Goal: Information Seeking & Learning: Find specific page/section

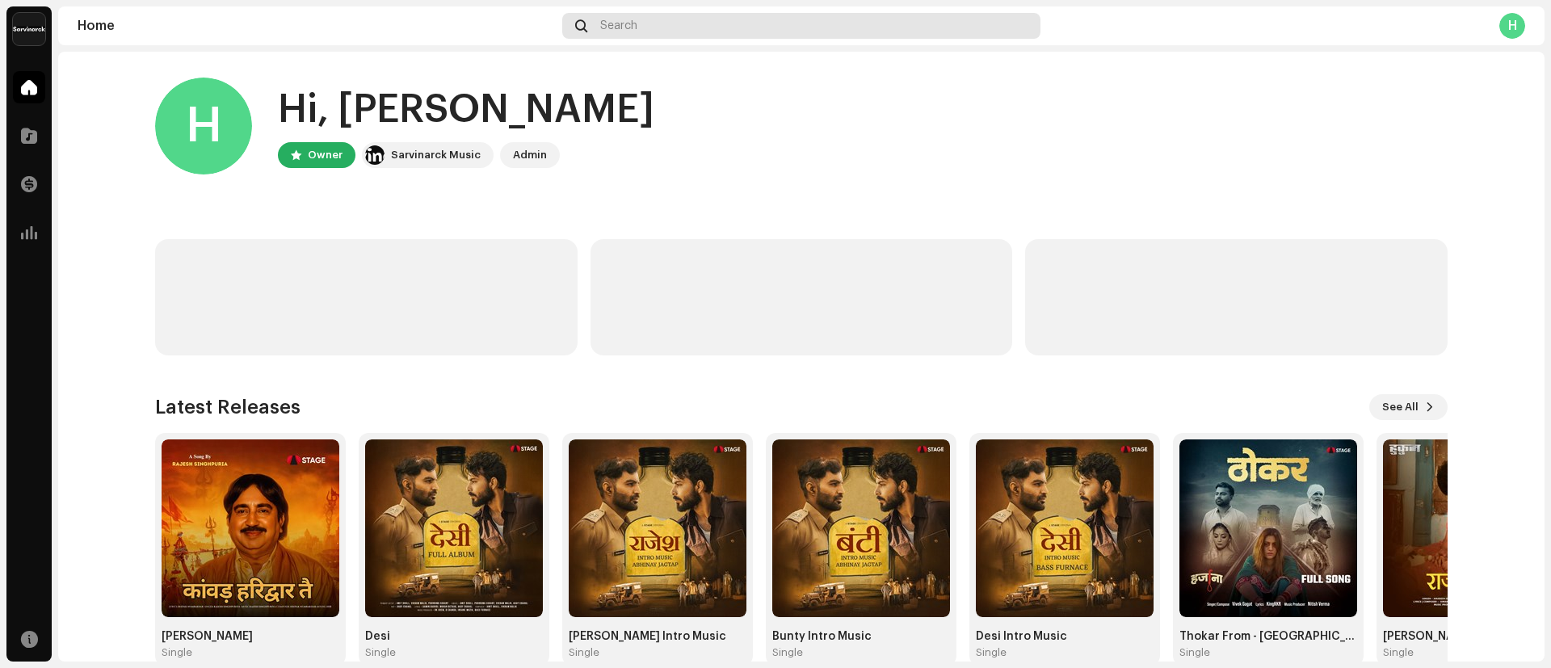
click at [738, 36] on div "Search" at bounding box center [801, 26] width 478 height 26
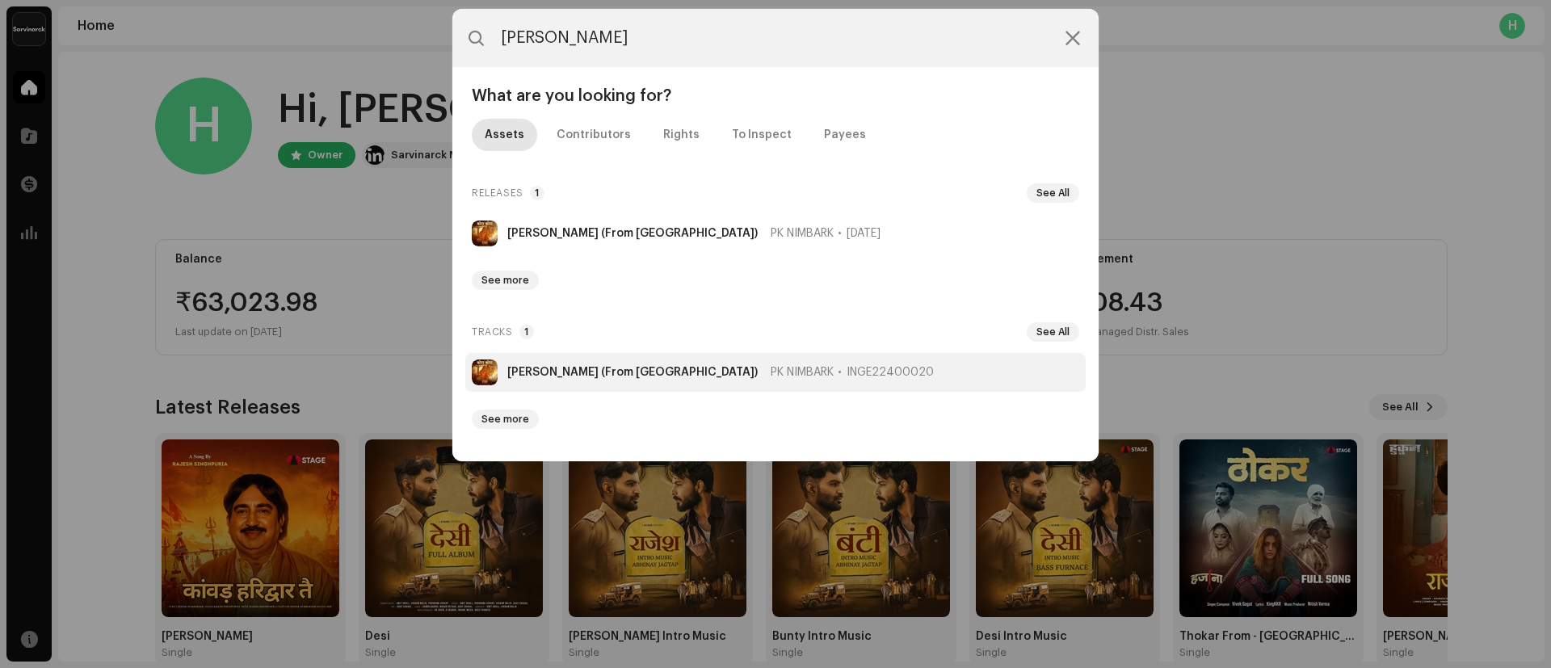
type input "[PERSON_NAME]"
click at [545, 380] on li "[PERSON_NAME] (From [PERSON_NAME]) [PERSON_NAME] INGE22400020" at bounding box center [775, 372] width 620 height 39
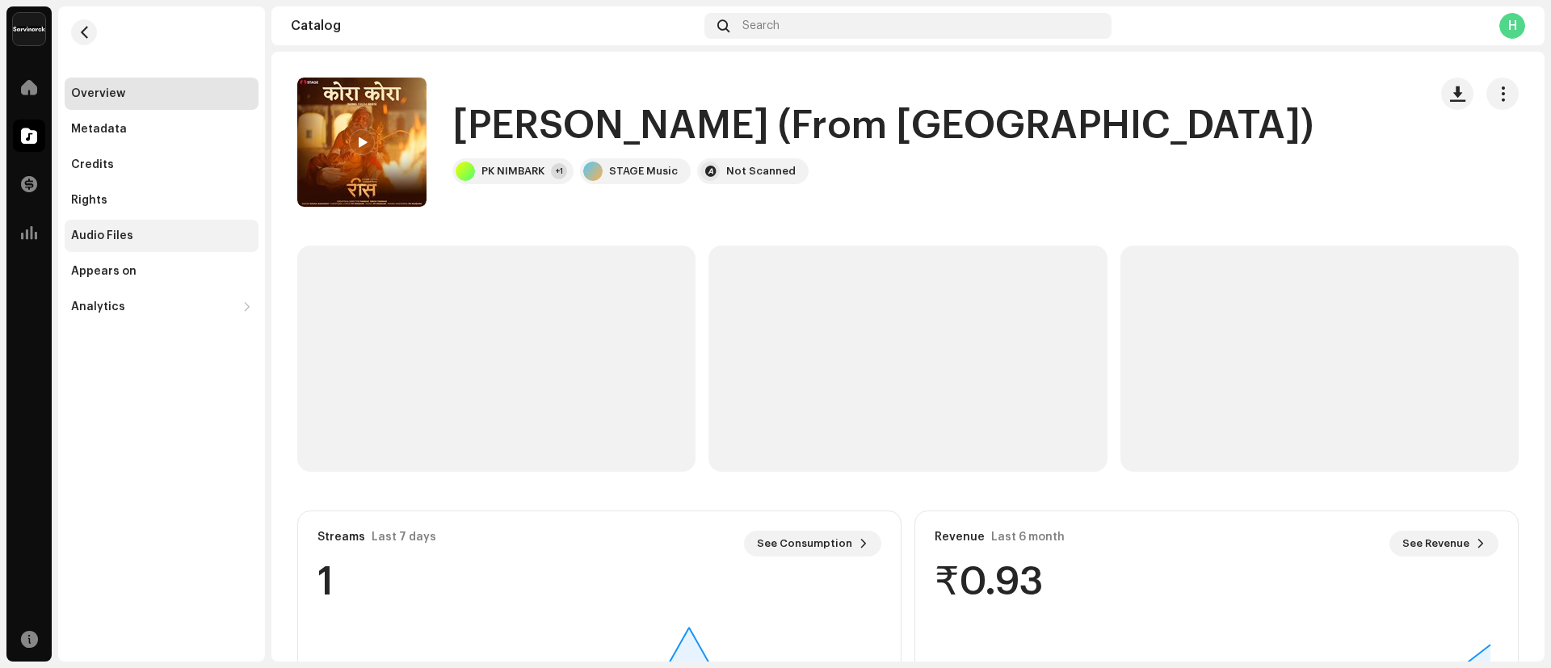
click at [105, 235] on div "Audio Files" at bounding box center [102, 235] width 62 height 13
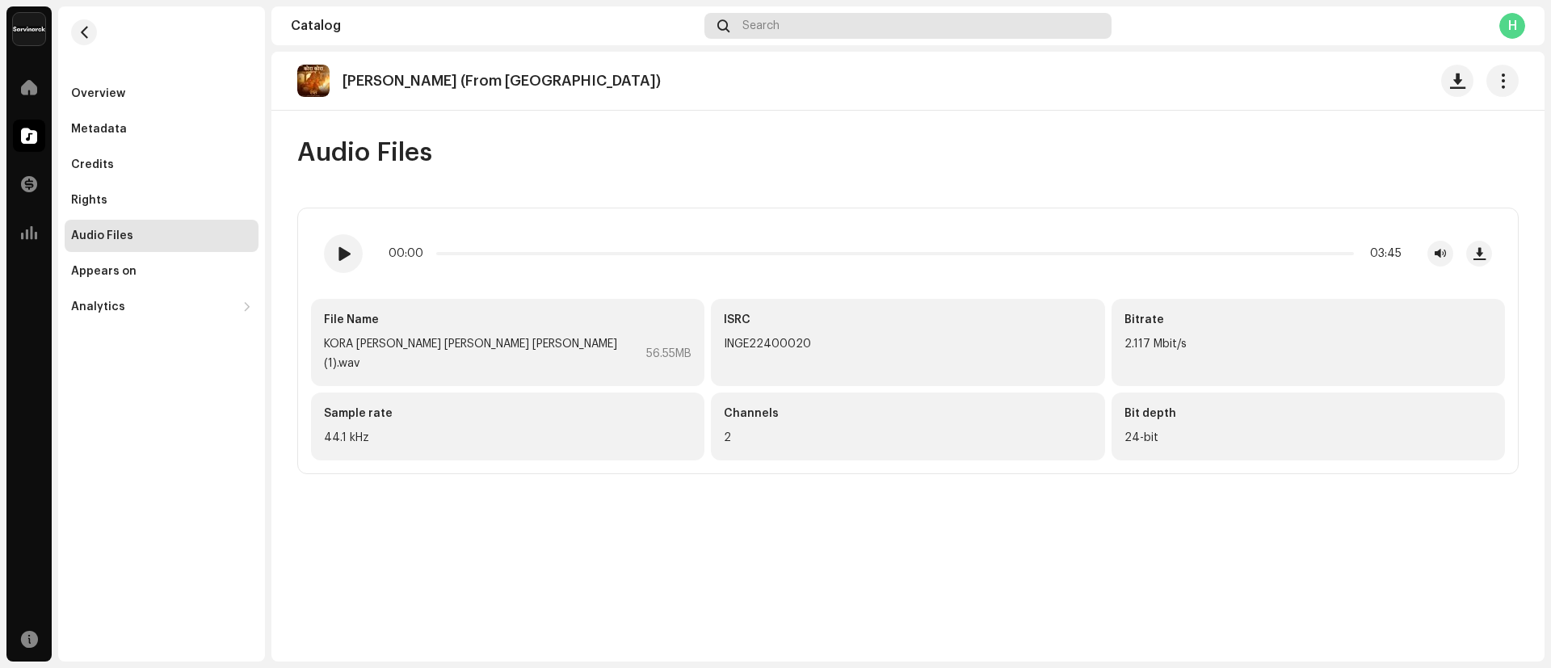
click at [855, 23] on div "Search" at bounding box center [907, 26] width 407 height 26
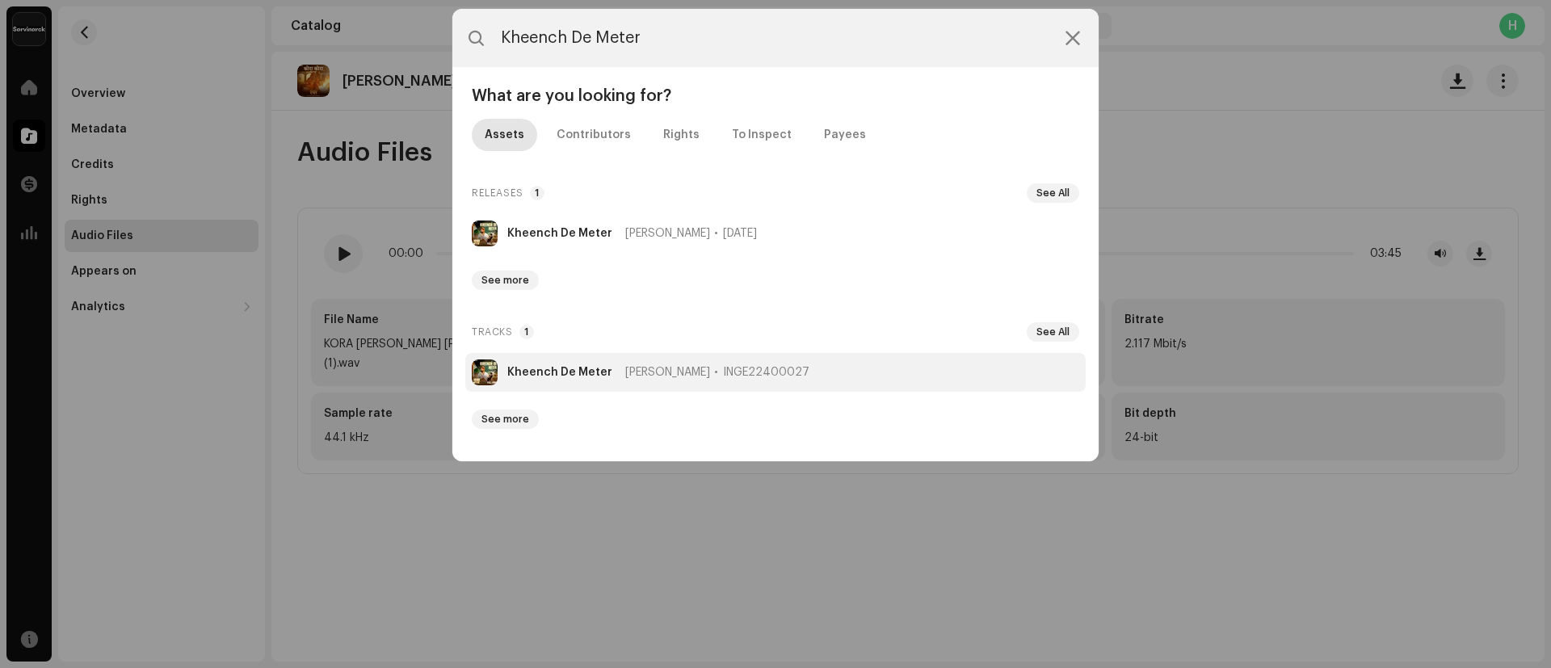
type input "Kheench De Meter"
click at [528, 367] on strong "Kheench De Meter" at bounding box center [559, 372] width 105 height 13
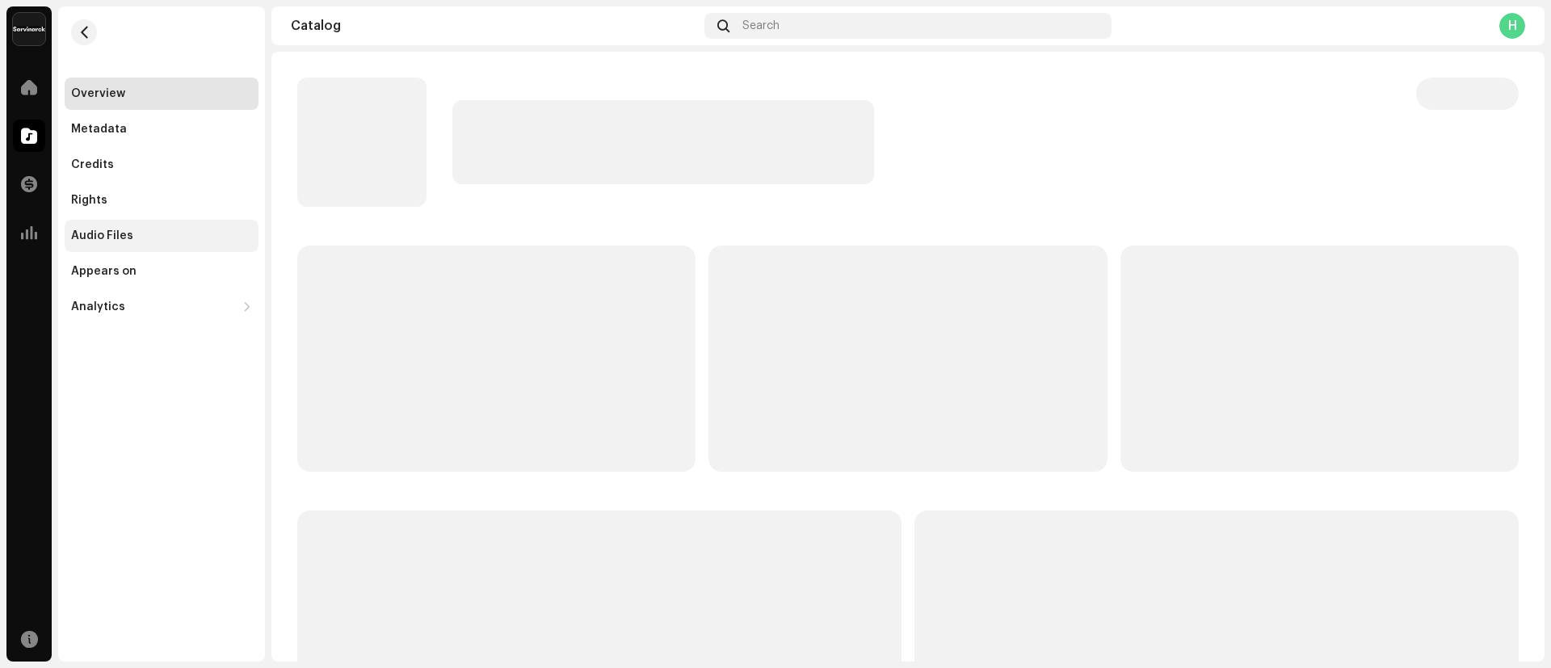
click at [129, 244] on div "Audio Files" at bounding box center [162, 236] width 194 height 32
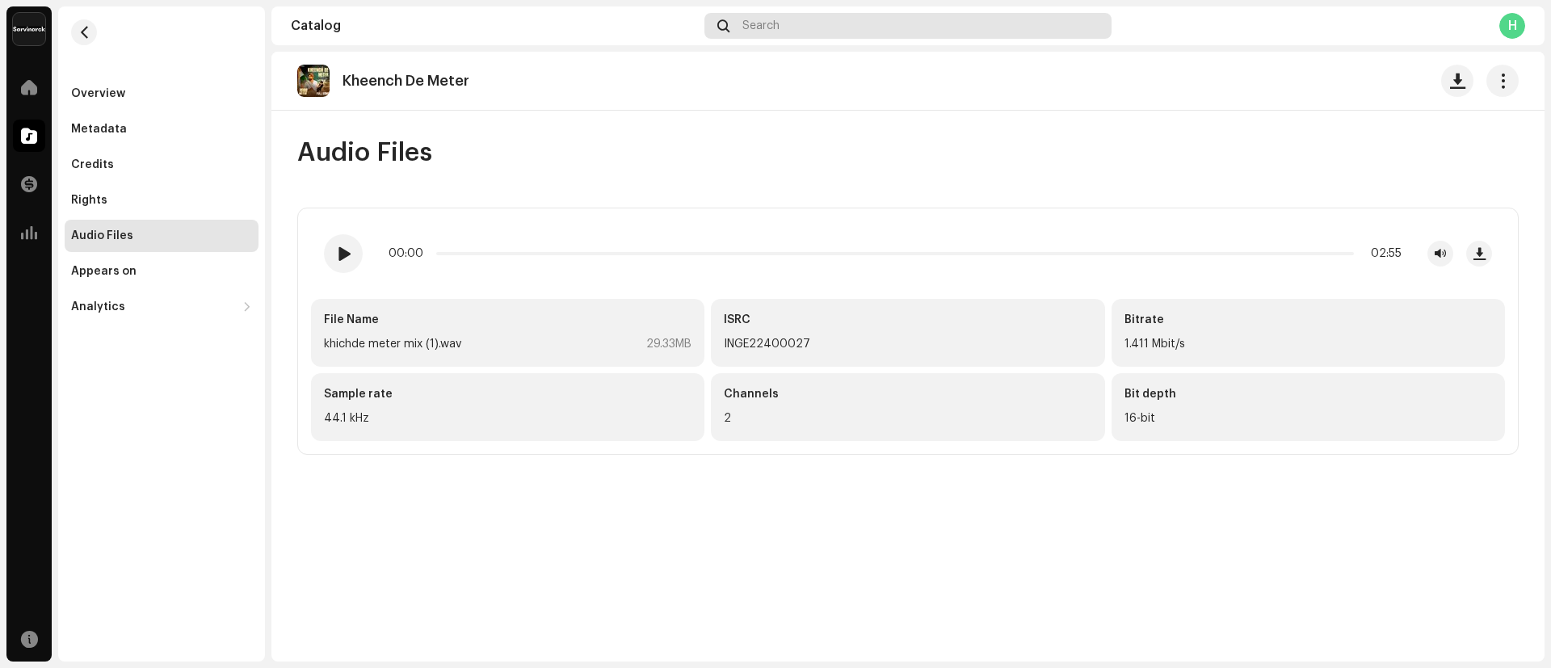
click at [890, 28] on div "Search" at bounding box center [907, 26] width 407 height 26
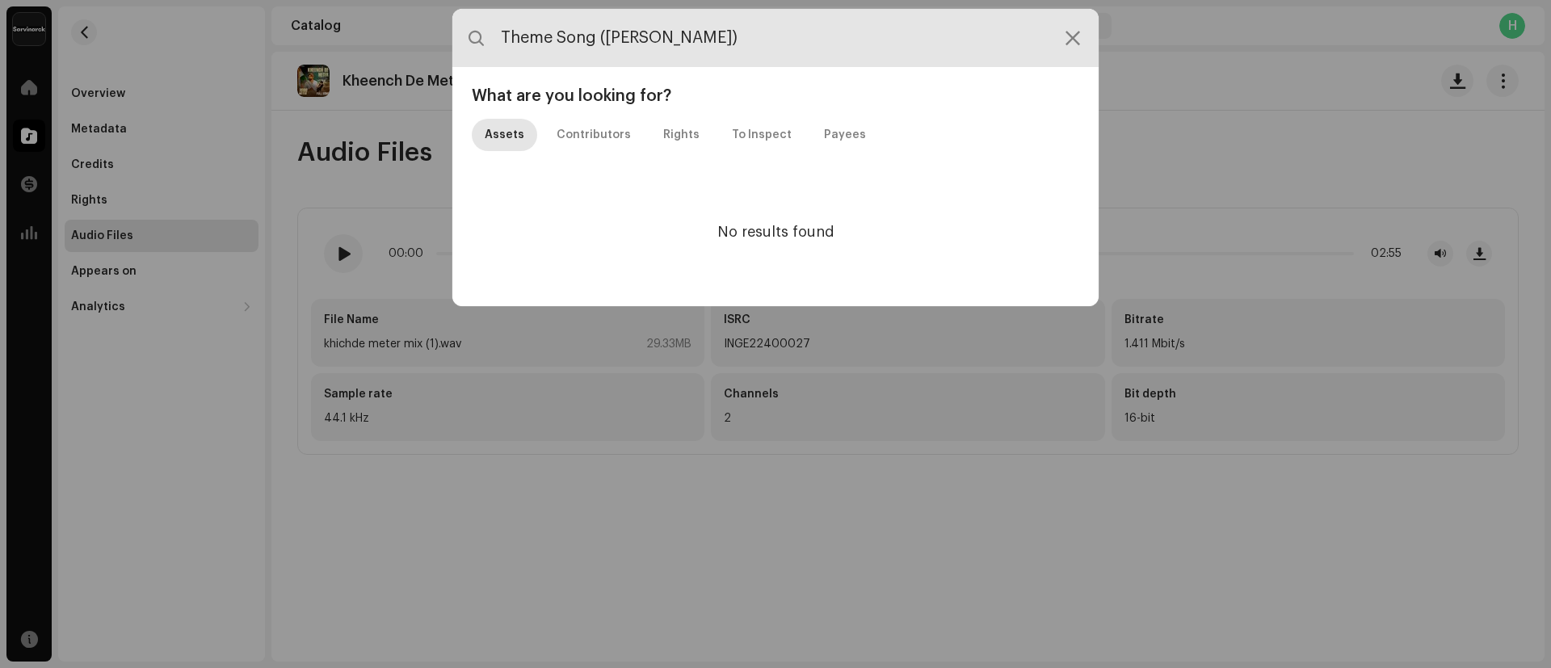
click at [747, 31] on input "Theme Song ([PERSON_NAME])" at bounding box center [775, 38] width 646 height 58
type input "Theme Song"
click at [1077, 48] on input "Theme Song" at bounding box center [775, 38] width 646 height 58
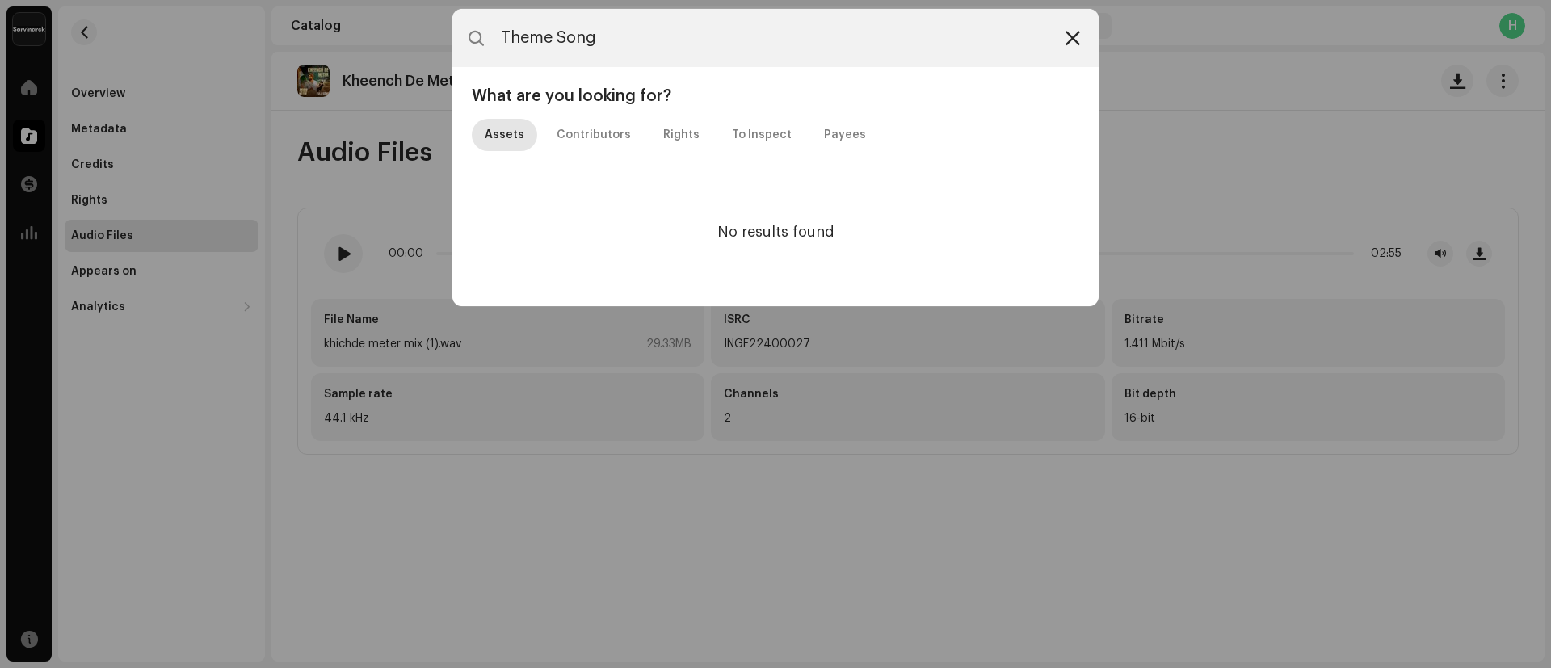
click at [1073, 31] on icon at bounding box center [1072, 37] width 15 height 13
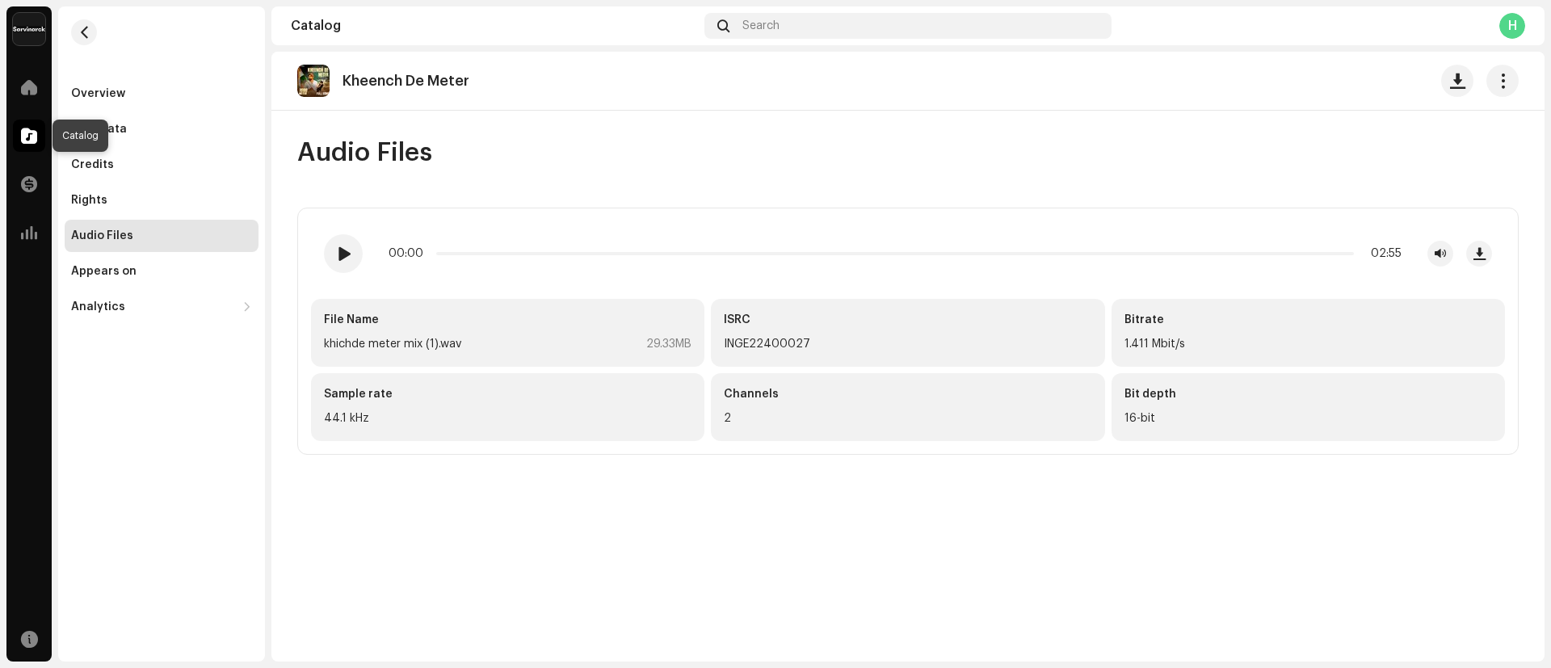
click at [23, 141] on span at bounding box center [29, 135] width 16 height 13
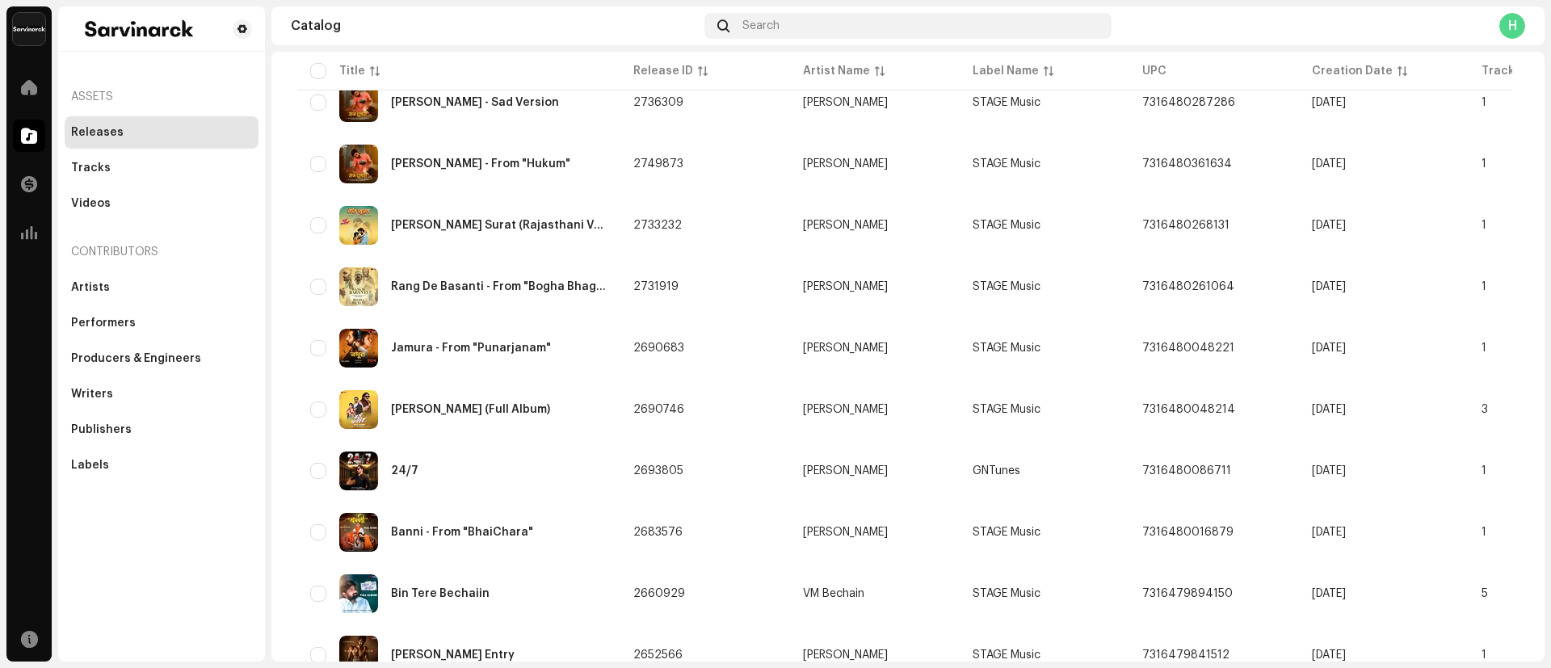
scroll to position [1113, 0]
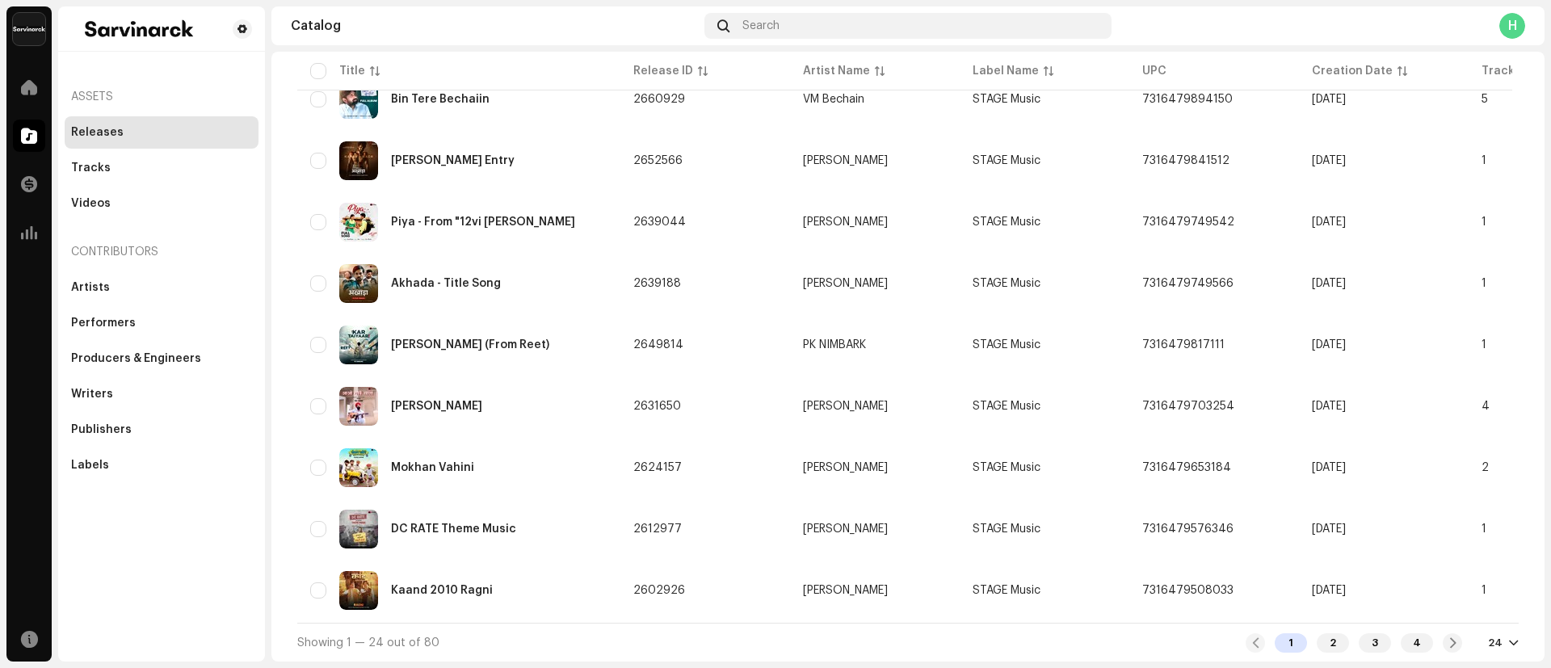
click at [1498, 642] on div "24" at bounding box center [1503, 642] width 31 height 13
click at [1455, 611] on div "72" at bounding box center [1468, 613] width 66 height 32
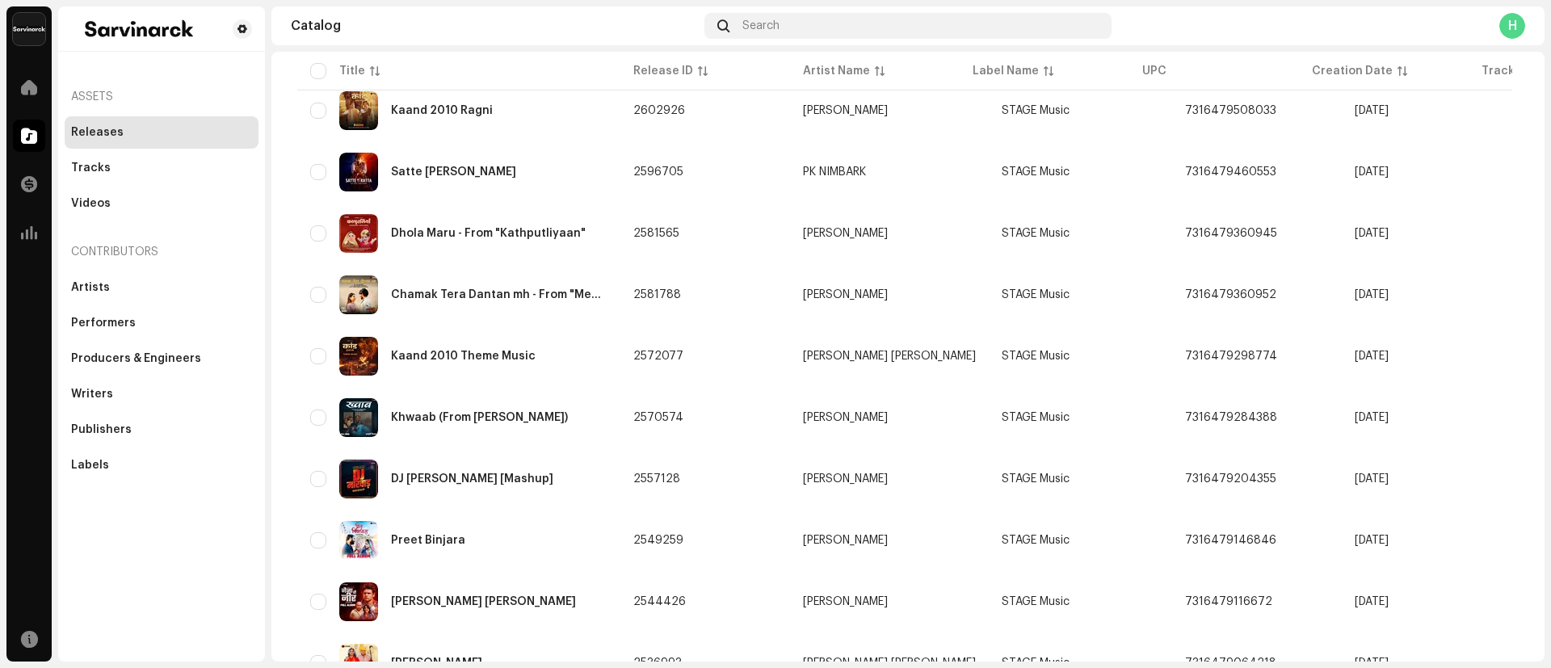
scroll to position [3673, 0]
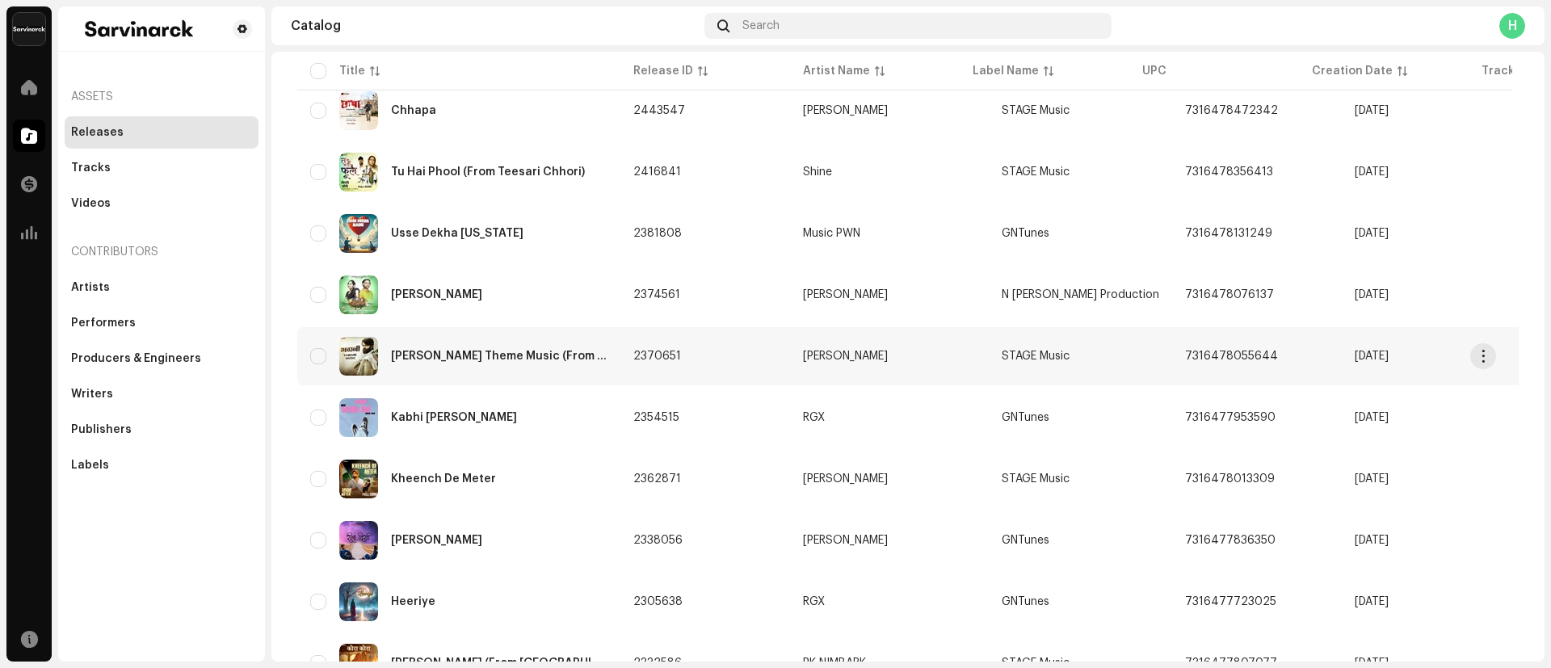
click at [462, 354] on div "[PERSON_NAME] Theme Music (From [GEOGRAPHIC_DATA])" at bounding box center [499, 356] width 216 height 11
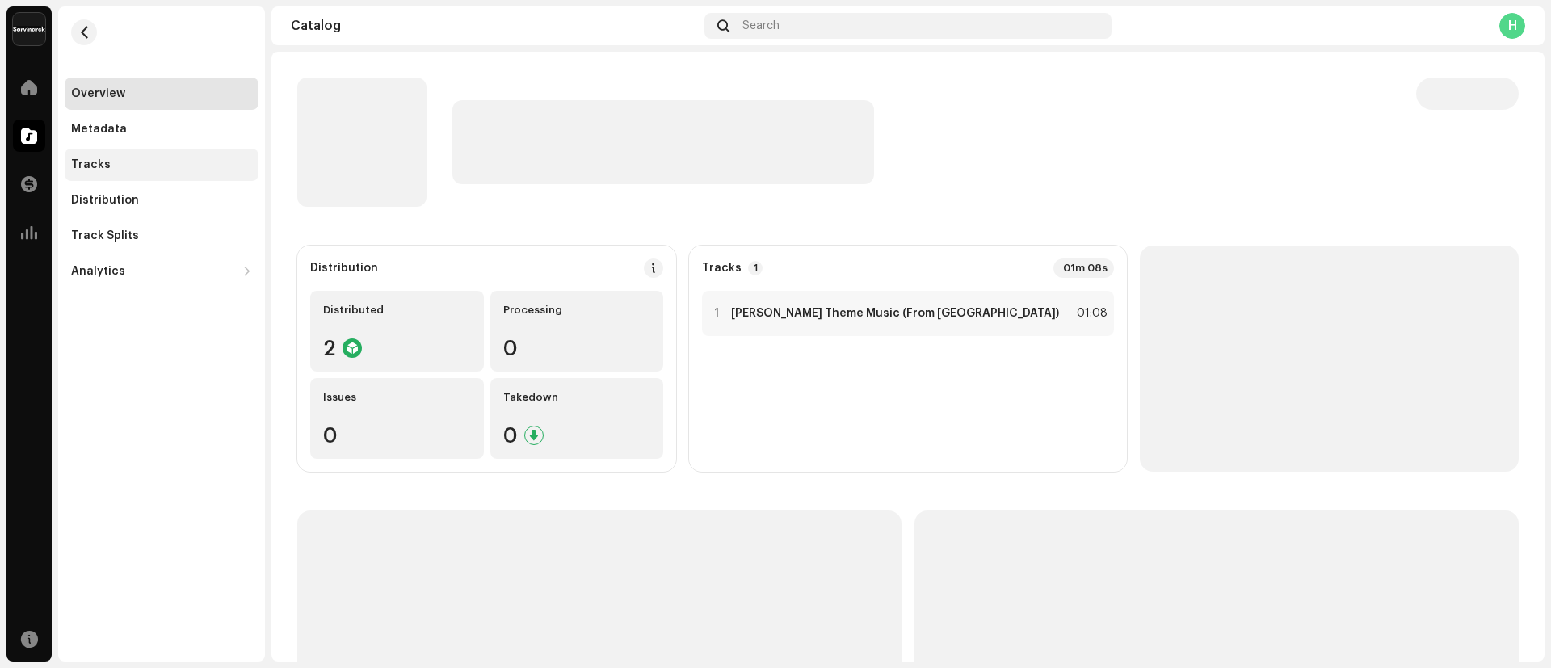
click at [151, 168] on div "Tracks" at bounding box center [161, 164] width 181 height 13
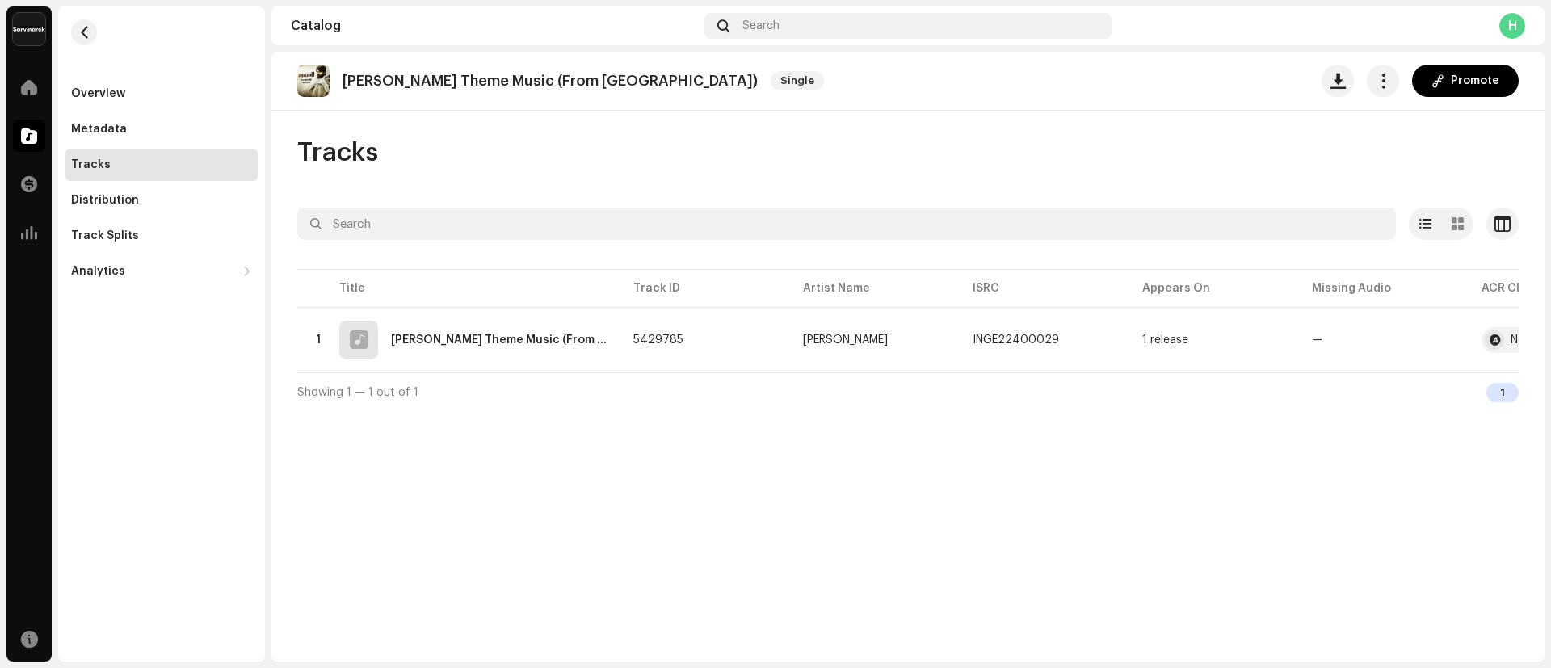
click at [346, 78] on p "[PERSON_NAME] Theme Music (From [GEOGRAPHIC_DATA])" at bounding box center [549, 81] width 415 height 17
drag, startPoint x: 346, startPoint y: 78, endPoint x: 598, endPoint y: 81, distance: 252.0
click at [598, 81] on p "[PERSON_NAME] Theme Music (From [GEOGRAPHIC_DATA])" at bounding box center [549, 81] width 415 height 17
copy p "[PERSON_NAME] Theme Music (From [GEOGRAPHIC_DATA])"
click at [456, 335] on div "[PERSON_NAME] Theme Music (From [GEOGRAPHIC_DATA])" at bounding box center [499, 339] width 216 height 11
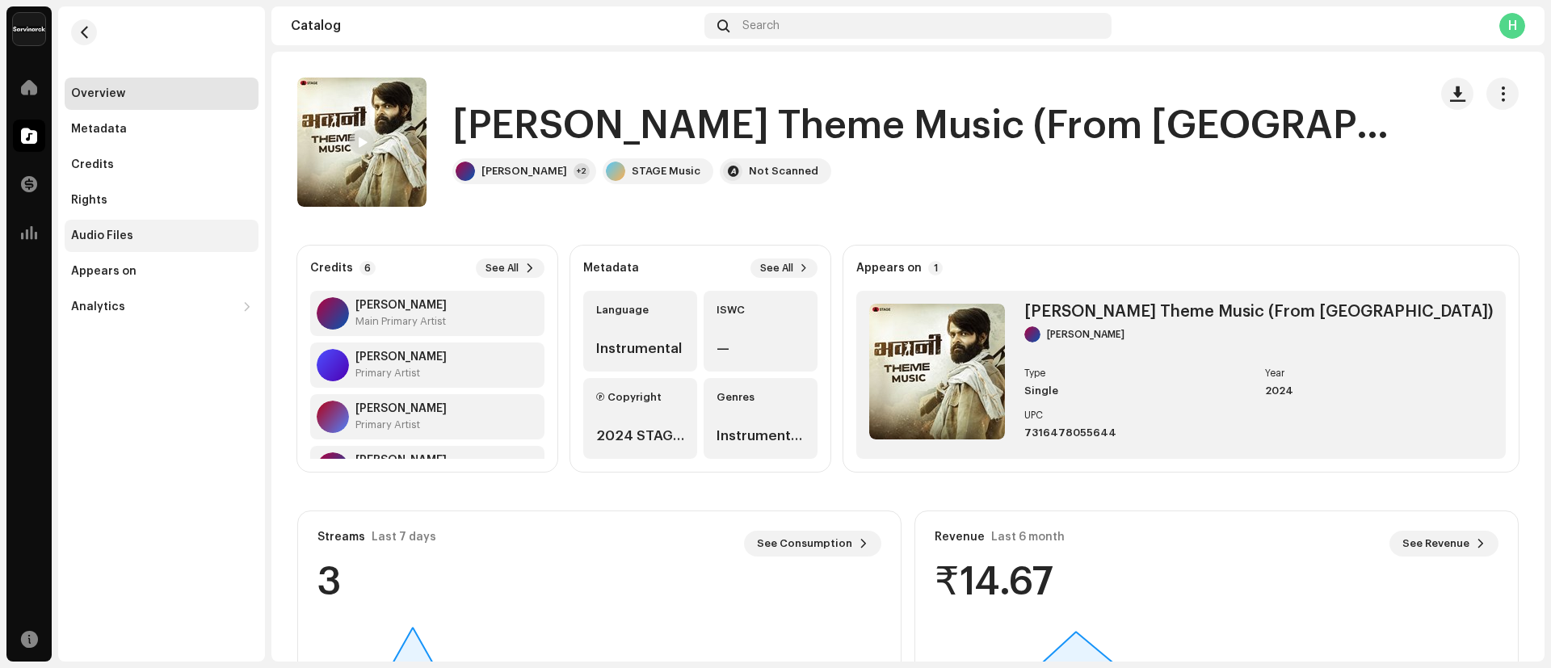
click at [153, 220] on div "Audio Files" at bounding box center [162, 236] width 194 height 32
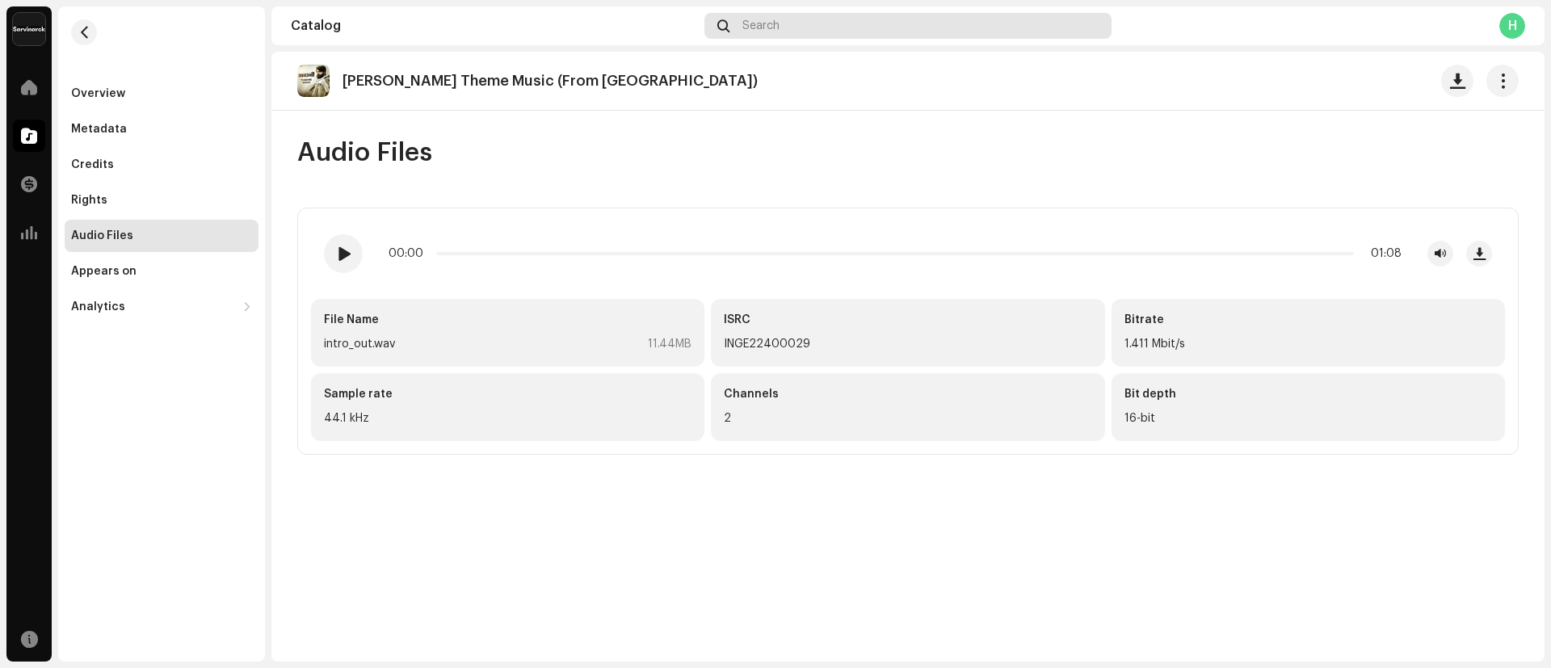
click at [880, 29] on div "Search" at bounding box center [907, 26] width 407 height 26
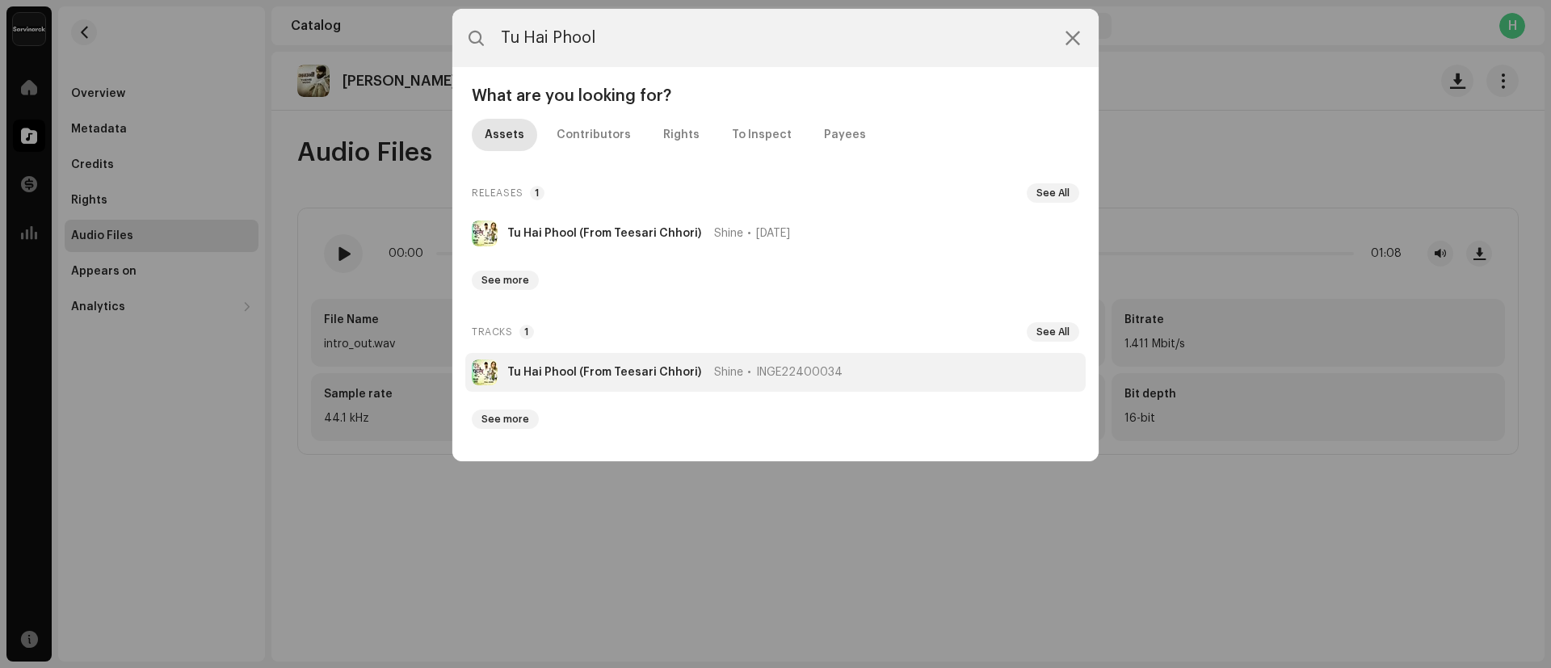
type input "Tu Hai Phool"
click at [596, 372] on strong "Tu Hai Phool (From Teesari Chhori)" at bounding box center [604, 372] width 194 height 13
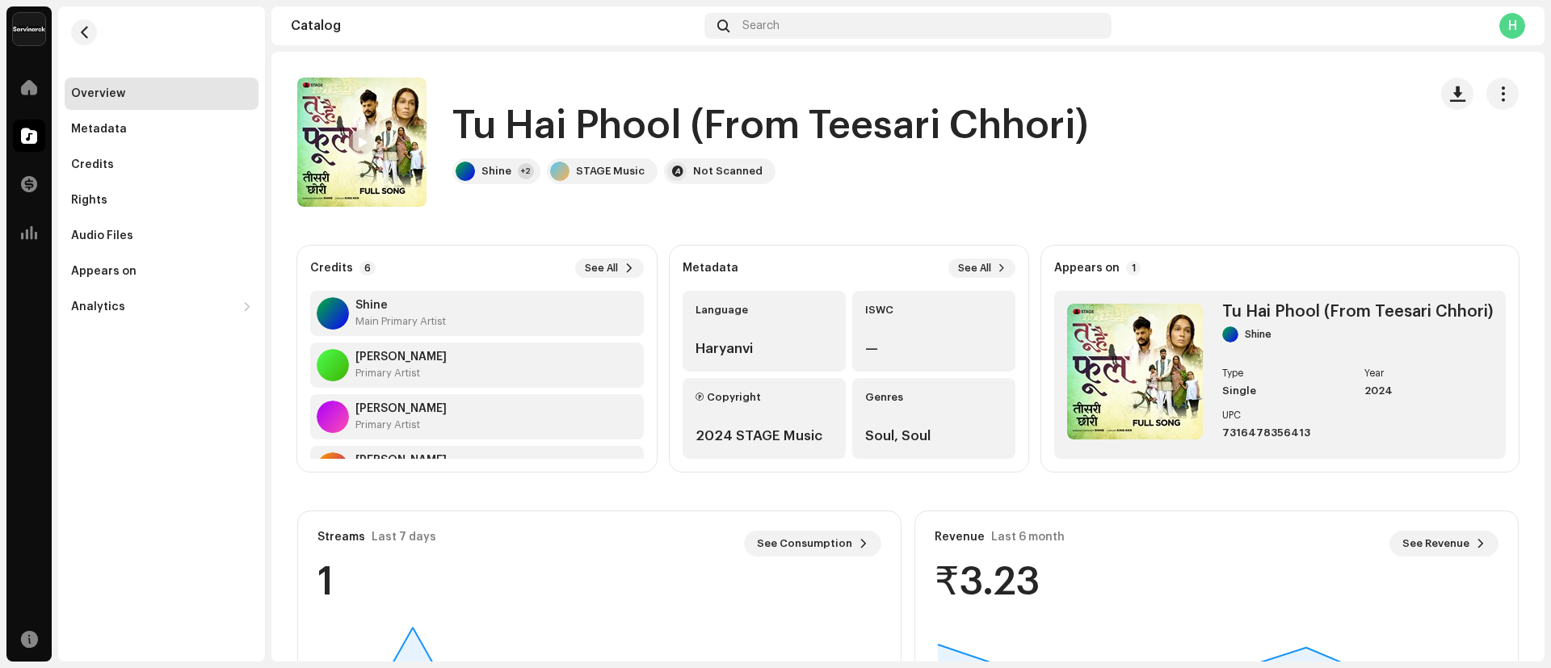
click at [461, 133] on h1 "Tu Hai Phool (From Teesari Chhori)" at bounding box center [770, 126] width 636 height 52
drag, startPoint x: 461, startPoint y: 133, endPoint x: 660, endPoint y: 132, distance: 198.7
click at [660, 132] on h1 "Tu Hai Phool (From Teesari Chhori)" at bounding box center [770, 126] width 636 height 52
click at [114, 237] on div "Audio Files" at bounding box center [102, 235] width 62 height 13
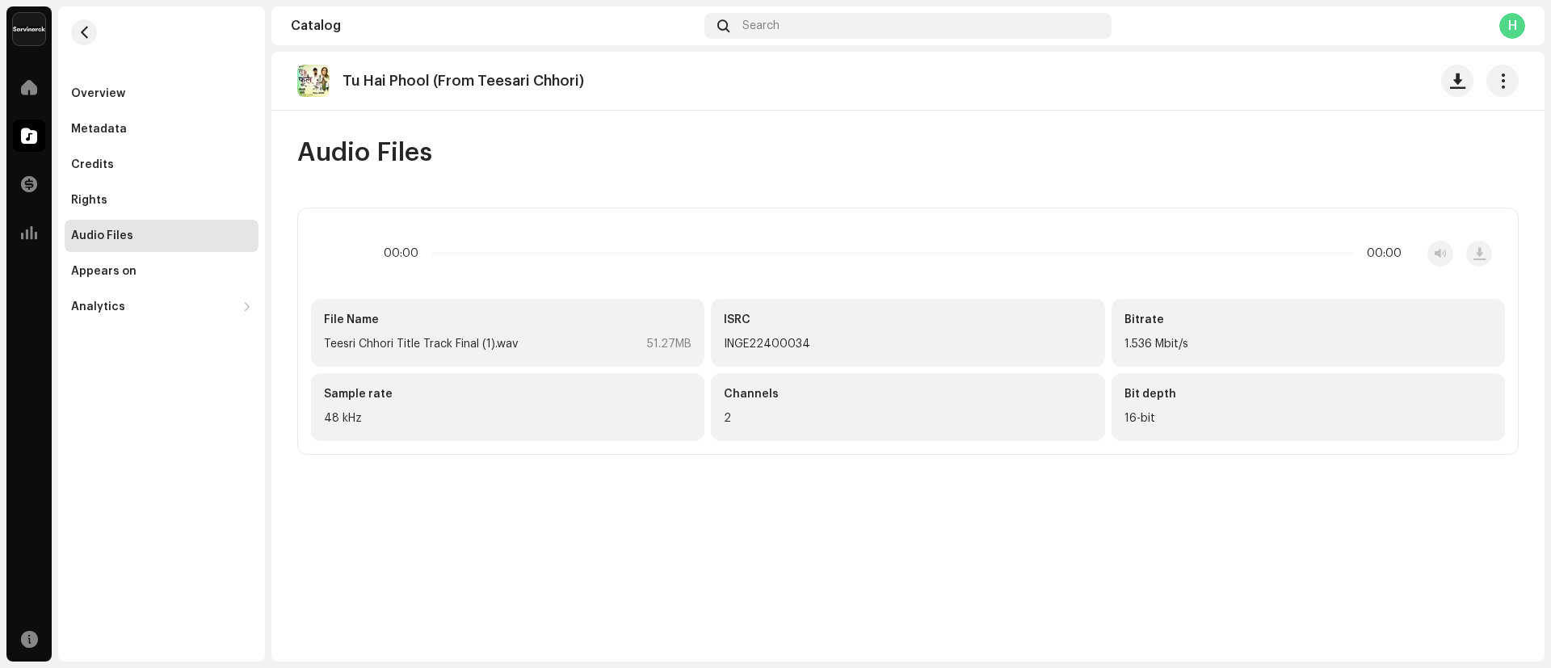
click at [347, 76] on p "Tu Hai Phool (From Teesari Chhori)" at bounding box center [462, 81] width 241 height 17
drag, startPoint x: 347, startPoint y: 76, endPoint x: 580, endPoint y: 70, distance: 232.7
click at [580, 70] on div "Tu Hai Phool (From Teesari Chhori)" at bounding box center [447, 81] width 300 height 32
copy div "Tu Hai Phool (From Teesari Chhori)"
click at [947, 23] on div "Search" at bounding box center [907, 26] width 407 height 26
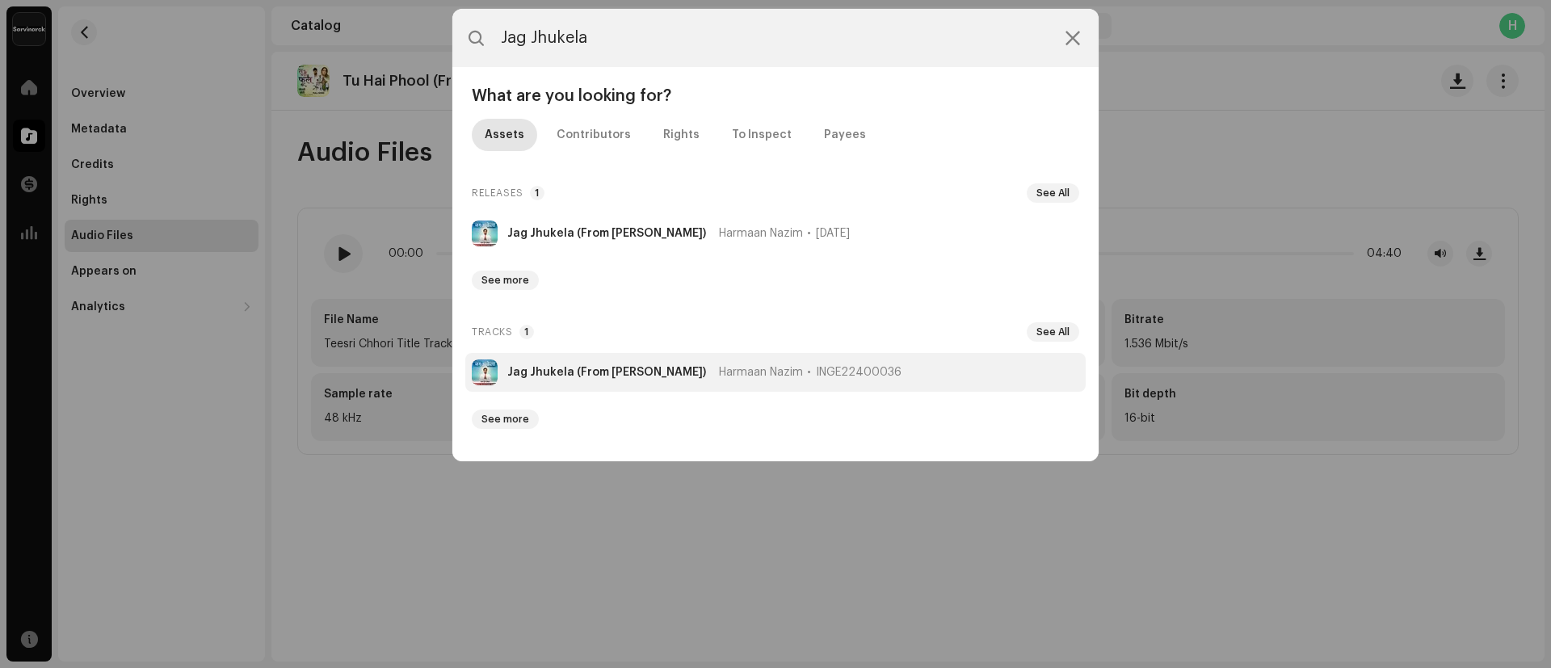
type input "Jag Jhukela"
click at [586, 376] on strong "Jag Jhukela (From [PERSON_NAME])" at bounding box center [606, 372] width 199 height 13
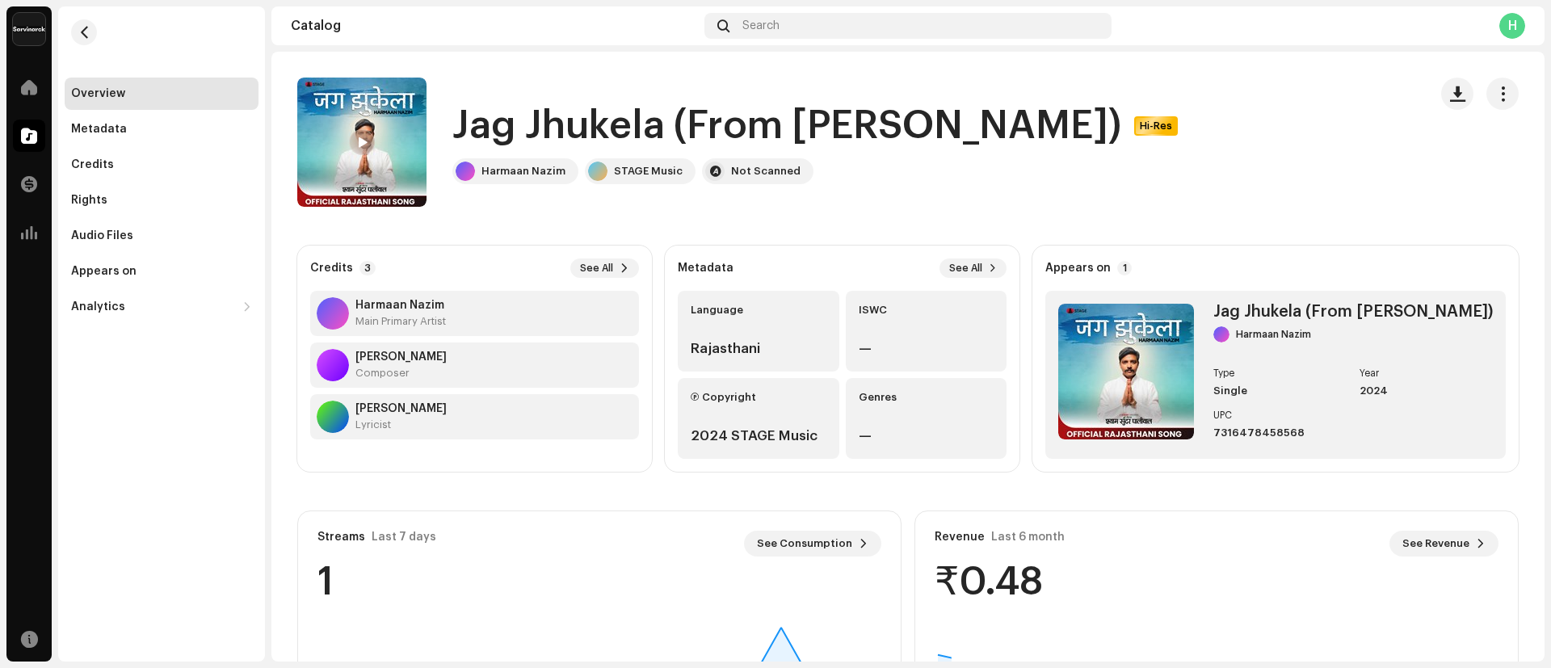
click at [464, 128] on h1 "Jag Jhukela (From [PERSON_NAME])" at bounding box center [786, 126] width 669 height 52
drag, startPoint x: 464, startPoint y: 128, endPoint x: 1152, endPoint y: 144, distance: 687.5
click at [1121, 144] on h1 "Jag Jhukela (From [PERSON_NAME])" at bounding box center [786, 126] width 669 height 52
copy h1 "Jag Jhukela (From [PERSON_NAME])"
click at [145, 232] on div "Audio Files" at bounding box center [161, 235] width 181 height 13
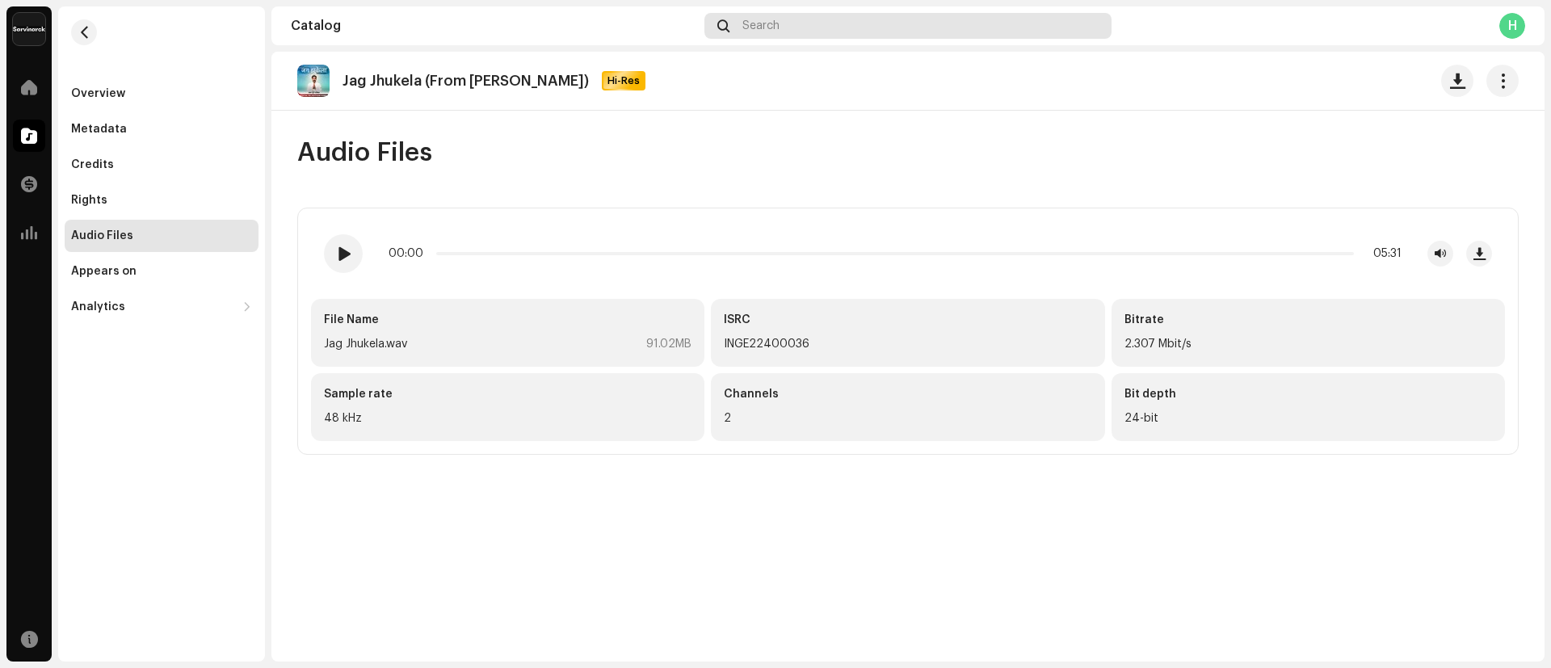
click at [946, 29] on div "Search" at bounding box center [907, 26] width 407 height 26
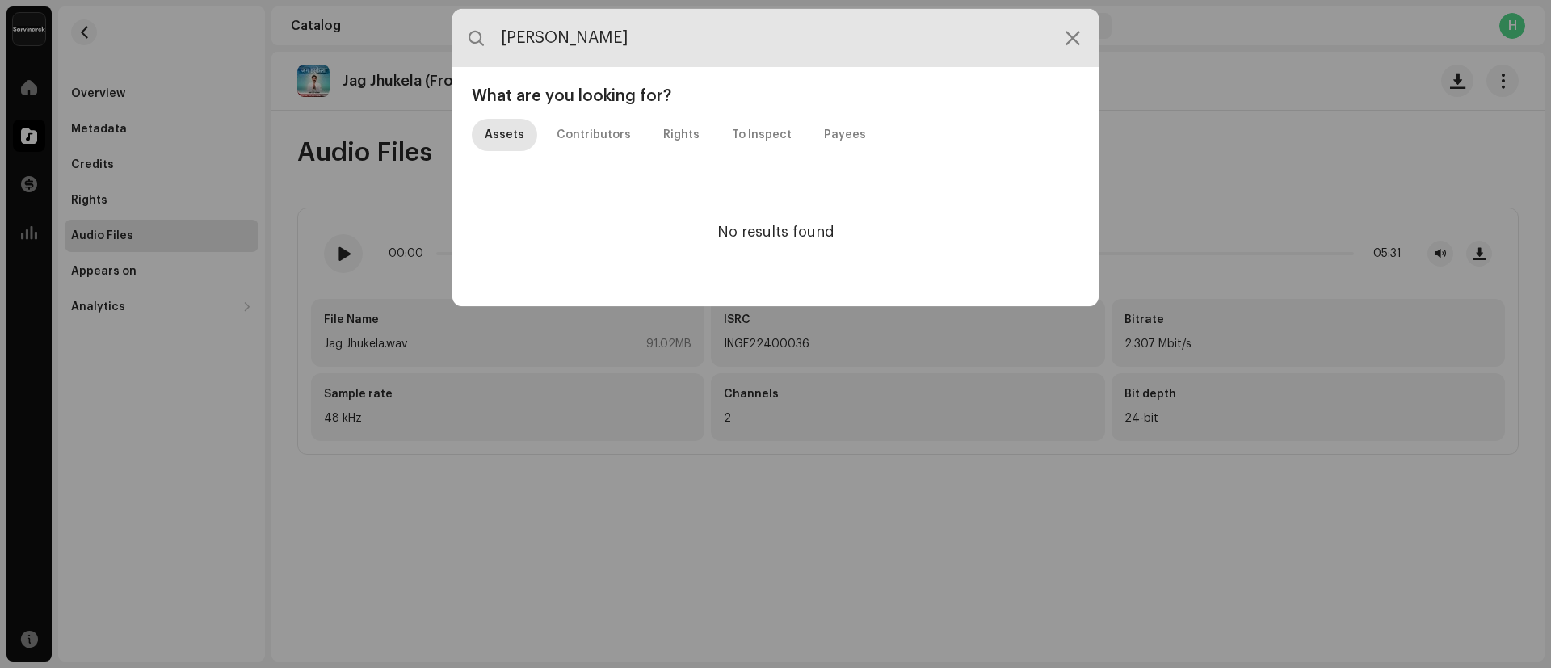
paste input "INGE22400037"
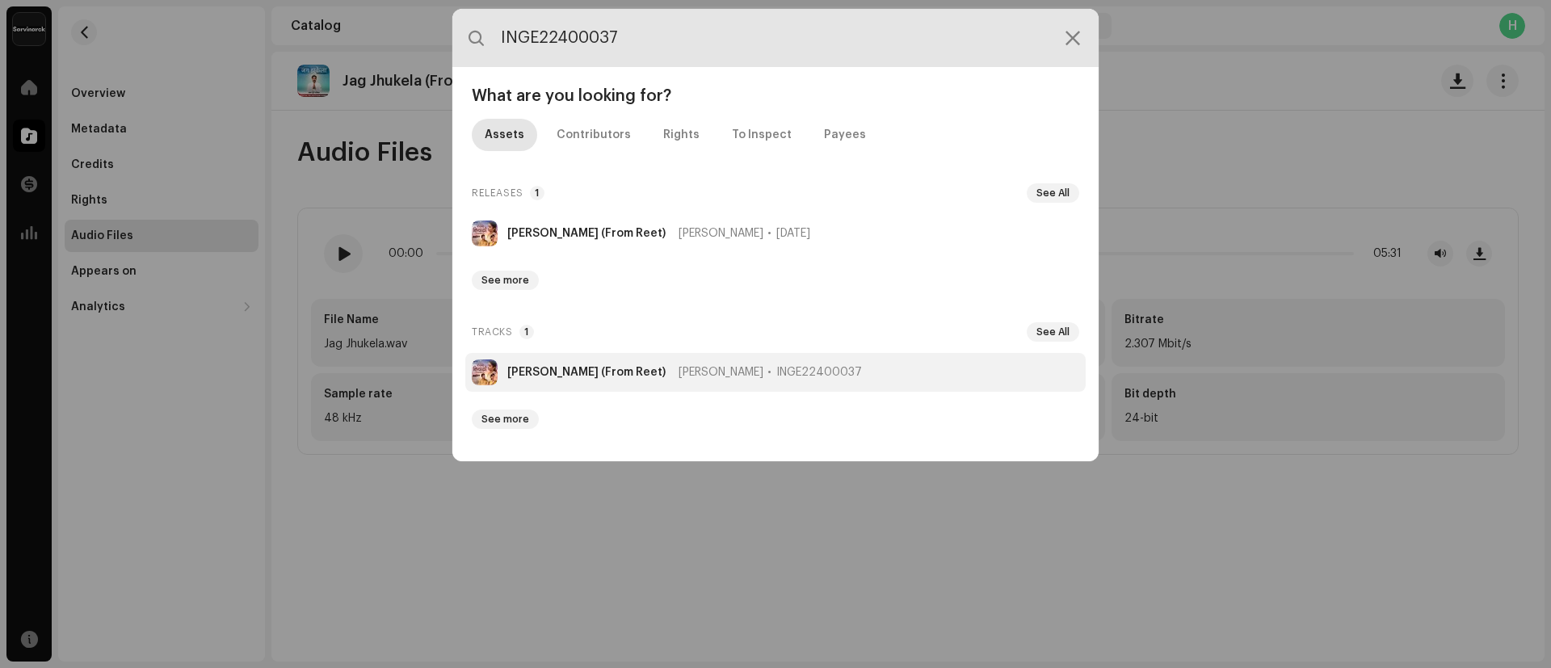
type input "INGE22400037"
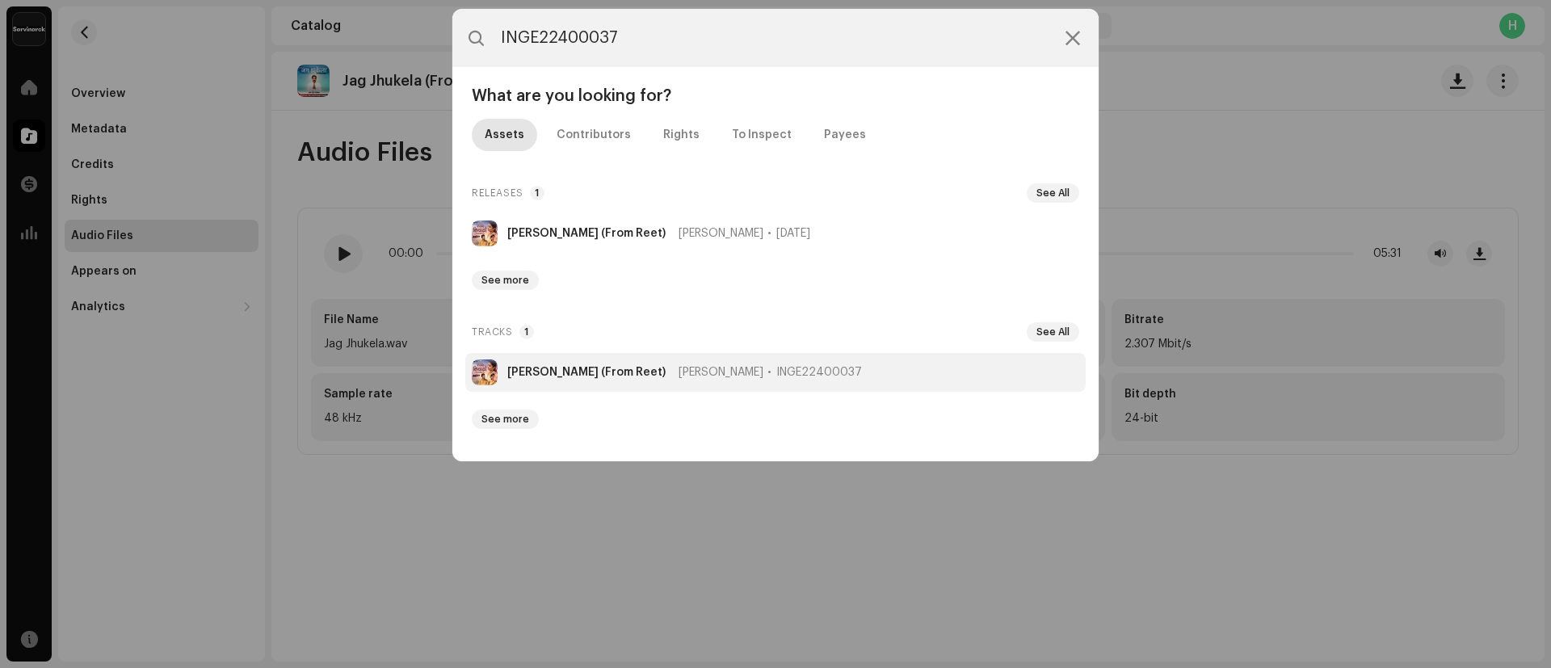
click at [521, 366] on strong "[PERSON_NAME] (From Reet)" at bounding box center [586, 372] width 158 height 13
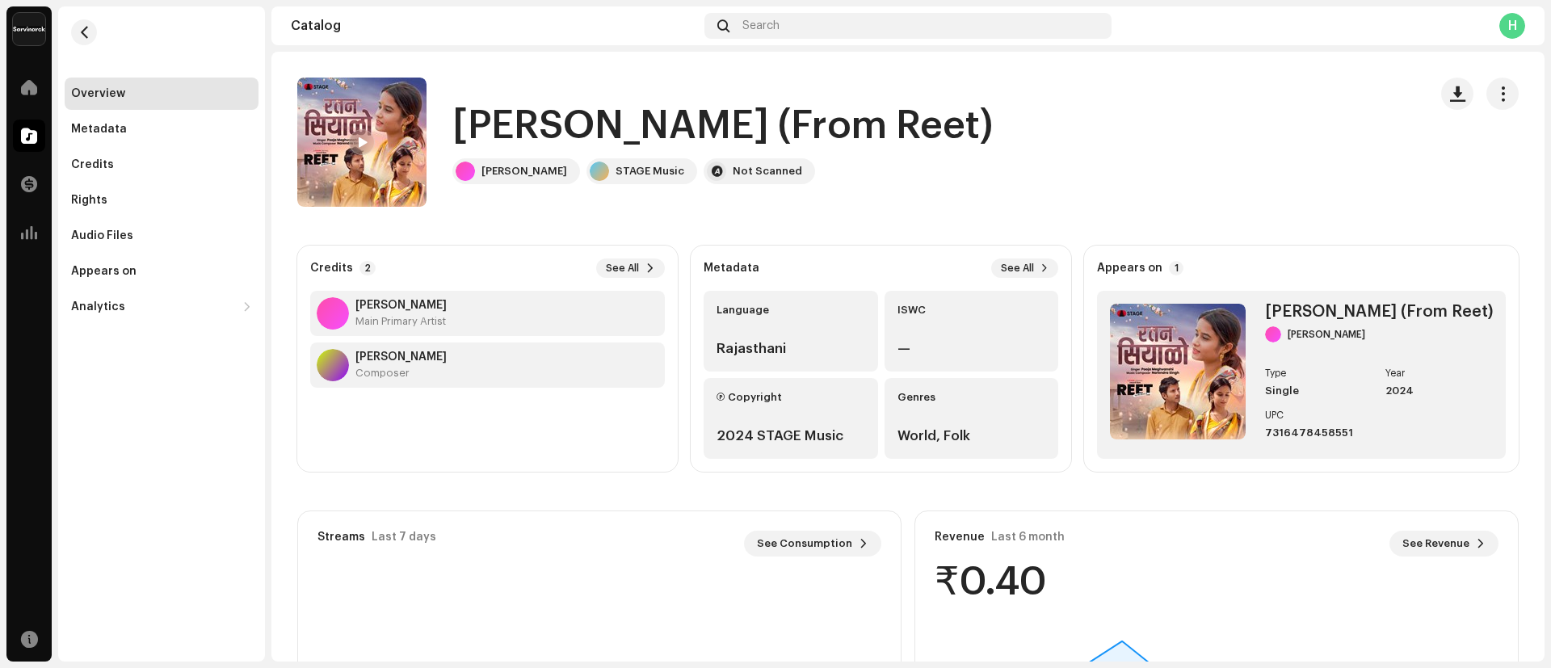
click at [464, 132] on h1 "[PERSON_NAME] (From Reet)" at bounding box center [722, 126] width 540 height 52
drag, startPoint x: 464, startPoint y: 132, endPoint x: 875, endPoint y: 132, distance: 411.1
click at [875, 132] on h1 "[PERSON_NAME] (From Reet)" at bounding box center [722, 126] width 540 height 52
copy h1 "[PERSON_NAME] (From Reet)"
click at [80, 227] on div "Audio Files" at bounding box center [162, 236] width 194 height 32
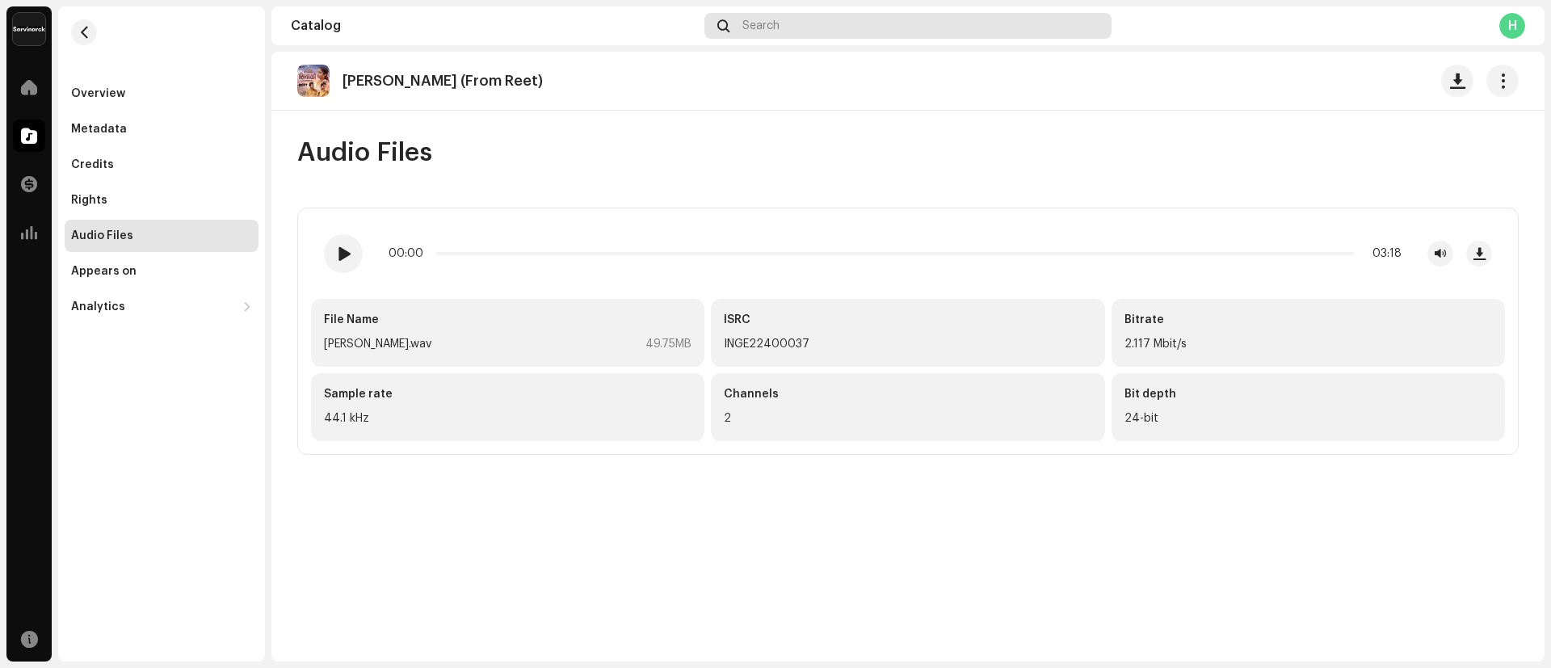
click at [884, 33] on div "Search" at bounding box center [907, 26] width 407 height 26
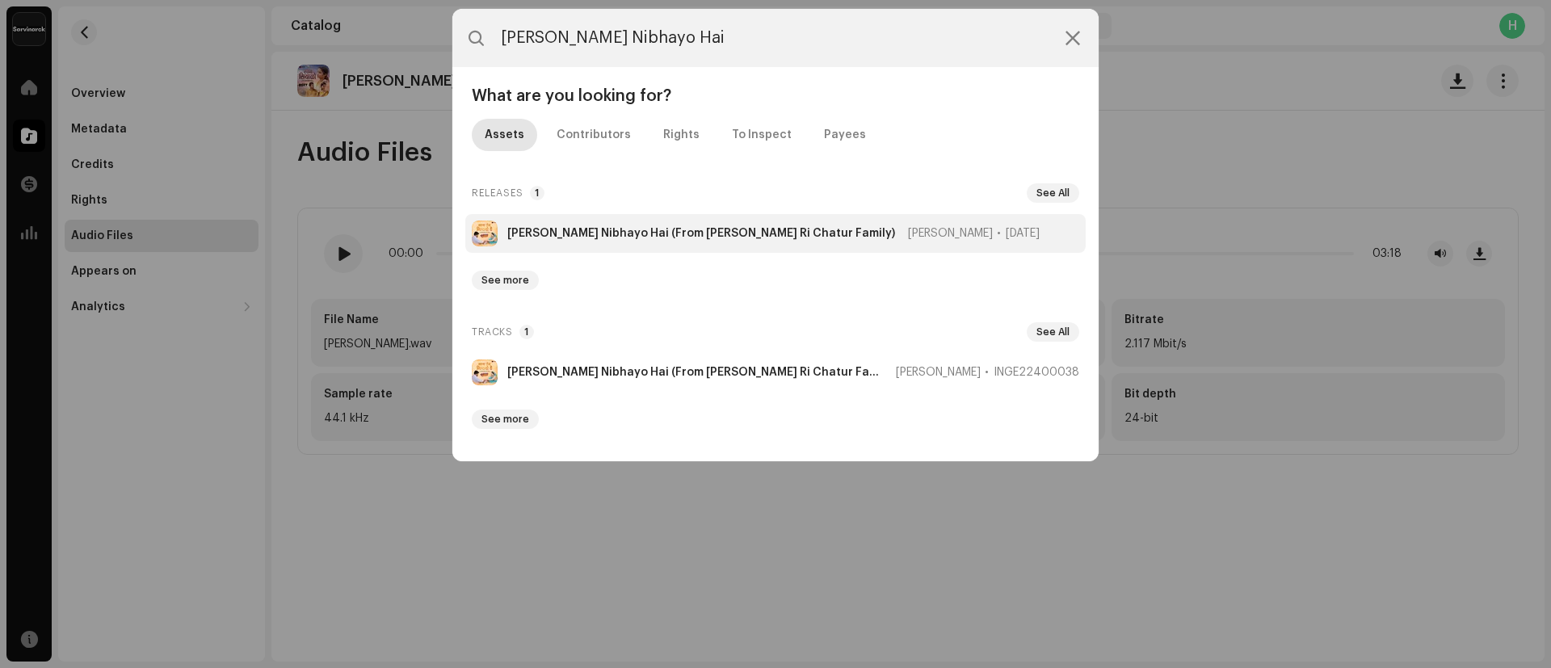
type input "[PERSON_NAME] Nibhayo Hai"
click at [557, 233] on strong "[PERSON_NAME] Nibhayo Hai (From [PERSON_NAME] Ri Chatur Family)" at bounding box center [701, 233] width 388 height 13
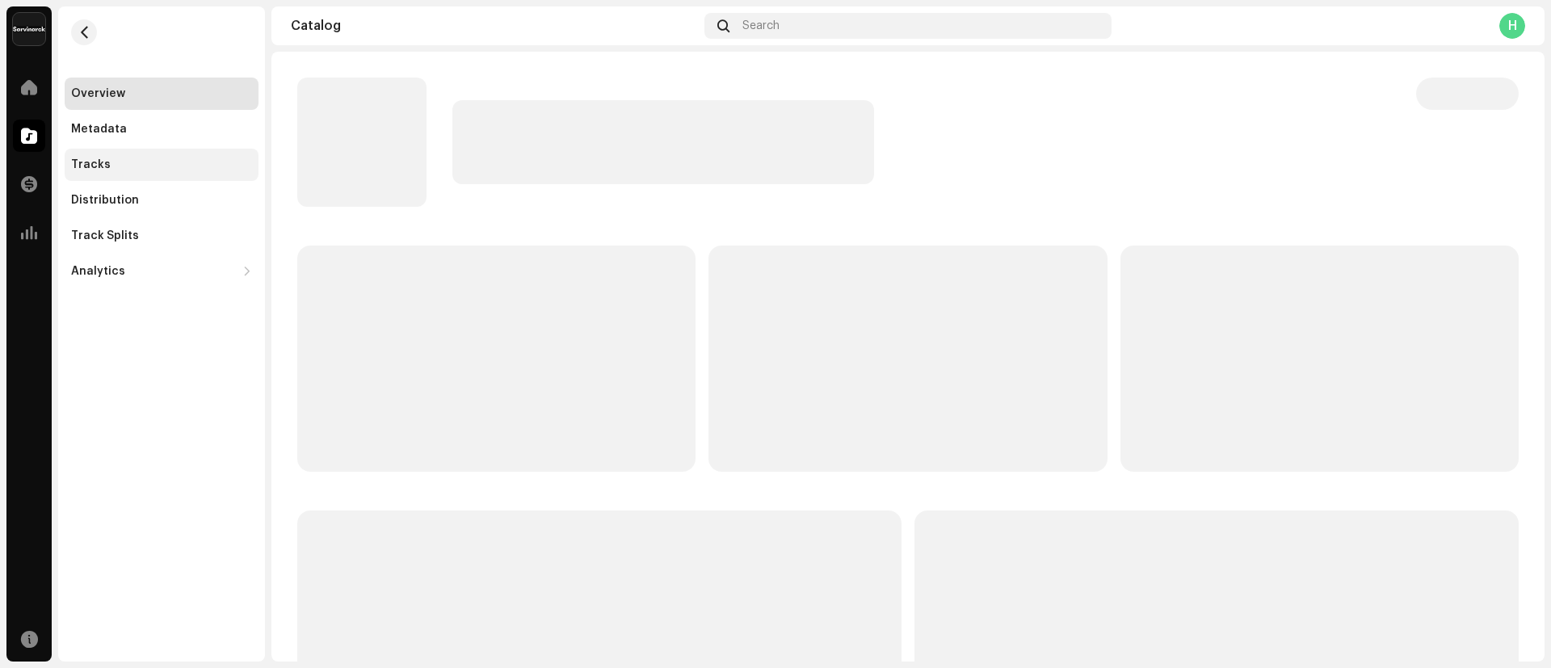
click at [167, 163] on div "Tracks" at bounding box center [161, 164] width 181 height 13
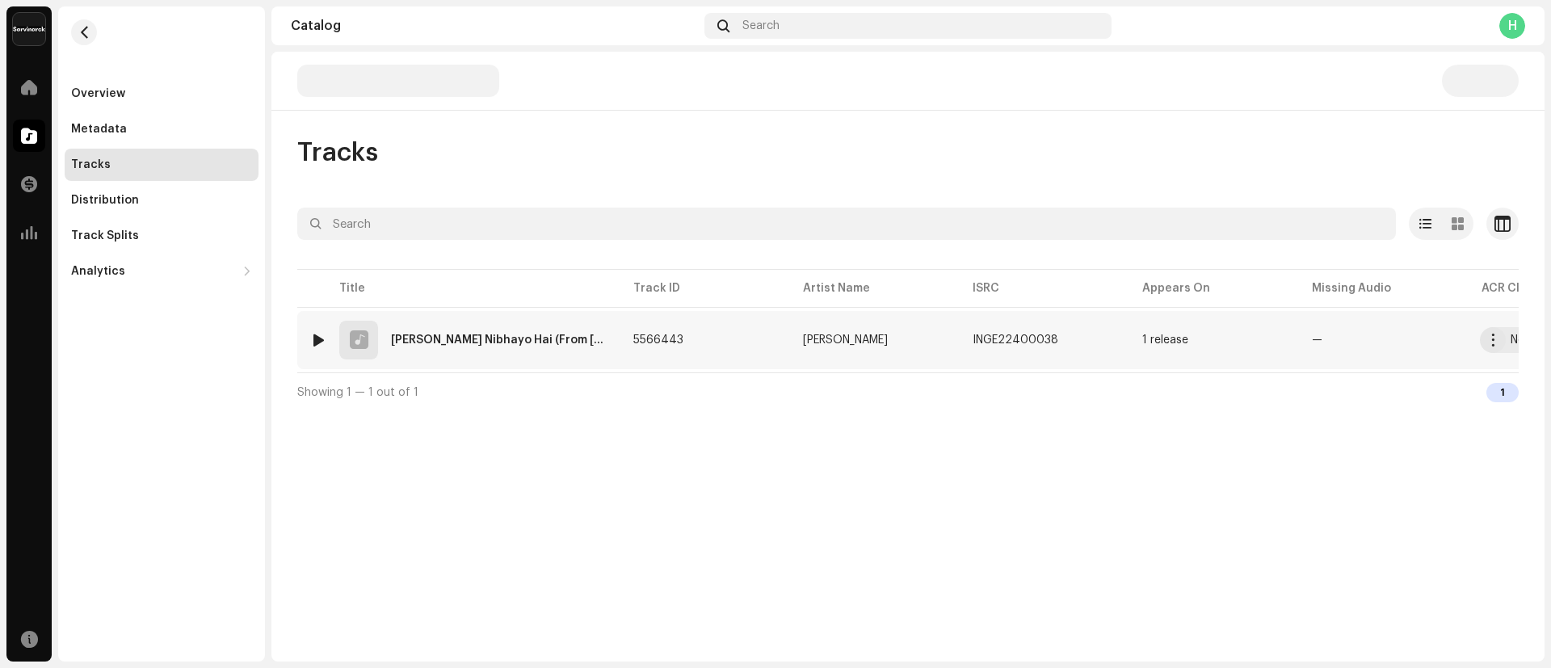
click at [412, 342] on div "[PERSON_NAME] Nibhayo Hai (From [PERSON_NAME] Ri Chatur Family)" at bounding box center [499, 339] width 216 height 11
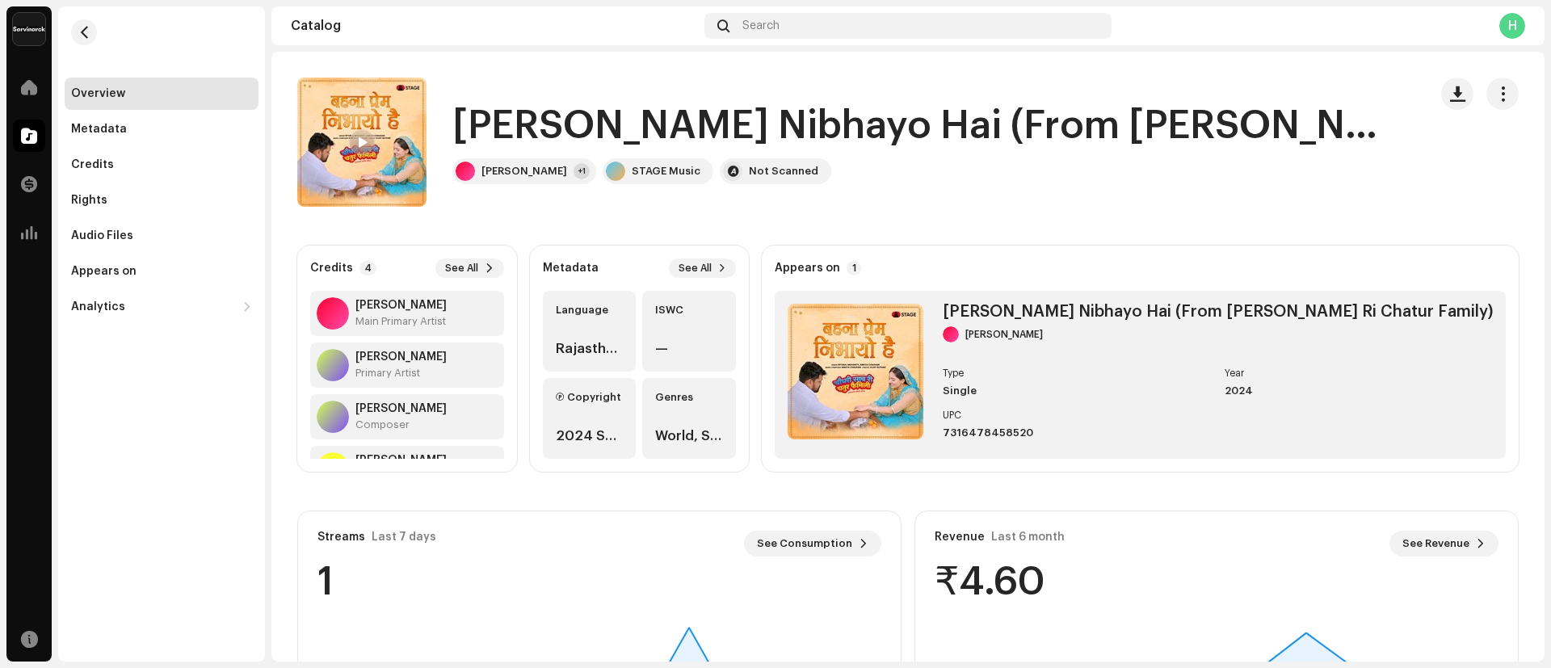
click at [477, 126] on h1 "[PERSON_NAME] Nibhayo Hai (From [PERSON_NAME] Ri Chatur Family)" at bounding box center [927, 126] width 950 height 52
drag, startPoint x: 477, startPoint y: 126, endPoint x: 582, endPoint y: 109, distance: 106.4
click at [582, 109] on h1 "[PERSON_NAME] Nibhayo Hai (From [PERSON_NAME] Ri Chatur Family)" at bounding box center [927, 126] width 950 height 52
click at [127, 176] on div "Credits" at bounding box center [162, 165] width 194 height 32
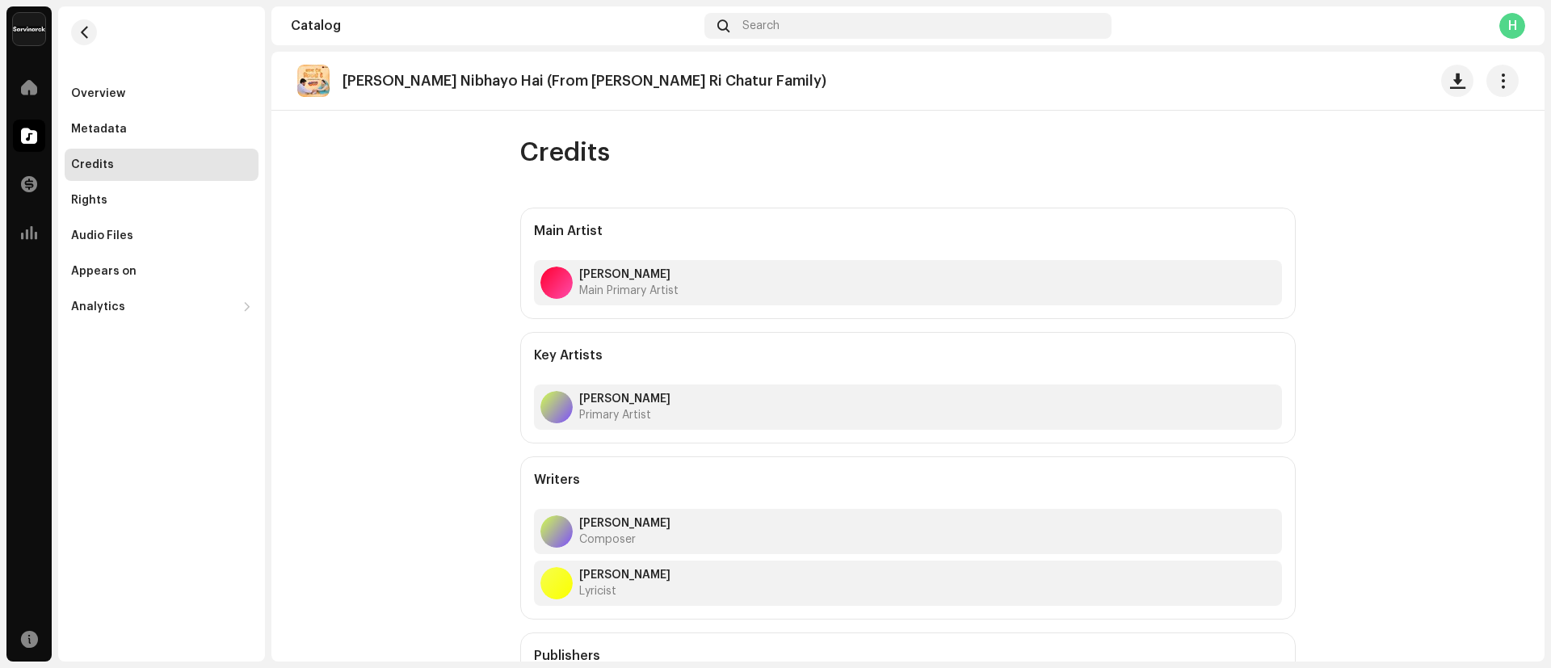
click at [348, 79] on p "[PERSON_NAME] Nibhayo Hai (From [PERSON_NAME] Ri Chatur Family)" at bounding box center [584, 81] width 484 height 17
drag, startPoint x: 348, startPoint y: 79, endPoint x: 800, endPoint y: 77, distance: 452.3
click at [800, 77] on div "[PERSON_NAME] Nibhayo Hai (From [PERSON_NAME] Ri Chatur Family)" at bounding box center [590, 81] width 497 height 17
copy div "[PERSON_NAME] Nibhayo Hai (From [PERSON_NAME] Ri Chatur Family)"
click at [132, 228] on div "Audio Files" at bounding box center [162, 236] width 194 height 32
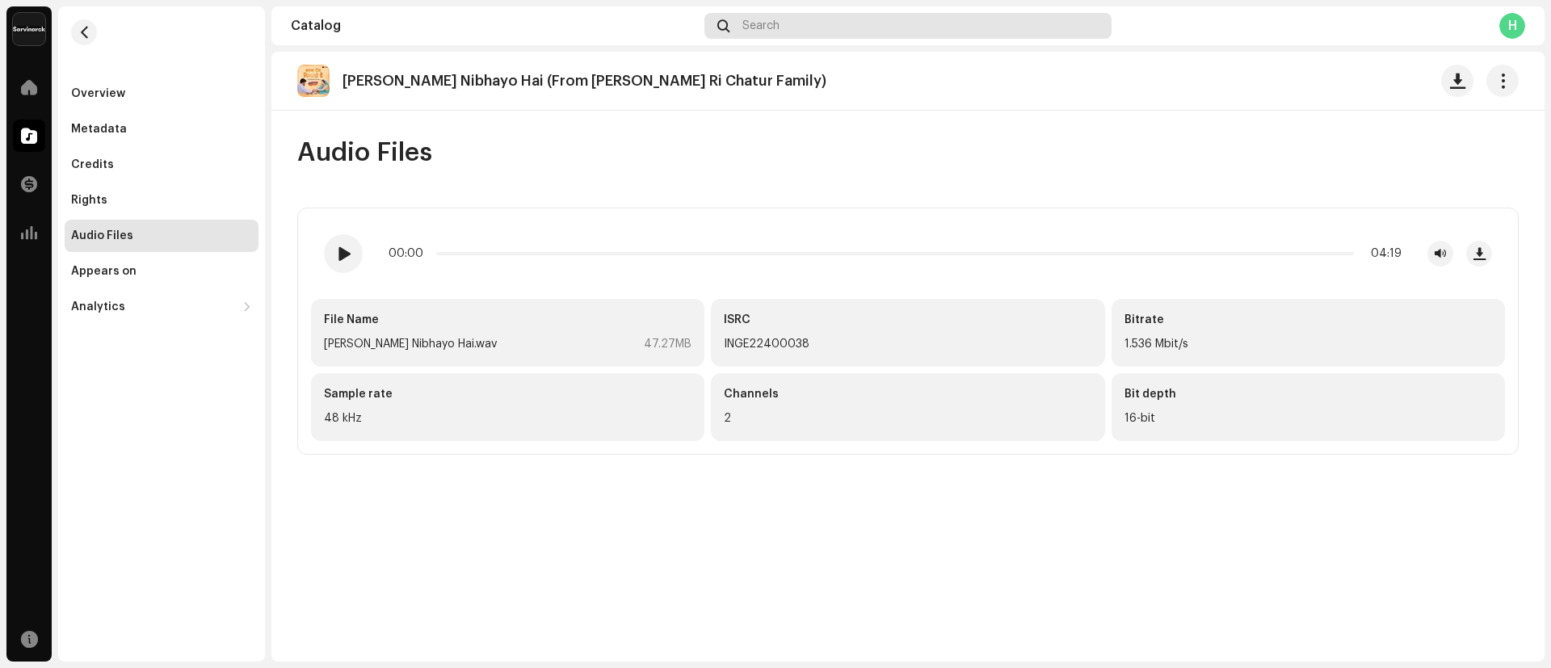
click at [815, 20] on div "Search" at bounding box center [907, 26] width 407 height 26
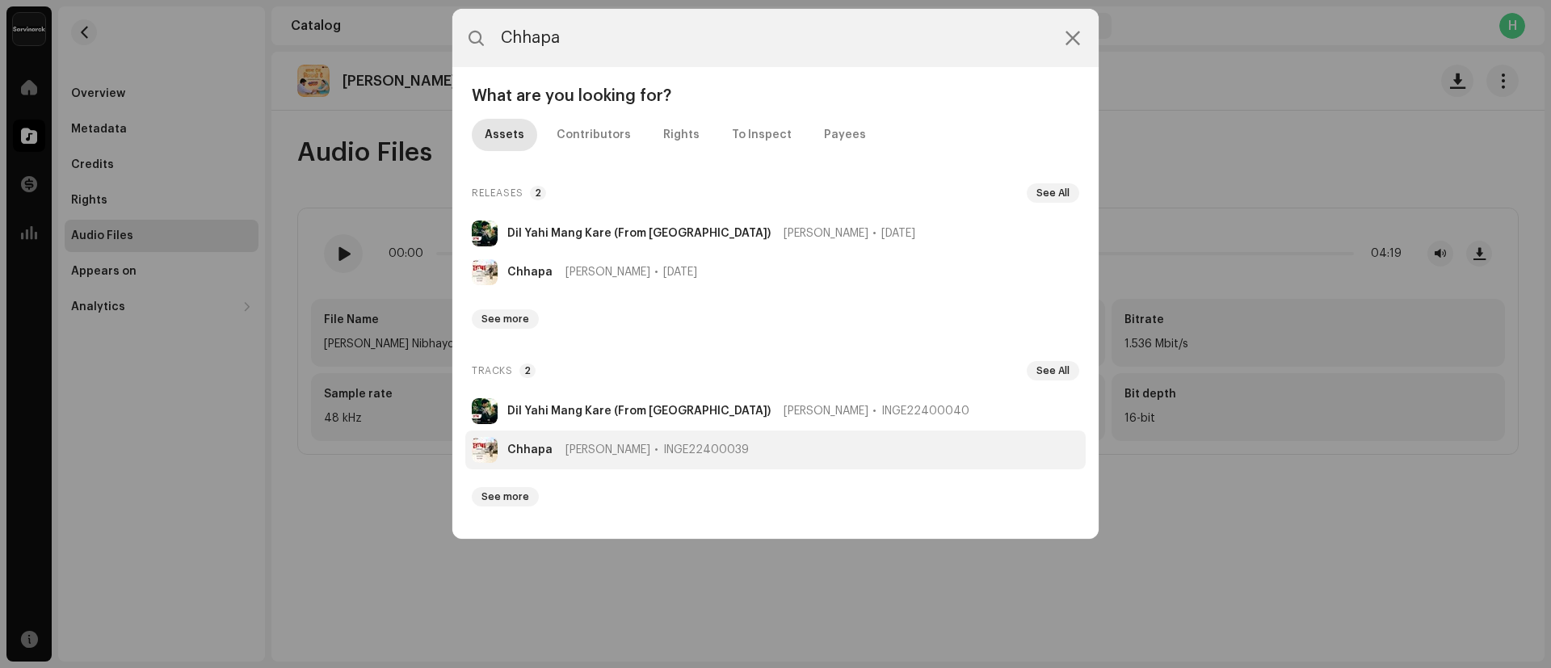
type input "Chhapa"
click at [531, 448] on strong "Chhapa" at bounding box center [529, 449] width 45 height 13
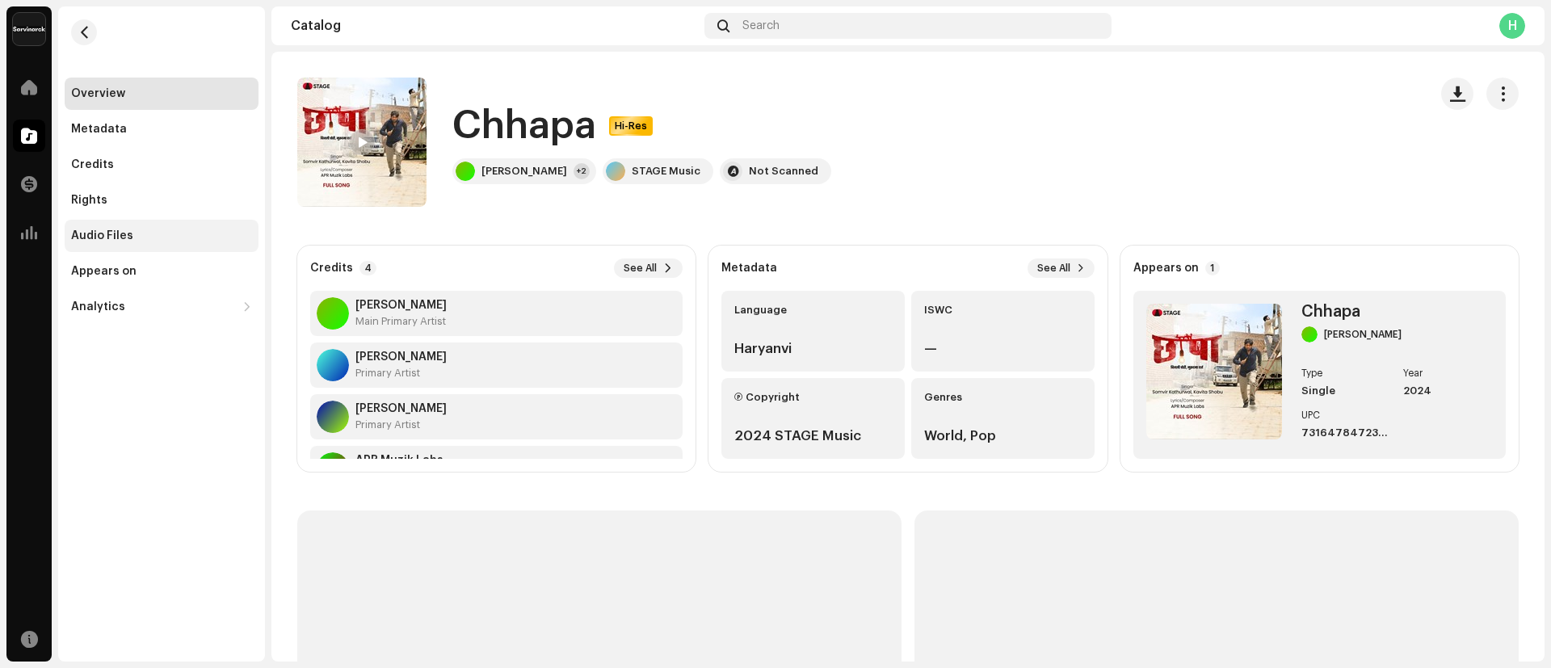
click at [130, 238] on div "Audio Files" at bounding box center [102, 235] width 62 height 13
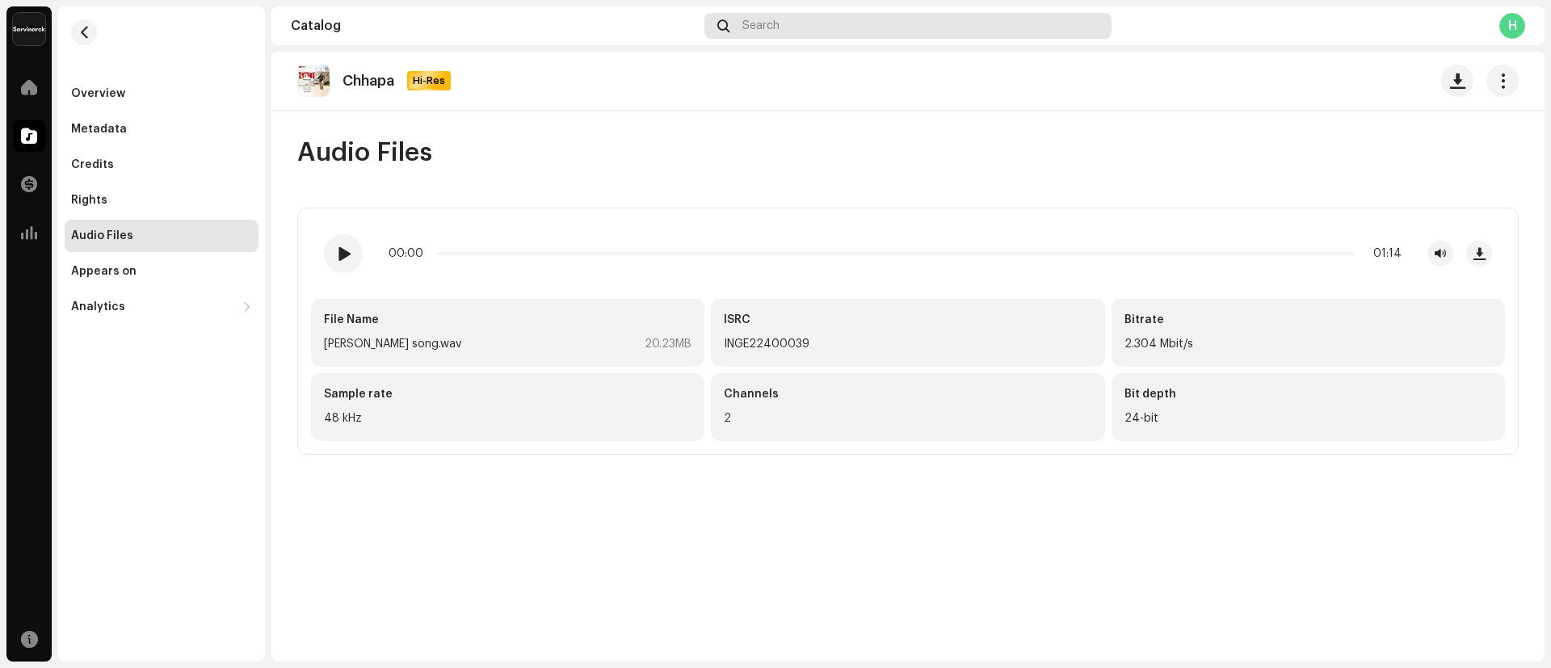
click at [812, 27] on div "Search" at bounding box center [907, 26] width 407 height 26
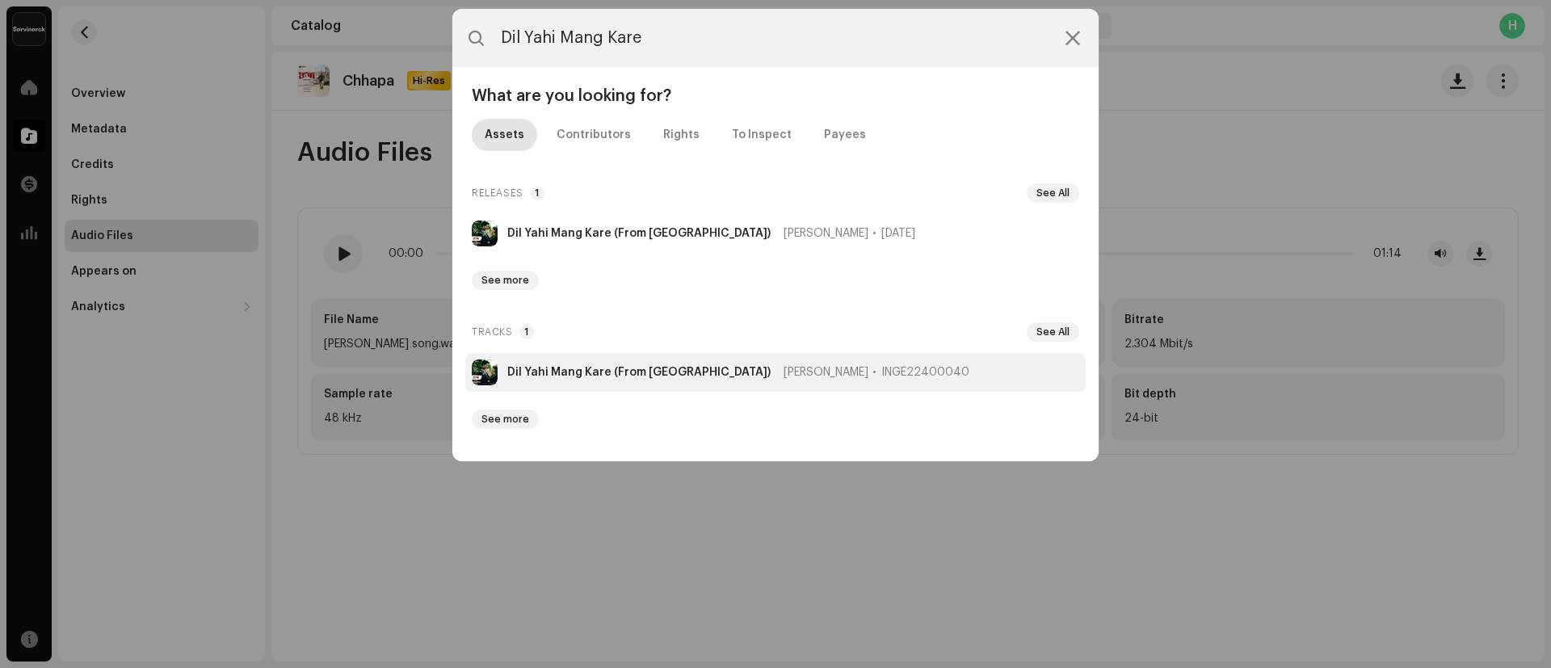
type input "Dil Yahi Mang Kare"
click at [542, 372] on strong "Dil Yahi Mang Kare (From [GEOGRAPHIC_DATA])" at bounding box center [638, 372] width 263 height 13
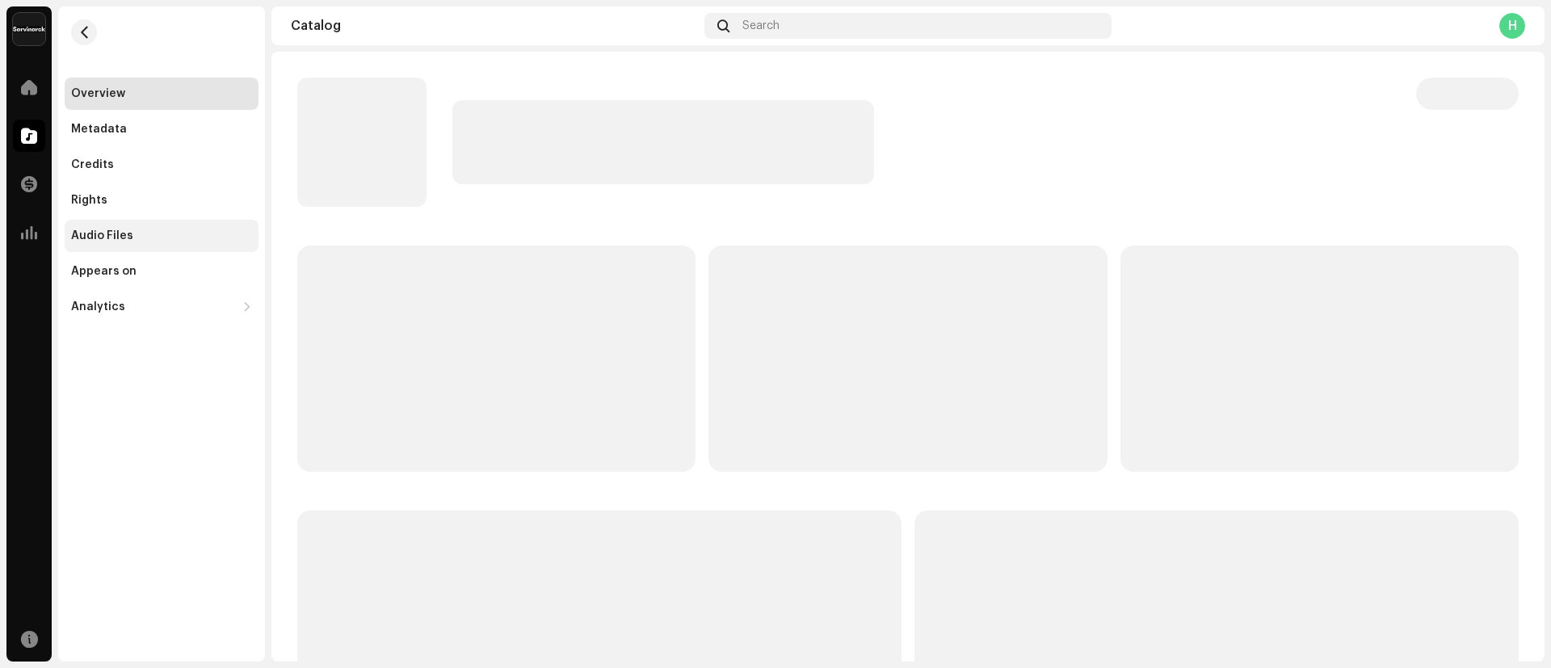
click at [125, 241] on div "Audio Files" at bounding box center [102, 235] width 62 height 13
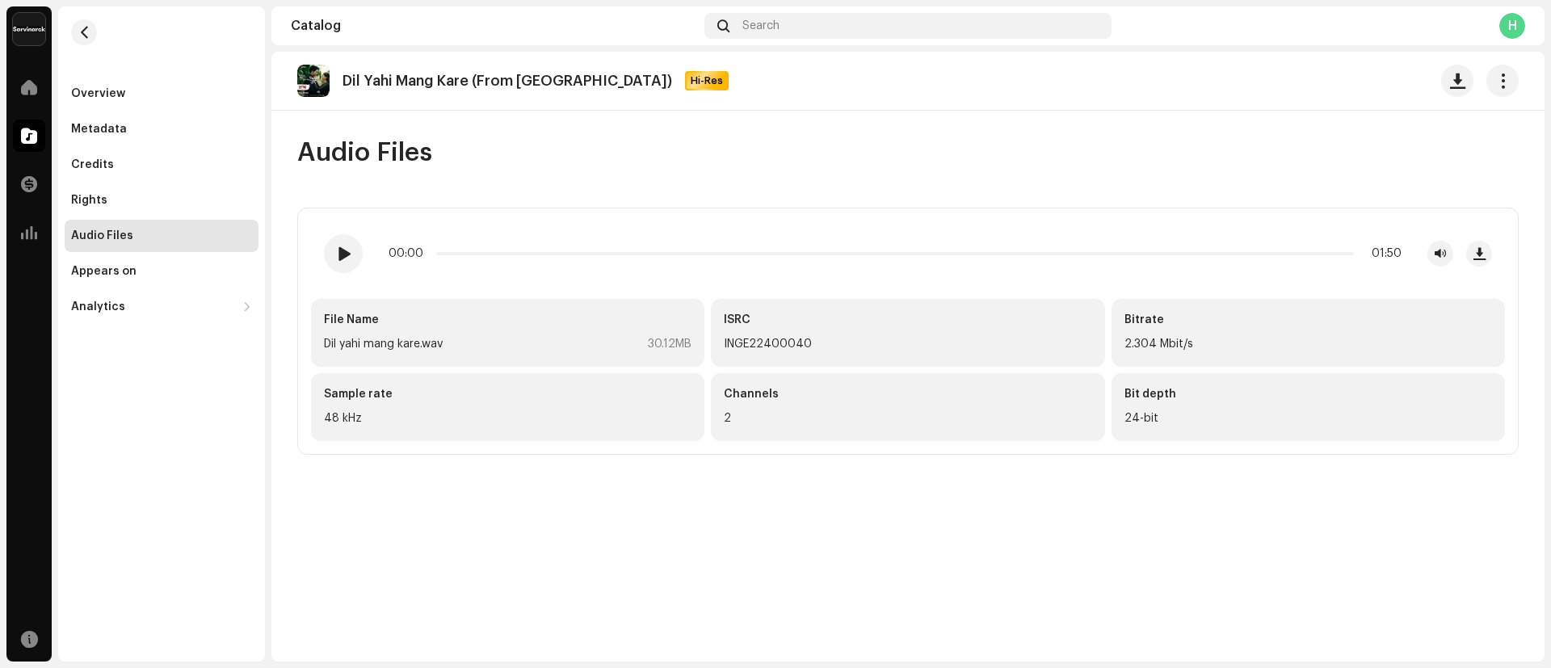
click at [346, 71] on div "Dil Yahi Mang Kare (From Chhapa) Hi-Res" at bounding box center [538, 80] width 393 height 19
drag, startPoint x: 347, startPoint y: 71, endPoint x: 576, endPoint y: 69, distance: 228.6
click at [576, 69] on div "Dil Yahi Mang Kare (From Chhapa) Hi-Res" at bounding box center [516, 81] width 438 height 32
copy p "Dil Yahi Mang Kare (From [GEOGRAPHIC_DATA])"
click at [781, 33] on div "Search" at bounding box center [907, 26] width 407 height 26
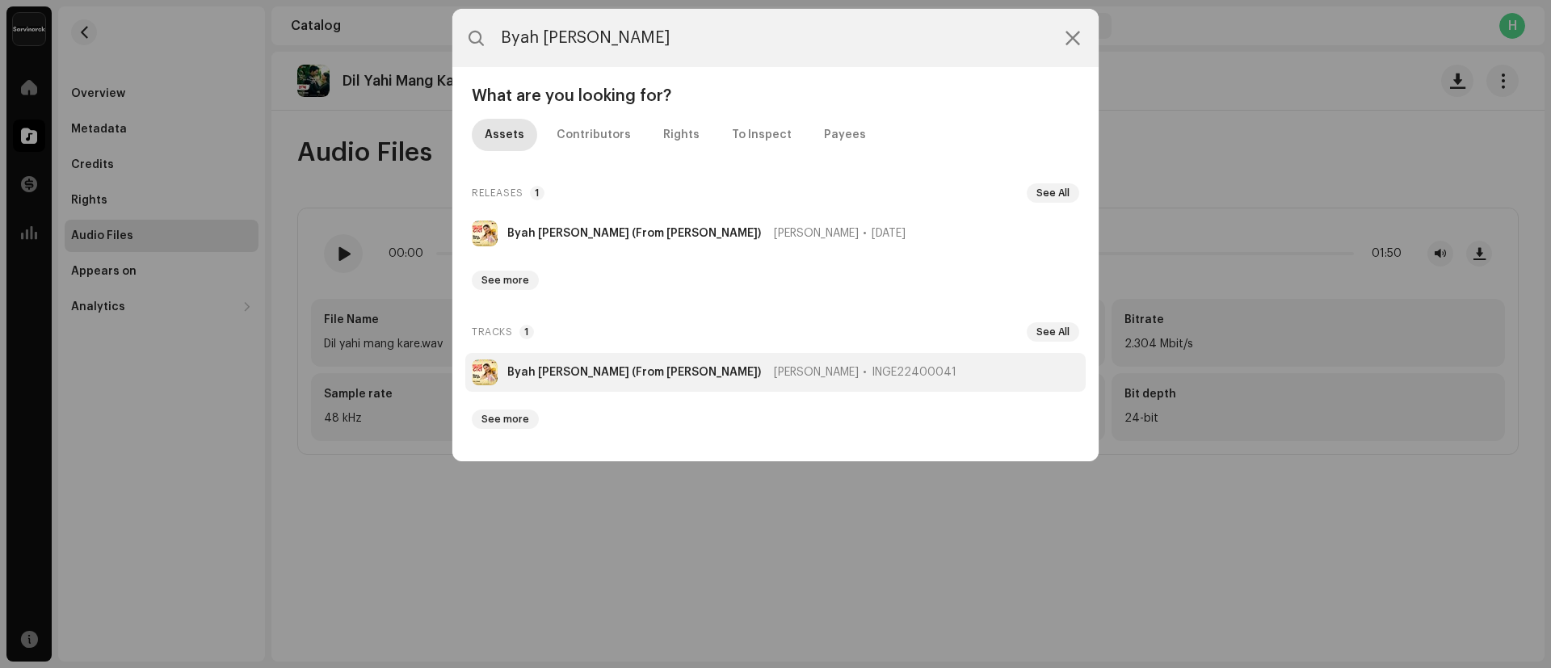
type input "Byah [PERSON_NAME]"
click at [542, 372] on strong "Byah [PERSON_NAME] (From [PERSON_NAME])" at bounding box center [634, 372] width 254 height 13
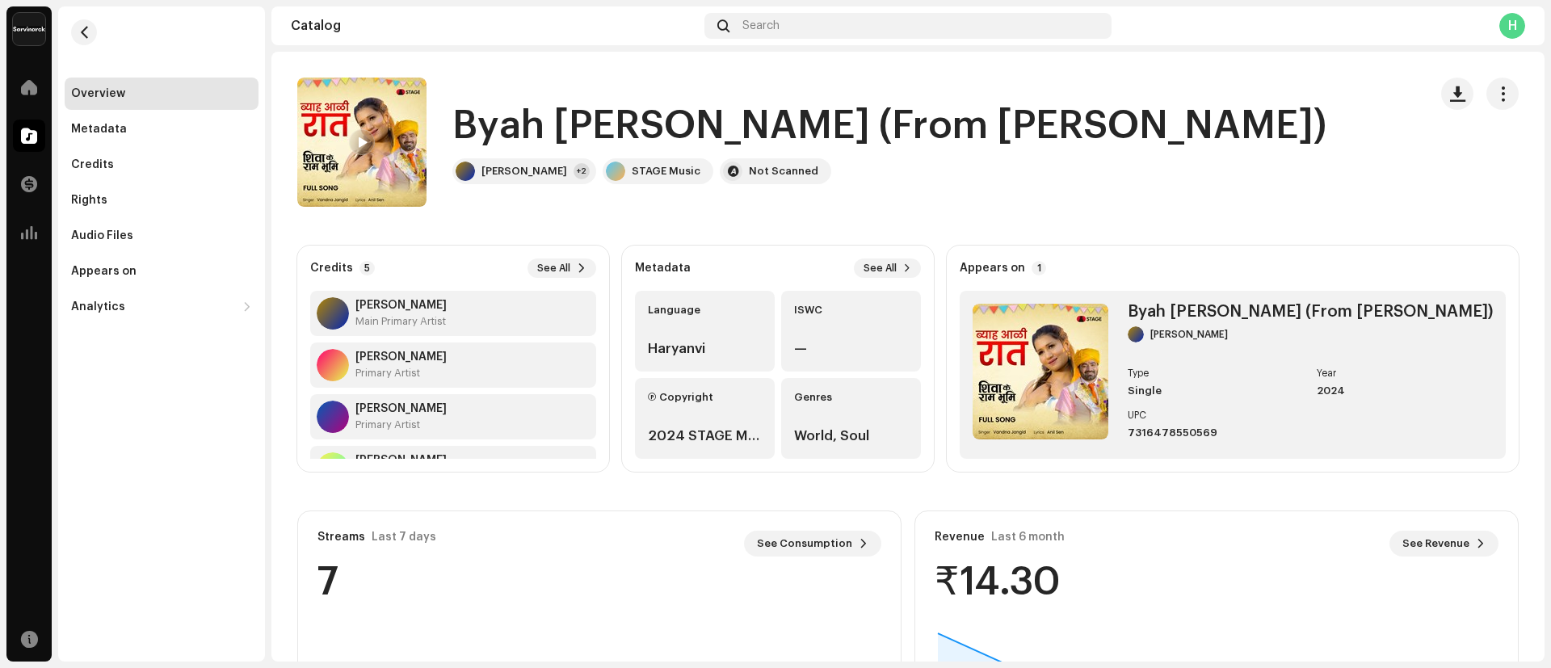
click at [472, 129] on h1 "Byah [PERSON_NAME] (From [PERSON_NAME])" at bounding box center [889, 126] width 874 height 52
drag, startPoint x: 473, startPoint y: 130, endPoint x: 1295, endPoint y: 128, distance: 821.4
click at [1295, 128] on div "Byah [PERSON_NAME] (From [PERSON_NAME]) [PERSON_NAME] +2 STAGE Music Not Scanned" at bounding box center [856, 142] width 1118 height 129
copy div "Byah [PERSON_NAME] (From [PERSON_NAME])"
click at [128, 232] on div "Audio Files" at bounding box center [102, 235] width 62 height 13
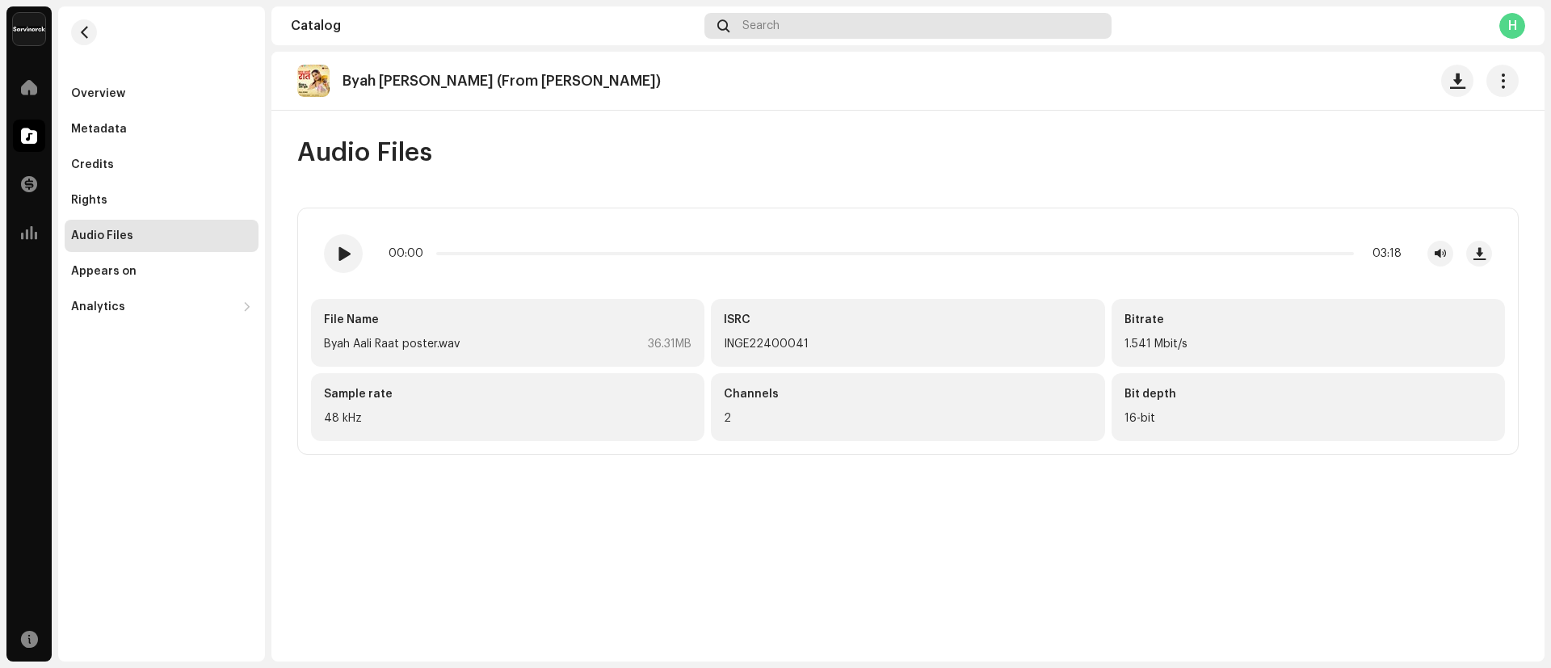
click at [895, 25] on div "Search" at bounding box center [907, 26] width 407 height 26
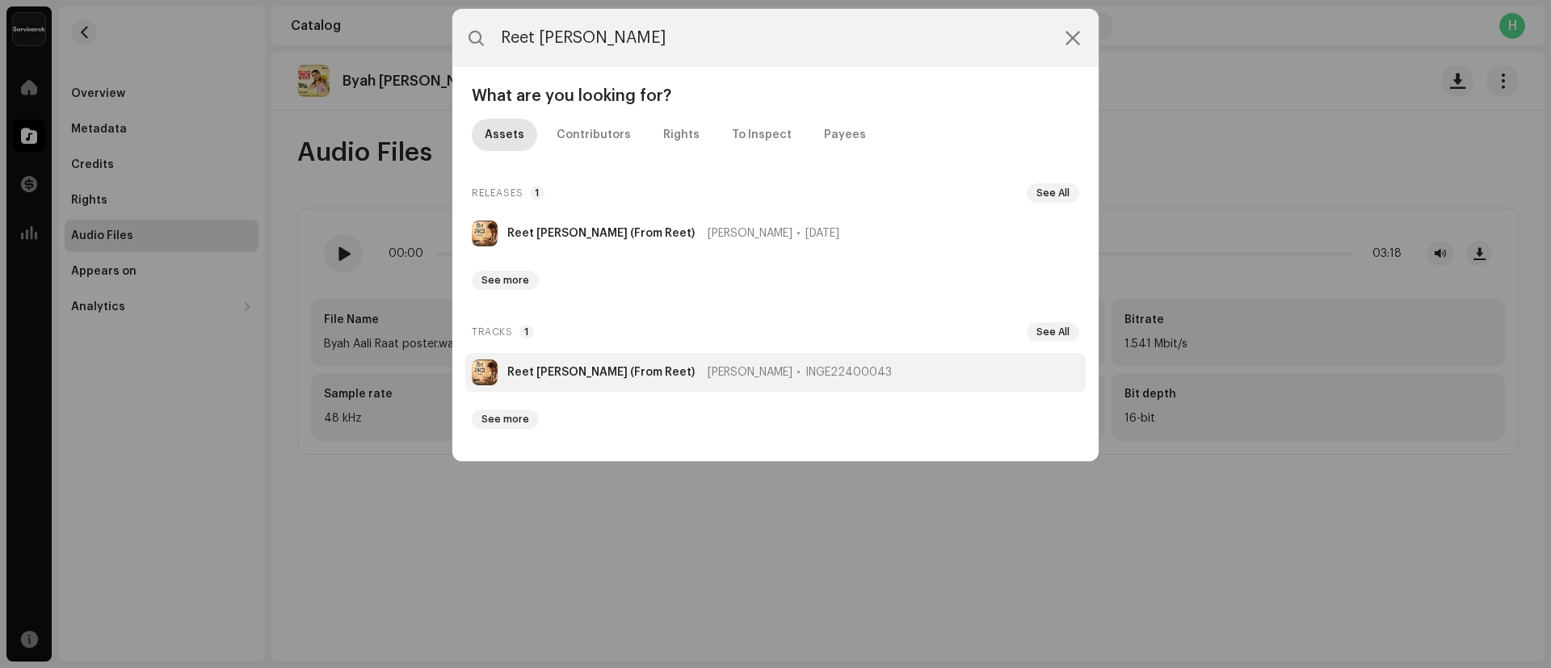
type input "Reet [PERSON_NAME]"
click at [553, 372] on strong "Reet [PERSON_NAME] (From Reet)" at bounding box center [600, 372] width 187 height 13
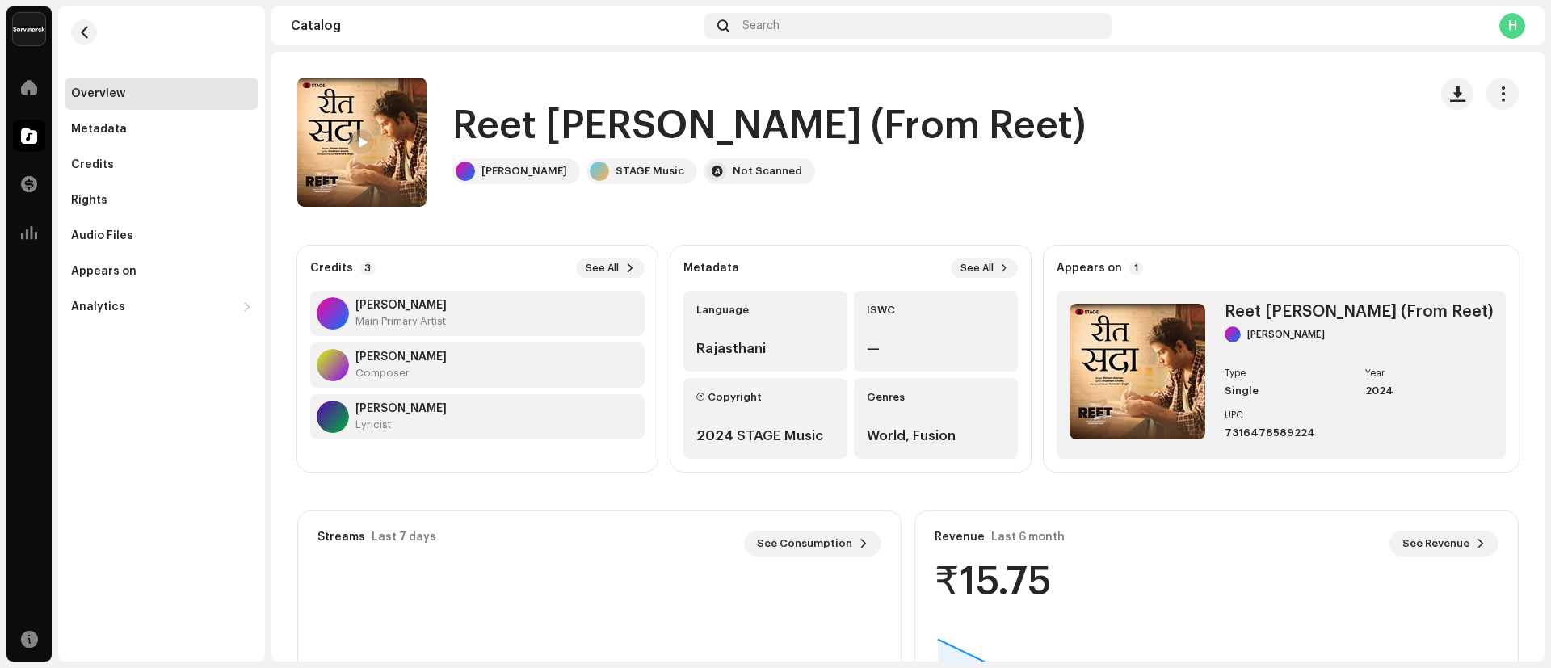
click at [456, 128] on h1 "Reet [PERSON_NAME] (From Reet)" at bounding box center [768, 126] width 633 height 52
drag, startPoint x: 456, startPoint y: 128, endPoint x: 846, endPoint y: 116, distance: 390.3
click at [846, 116] on h1 "Reet [PERSON_NAME] (From Reet)" at bounding box center [768, 126] width 633 height 52
copy h1 "Reet [PERSON_NAME] (From Reet)"
click at [149, 247] on div "Audio Files" at bounding box center [162, 236] width 194 height 32
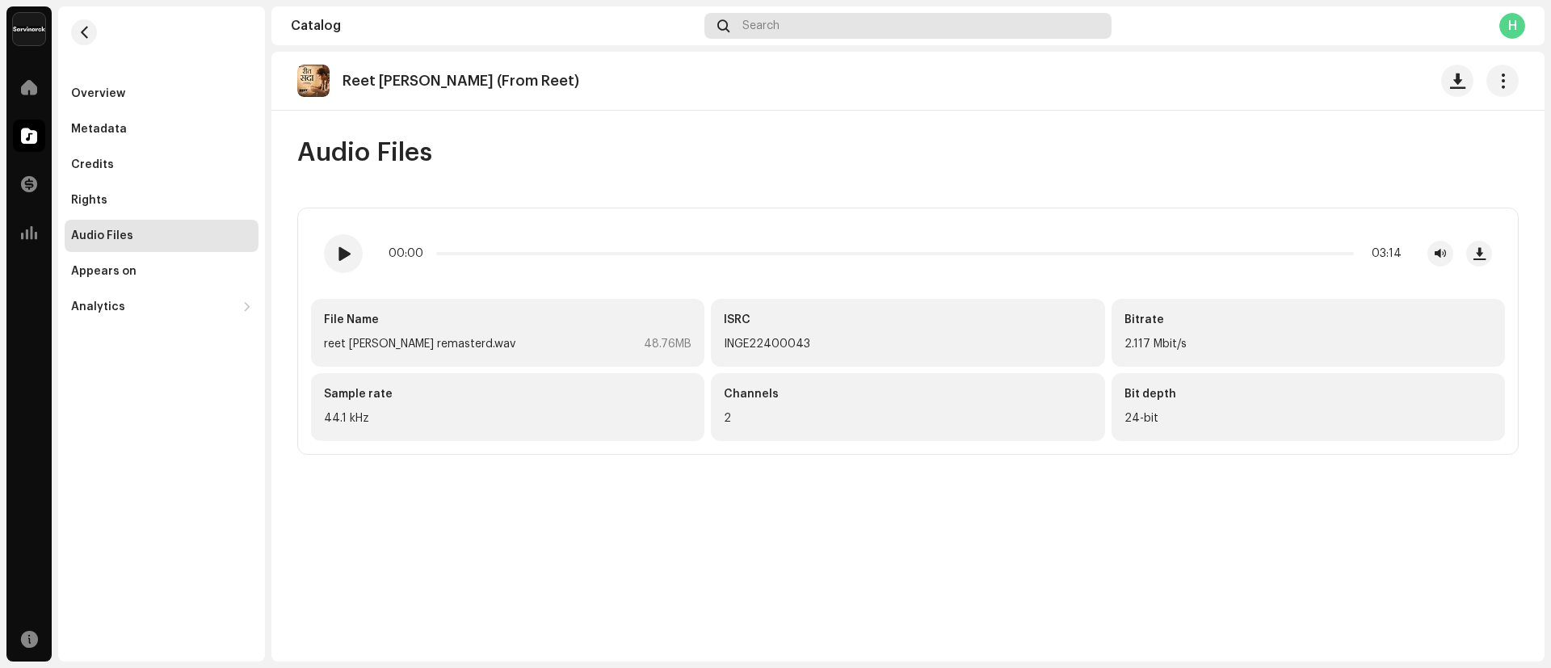
click at [812, 27] on div "Search" at bounding box center [907, 26] width 407 height 26
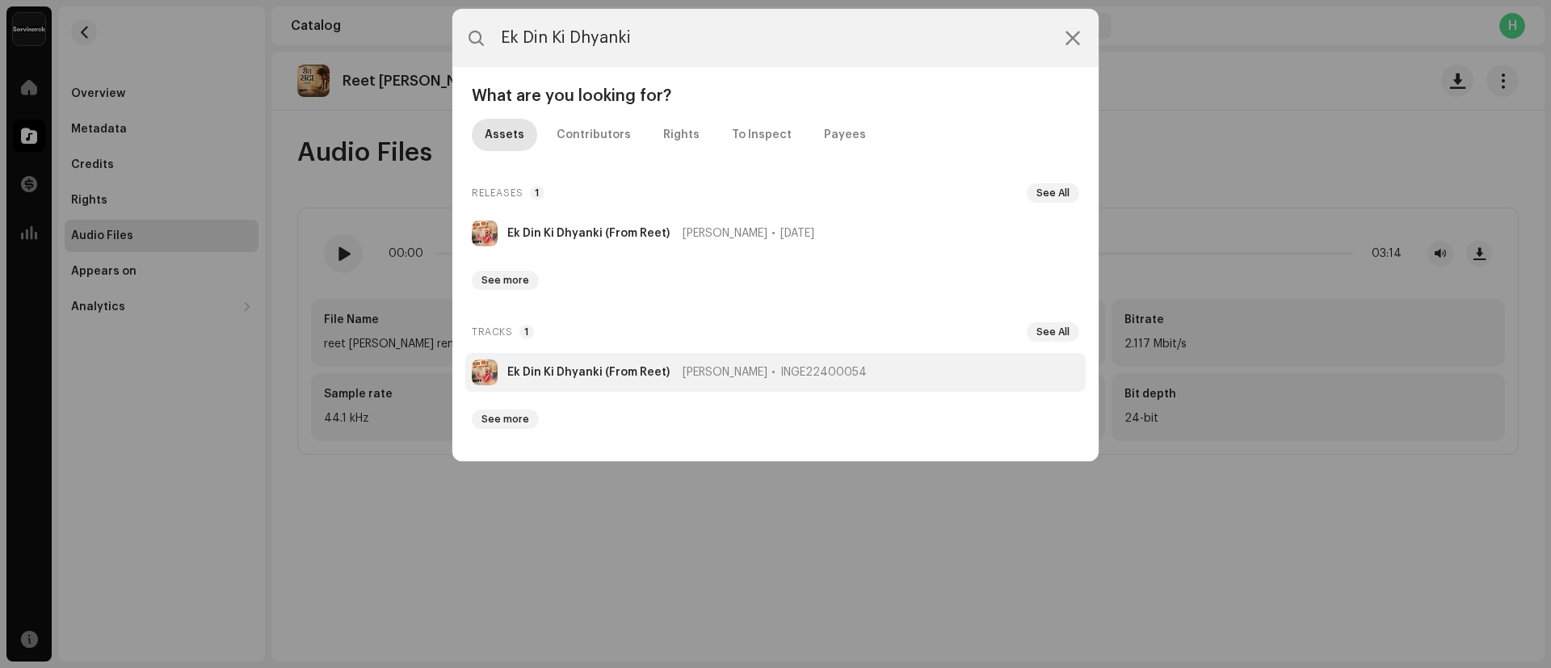
type input "Ek Din Ki Dhyanki"
click at [563, 367] on strong "Ek Din Ki Dhyanki (From Reet)" at bounding box center [588, 372] width 162 height 13
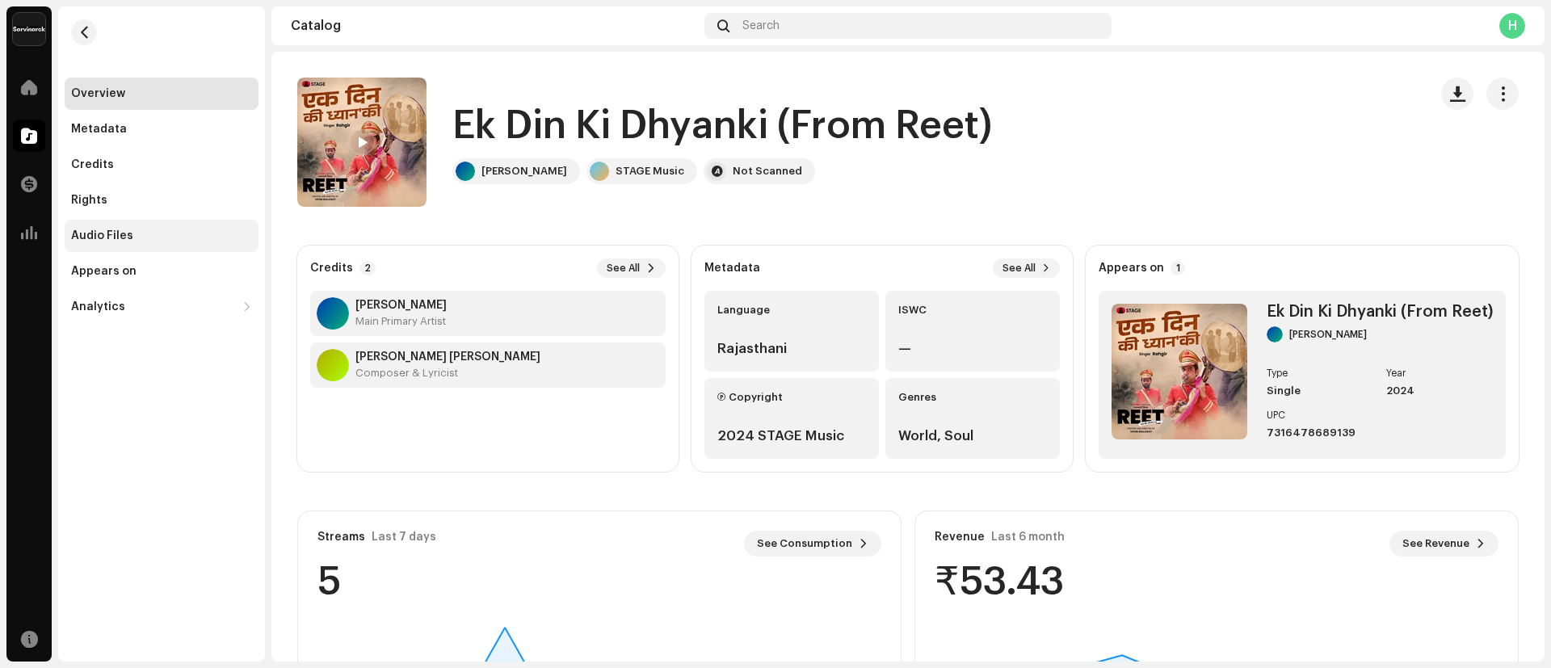
click at [159, 225] on div "Audio Files" at bounding box center [162, 236] width 194 height 32
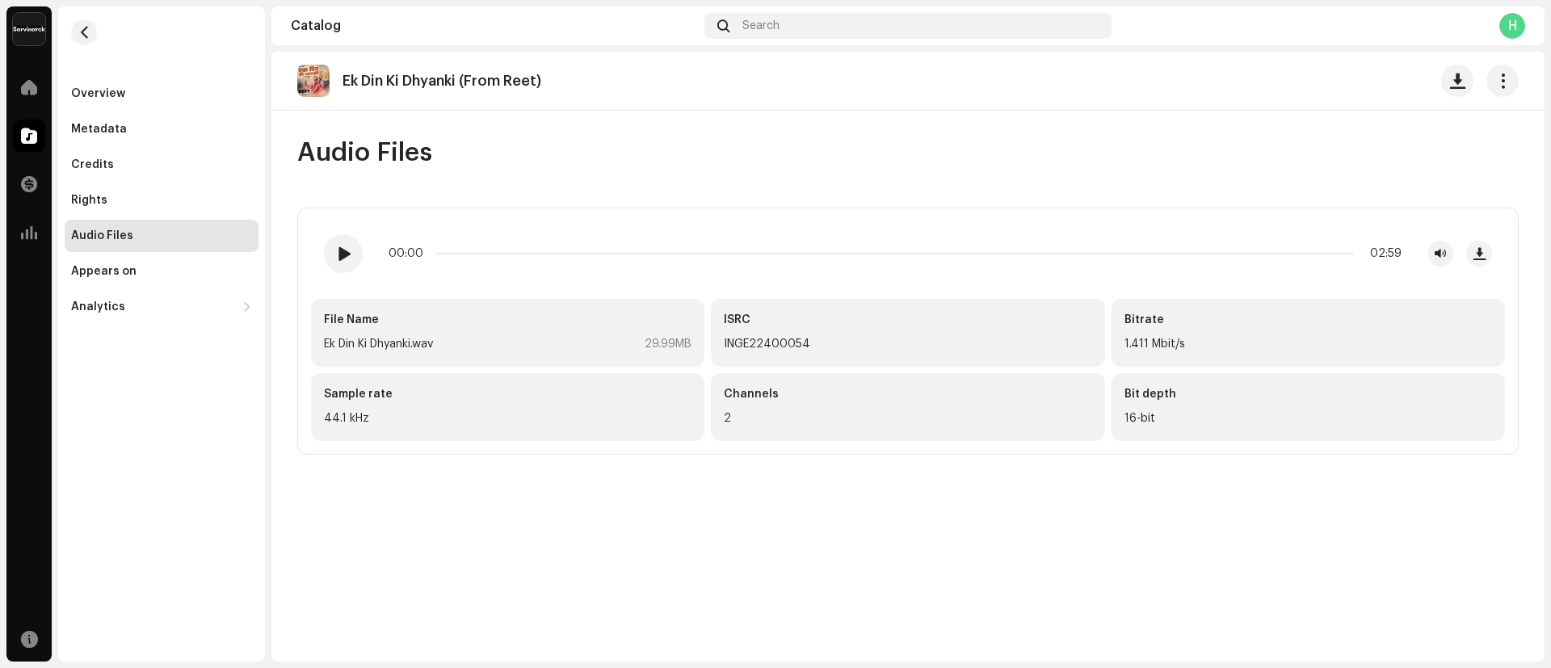
click at [341, 80] on div "Ek Din Ki Dhyanki (From Reet)" at bounding box center [425, 81] width 257 height 32
drag, startPoint x: 341, startPoint y: 80, endPoint x: 558, endPoint y: 70, distance: 217.5
click at [554, 70] on div "Ek Din Ki Dhyanki (From Reet)" at bounding box center [425, 81] width 257 height 32
copy div "Ek Din Ki Dhyanki (From Reet)"
click at [776, 18] on div "Search" at bounding box center [907, 26] width 407 height 26
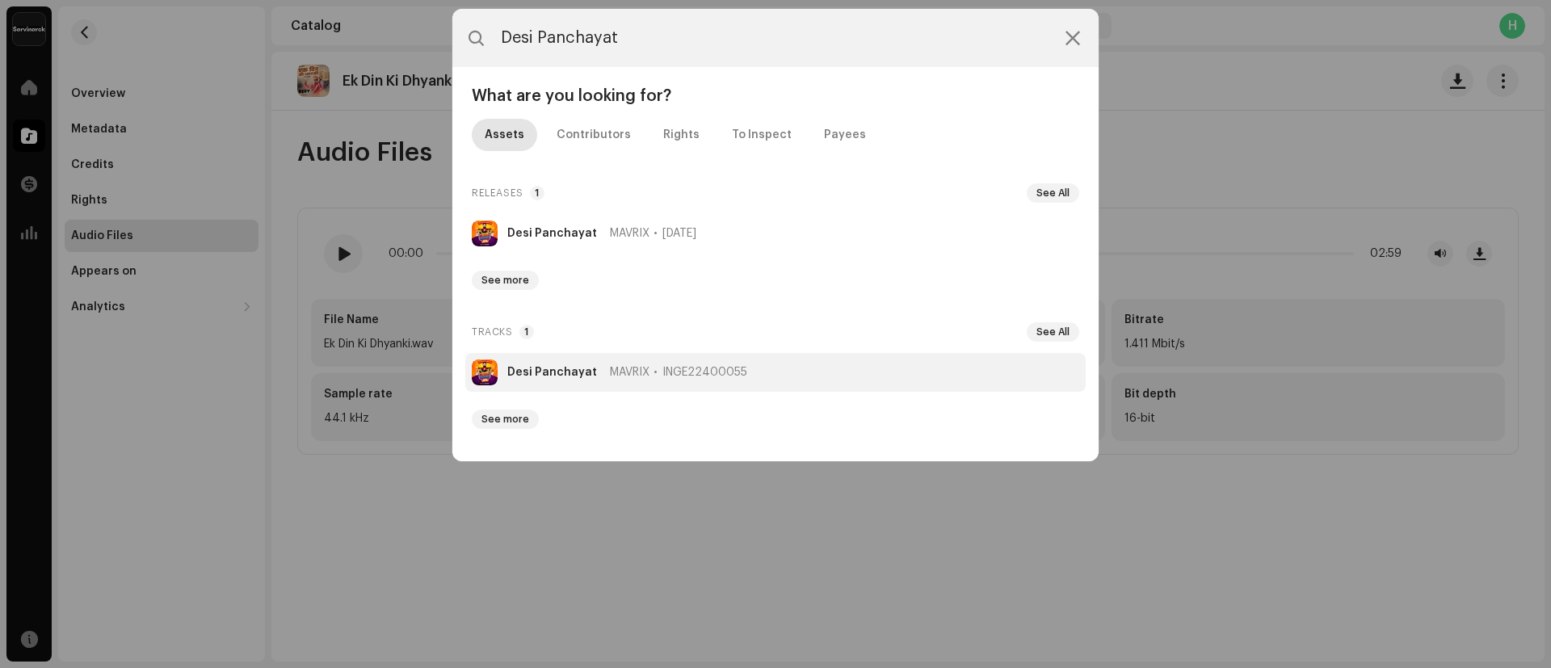
type input "Desi Panchayat"
click at [531, 363] on li "Desi Panchayat MAVRIX INGE22400055" at bounding box center [775, 372] width 620 height 39
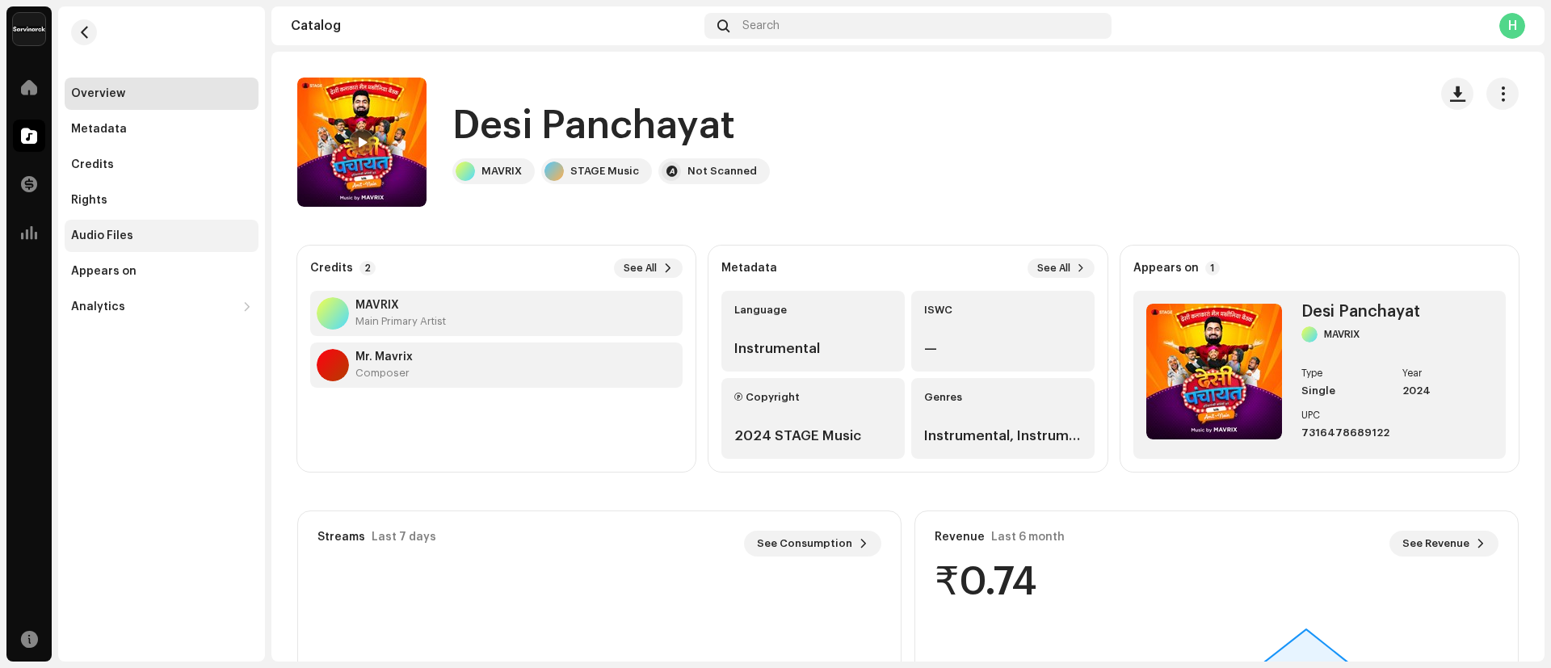
click at [119, 237] on div "Audio Files" at bounding box center [102, 235] width 62 height 13
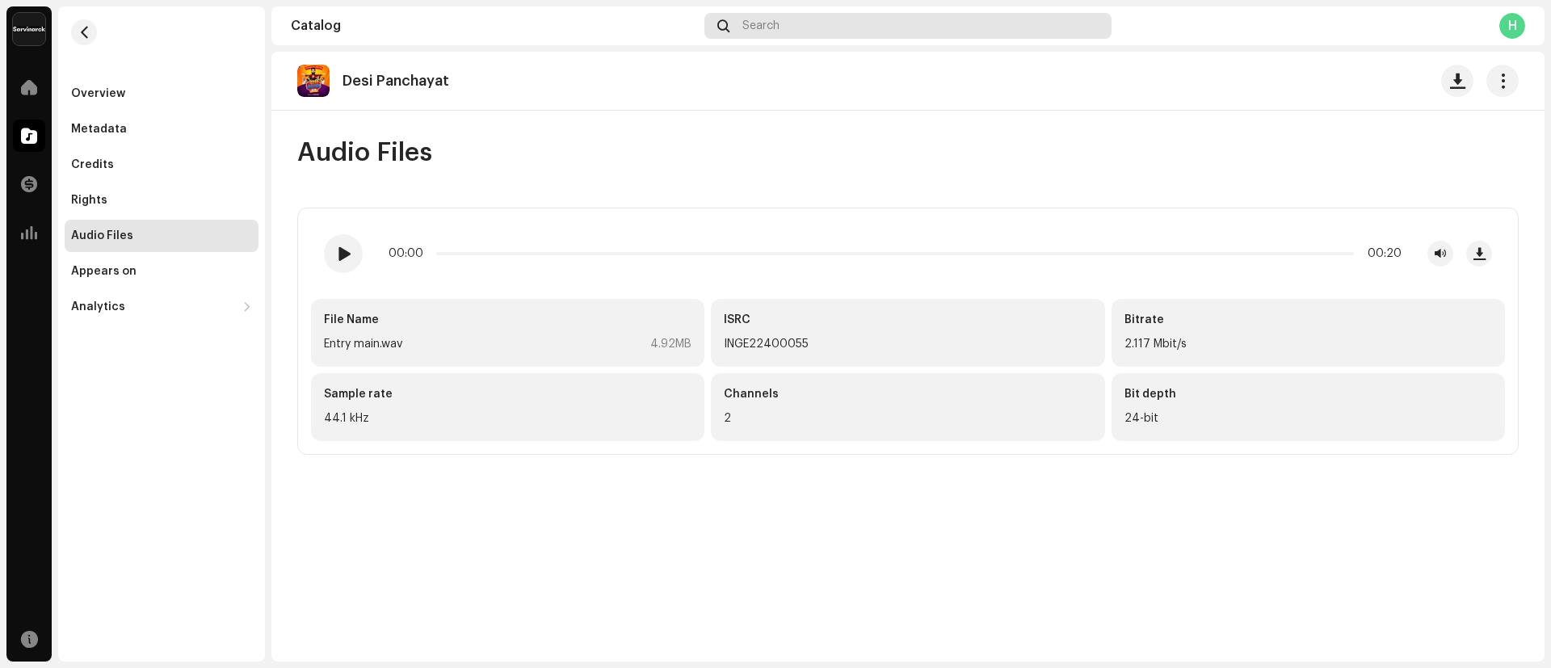
click at [972, 23] on div "Search" at bounding box center [907, 26] width 407 height 26
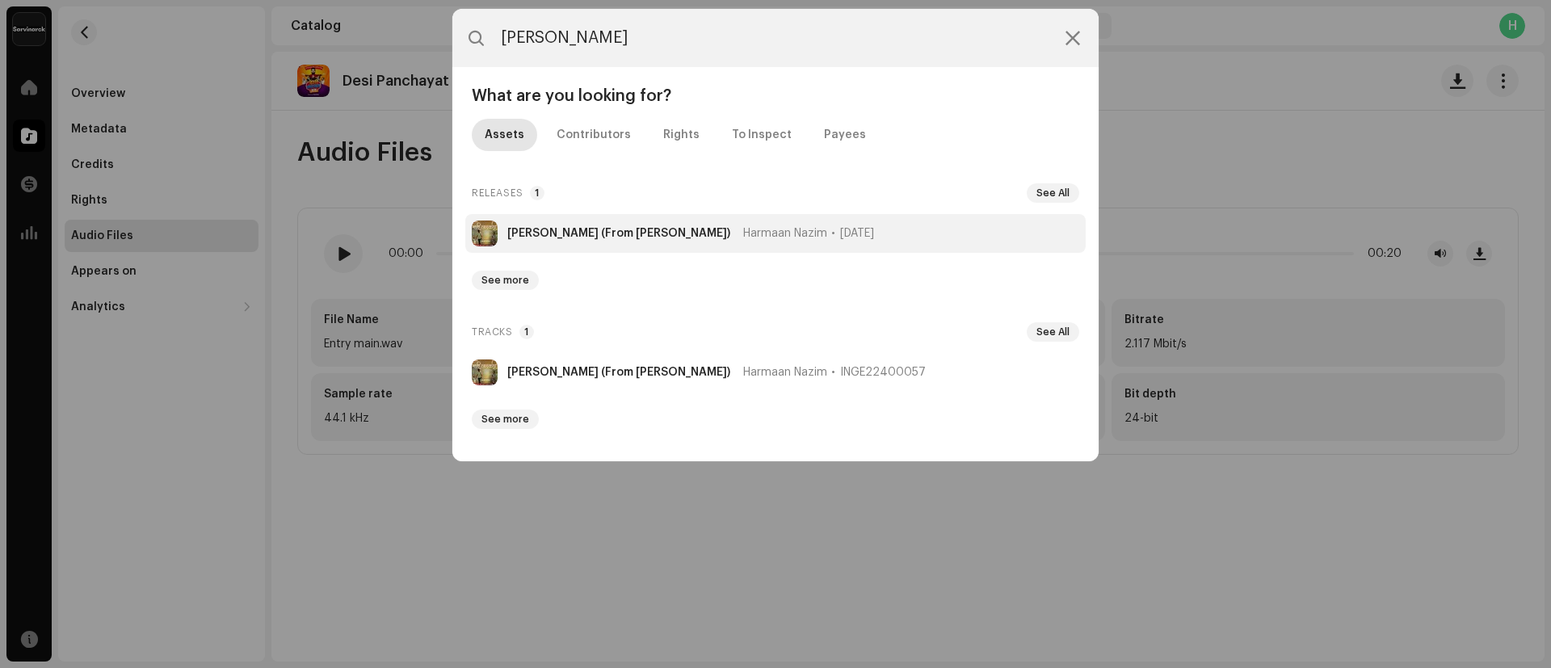
type input "[PERSON_NAME]"
click at [653, 223] on li "[PERSON_NAME] (From [PERSON_NAME]) Harmaan Nazim [DATE]" at bounding box center [775, 233] width 620 height 39
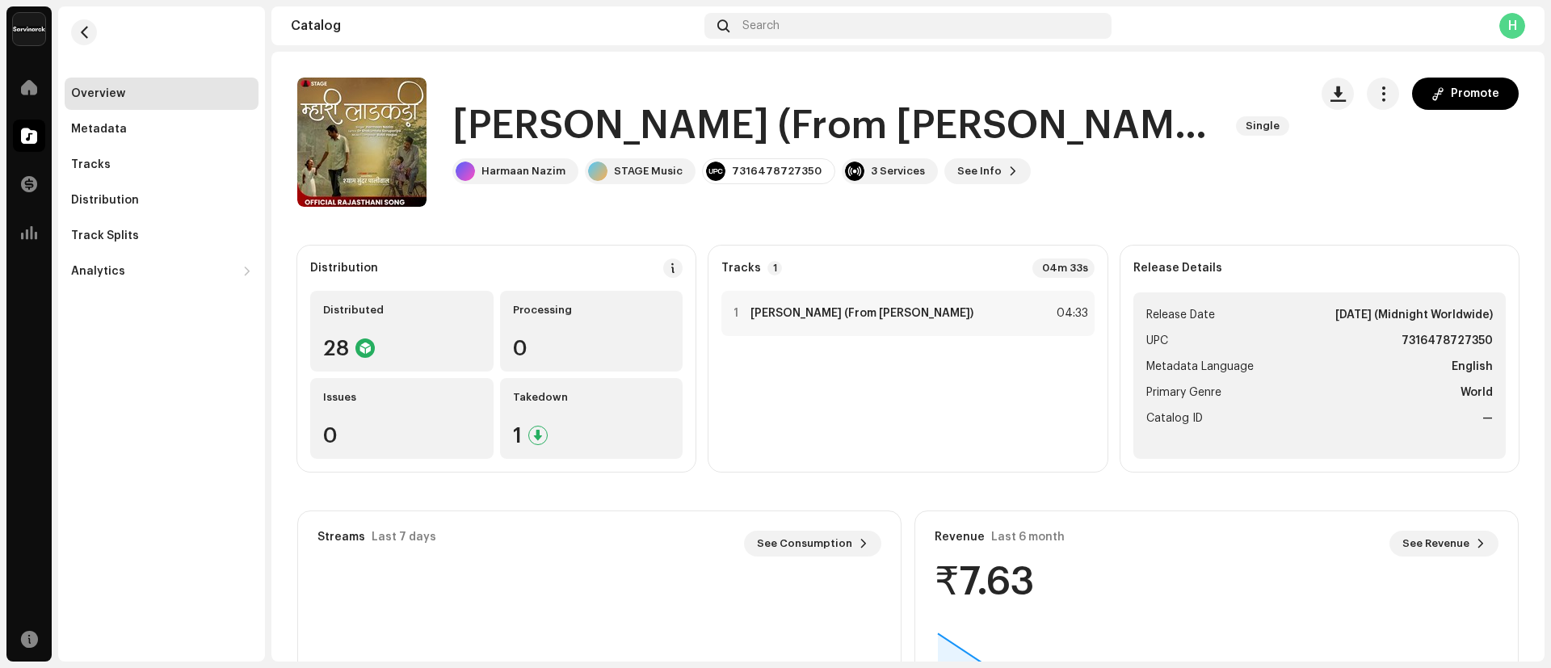
click at [467, 128] on h1 "[PERSON_NAME] (From [PERSON_NAME])" at bounding box center [837, 126] width 771 height 52
drag, startPoint x: 467, startPoint y: 128, endPoint x: 1032, endPoint y: 139, distance: 565.5
click at [1032, 139] on h1 "[PERSON_NAME] (From [PERSON_NAME])" at bounding box center [837, 126] width 771 height 52
click at [134, 169] on div "Tracks" at bounding box center [161, 164] width 181 height 13
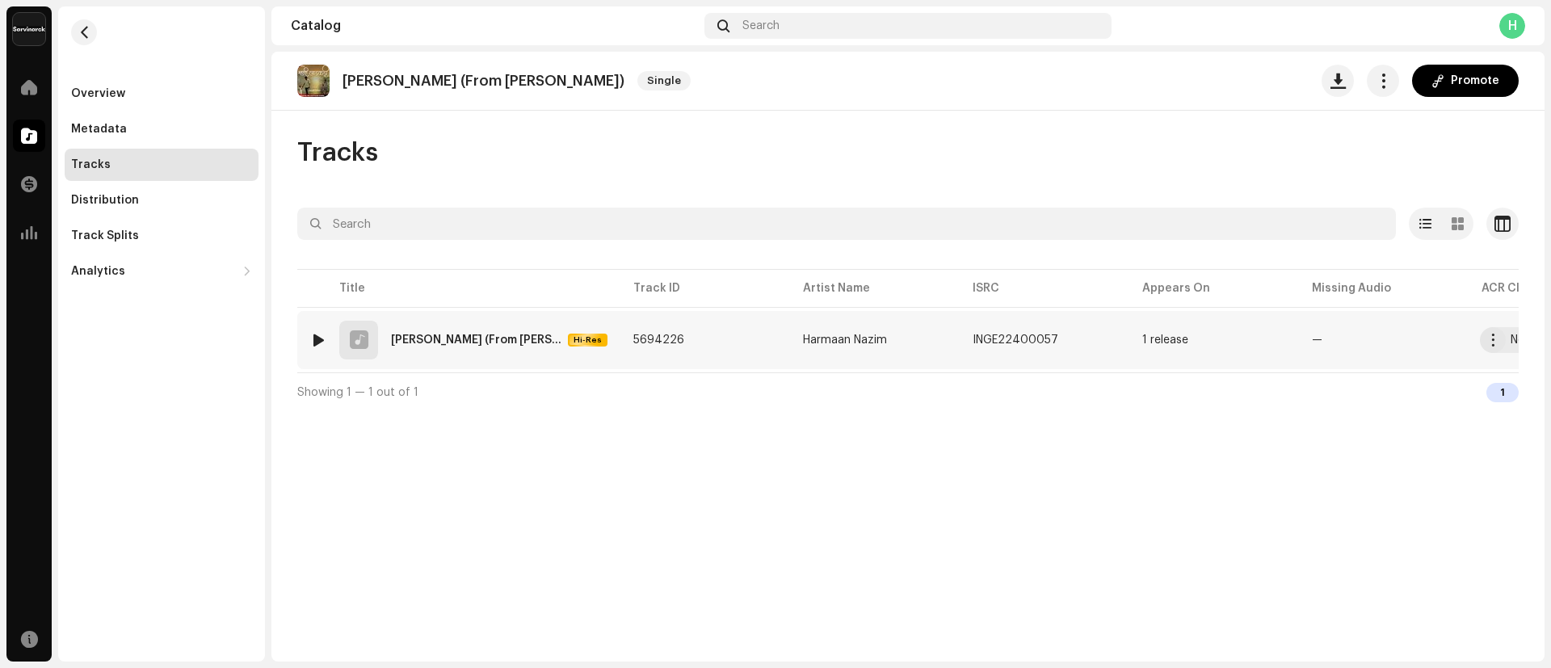
click at [432, 334] on div "[PERSON_NAME] (From [PERSON_NAME])" at bounding box center [476, 339] width 170 height 11
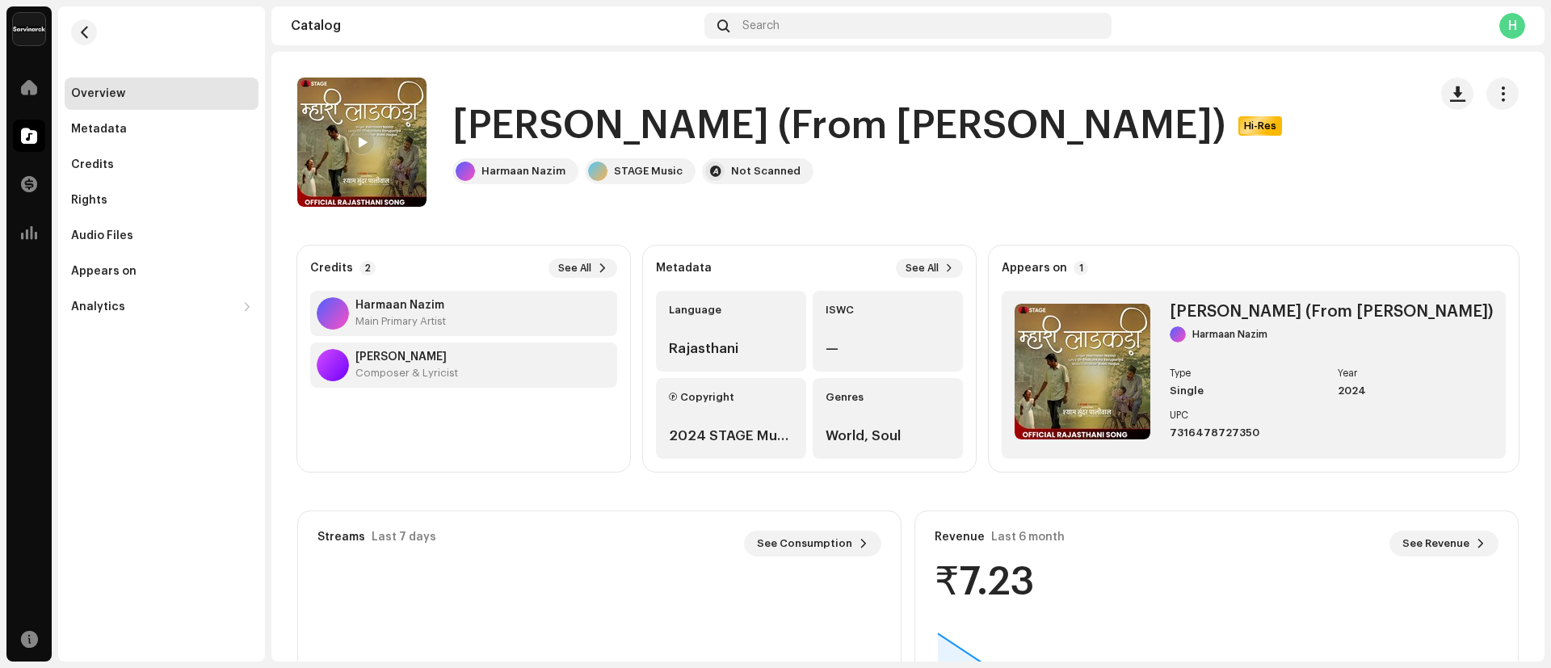
click at [456, 130] on h1 "[PERSON_NAME] (From [PERSON_NAME])" at bounding box center [838, 126] width 773 height 52
drag, startPoint x: 456, startPoint y: 130, endPoint x: 1235, endPoint y: 136, distance: 779.4
click at [1225, 136] on h1 "[PERSON_NAME] (From [PERSON_NAME])" at bounding box center [838, 126] width 773 height 52
copy h1 "[PERSON_NAME] (From [PERSON_NAME])"
click at [109, 239] on div "Audio Files" at bounding box center [102, 235] width 62 height 13
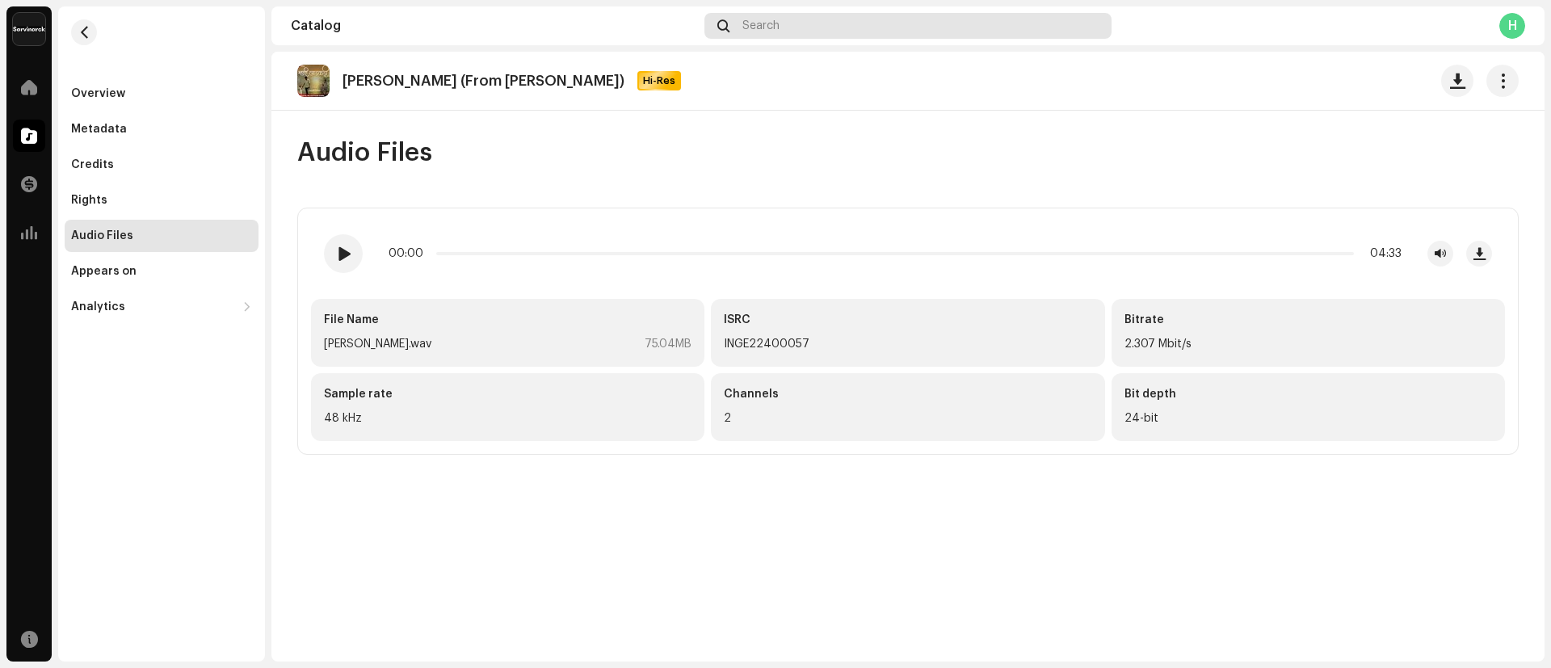
click at [916, 25] on div "Search" at bounding box center [907, 26] width 407 height 26
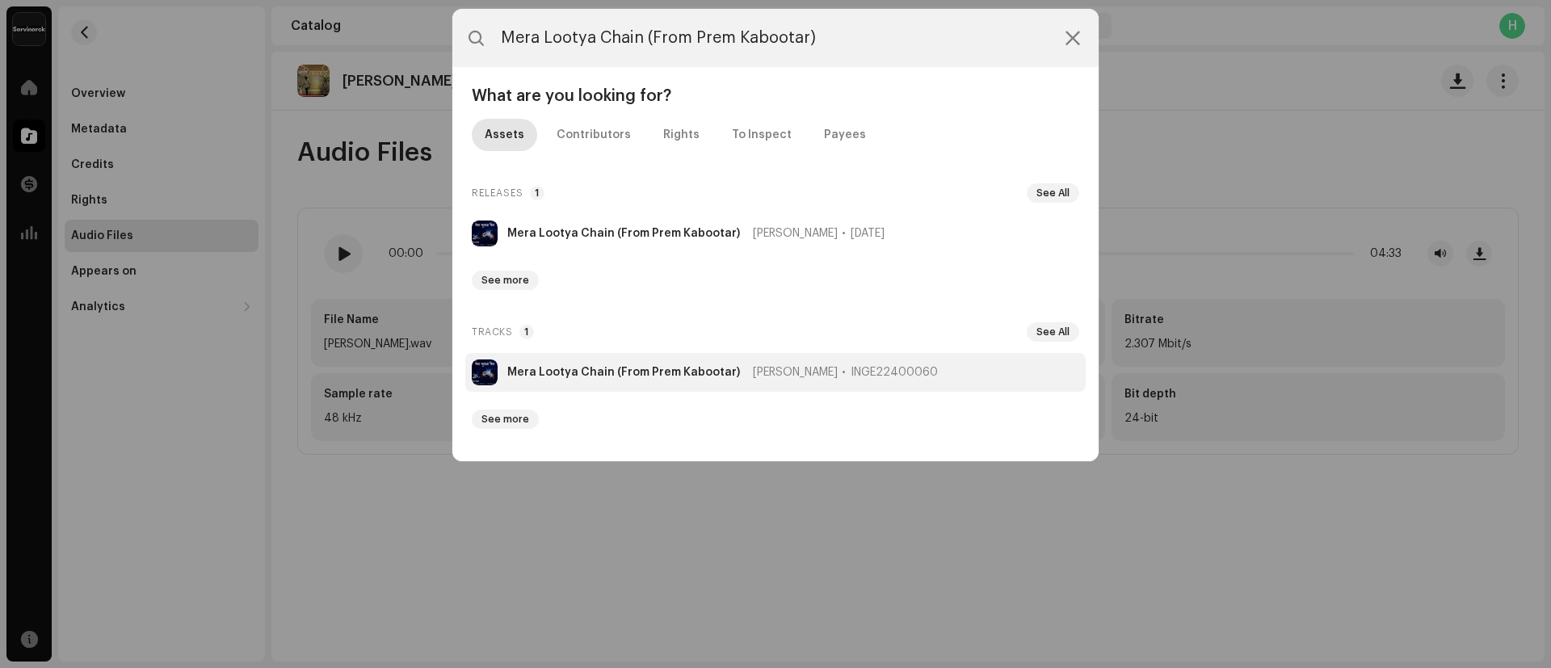
type input "Mera Lootya Chain (From Prem Kabootar)"
click at [610, 374] on strong "Mera Lootya Chain (From Prem Kabootar)" at bounding box center [623, 372] width 233 height 13
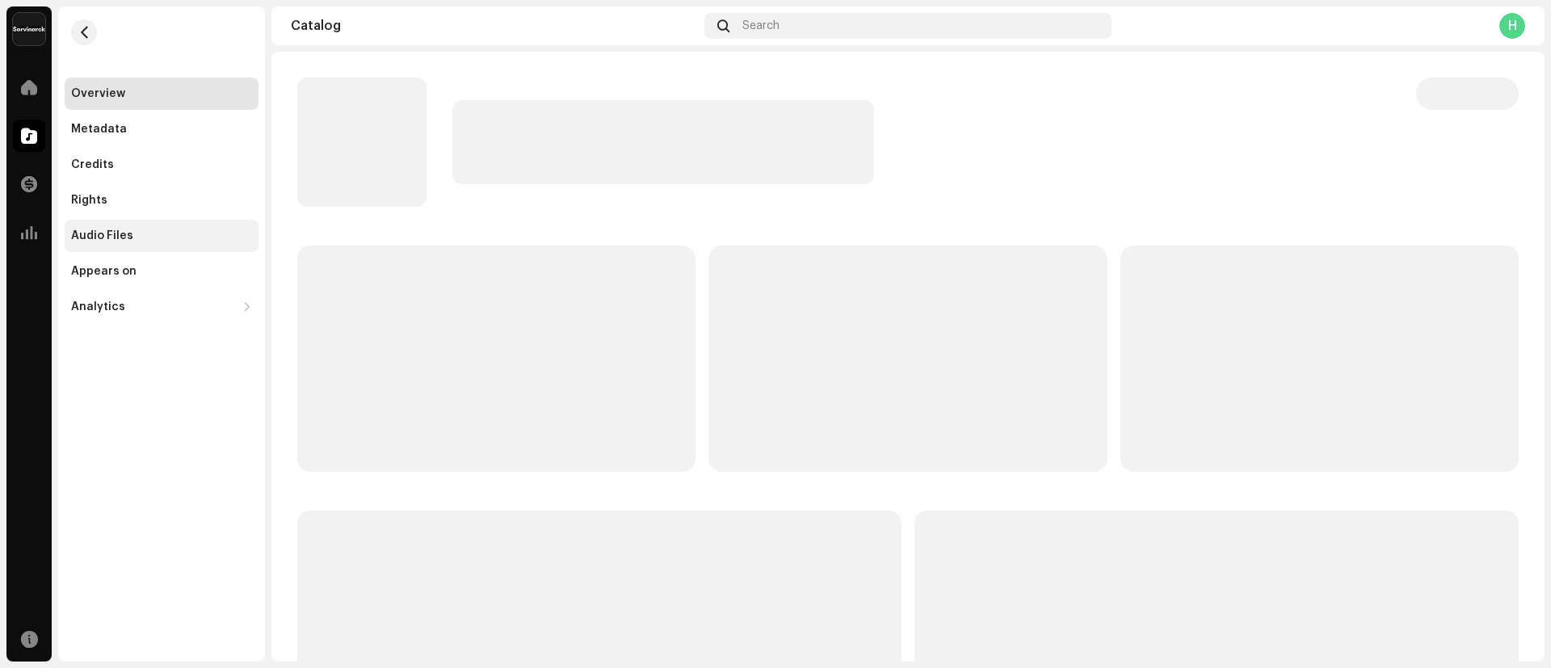
click at [134, 239] on div "Audio Files" at bounding box center [161, 235] width 181 height 13
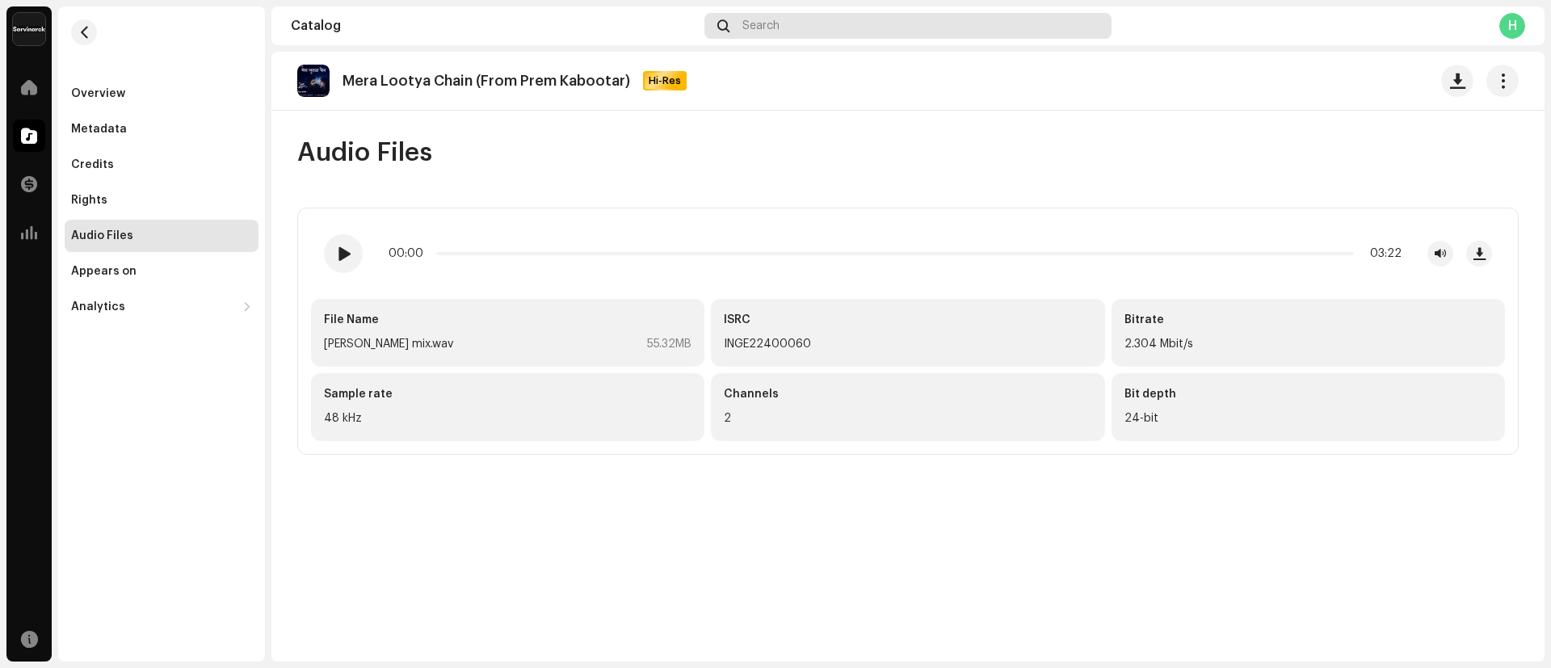
click at [941, 23] on div "Search" at bounding box center [907, 26] width 407 height 26
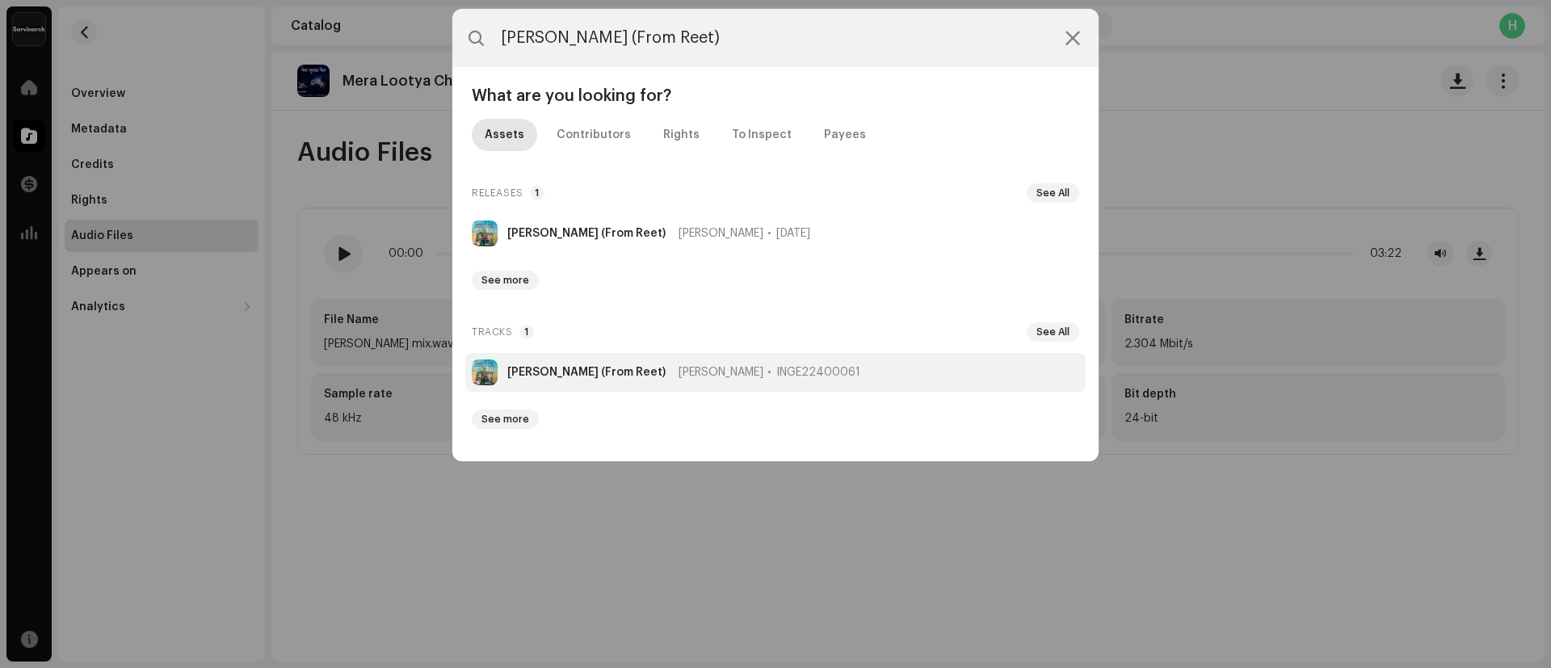
type input "[PERSON_NAME] (From Reet)"
click at [527, 368] on strong "[PERSON_NAME] (From Reet)" at bounding box center [586, 372] width 158 height 13
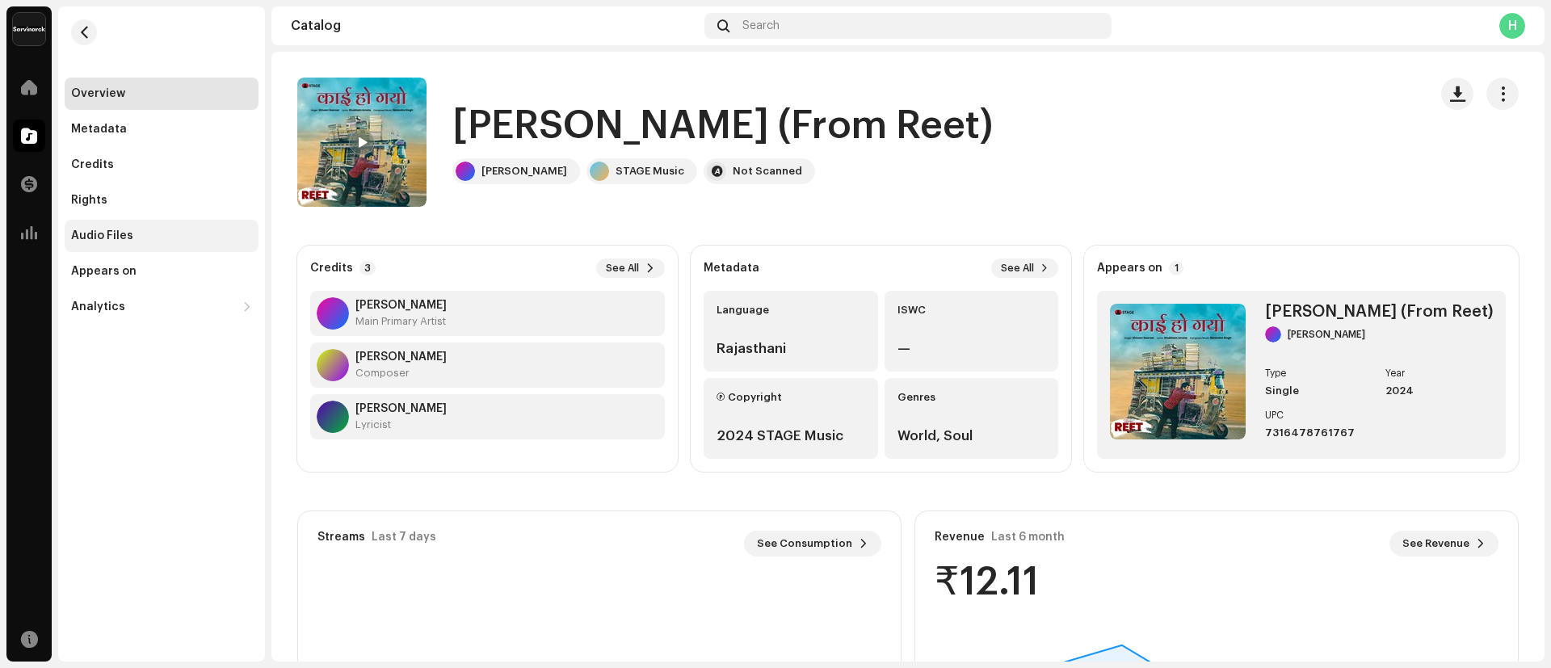
click at [97, 225] on div "Audio Files" at bounding box center [162, 236] width 194 height 32
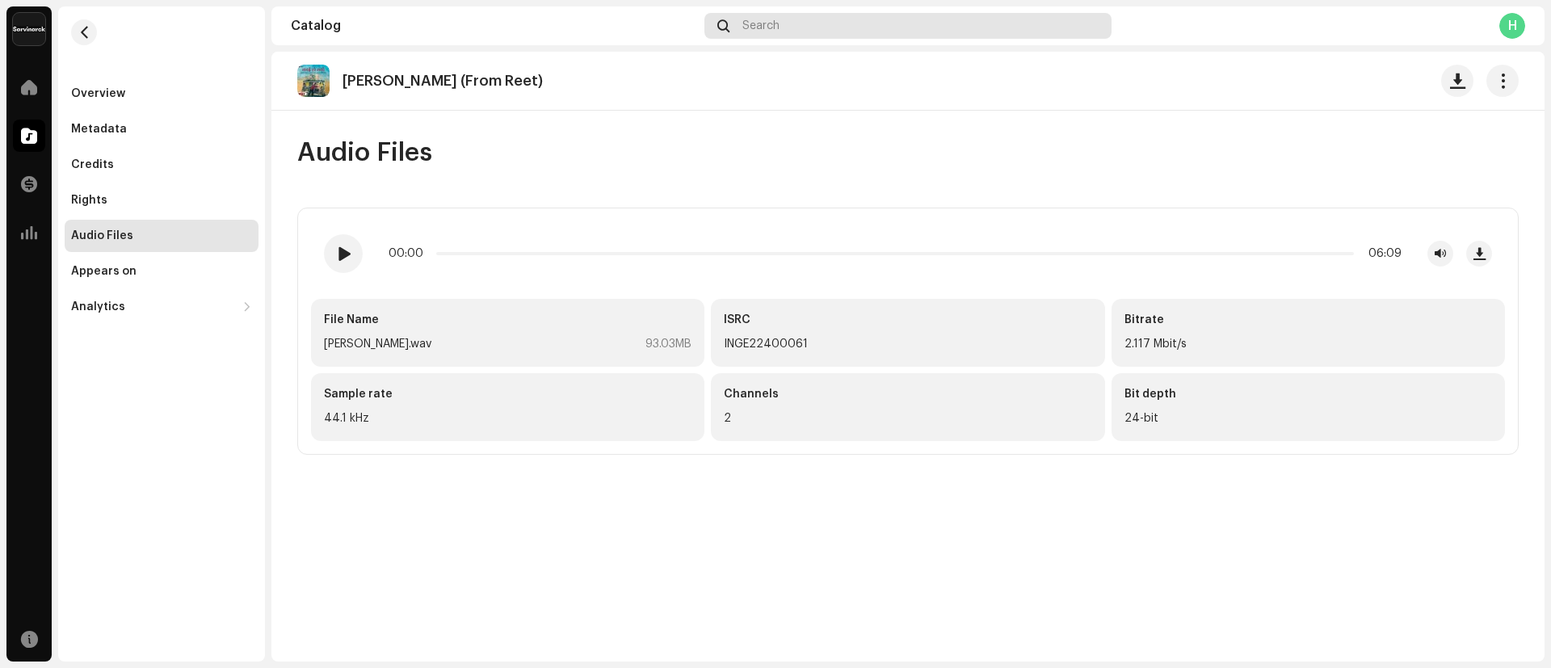
click at [822, 22] on div "Search" at bounding box center [907, 26] width 407 height 26
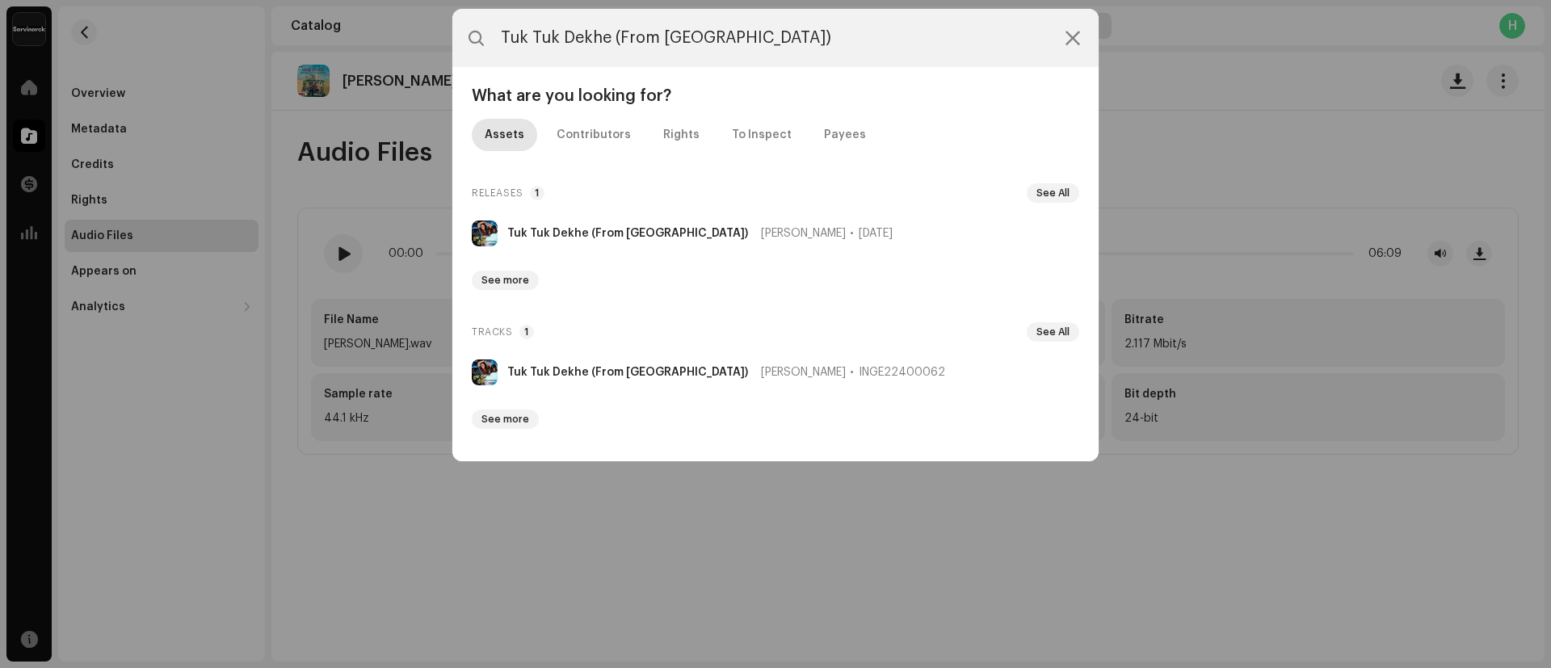
type input "Tuk Tuk Dekhe (From [GEOGRAPHIC_DATA])"
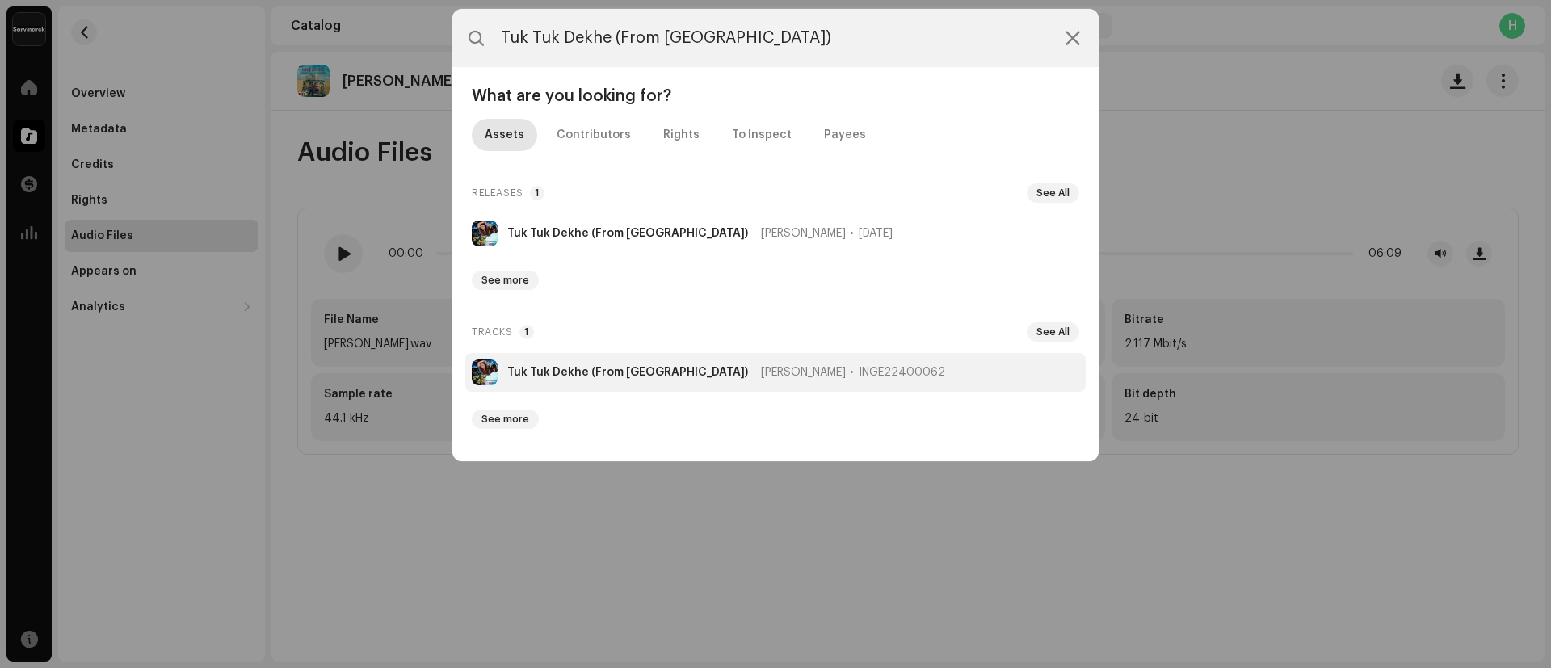
click at [582, 381] on li "Tuk Tuk Dekhe (From Sarpanch) [PERSON_NAME] INGE22400062" at bounding box center [775, 372] width 620 height 39
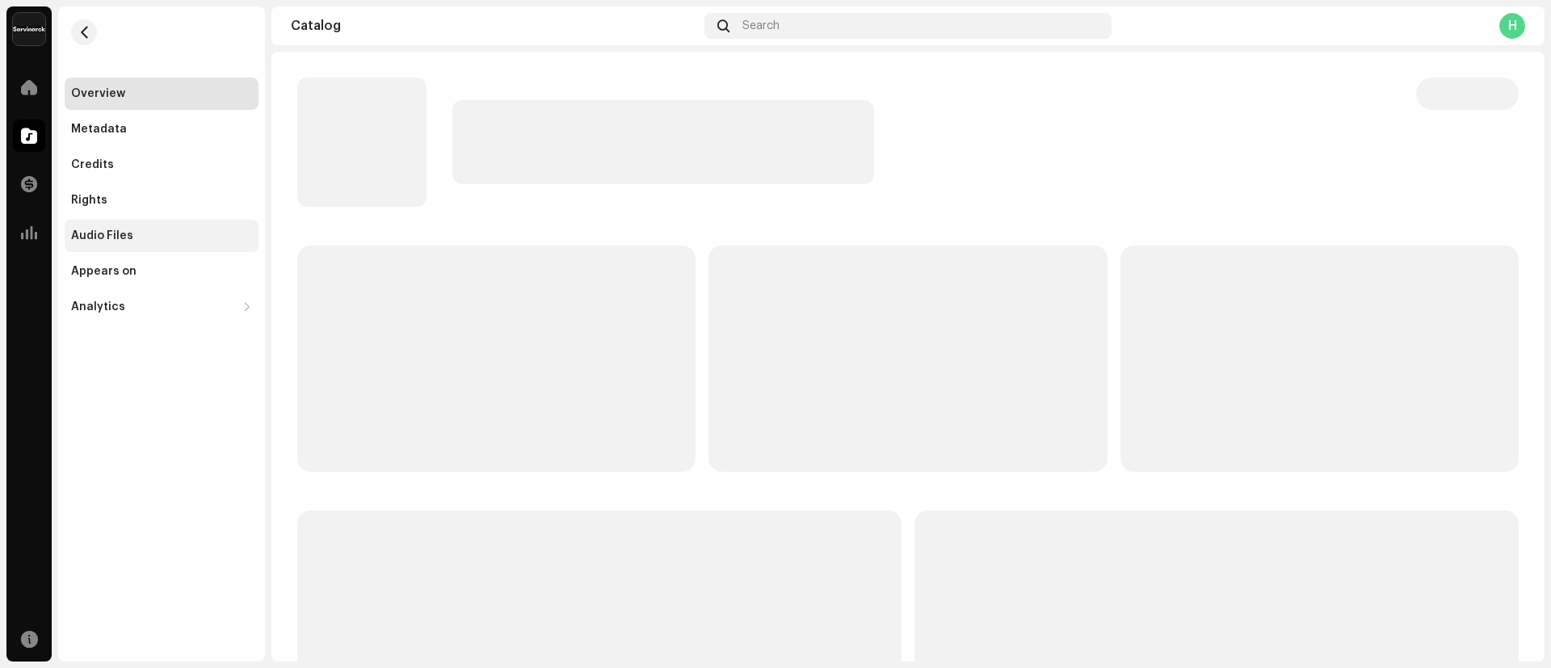
click at [104, 225] on div "Audio Files" at bounding box center [162, 236] width 194 height 32
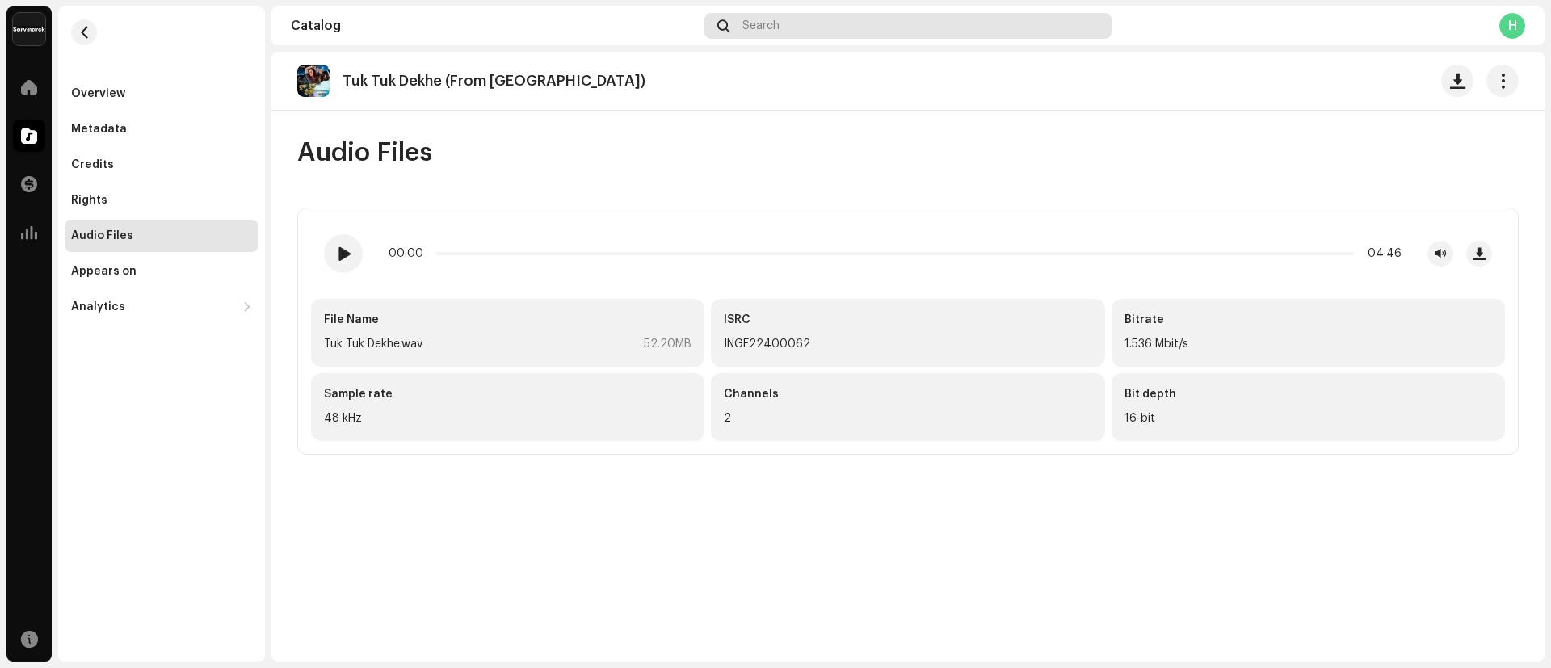
click at [833, 19] on div "Search" at bounding box center [907, 26] width 407 height 26
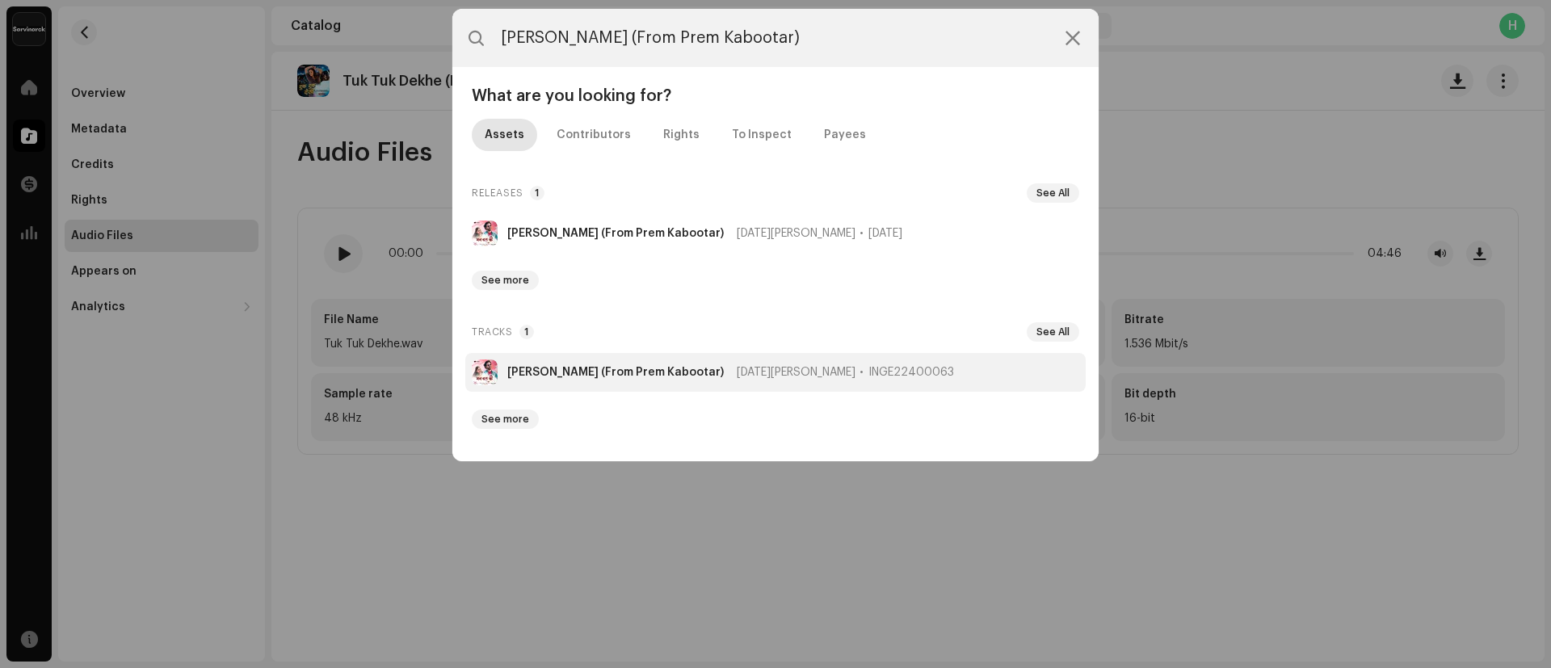
type input "[PERSON_NAME] (From Prem Kabootar)"
click at [594, 370] on strong "[PERSON_NAME] (From Prem Kabootar)" at bounding box center [615, 372] width 216 height 13
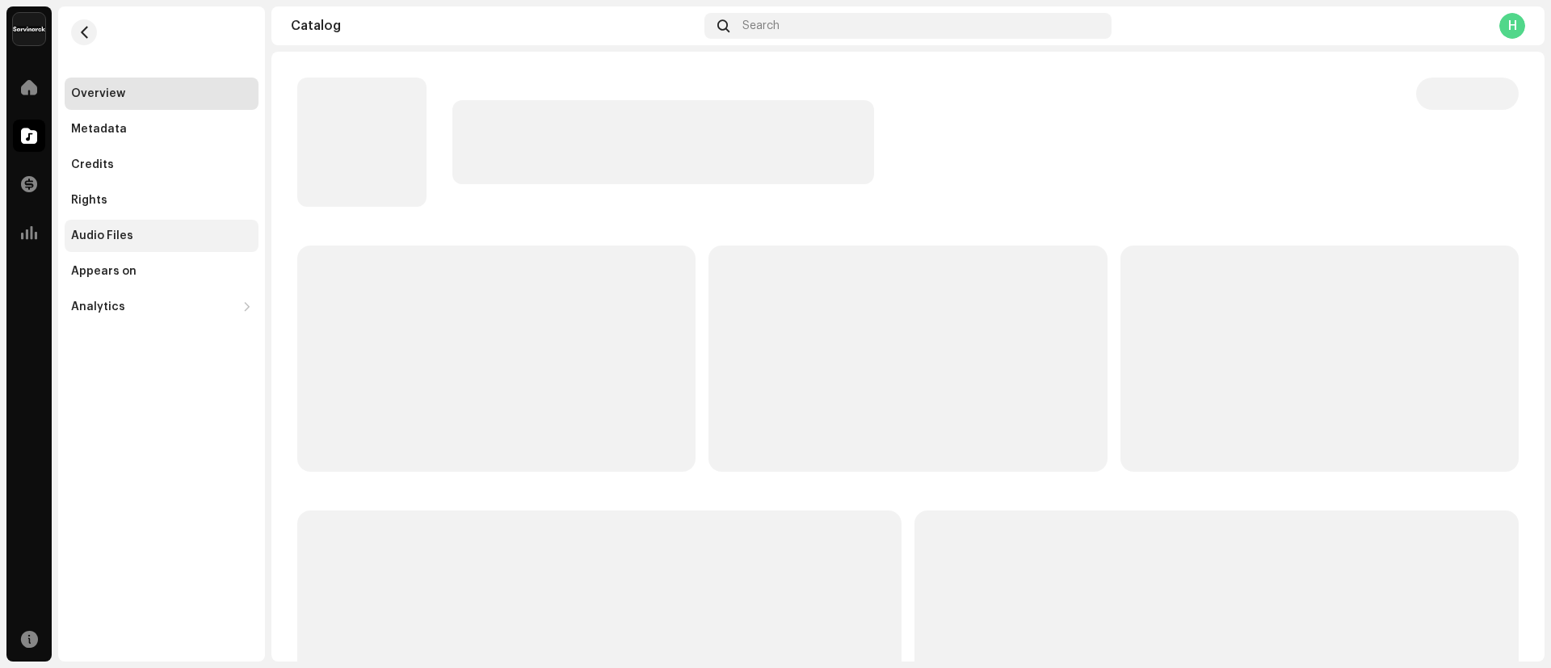
click at [136, 231] on div "Audio Files" at bounding box center [161, 235] width 181 height 13
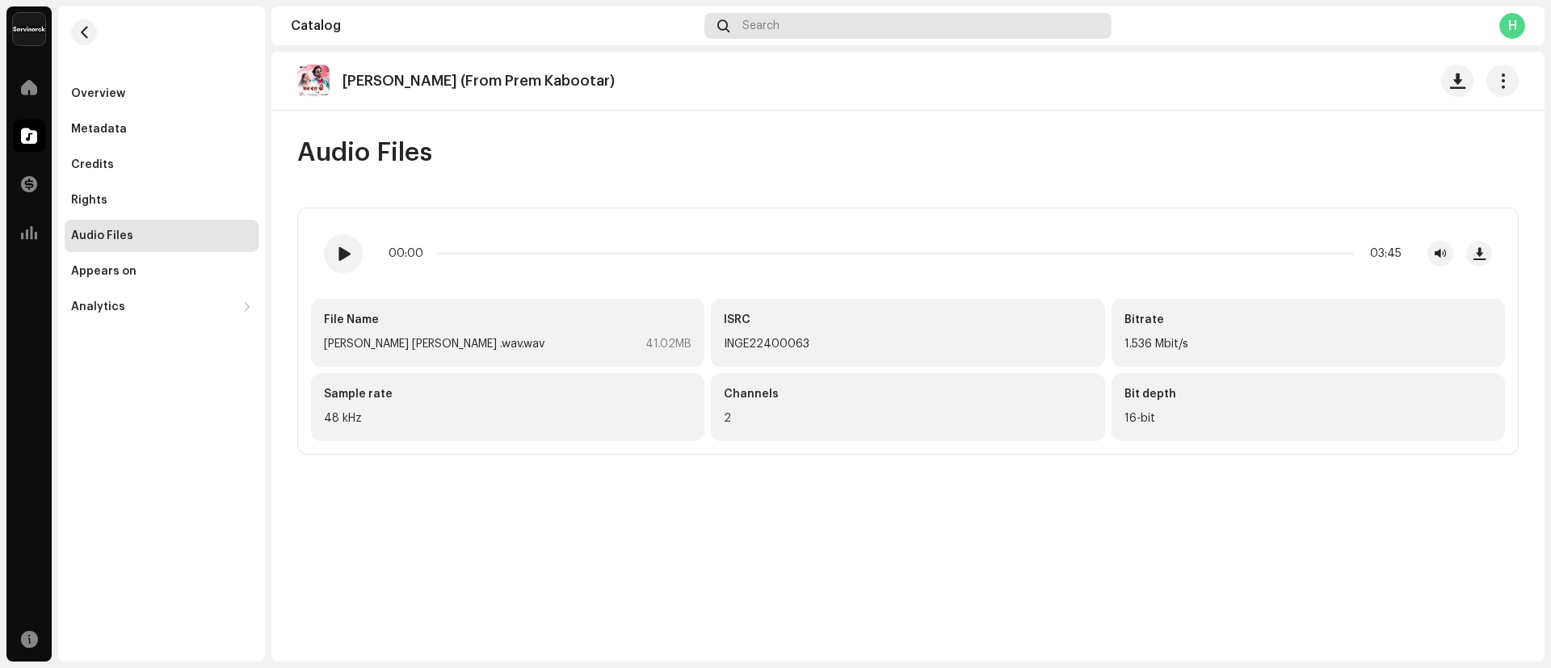
click at [794, 18] on div "Search" at bounding box center [907, 26] width 407 height 26
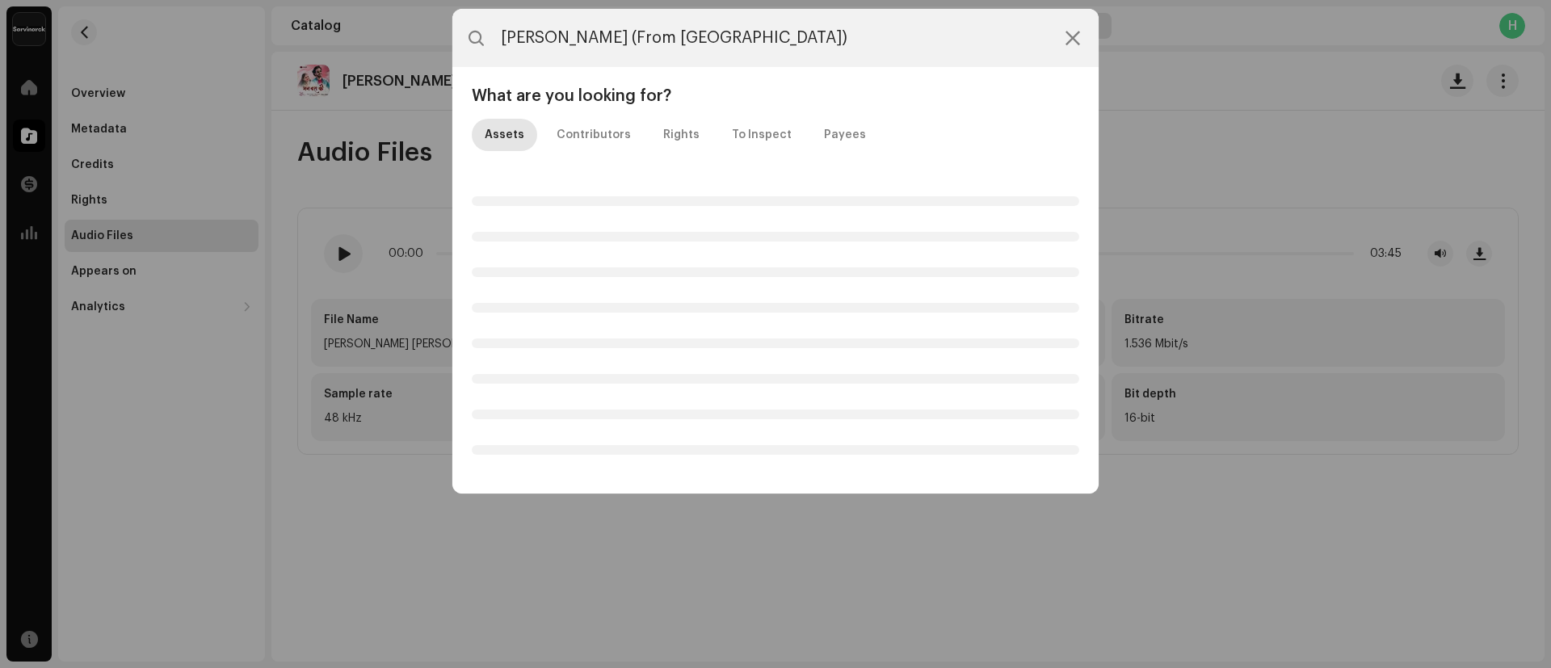
type input "[PERSON_NAME] (From [GEOGRAPHIC_DATA])"
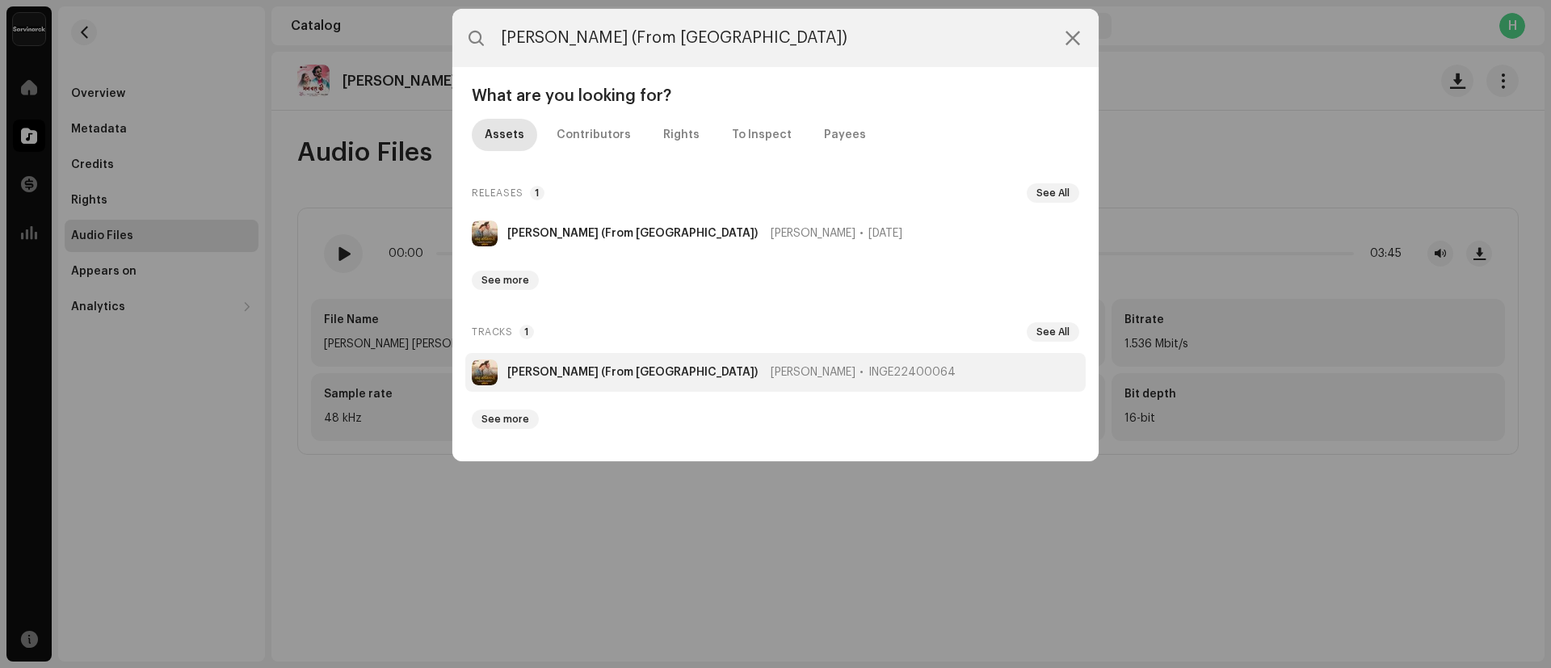
click at [582, 380] on li "[PERSON_NAME] (From Nuchwana) [PERSON_NAME] INGE22400064" at bounding box center [775, 372] width 620 height 39
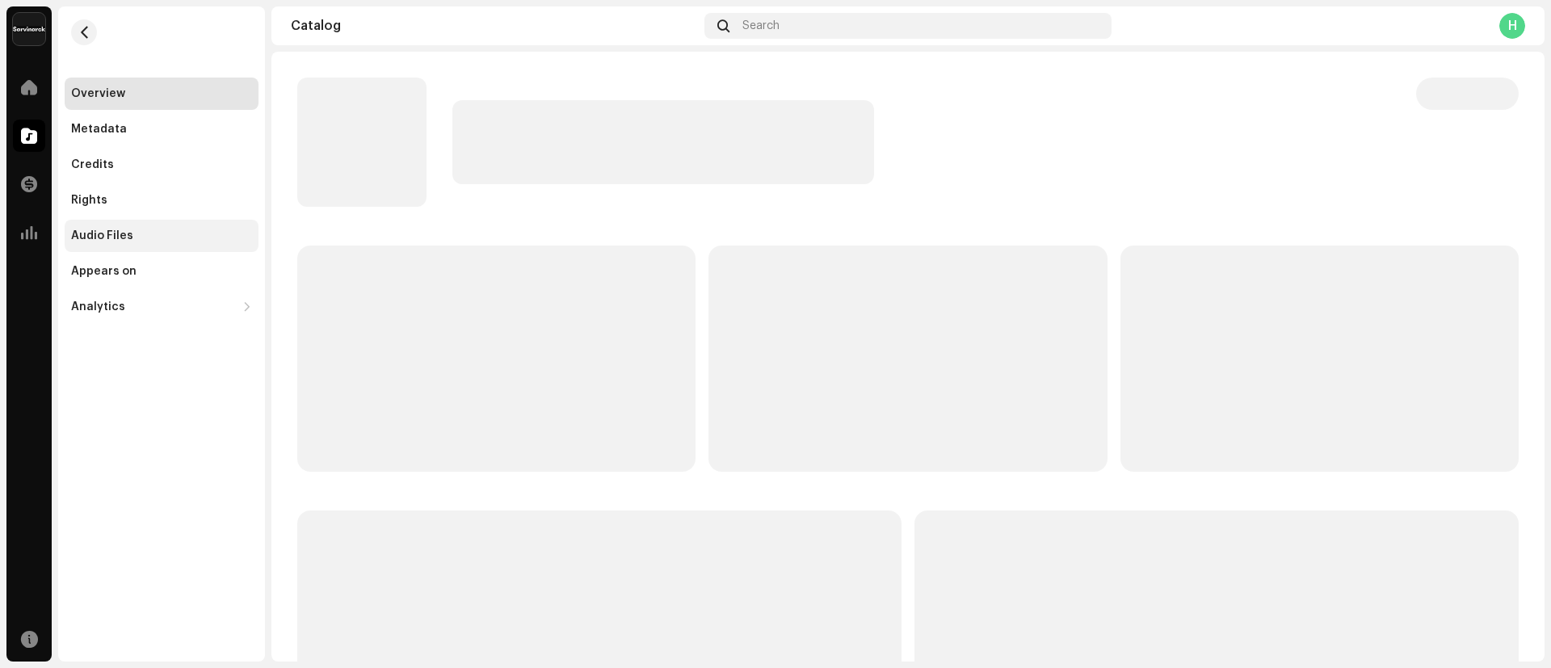
click at [142, 243] on div "Audio Files" at bounding box center [162, 236] width 194 height 32
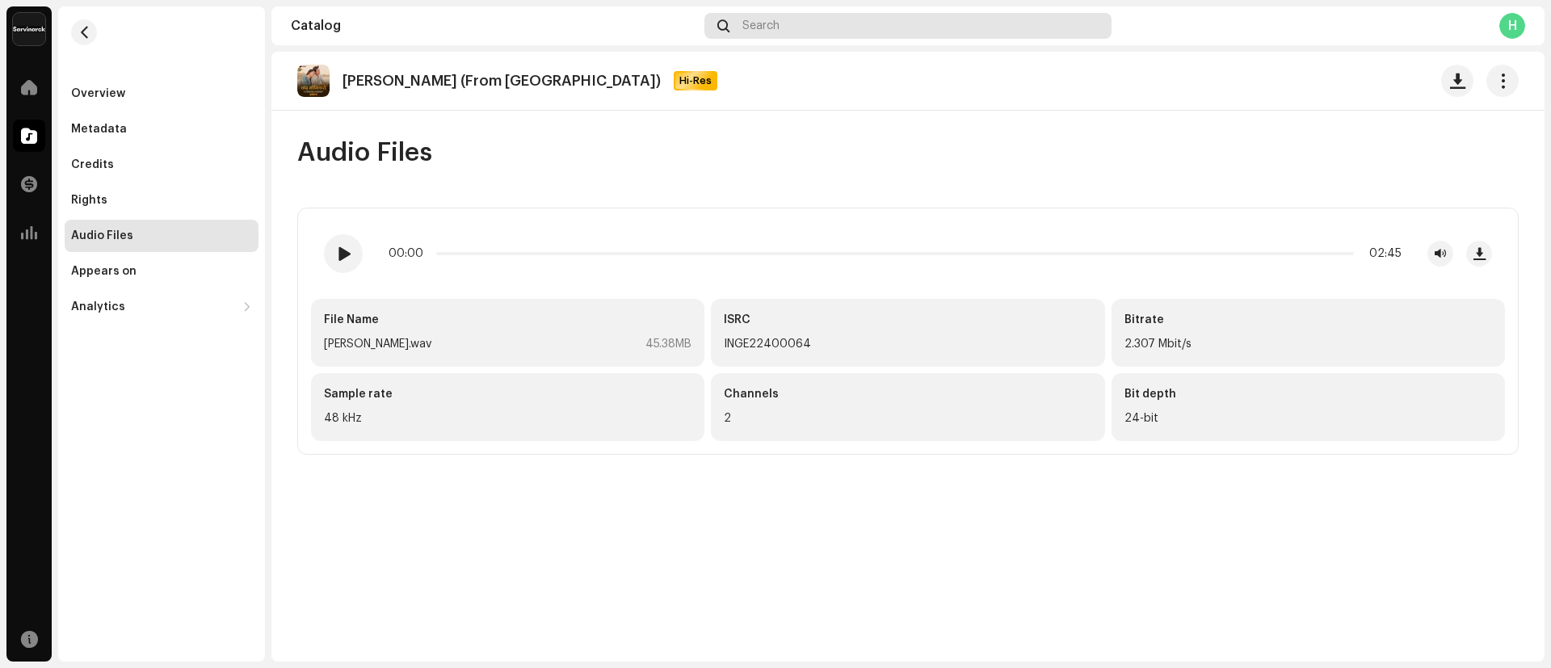
click at [826, 21] on div "Search" at bounding box center [907, 26] width 407 height 26
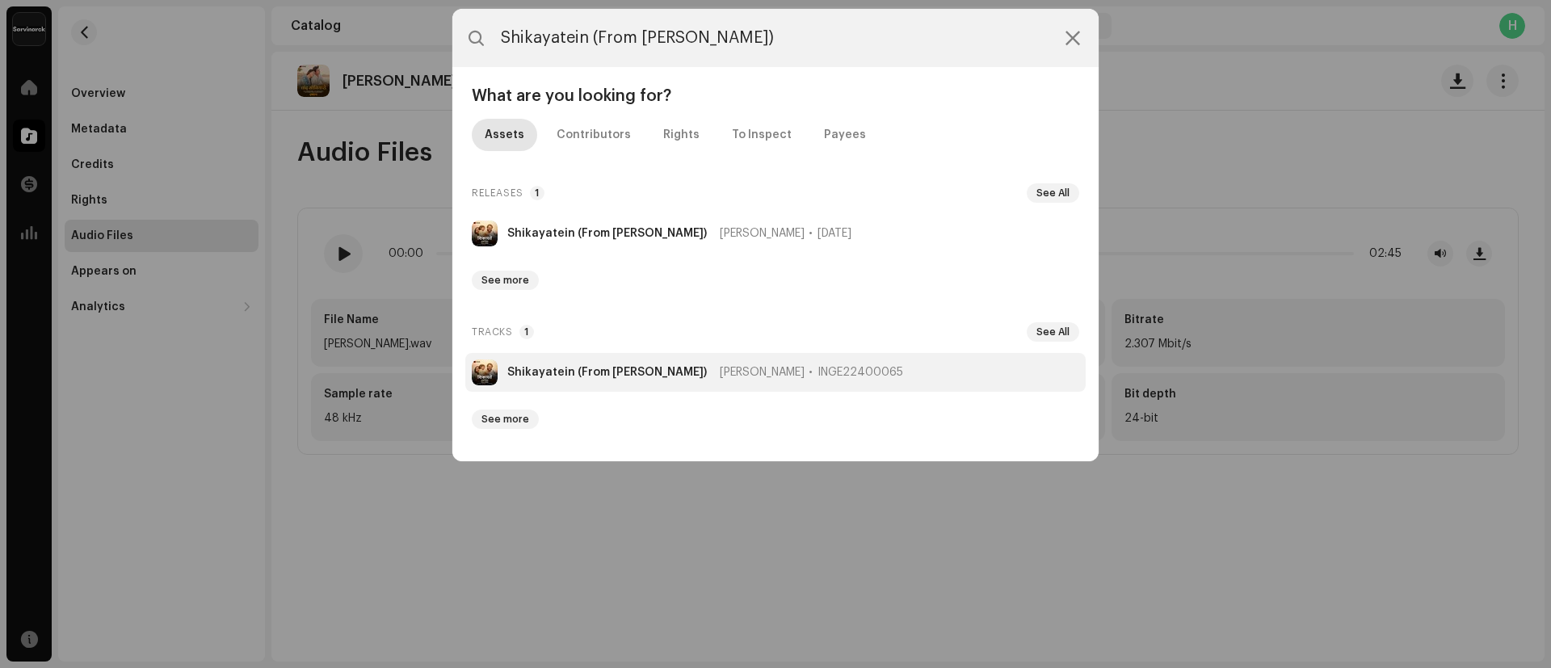
type input "Shikayatein (From [PERSON_NAME])"
click at [596, 380] on li "Shikayatein (From [PERSON_NAME]) [PERSON_NAME] INGE22400065" at bounding box center [775, 372] width 620 height 39
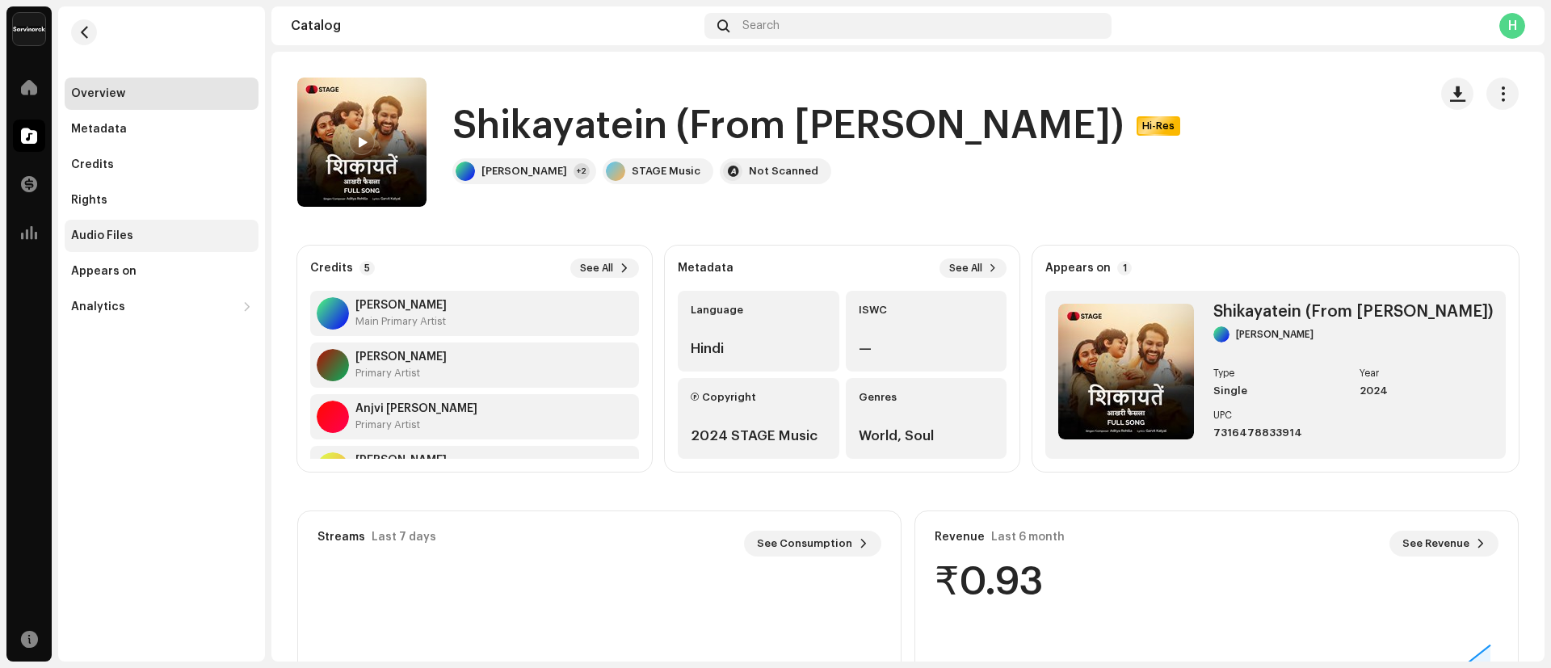
click at [157, 232] on div "Audio Files" at bounding box center [161, 235] width 181 height 13
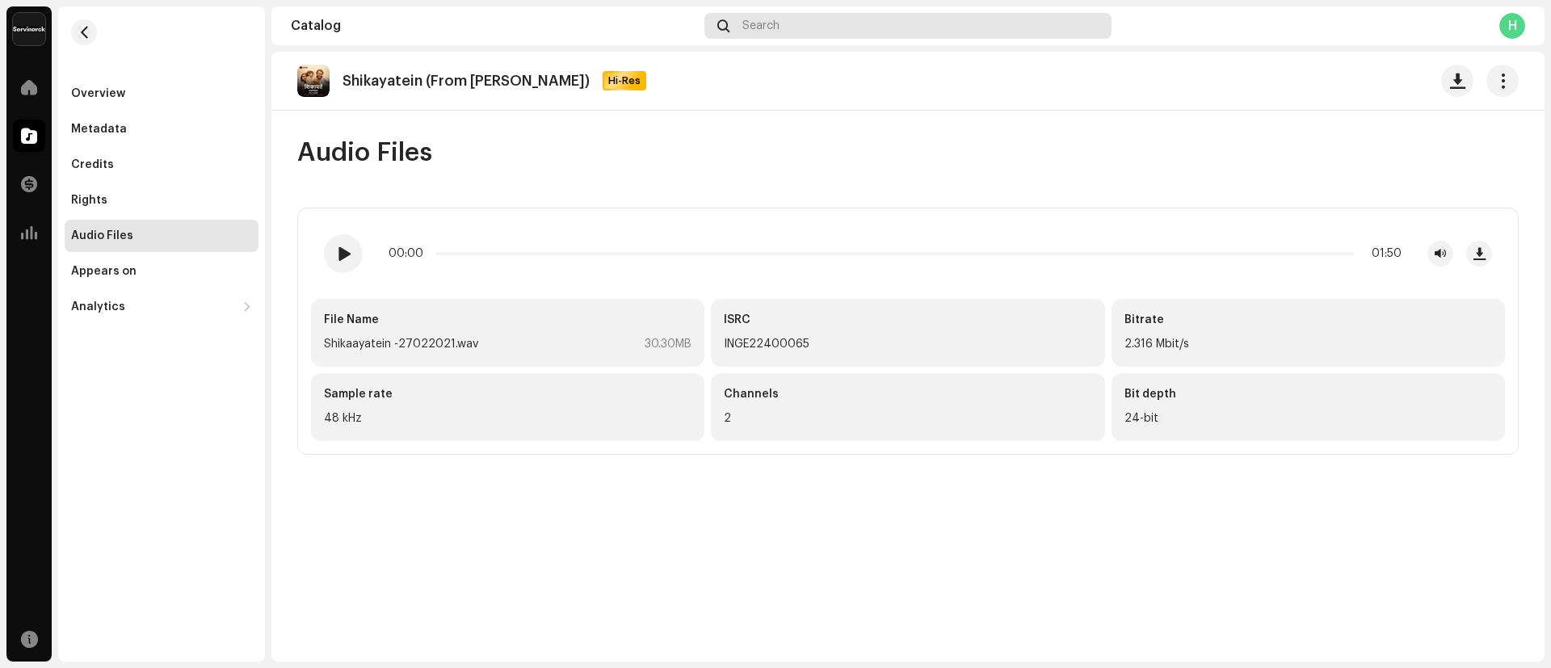
click at [768, 15] on div "Search" at bounding box center [907, 26] width 407 height 26
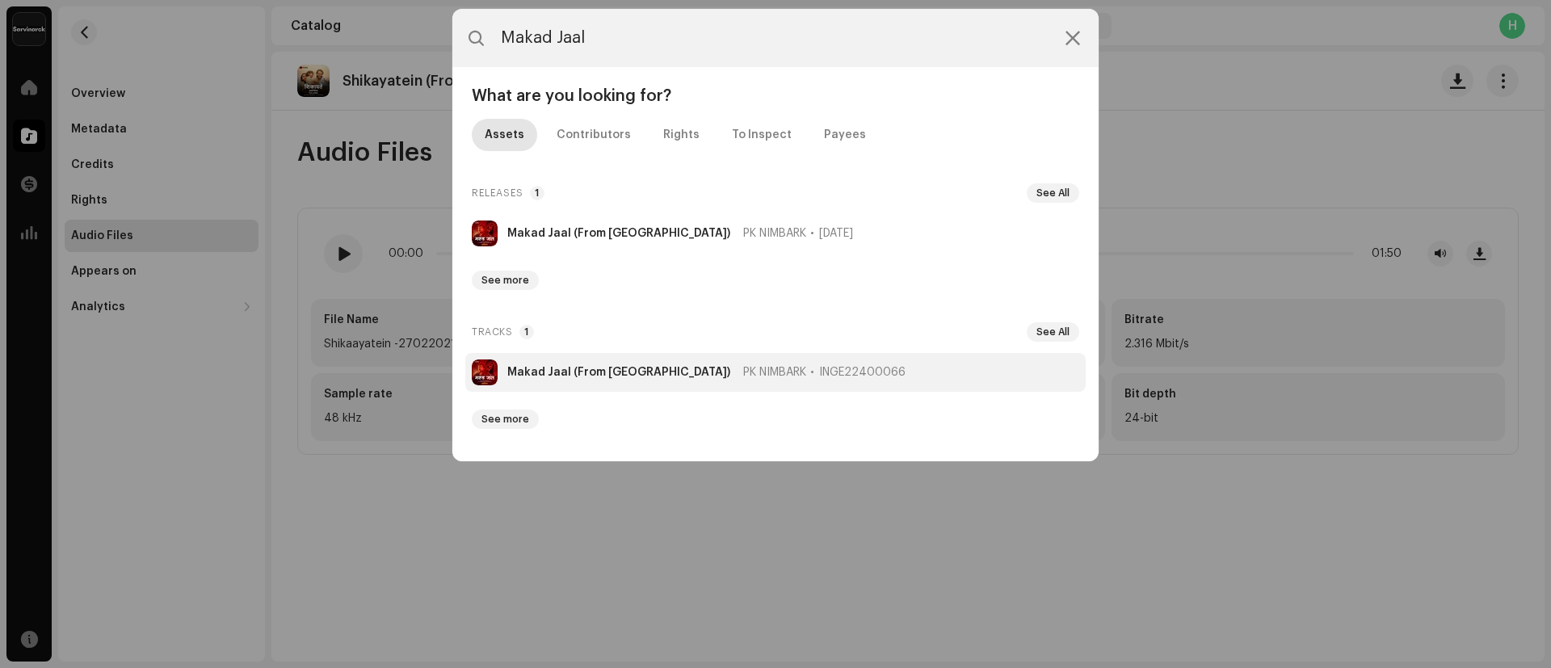
type input "Makad Jaal"
click at [573, 372] on strong "Makad Jaal (From [GEOGRAPHIC_DATA])" at bounding box center [618, 372] width 223 height 13
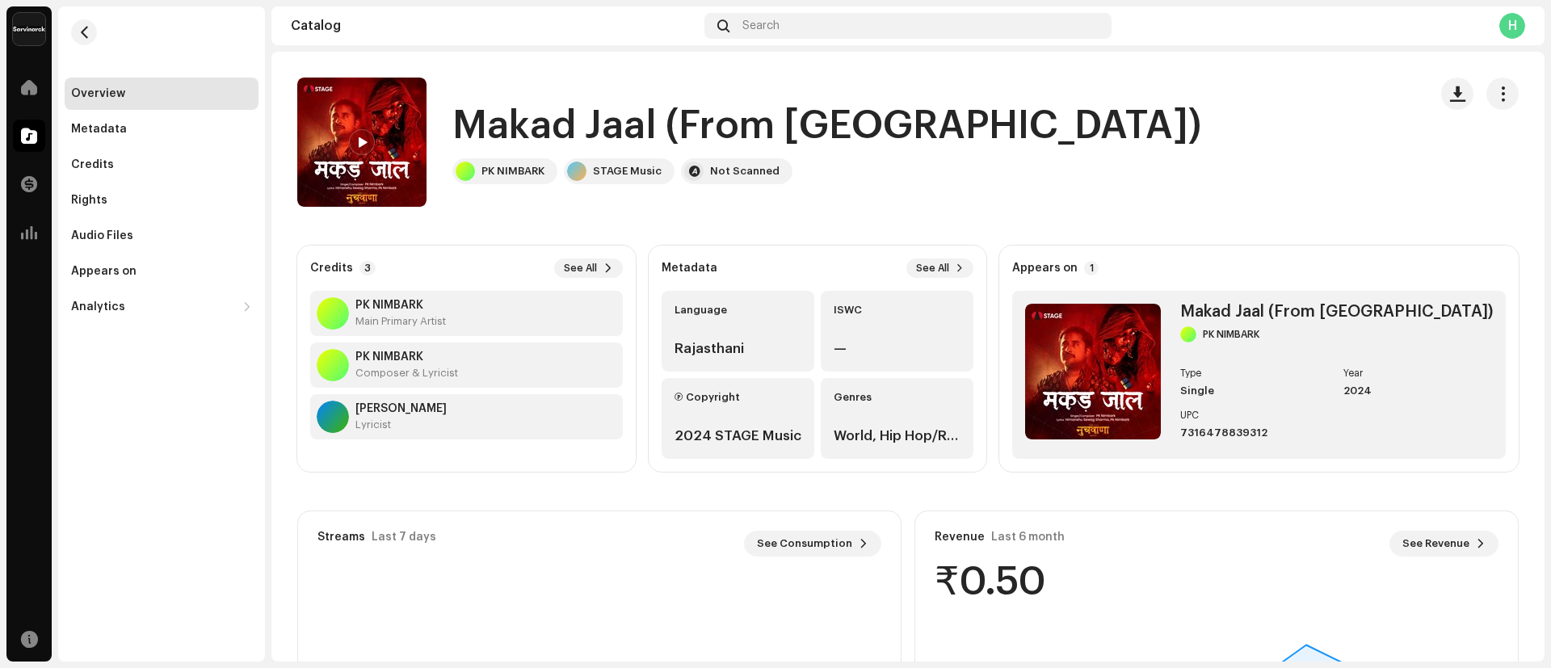
click at [457, 128] on h1 "Makad Jaal (From [GEOGRAPHIC_DATA])" at bounding box center [826, 126] width 749 height 52
drag, startPoint x: 457, startPoint y: 128, endPoint x: 977, endPoint y: 125, distance: 520.1
click at [977, 125] on h1 "Makad Jaal (From [GEOGRAPHIC_DATA])" at bounding box center [826, 126] width 749 height 52
click at [124, 232] on div "Audio Files" at bounding box center [102, 235] width 62 height 13
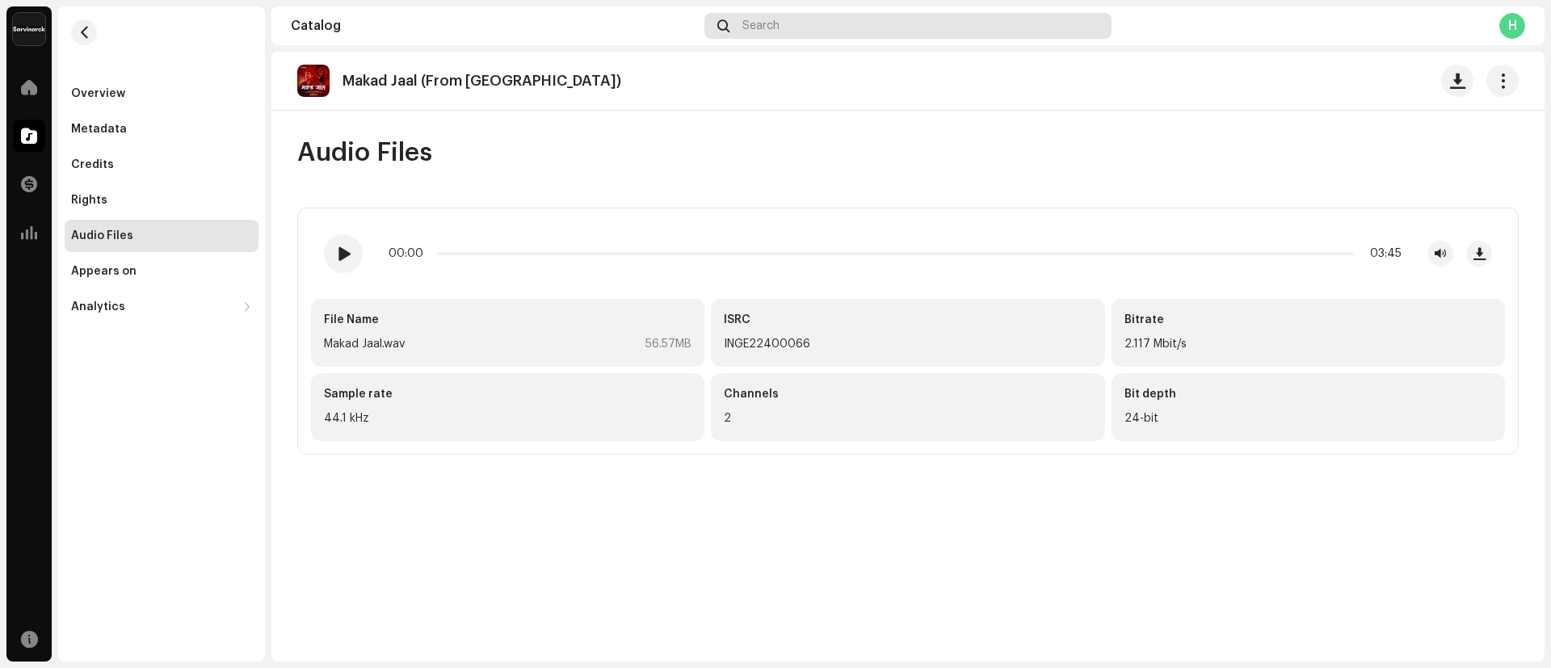
click at [777, 25] on span "Search" at bounding box center [760, 25] width 37 height 13
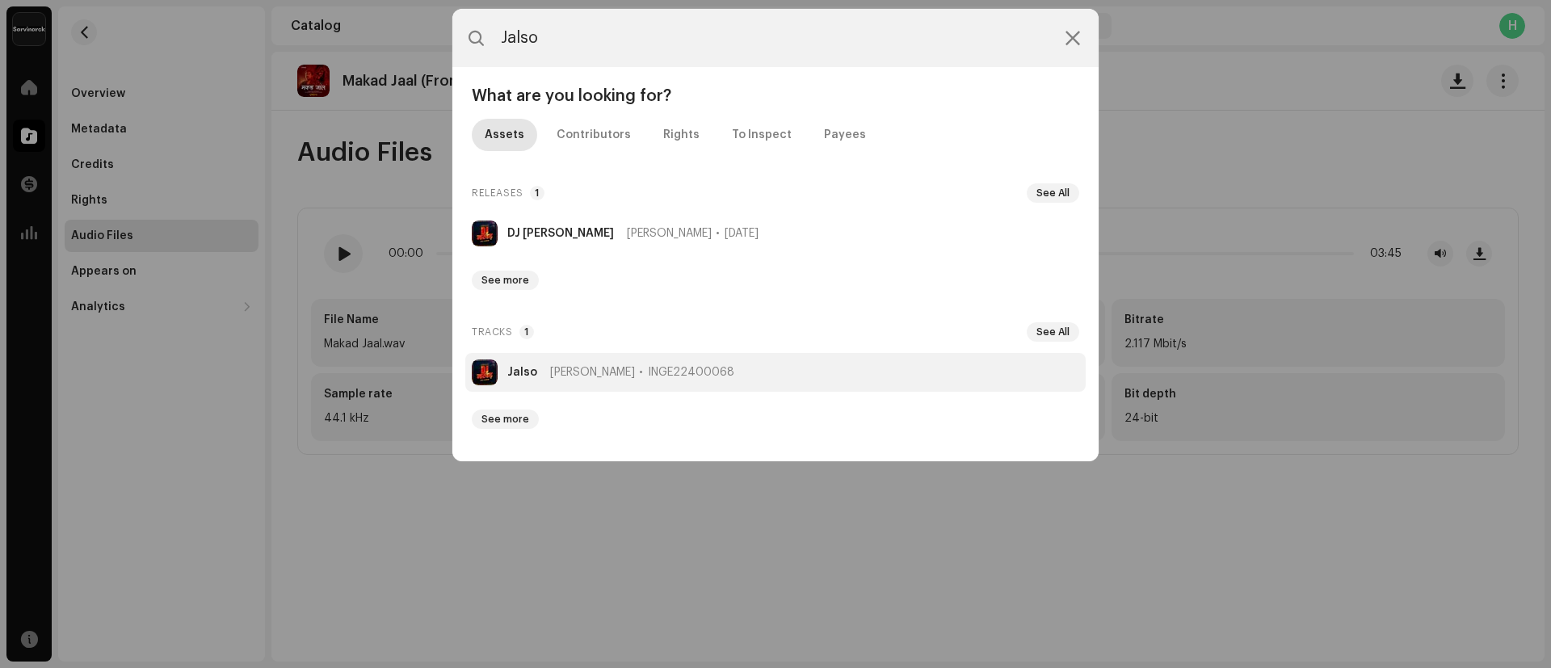
type input "Jalso"
click at [551, 376] on span "[PERSON_NAME]" at bounding box center [592, 372] width 85 height 13
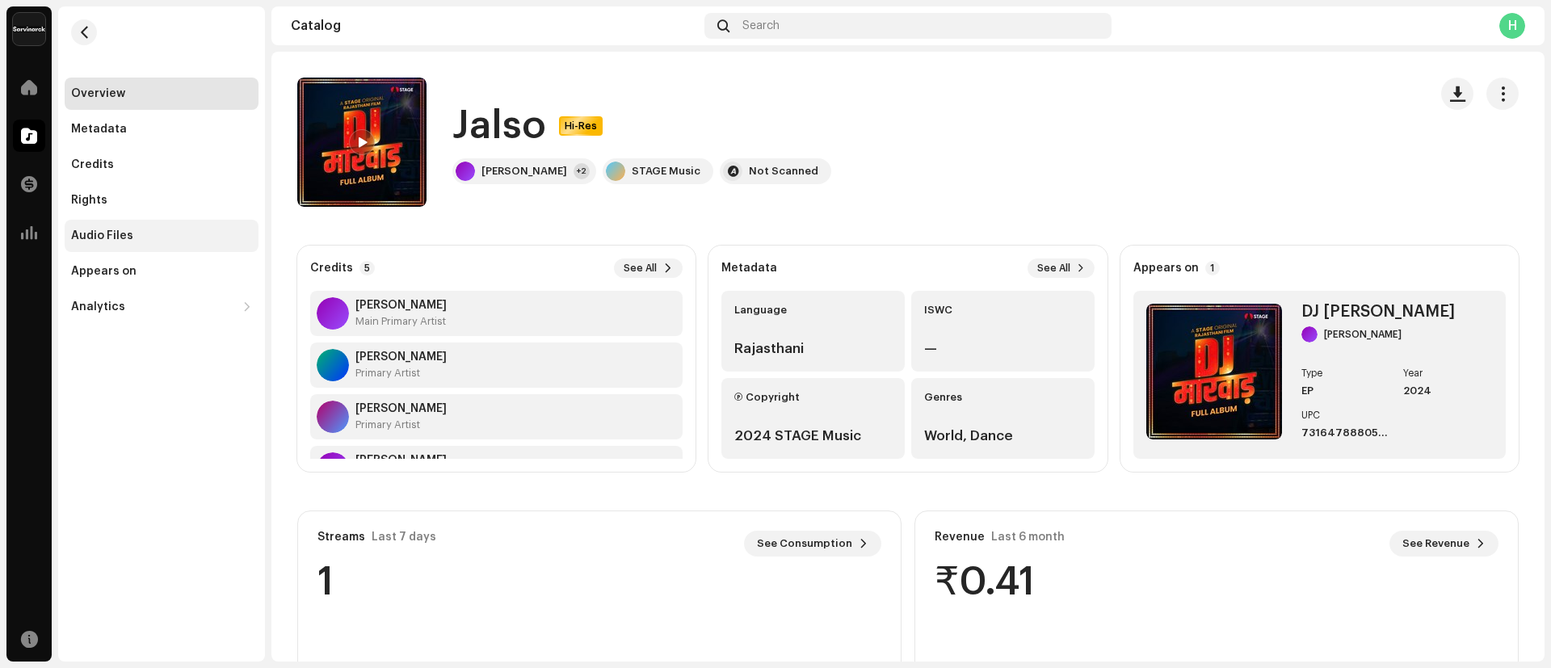
click at [166, 229] on div "Audio Files" at bounding box center [161, 235] width 181 height 13
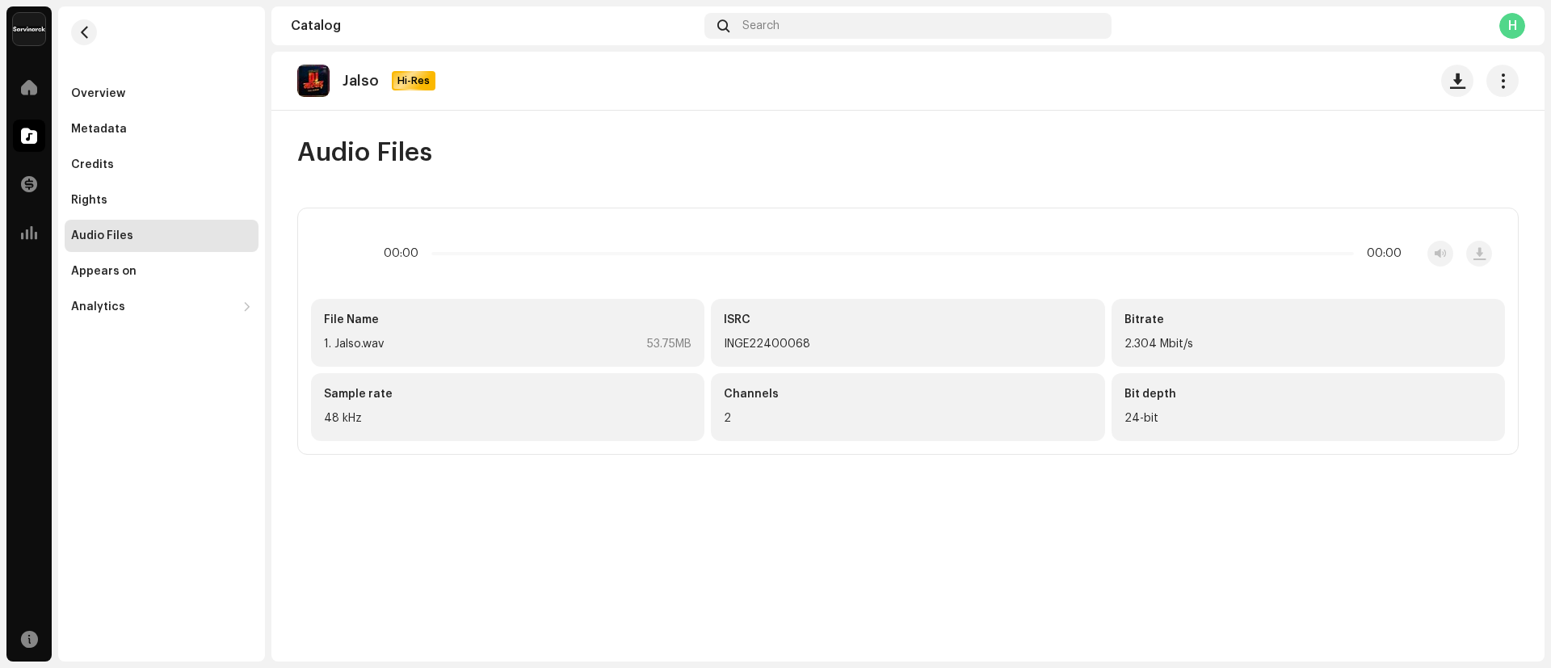
click at [166, 229] on div "Audio Files" at bounding box center [161, 235] width 181 height 13
click at [778, 27] on span "Search" at bounding box center [760, 25] width 37 height 13
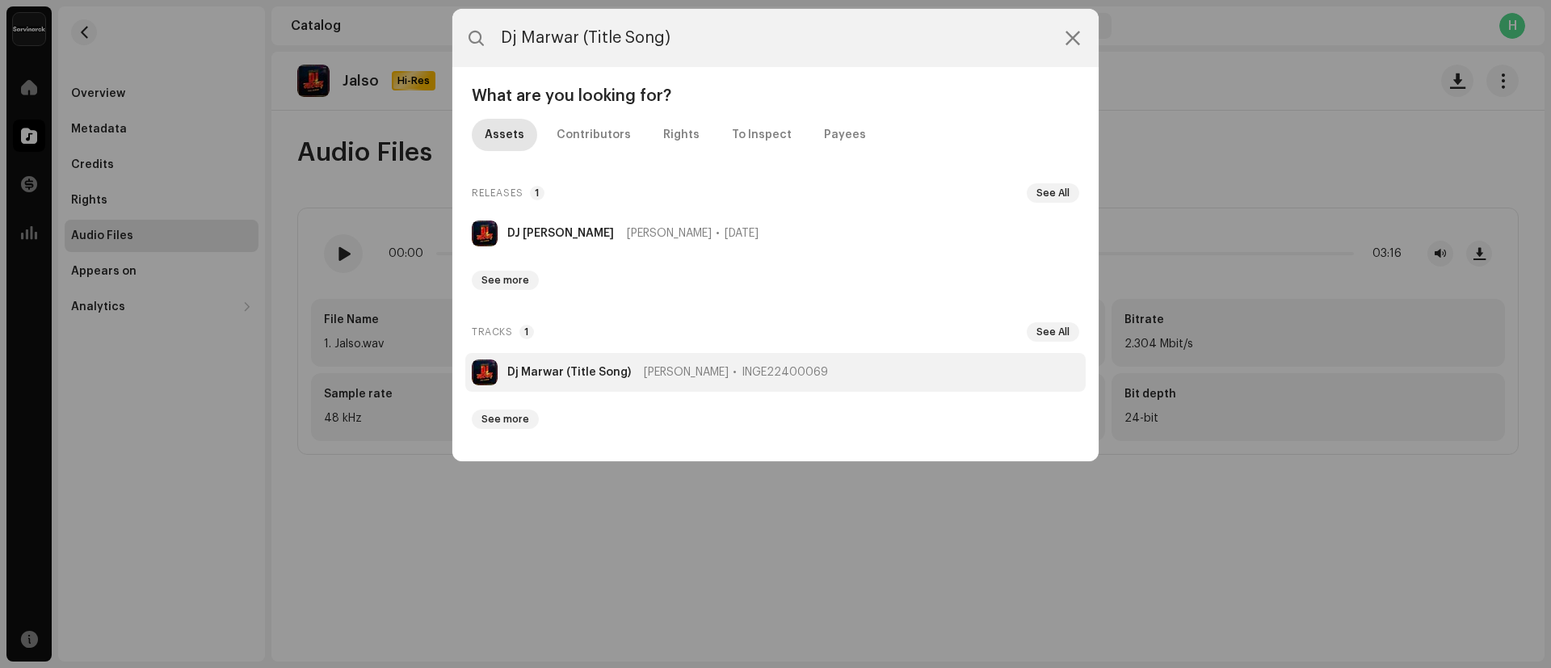
type input "Dj Marwar (Title Song)"
click at [559, 368] on strong "Dj Marwar (Title Song)" at bounding box center [569, 372] width 124 height 13
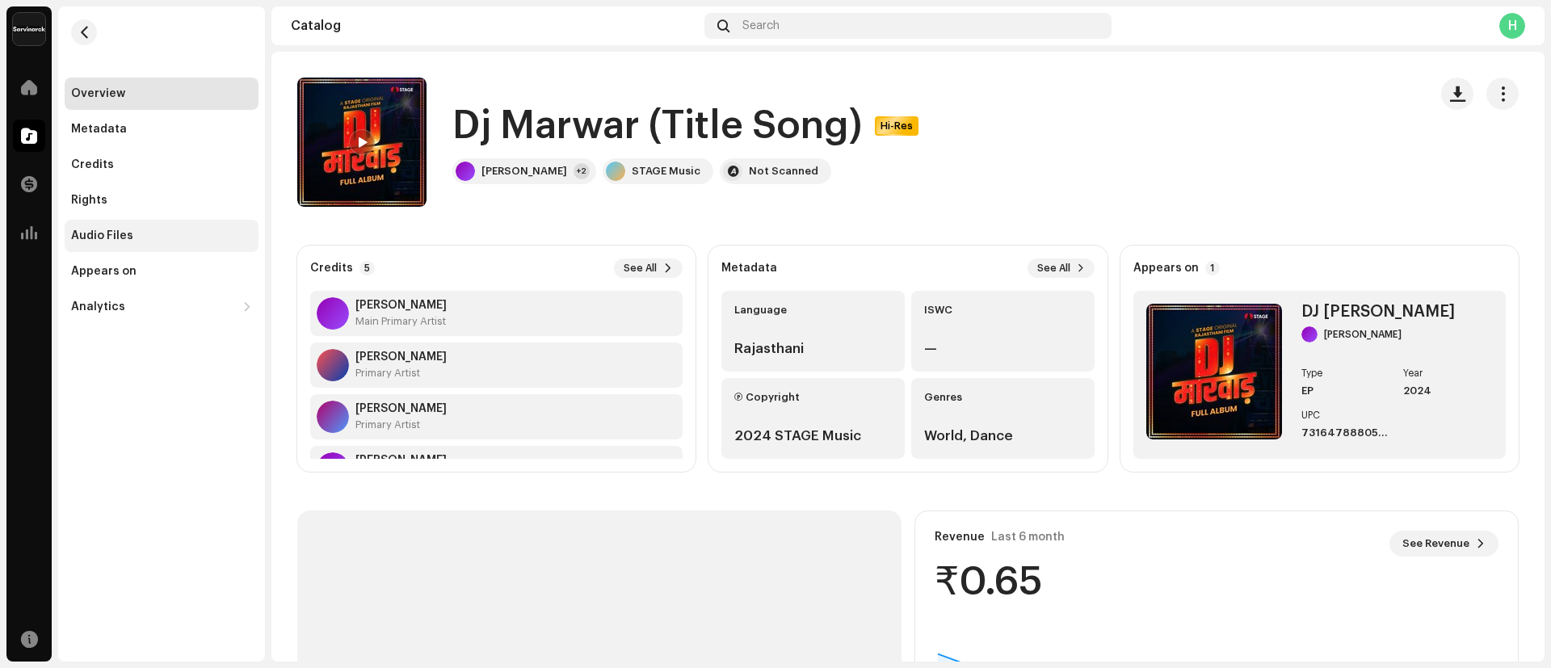
click at [110, 237] on div "Audio Files" at bounding box center [102, 235] width 62 height 13
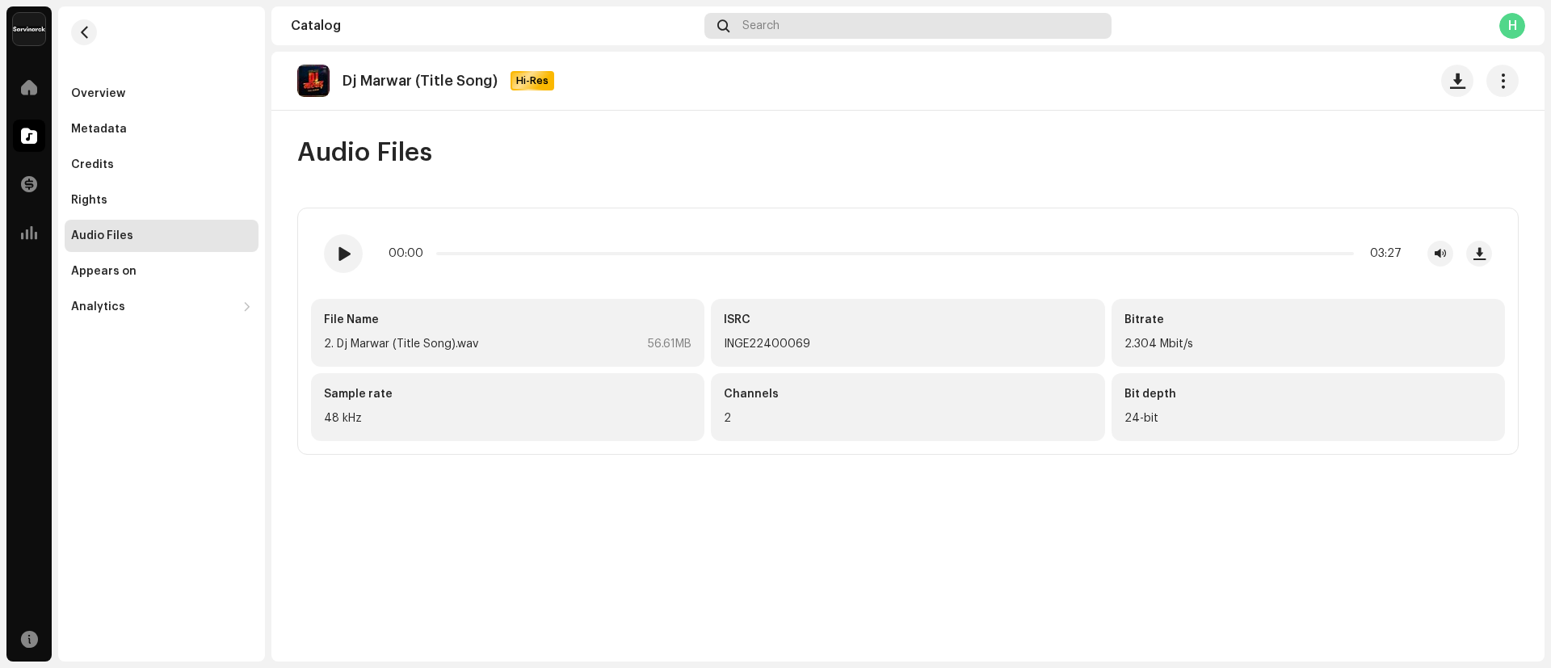
click at [852, 35] on div "Search" at bounding box center [907, 26] width 407 height 26
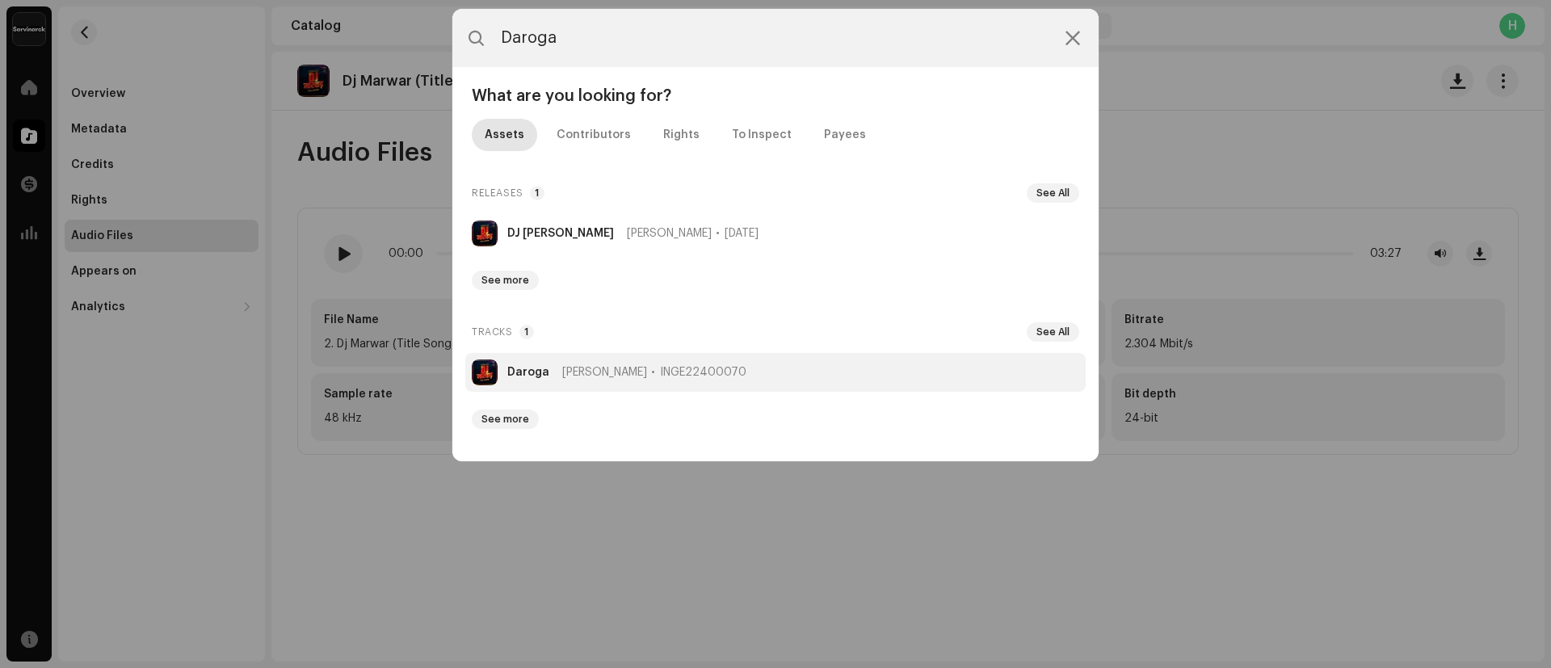
type input "Daroga"
click at [514, 369] on strong "Daroga" at bounding box center [528, 372] width 42 height 13
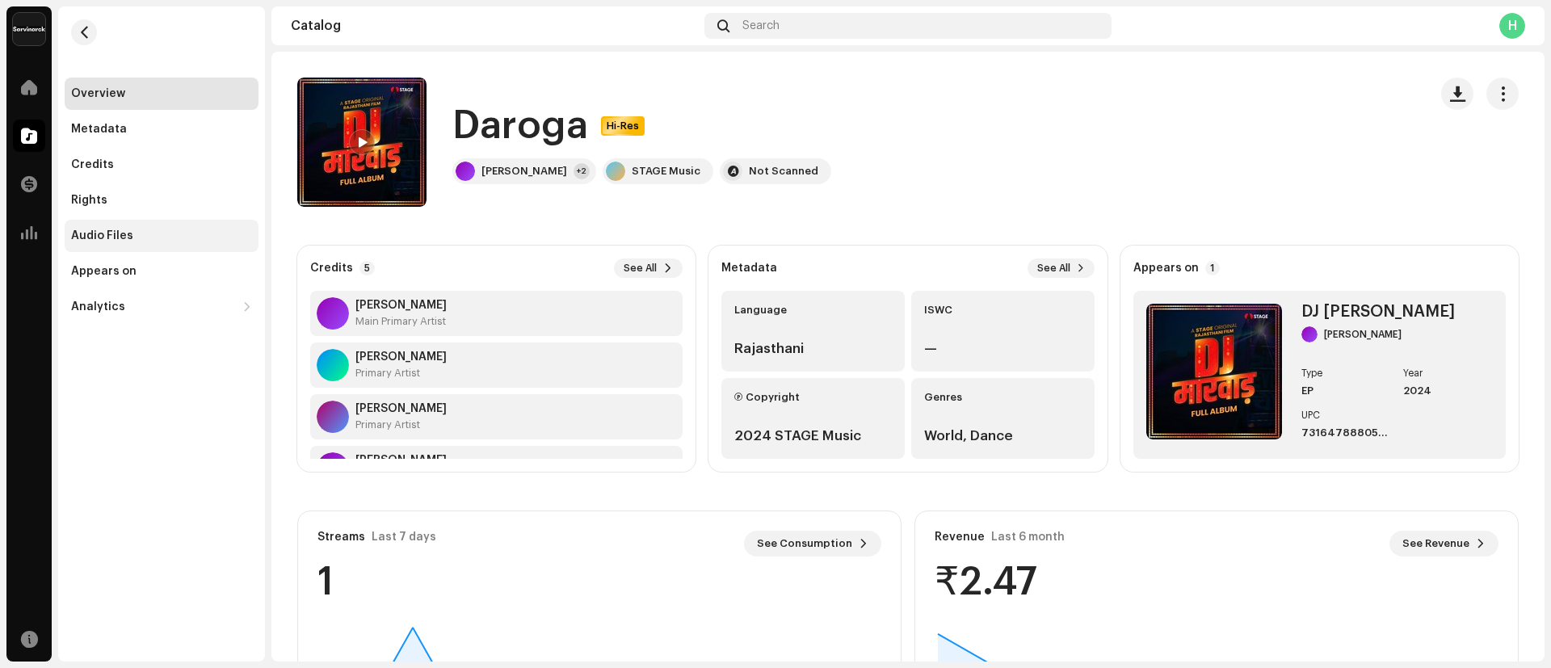
click at [120, 229] on div "Audio Files" at bounding box center [102, 235] width 62 height 13
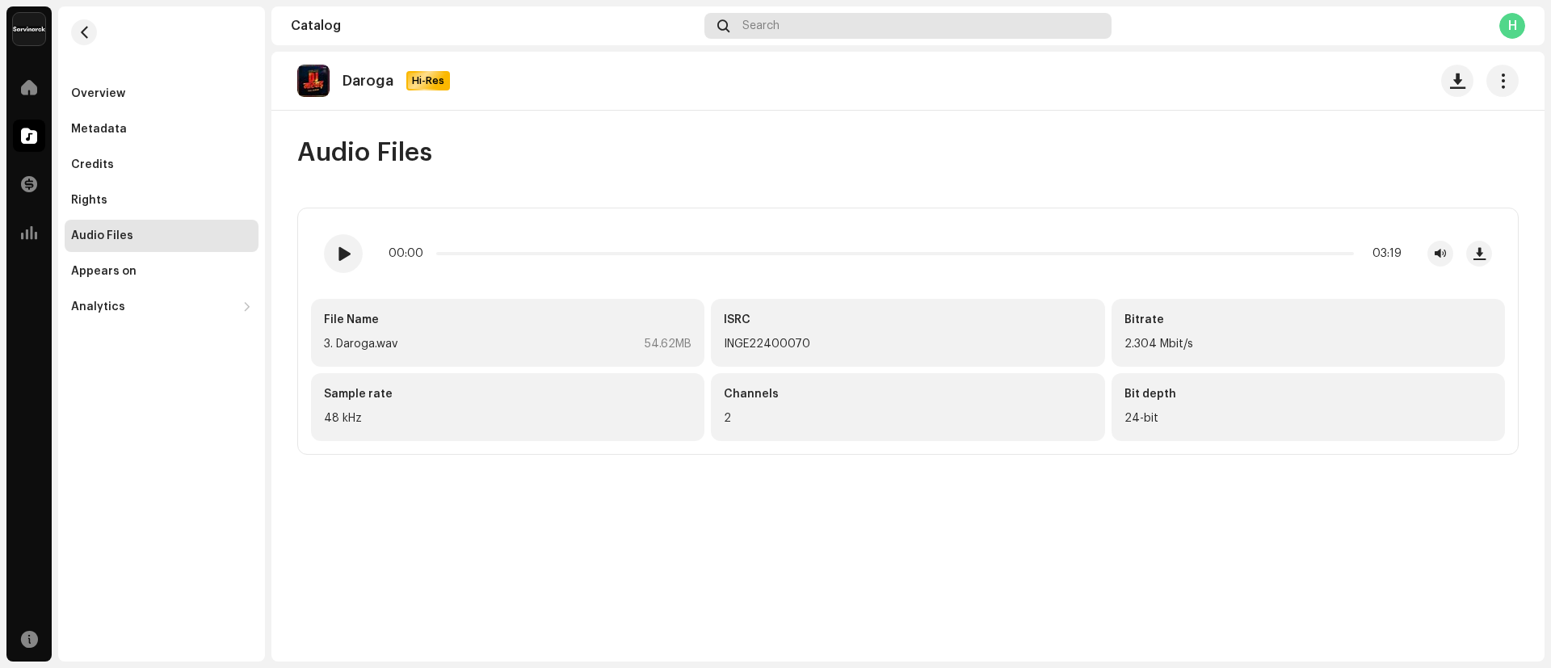
click at [807, 20] on div "Search" at bounding box center [907, 26] width 407 height 26
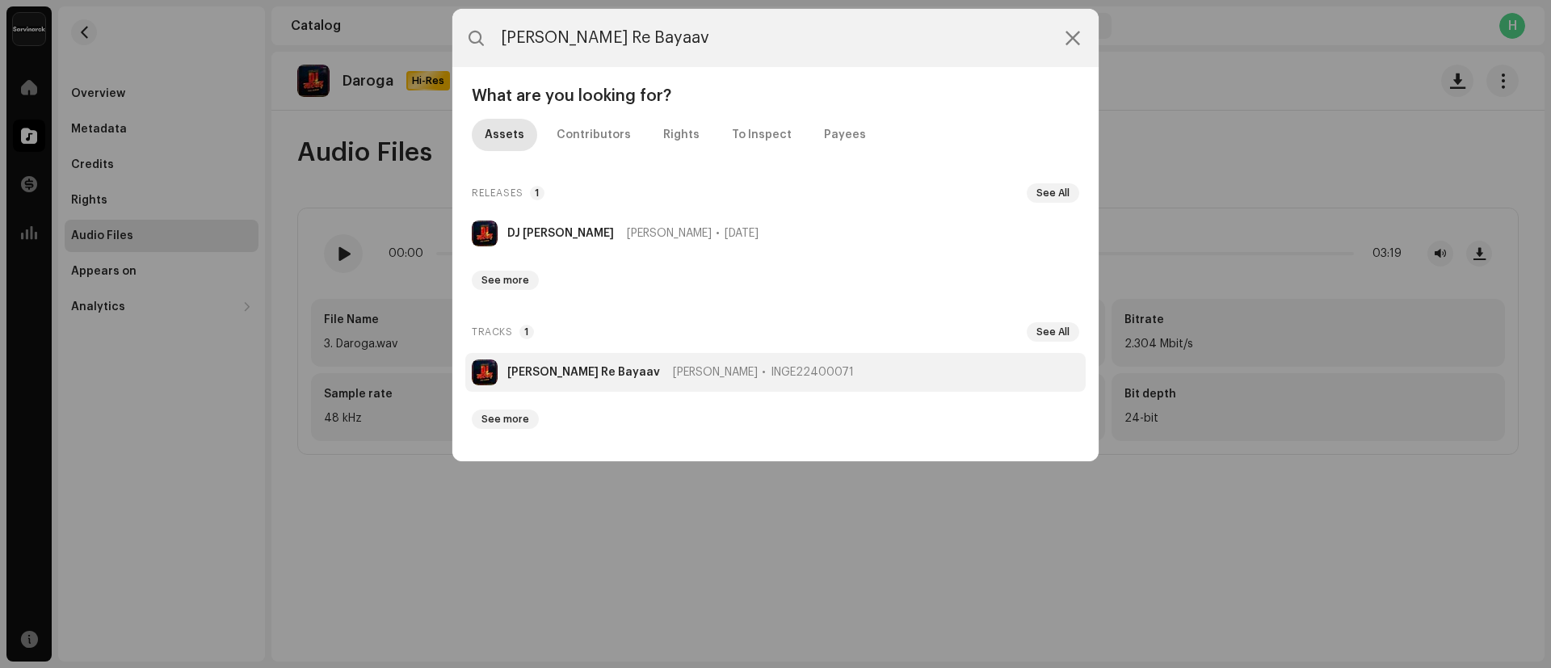
type input "[PERSON_NAME] Re Bayaav"
click at [578, 375] on strong "[PERSON_NAME] Re Bayaav" at bounding box center [583, 372] width 153 height 13
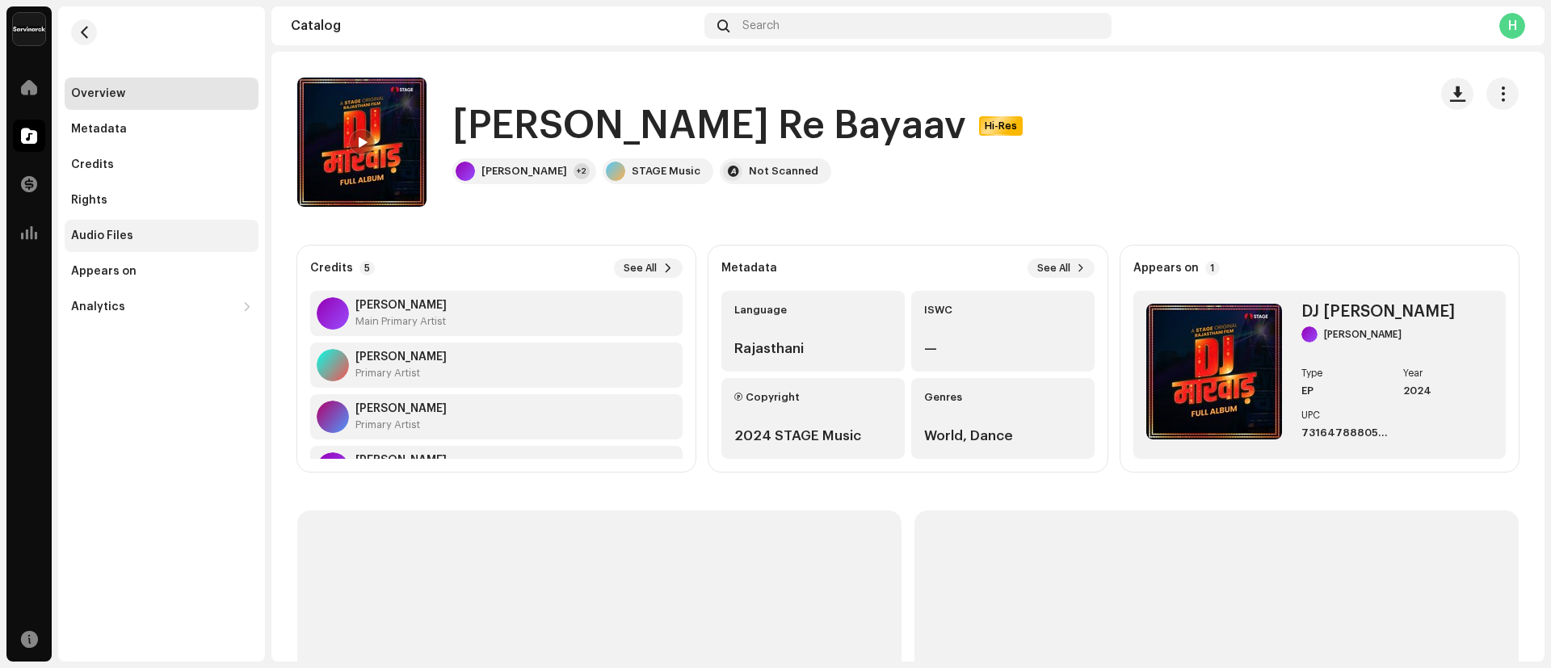
click at [133, 237] on div "Audio Files" at bounding box center [161, 235] width 181 height 13
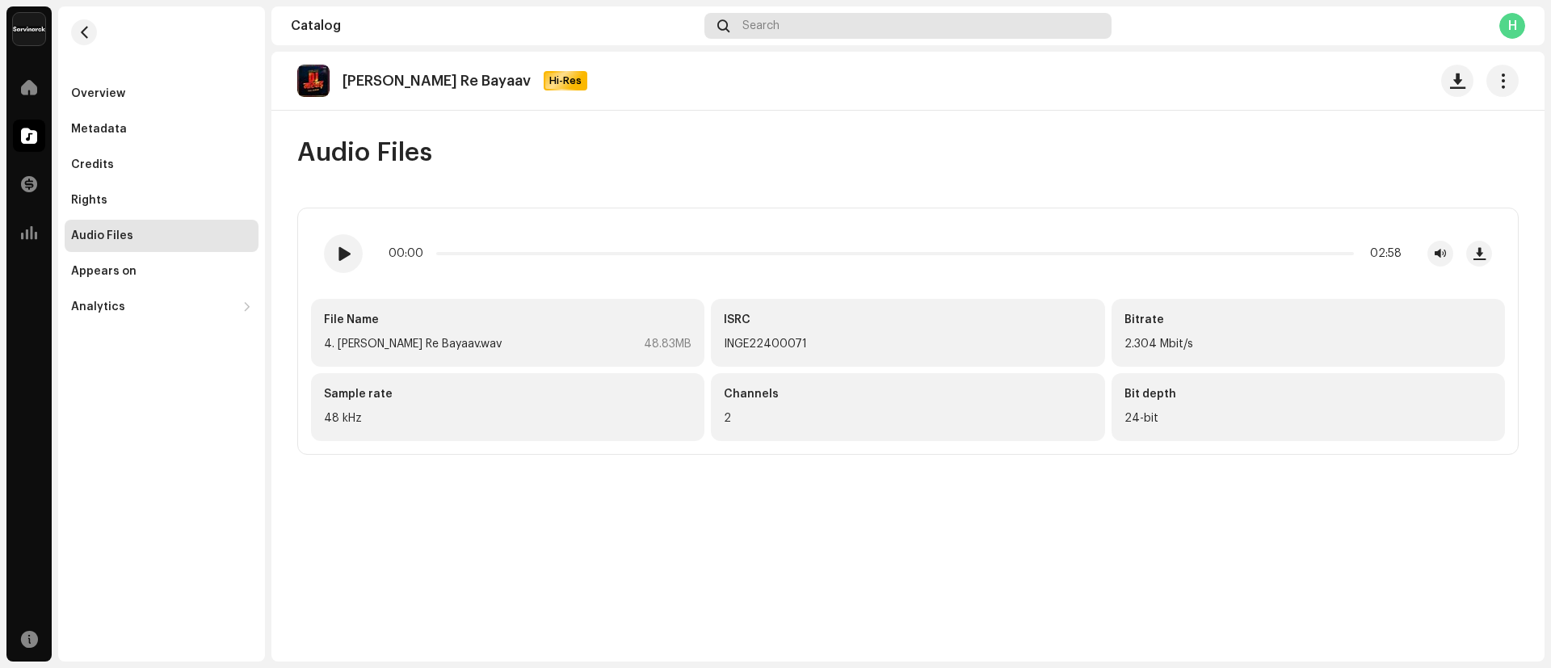
click at [802, 22] on div "Search" at bounding box center [907, 26] width 407 height 26
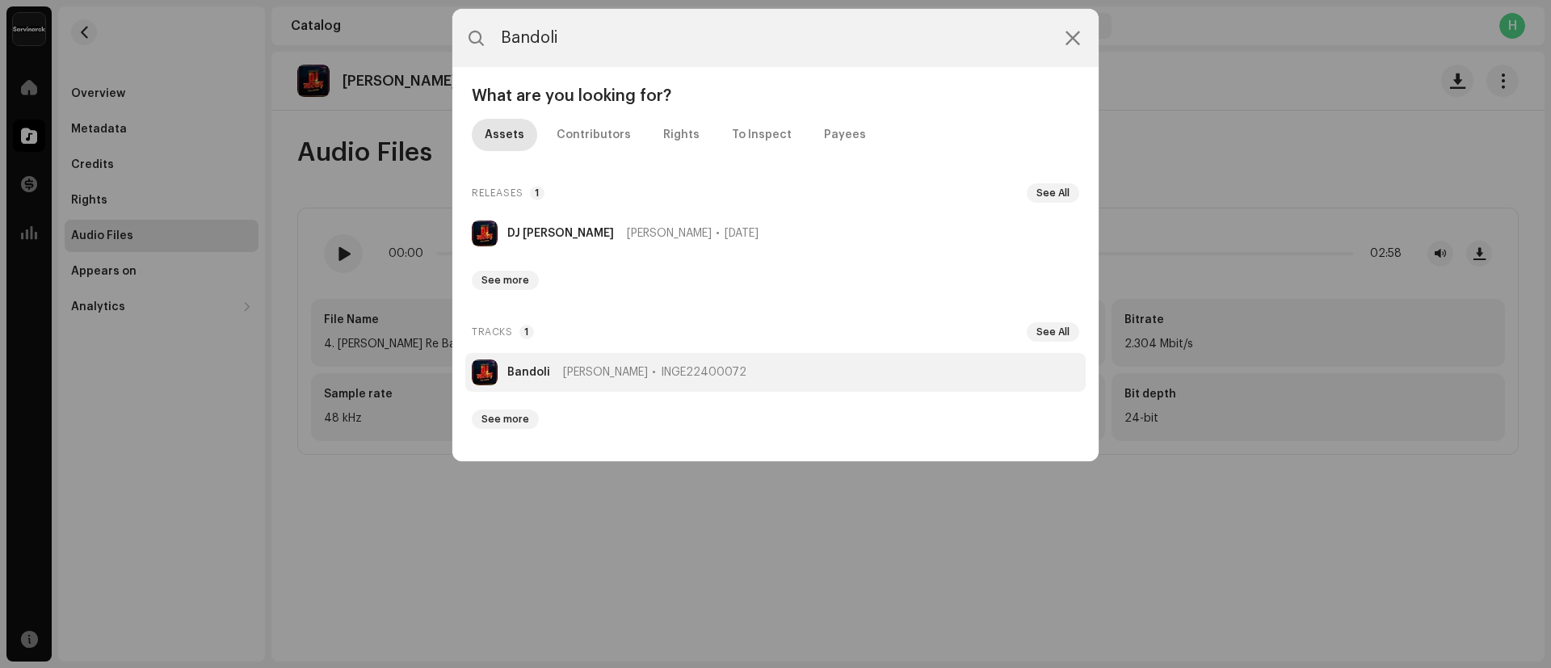
type input "Bandoli"
click at [523, 368] on strong "Bandoli" at bounding box center [528, 372] width 43 height 13
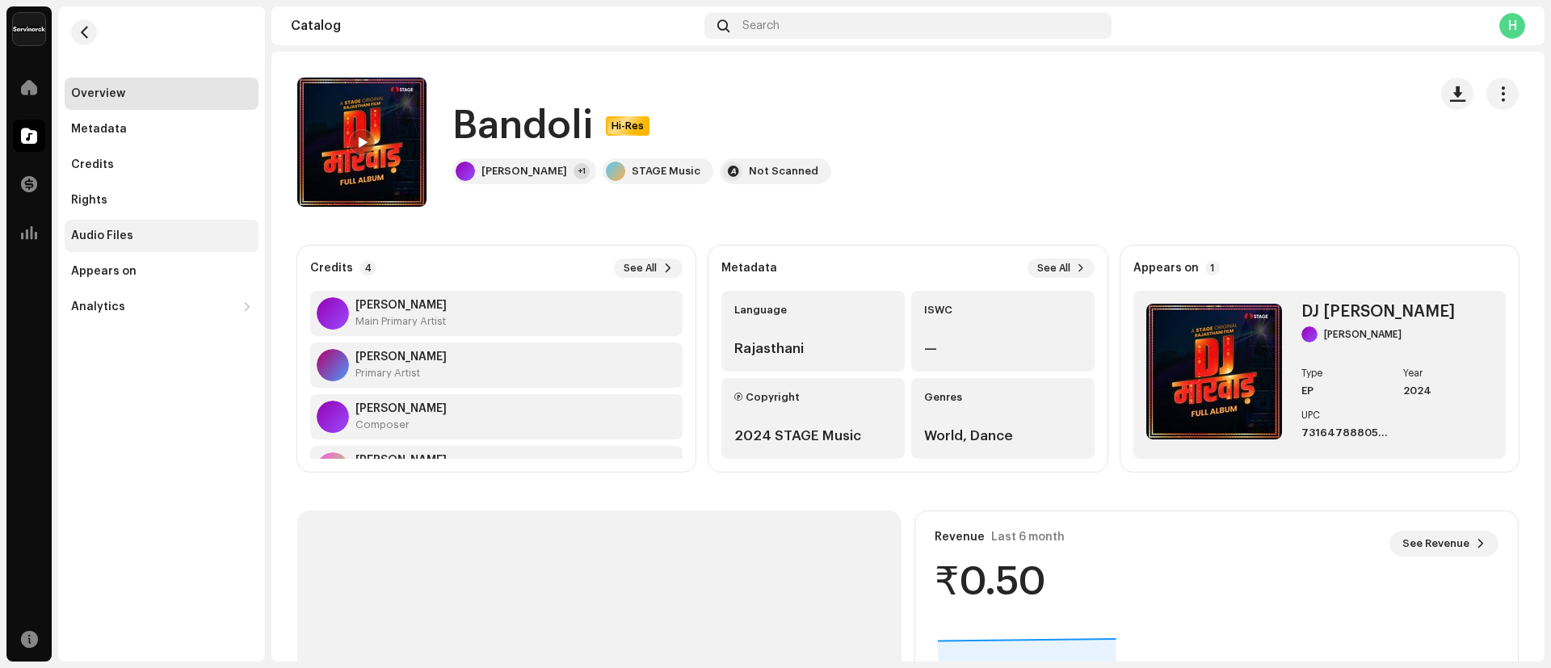
click at [137, 236] on div "Audio Files" at bounding box center [161, 235] width 181 height 13
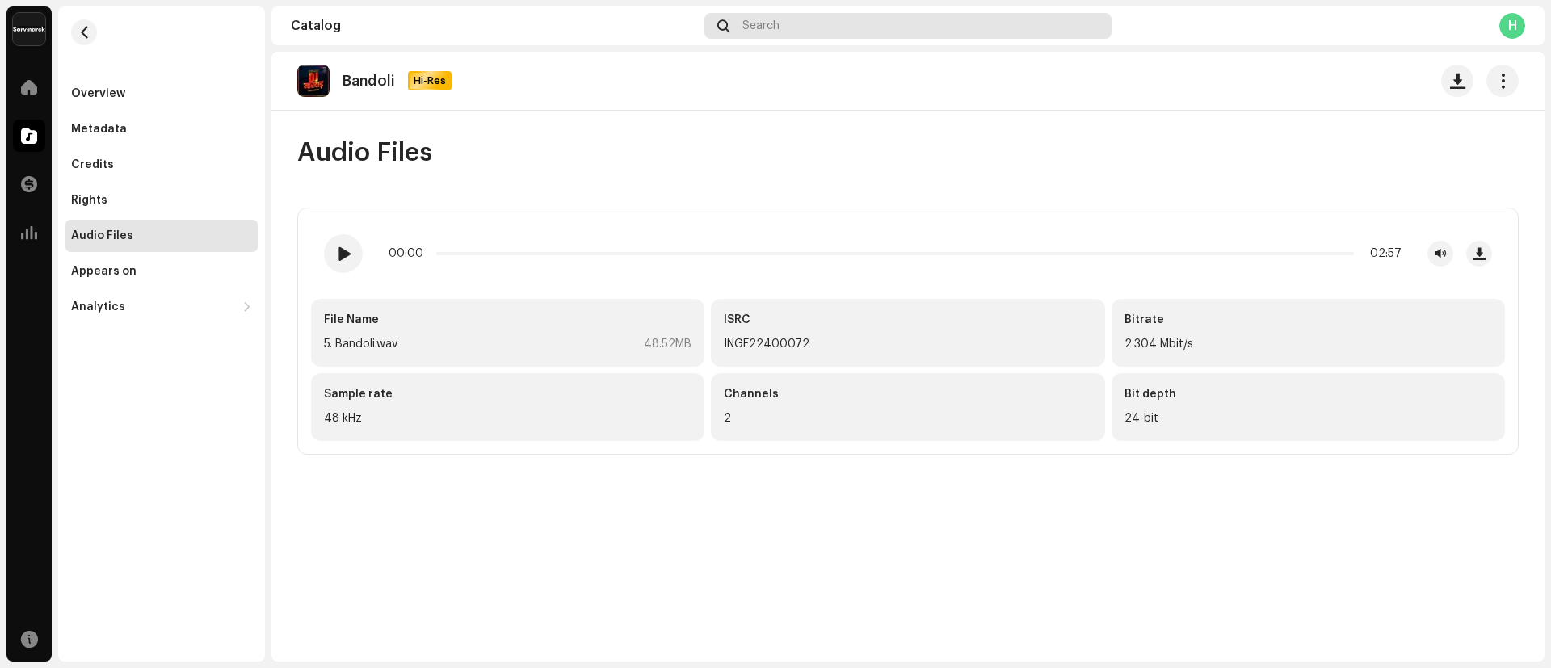
click at [772, 13] on div "Search" at bounding box center [907, 26] width 407 height 26
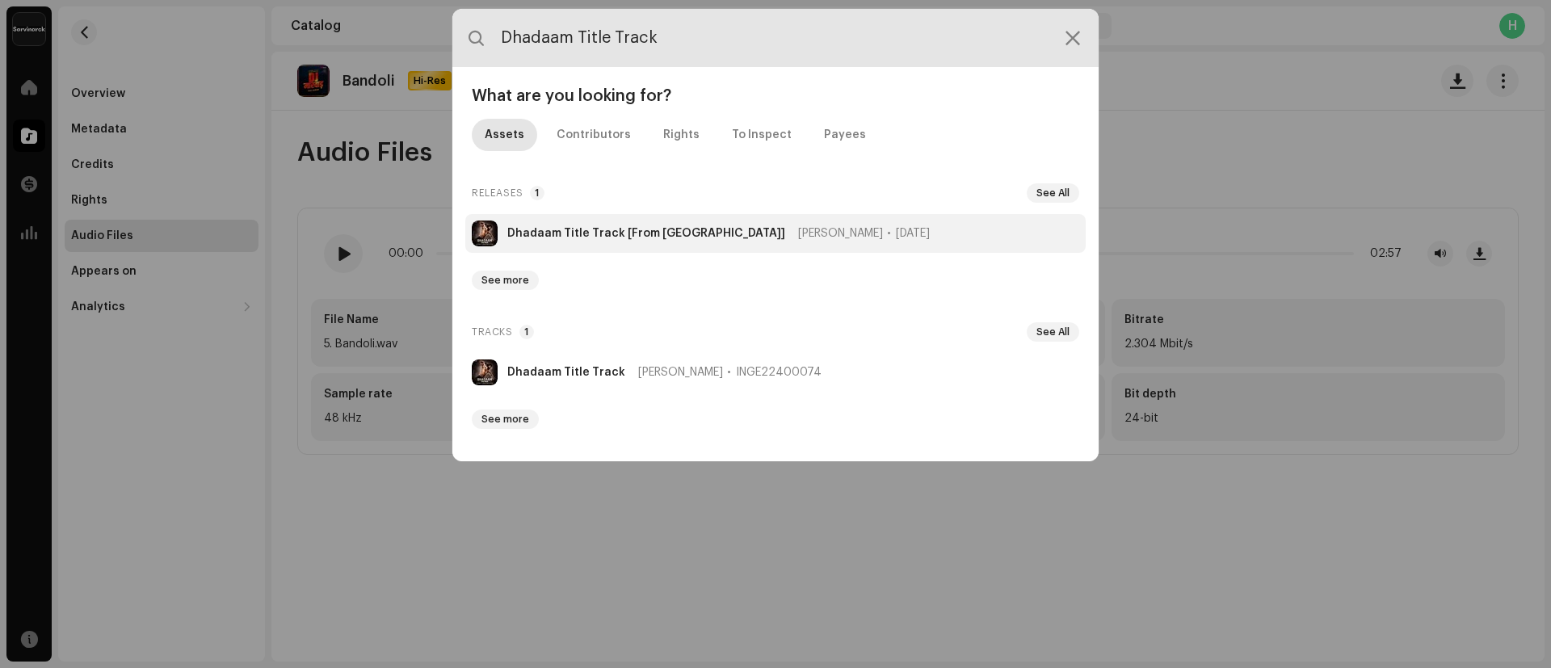
type input "Dhadaam Title Track"
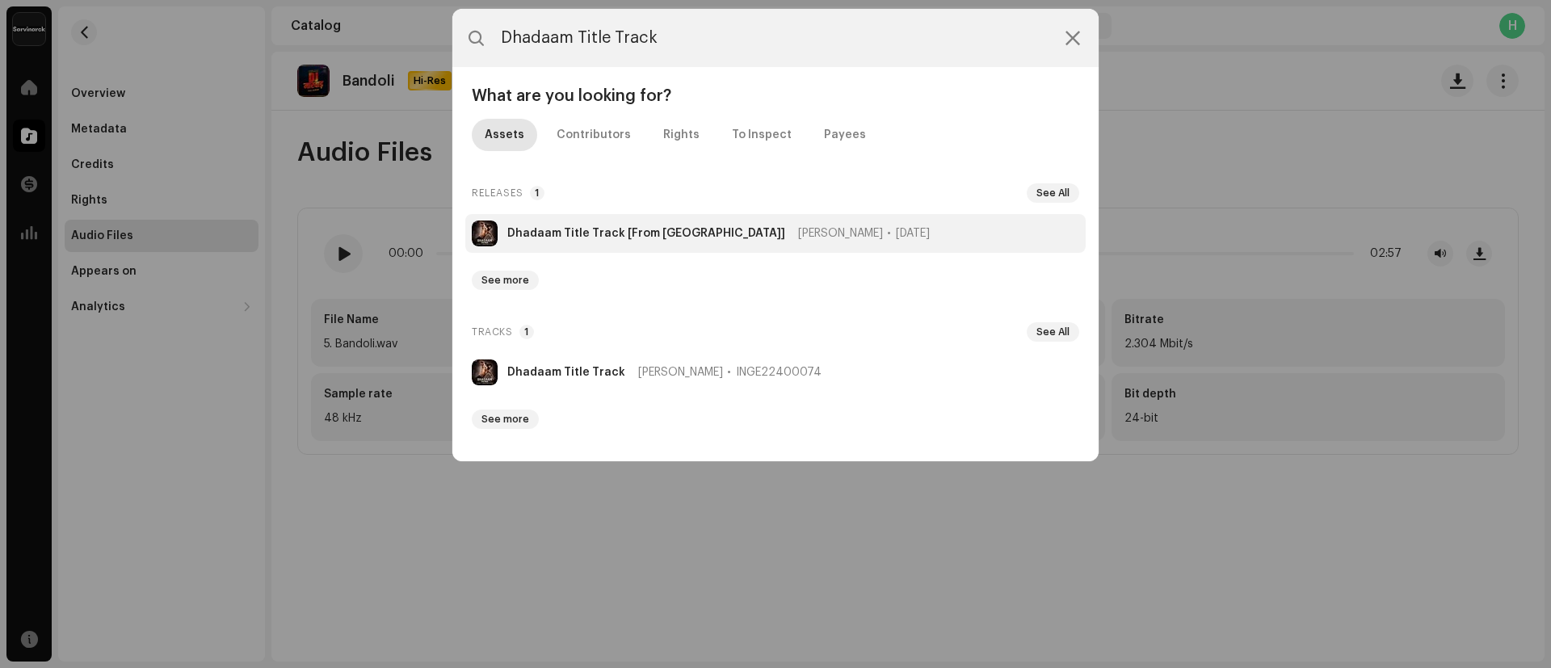
click at [574, 225] on li "Dhadaam Title Track [From Dhadaam] [PERSON_NAME] [DATE]" at bounding box center [775, 233] width 620 height 39
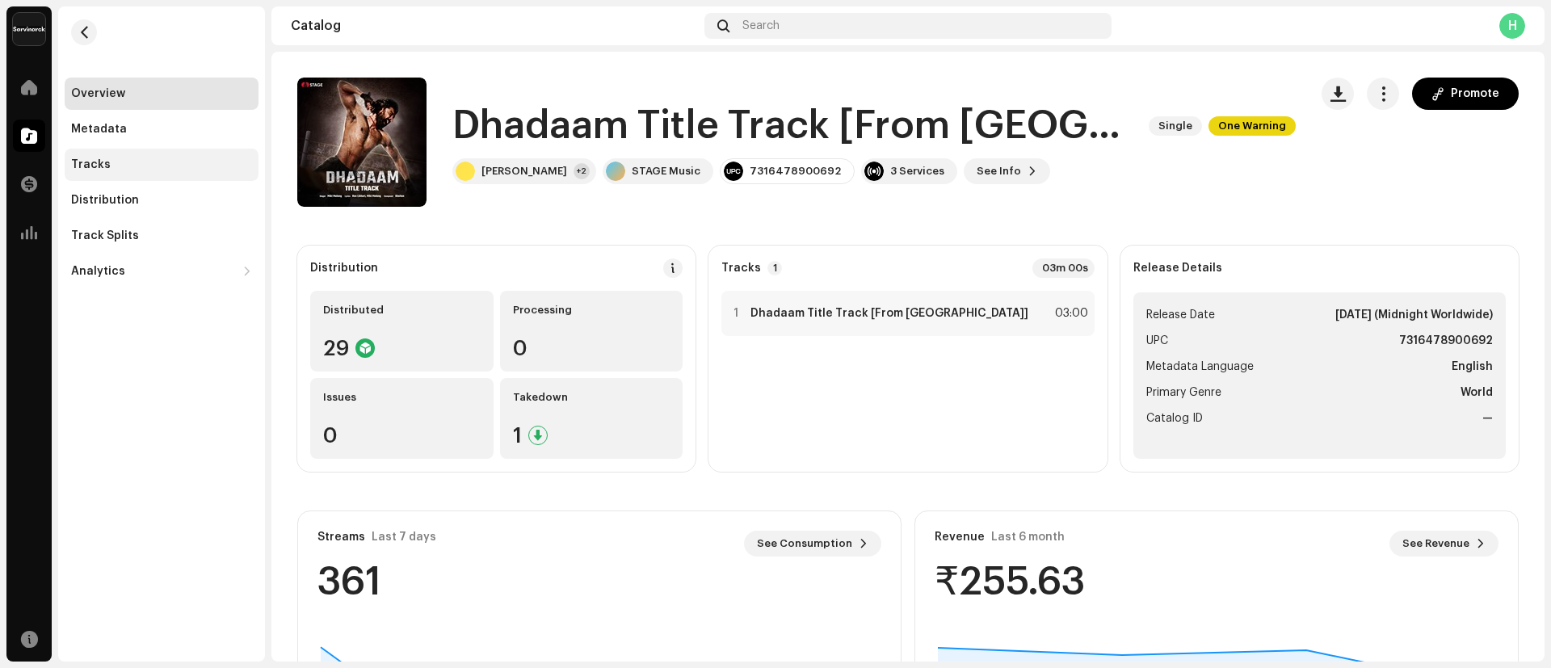
click at [168, 166] on div "Tracks" at bounding box center [161, 164] width 181 height 13
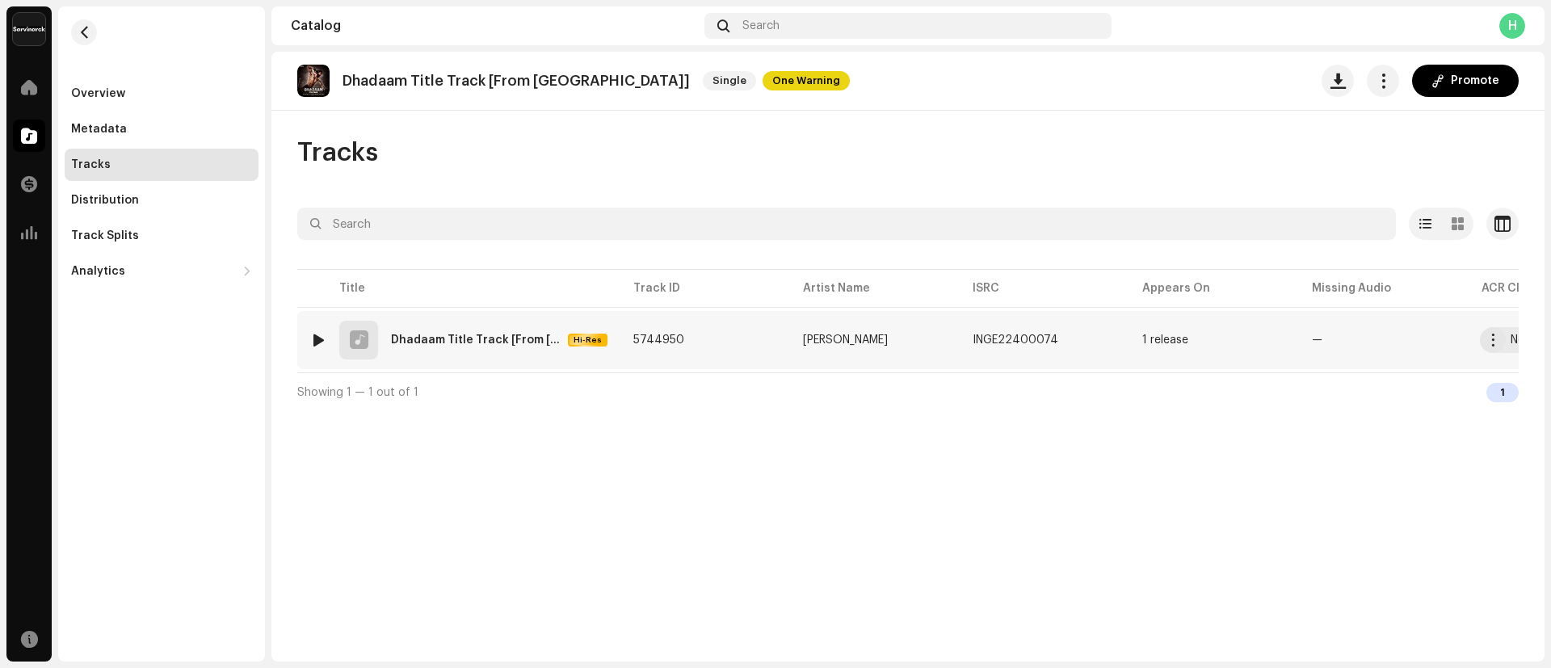
click at [455, 339] on div "Dhadaam Title Track [From [GEOGRAPHIC_DATA]]" at bounding box center [476, 339] width 170 height 11
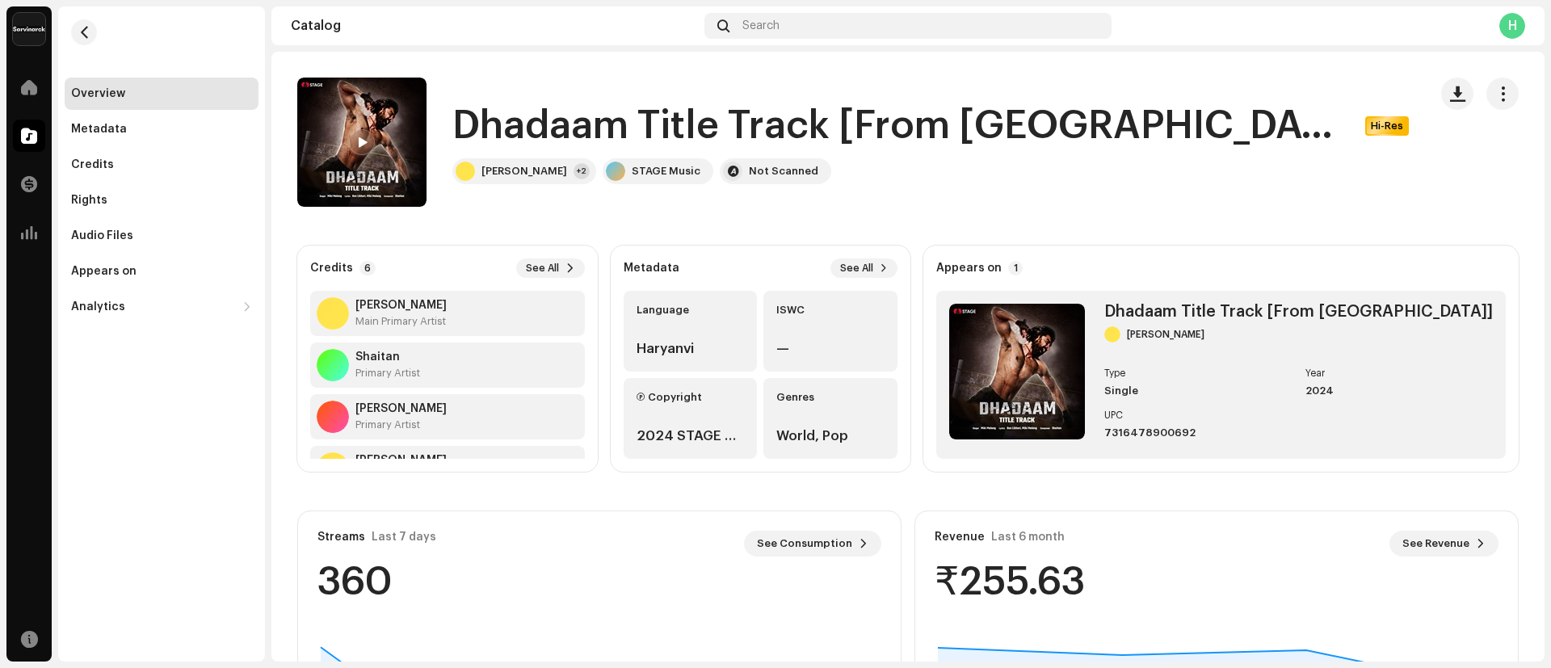
click at [454, 122] on h1 "Dhadaam Title Track [From [GEOGRAPHIC_DATA]]" at bounding box center [902, 126] width 900 height 52
drag, startPoint x: 454, startPoint y: 122, endPoint x: 1092, endPoint y: 116, distance: 638.1
click at [1092, 116] on h1 "Dhadaam Title Track [From [GEOGRAPHIC_DATA]]" at bounding box center [902, 126] width 900 height 52
click at [116, 241] on div "Audio Files" at bounding box center [102, 235] width 62 height 13
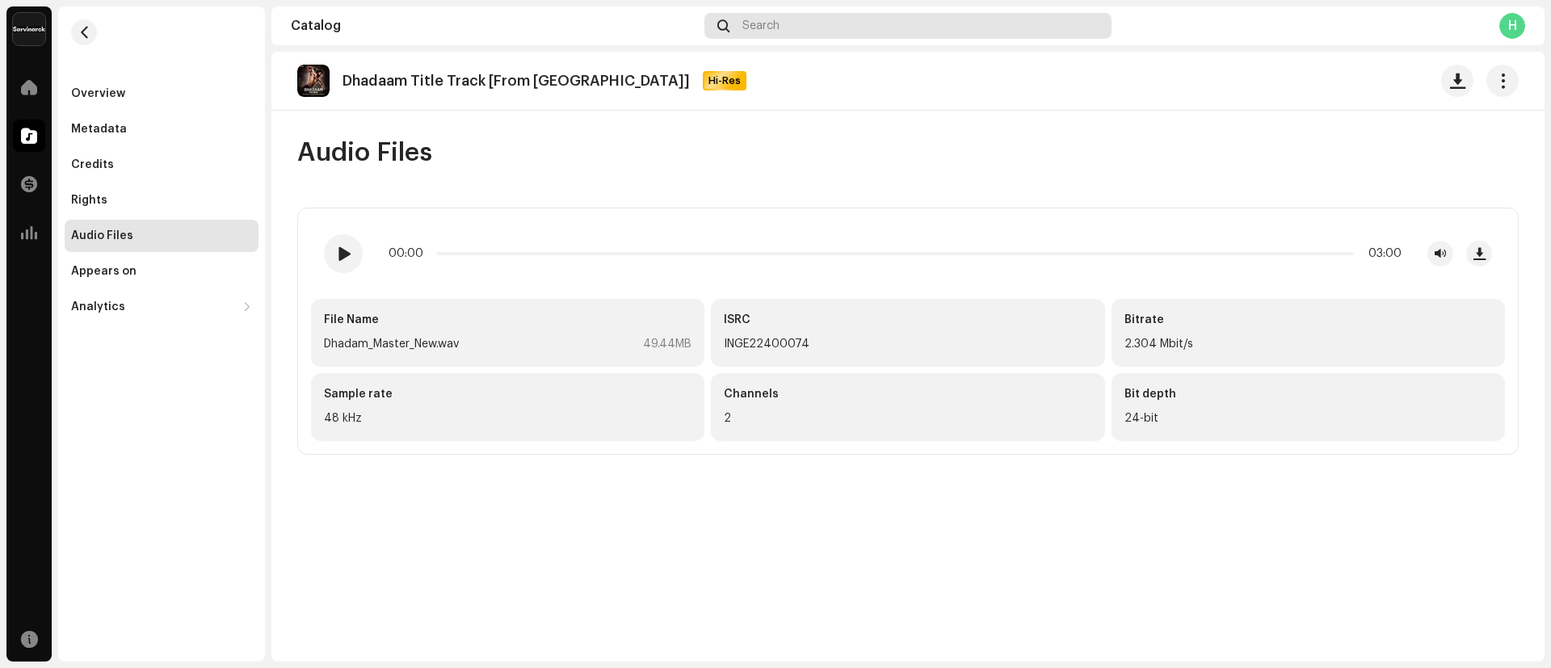
click at [805, 20] on div "Search" at bounding box center [907, 26] width 407 height 26
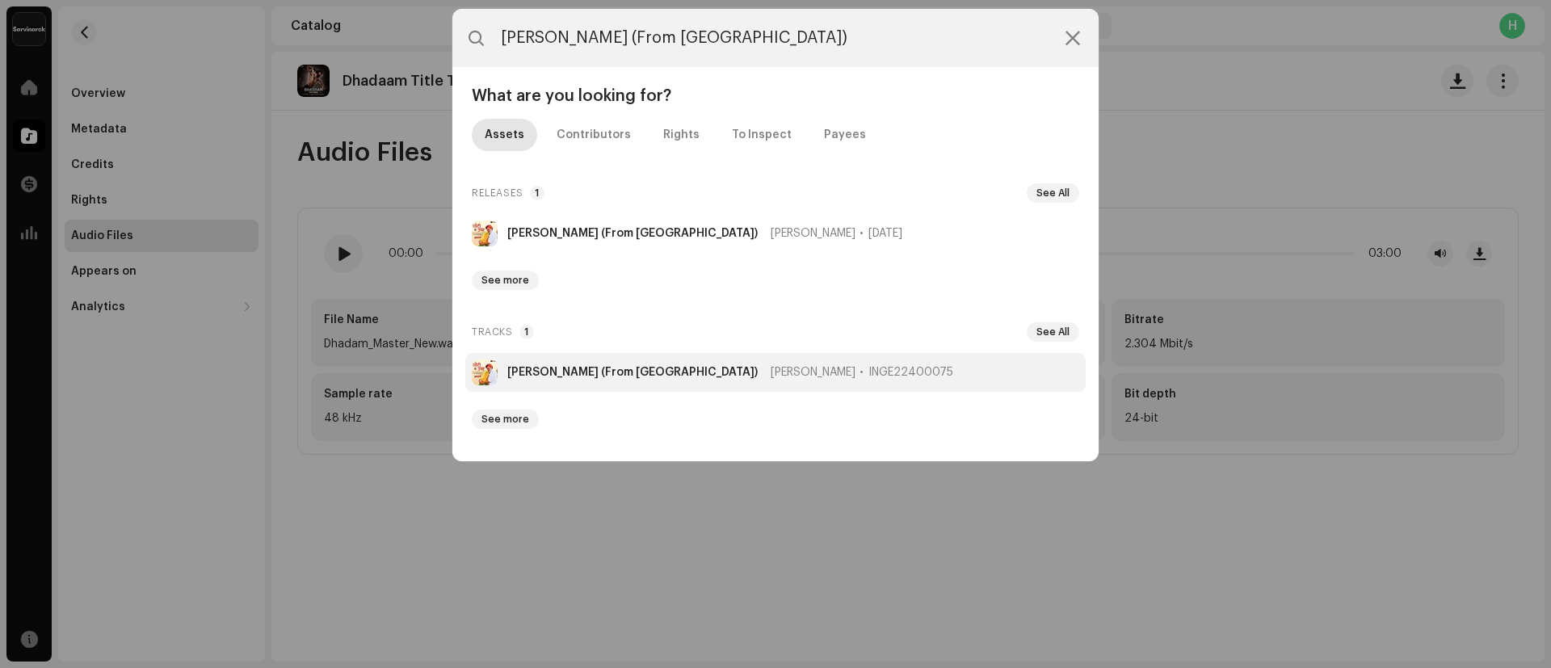
type input "[PERSON_NAME] (From [GEOGRAPHIC_DATA])"
click at [585, 369] on strong "[PERSON_NAME] (From [GEOGRAPHIC_DATA])" at bounding box center [632, 372] width 250 height 13
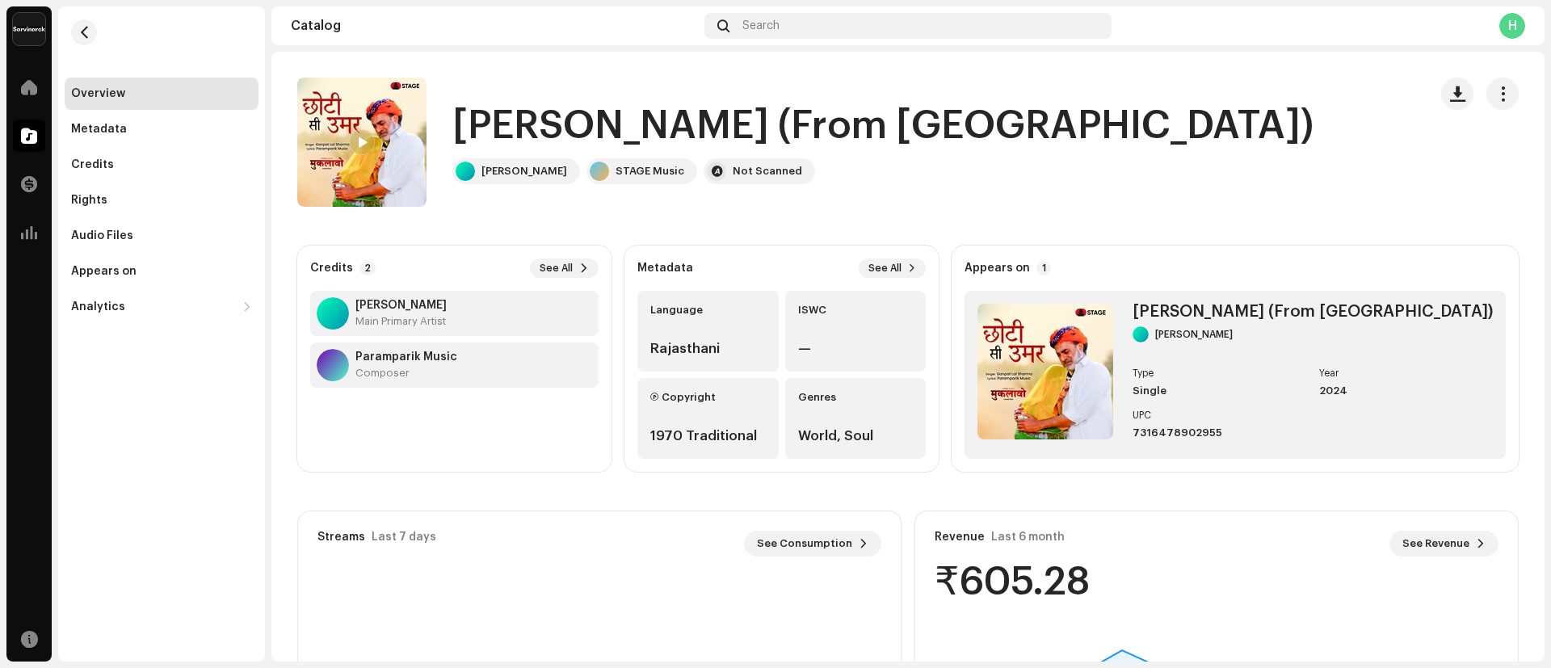
click at [461, 130] on h1 "[PERSON_NAME] (From [GEOGRAPHIC_DATA])" at bounding box center [882, 126] width 861 height 52
drag, startPoint x: 461, startPoint y: 130, endPoint x: 936, endPoint y: 116, distance: 475.1
click at [936, 116] on h1 "[PERSON_NAME] (From [GEOGRAPHIC_DATA])" at bounding box center [882, 126] width 861 height 52
click at [121, 235] on div "Audio Files" at bounding box center [102, 235] width 62 height 13
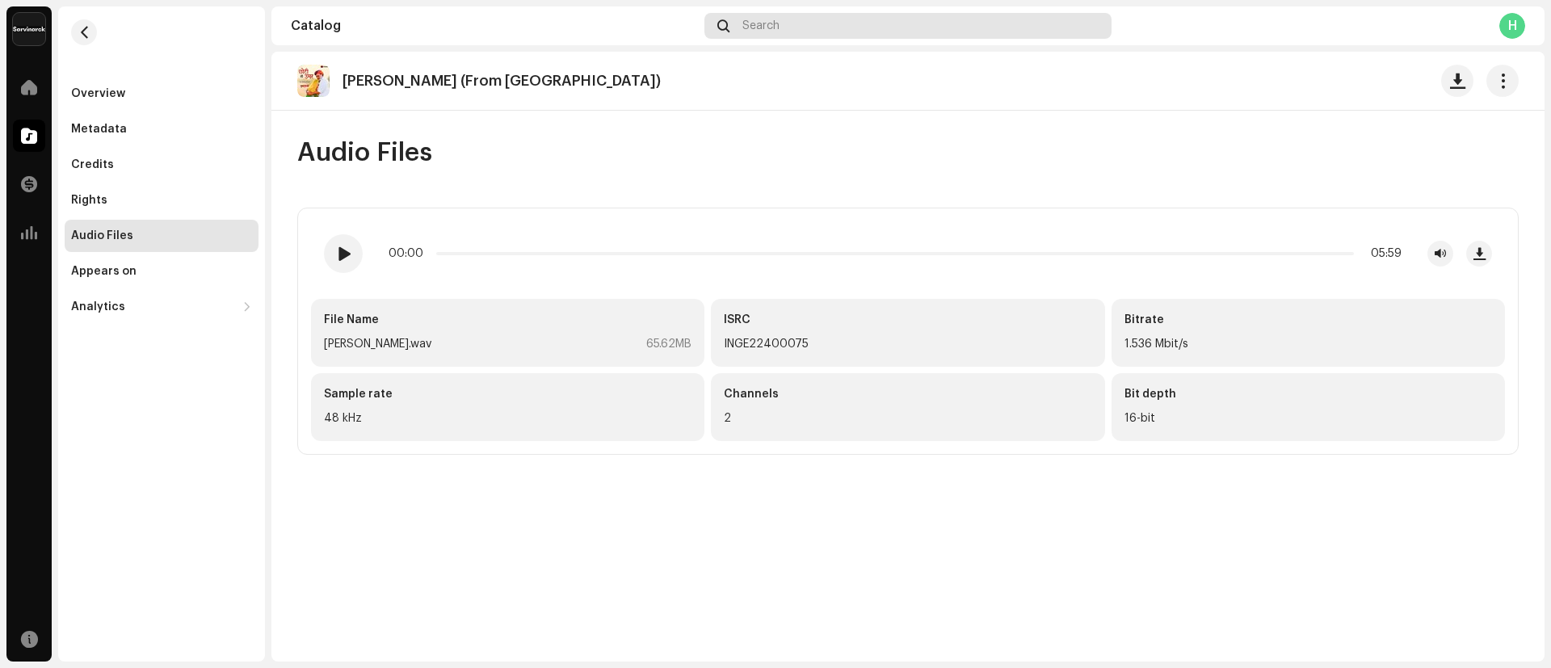
click at [816, 24] on div "Search" at bounding box center [907, 26] width 407 height 26
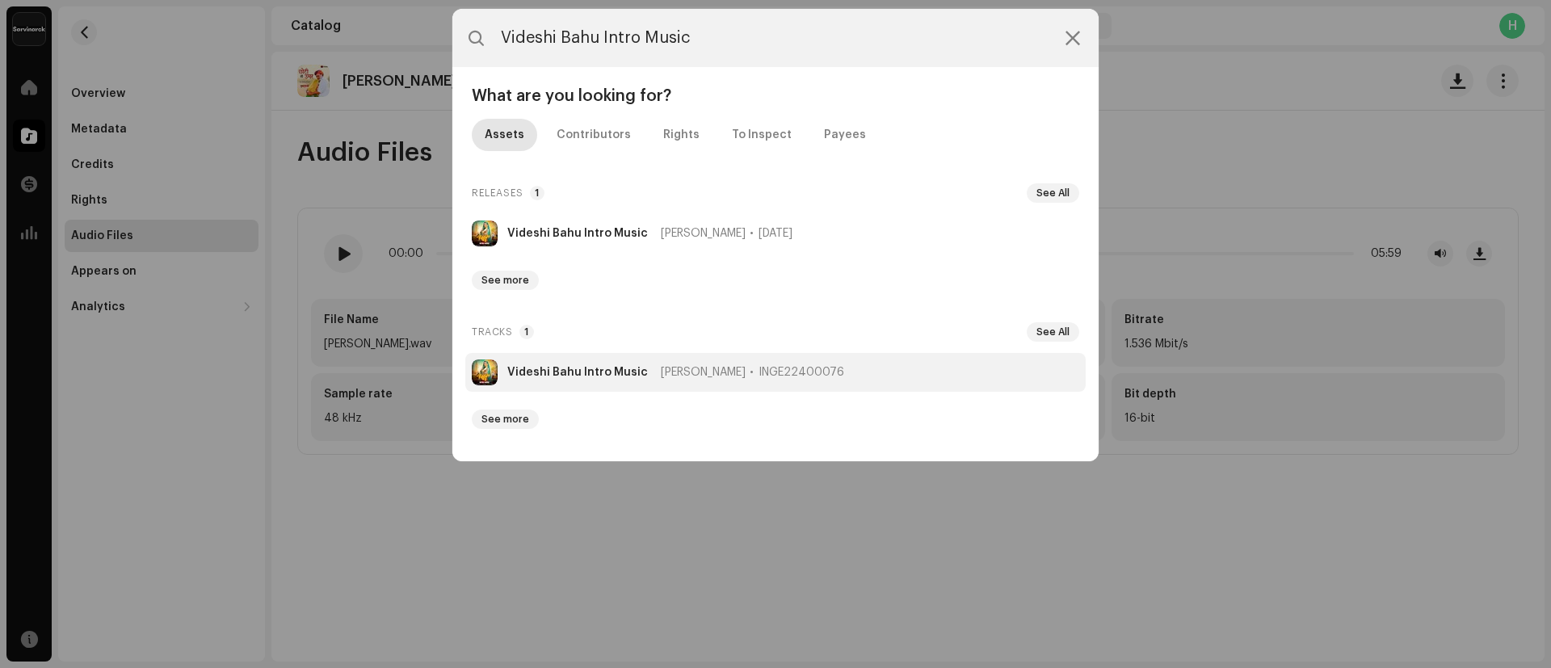
type input "Videshi Bahu Intro Music"
click at [585, 374] on strong "Videshi Bahu Intro Music" at bounding box center [577, 372] width 141 height 13
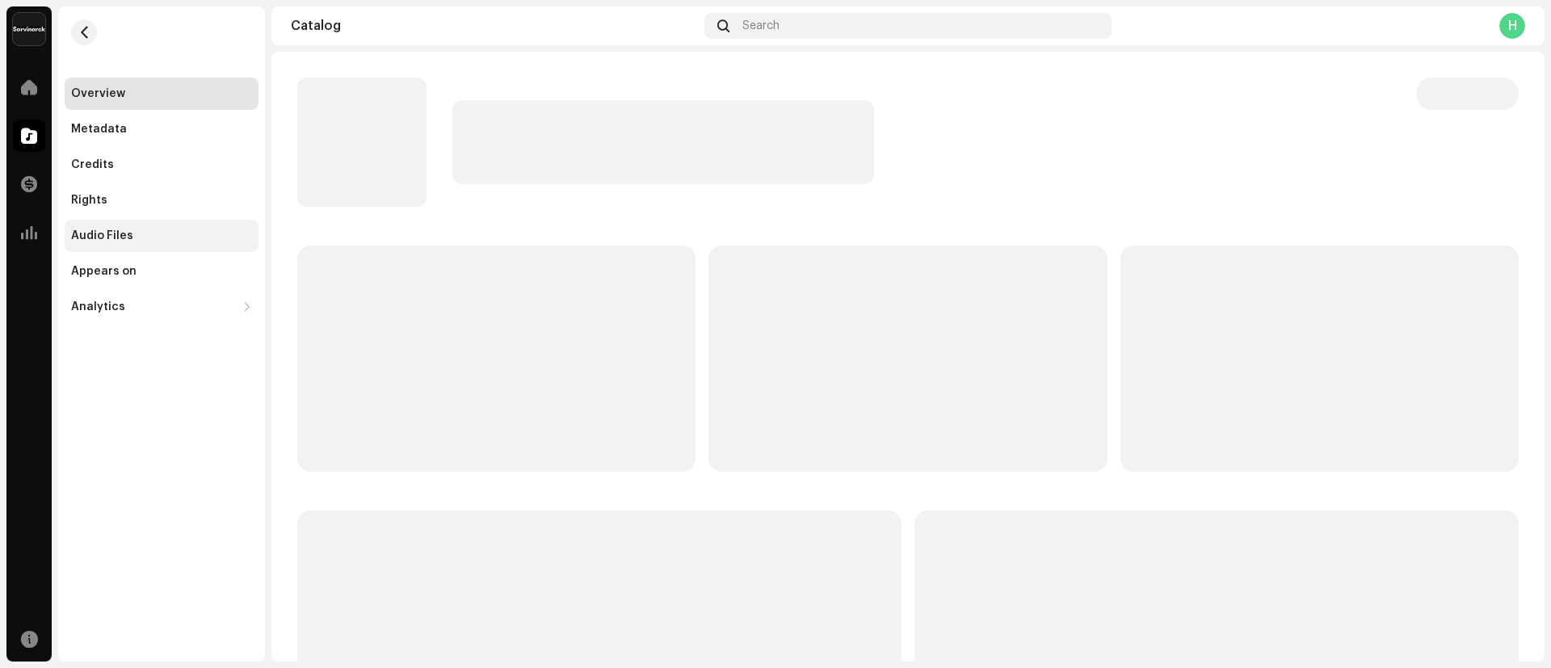
click at [166, 228] on div "Audio Files" at bounding box center [162, 236] width 194 height 32
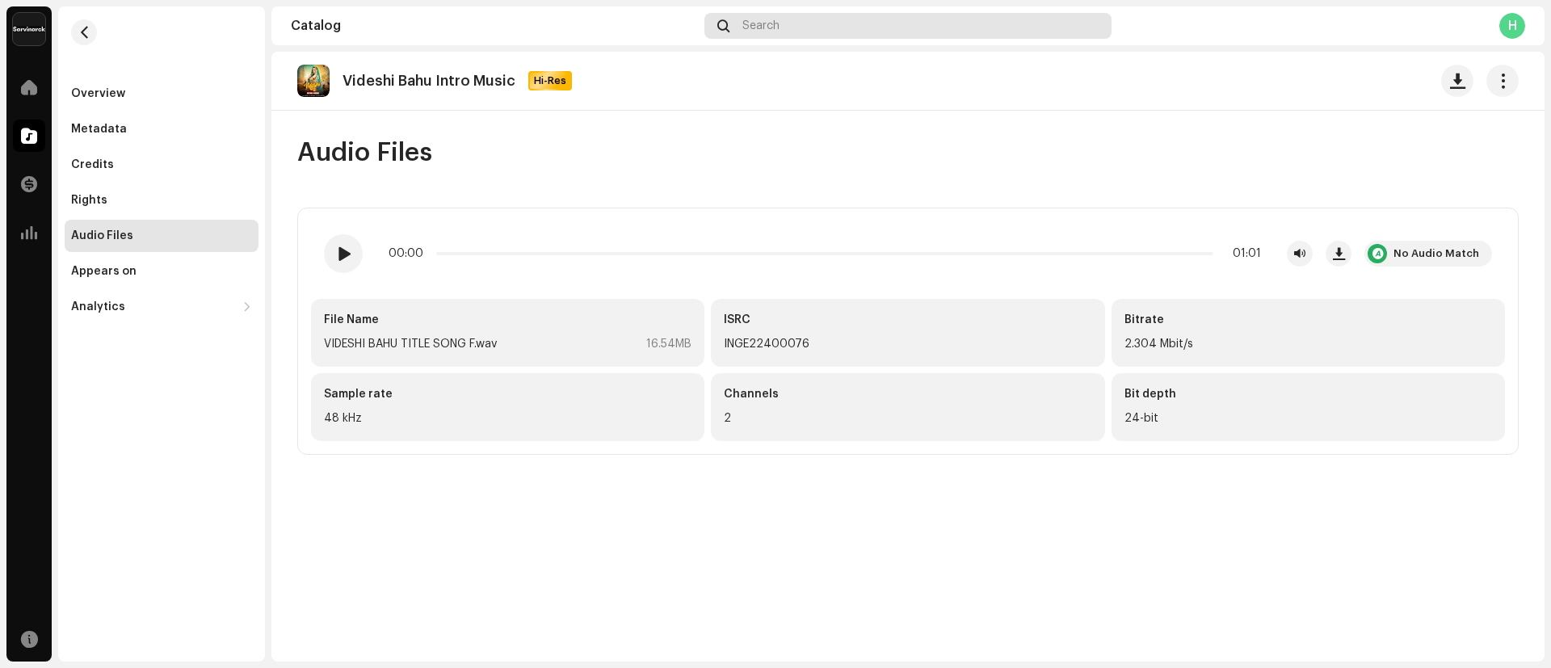
click at [825, 18] on div "Search" at bounding box center [907, 26] width 407 height 26
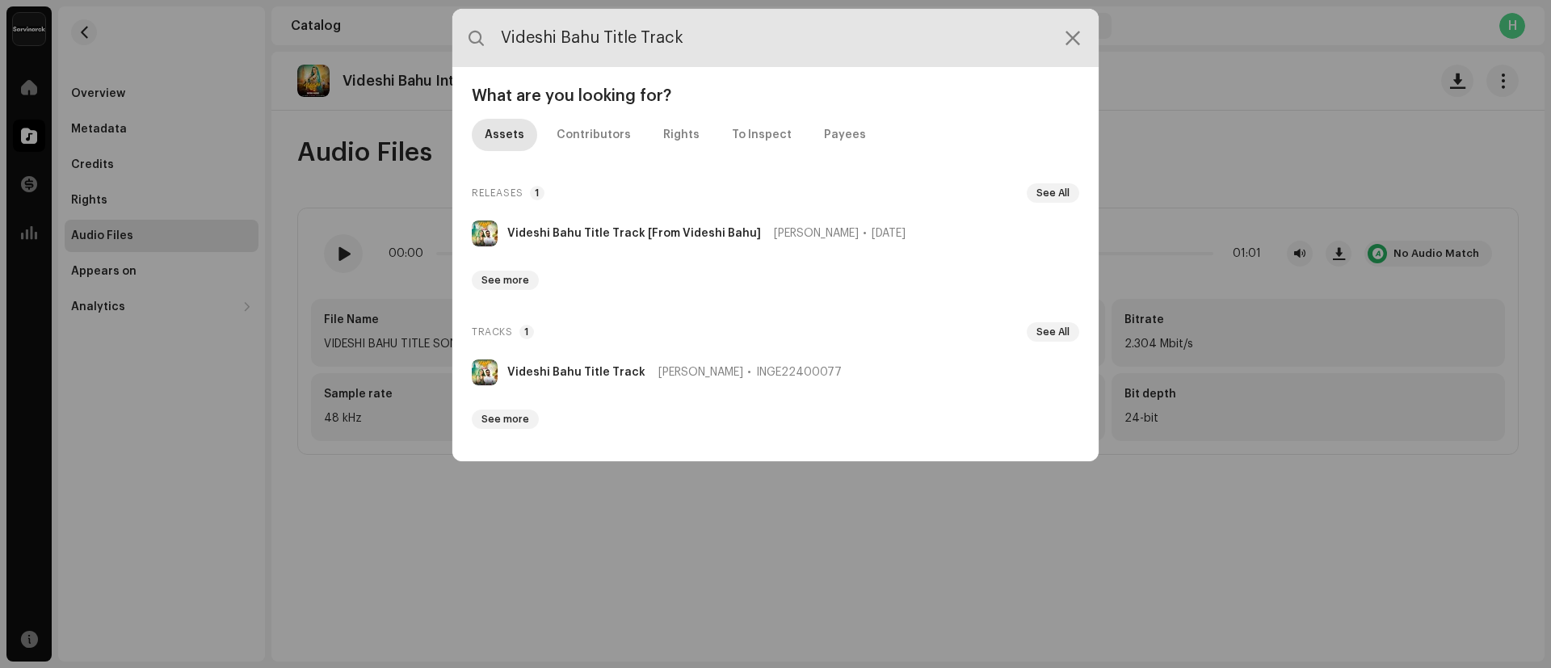
paste input "Intro Music"
paste input "Title Track (From [PERSON_NAME])"
type input "Videshi Bahu Title Track"
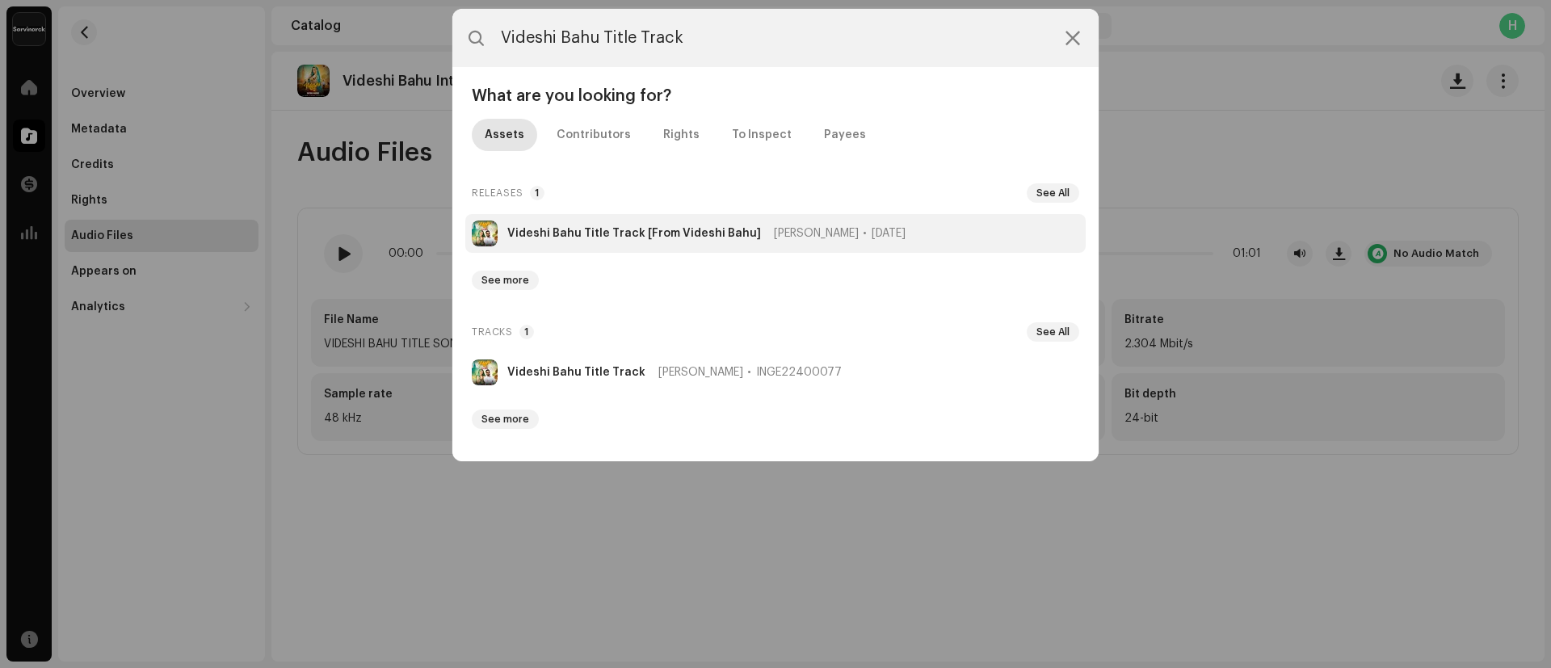
click at [577, 241] on li "Videshi Bahu Title Track [From Videshi Bahu] [PERSON_NAME] [DATE]" at bounding box center [775, 233] width 620 height 39
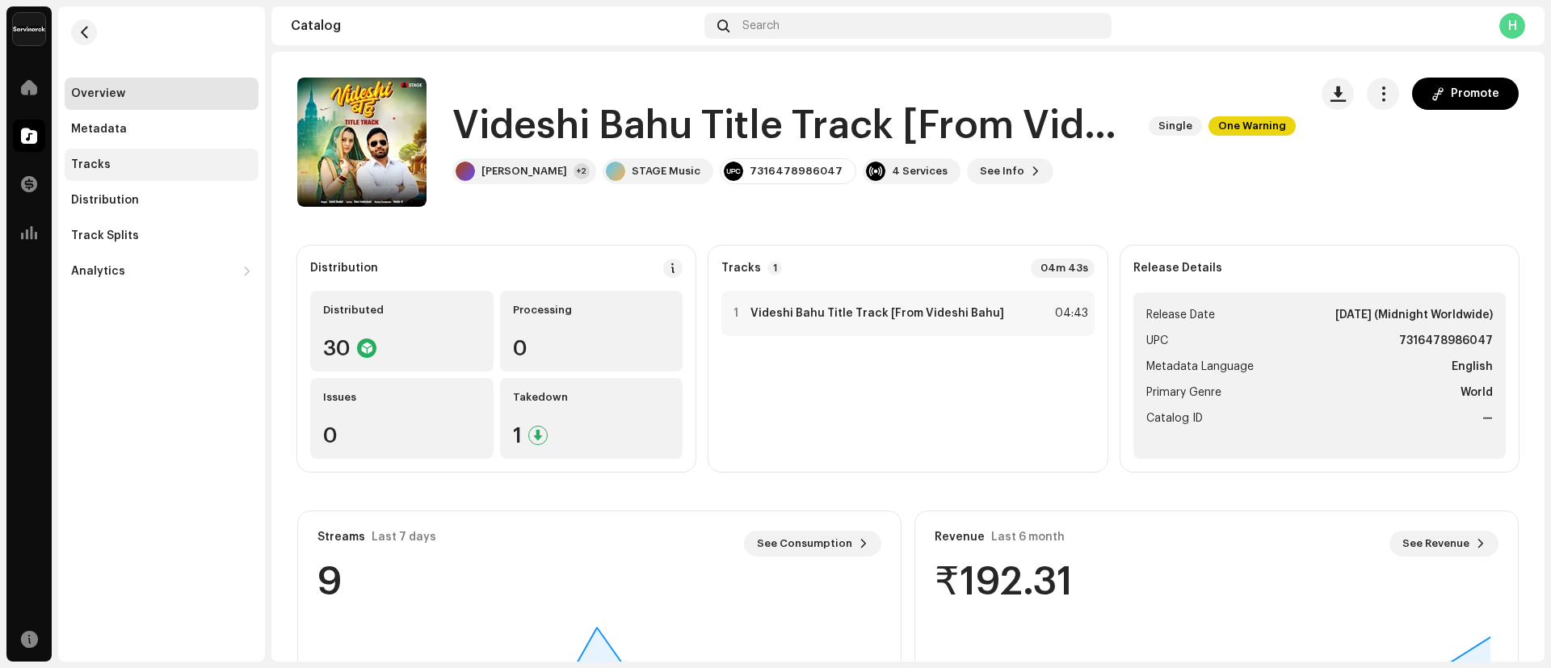
click at [161, 166] on div "Tracks" at bounding box center [161, 164] width 181 height 13
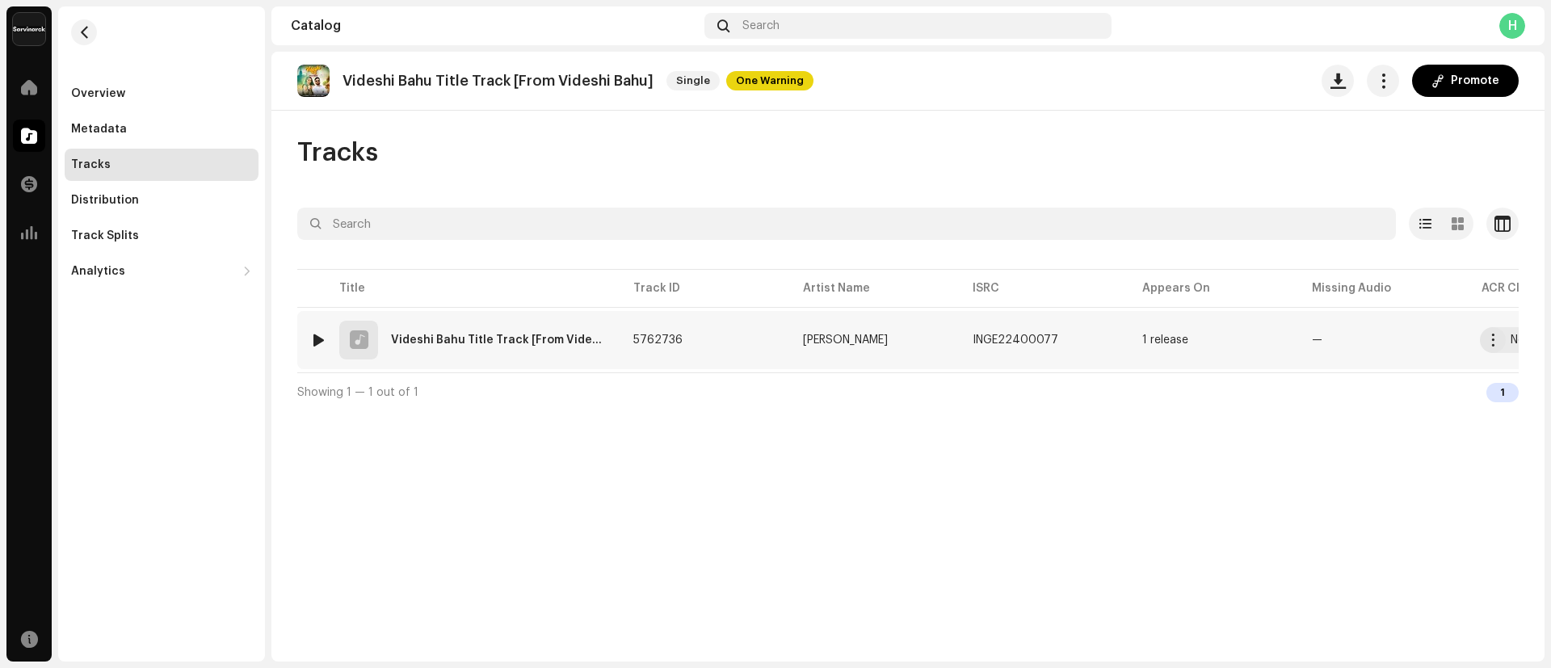
click at [459, 338] on div "Videshi Bahu Title Track [From Videshi Bahu]" at bounding box center [499, 339] width 216 height 11
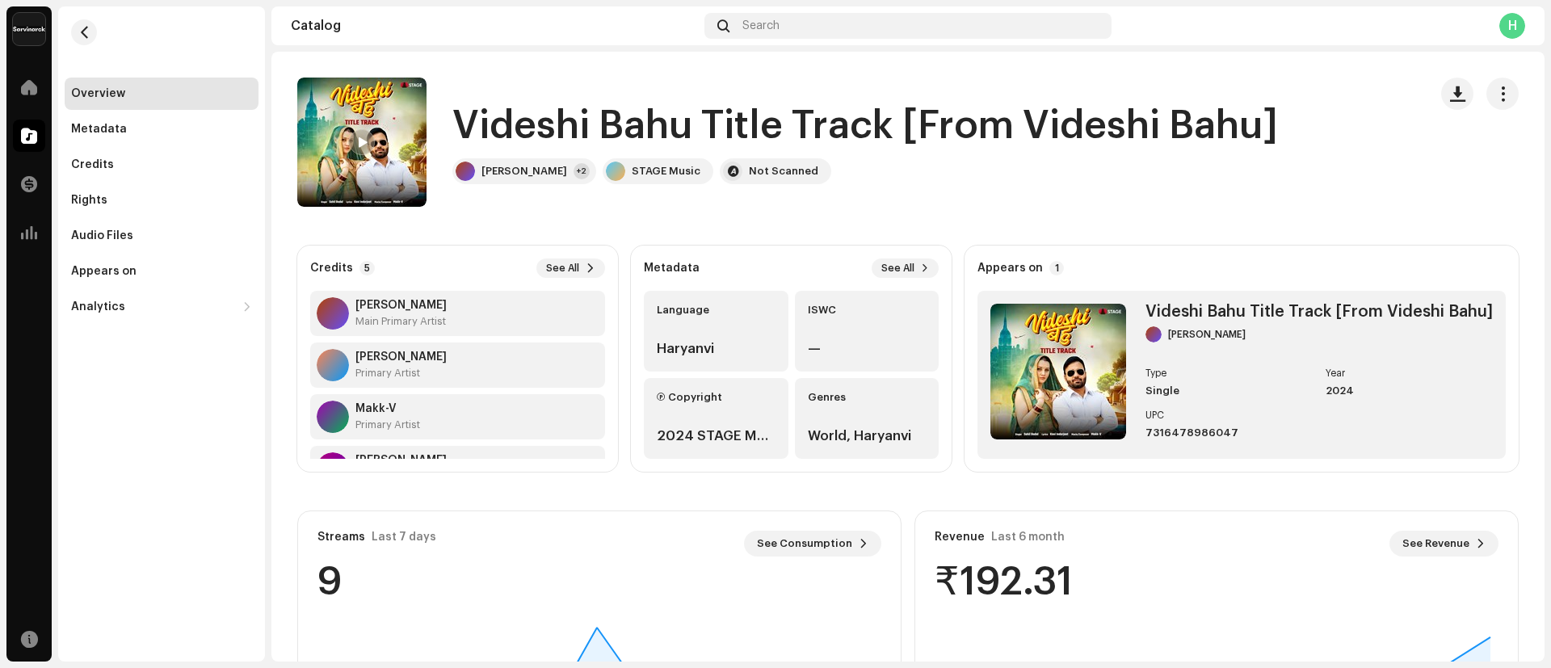
click at [468, 124] on h1 "Videshi Bahu Title Track [From Videshi Bahu]" at bounding box center [864, 126] width 825 height 52
drag, startPoint x: 468, startPoint y: 124, endPoint x: 1257, endPoint y: 128, distance: 788.3
click at [1257, 128] on h1 "Videshi Bahu Title Track [From Videshi Bahu]" at bounding box center [864, 126] width 825 height 52
click at [832, 27] on div "Search" at bounding box center [907, 26] width 407 height 26
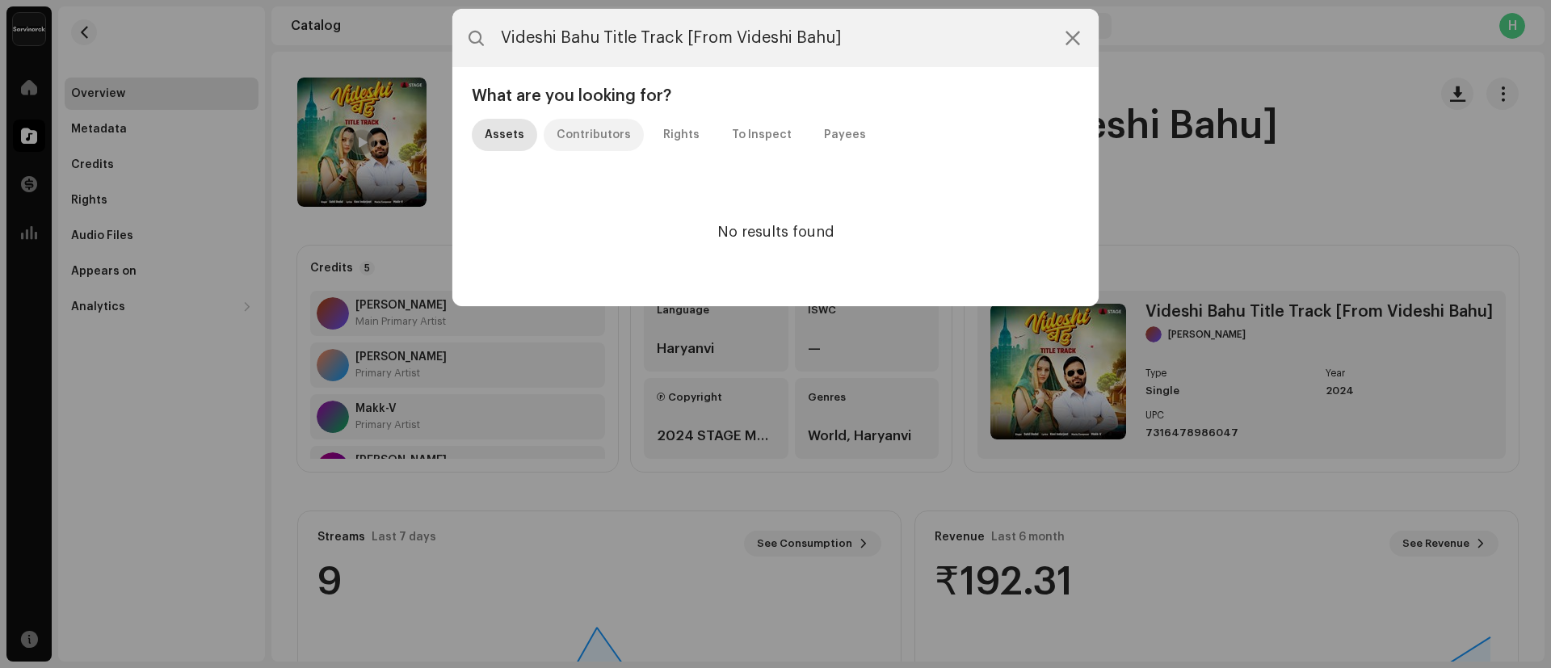
type input "Videshi Bahu Title Track [From Videshi Bahu]"
click at [599, 137] on div "Contributors" at bounding box center [593, 135] width 74 height 32
click at [518, 133] on div "Assets" at bounding box center [505, 135] width 40 height 32
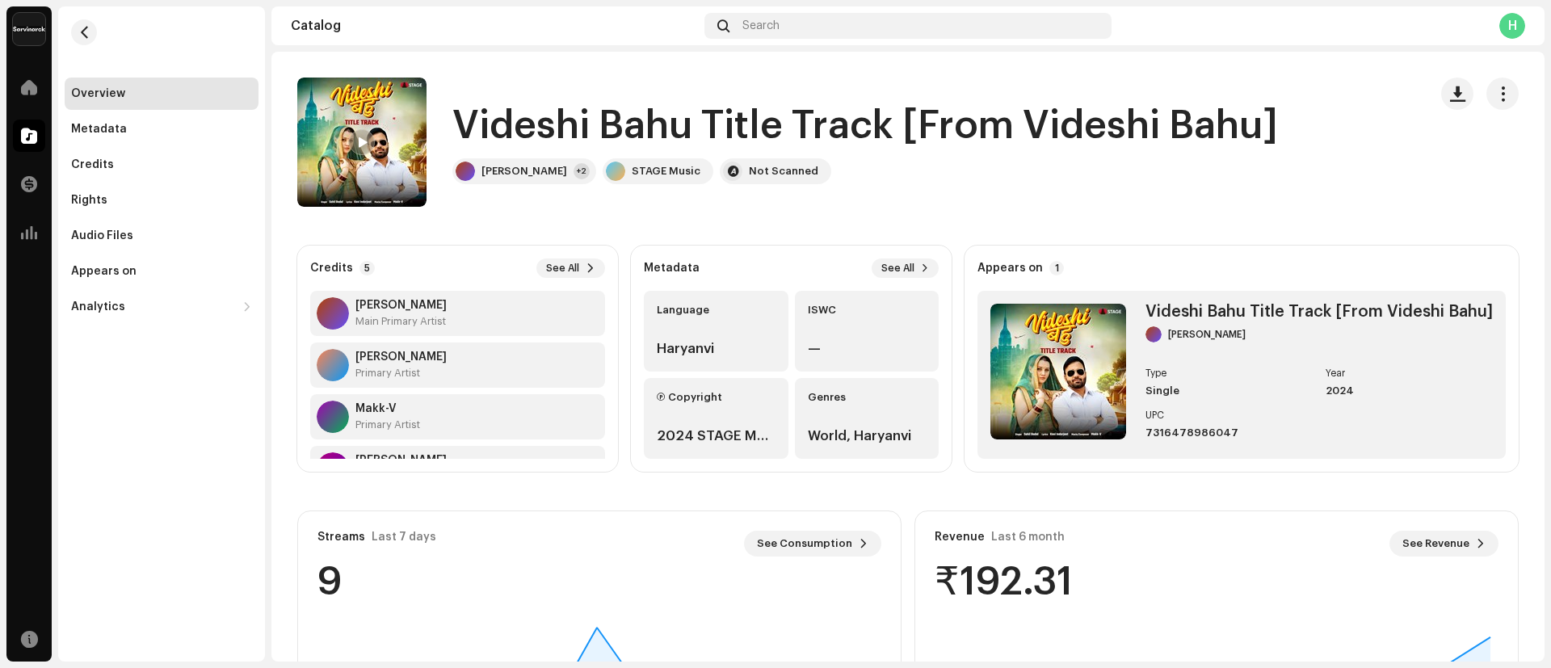
click at [466, 124] on h1 "Videshi Bahu Title Track [From Videshi Bahu]" at bounding box center [864, 126] width 825 height 52
drag, startPoint x: 465, startPoint y: 124, endPoint x: 1211, endPoint y: 126, distance: 745.5
click at [1211, 126] on h1 "Videshi Bahu Title Track [From Videshi Bahu]" at bounding box center [864, 126] width 825 height 52
click at [131, 230] on div "Audio Files" at bounding box center [161, 235] width 181 height 13
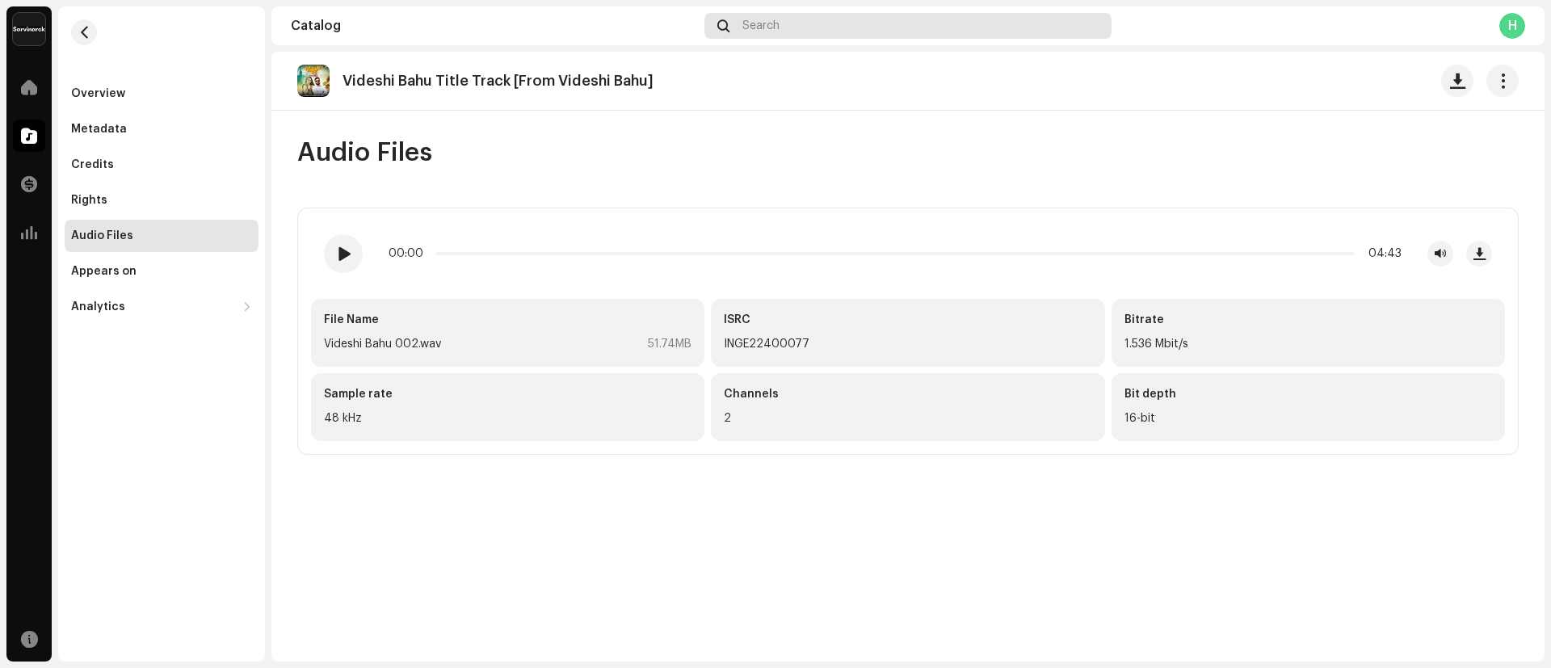
click at [787, 32] on div "Search" at bounding box center [907, 26] width 407 height 26
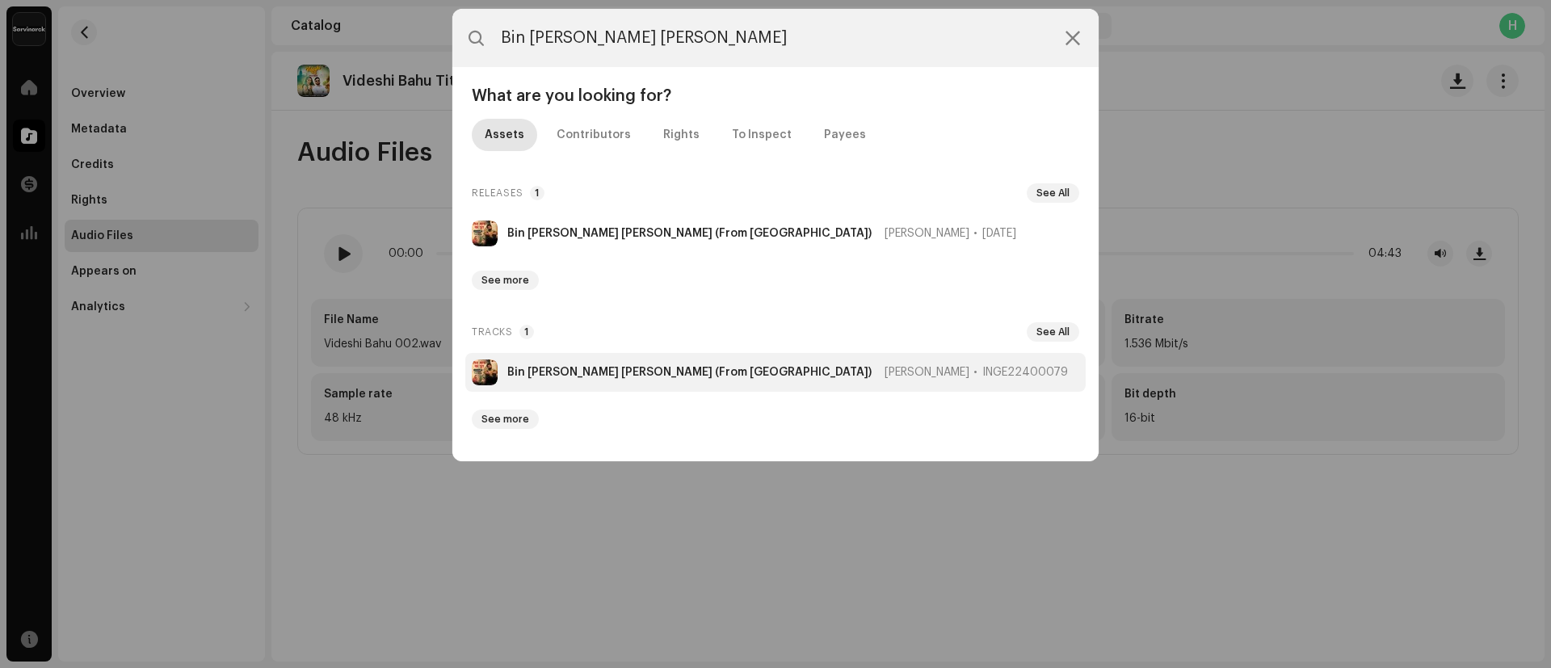
type input "Bin [PERSON_NAME] [PERSON_NAME]"
click at [562, 379] on li "Bin [PERSON_NAME] [PERSON_NAME] (From Dhadaam) [PERSON_NAME] INGE22400079" at bounding box center [775, 372] width 620 height 39
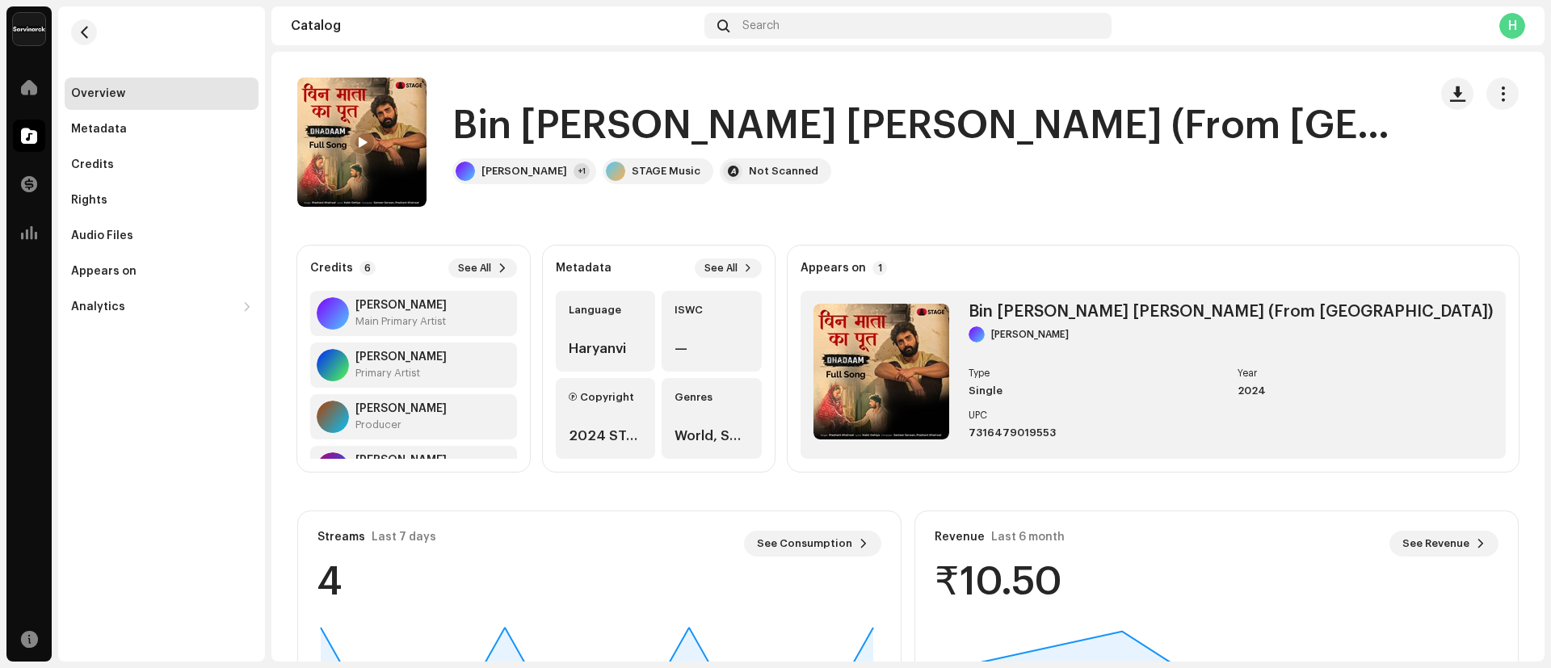
click at [464, 126] on h1 "Bin [PERSON_NAME] [PERSON_NAME] (From [GEOGRAPHIC_DATA])" at bounding box center [927, 126] width 950 height 52
click at [498, 129] on h1 "Bin [PERSON_NAME] [PERSON_NAME] (From [GEOGRAPHIC_DATA])" at bounding box center [927, 126] width 950 height 52
click at [467, 128] on h1 "Bin [PERSON_NAME] [PERSON_NAME] (From [GEOGRAPHIC_DATA])" at bounding box center [927, 126] width 950 height 52
drag, startPoint x: 467, startPoint y: 128, endPoint x: 1085, endPoint y: 120, distance: 617.9
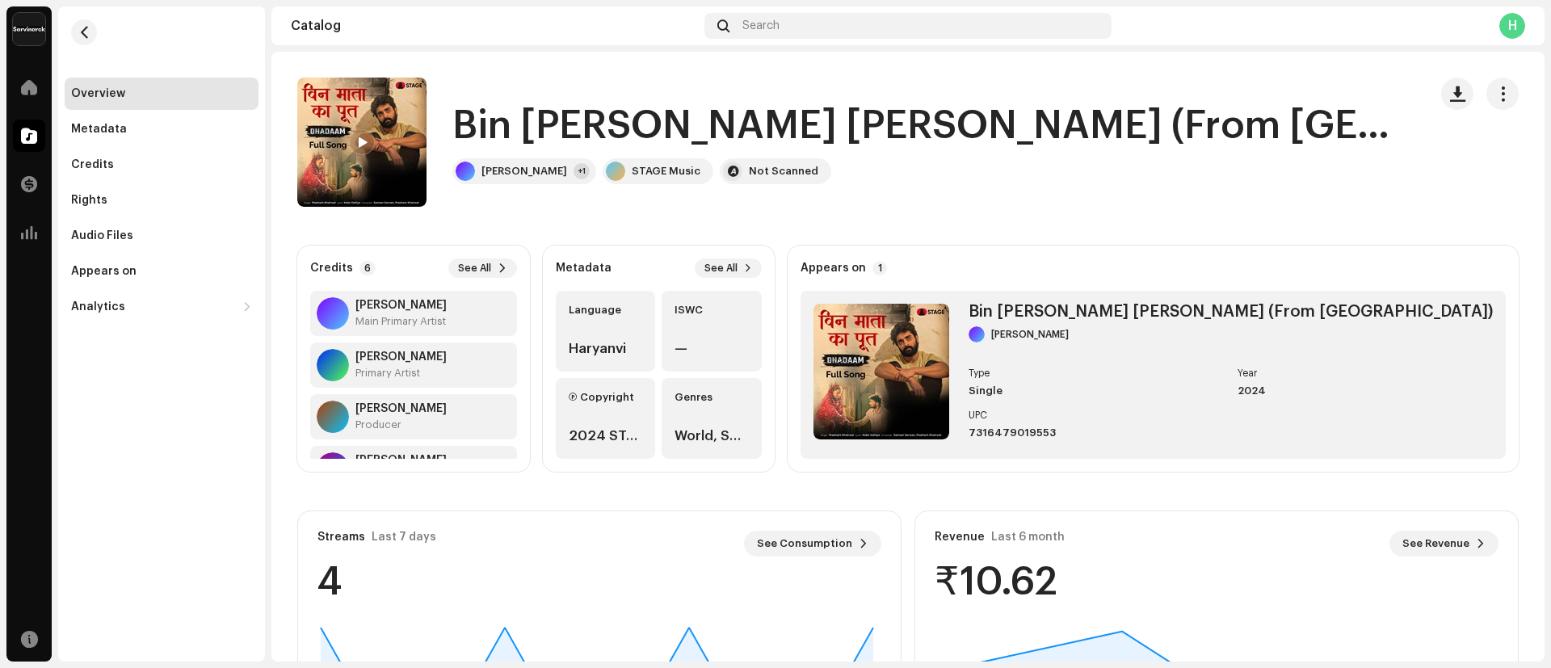
click at [1085, 120] on div "Bin [PERSON_NAME] [PERSON_NAME] (From [GEOGRAPHIC_DATA])" at bounding box center [933, 126] width 963 height 52
click at [802, 28] on div "Search" at bounding box center [907, 26] width 407 height 26
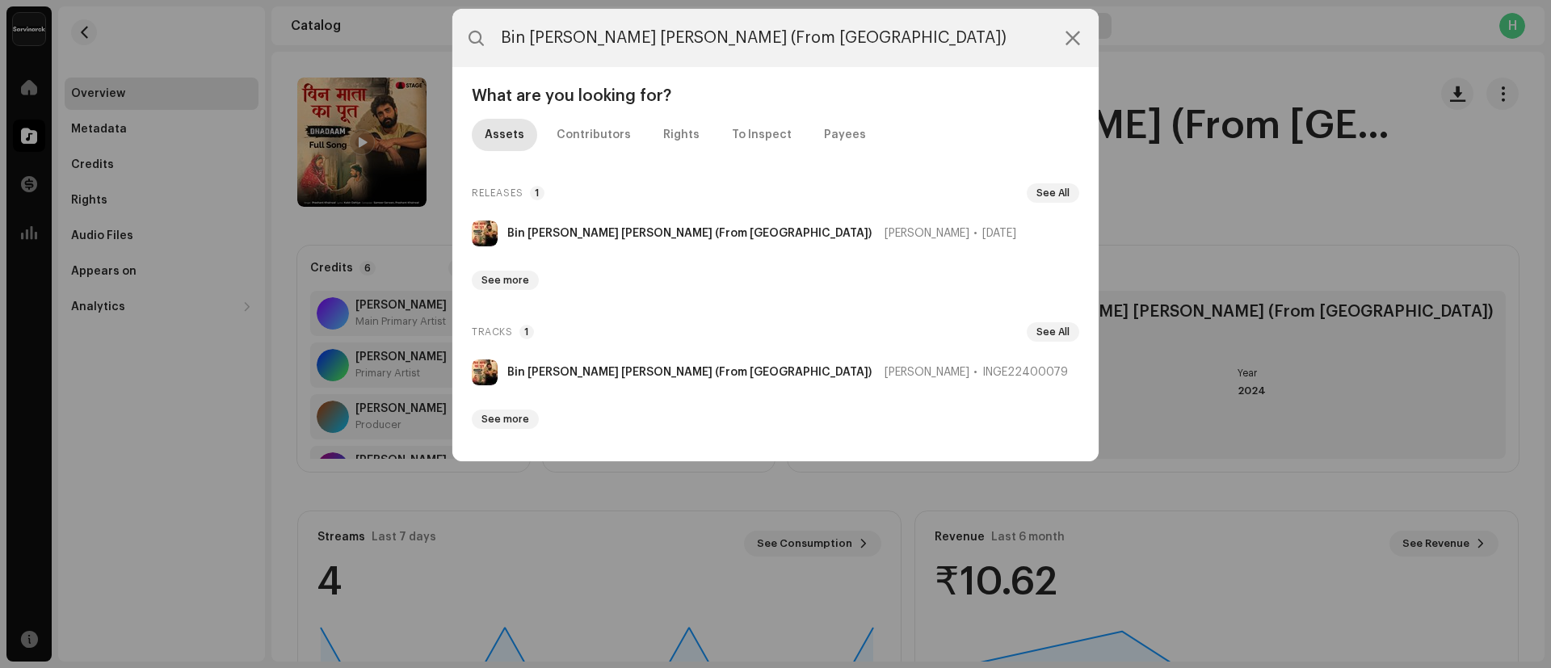
type input "Bin [PERSON_NAME] [PERSON_NAME] (From [GEOGRAPHIC_DATA])"
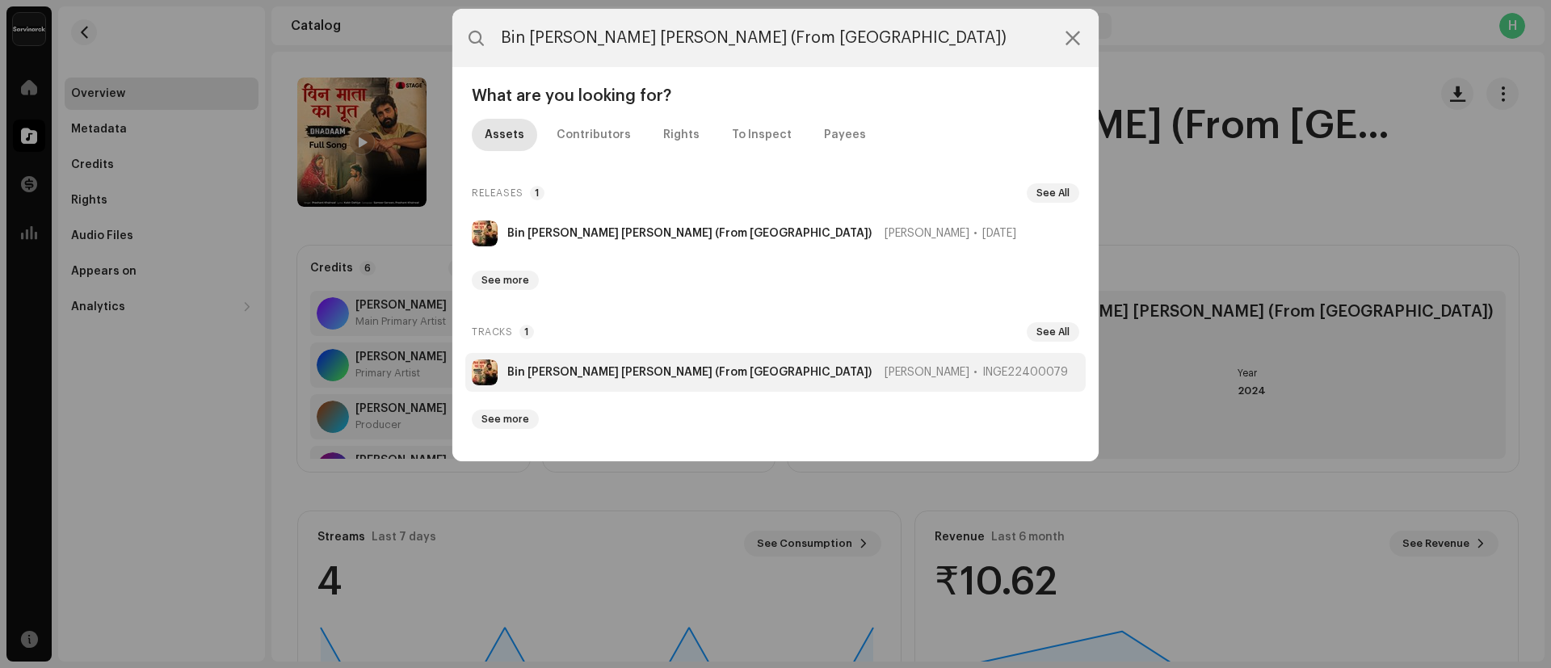
click at [571, 375] on strong "Bin [PERSON_NAME] [PERSON_NAME] (From [GEOGRAPHIC_DATA])" at bounding box center [689, 372] width 364 height 13
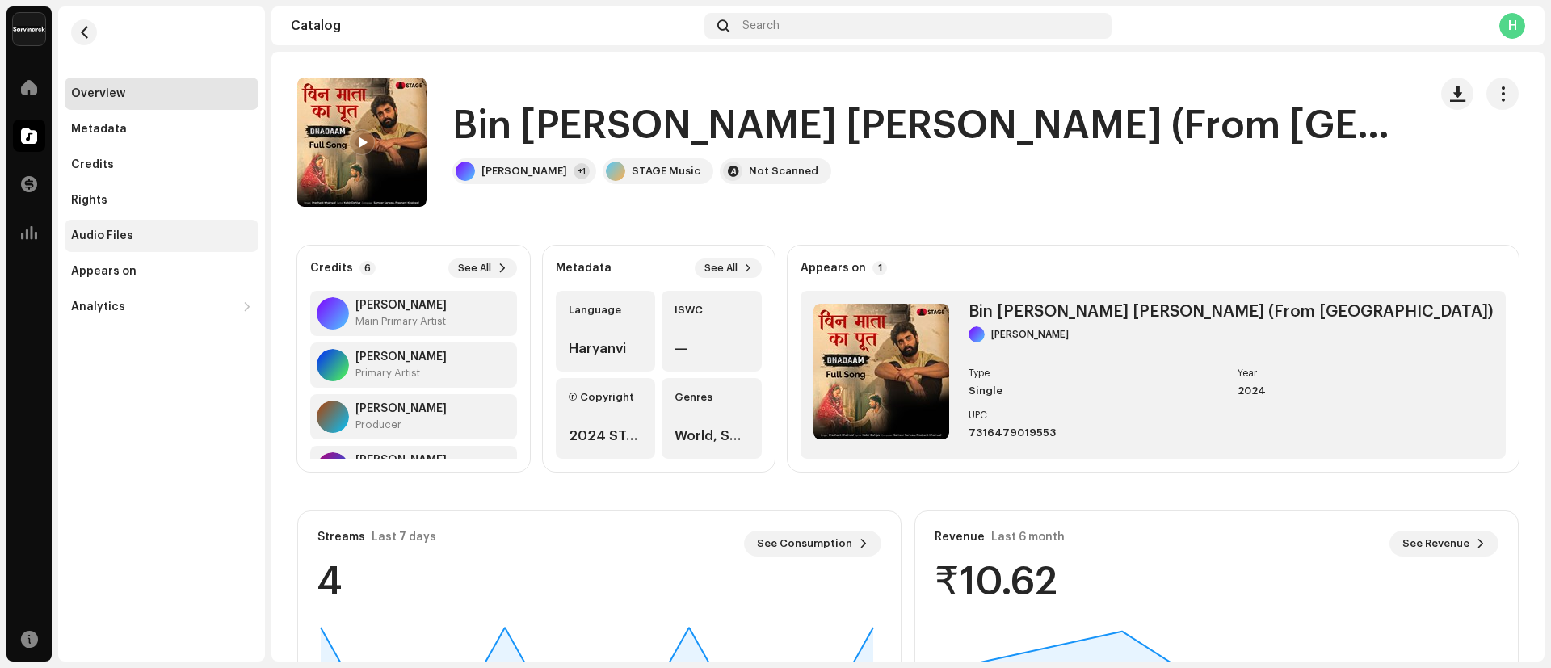
click at [103, 225] on div "Audio Files" at bounding box center [162, 236] width 194 height 32
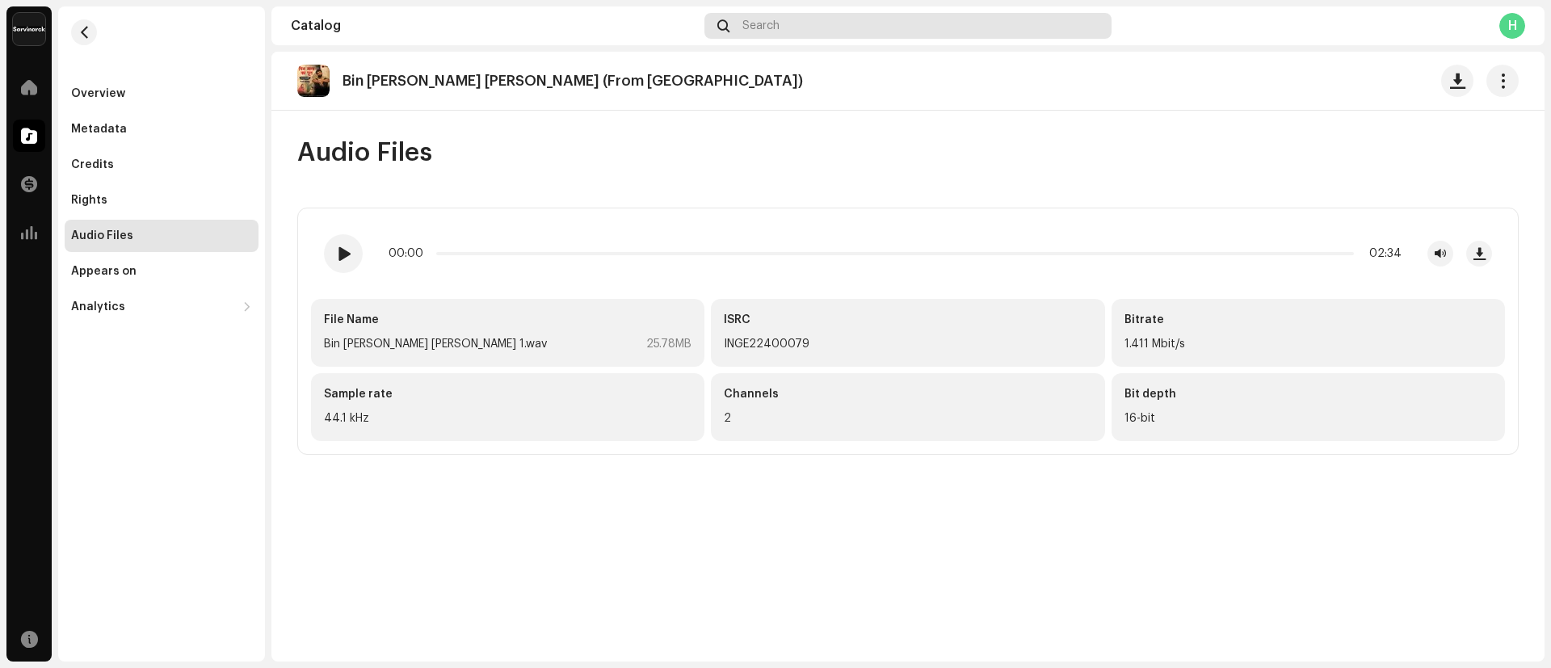
click at [790, 27] on div "Search" at bounding box center [907, 26] width 407 height 26
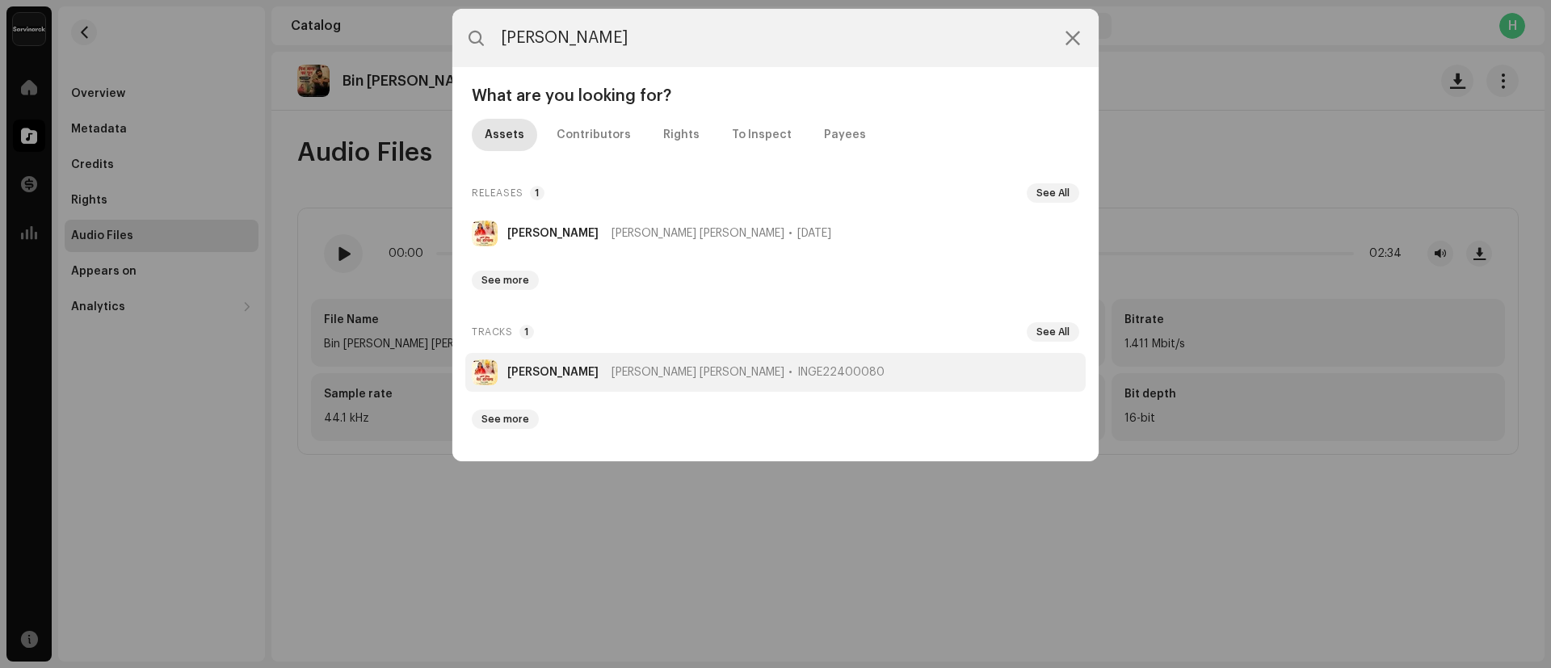
type input "[PERSON_NAME]"
click at [531, 373] on strong "[PERSON_NAME]" at bounding box center [552, 372] width 91 height 13
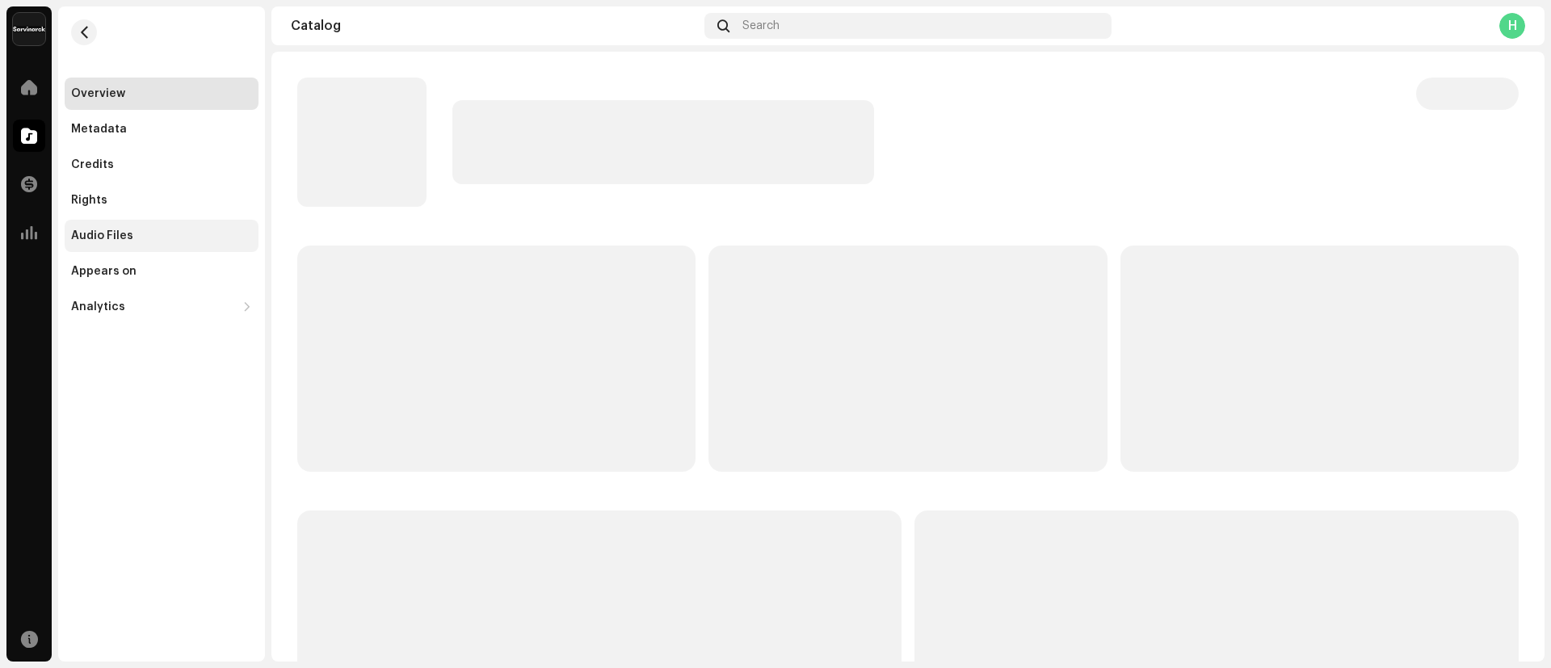
click at [136, 232] on div "Audio Files" at bounding box center [161, 235] width 181 height 13
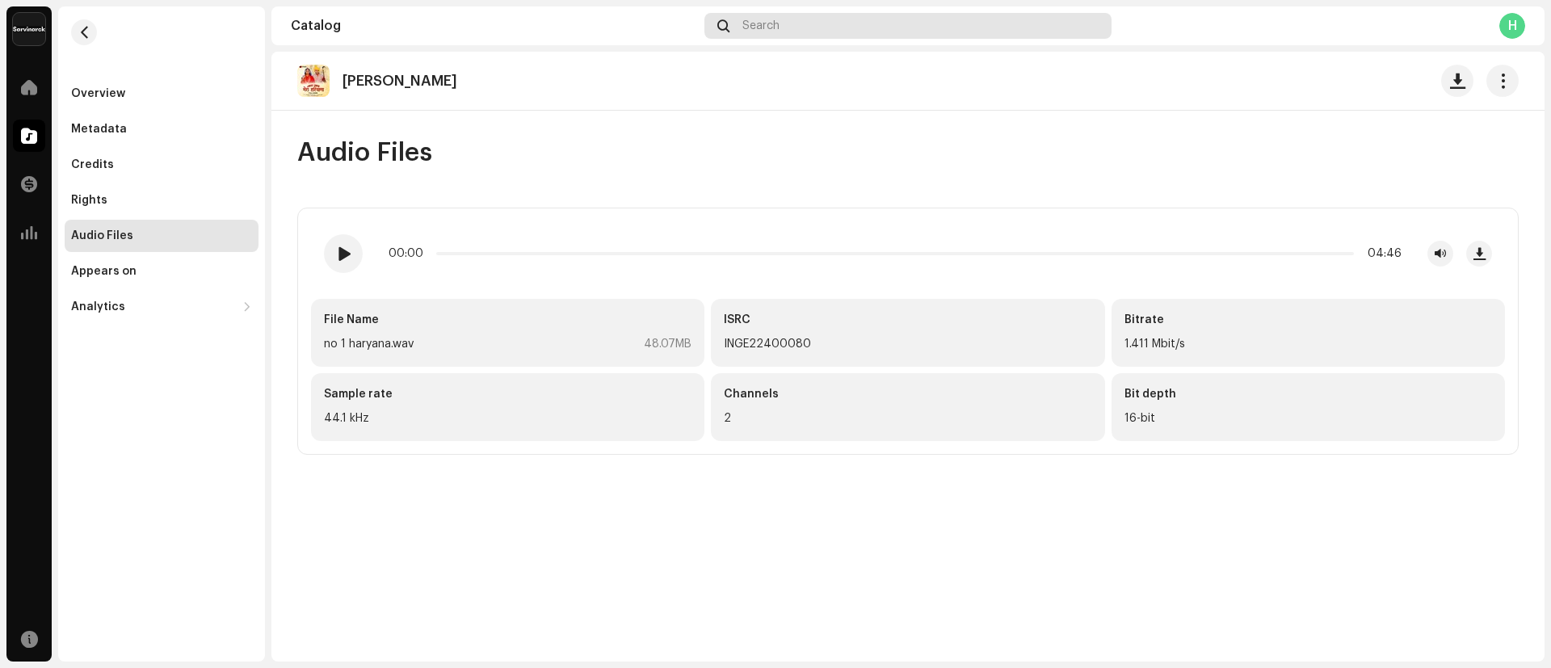
click at [800, 24] on div "Search" at bounding box center [907, 26] width 407 height 26
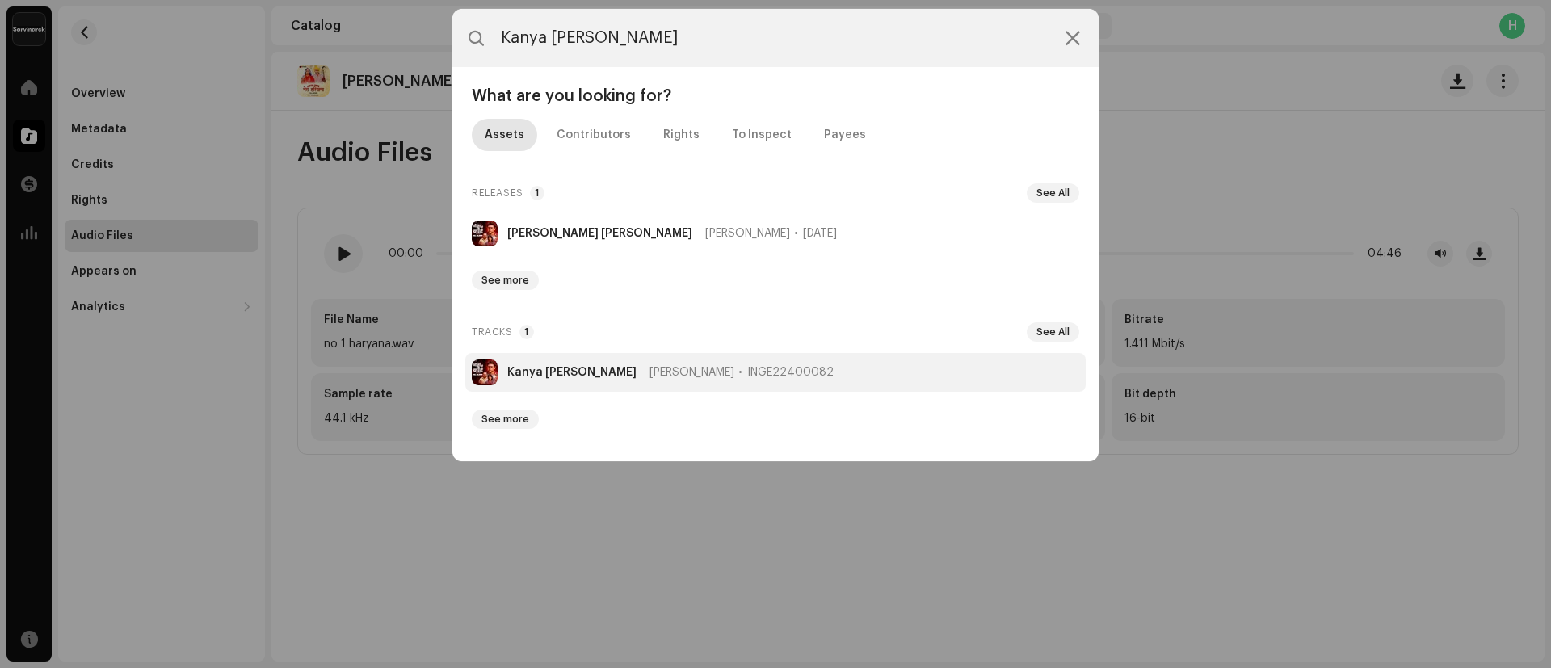
type input "Kanya [PERSON_NAME]"
click at [554, 363] on li "[PERSON_NAME] [PERSON_NAME] INGE22400082" at bounding box center [775, 372] width 620 height 39
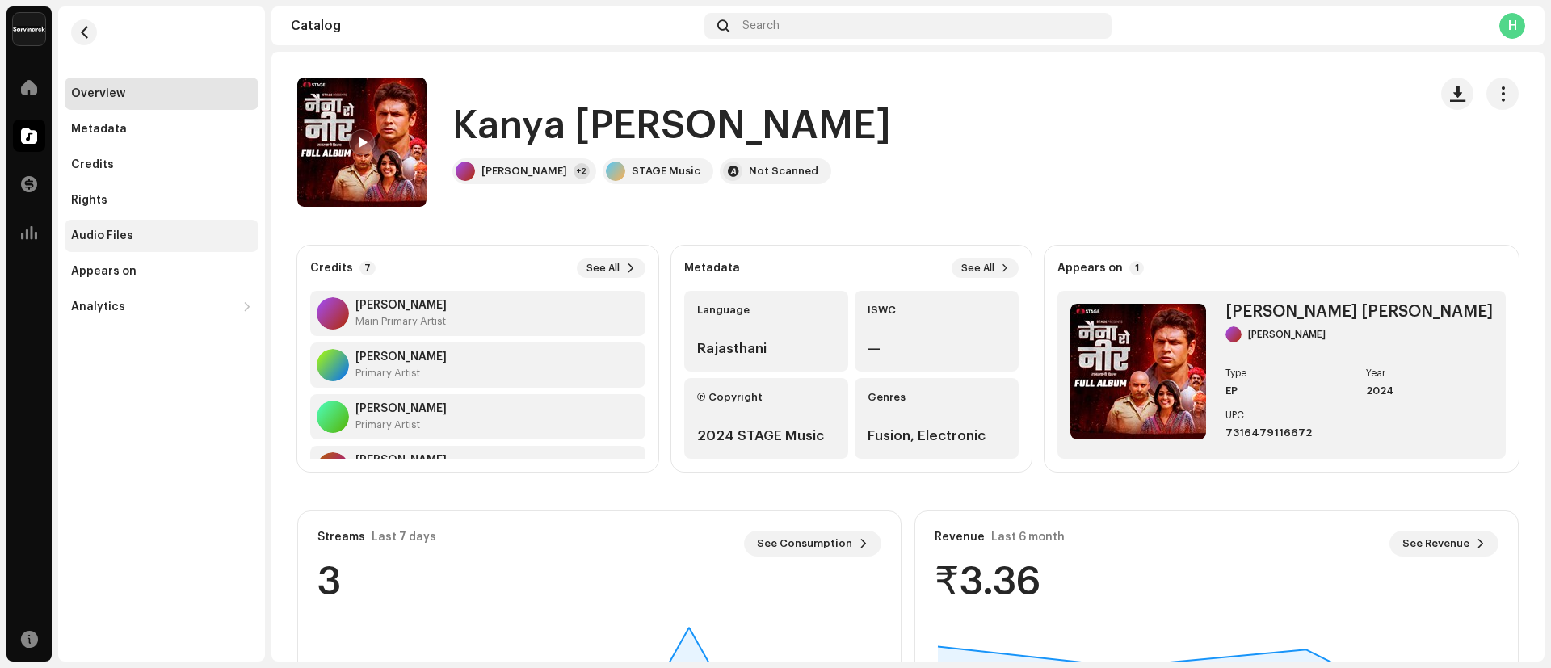
click at [118, 233] on div "Audio Files" at bounding box center [102, 235] width 62 height 13
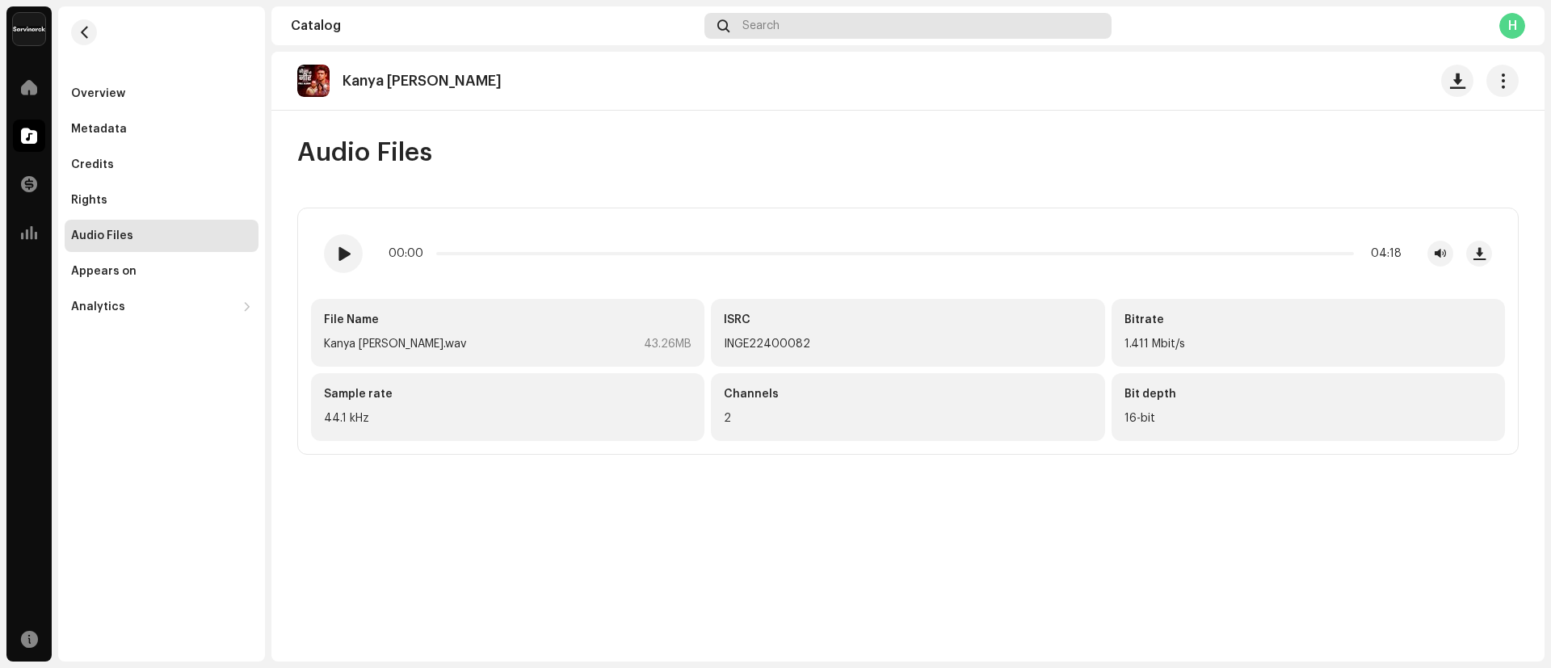
click at [867, 22] on div "Search" at bounding box center [907, 26] width 407 height 26
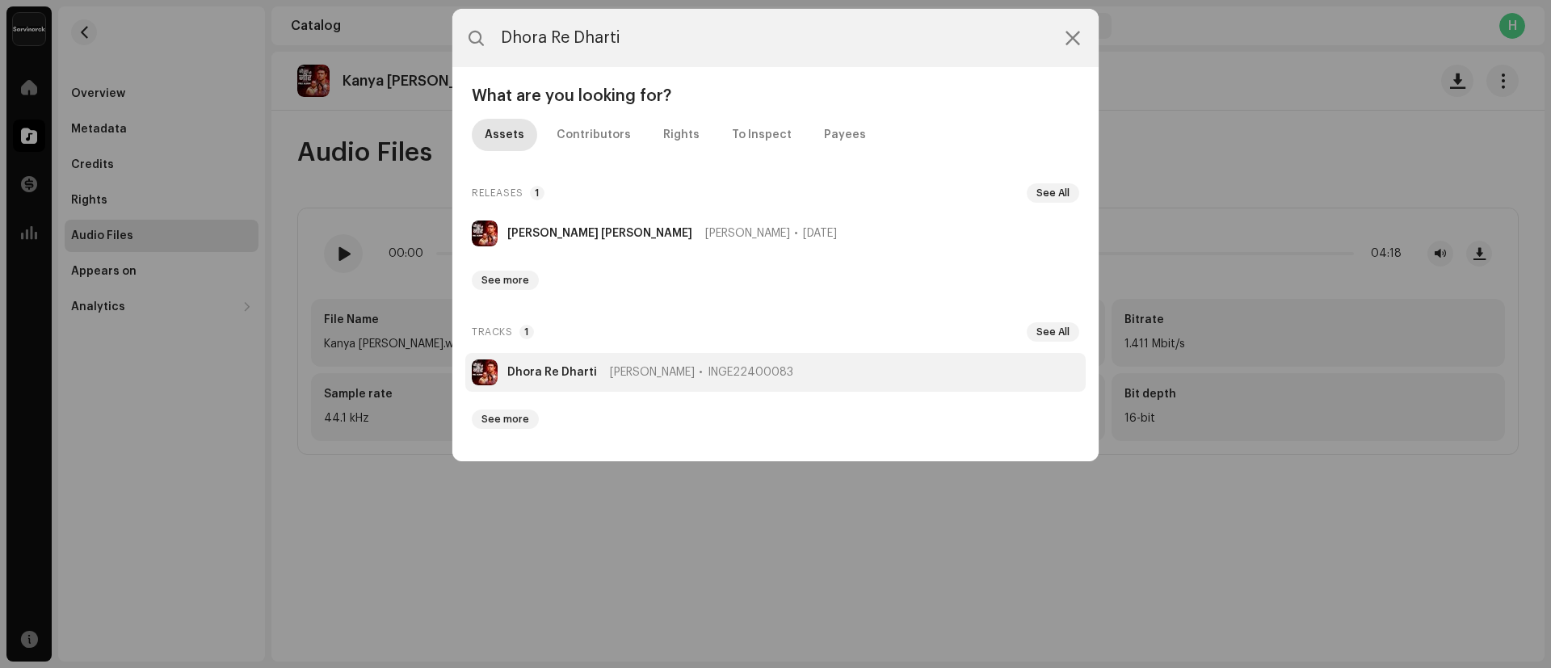
type input "Dhora Re Dharti"
click at [551, 371] on strong "Dhora Re Dharti" at bounding box center [552, 372] width 90 height 13
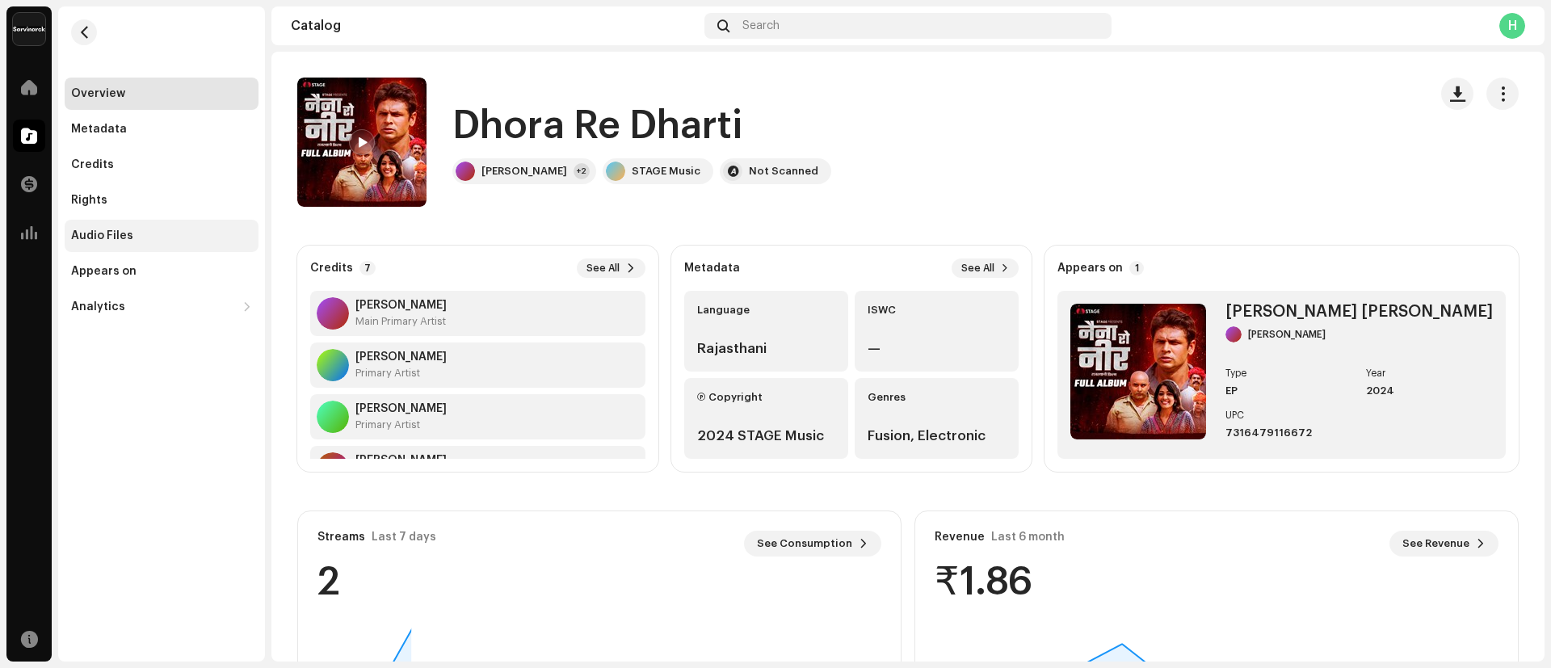
click at [131, 238] on div "Audio Files" at bounding box center [161, 235] width 181 height 13
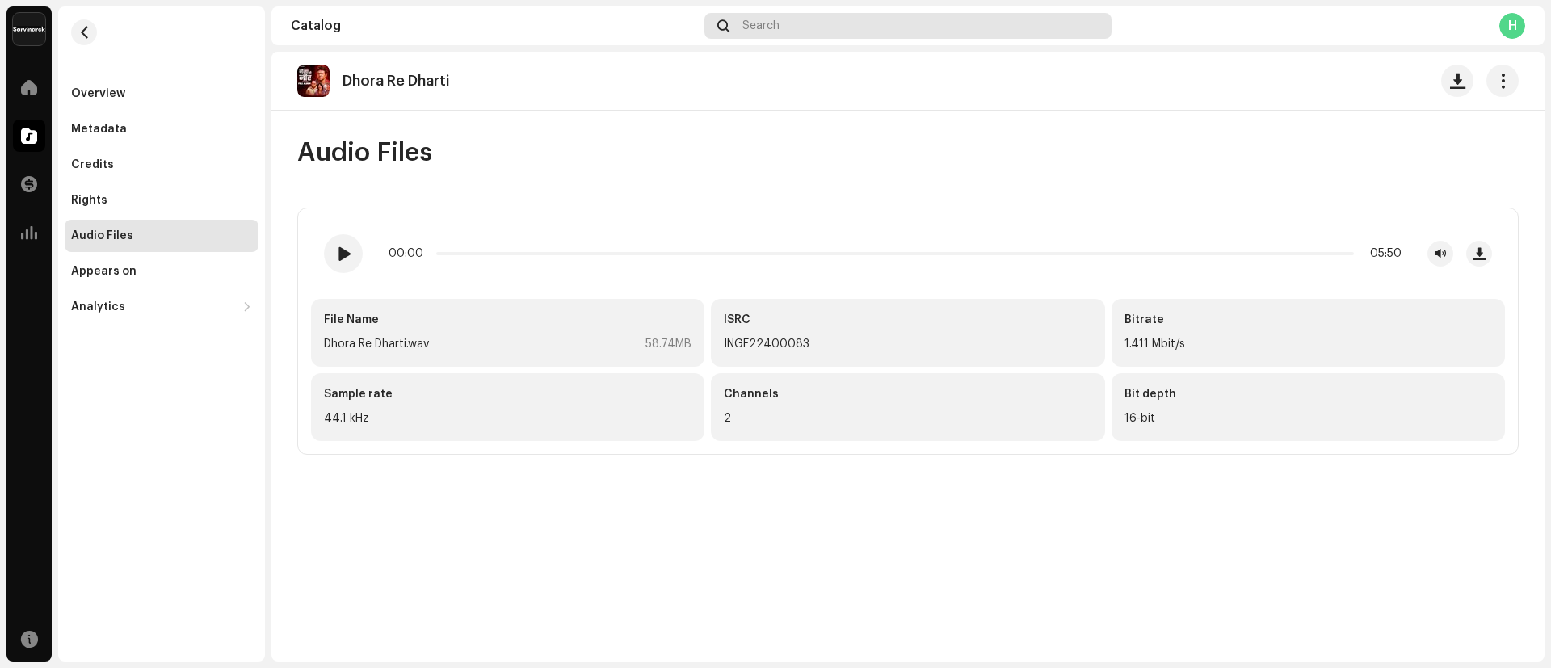
click at [775, 31] on span "Search" at bounding box center [760, 25] width 37 height 13
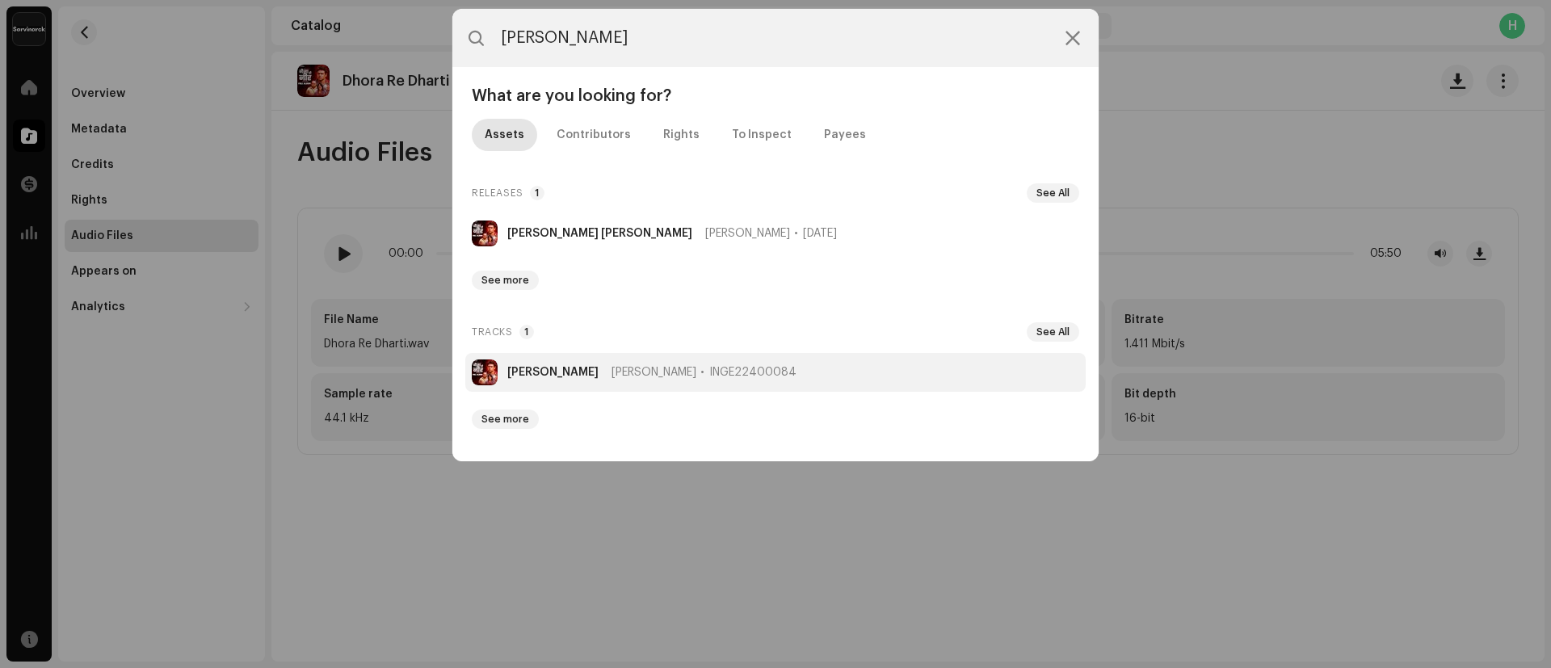
type input "[PERSON_NAME]"
click at [563, 368] on strong "[PERSON_NAME]" at bounding box center [552, 372] width 91 height 13
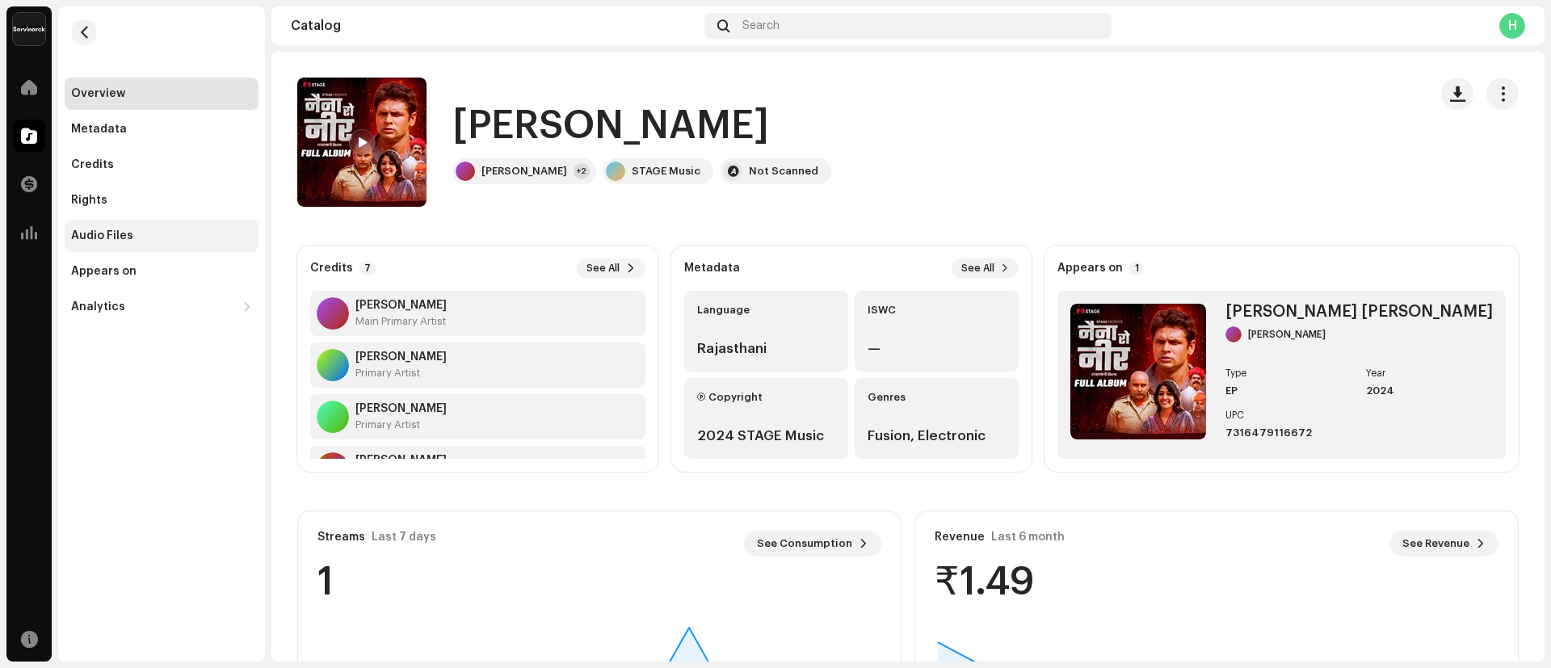
click at [122, 241] on div "Audio Files" at bounding box center [102, 235] width 62 height 13
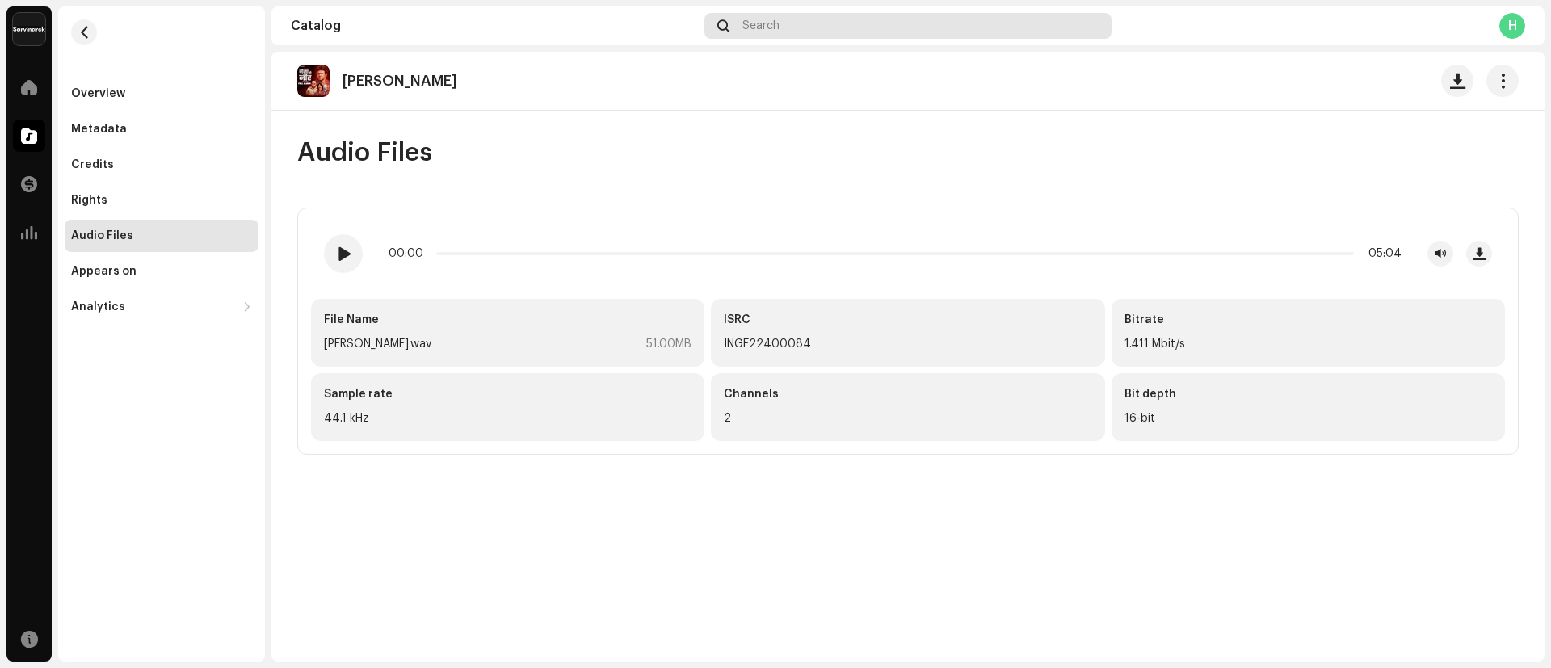
click at [813, 29] on div "Search" at bounding box center [907, 26] width 407 height 26
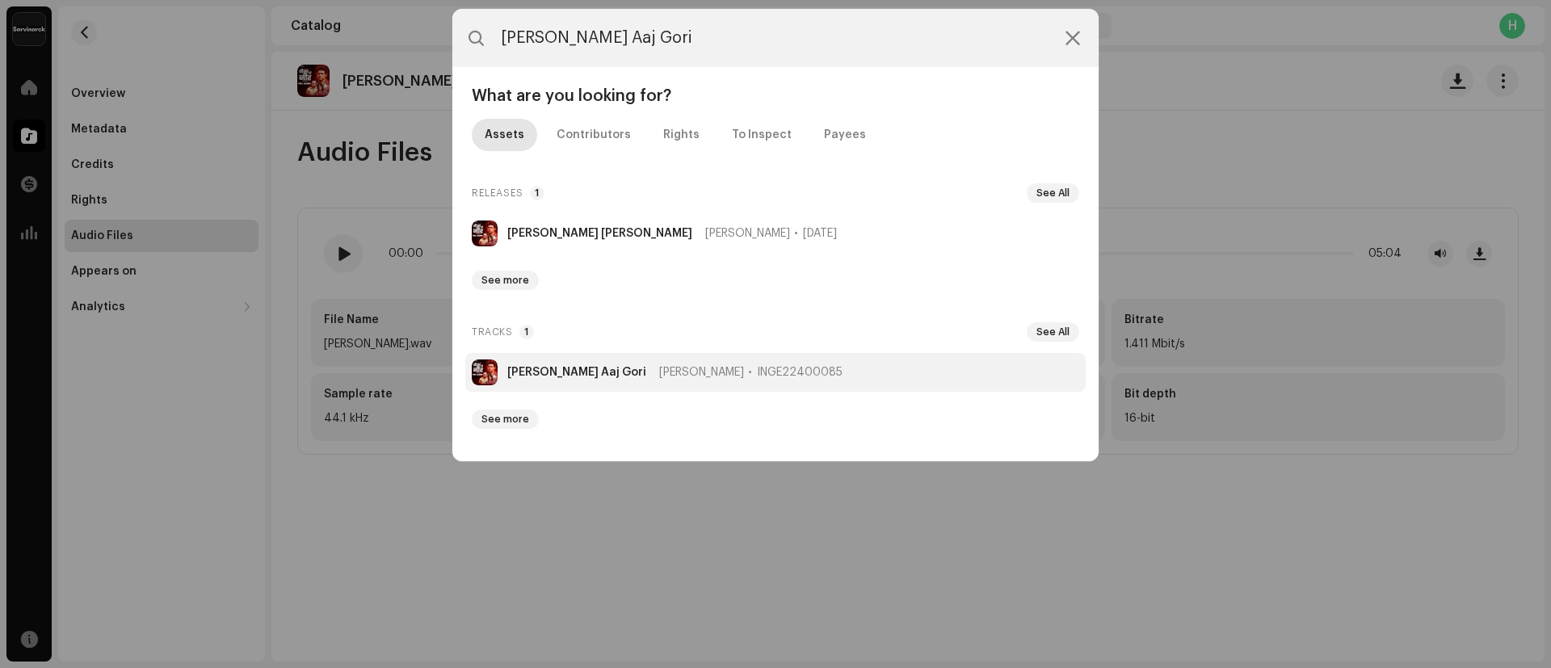
type input "[PERSON_NAME] Aaj Gori"
click at [516, 363] on li "[PERSON_NAME] Aaj [PERSON_NAME] INGE22400085" at bounding box center [775, 372] width 620 height 39
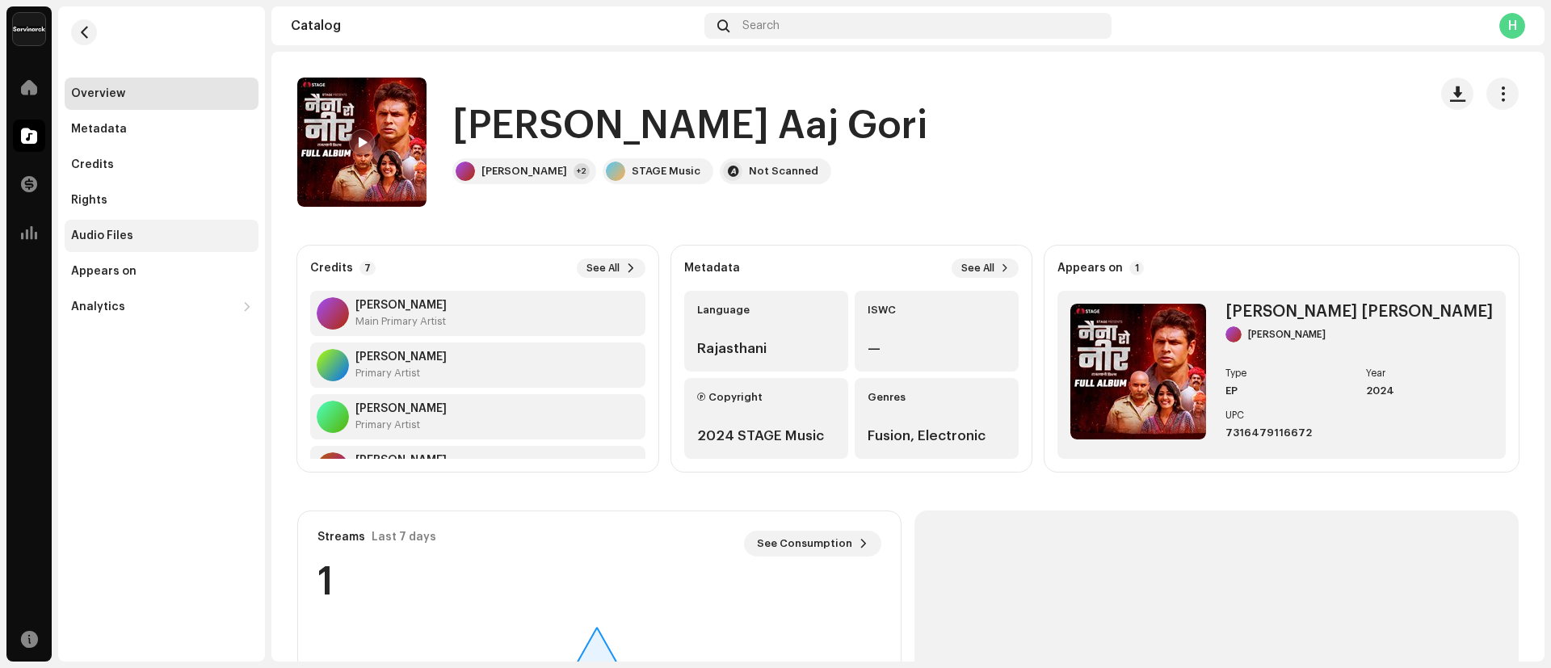
click at [121, 226] on div "Audio Files" at bounding box center [162, 236] width 194 height 32
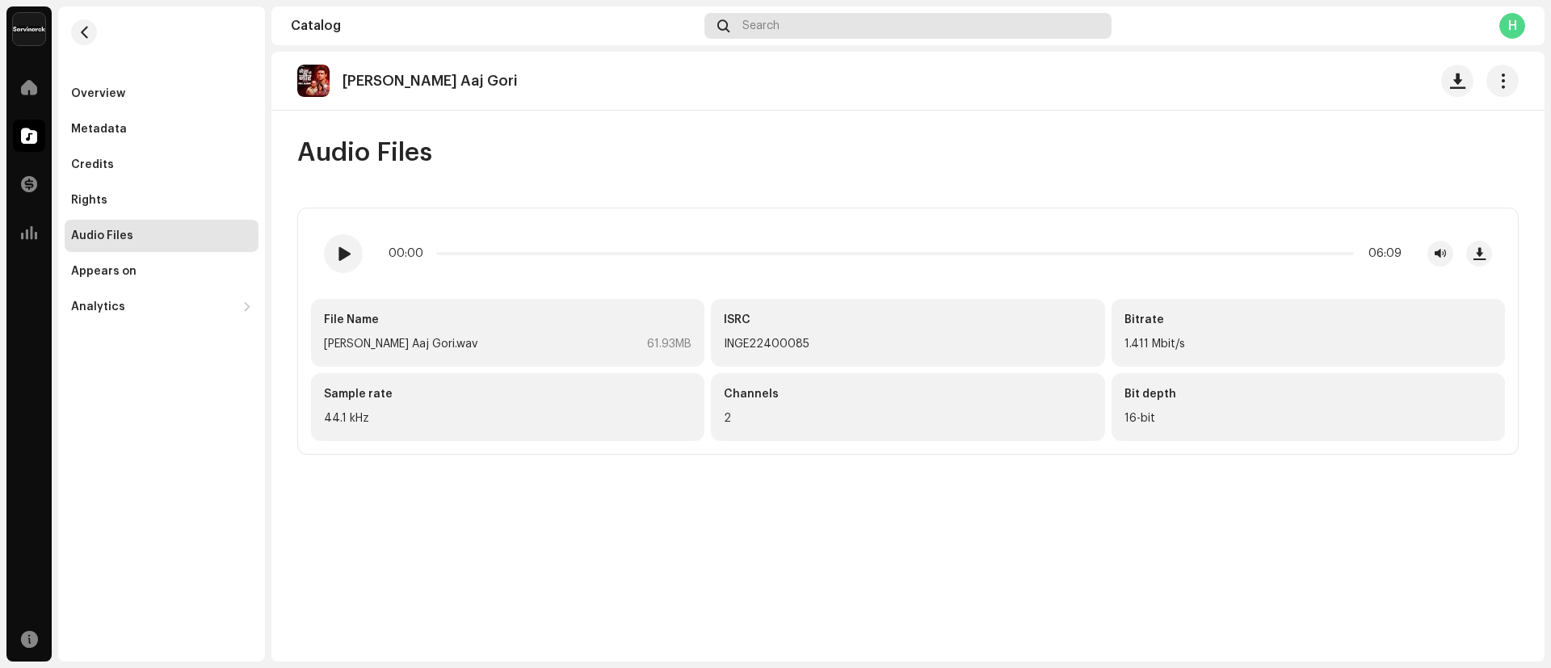
click at [801, 23] on div "Search" at bounding box center [907, 26] width 407 height 26
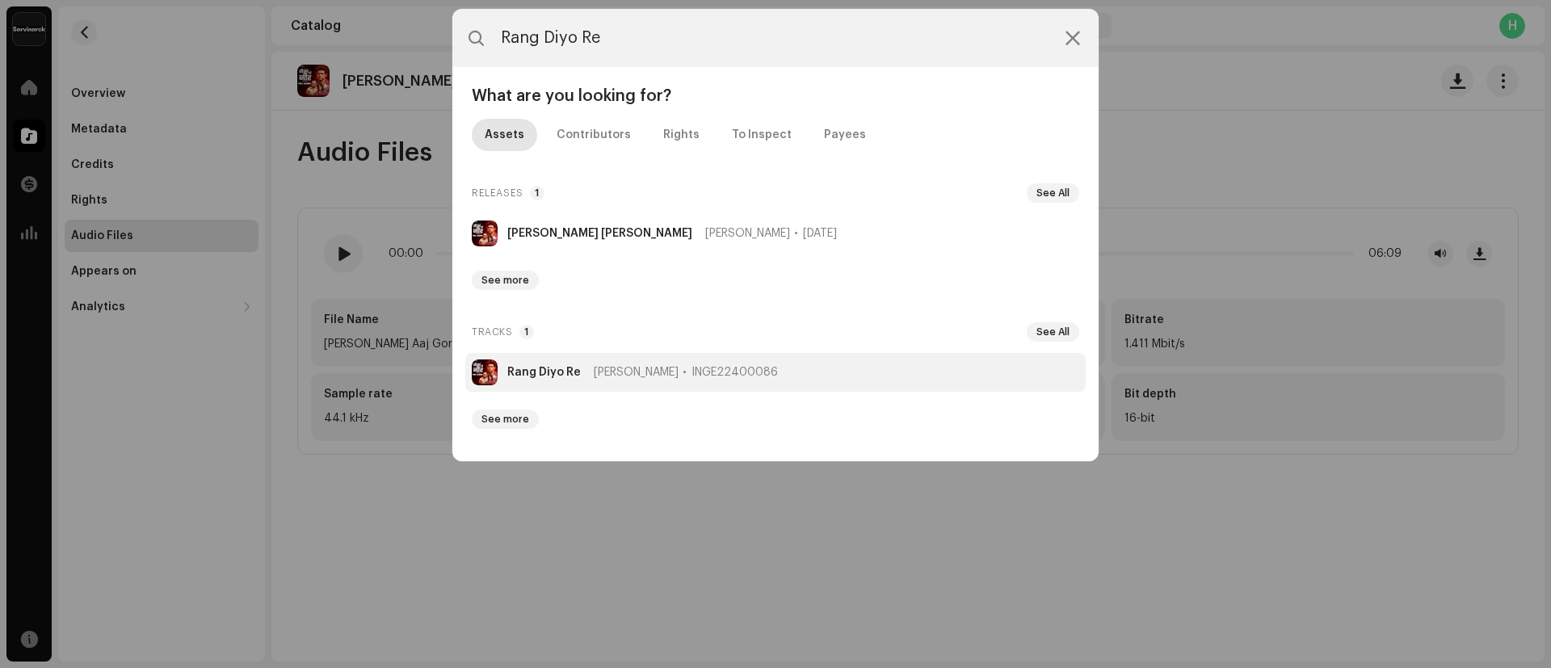
type input "Rang Diyo Re"
click at [531, 375] on strong "Rang Diyo Re" at bounding box center [543, 372] width 73 height 13
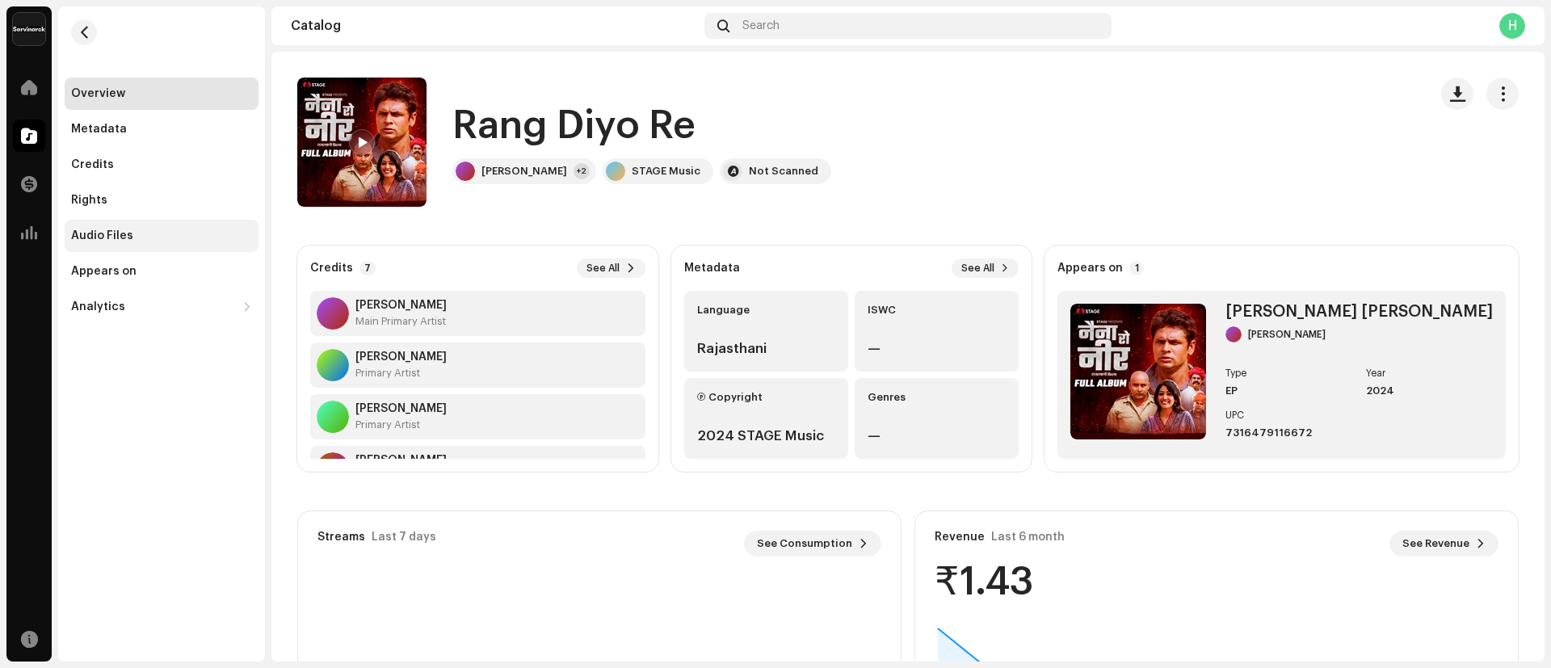
click at [137, 242] on div "Audio Files" at bounding box center [162, 236] width 194 height 32
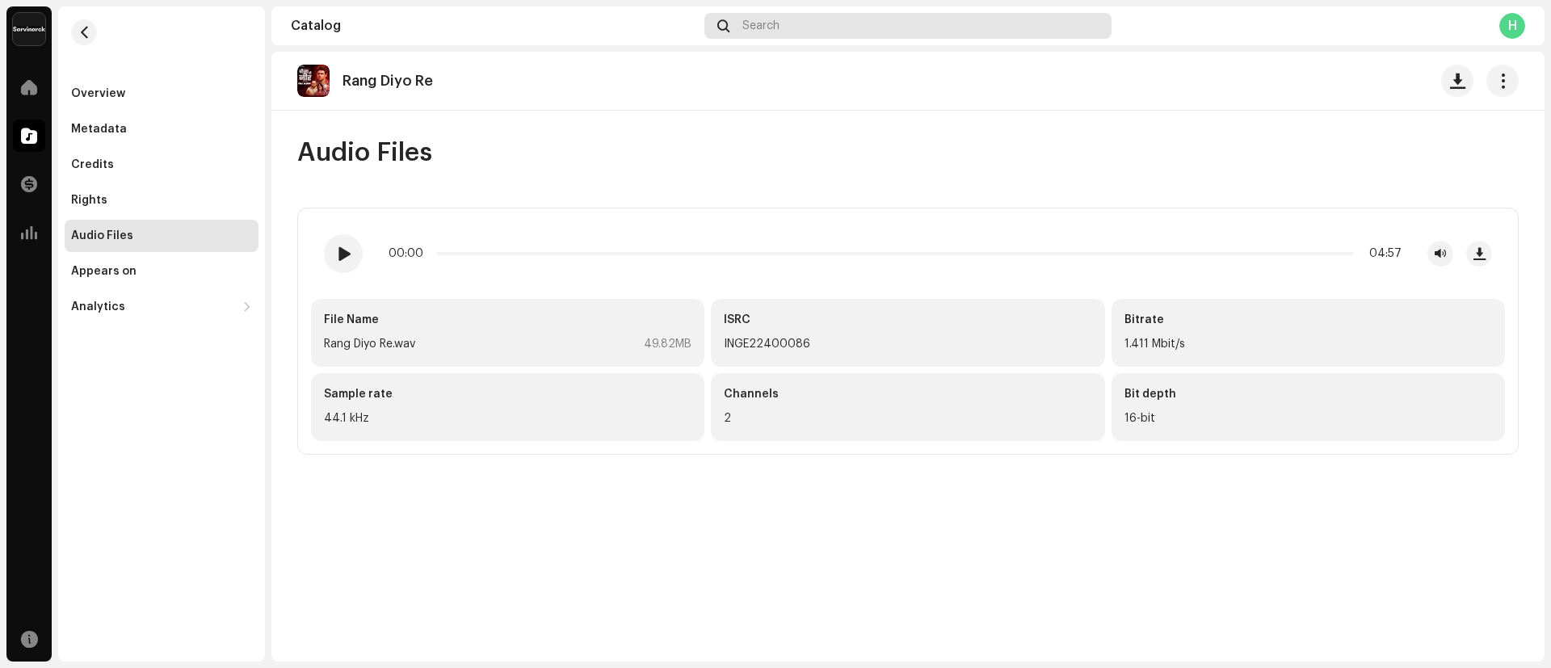
click at [842, 30] on div "Search" at bounding box center [907, 26] width 407 height 26
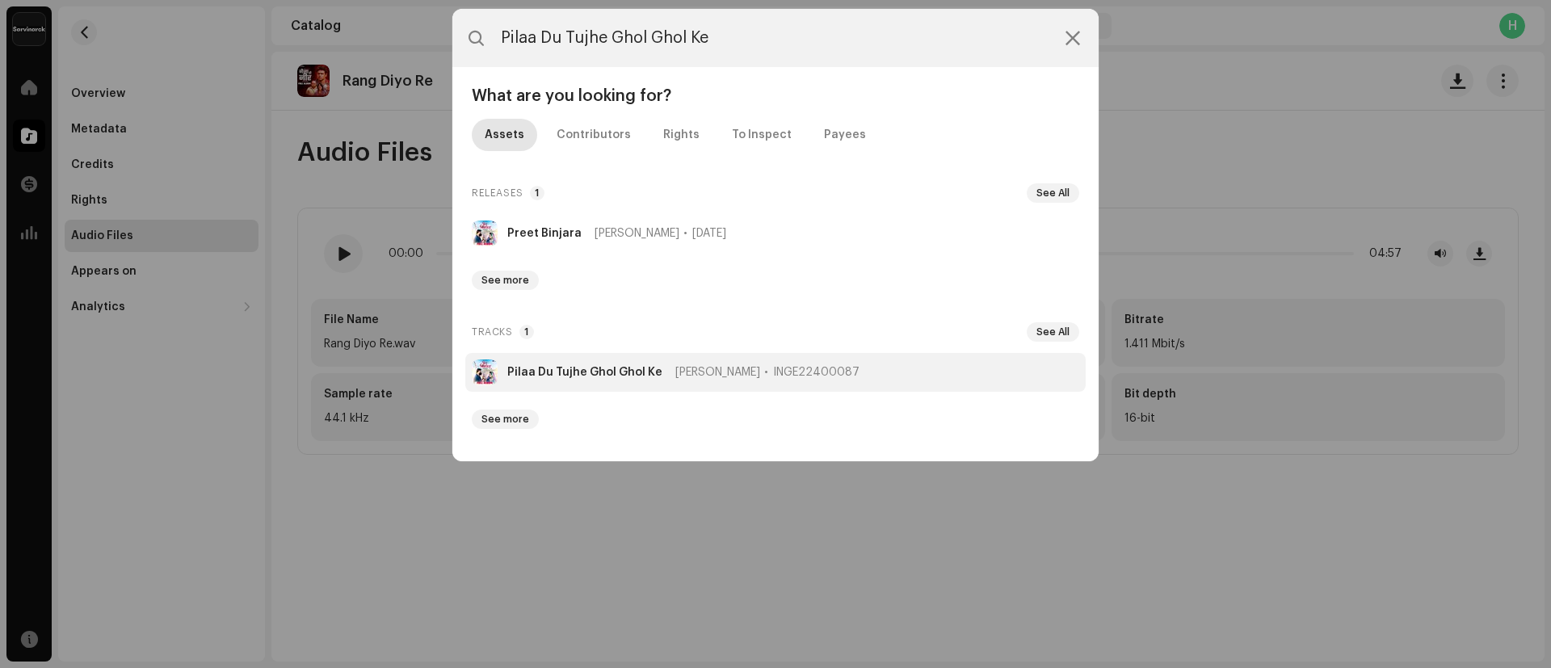
type input "Pilaa Du Tujhe Ghol Ghol Ke"
click at [542, 374] on strong "Pilaa Du Tujhe Ghol Ghol Ke" at bounding box center [584, 372] width 155 height 13
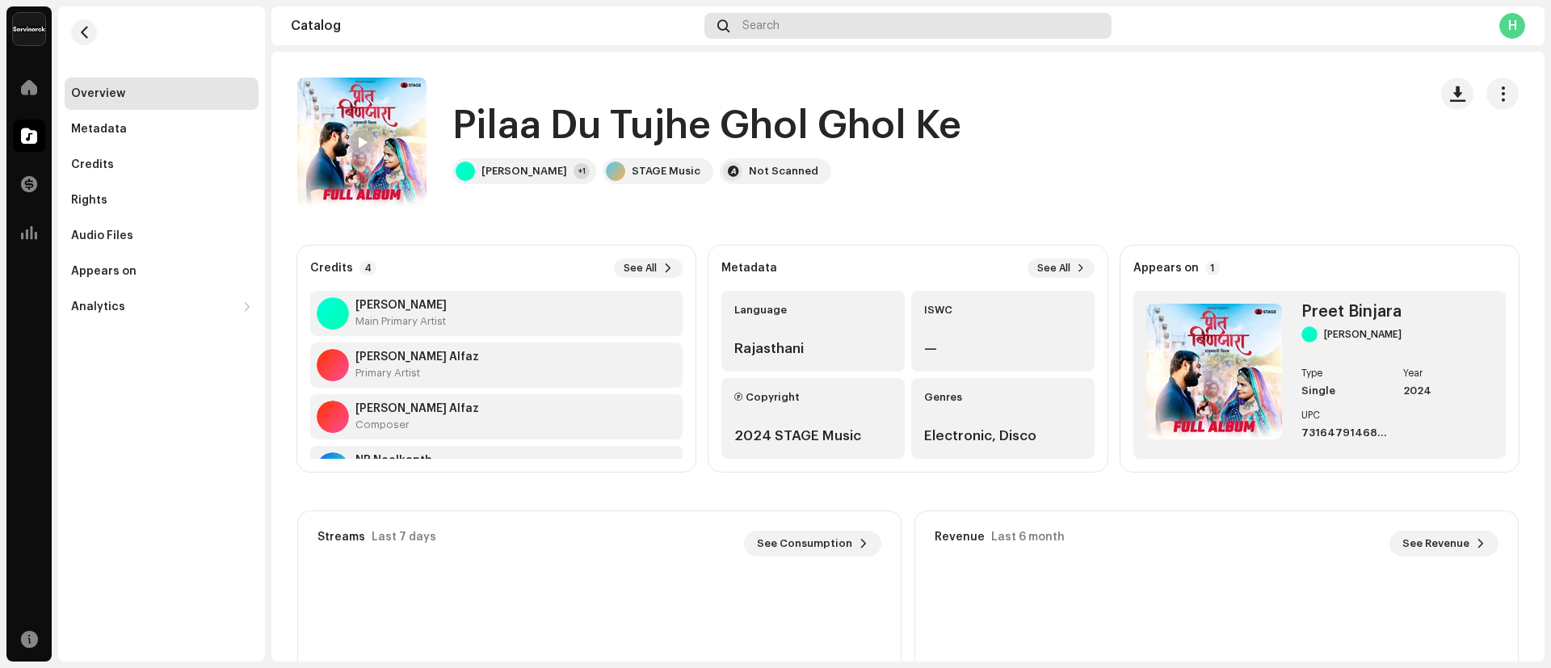
click at [787, 24] on div "Search" at bounding box center [907, 26] width 407 height 26
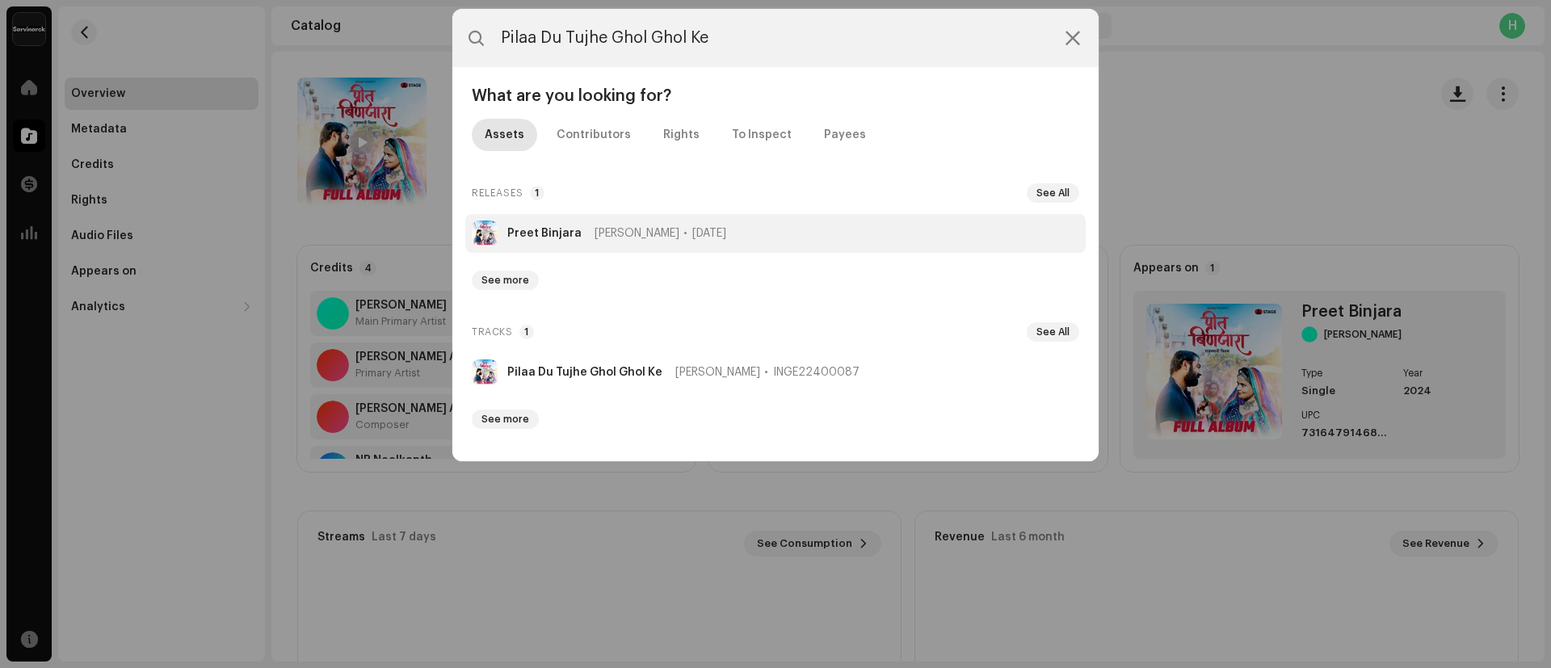
type input "Pilaa Du Tujhe Ghol Ghol Ke"
click at [525, 237] on strong "Preet Binjara" at bounding box center [544, 233] width 74 height 13
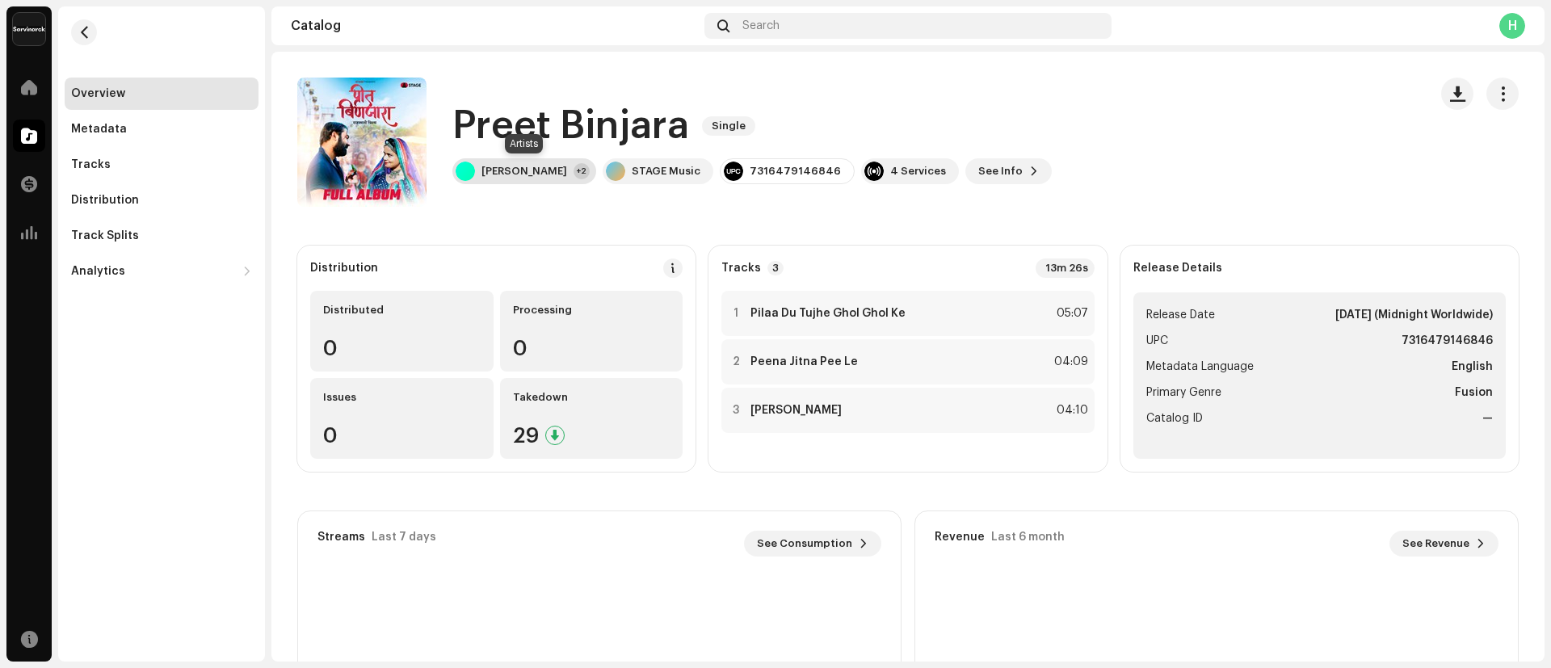
click at [551, 176] on div "[PERSON_NAME]" at bounding box center [524, 171] width 86 height 13
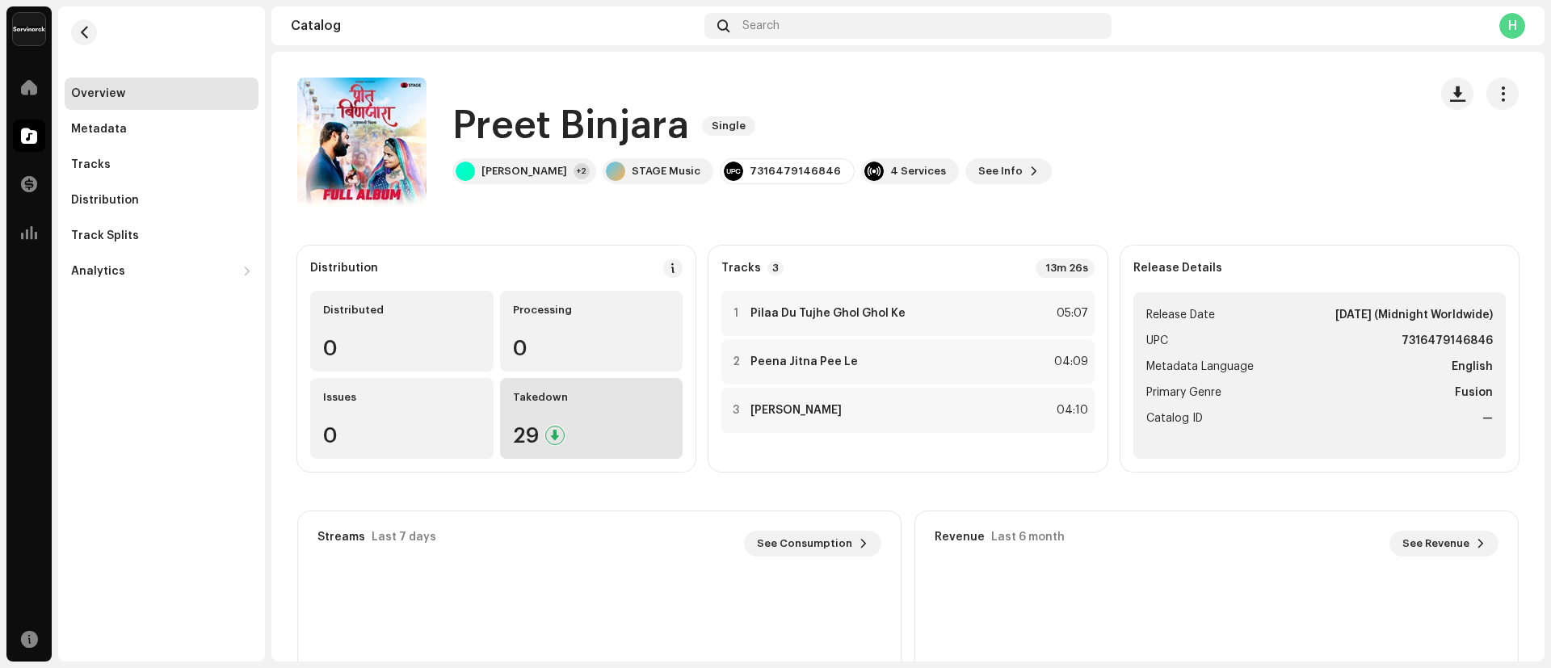
click at [523, 404] on div "Takedown 29" at bounding box center [591, 418] width 183 height 81
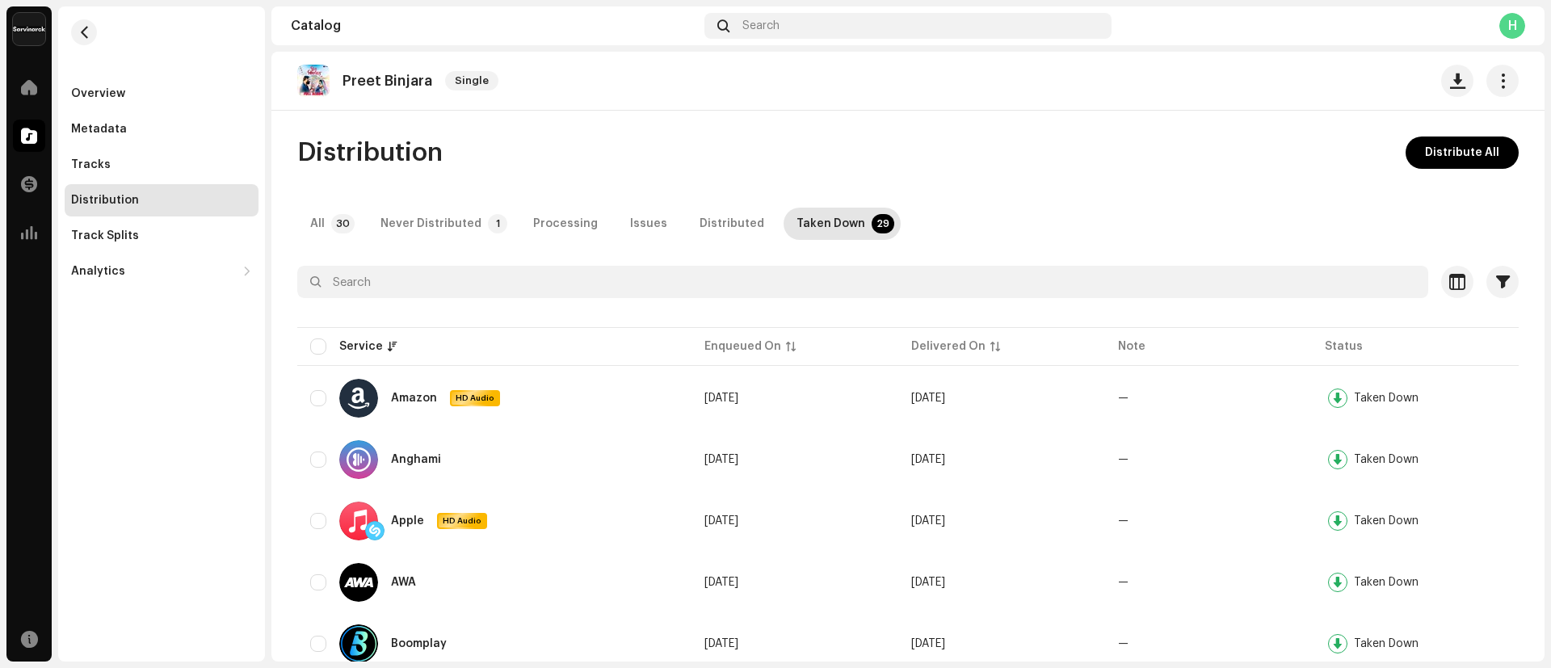
click at [358, 80] on p "Preet Binjara" at bounding box center [387, 81] width 90 height 17
drag, startPoint x: 358, startPoint y: 80, endPoint x: 396, endPoint y: 81, distance: 38.0
click at [396, 81] on p "Preet Binjara" at bounding box center [387, 81] width 90 height 17
click at [126, 99] on div "Overview" at bounding box center [161, 93] width 181 height 13
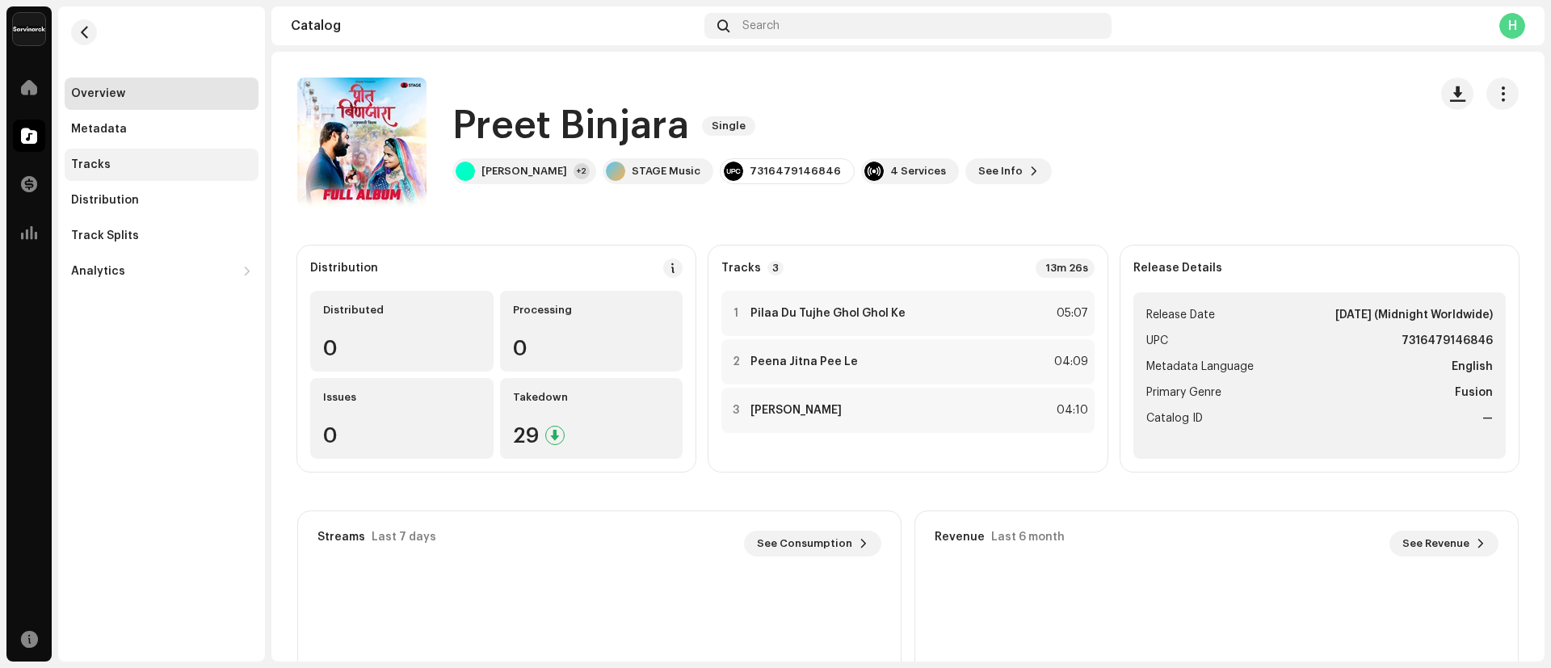
click at [141, 177] on div "Tracks" at bounding box center [162, 165] width 194 height 32
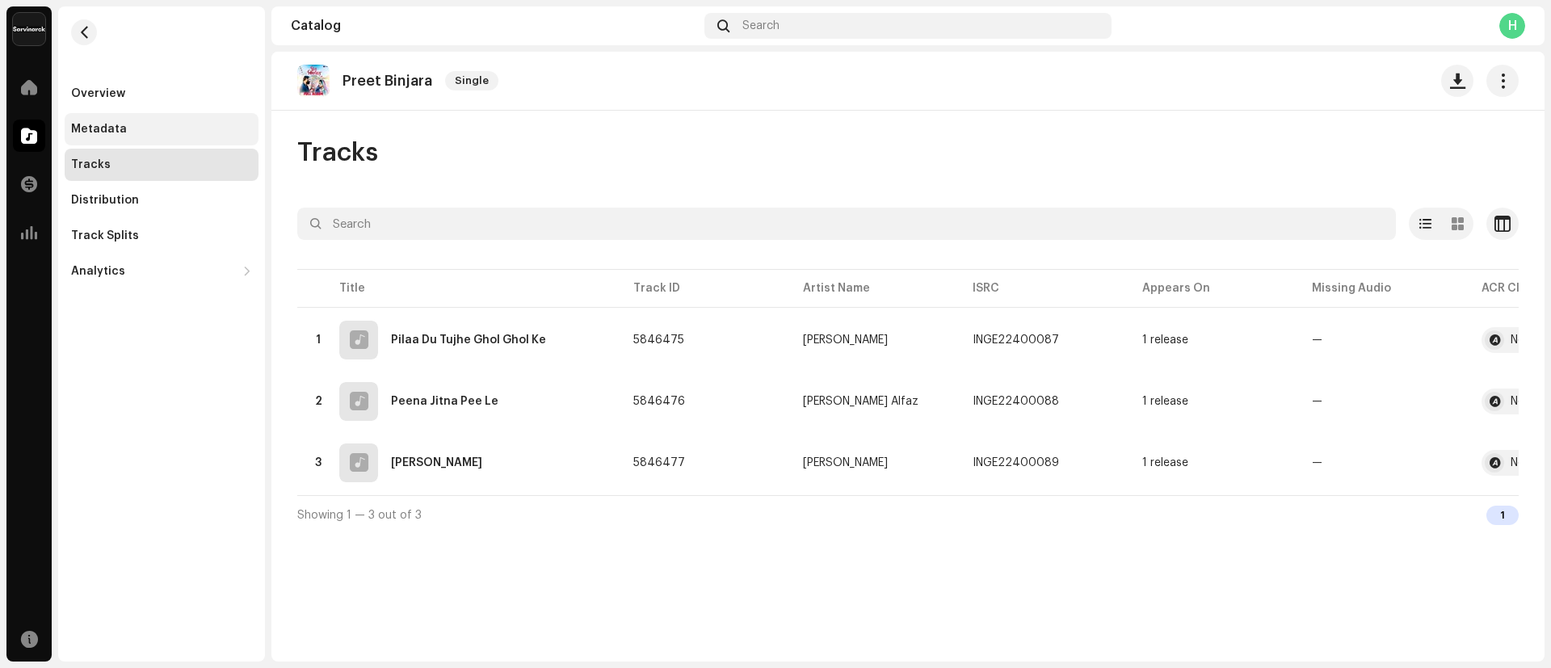
click at [130, 116] on div "Metadata" at bounding box center [162, 129] width 194 height 32
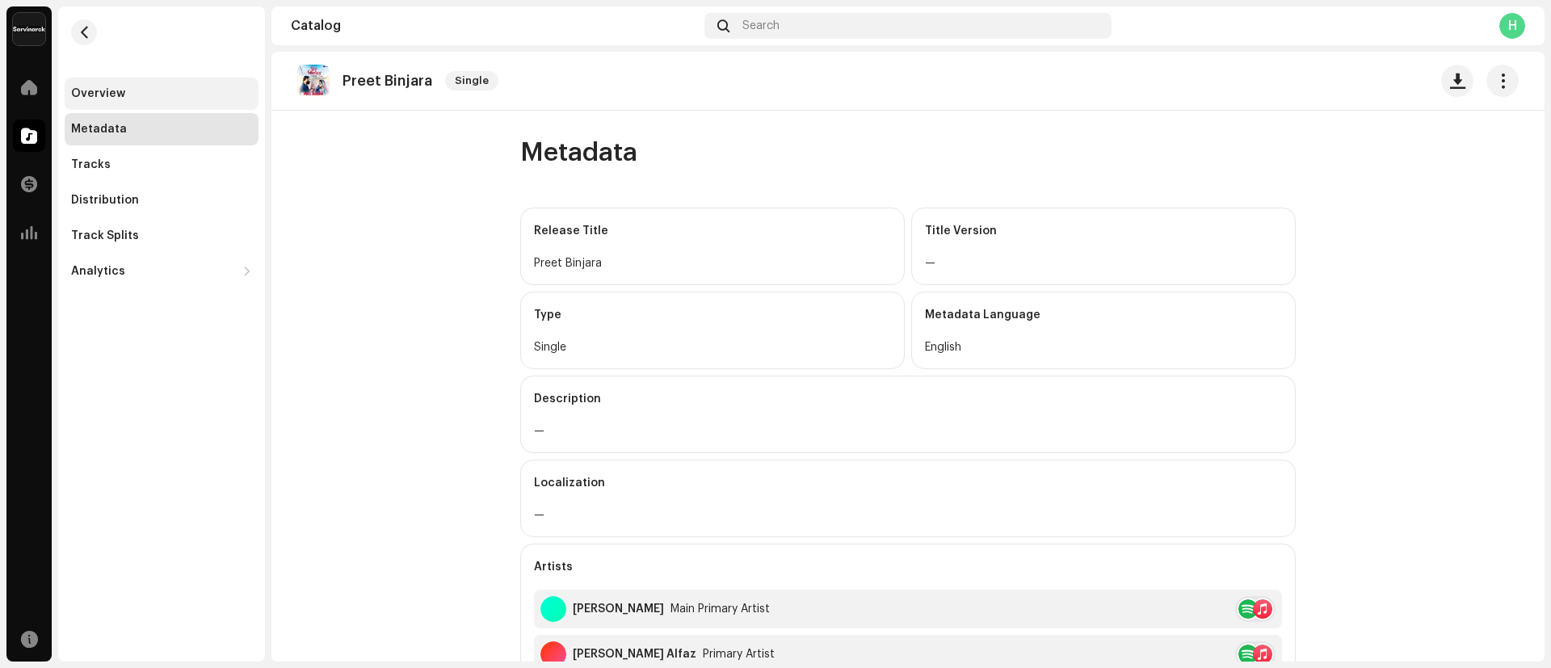
click at [132, 103] on div "Overview" at bounding box center [162, 94] width 194 height 32
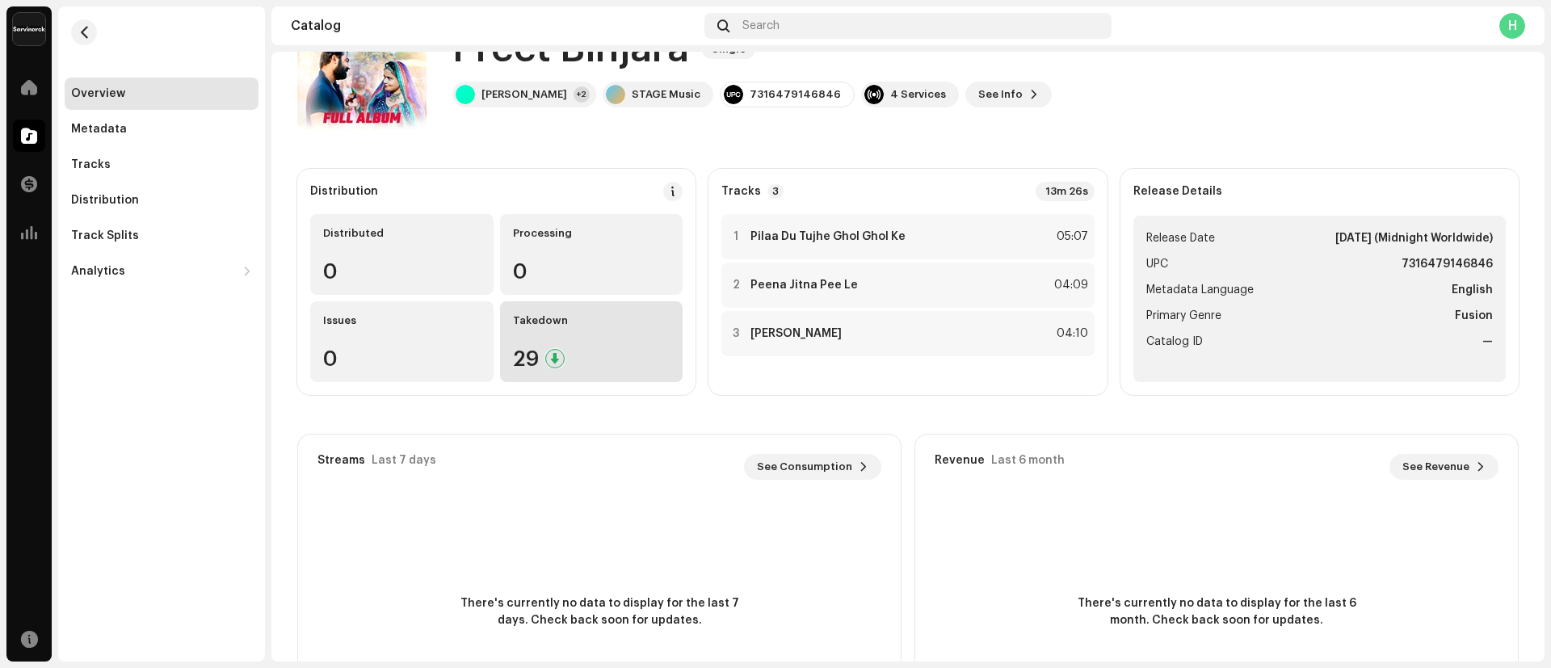
scroll to position [198, 0]
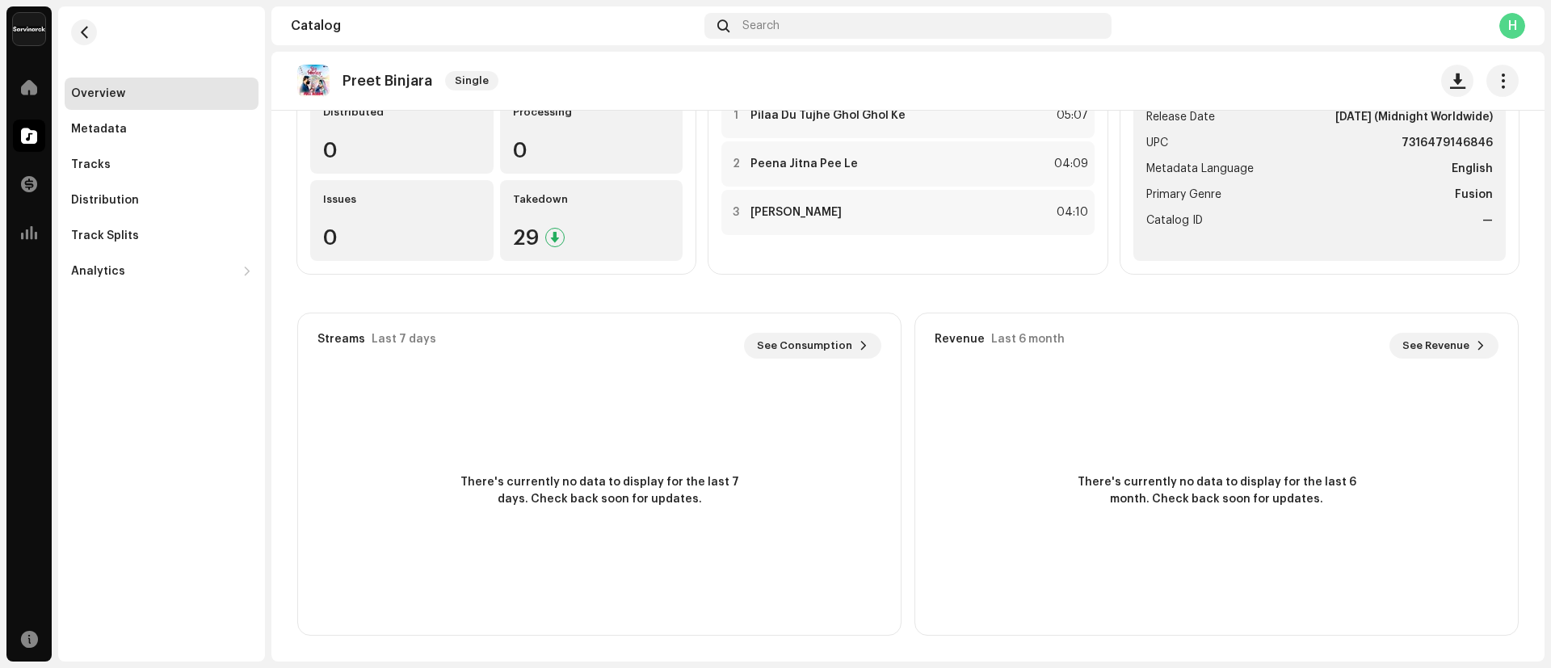
click at [345, 86] on p "Preet Binjara" at bounding box center [387, 81] width 90 height 17
drag, startPoint x: 345, startPoint y: 86, endPoint x: 411, endPoint y: 85, distance: 66.2
click at [411, 85] on p "Preet Binjara" at bounding box center [387, 81] width 90 height 17
click at [169, 170] on div "Tracks" at bounding box center [161, 164] width 181 height 13
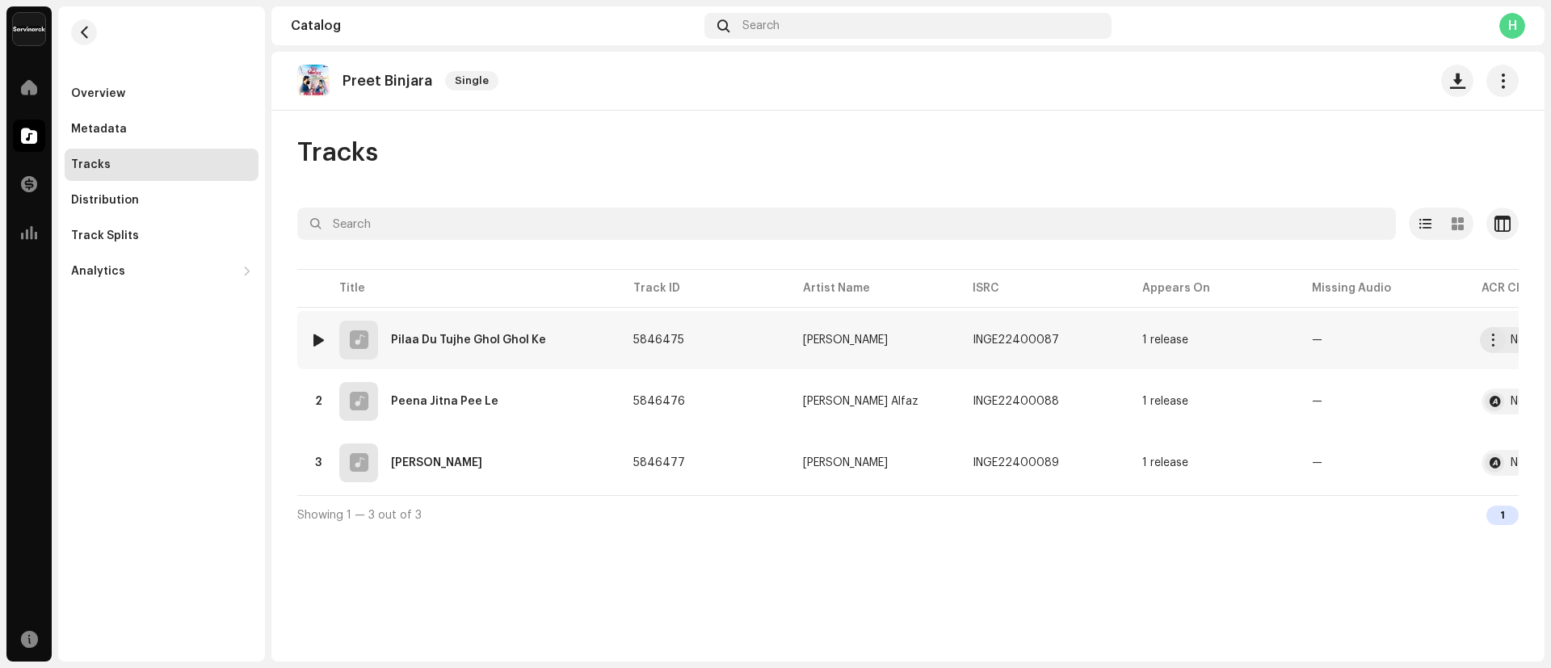
click at [473, 331] on div "1 Pilaa Du Tujhe Ghol Ghol Ke" at bounding box center [458, 340] width 297 height 39
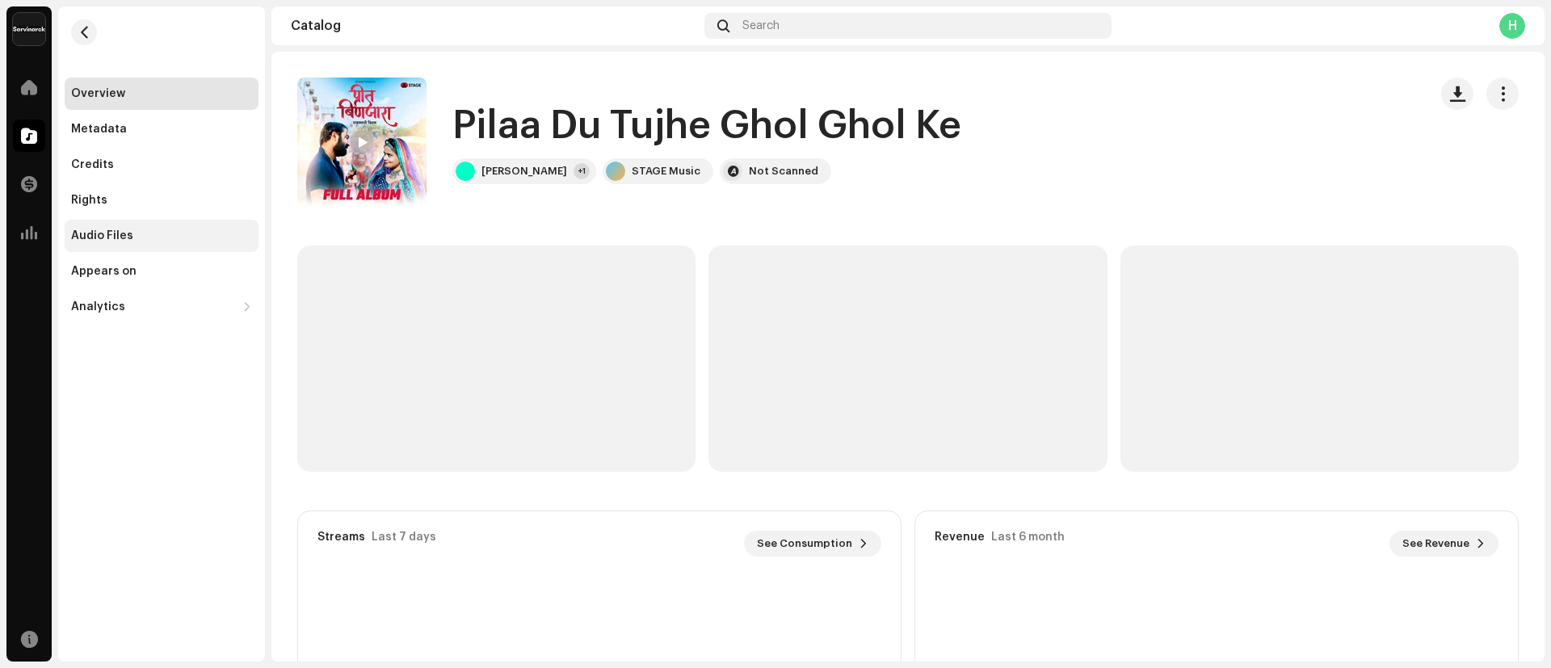
click at [149, 243] on div "Audio Files" at bounding box center [162, 236] width 194 height 32
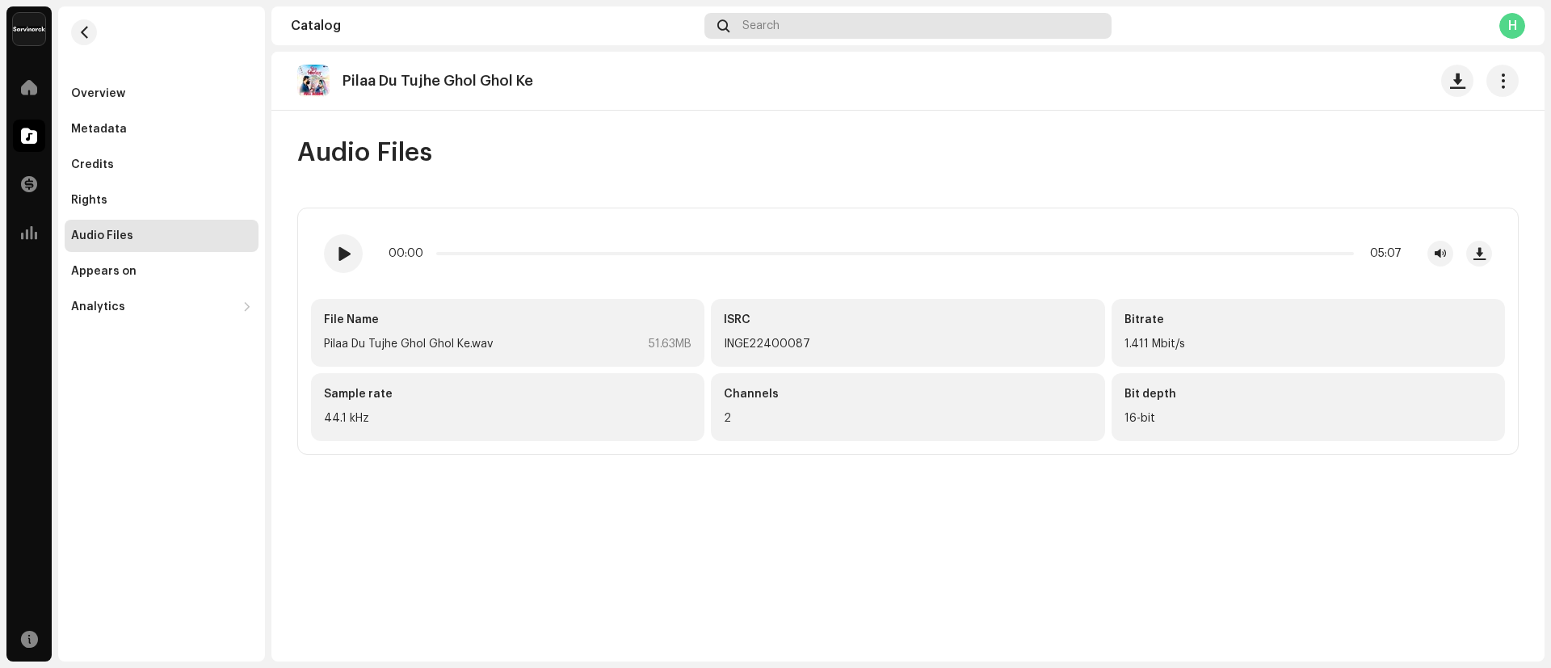
click at [860, 33] on div "Search" at bounding box center [907, 26] width 407 height 26
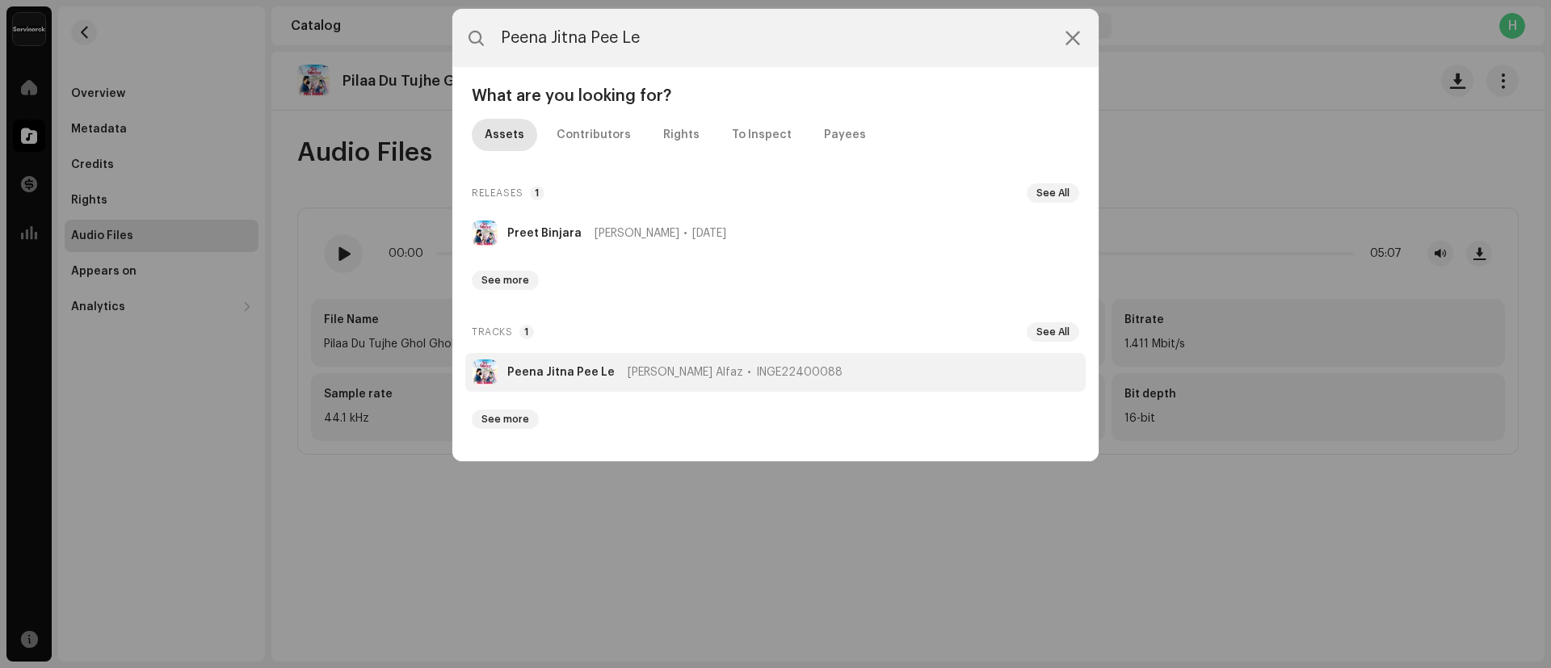
type input "Peena Jitna Pee Le"
click at [543, 361] on li "Peena Jitna Pee Le [PERSON_NAME] Alfaz INGE22400088" at bounding box center [775, 372] width 620 height 39
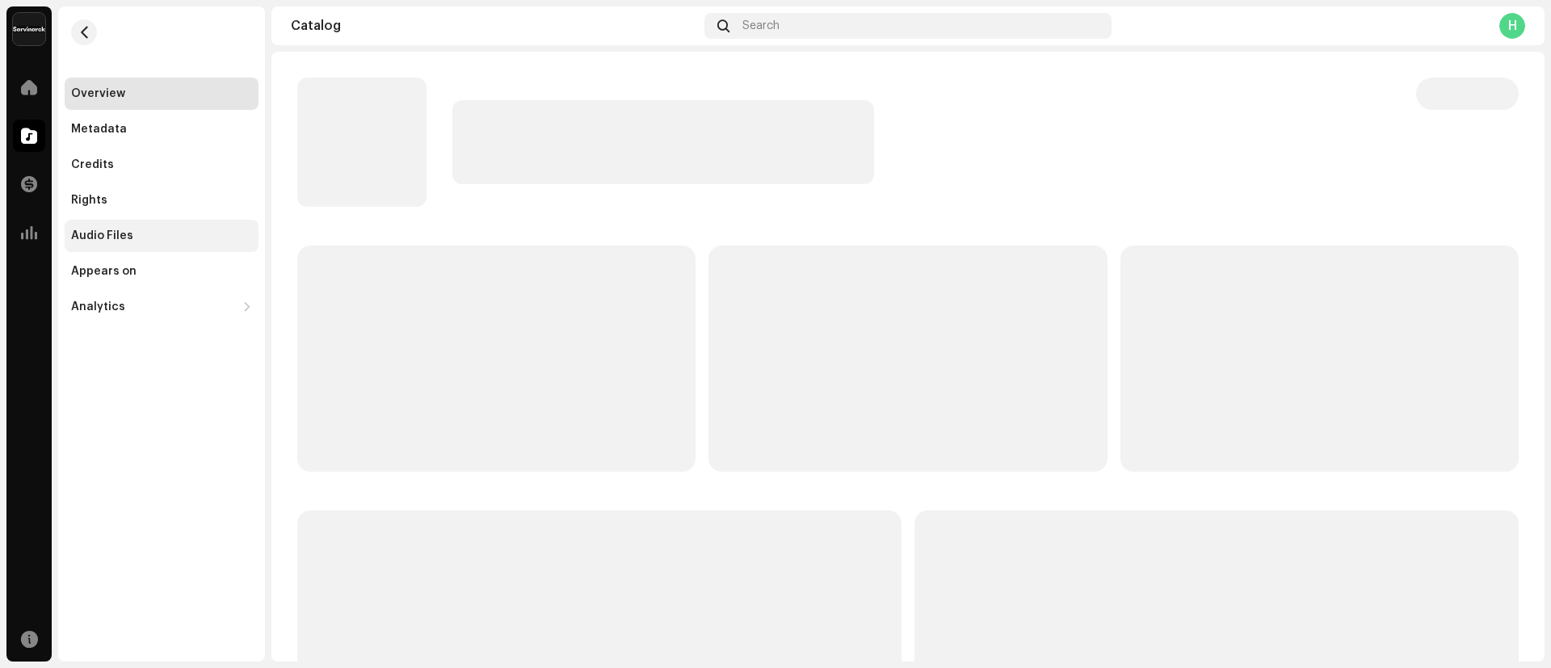
click at [184, 231] on div "Audio Files" at bounding box center [161, 235] width 181 height 13
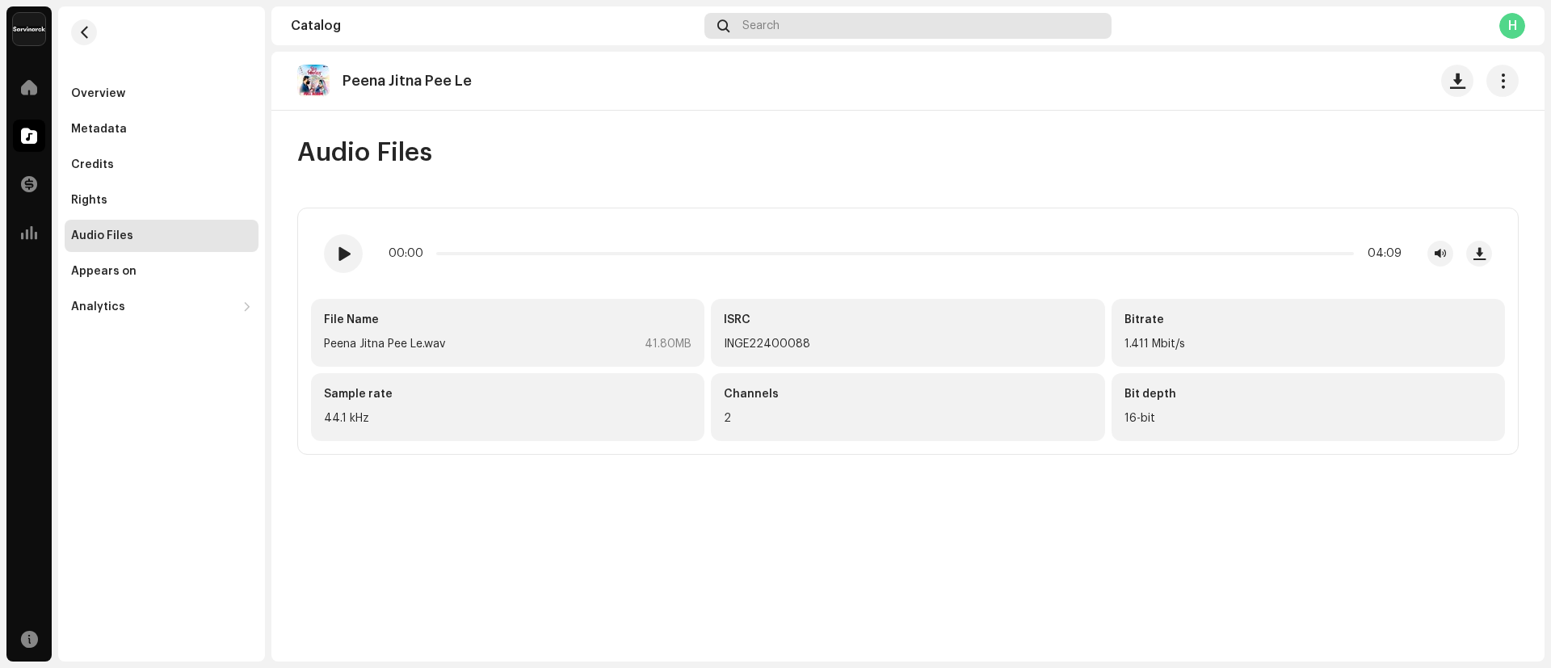
click at [796, 36] on div "Search" at bounding box center [907, 26] width 407 height 26
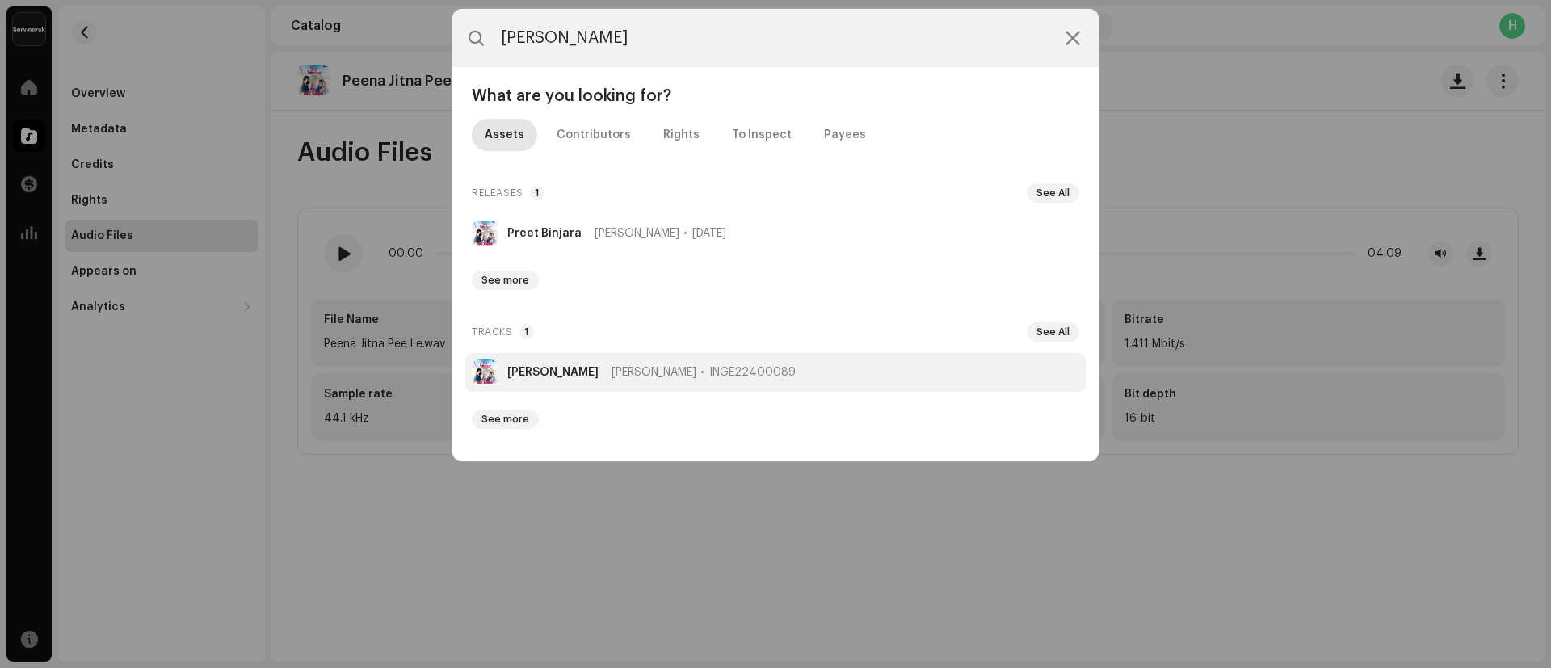
type input "[PERSON_NAME]"
click at [567, 359] on li "[PERSON_NAME] [PERSON_NAME] INGE22400089" at bounding box center [775, 372] width 620 height 39
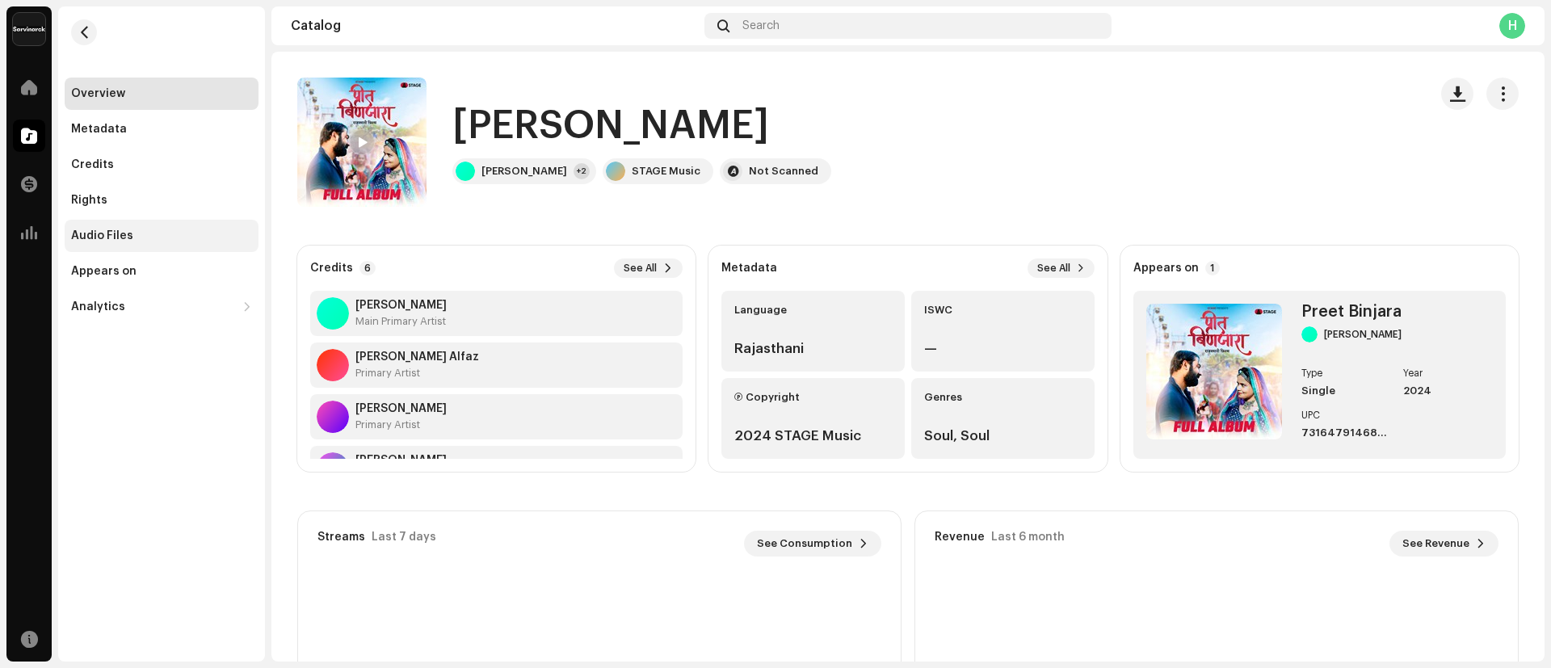
click at [163, 241] on div "Audio Files" at bounding box center [161, 235] width 181 height 13
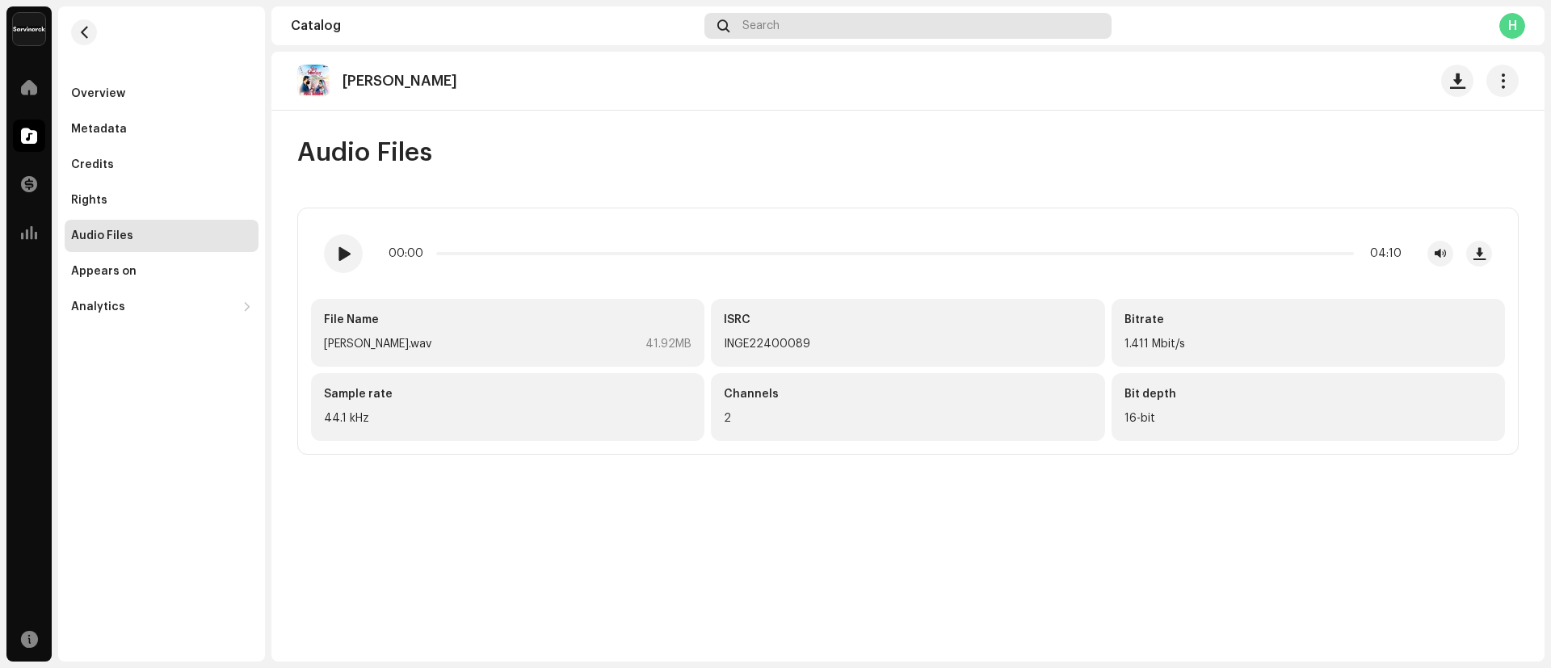
click at [790, 13] on div "Search" at bounding box center [907, 26] width 407 height 26
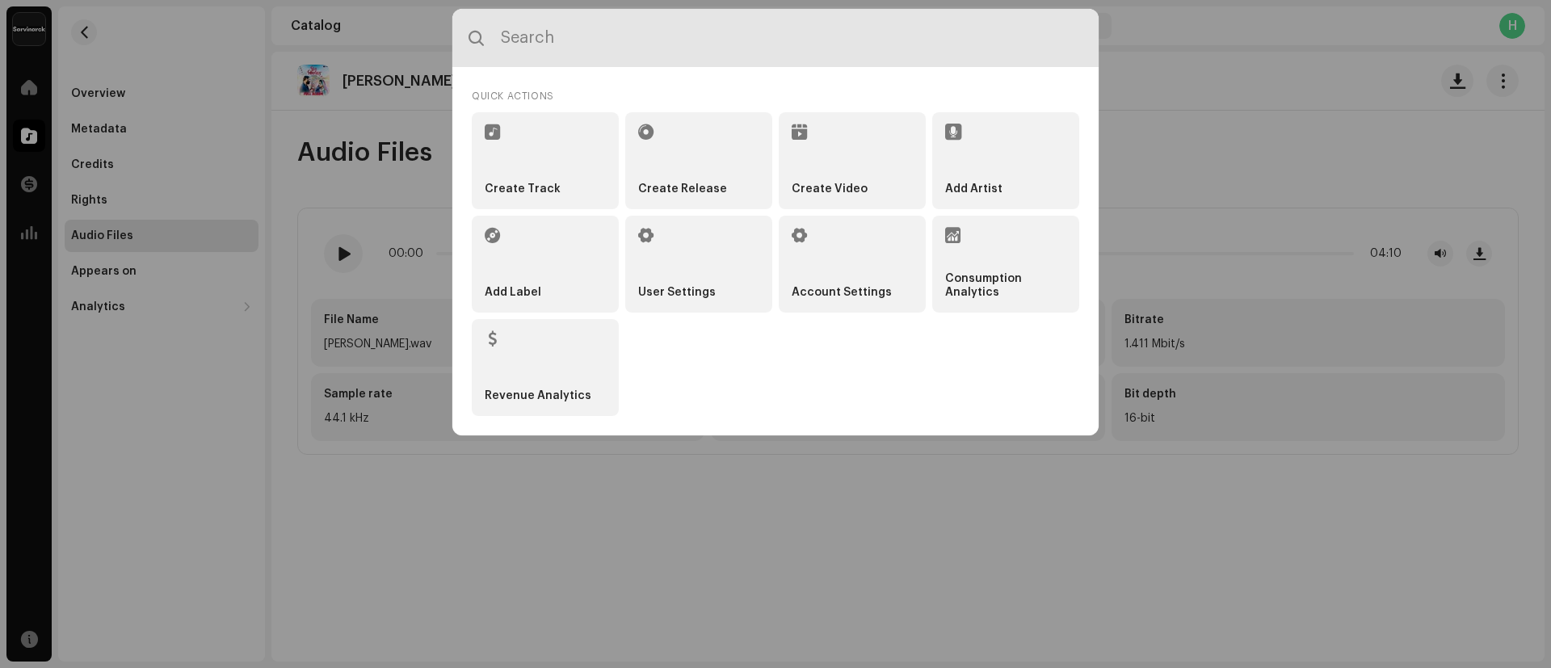
click at [712, 31] on input "text" at bounding box center [775, 38] width 646 height 58
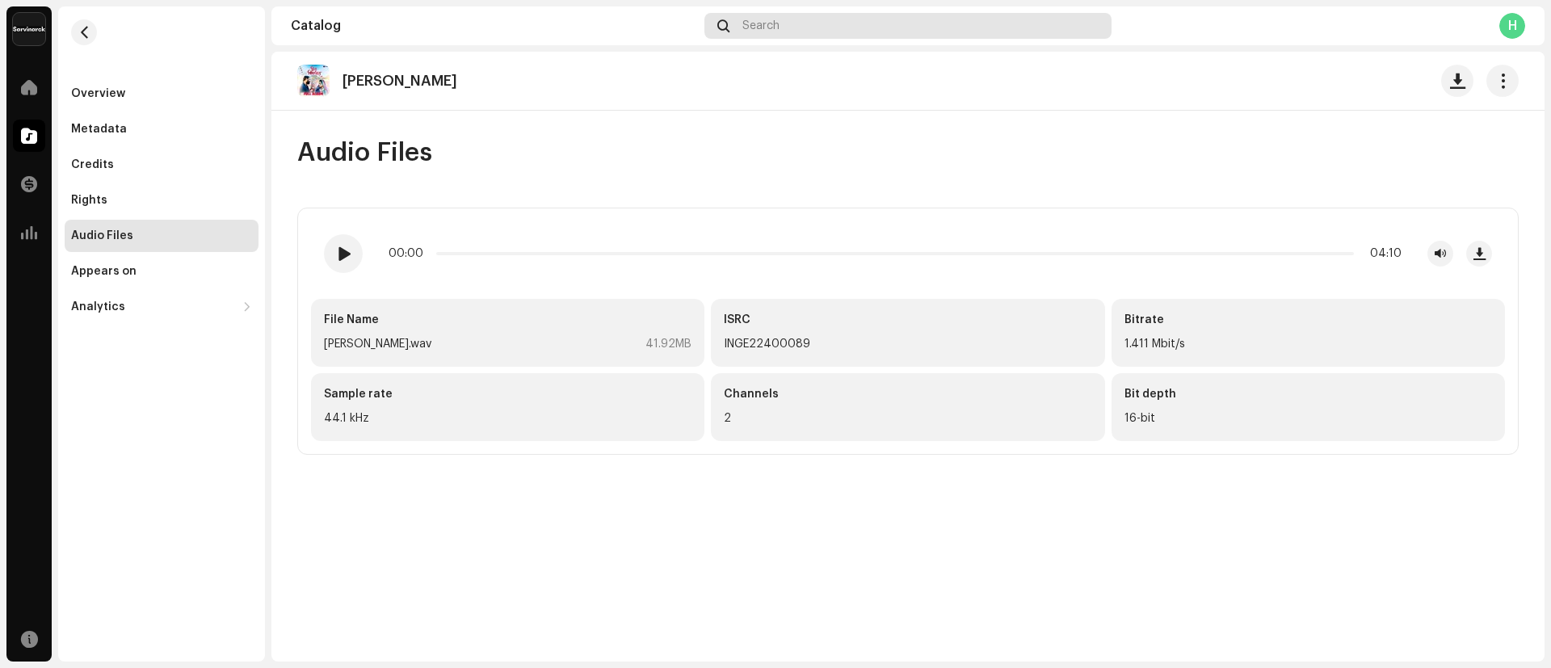
click at [831, 22] on div "Search" at bounding box center [907, 26] width 407 height 26
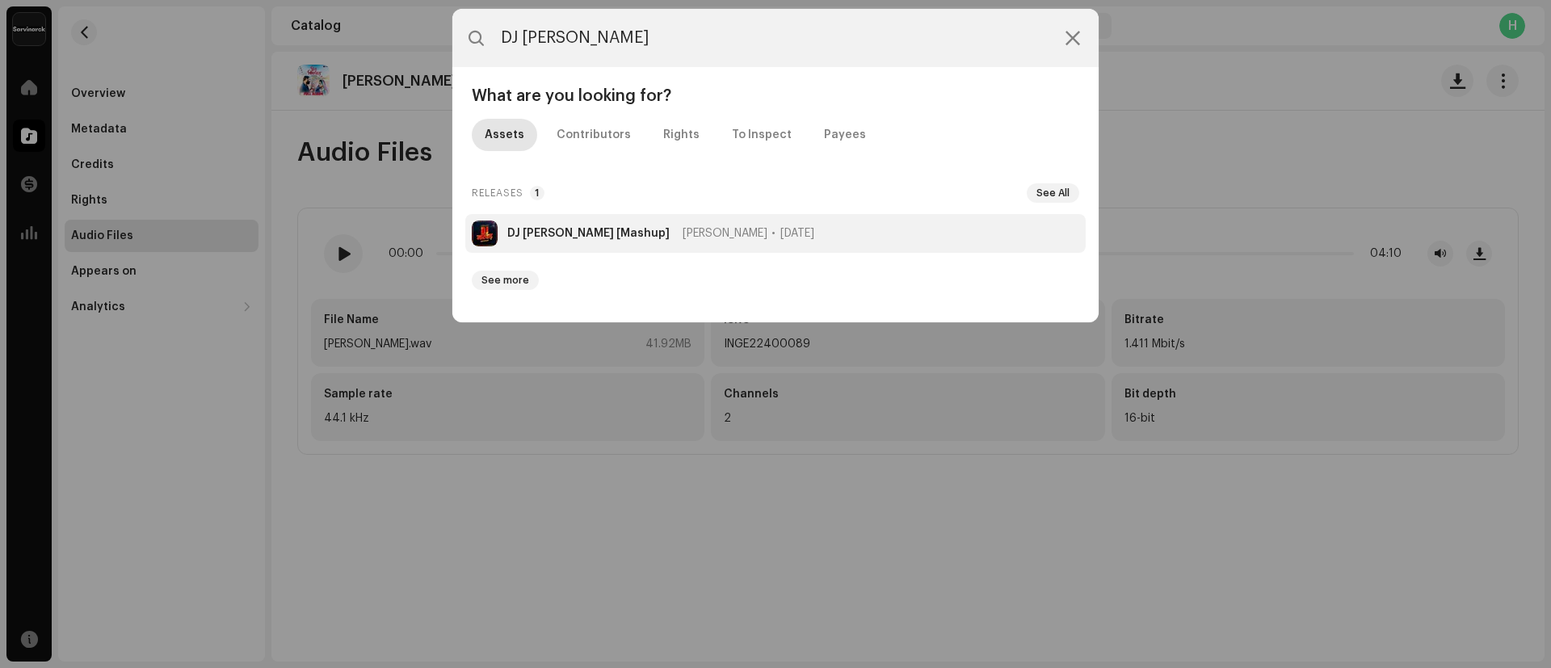
type input "DJ [PERSON_NAME]"
click at [557, 230] on strong "DJ [PERSON_NAME] [Mashup]" at bounding box center [588, 233] width 162 height 13
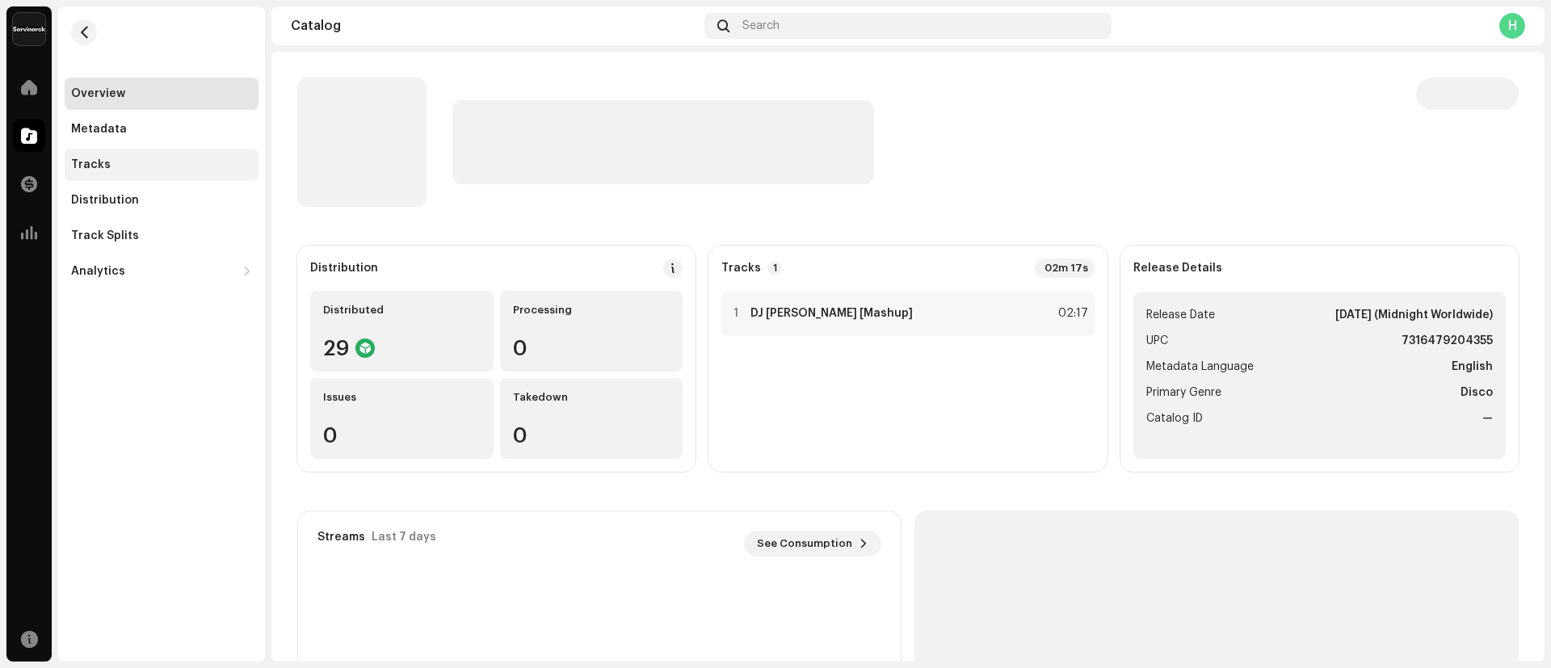
click at [103, 172] on div "Tracks" at bounding box center [162, 165] width 194 height 32
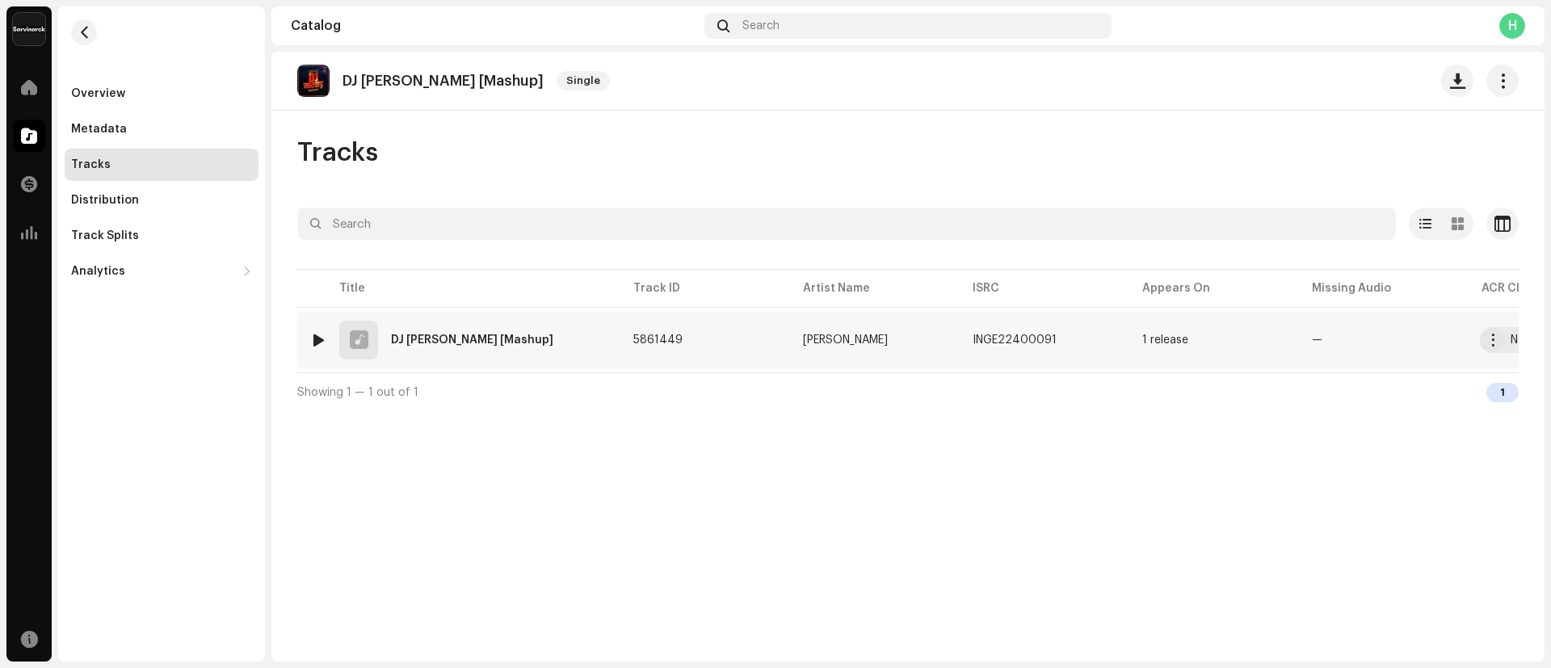
click at [414, 346] on div "1 DJ Marwar [Mashup]" at bounding box center [458, 340] width 297 height 39
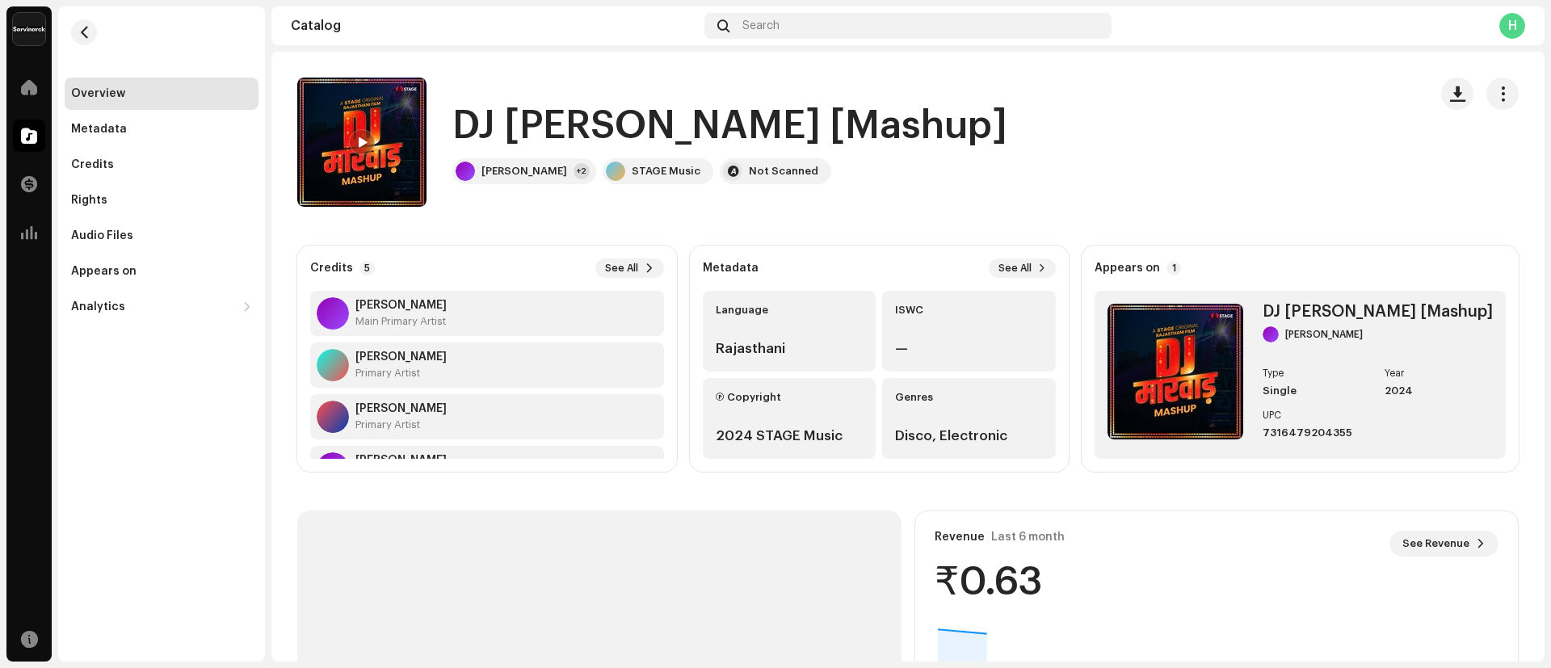
click at [464, 118] on h1 "DJ [PERSON_NAME] [Mashup]" at bounding box center [729, 126] width 555 height 52
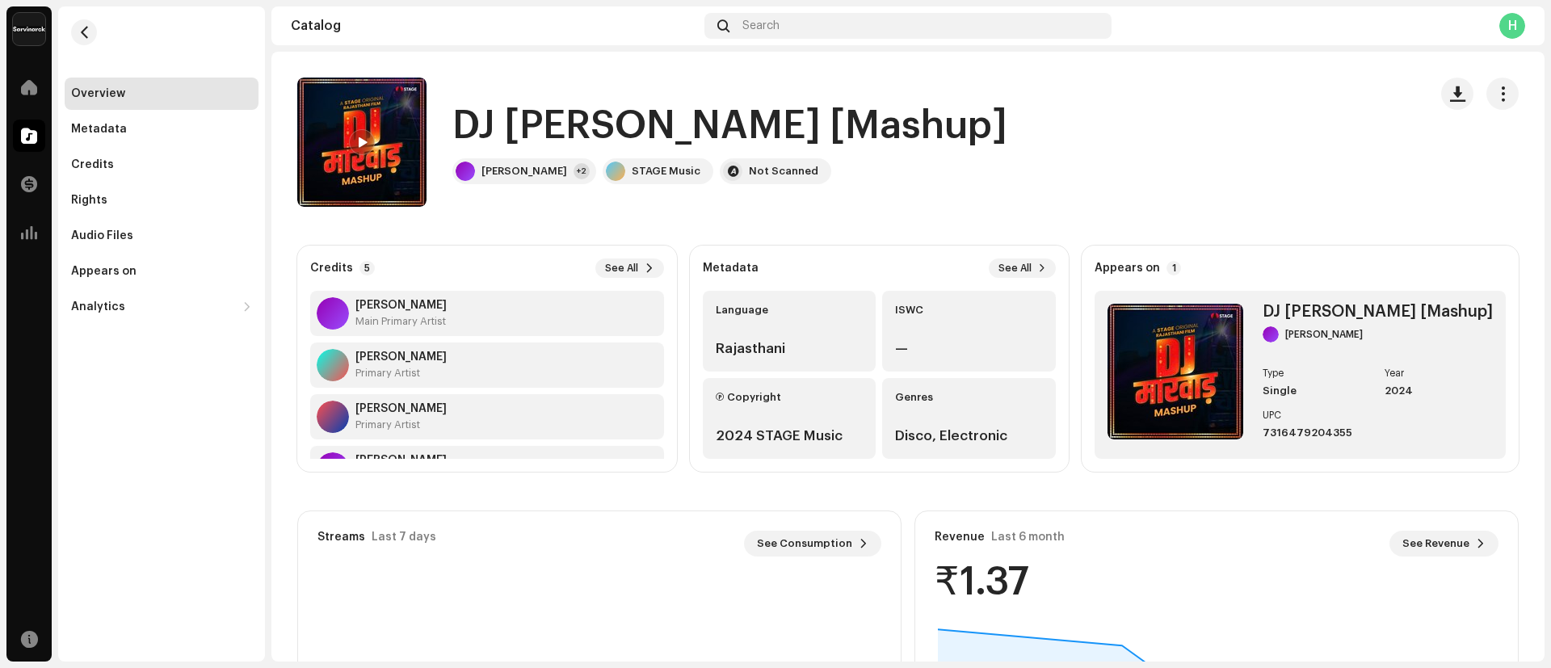
drag, startPoint x: 464, startPoint y: 118, endPoint x: 821, endPoint y: 108, distance: 357.9
click at [821, 108] on h1 "DJ [PERSON_NAME] [Mashup]" at bounding box center [729, 126] width 555 height 52
click at [939, 134] on div "DJ [PERSON_NAME] [Mashup] [PERSON_NAME] +2 STAGE Music Not Scanned" at bounding box center [856, 142] width 1118 height 129
click at [456, 126] on h1 "DJ [PERSON_NAME] [Mashup]" at bounding box center [729, 126] width 555 height 52
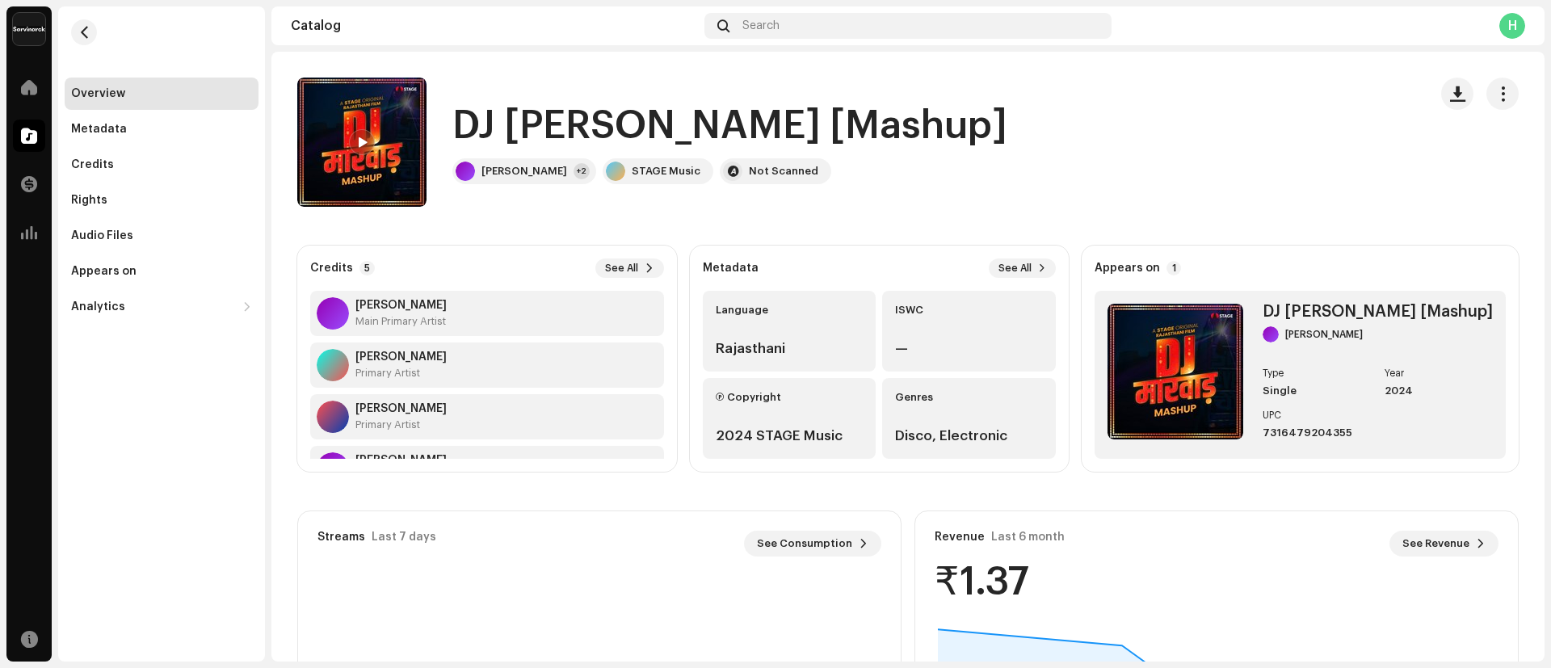
click at [535, 122] on h1 "DJ [PERSON_NAME] [Mashup]" at bounding box center [729, 126] width 555 height 52
drag, startPoint x: 464, startPoint y: 123, endPoint x: 839, endPoint y: 128, distance: 375.6
click at [839, 128] on div "DJ [PERSON_NAME] [Mashup]" at bounding box center [736, 126] width 568 height 52
click at [160, 235] on div "Audio Files" at bounding box center [161, 235] width 181 height 13
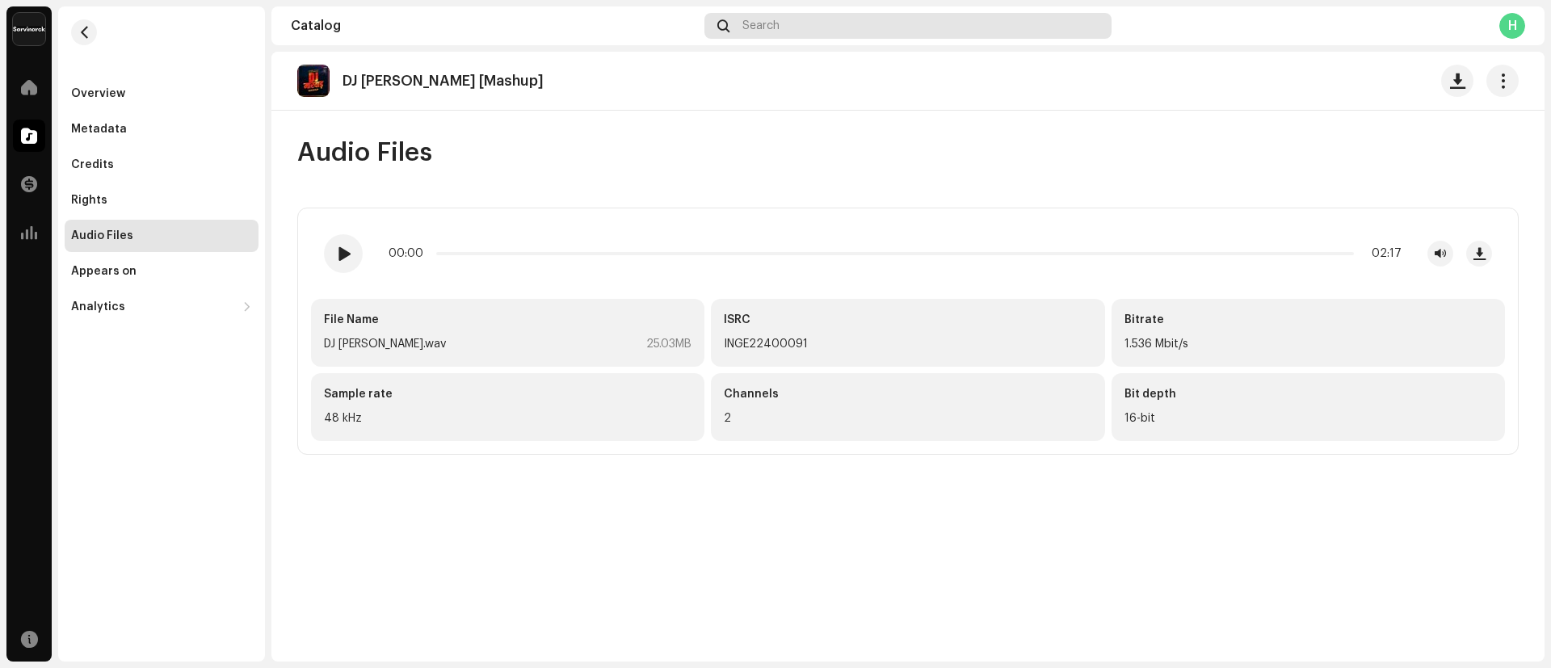
click at [922, 28] on div "Search" at bounding box center [907, 26] width 407 height 26
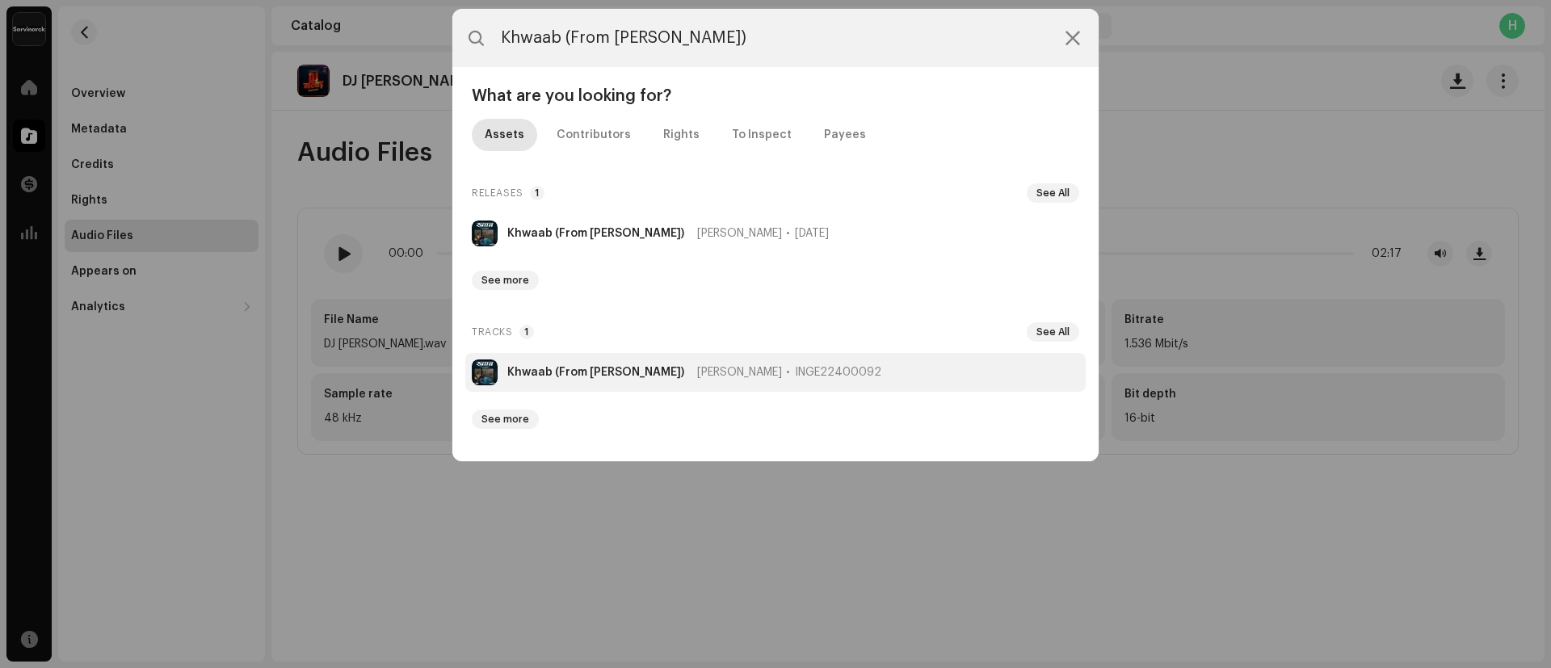
type input "Khwaab (From [PERSON_NAME])"
click at [564, 356] on li "Khwaab (From [PERSON_NAME]) [PERSON_NAME] INGE22400092" at bounding box center [775, 372] width 620 height 39
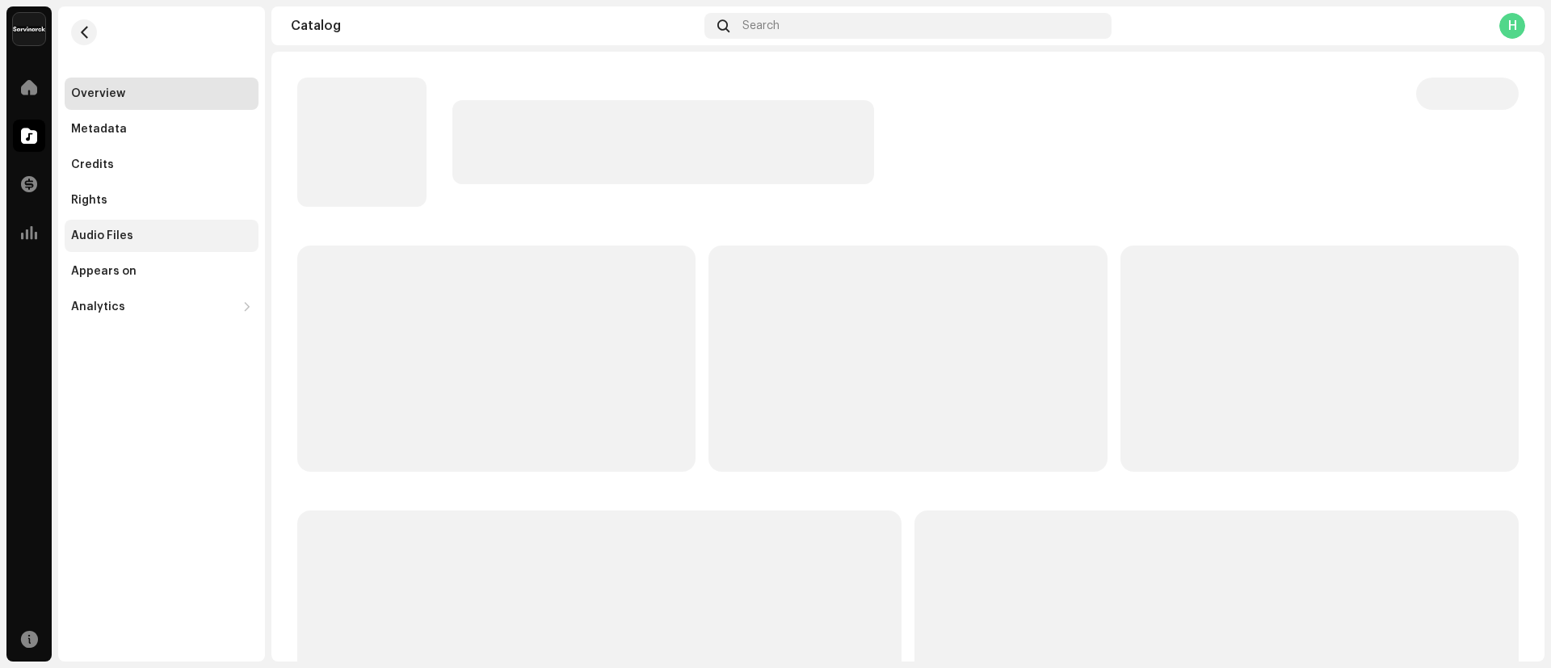
click at [90, 227] on div "Audio Files" at bounding box center [162, 236] width 194 height 32
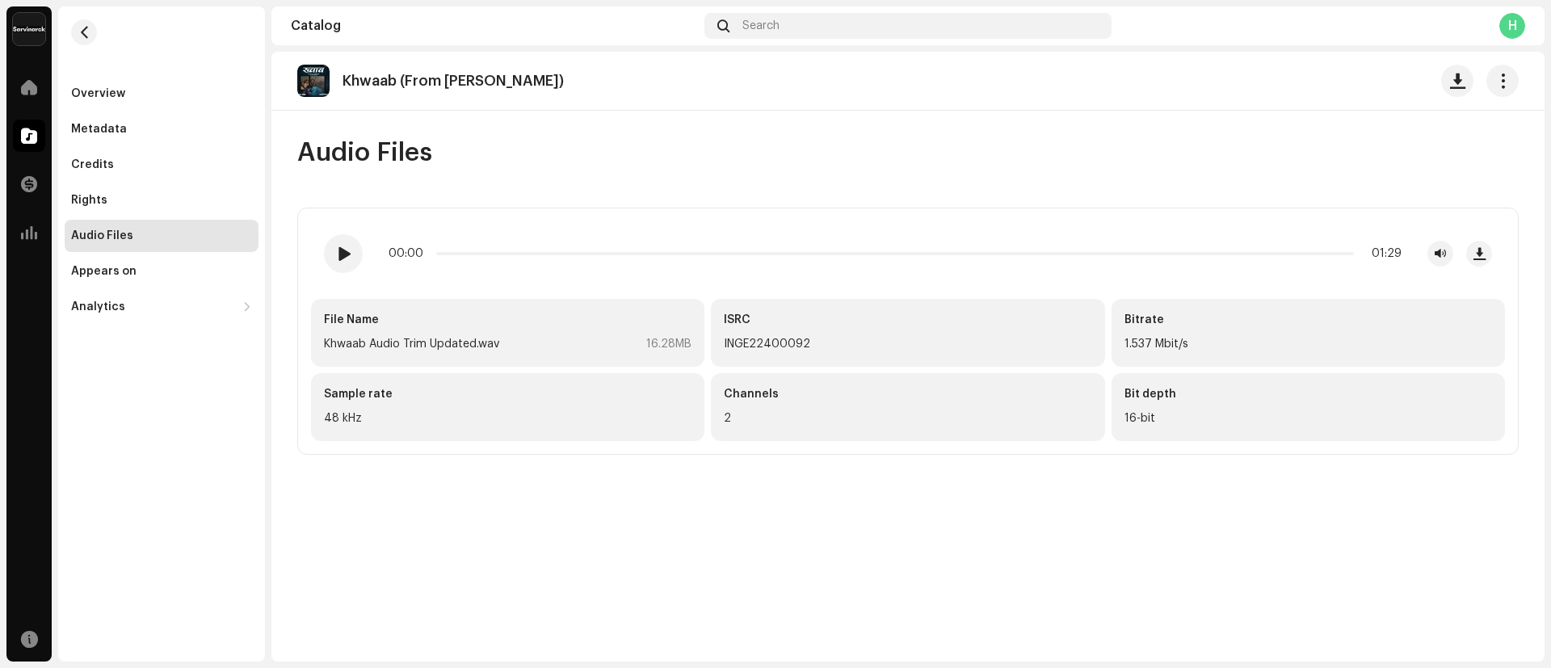
click at [795, 39] on div "Catalog Search H" at bounding box center [907, 25] width 1273 height 39
click at [783, 33] on div "Search" at bounding box center [907, 26] width 407 height 26
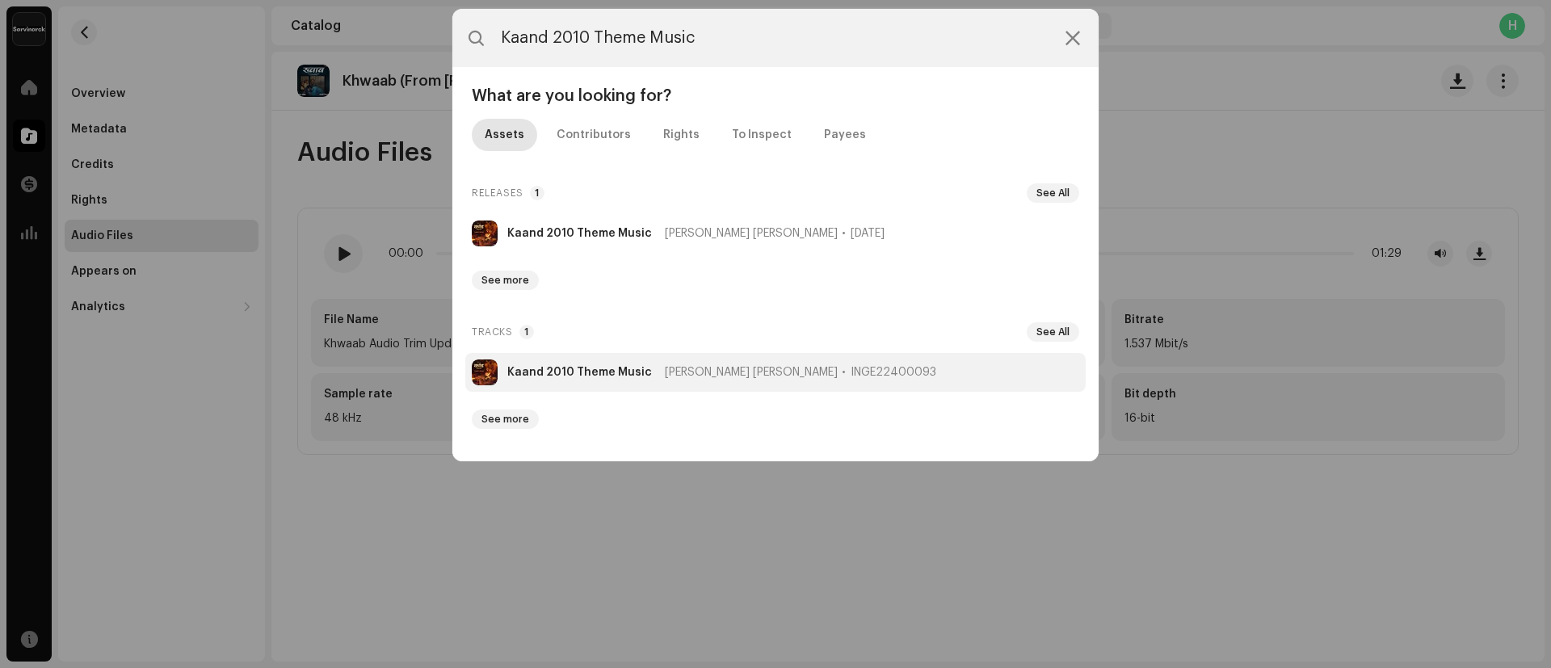
type input "Kaand 2010 Theme Music"
click at [561, 364] on li "Kaand 2010 Theme Music [PERSON_NAME] [PERSON_NAME] INGE22400093" at bounding box center [775, 372] width 620 height 39
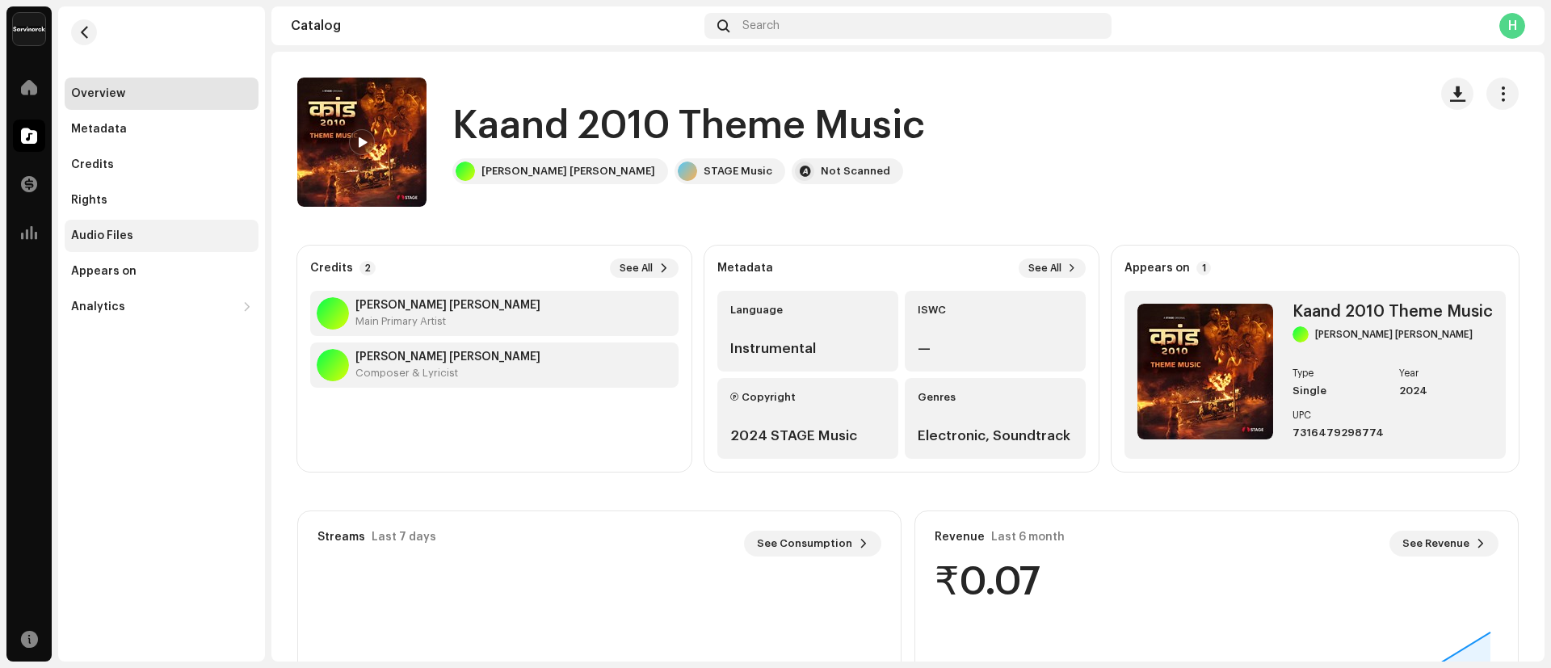
click at [141, 234] on div "Audio Files" at bounding box center [161, 235] width 181 height 13
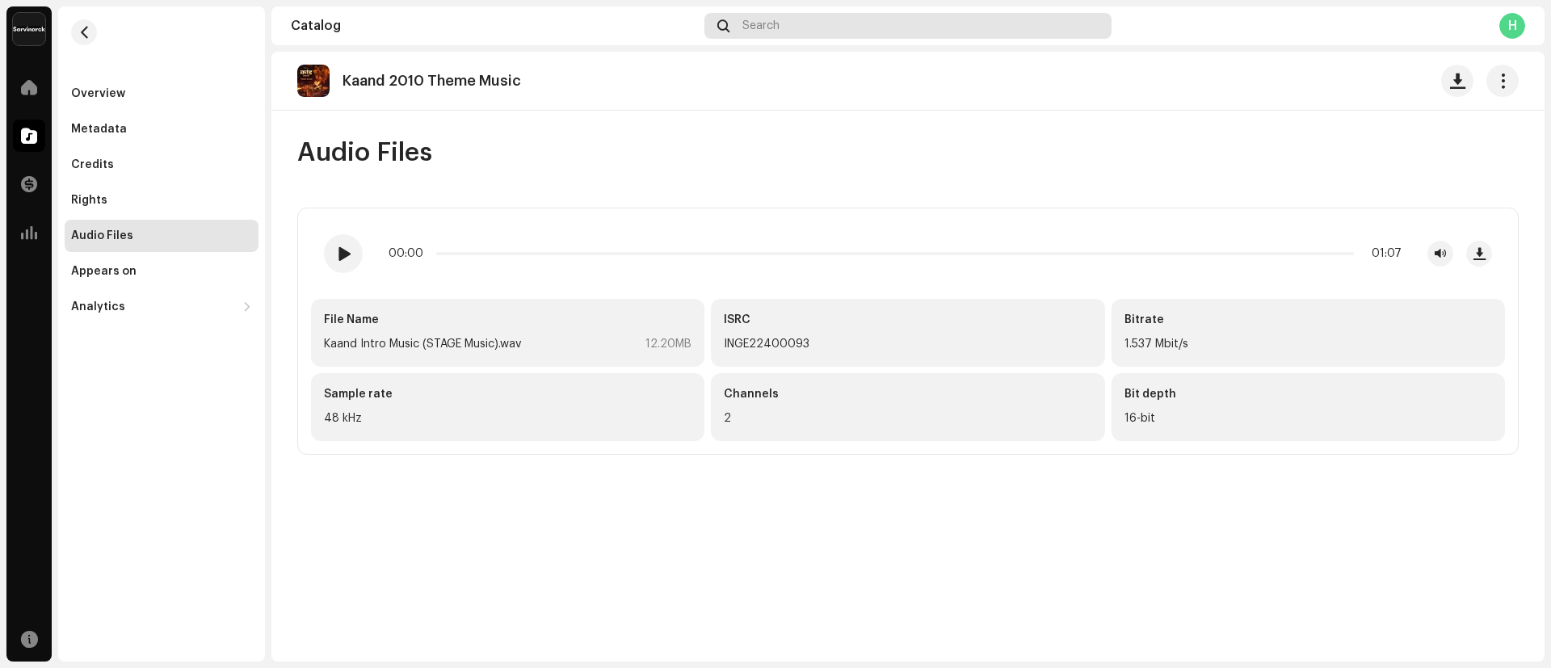
click at [779, 30] on span "Search" at bounding box center [760, 25] width 37 height 13
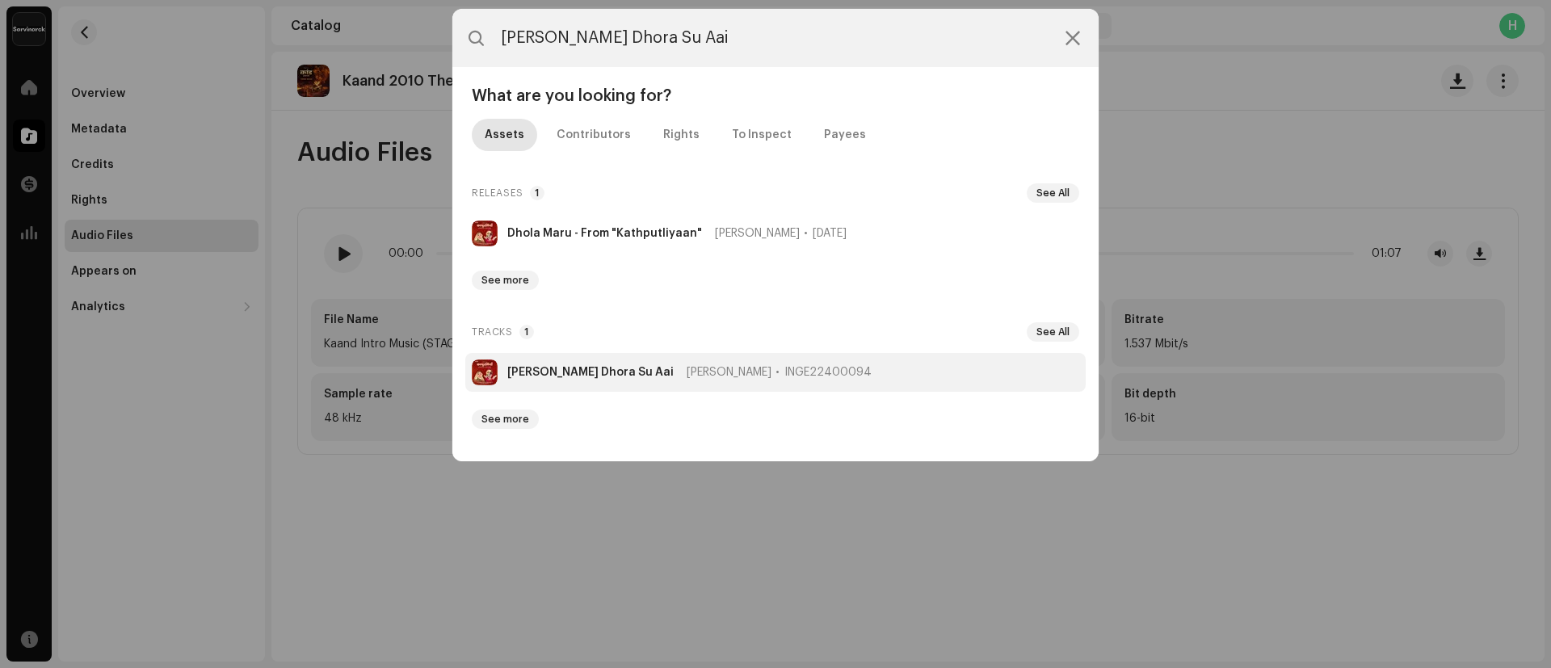
type input "[PERSON_NAME] Dhora Su Aai"
click at [557, 383] on li "[PERSON_NAME] Dhora Su Aai [PERSON_NAME] INGE22400094" at bounding box center [775, 372] width 620 height 39
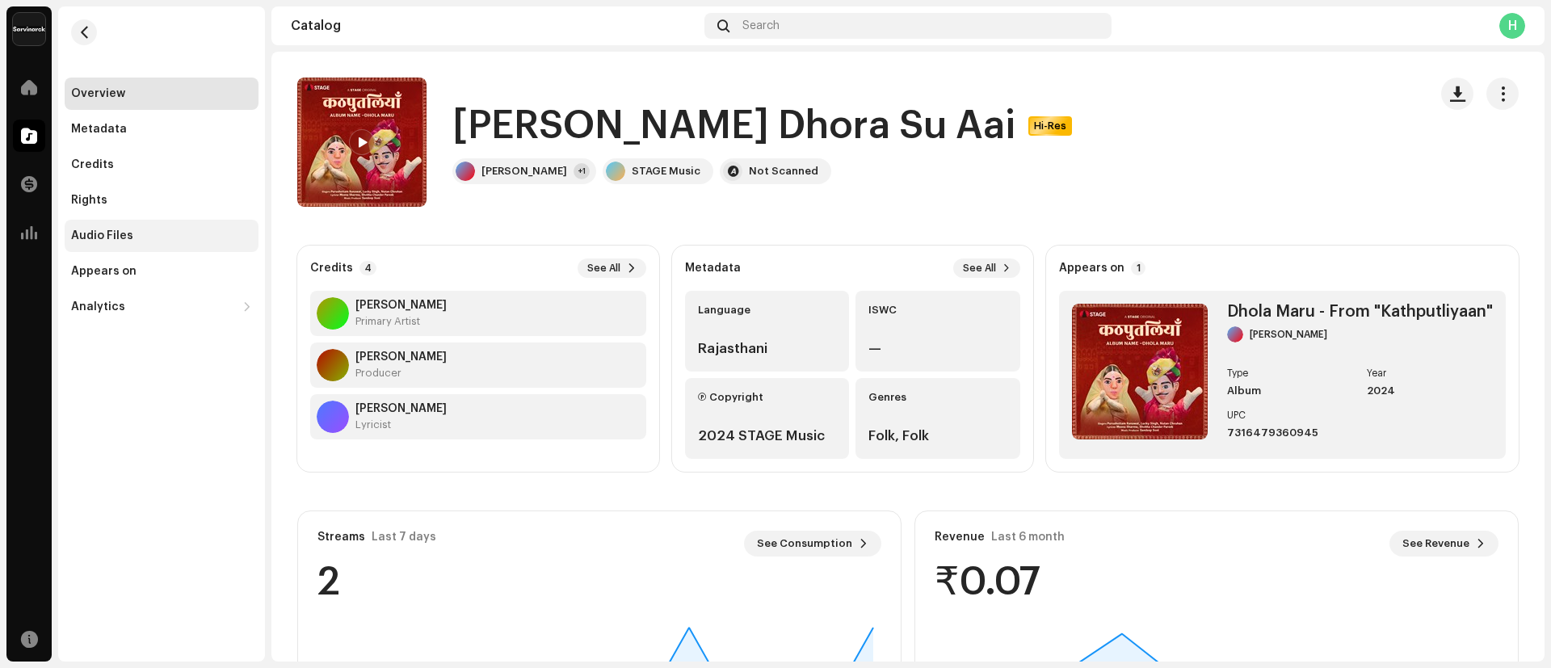
click at [93, 240] on div "Audio Files" at bounding box center [102, 235] width 62 height 13
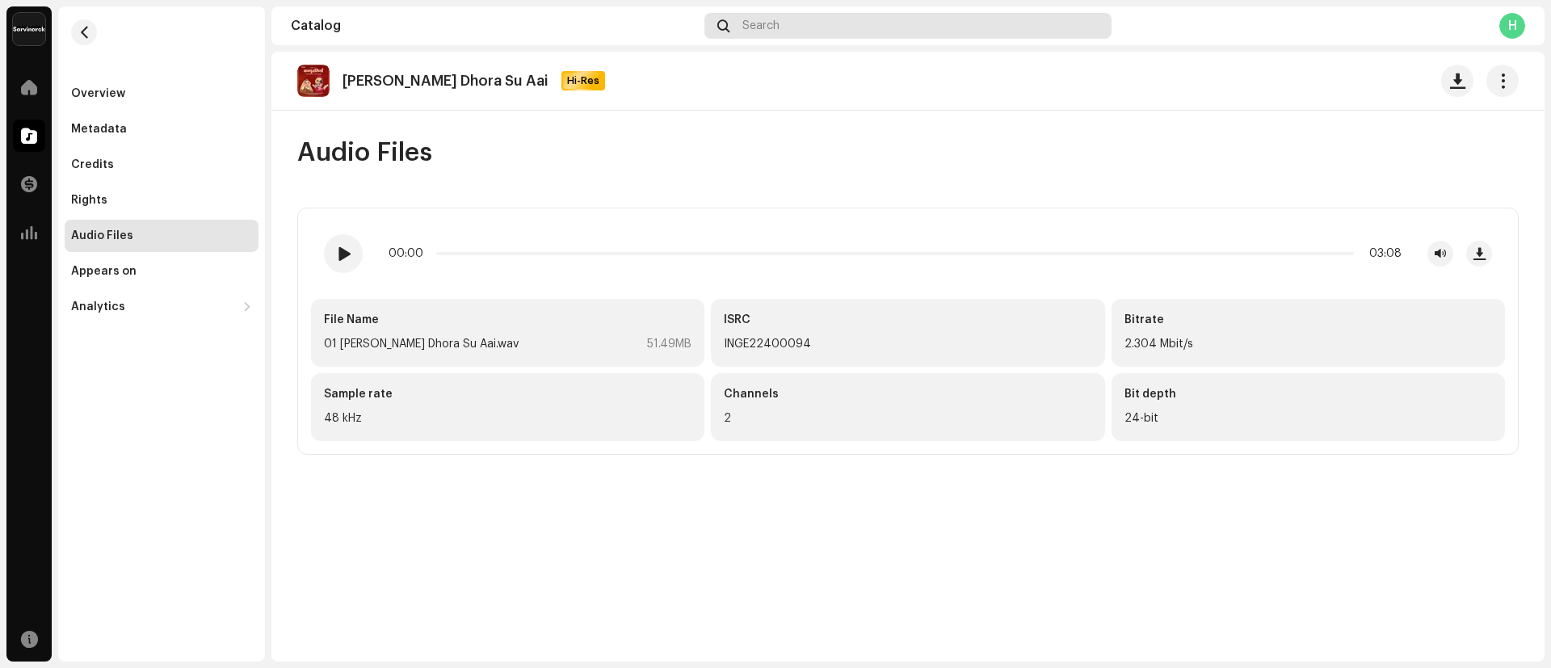
click at [896, 22] on div "Search" at bounding box center [907, 26] width 407 height 26
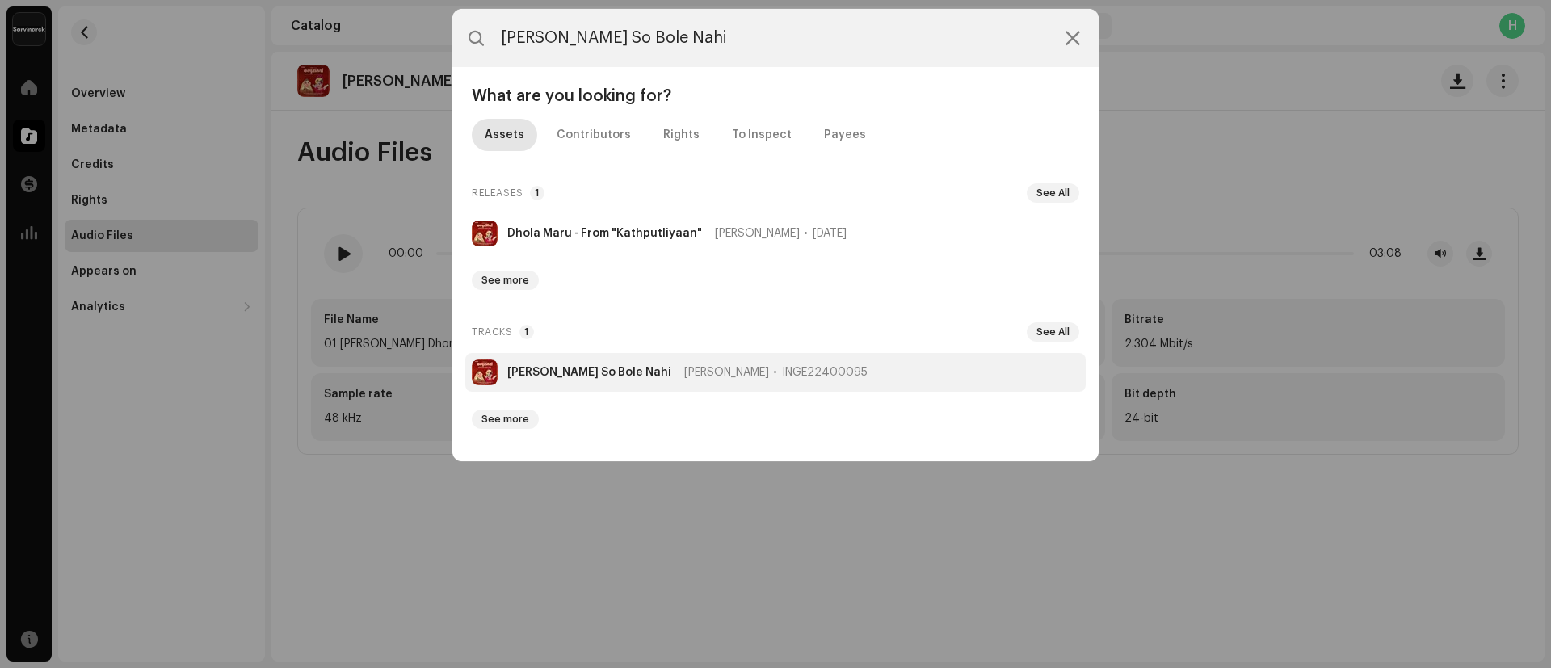
type input "[PERSON_NAME] So Bole Nahi"
click at [535, 372] on strong "[PERSON_NAME] So Bole Nahi" at bounding box center [589, 372] width 164 height 13
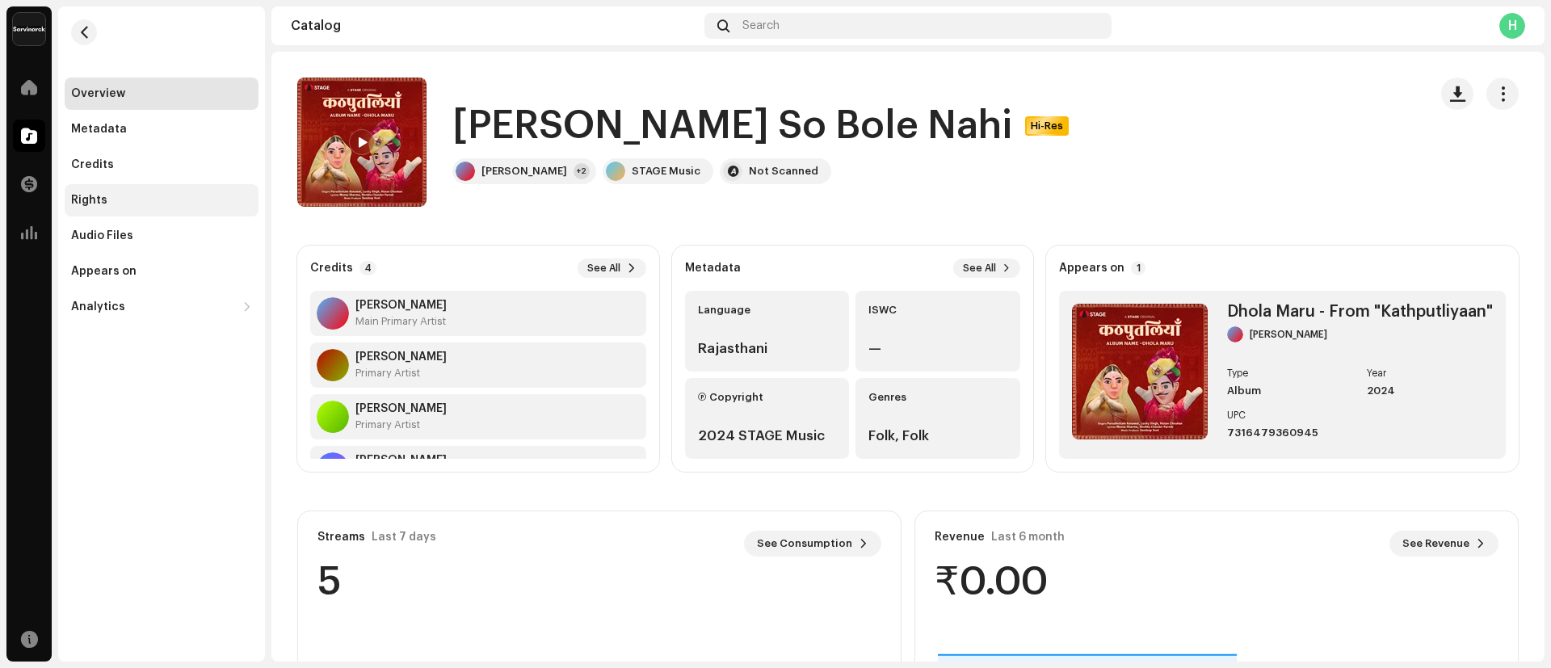
click at [90, 187] on div "Rights" at bounding box center [162, 200] width 194 height 32
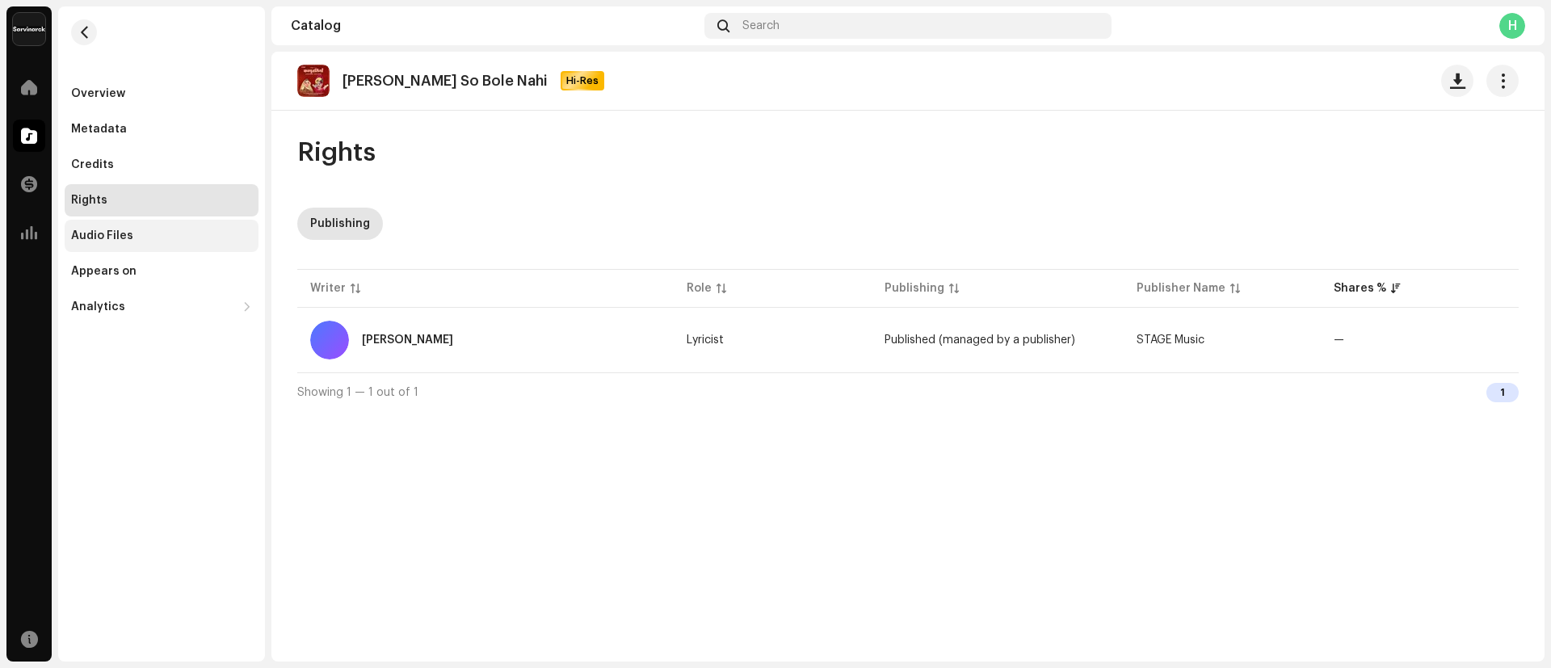
click at [103, 231] on div "Audio Files" at bounding box center [102, 235] width 62 height 13
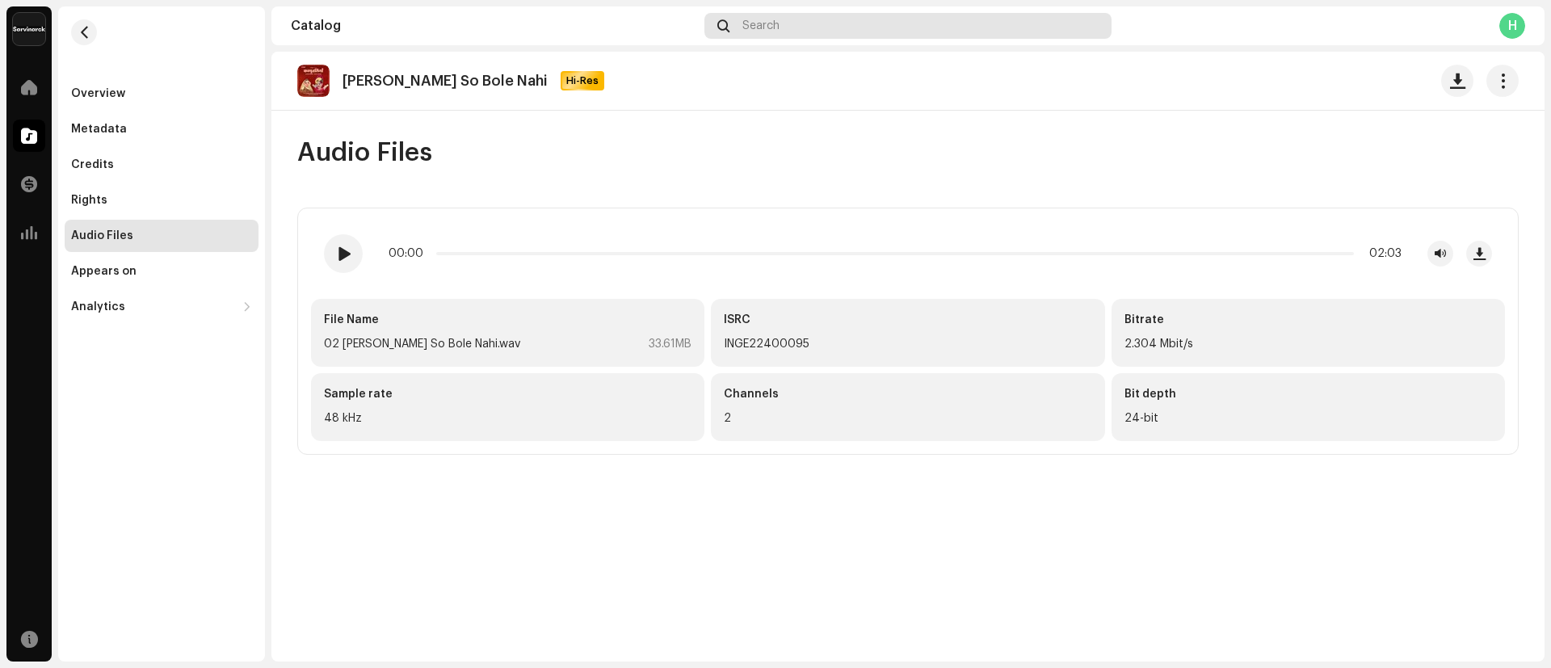
click at [853, 29] on div "Search" at bounding box center [907, 26] width 407 height 26
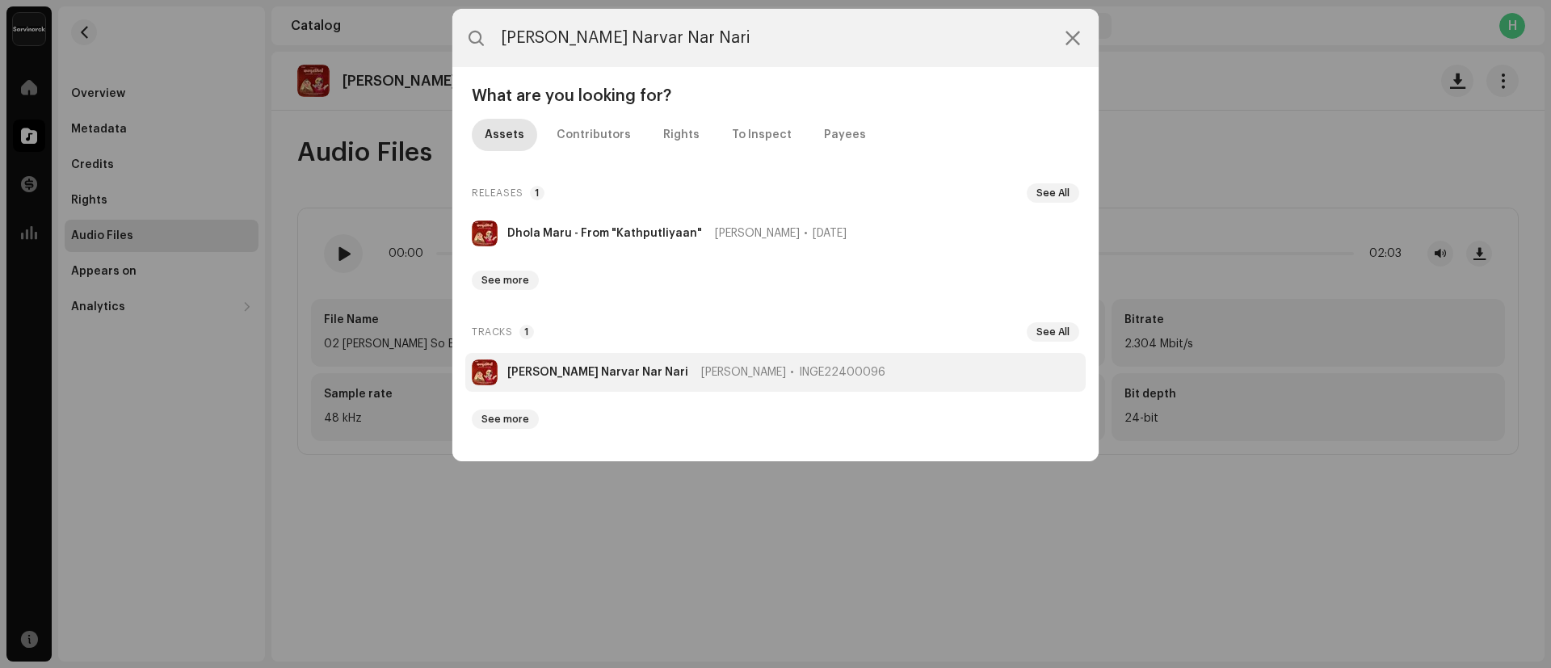
type input "Harakh Harakh Narvar Nar Nari"
click at [528, 369] on strong "Harakh Harakh Narvar Nar Nari" at bounding box center [597, 372] width 181 height 13
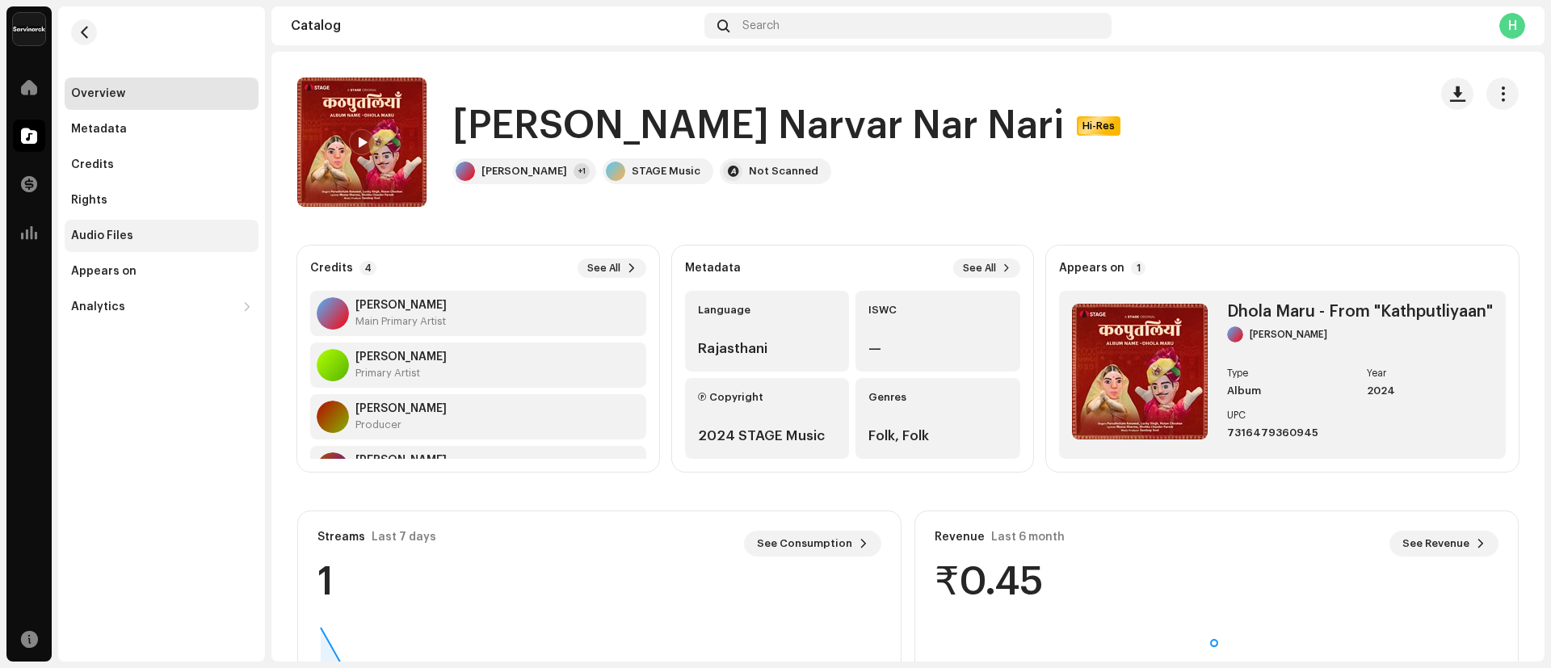
click at [120, 242] on div "Audio Files" at bounding box center [162, 236] width 194 height 32
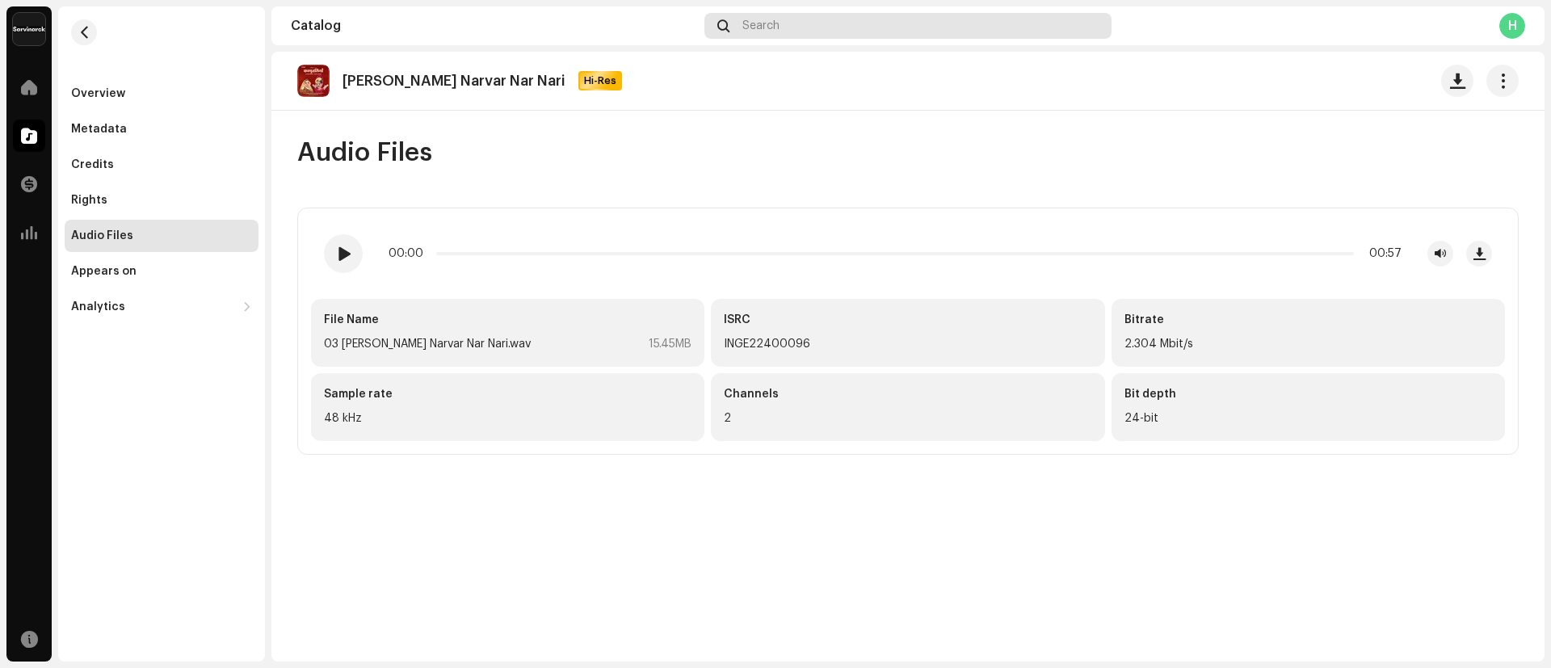
click at [792, 25] on div "Search" at bounding box center [907, 26] width 407 height 26
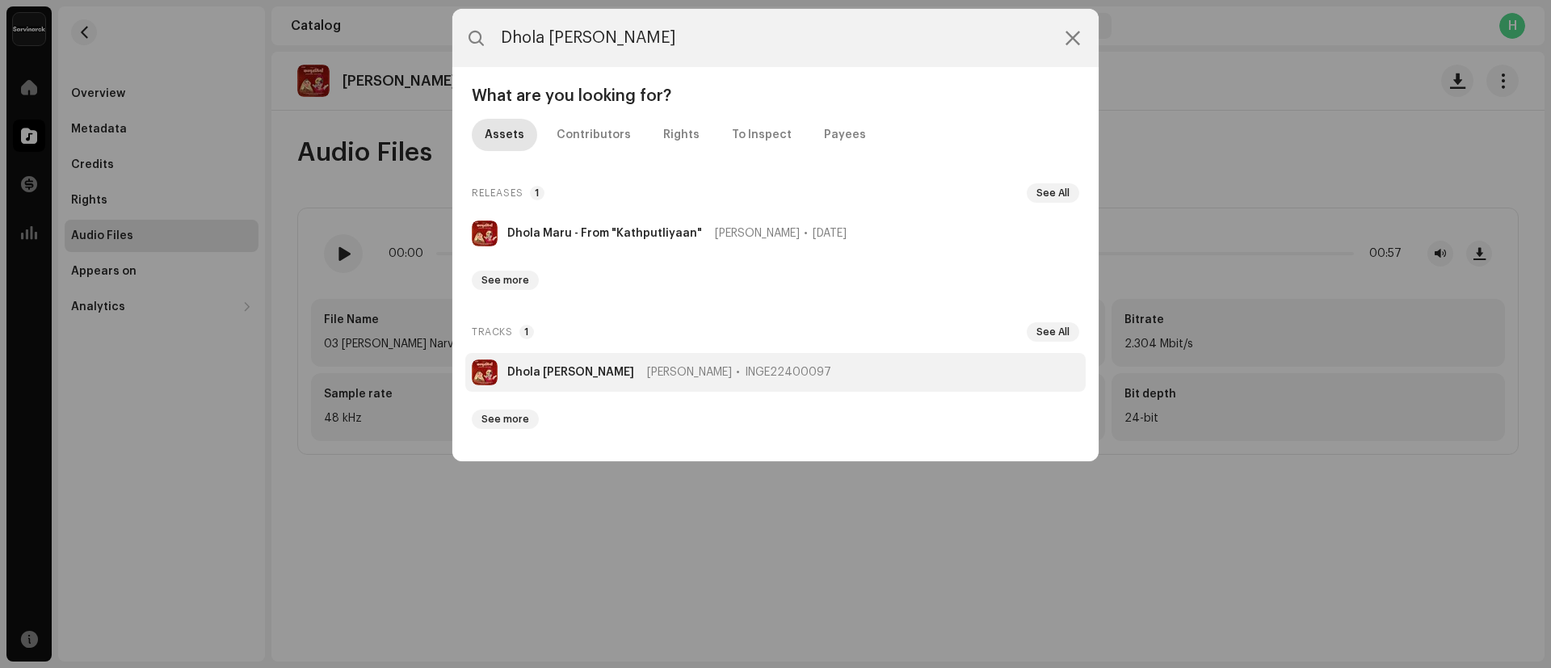
type input "Dhola Thari Yaad Satawe"
click at [570, 378] on li "Dhola Thari Yaad Satawe Purushttom Ranawat INGE22400097" at bounding box center [775, 372] width 620 height 39
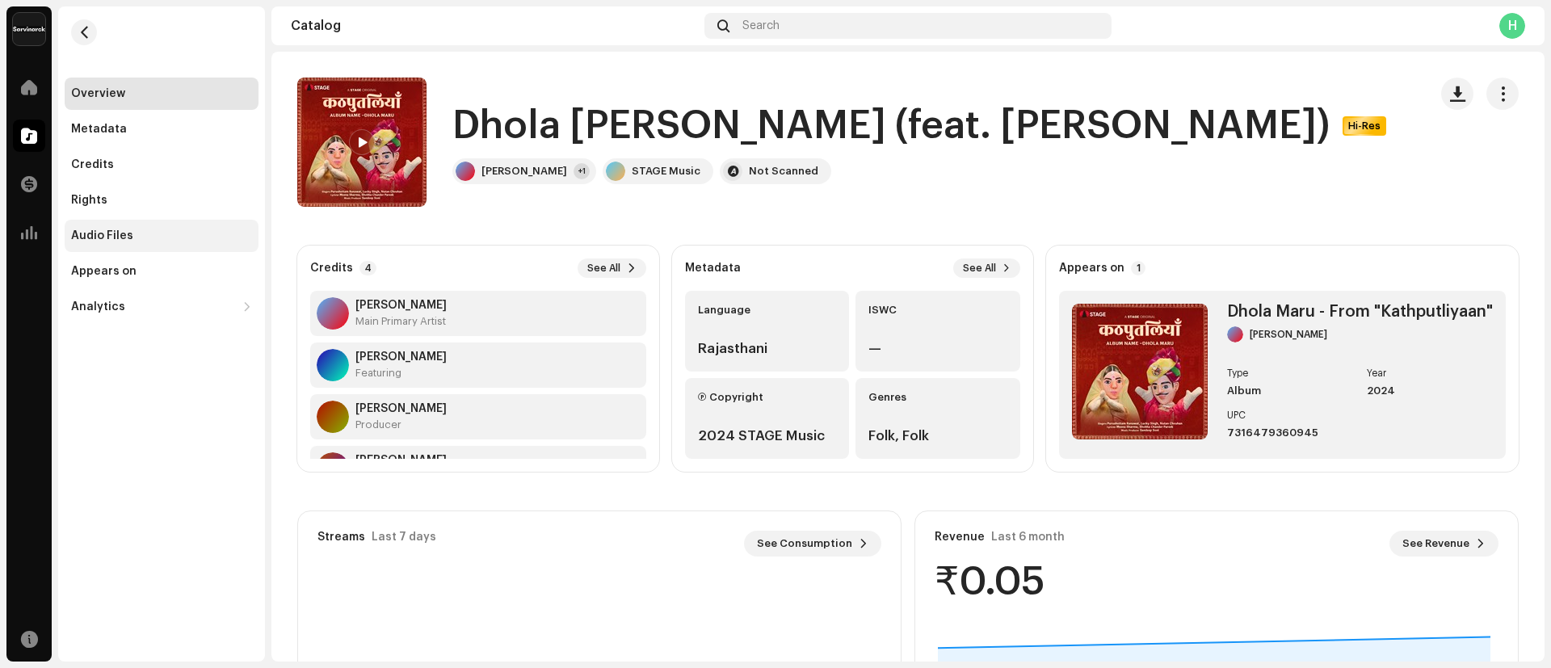
click at [106, 227] on div "Audio Files" at bounding box center [162, 236] width 194 height 32
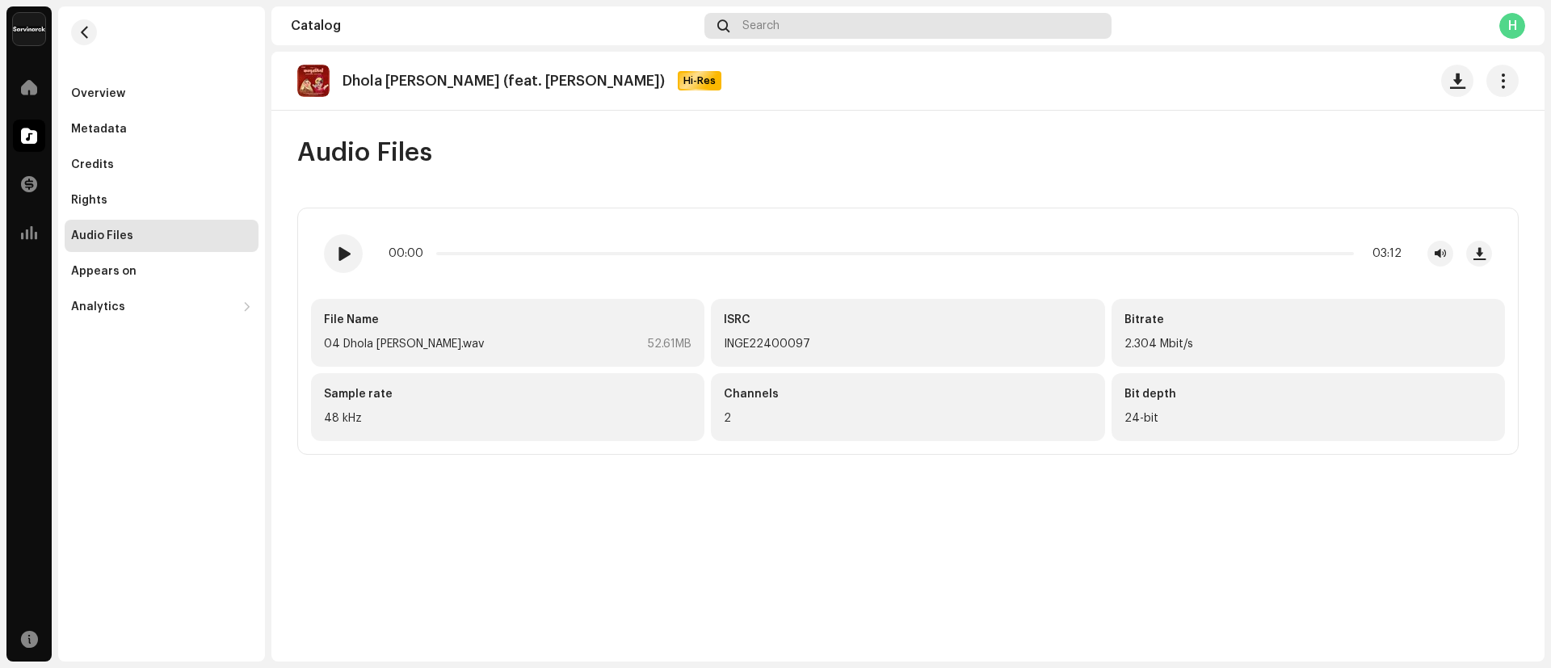
click at [764, 26] on span "Search" at bounding box center [760, 25] width 37 height 13
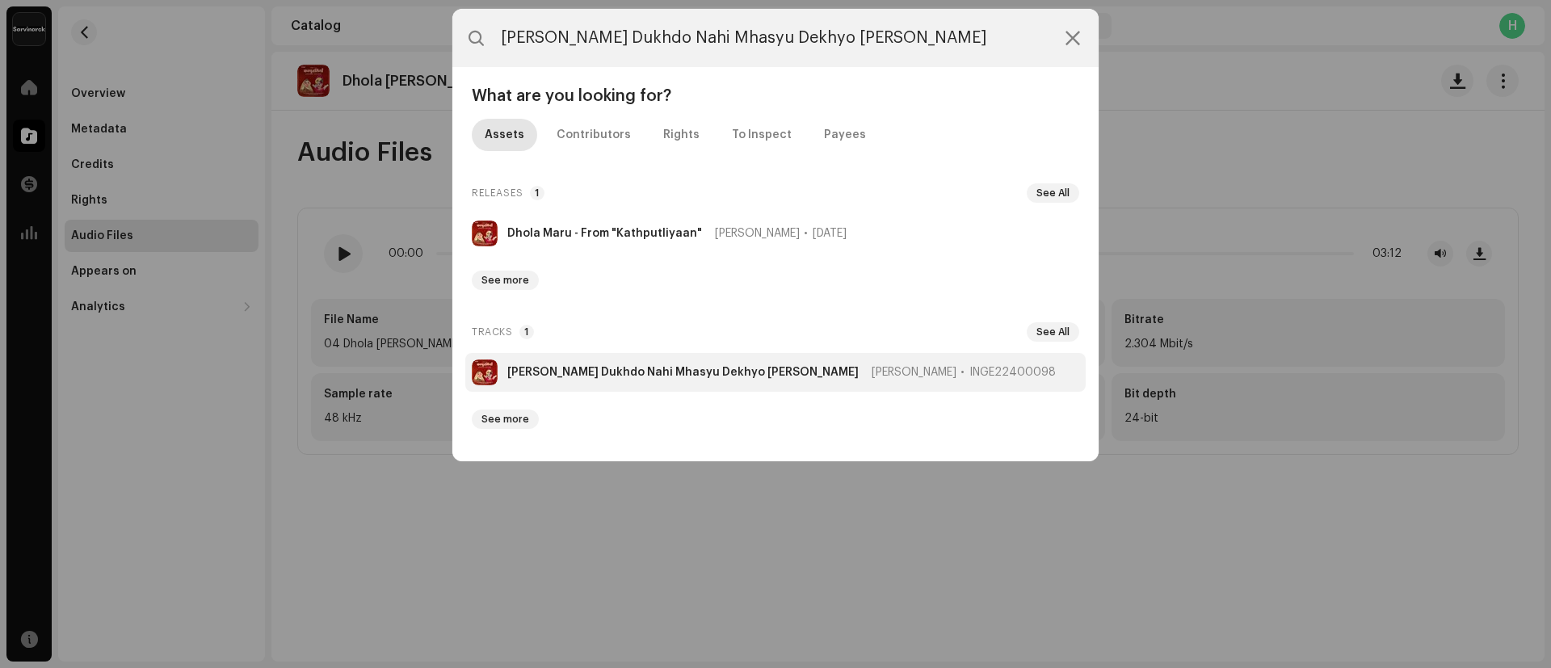
type input "Marvan Ro Dukhdo Nahi Mhasyu Dekhyo Jaye"
click at [590, 359] on li "Marvan Ro Dukhdo Nahi Mhasyu Dekhyo Jaye Purushttom Ranawat INGE22400098" at bounding box center [775, 372] width 620 height 39
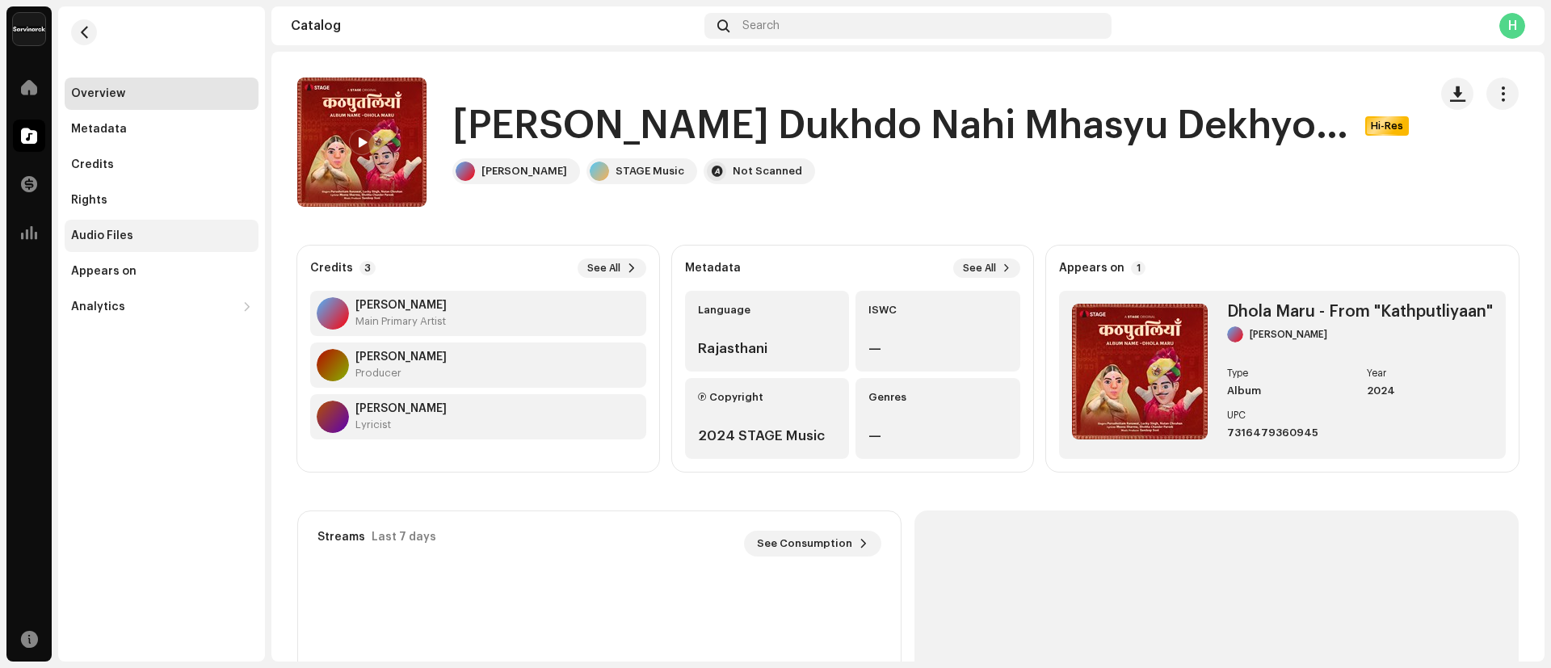
click at [125, 231] on div "Audio Files" at bounding box center [102, 235] width 62 height 13
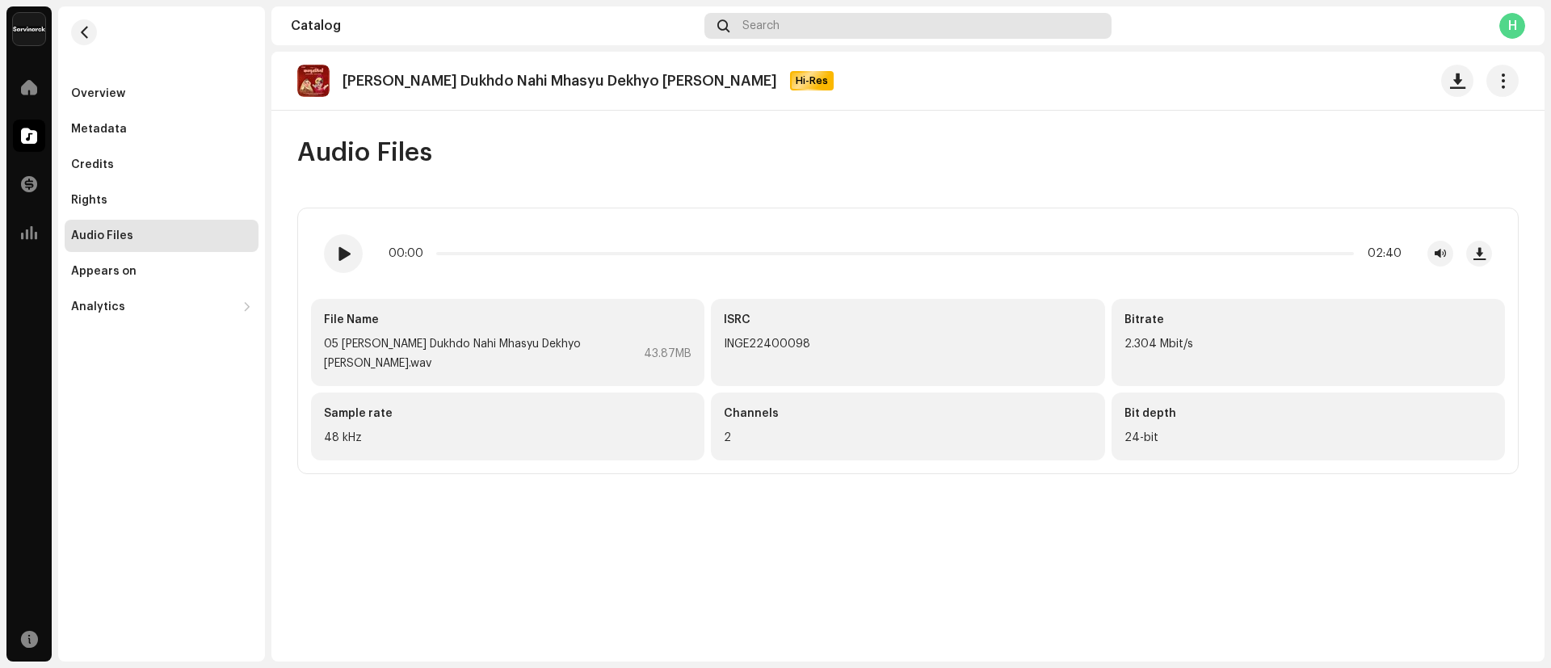
click at [788, 27] on div "Search" at bounding box center [907, 26] width 407 height 26
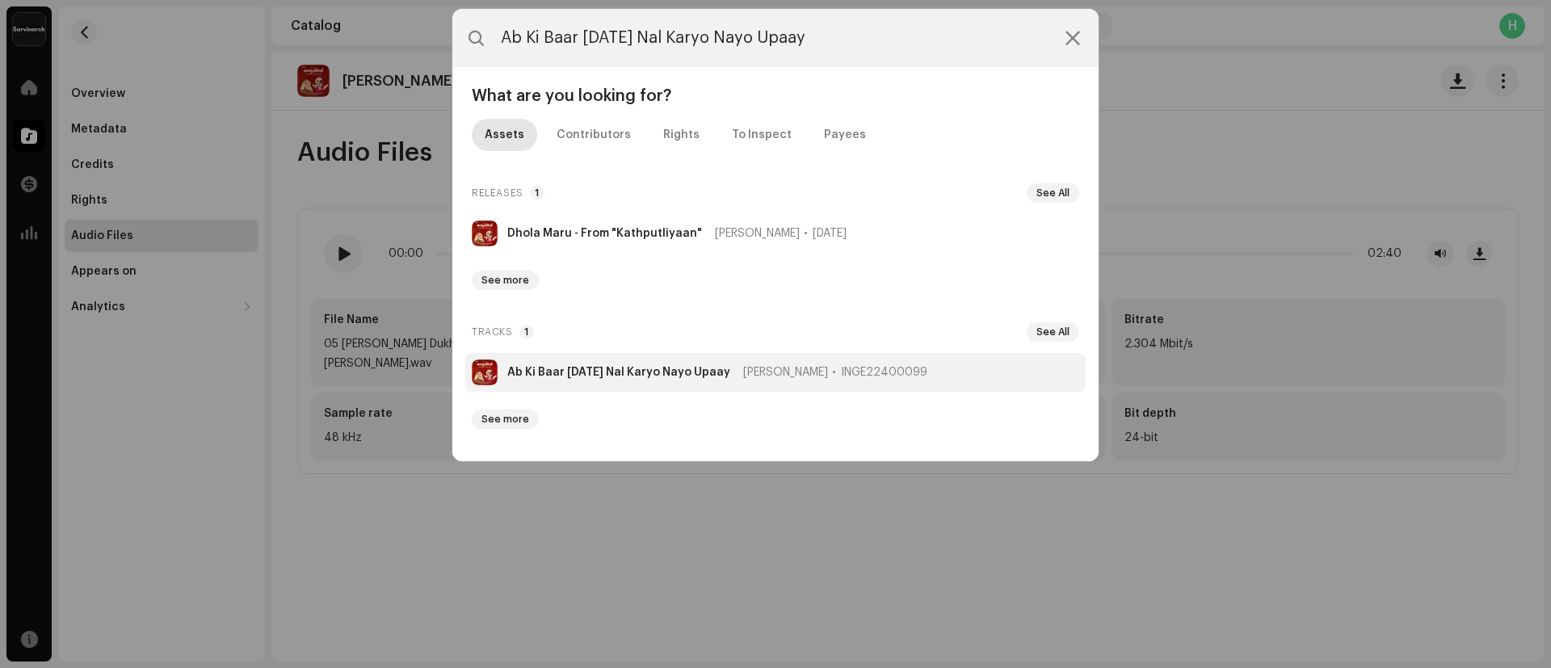
type input "Ab Ki Baar Raja Nal Karyo Nayo Upaay"
click at [540, 362] on li "Ab Ki Baar Raja Nal Karyo Nayo Upaay Purushttom Ranawat INGE22400099" at bounding box center [775, 372] width 620 height 39
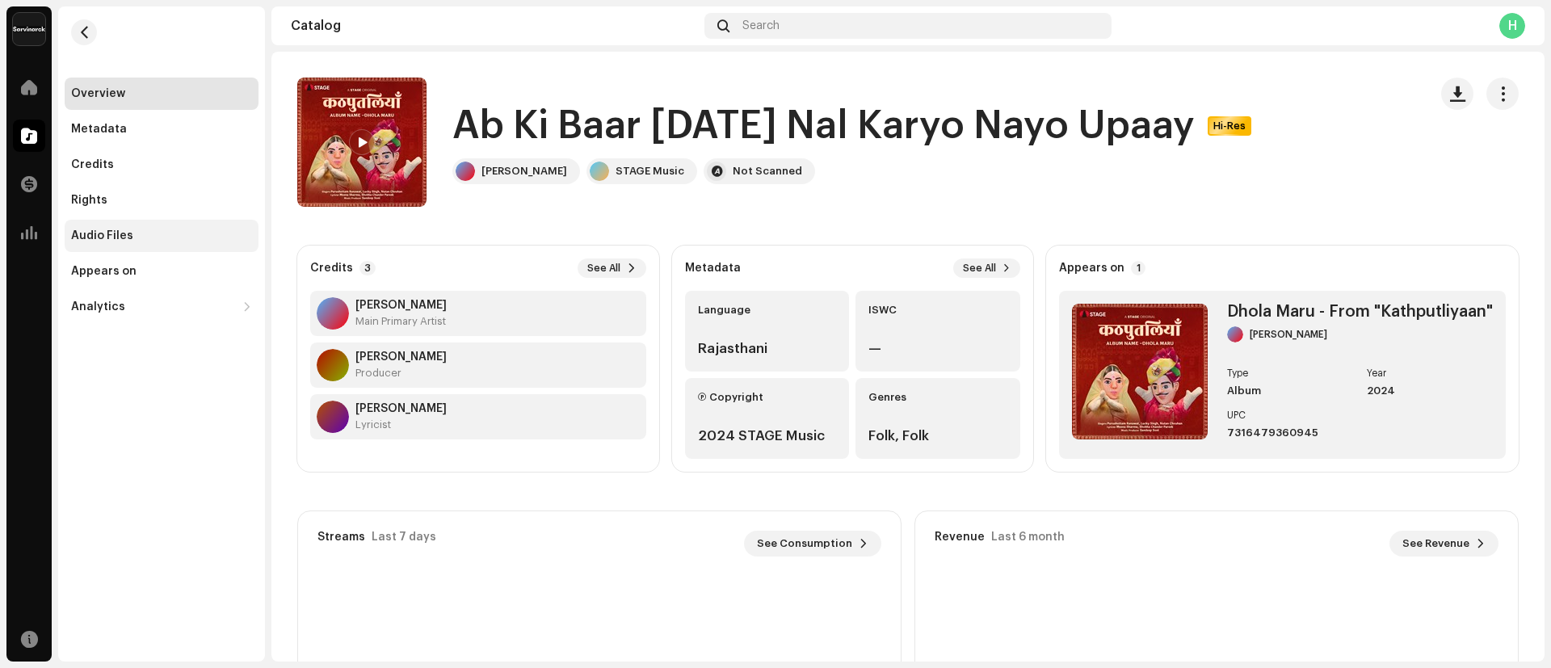
click at [161, 222] on div "Audio Files" at bounding box center [162, 236] width 194 height 32
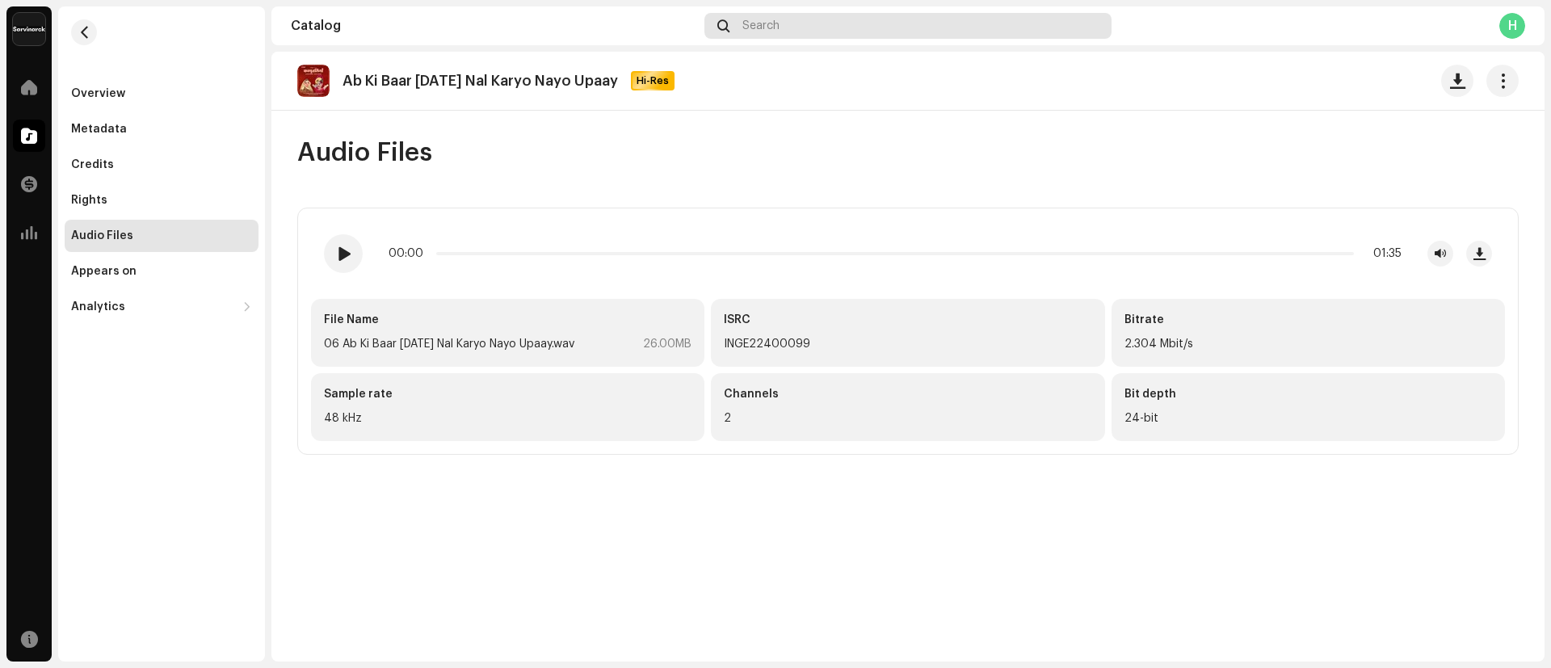
click at [780, 32] on div "Search" at bounding box center [907, 26] width 407 height 26
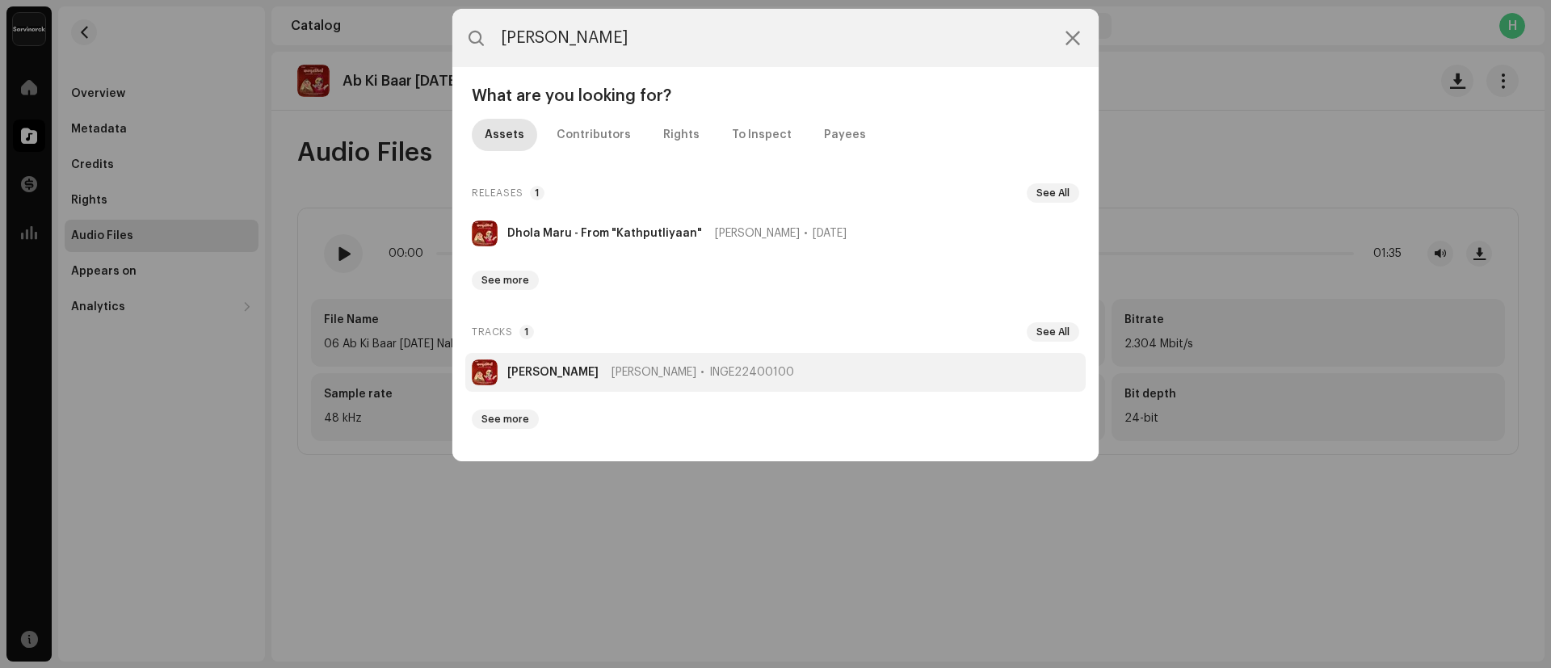
type input "Ankhadiya Damder Bhaee"
click at [554, 371] on strong "Ankhadiya Damder Bhaee" at bounding box center [552, 372] width 91 height 13
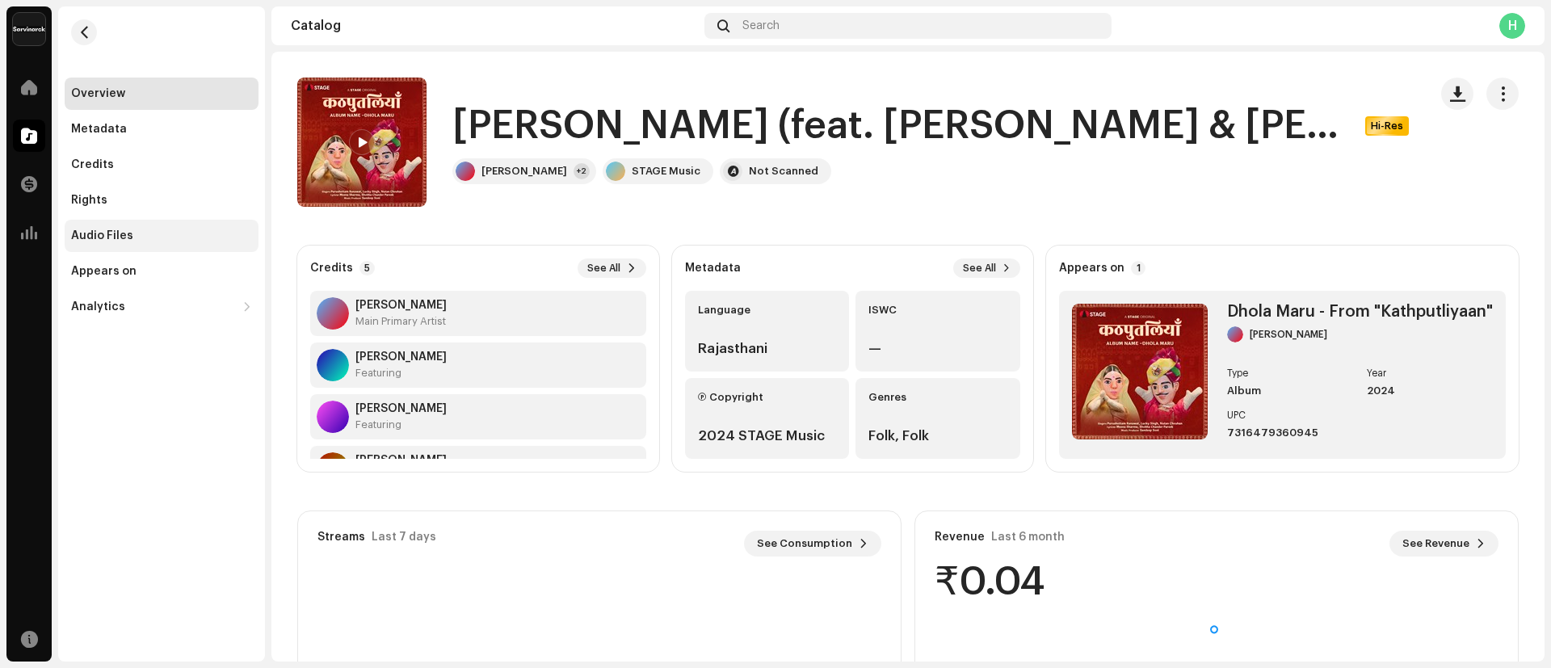
click at [122, 242] on div "Audio Files" at bounding box center [162, 236] width 194 height 32
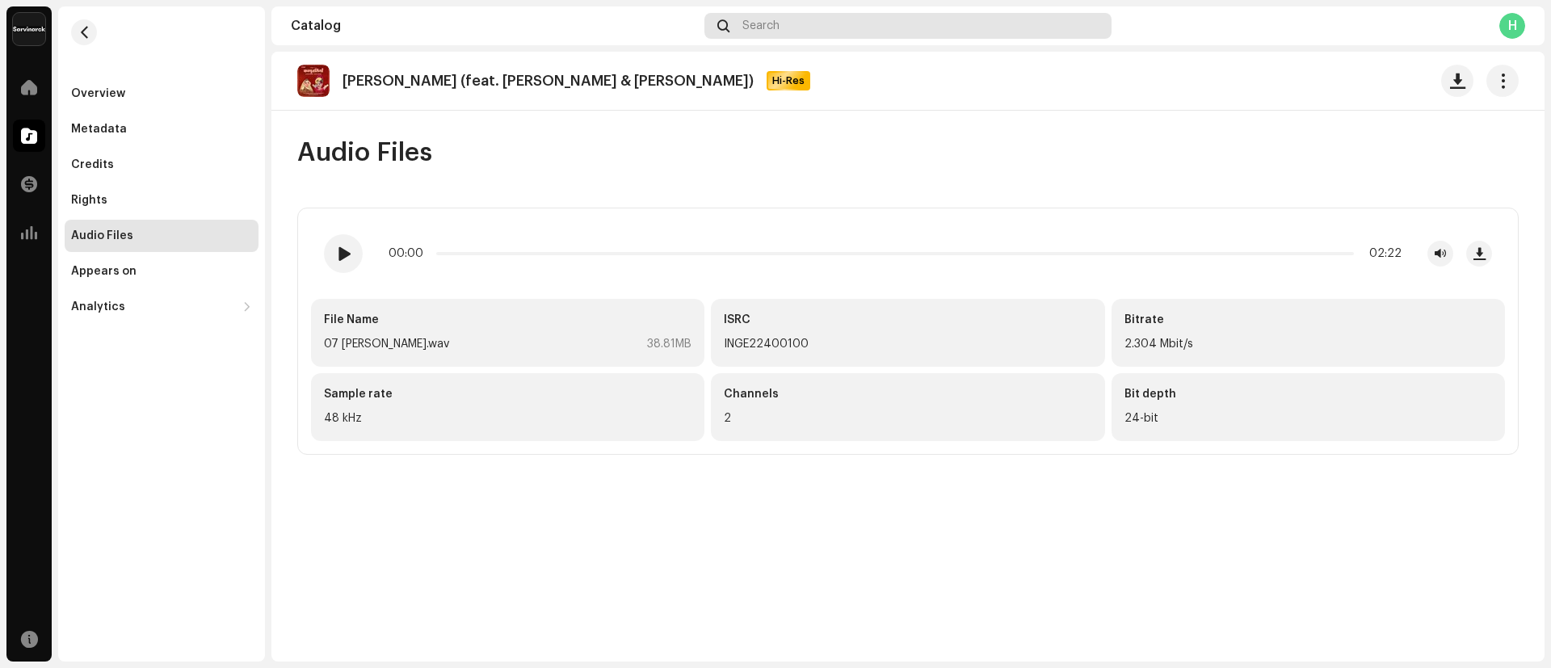
click at [804, 27] on div "Search" at bounding box center [907, 26] width 407 height 26
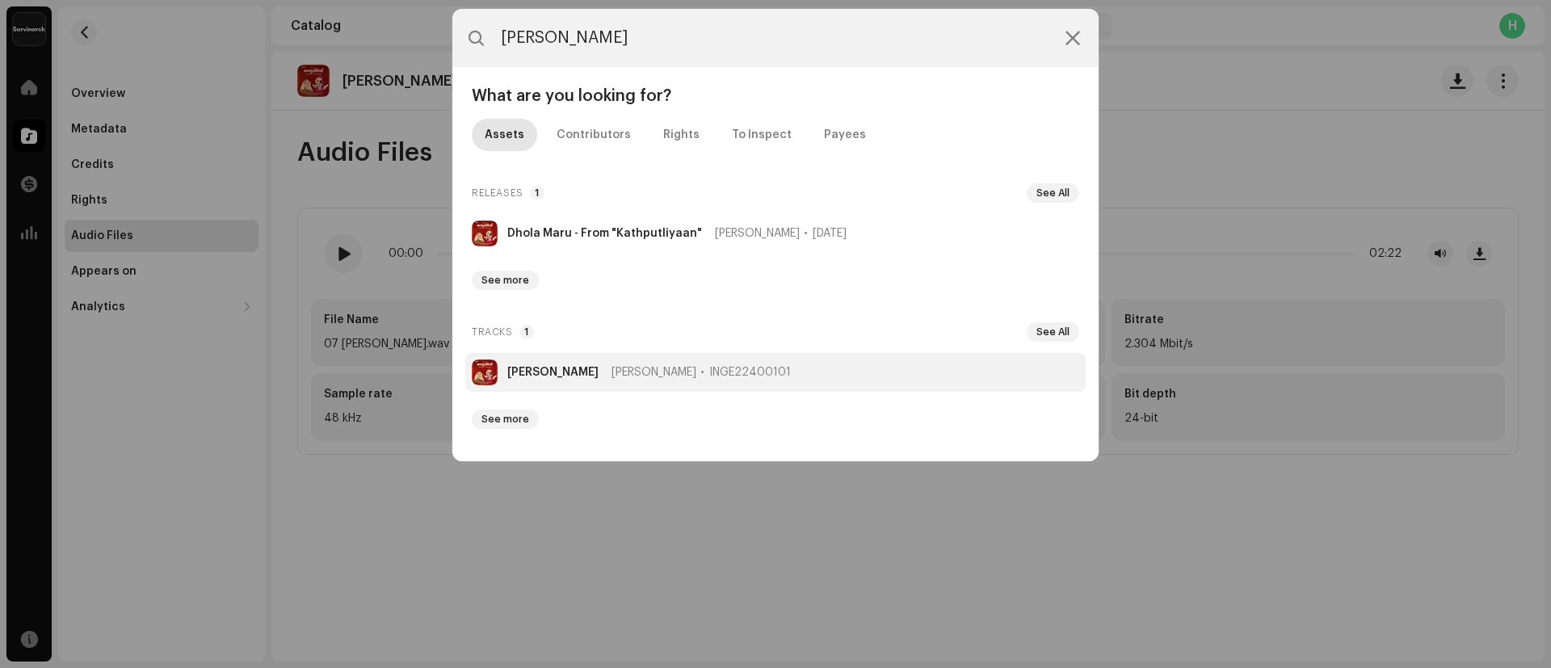
type input "Maaru Thari Yaad Sataawe"
click at [569, 373] on strong "Maaru Thari Yaad Sataawe" at bounding box center [552, 372] width 91 height 13
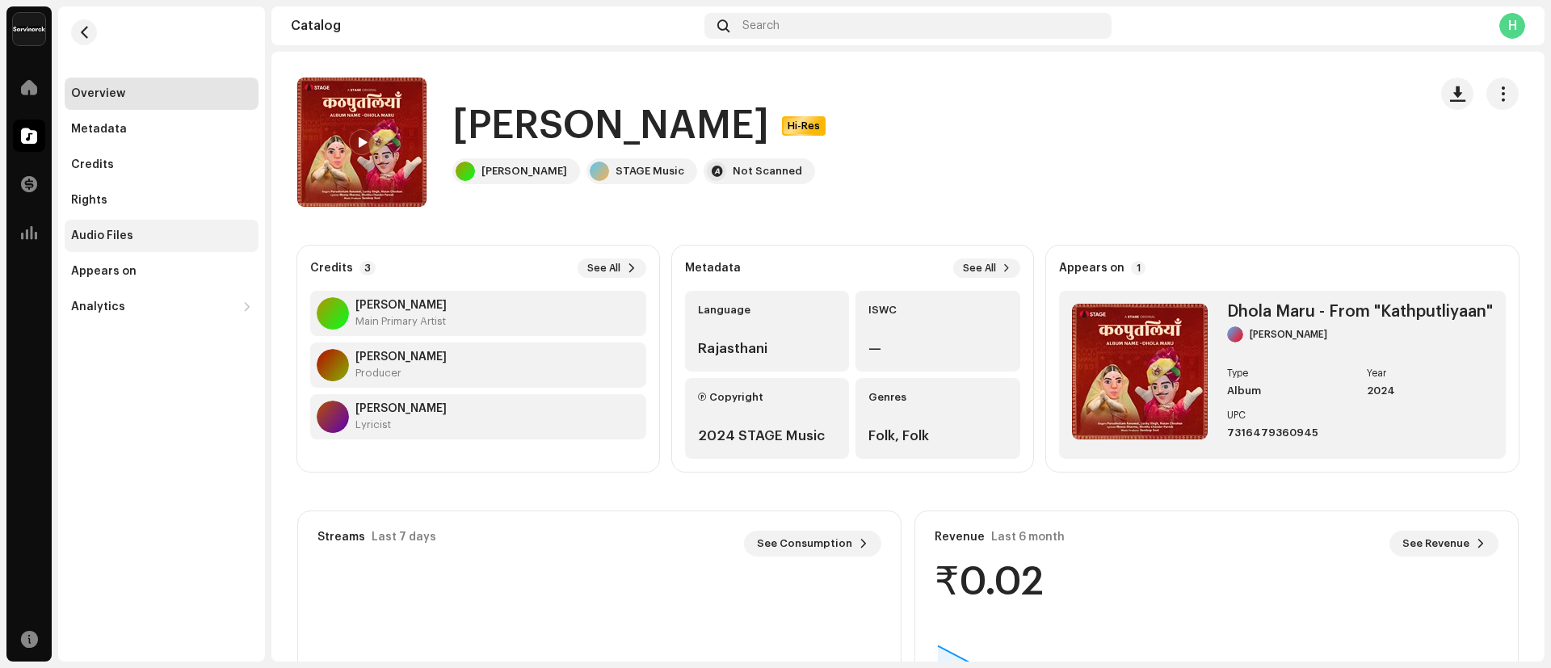
click at [162, 239] on div "Audio Files" at bounding box center [161, 235] width 181 height 13
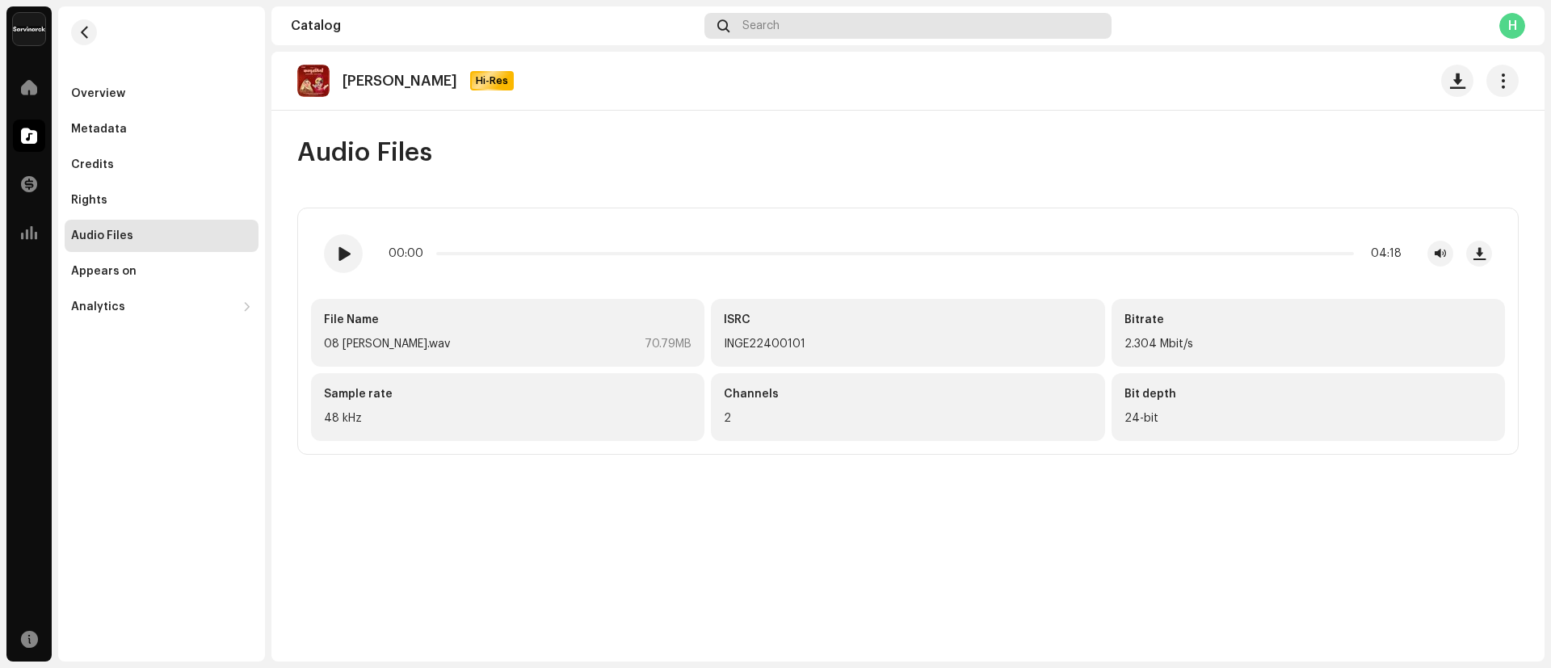
click at [837, 28] on div "Search" at bounding box center [907, 26] width 407 height 26
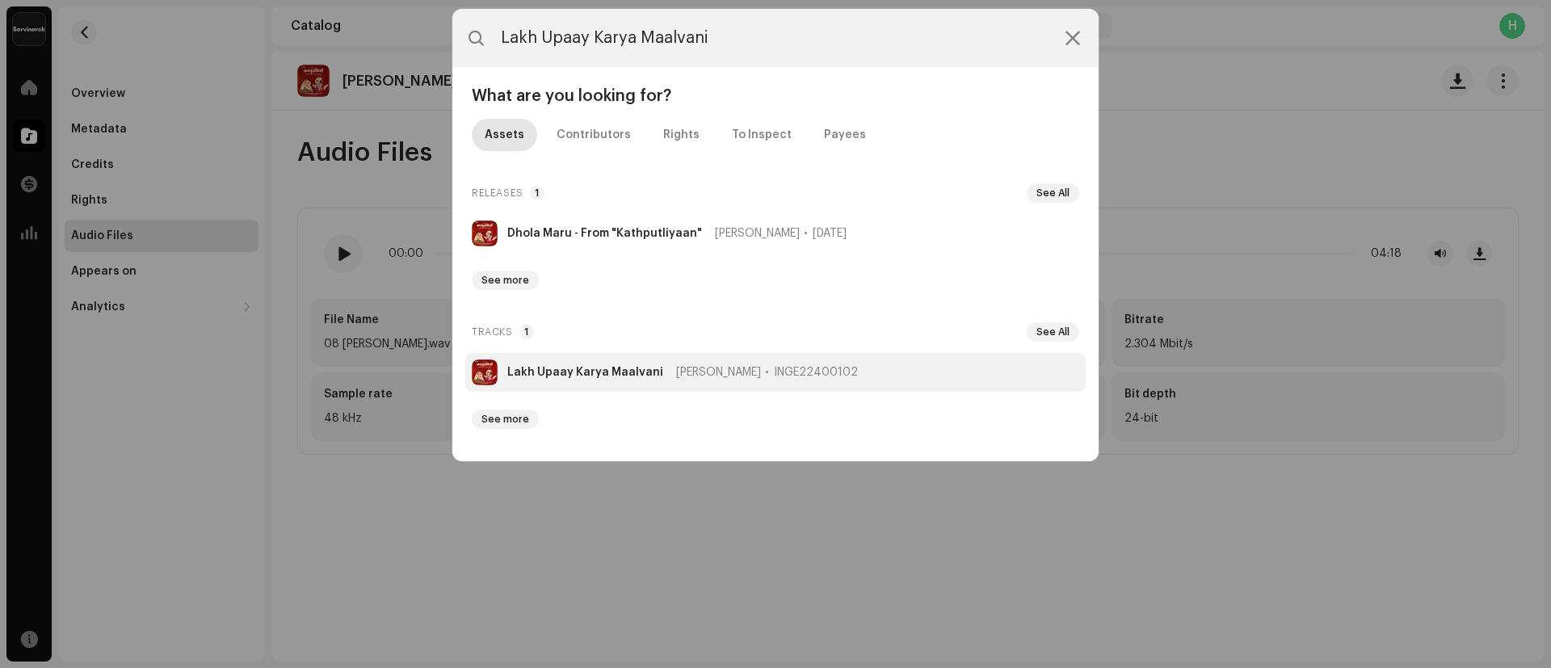
type input "Lakh Upaay Karya Maalvani"
click at [577, 364] on li "Lakh Upaay Karya Maalvani Purushttom Ranawat INGE22400102" at bounding box center [775, 372] width 620 height 39
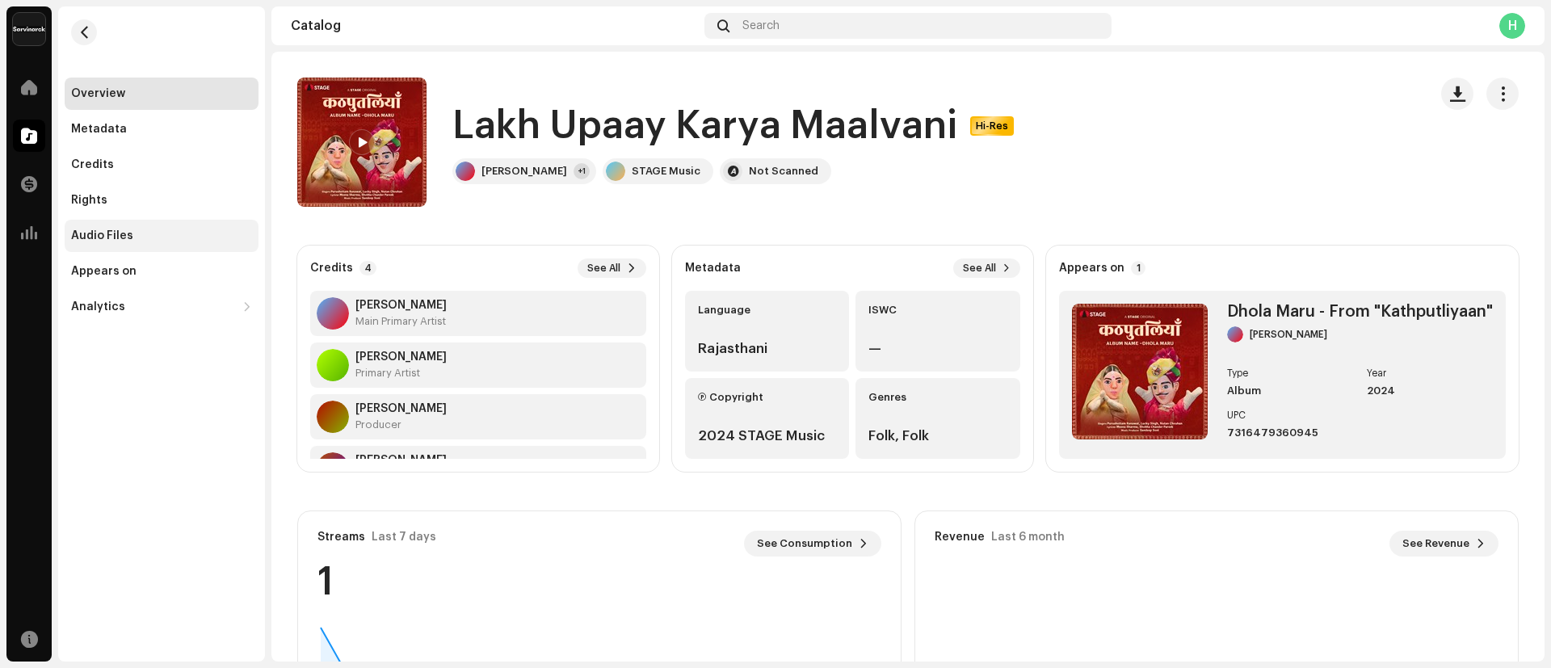
click at [117, 233] on div "Audio Files" at bounding box center [102, 235] width 62 height 13
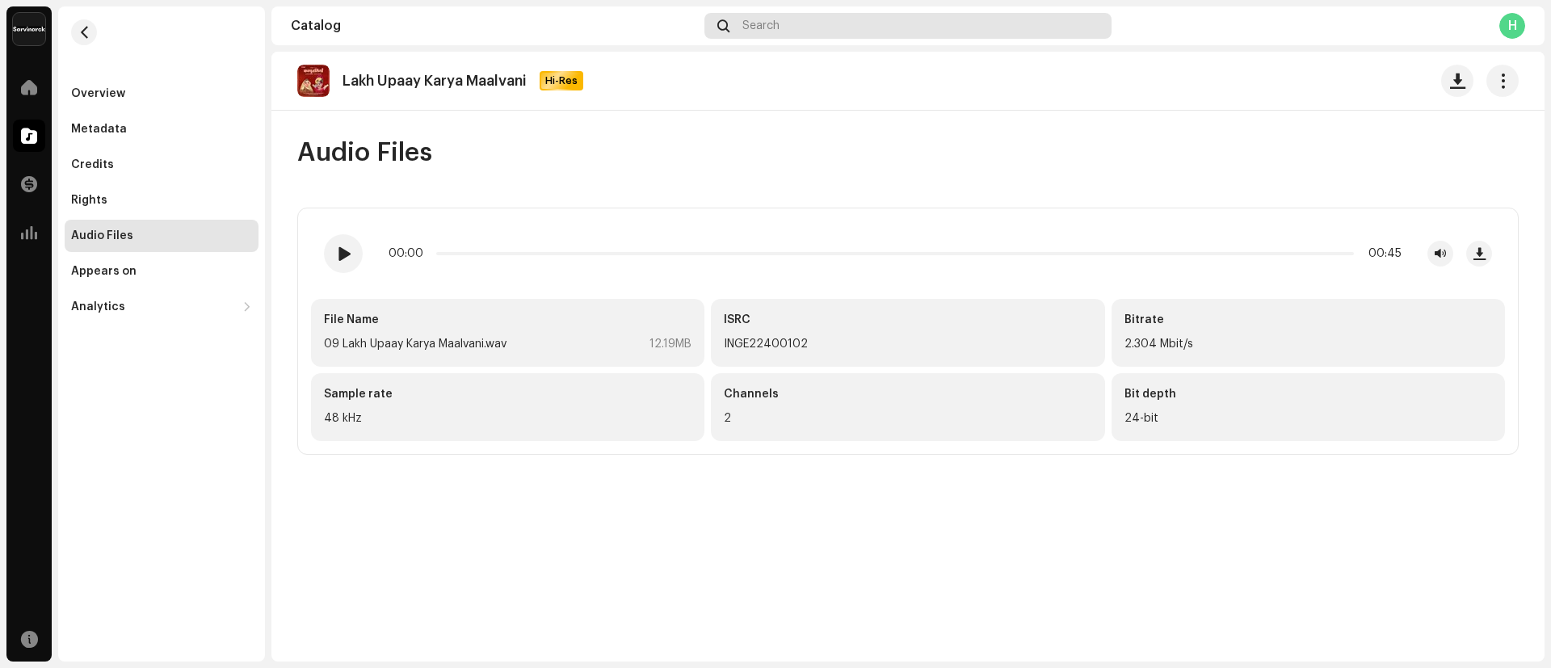
click at [925, 26] on div "Search" at bounding box center [907, 26] width 407 height 26
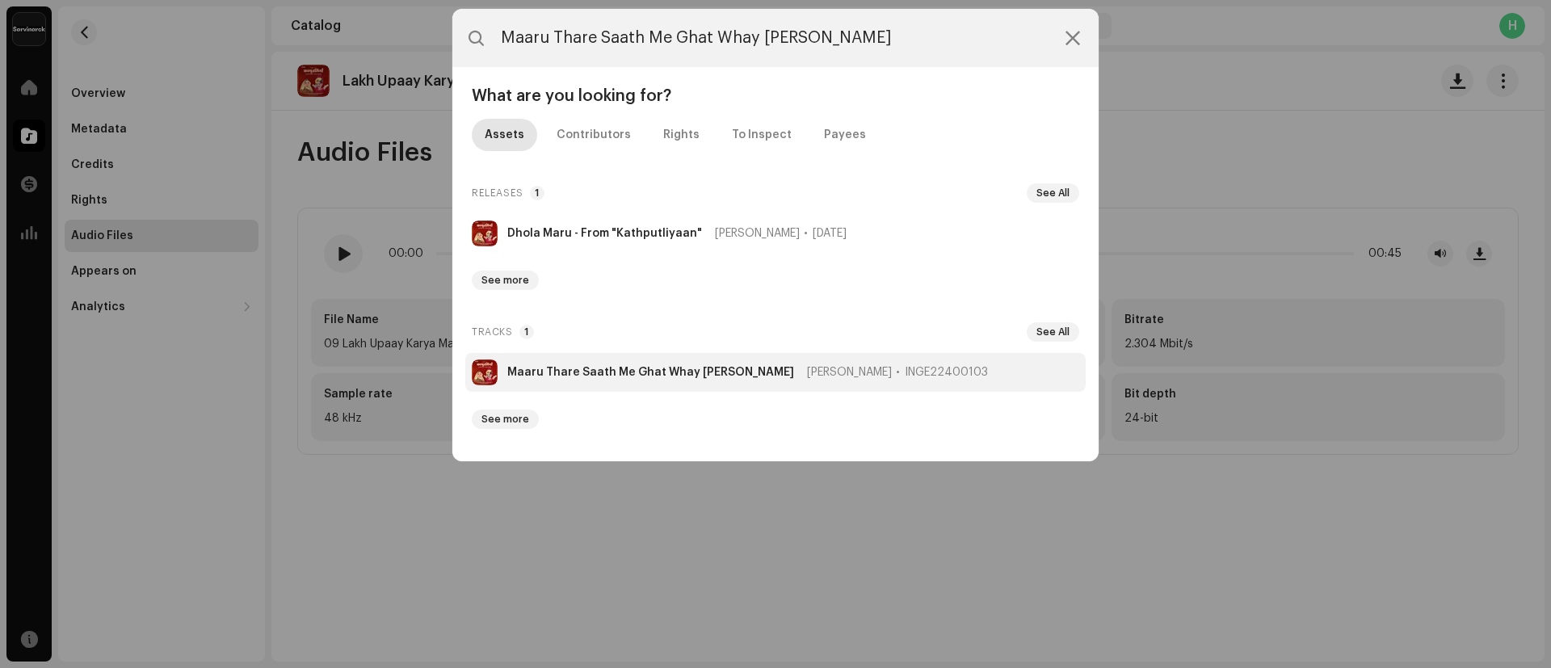
type input "Maaru Thare Saath Me Ghat Whay Rahi Bhari"
click at [588, 366] on strong "Maaru Thare Saath Me Ghat Whay Rahi Bhari" at bounding box center [650, 372] width 287 height 13
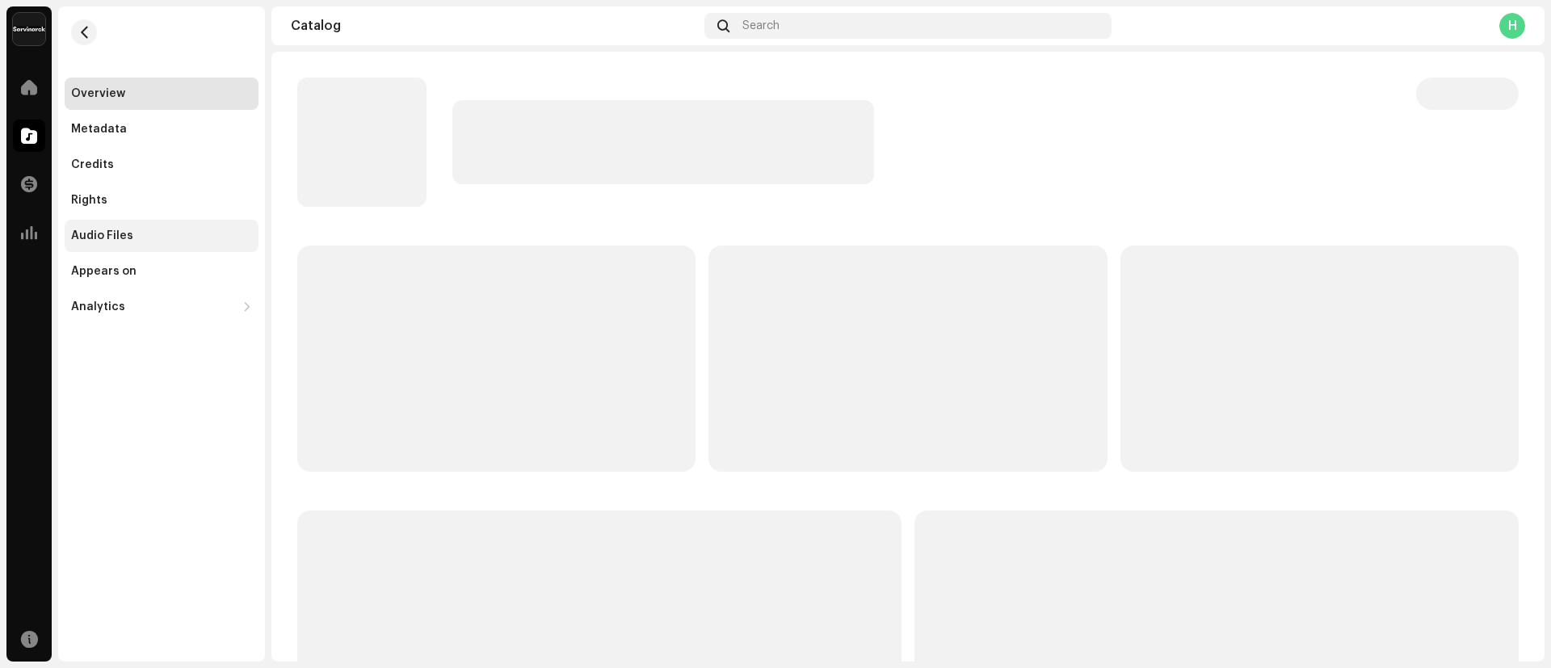
click at [149, 229] on div "Audio Files" at bounding box center [161, 235] width 181 height 13
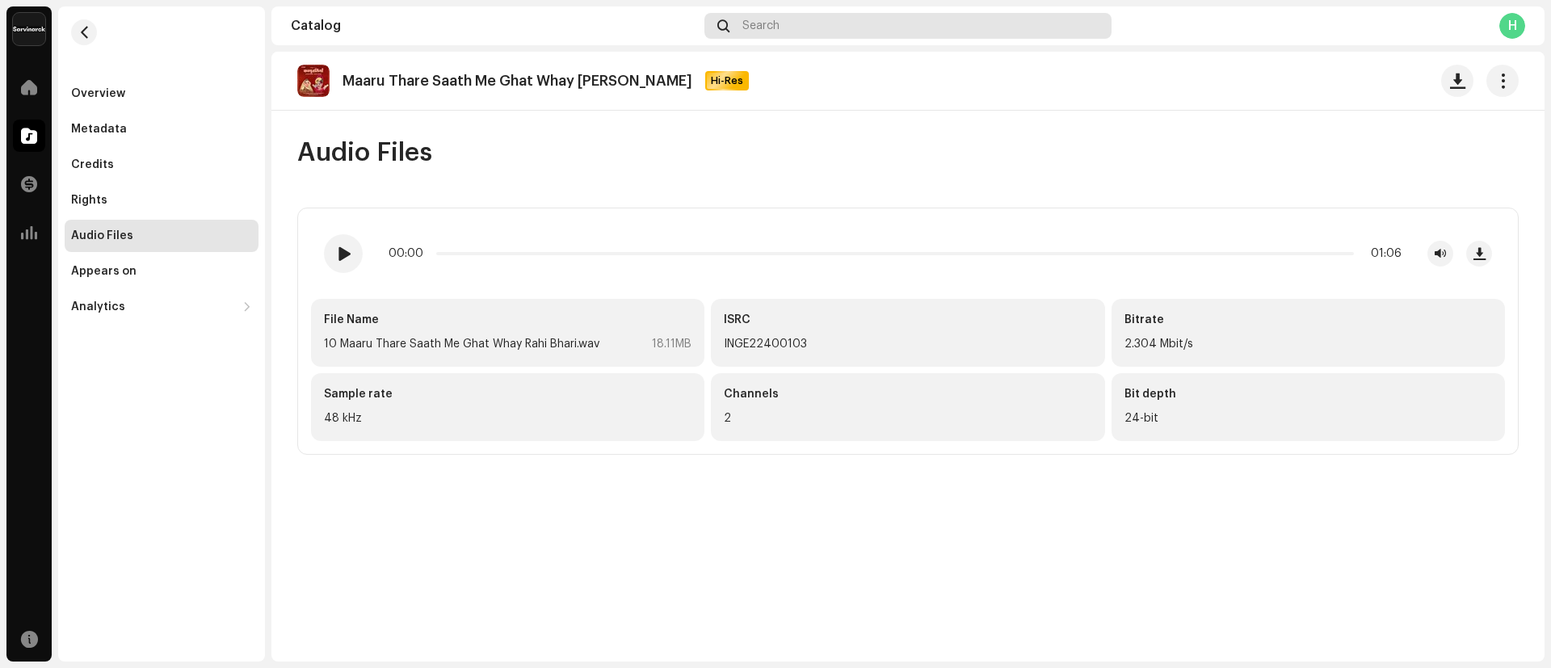
click at [797, 28] on div "Search" at bounding box center [907, 26] width 407 height 26
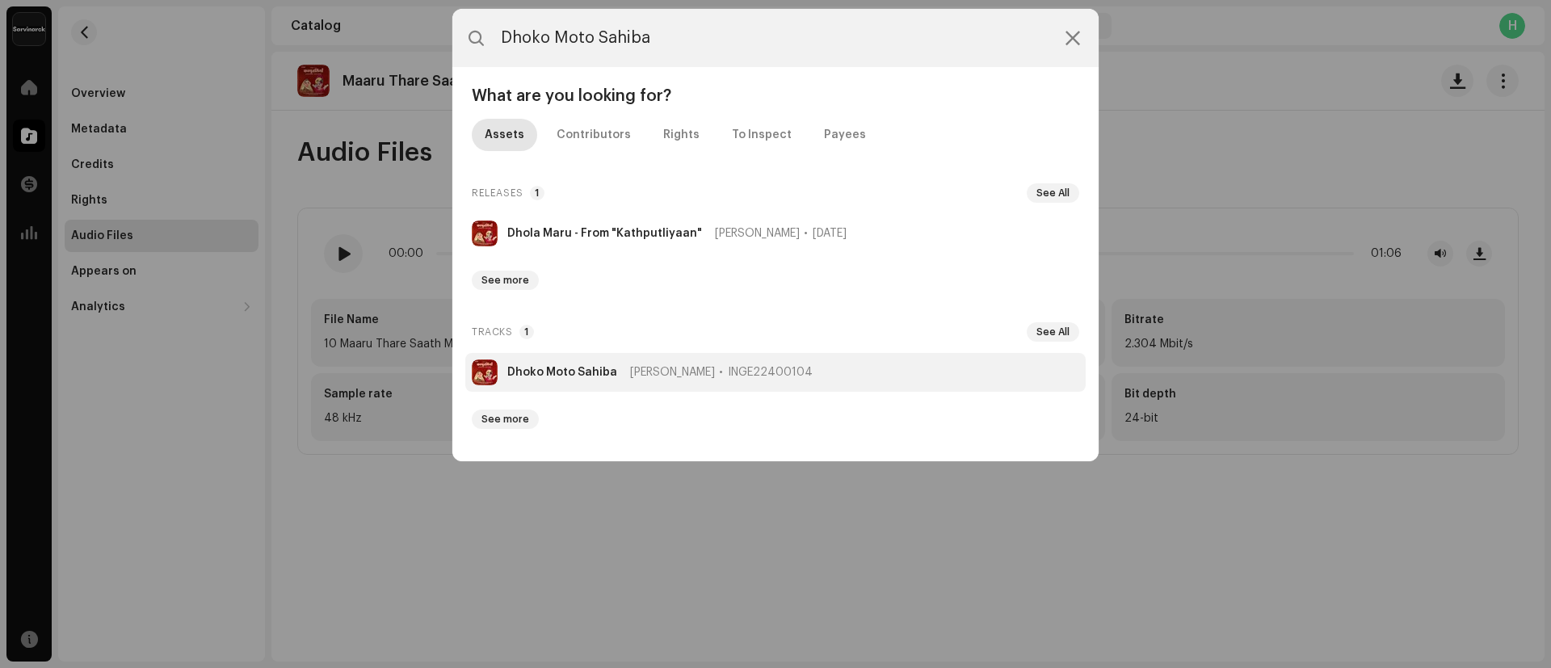
type input "Dhoko Moto Sahiba"
click at [573, 371] on strong "Dhoko Moto Sahiba" at bounding box center [562, 372] width 110 height 13
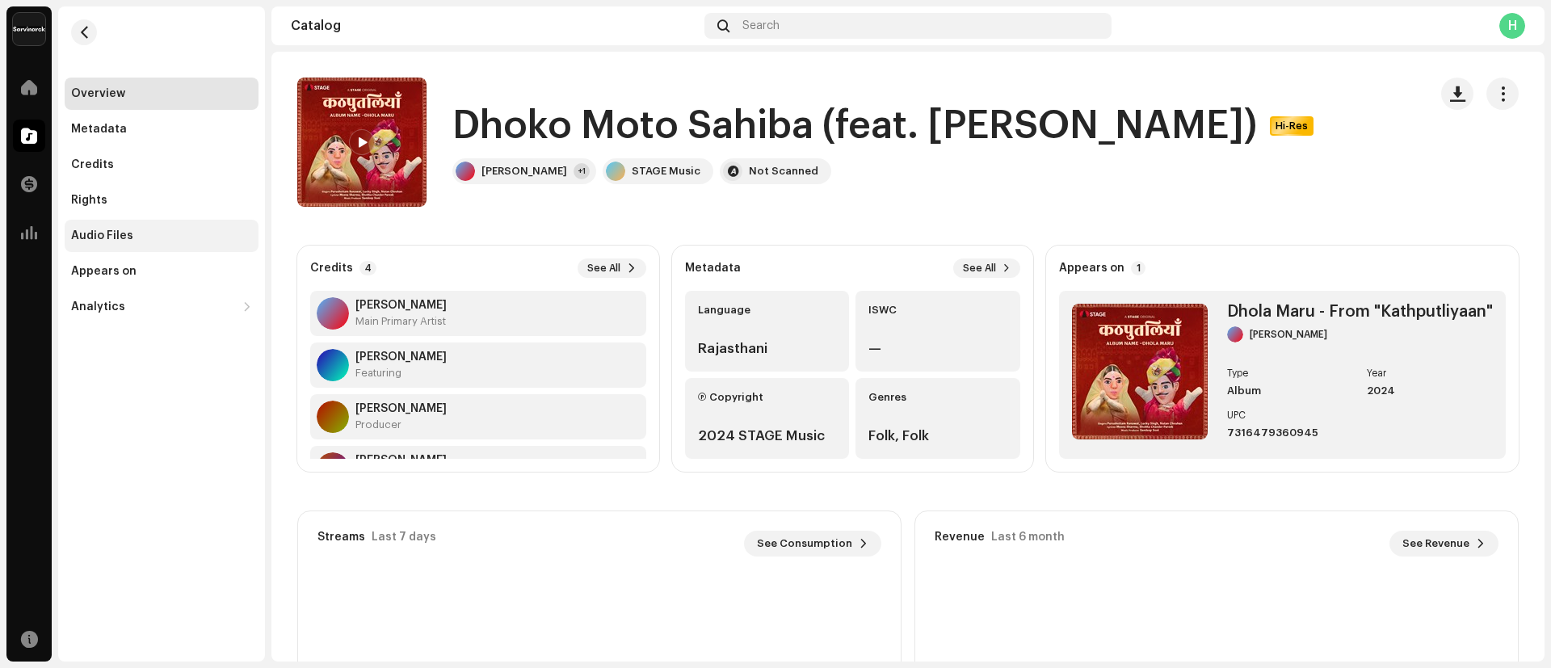
click at [144, 224] on div "Audio Files" at bounding box center [162, 236] width 194 height 32
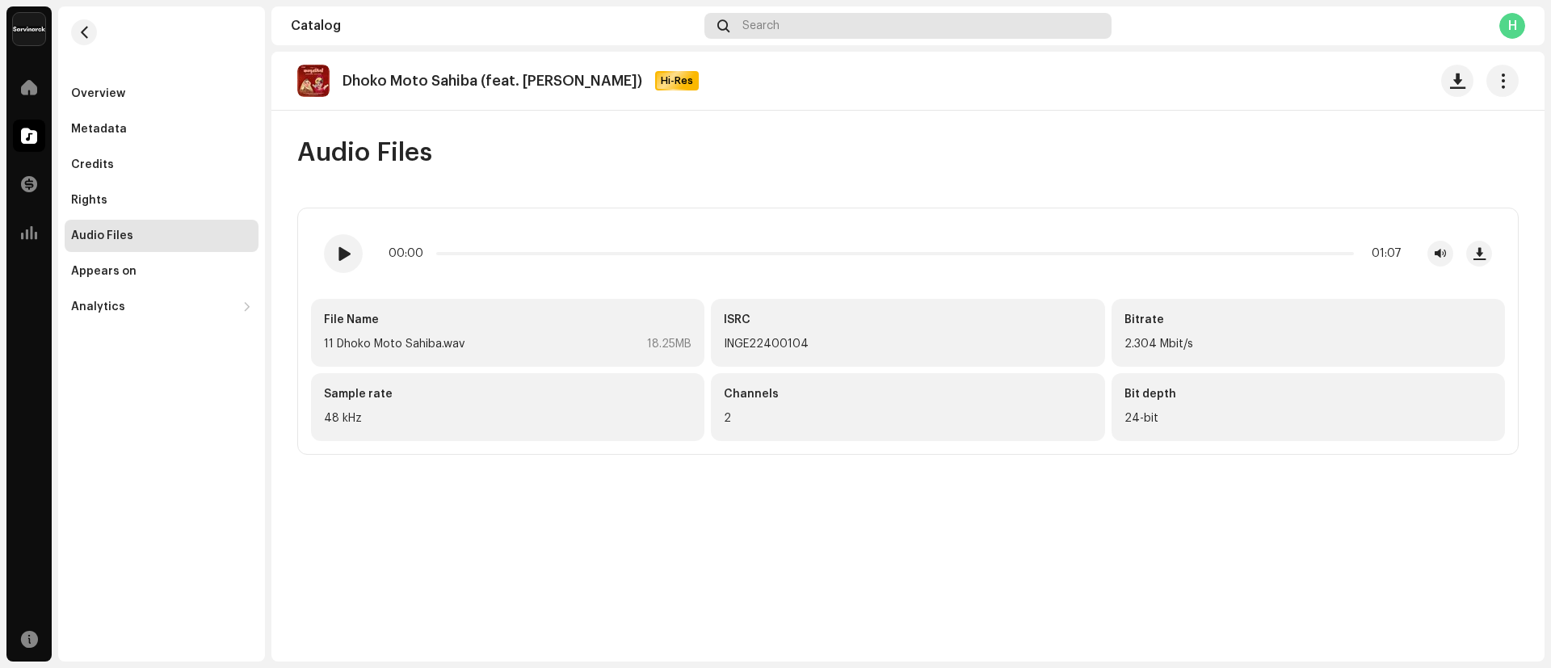
click at [851, 18] on div "Search" at bounding box center [907, 26] width 407 height 26
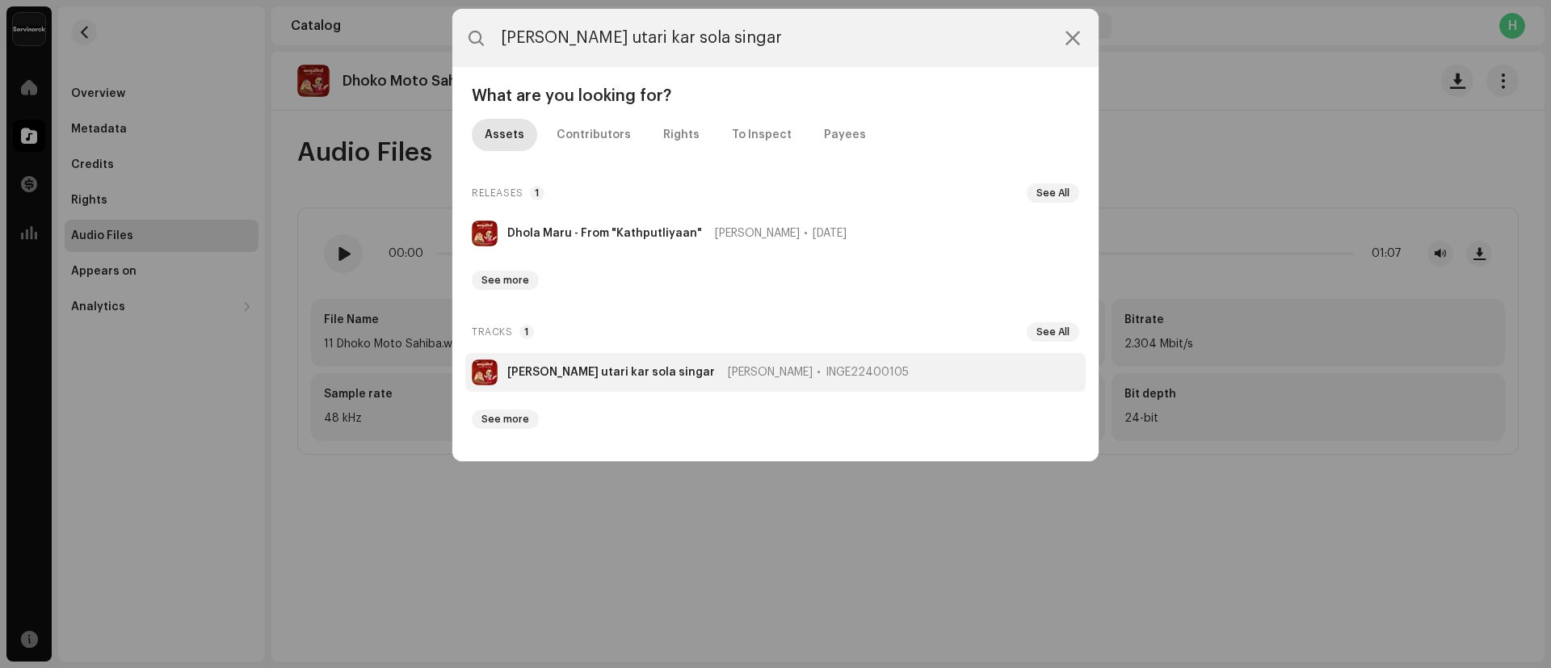
type input "Marvan mahlan utari kar sola singar"
click at [542, 368] on strong "Marvan mahlan utari kar sola singar" at bounding box center [611, 372] width 208 height 13
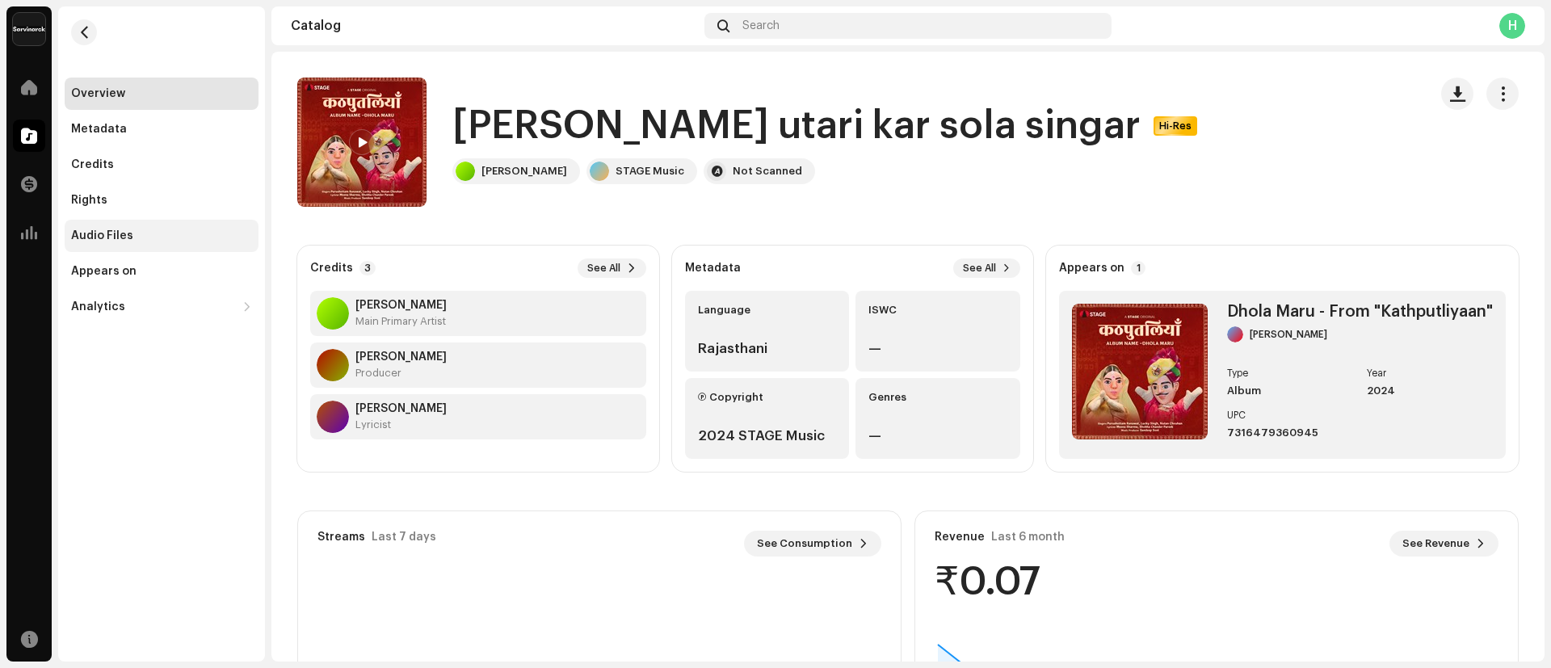
click at [141, 239] on div "Audio Files" at bounding box center [161, 235] width 181 height 13
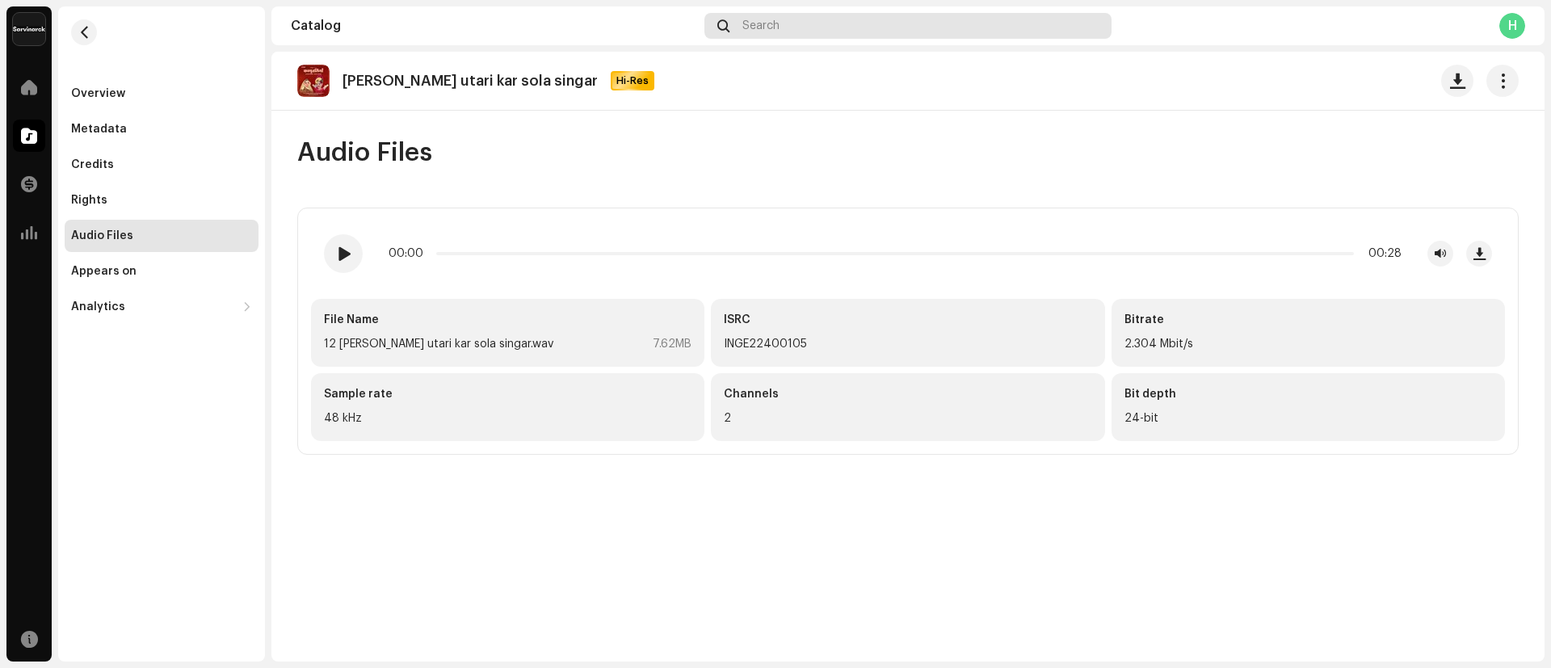
click at [803, 31] on div "Search" at bounding box center [907, 26] width 407 height 26
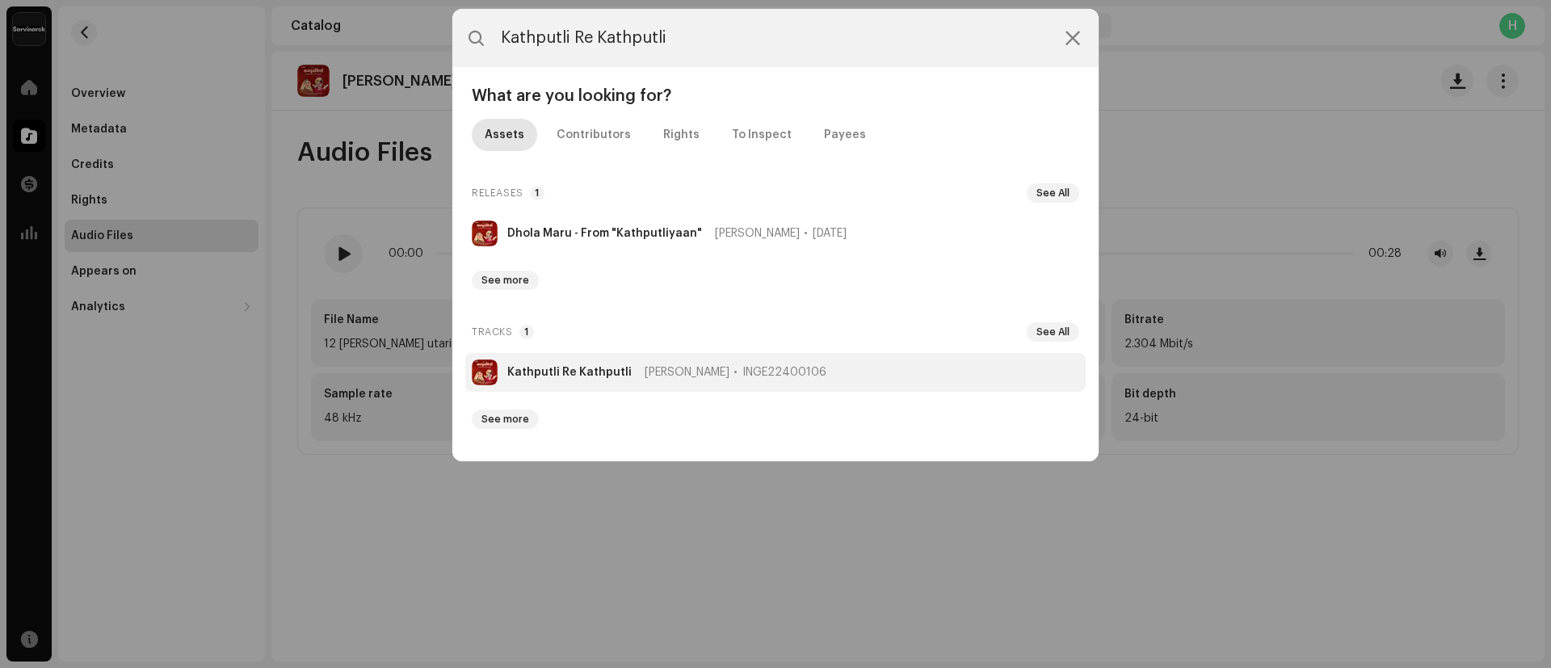
type input "Kathputli Re Kathputli"
click at [578, 358] on li "Kathputli Re Kathputli Nutan Chouhan INGE22400106" at bounding box center [775, 372] width 620 height 39
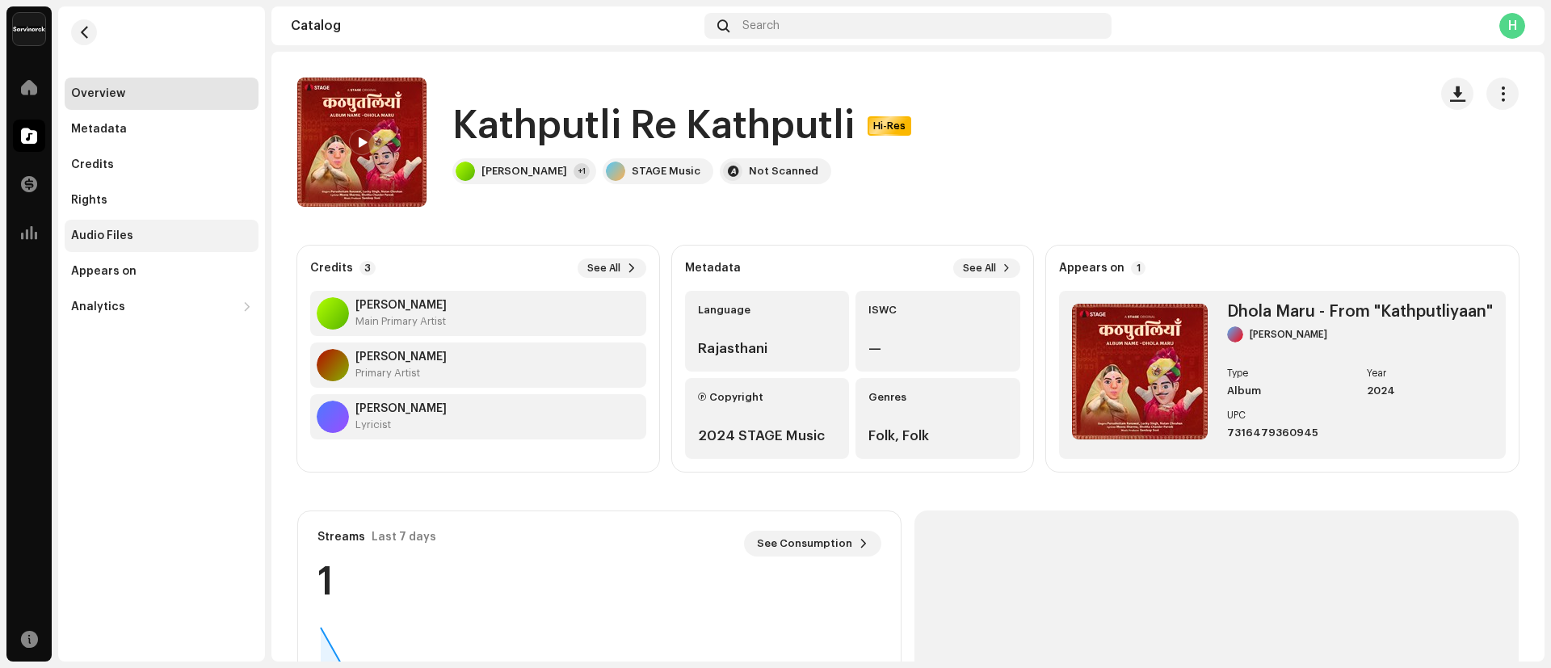
click at [162, 228] on div "Audio Files" at bounding box center [162, 236] width 194 height 32
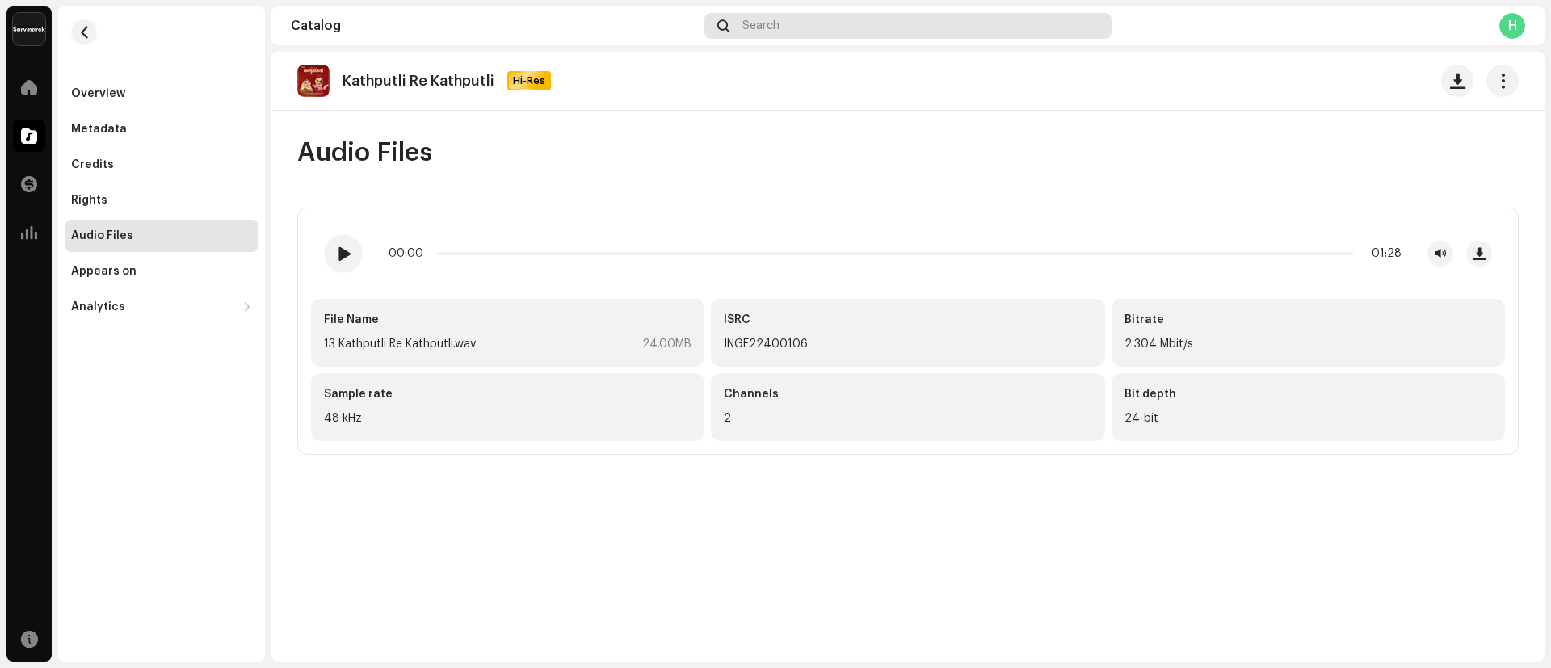
click at [783, 28] on div "Search" at bounding box center [907, 26] width 407 height 26
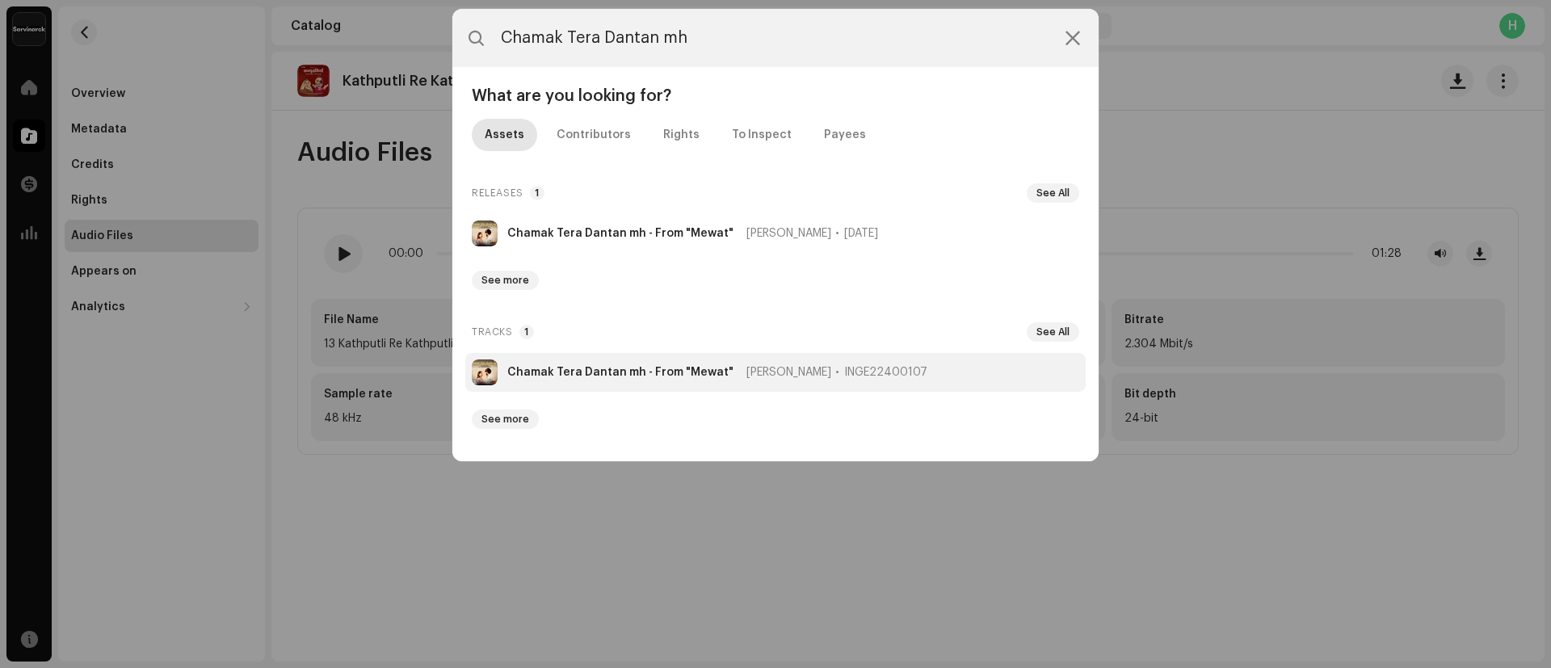
type input "Chamak Tera Dantan mh"
click at [579, 367] on strong "Chamak Tera Dantan mh - From "Mewat"" at bounding box center [620, 372] width 226 height 13
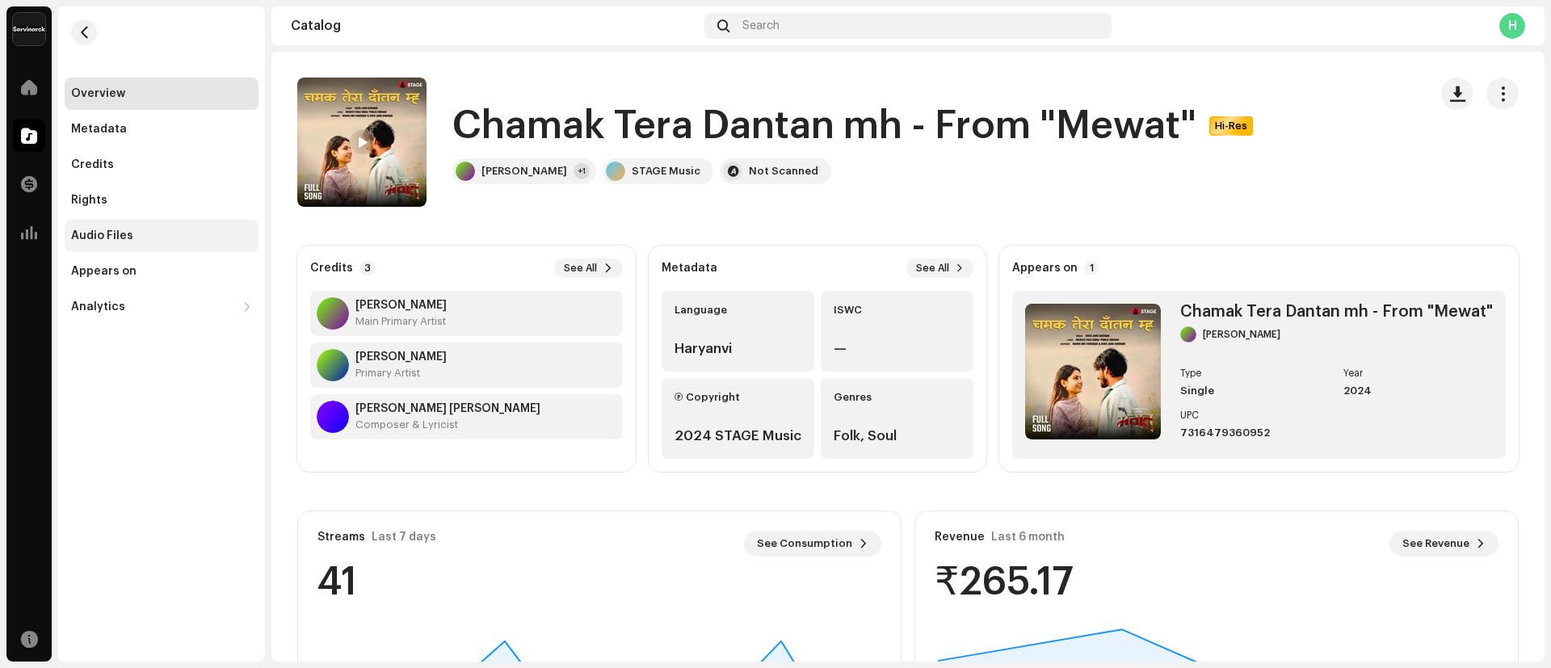
click at [153, 242] on div "Audio Files" at bounding box center [162, 236] width 194 height 32
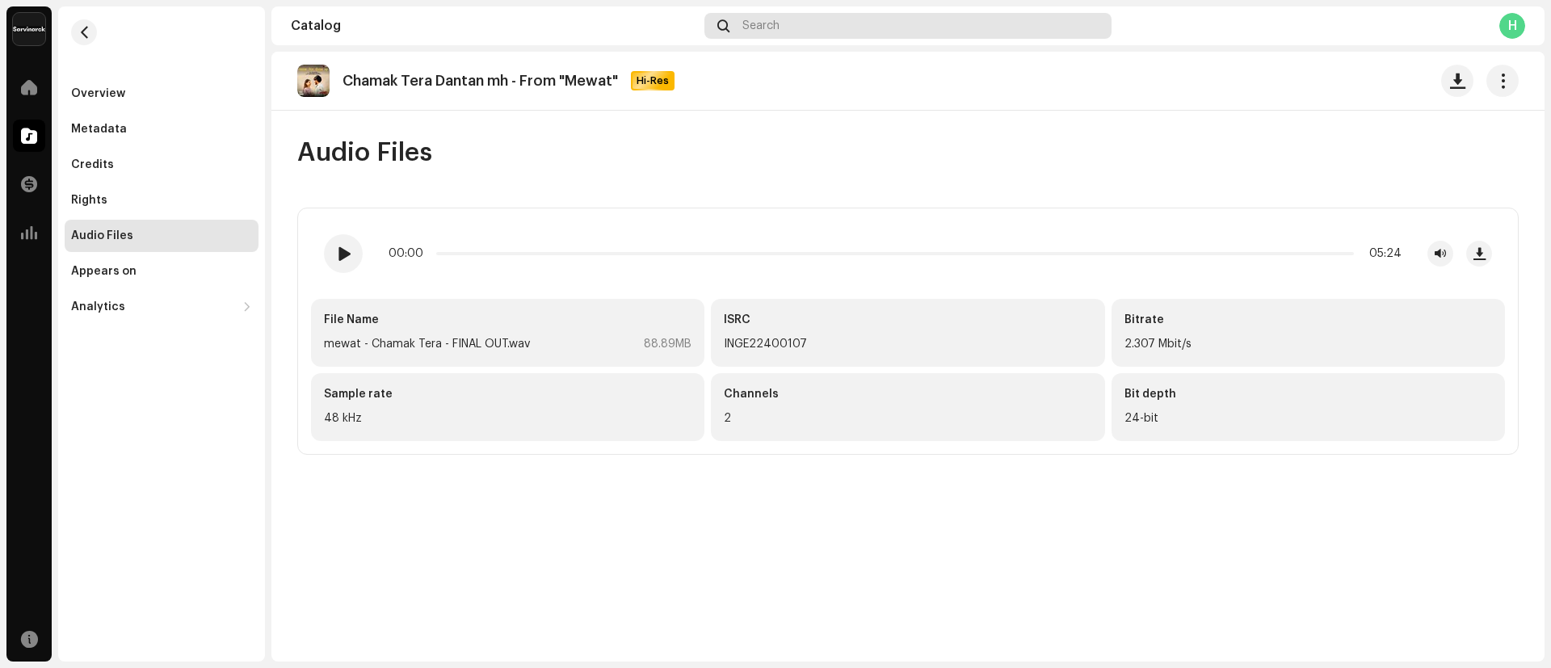
click at [841, 26] on div "Search" at bounding box center [907, 26] width 407 height 26
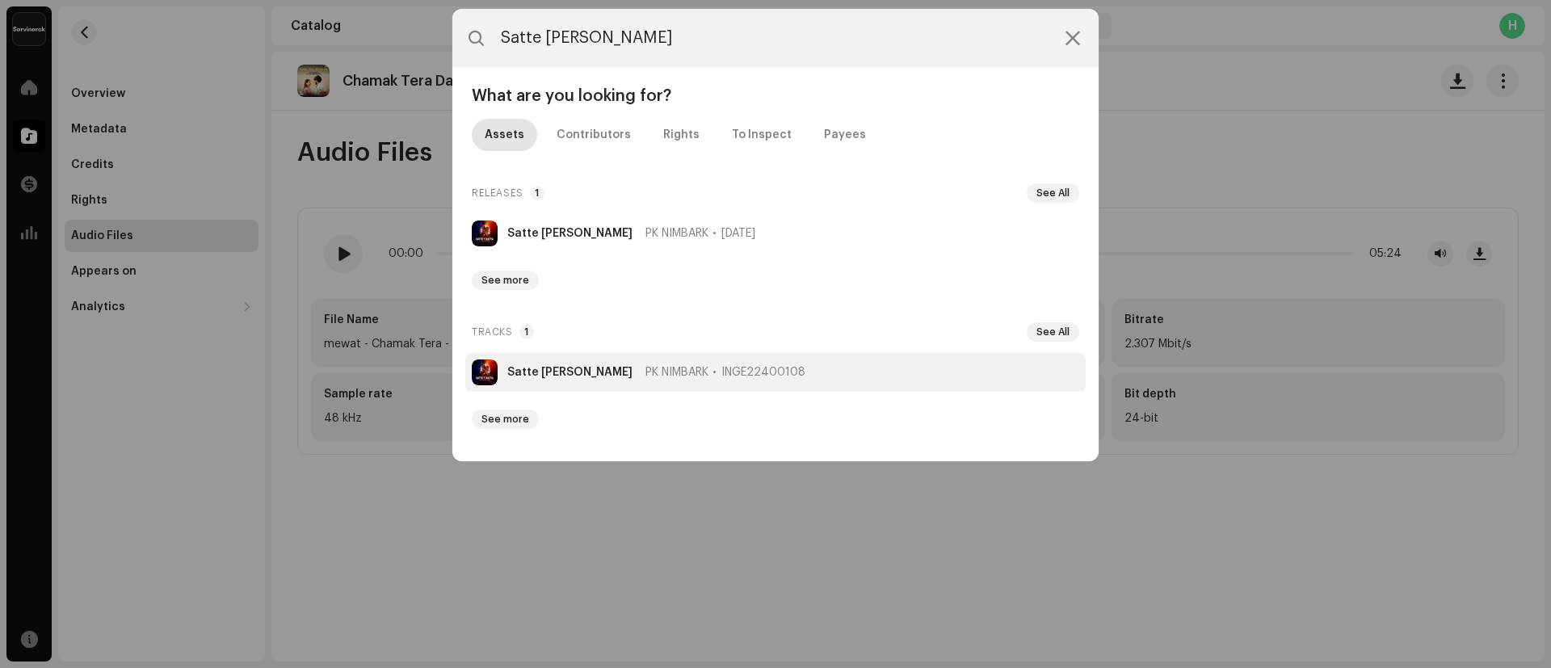
type input "Satte [PERSON_NAME]"
click at [535, 370] on strong "Satte [PERSON_NAME]" at bounding box center [569, 372] width 125 height 13
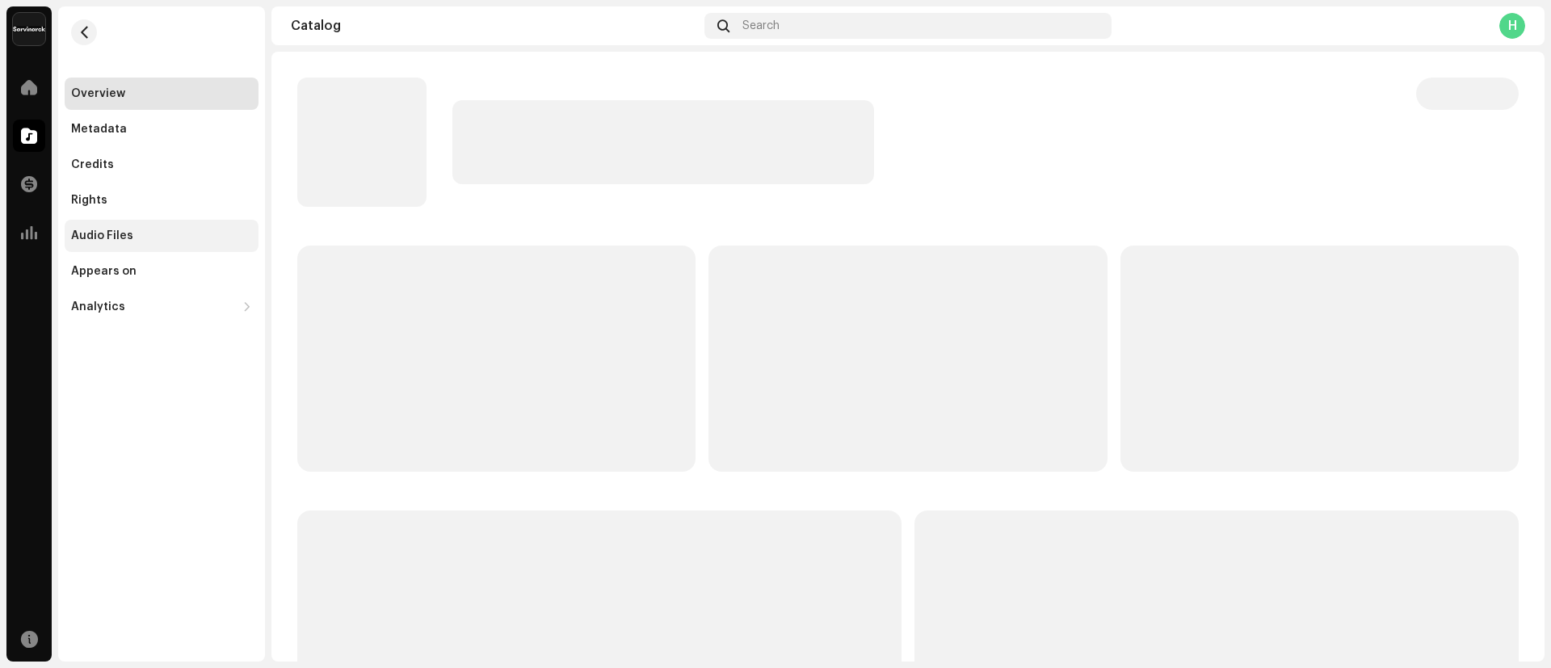
click at [102, 237] on div "Audio Files" at bounding box center [102, 235] width 62 height 13
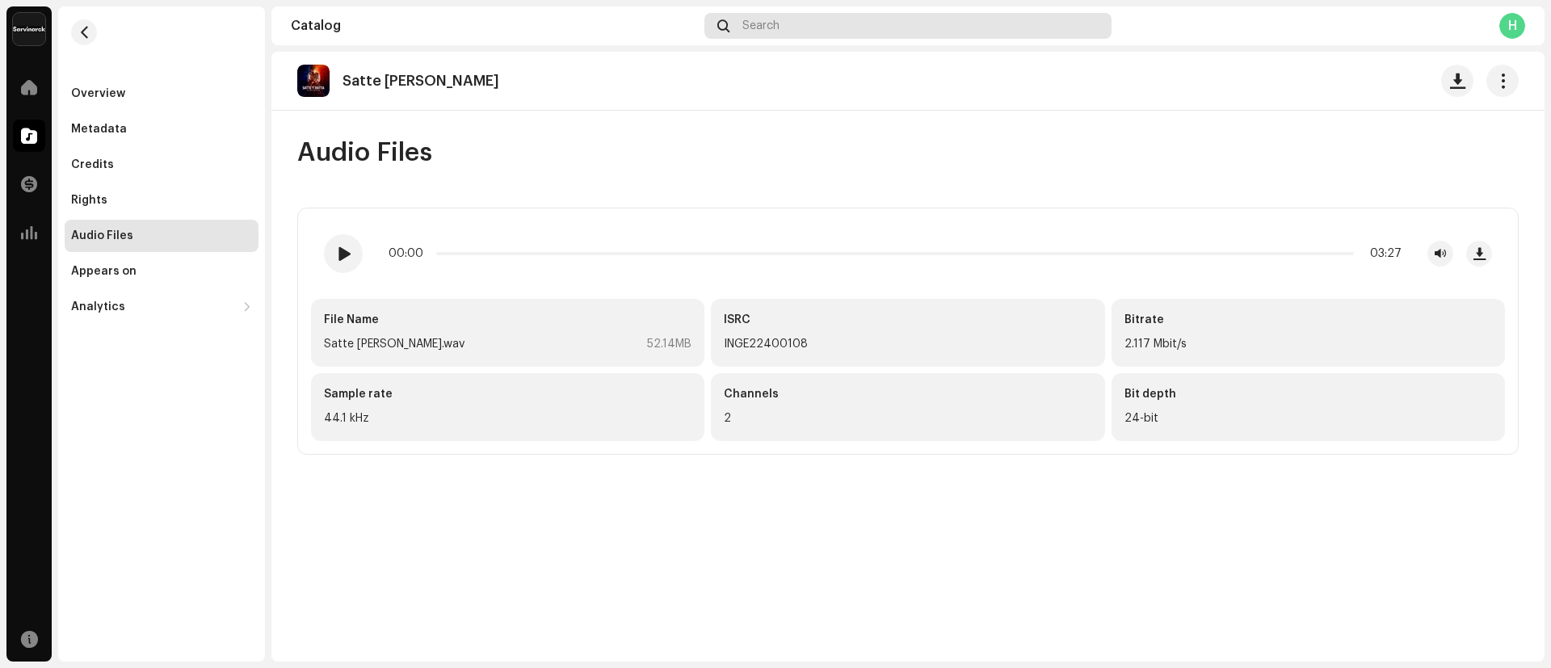
click at [825, 26] on div "Search" at bounding box center [907, 26] width 407 height 26
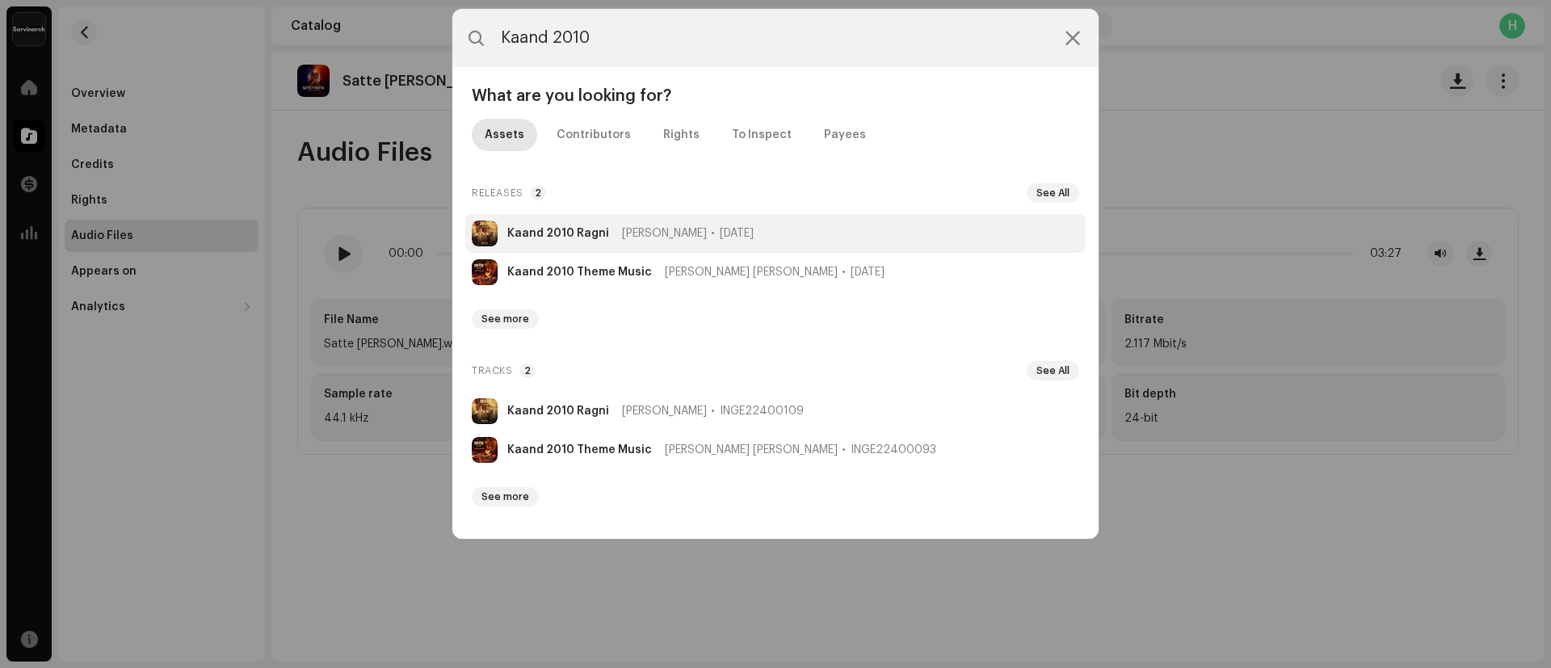
type input "Kaand 2010"
click at [542, 235] on strong "Kaand 2010 Ragni" at bounding box center [558, 233] width 102 height 13
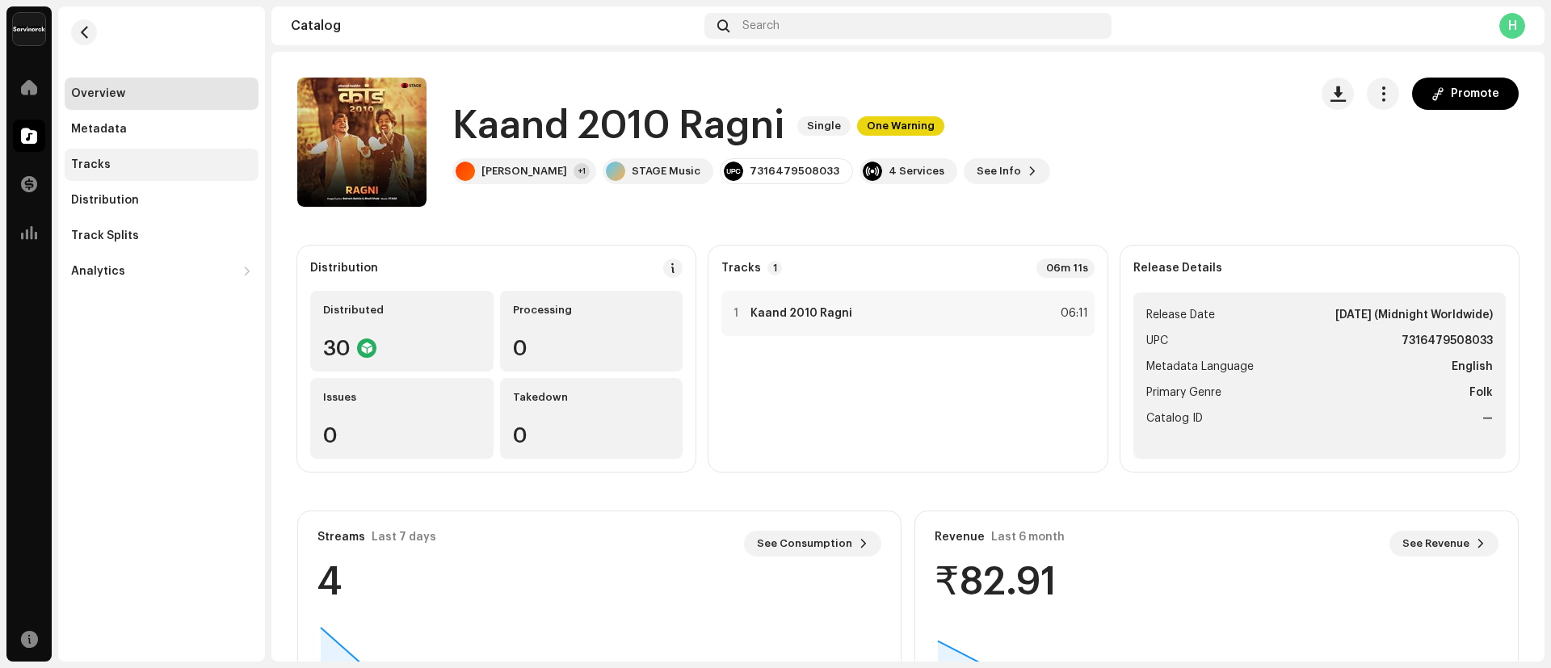
click at [132, 170] on div "Tracks" at bounding box center [161, 164] width 181 height 13
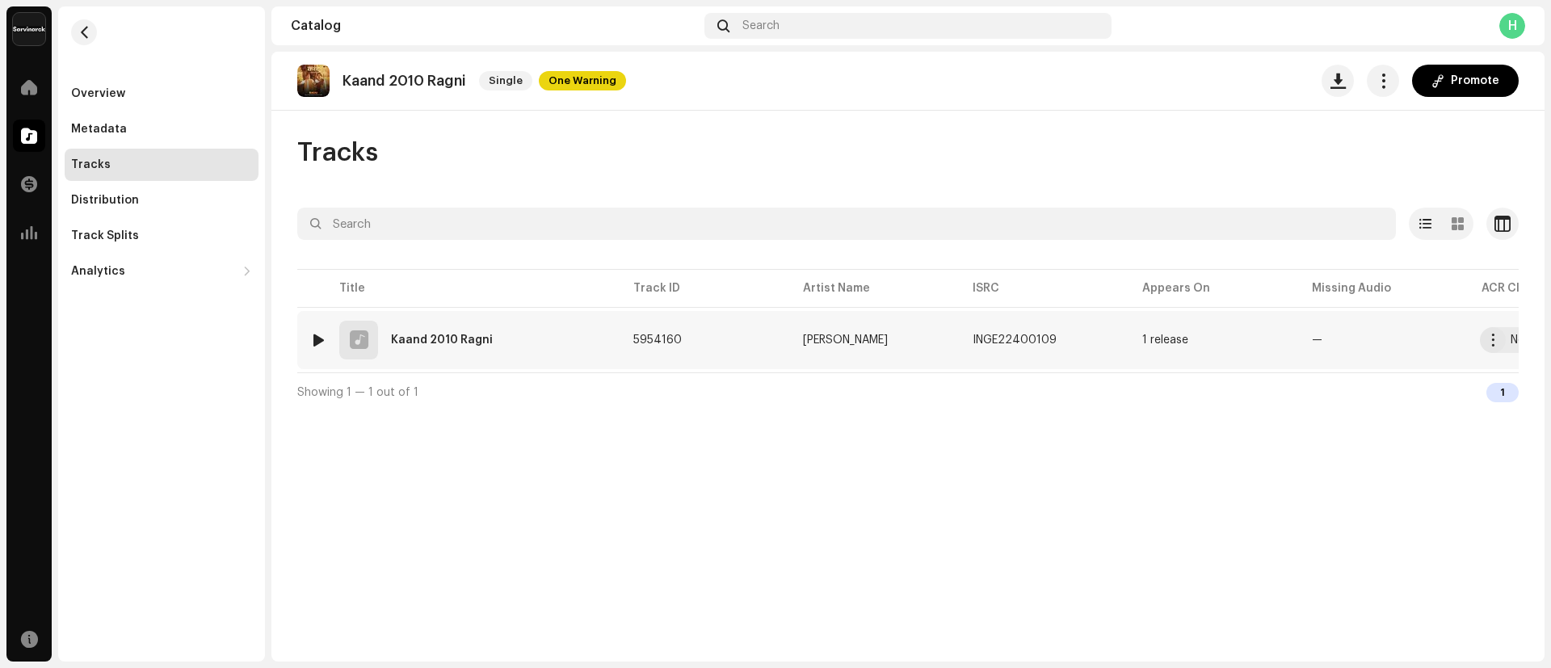
click at [409, 332] on div "1 Kaand 2010 Ragni" at bounding box center [458, 340] width 297 height 39
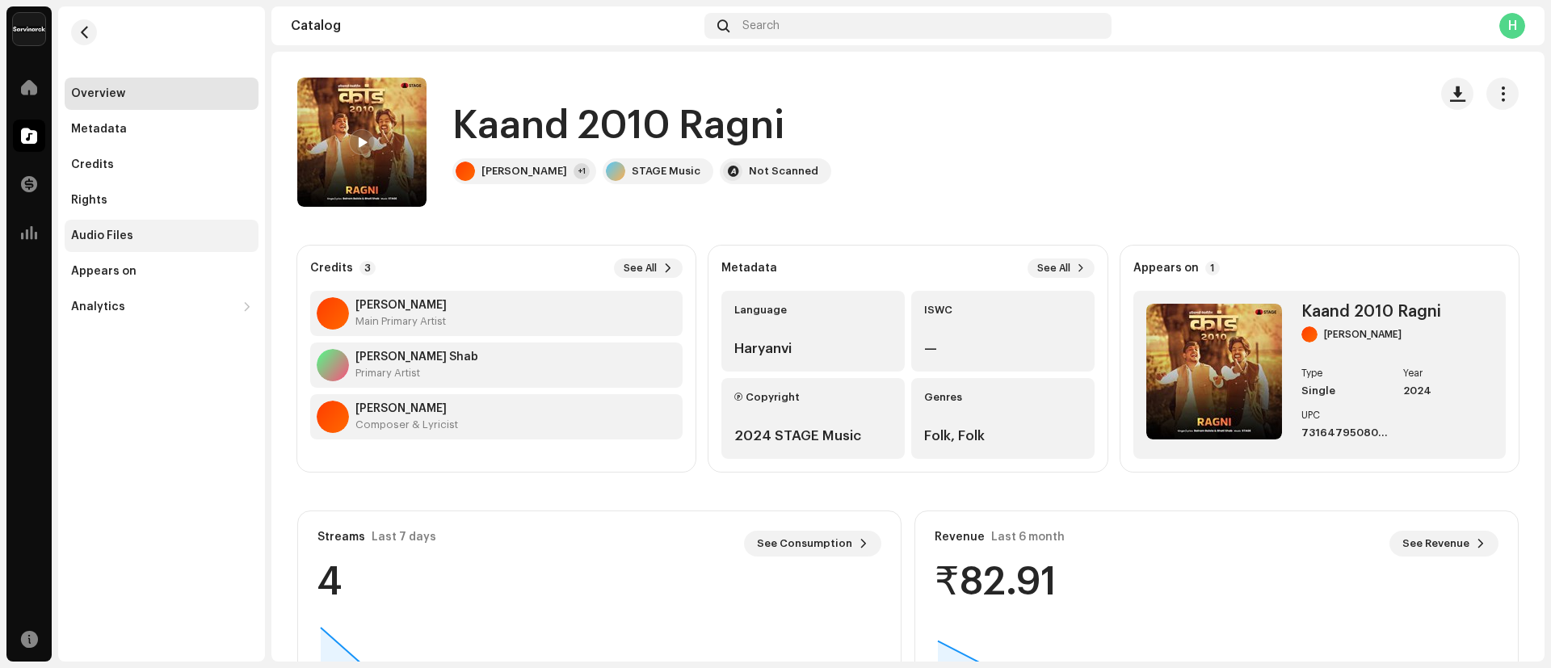
click at [112, 240] on div "Audio Files" at bounding box center [102, 235] width 62 height 13
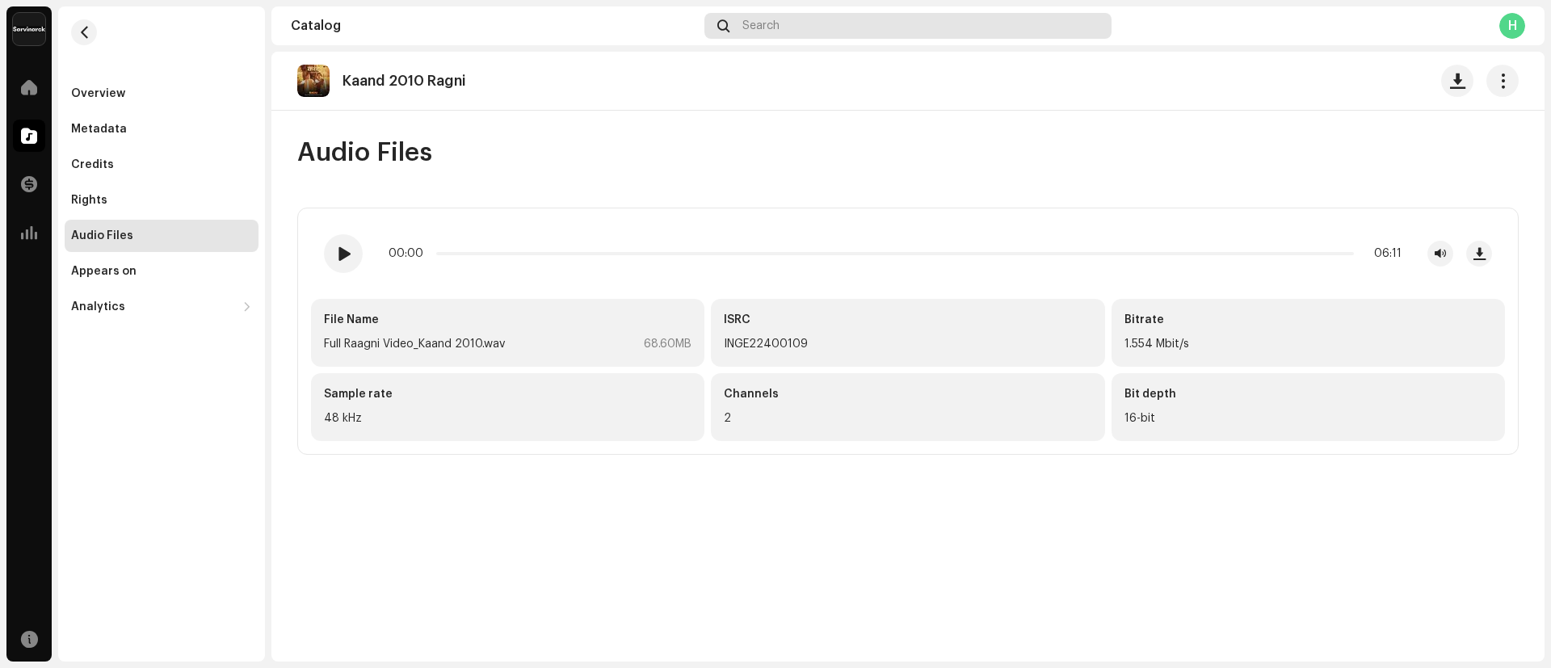
click at [857, 23] on div "Search" at bounding box center [907, 26] width 407 height 26
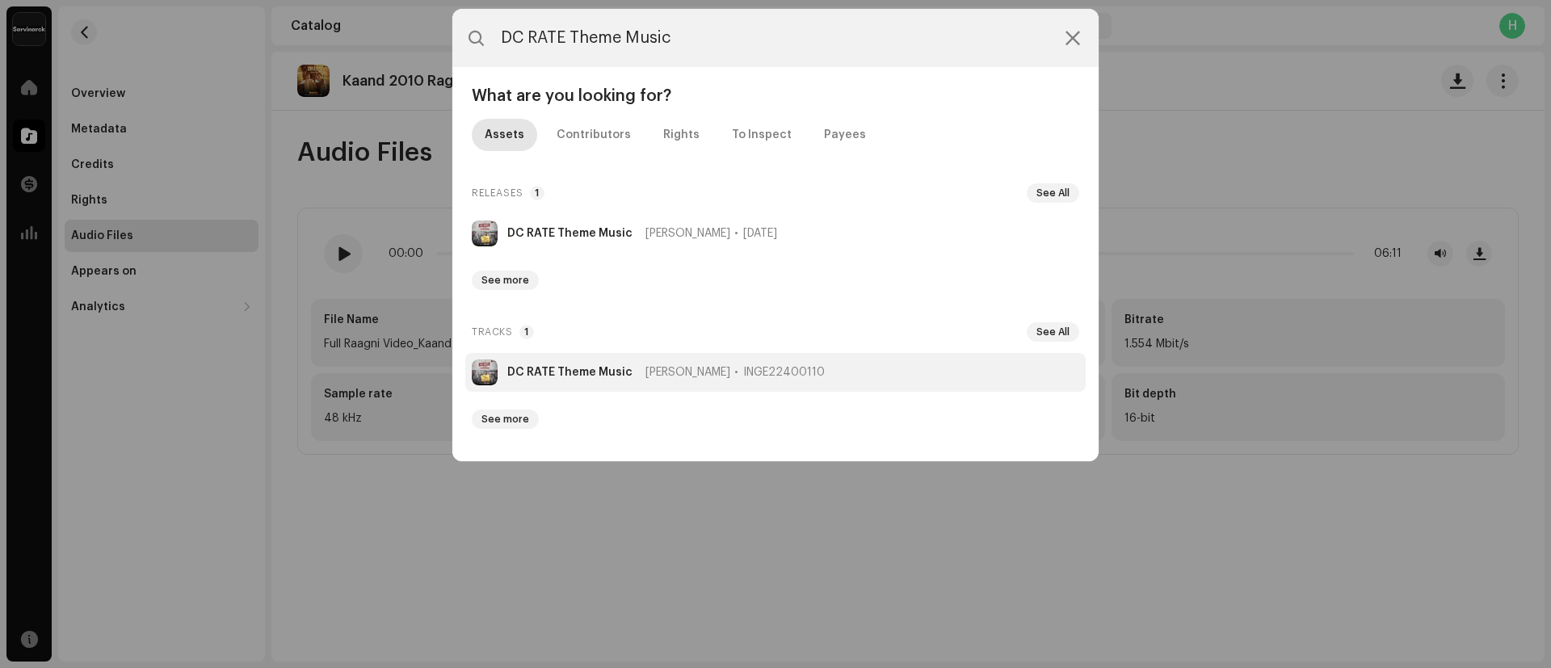
type input "DC RATE Theme Music"
click at [544, 370] on strong "DC RATE Theme Music" at bounding box center [569, 372] width 125 height 13
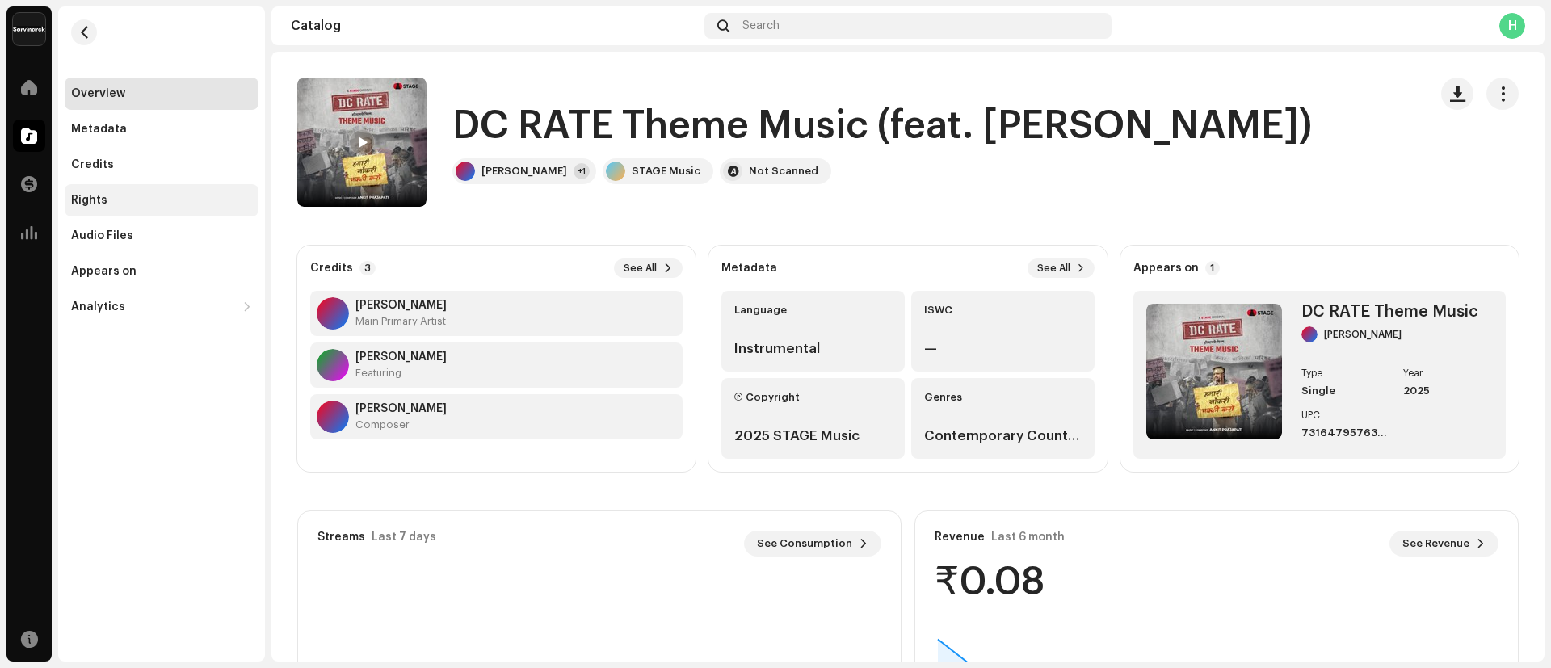
click at [141, 200] on div "Rights" at bounding box center [161, 200] width 181 height 13
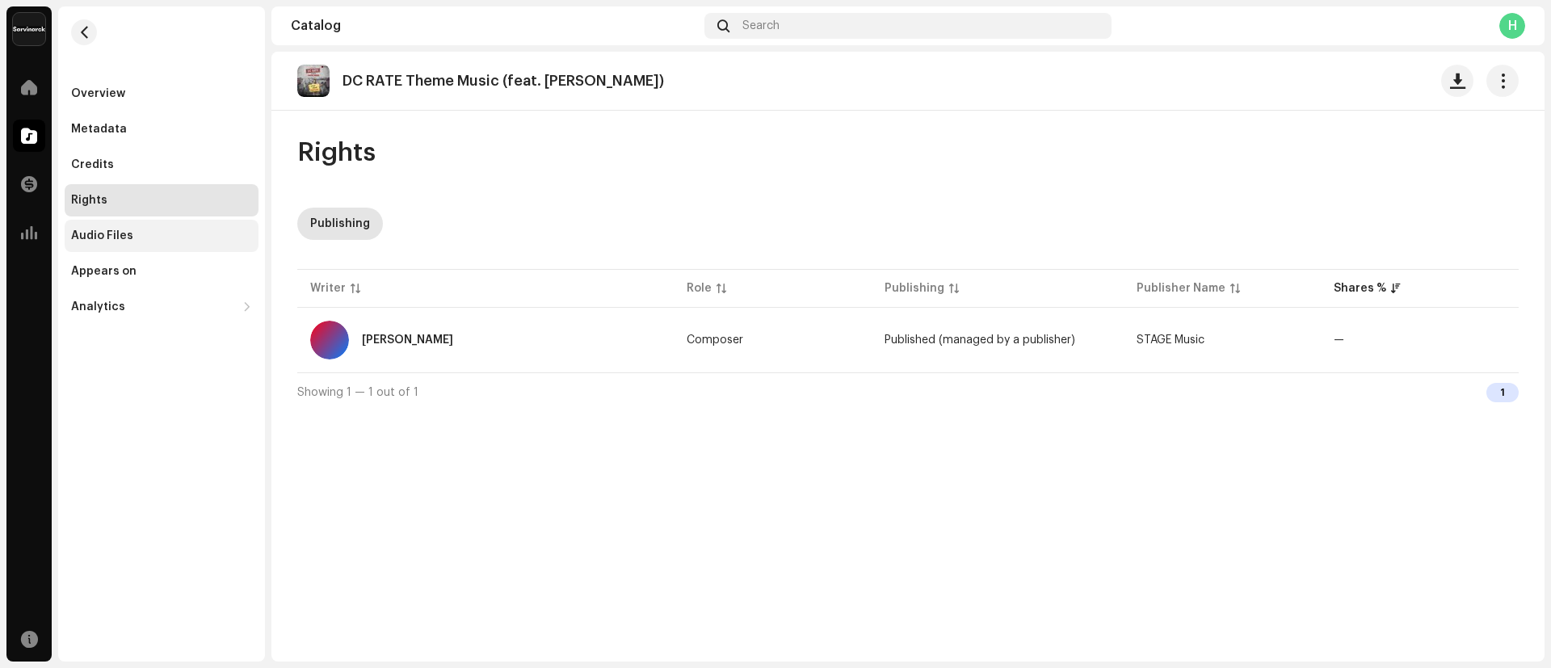
click at [125, 229] on div "Audio Files" at bounding box center [102, 235] width 62 height 13
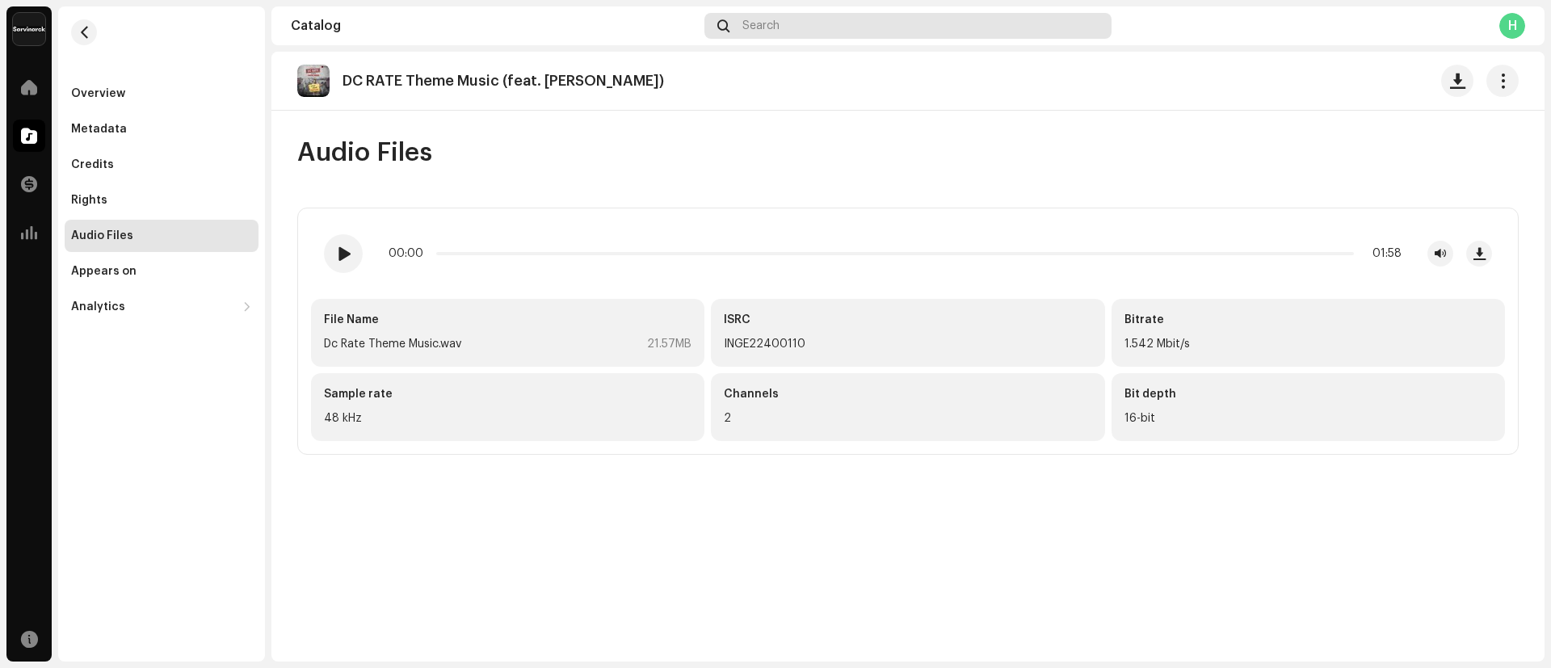
click at [772, 32] on div "Search" at bounding box center [907, 26] width 407 height 26
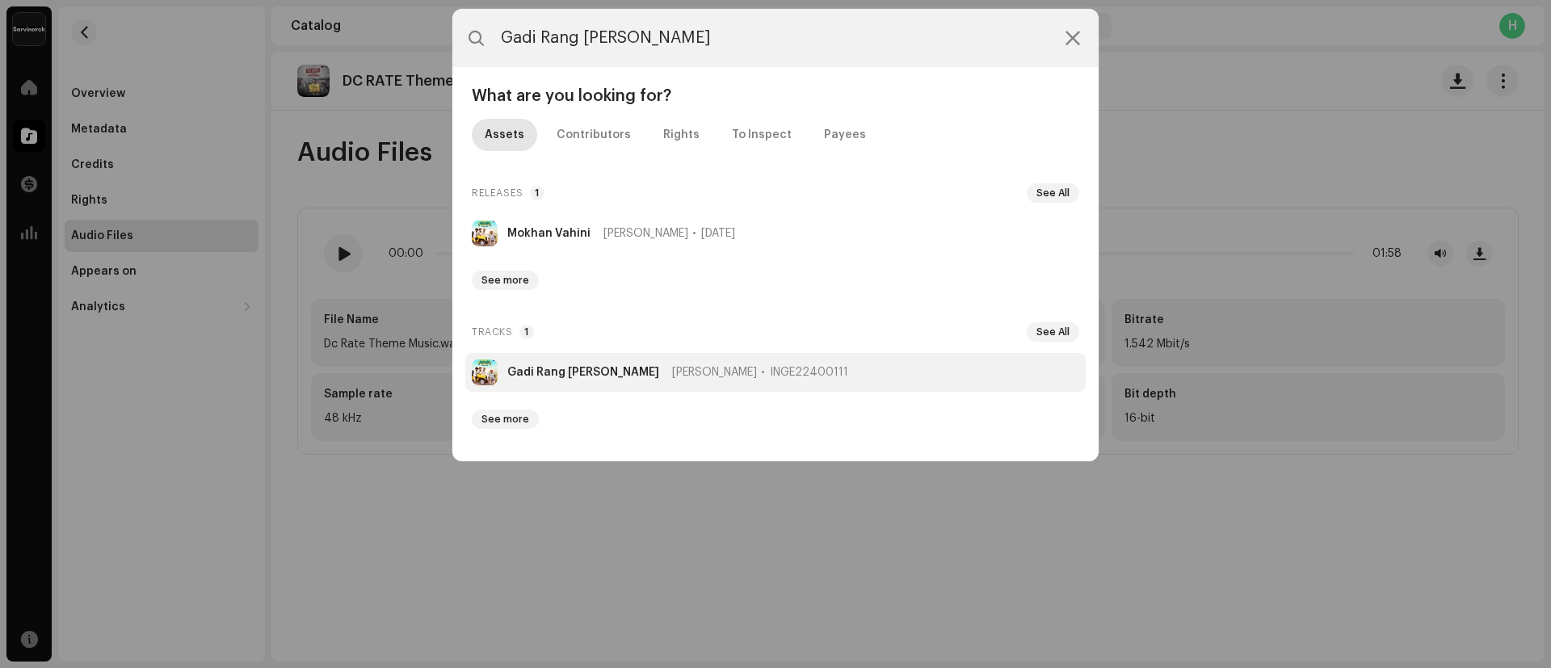
type input "Gadi Rang Rangili"
click at [540, 376] on strong "Gadi Rang Rangili" at bounding box center [583, 372] width 152 height 13
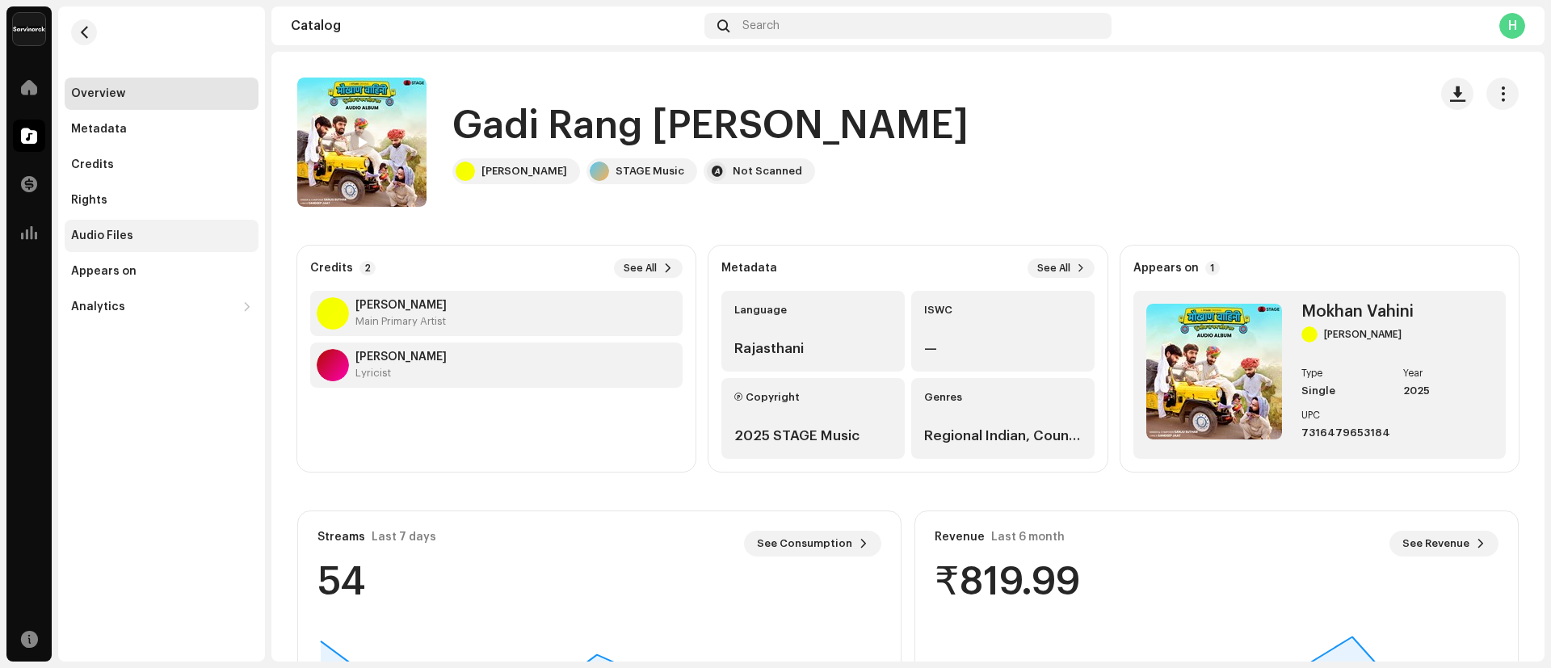
click at [100, 235] on div "Audio Files" at bounding box center [102, 235] width 62 height 13
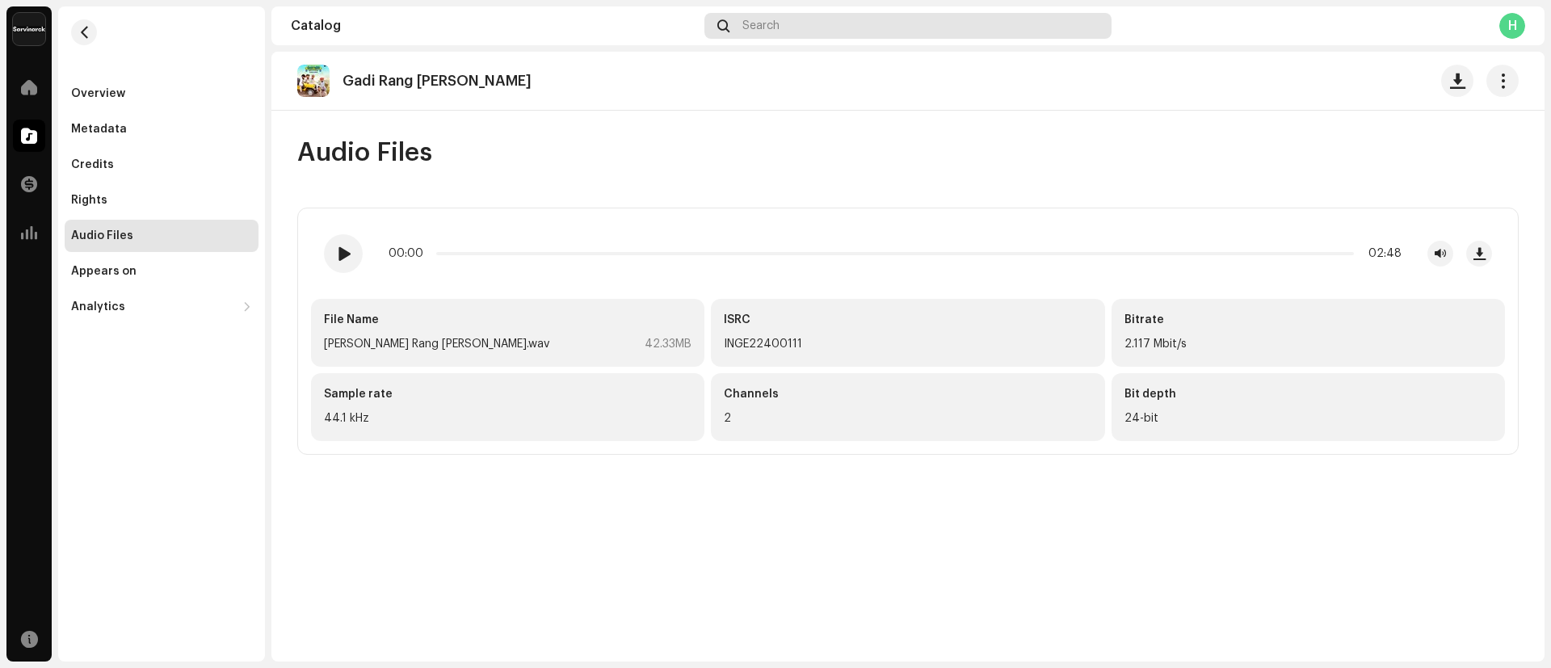
click at [786, 29] on div "Search" at bounding box center [907, 26] width 407 height 26
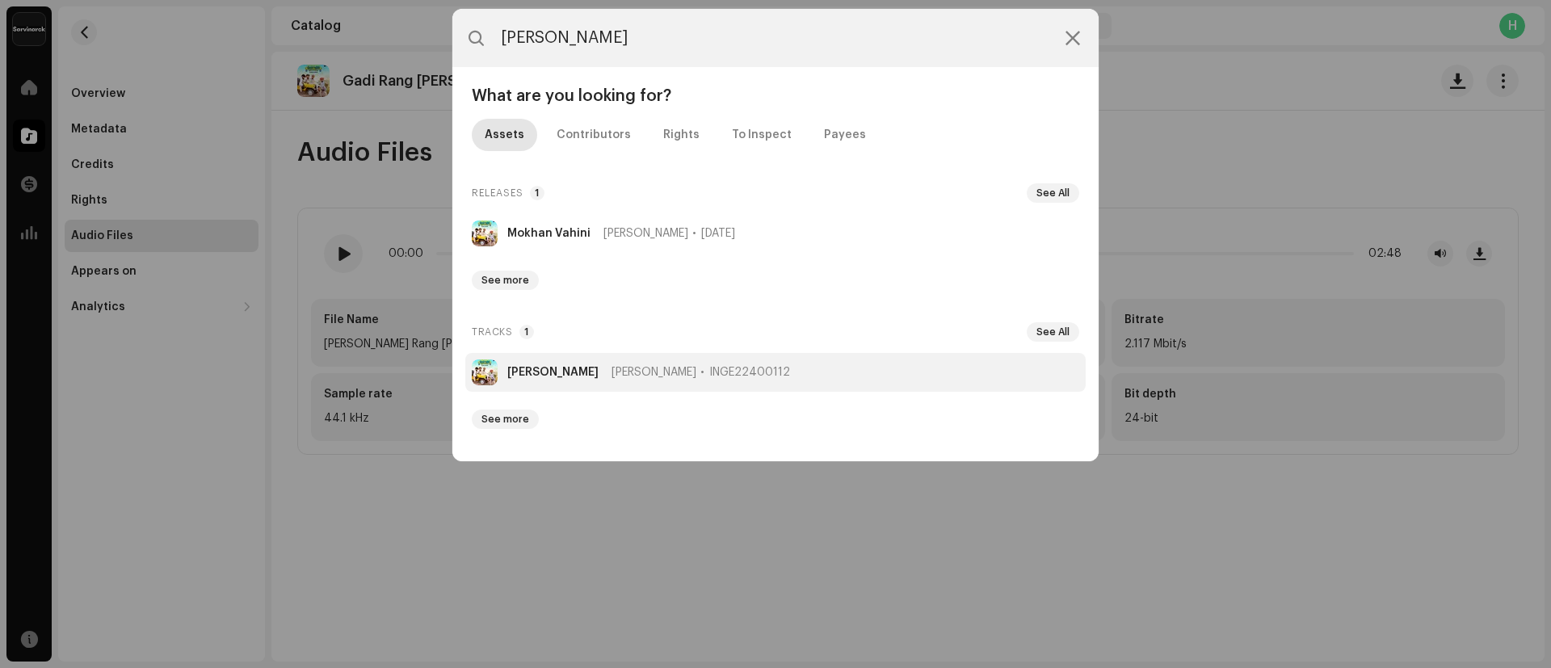
type input "Omlo Mitar"
click at [533, 368] on strong "Omlo Mitar" at bounding box center [552, 372] width 91 height 13
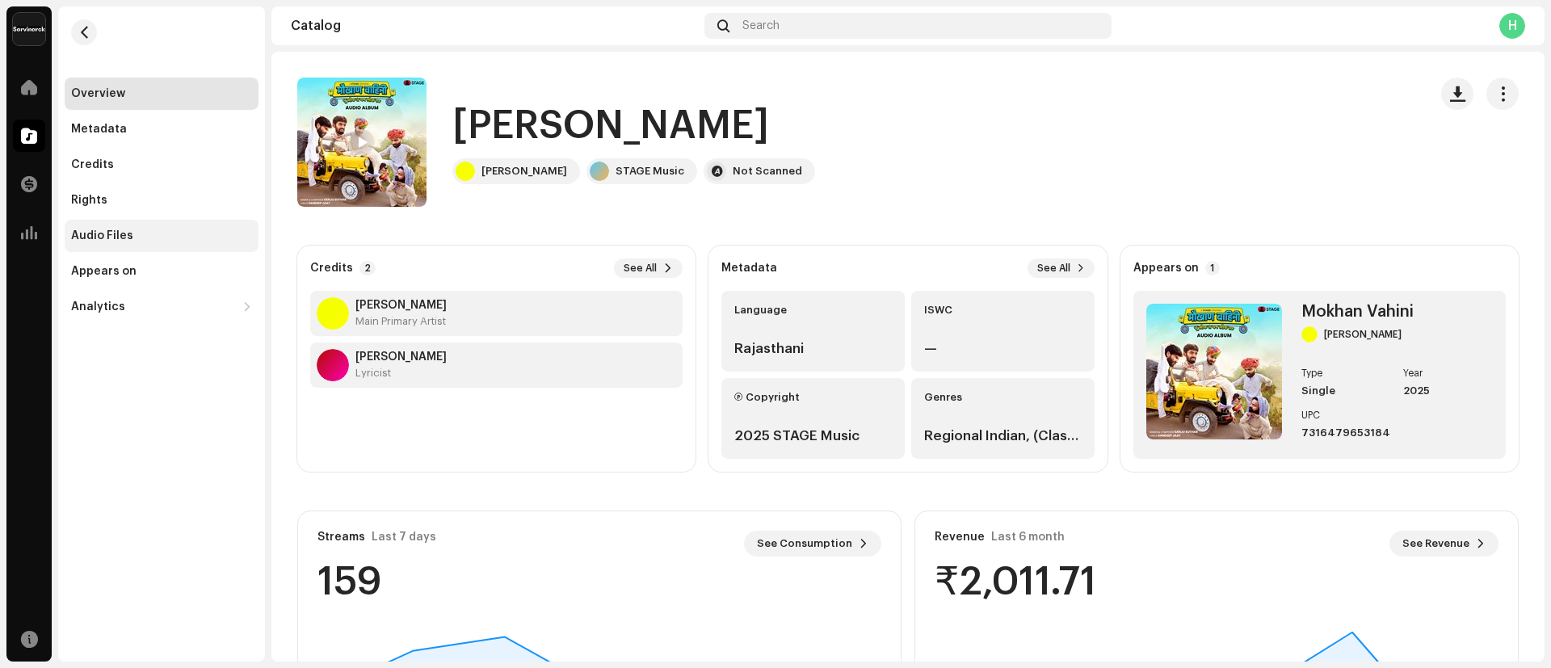
click at [97, 243] on div "Audio Files" at bounding box center [162, 236] width 194 height 32
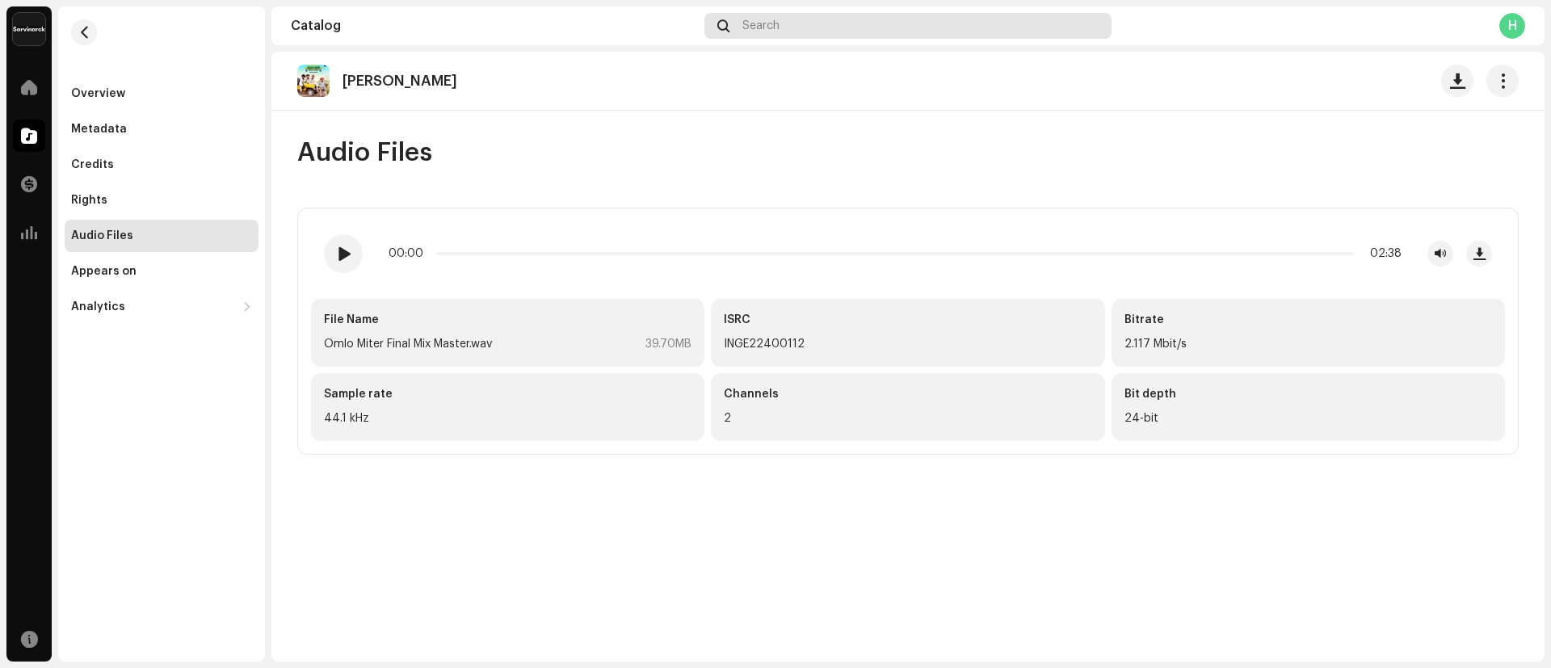
click at [844, 23] on div "Search" at bounding box center [907, 26] width 407 height 26
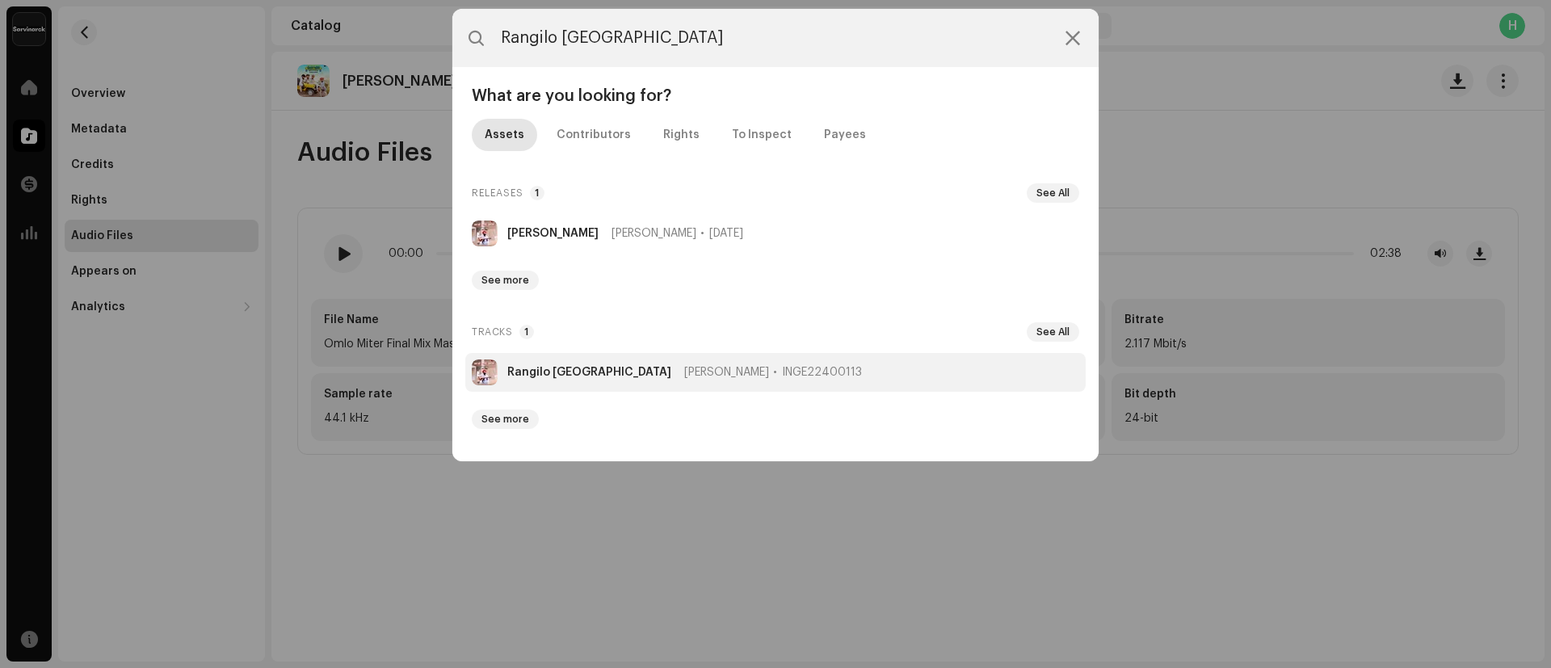
type input "Rangilo Rajasthan"
click at [530, 376] on strong "Rangilo Rajasthan" at bounding box center [589, 372] width 164 height 13
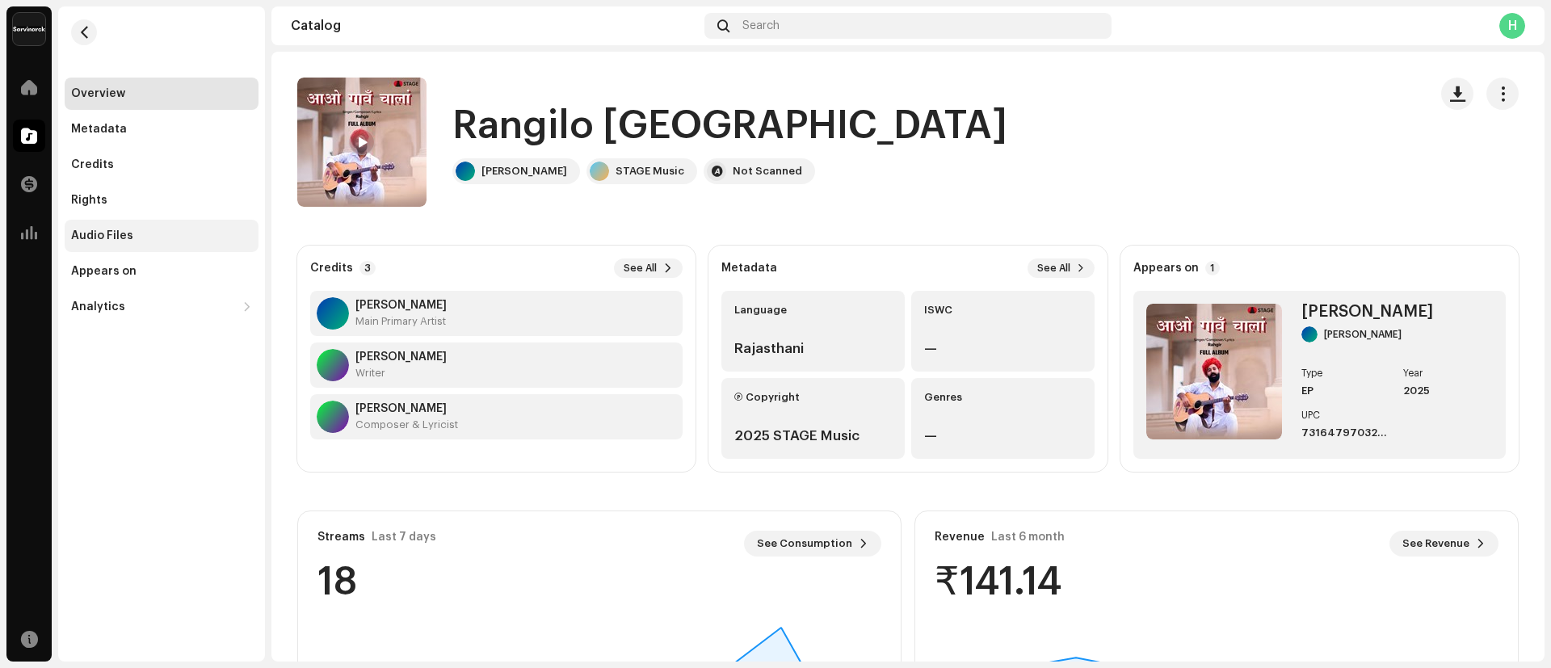
click at [143, 241] on div "Audio Files" at bounding box center [161, 235] width 181 height 13
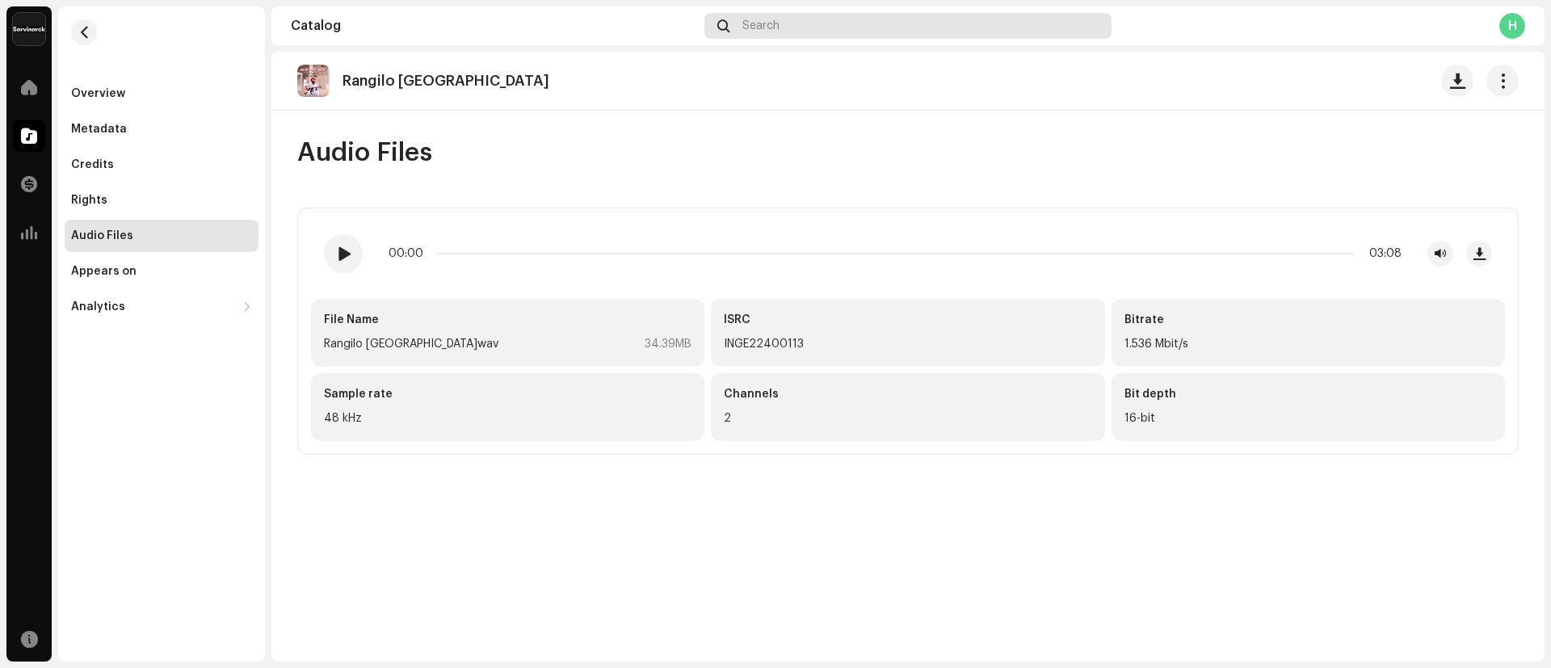
click at [783, 27] on div "Search" at bounding box center [907, 26] width 407 height 26
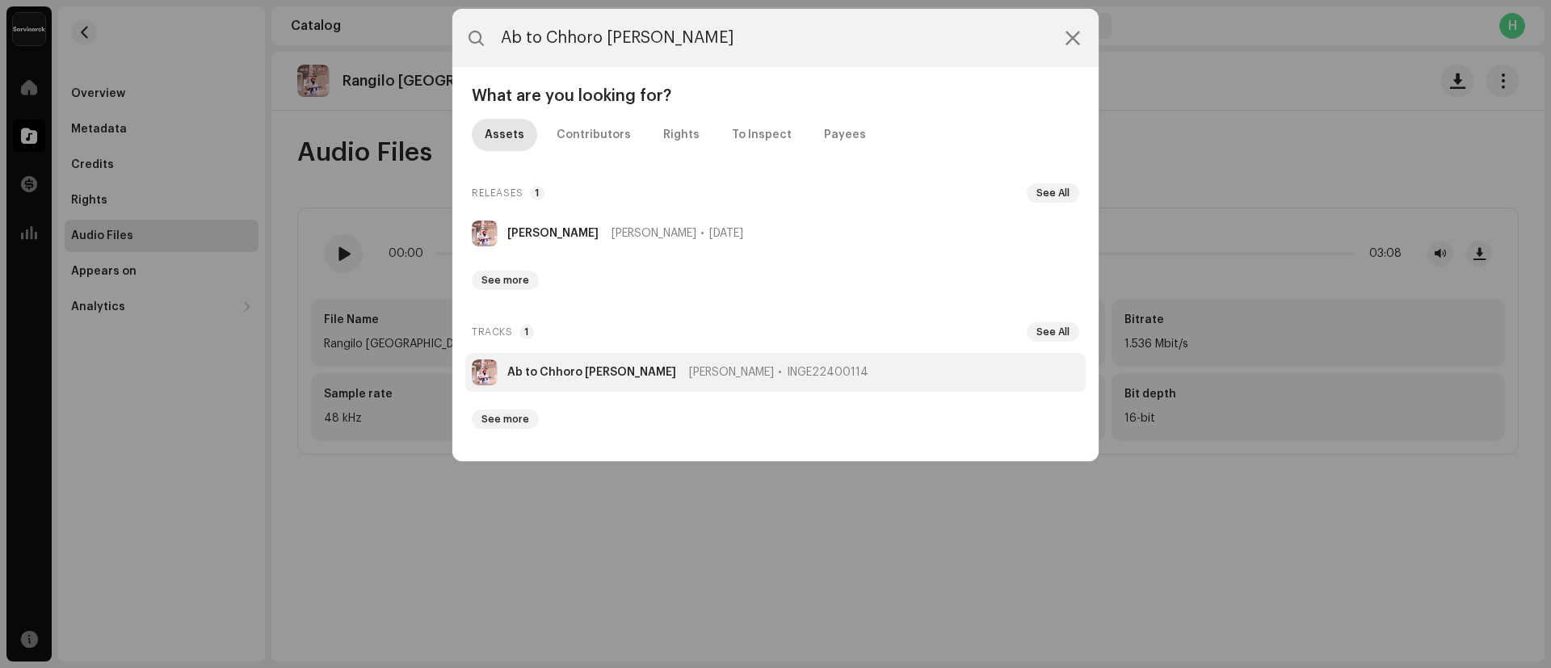
type input "Ab to Chhoro Byaano Padsi"
click at [533, 364] on li "Ab to Chhoro Byaano Padsi Rahgir INGE22400114" at bounding box center [775, 372] width 620 height 39
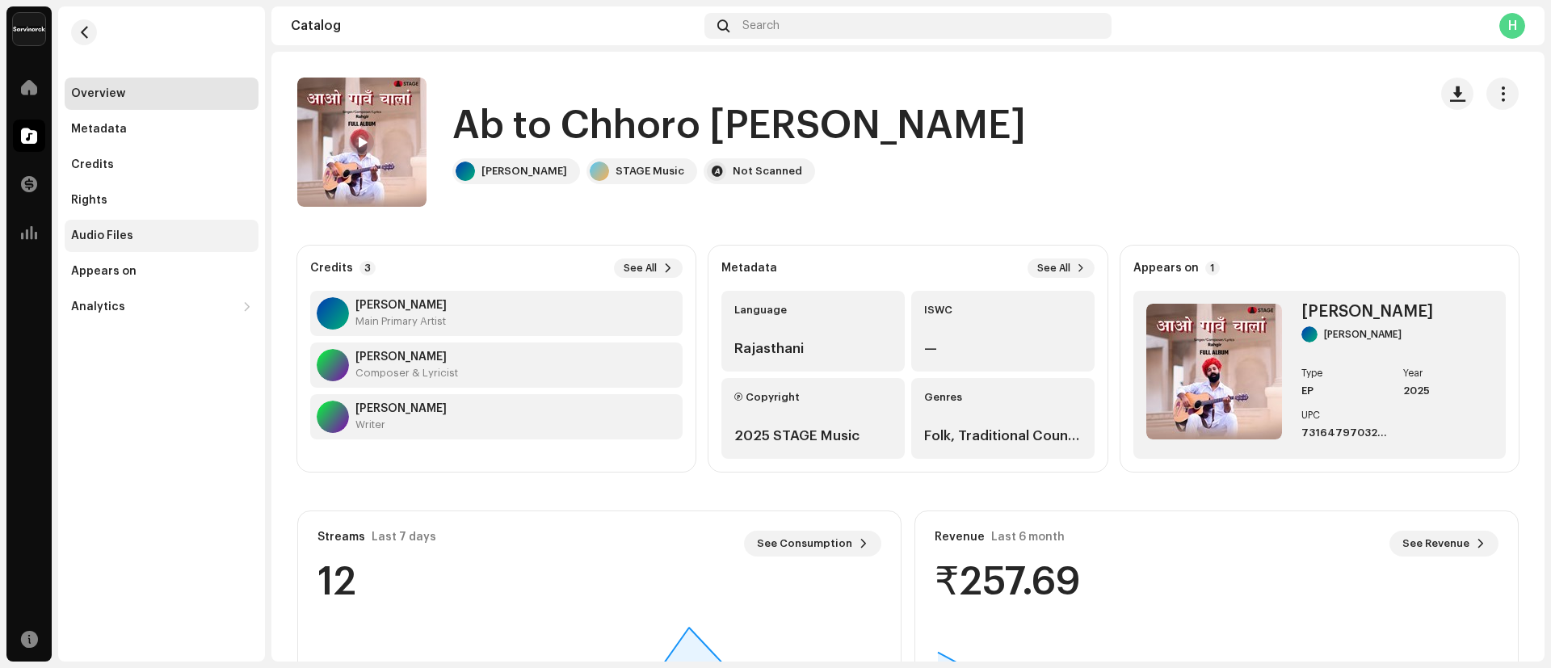
click at [124, 230] on div "Audio Files" at bounding box center [102, 235] width 62 height 13
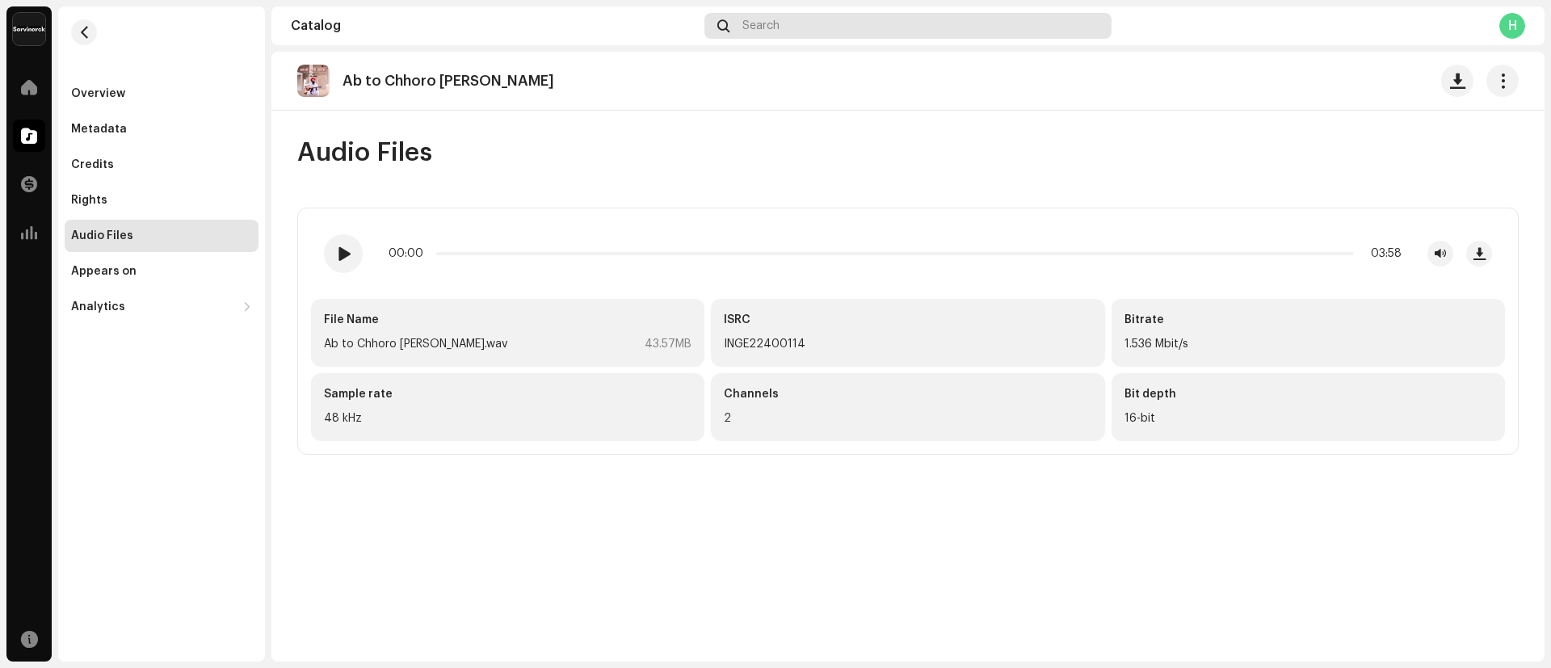
click at [771, 34] on div "Search" at bounding box center [907, 26] width 407 height 26
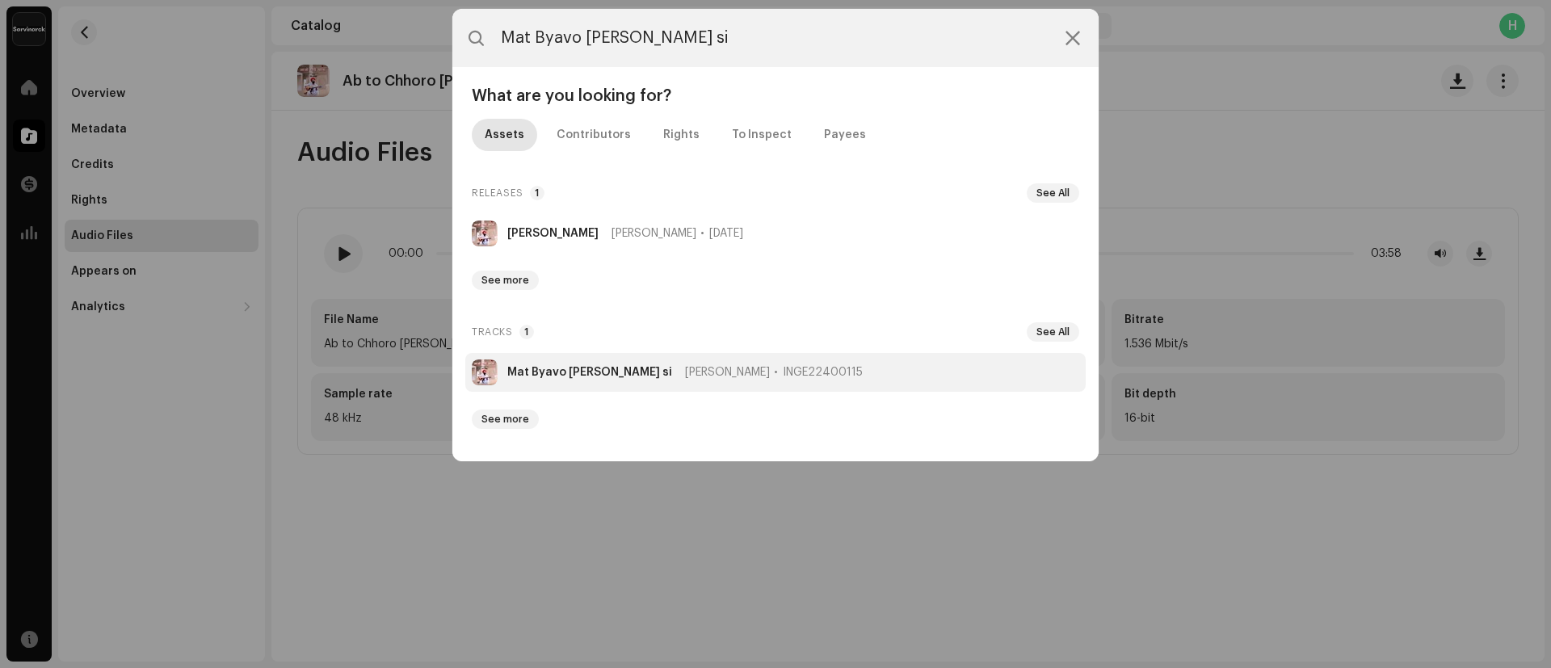
type input "Mat Byavo Thaanki Chhoti si"
click at [535, 371] on strong "Mat Byavo Thaanki Chhoti si" at bounding box center [589, 372] width 165 height 13
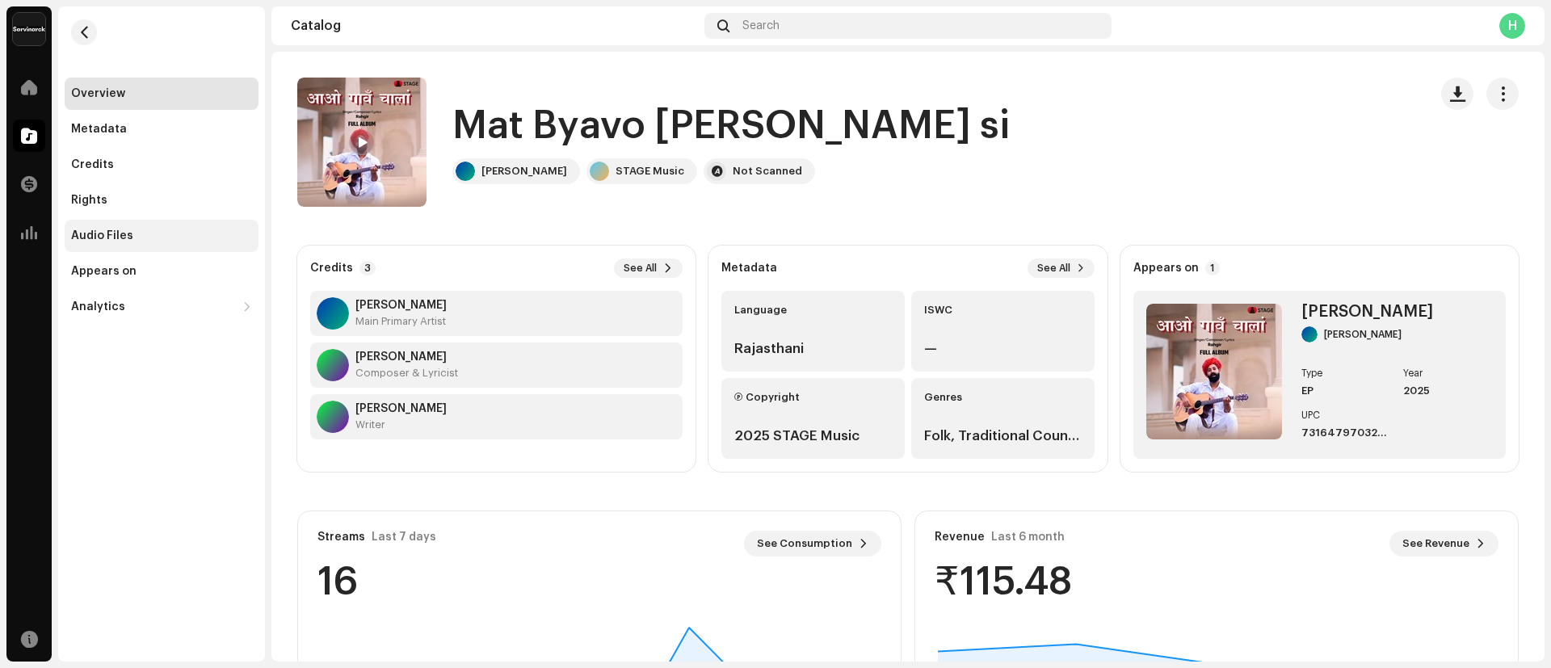
click at [110, 239] on div "Audio Files" at bounding box center [102, 235] width 62 height 13
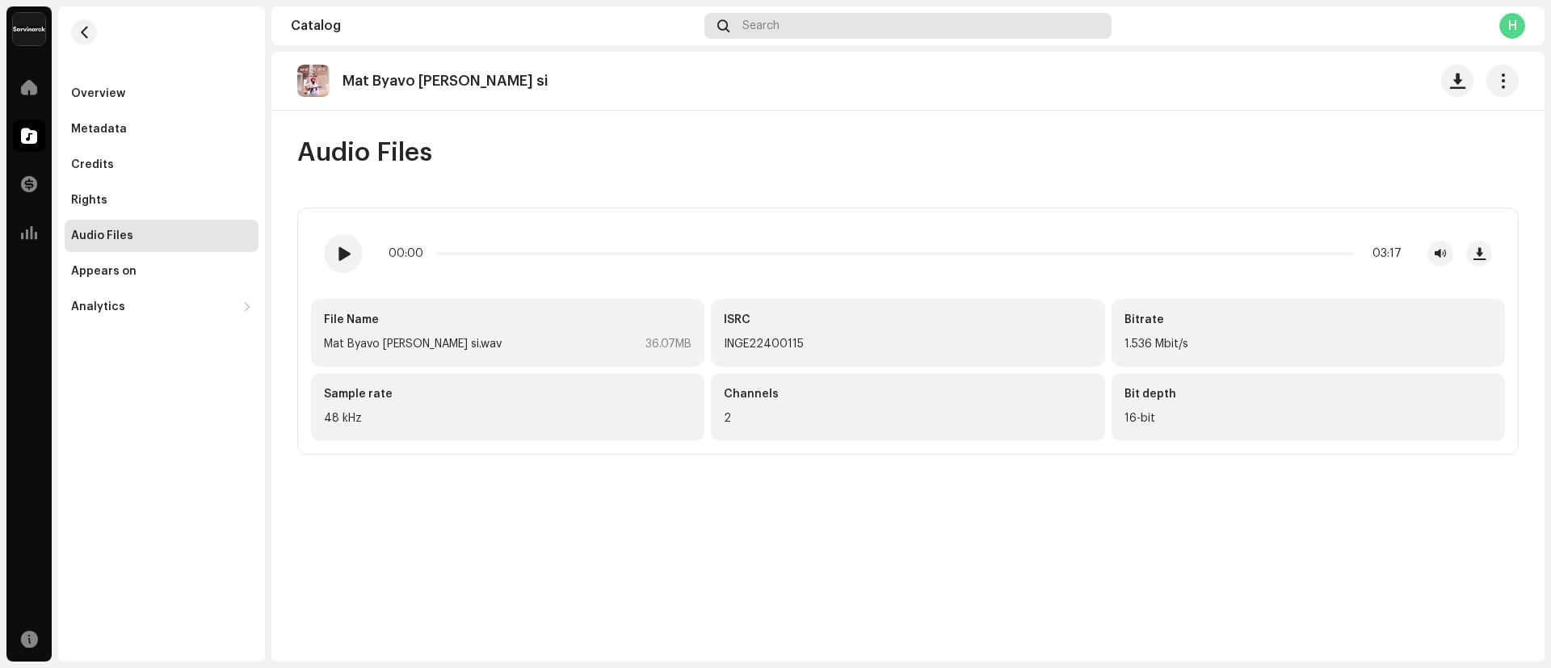
click at [880, 30] on div "Search" at bounding box center [907, 26] width 407 height 26
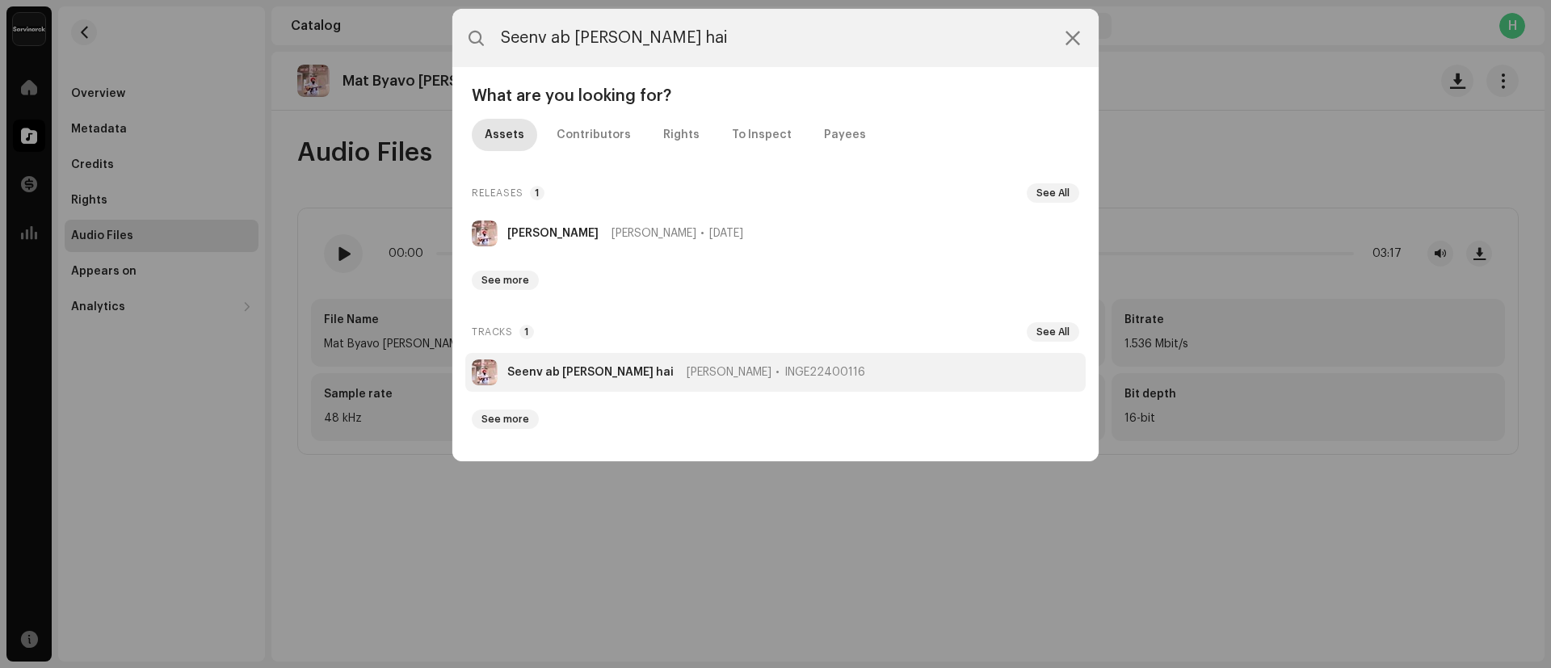
type input "Seenv ab sarhad Hugi hai"
click at [535, 373] on strong "Seenv ab sarhad Hugi hai" at bounding box center [590, 372] width 166 height 13
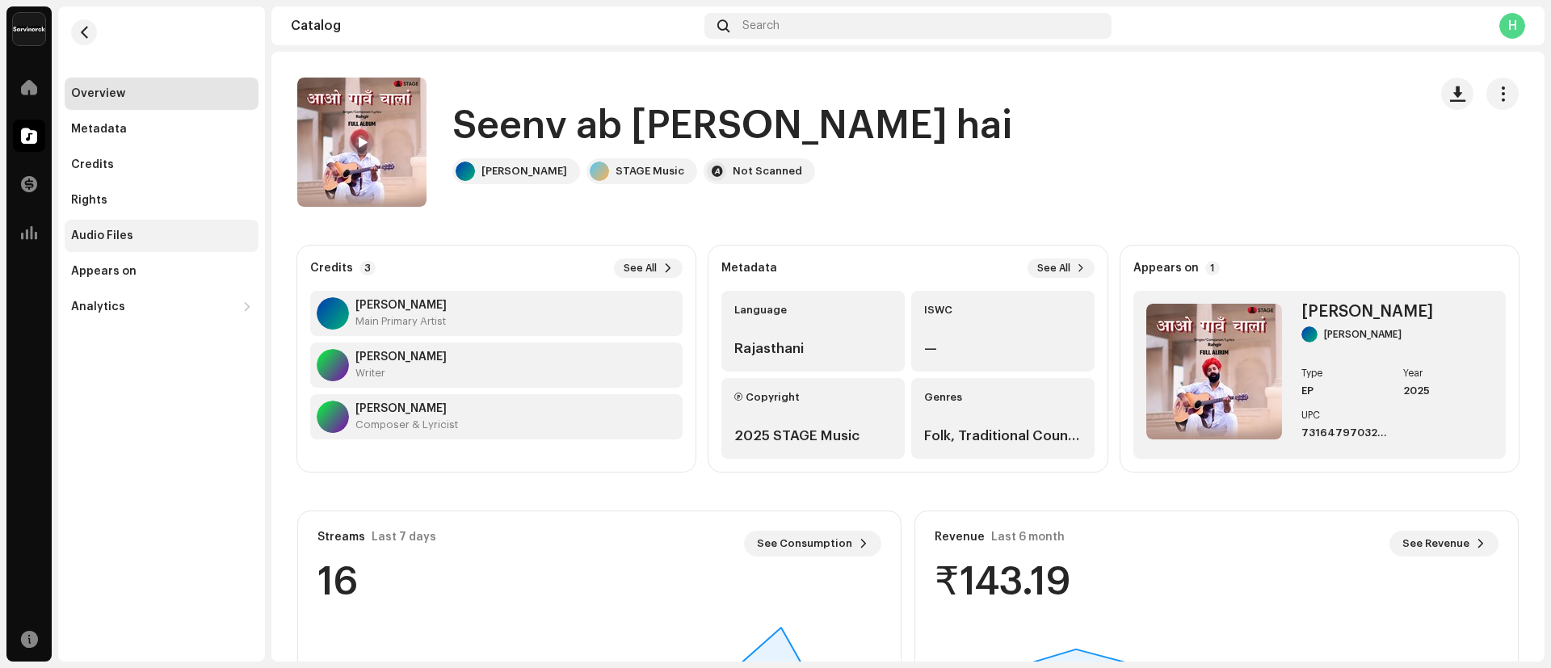
click at [146, 246] on div "Audio Files" at bounding box center [162, 236] width 194 height 32
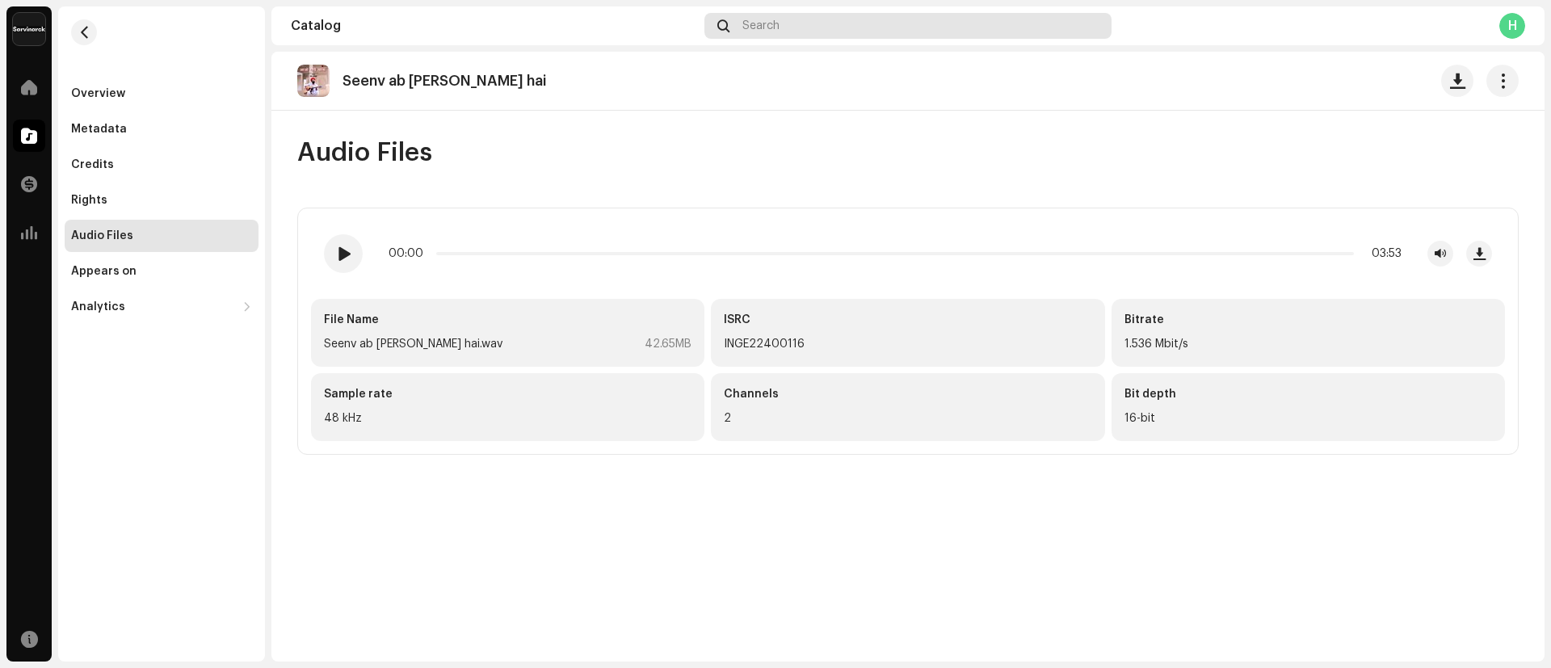
click at [813, 31] on div "Search" at bounding box center [907, 26] width 407 height 26
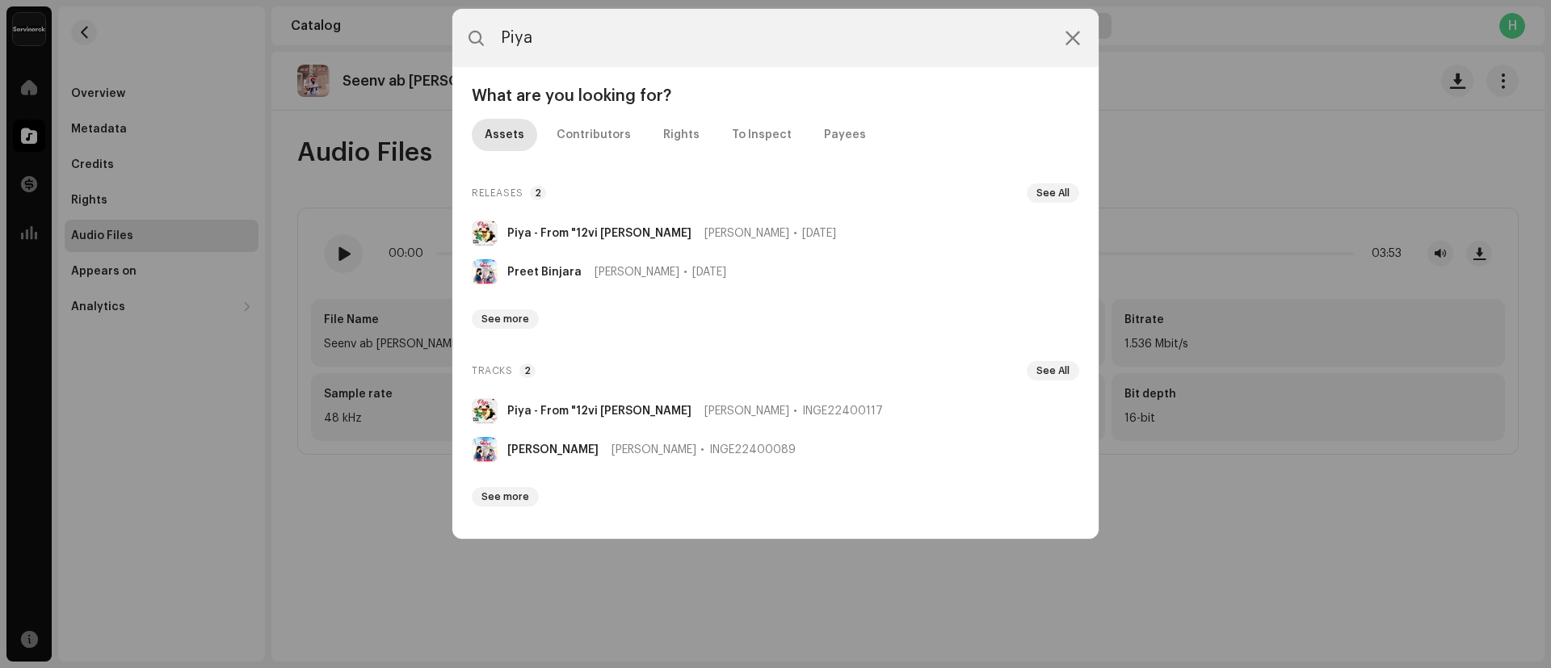
type input "Piya"
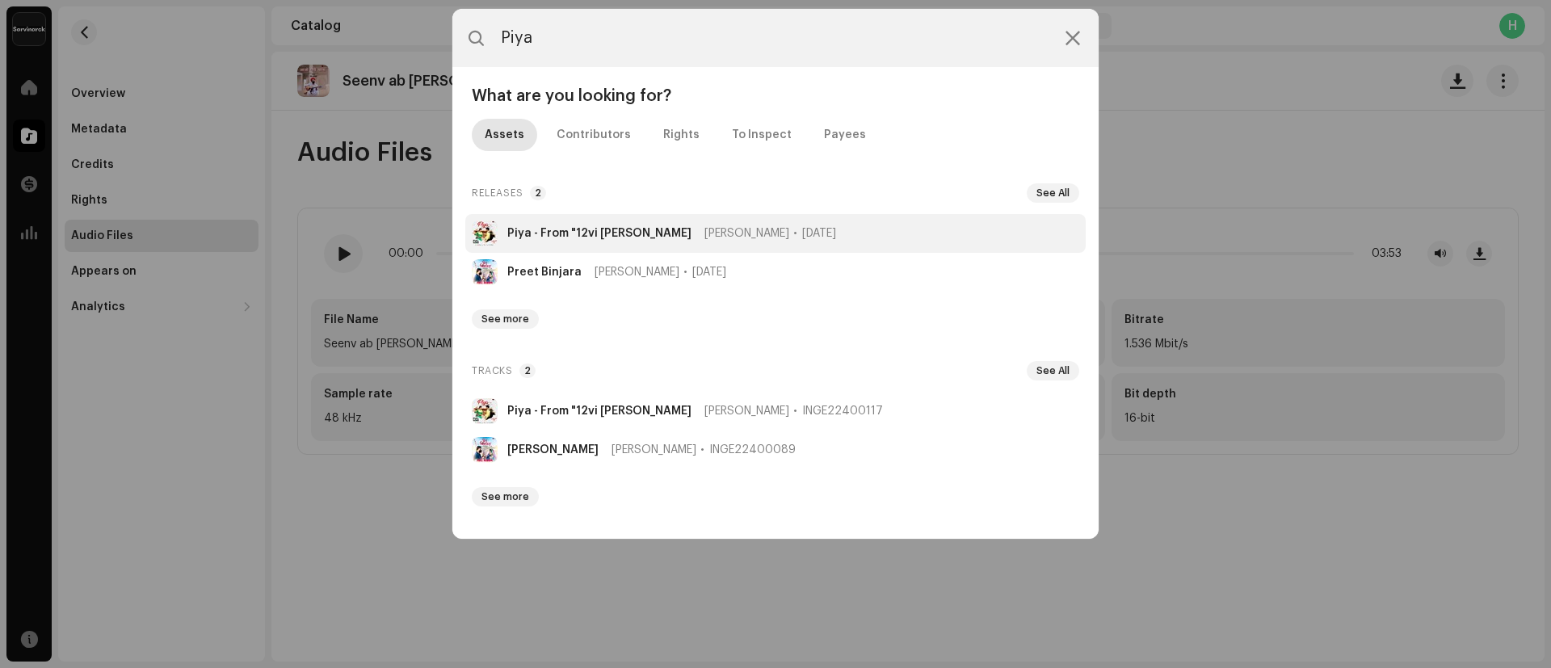
click at [535, 230] on strong "Piya - From "12vi [PERSON_NAME]" at bounding box center [599, 233] width 184 height 13
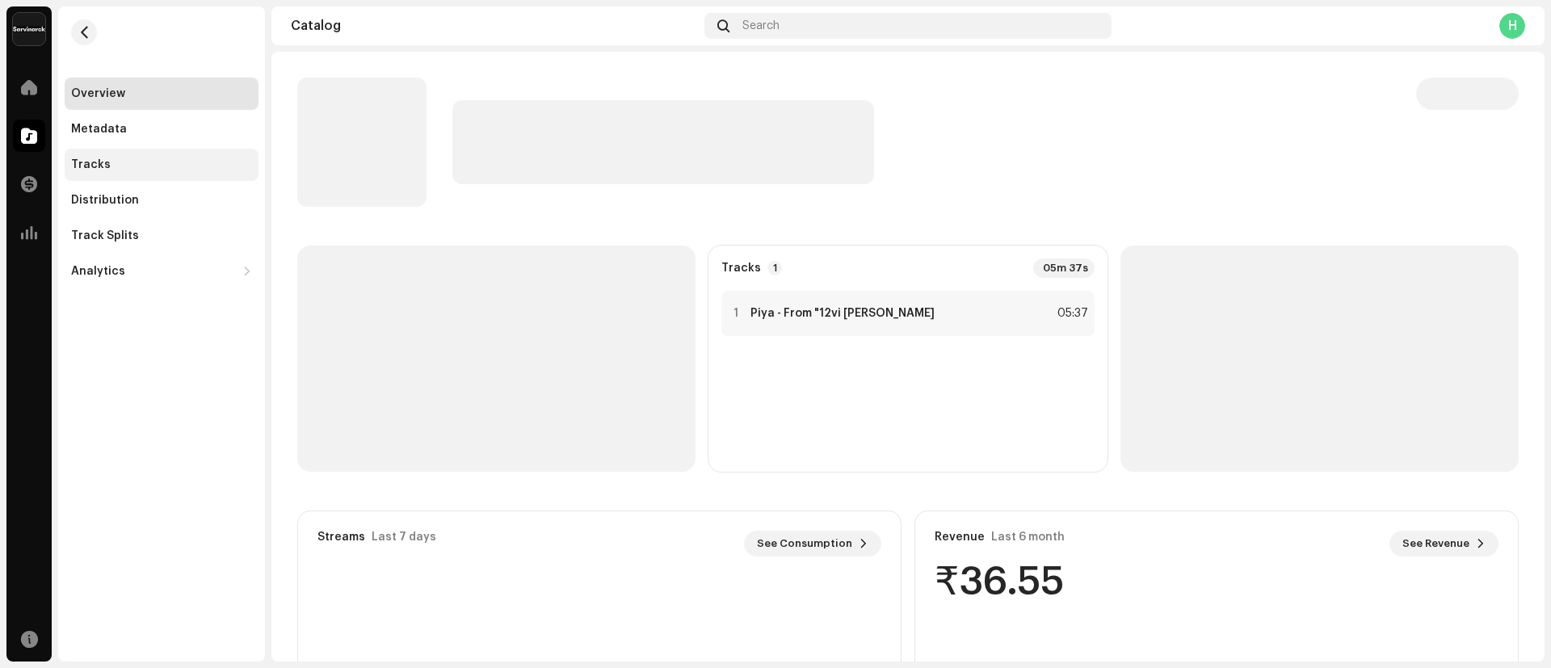
click at [135, 168] on div "Tracks" at bounding box center [161, 164] width 181 height 13
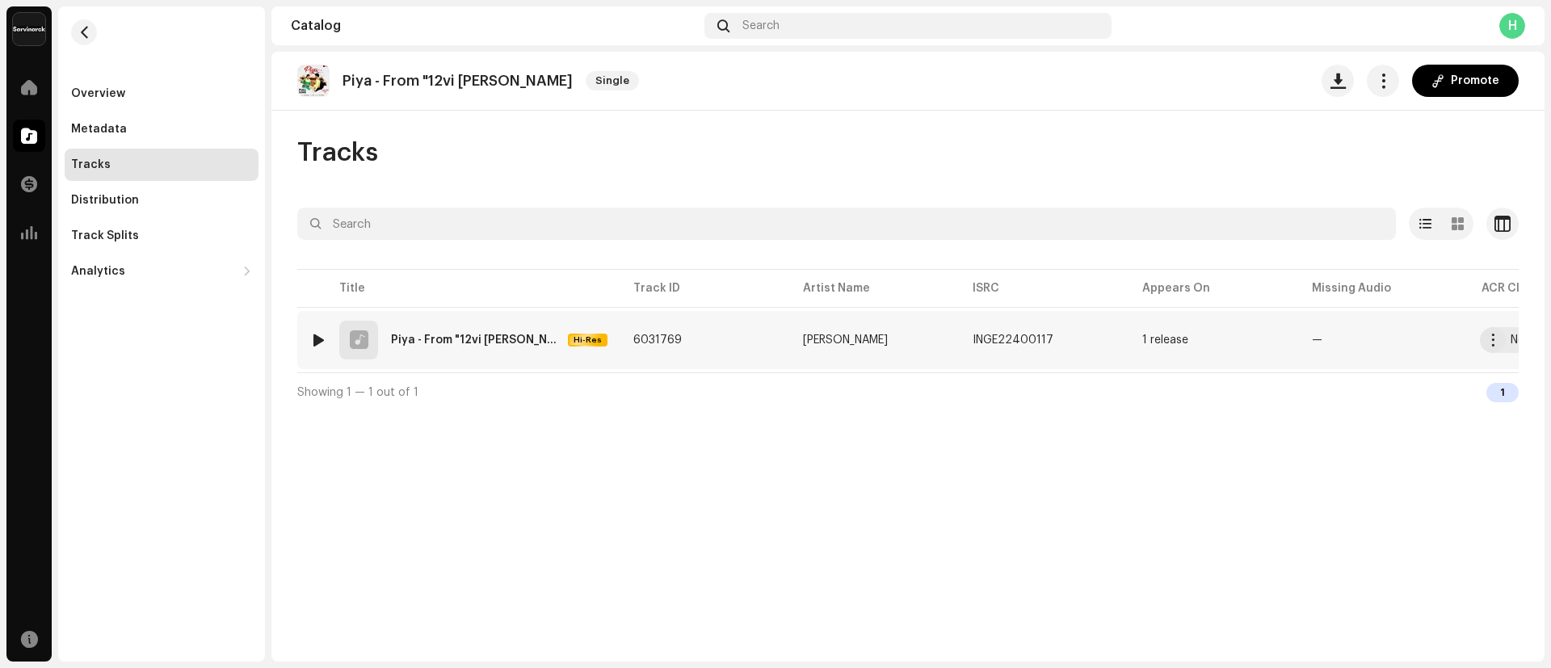
click at [479, 342] on div "Piya - From "12vi [PERSON_NAME]" at bounding box center [476, 339] width 170 height 11
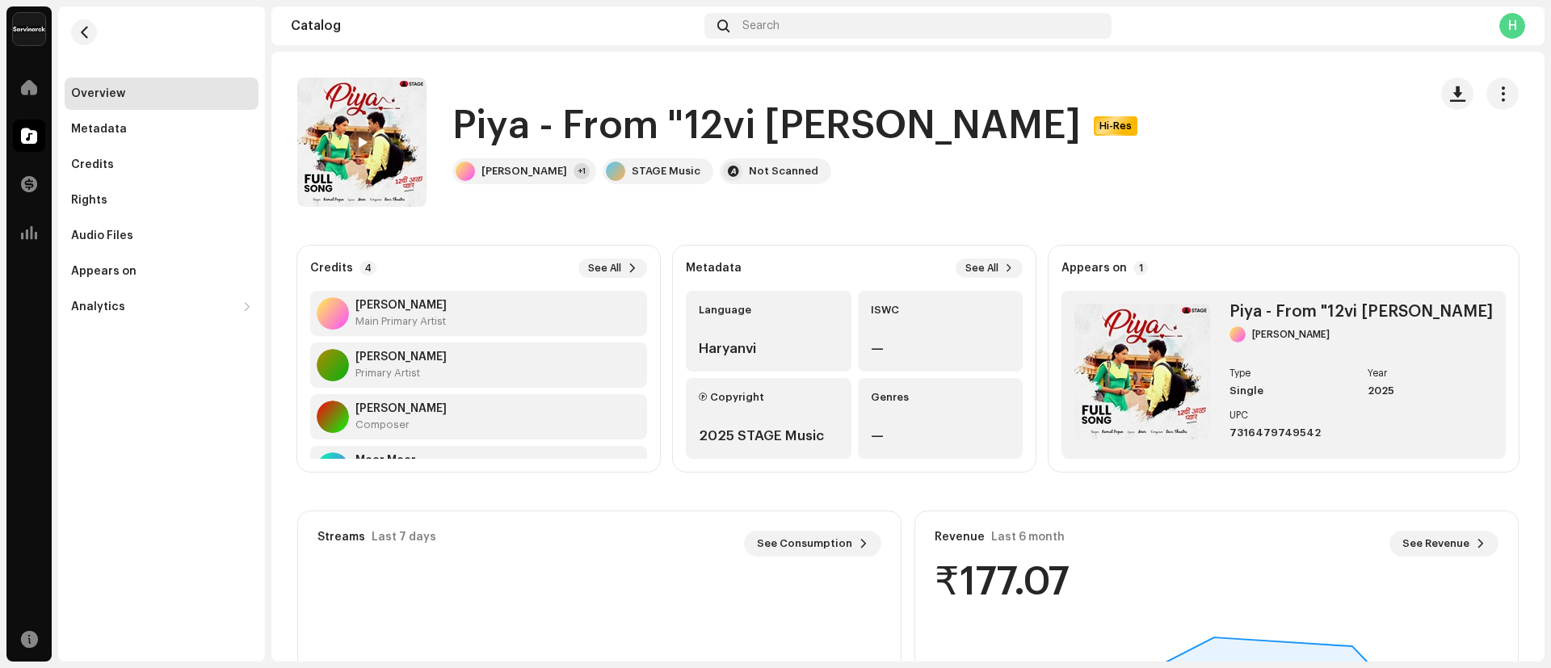
click at [460, 113] on h1 "Piya - From "12vi [PERSON_NAME]" at bounding box center [766, 126] width 628 height 52
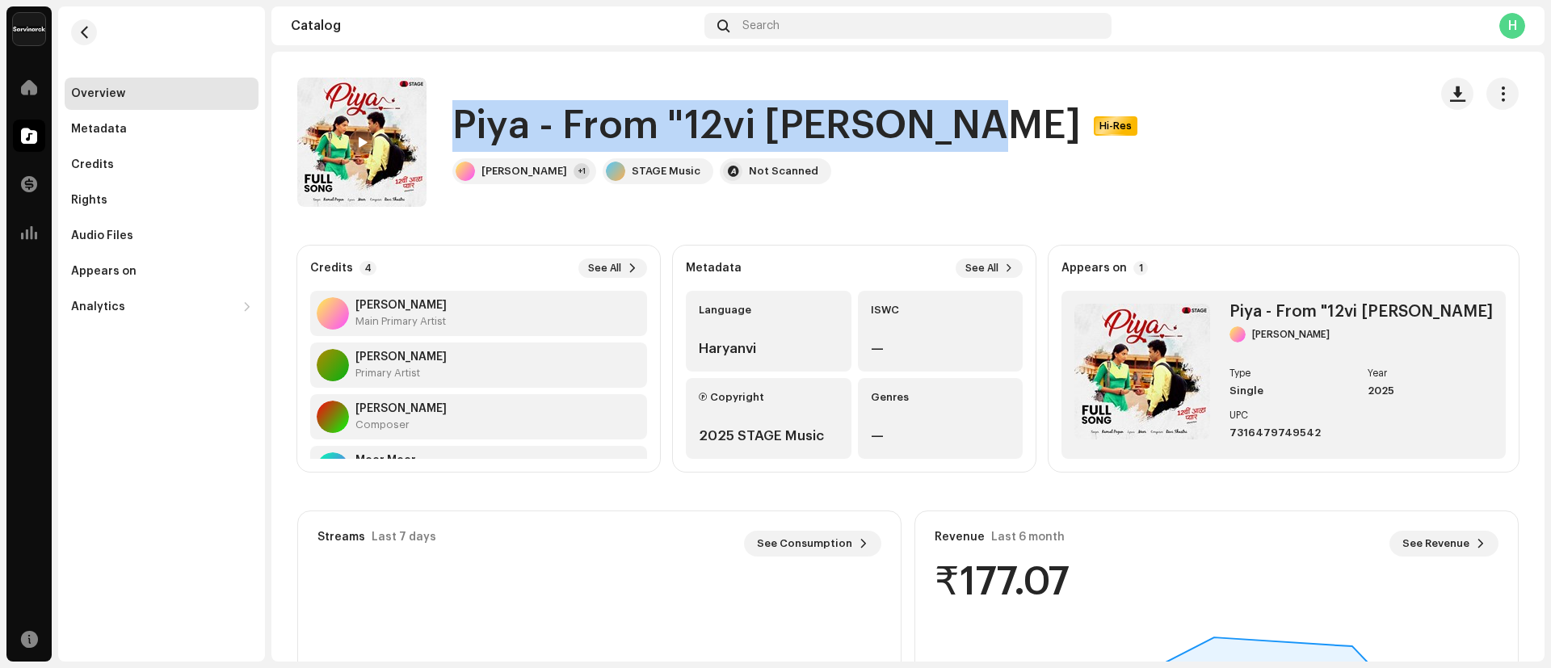
drag, startPoint x: 460, startPoint y: 112, endPoint x: 918, endPoint y: 126, distance: 457.3
click at [918, 126] on h1 "Piya - From "12vi [PERSON_NAME]" at bounding box center [766, 126] width 628 height 52
copy h1 "Piya - From "12vi [PERSON_NAME]"
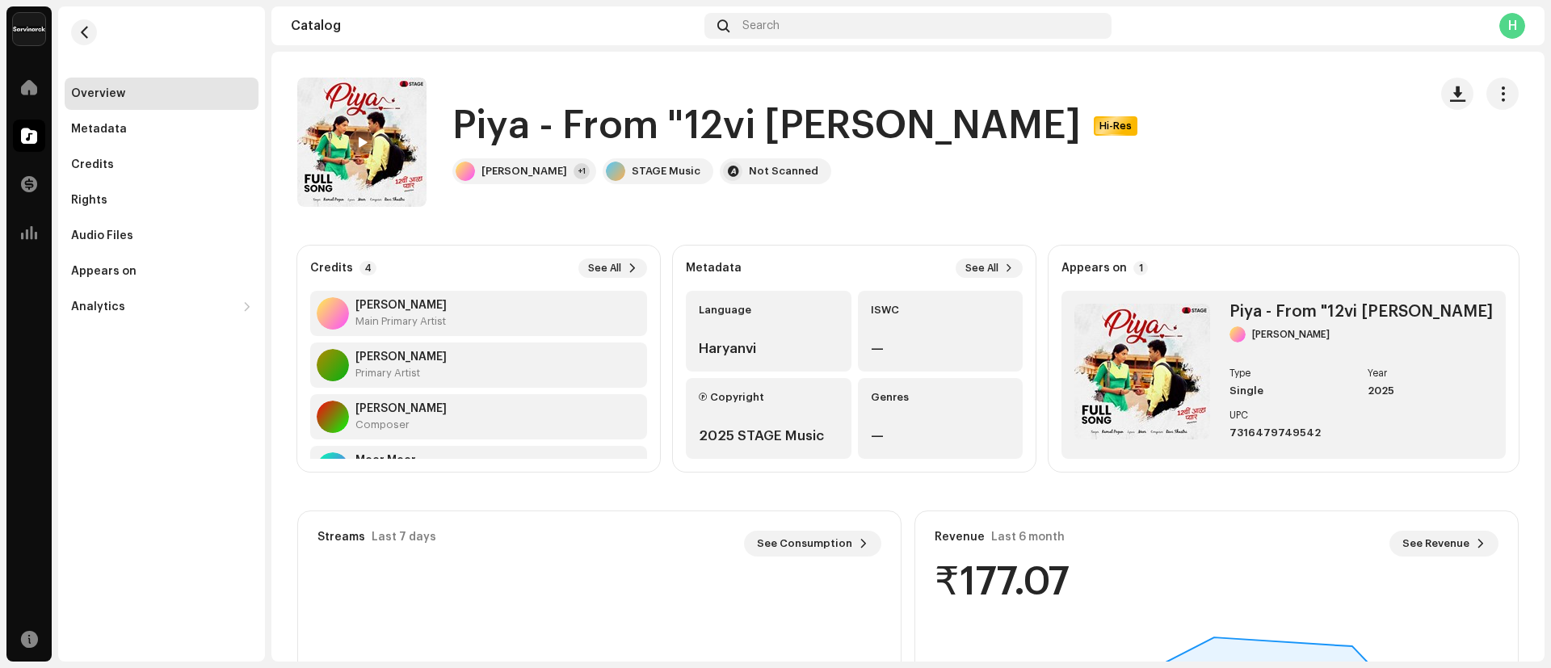
click at [1068, 189] on div "Piya - From "12vi Aala Pyaar Hi-Res ROHIT BACHI +1 STAGE Music Not Scanned" at bounding box center [856, 142] width 1118 height 129
click at [1499, 95] on span "button" at bounding box center [1502, 93] width 15 height 13
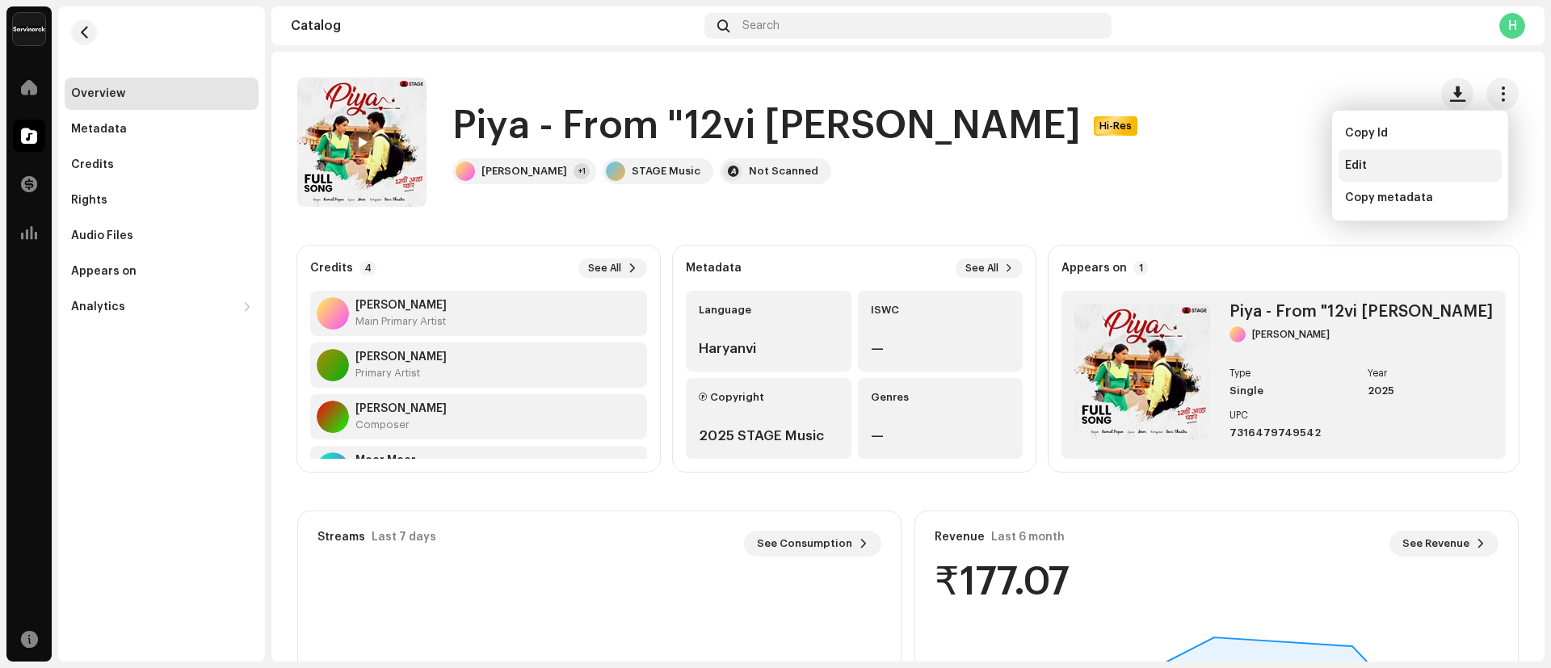
click at [1375, 164] on div "Edit" at bounding box center [1420, 165] width 150 height 13
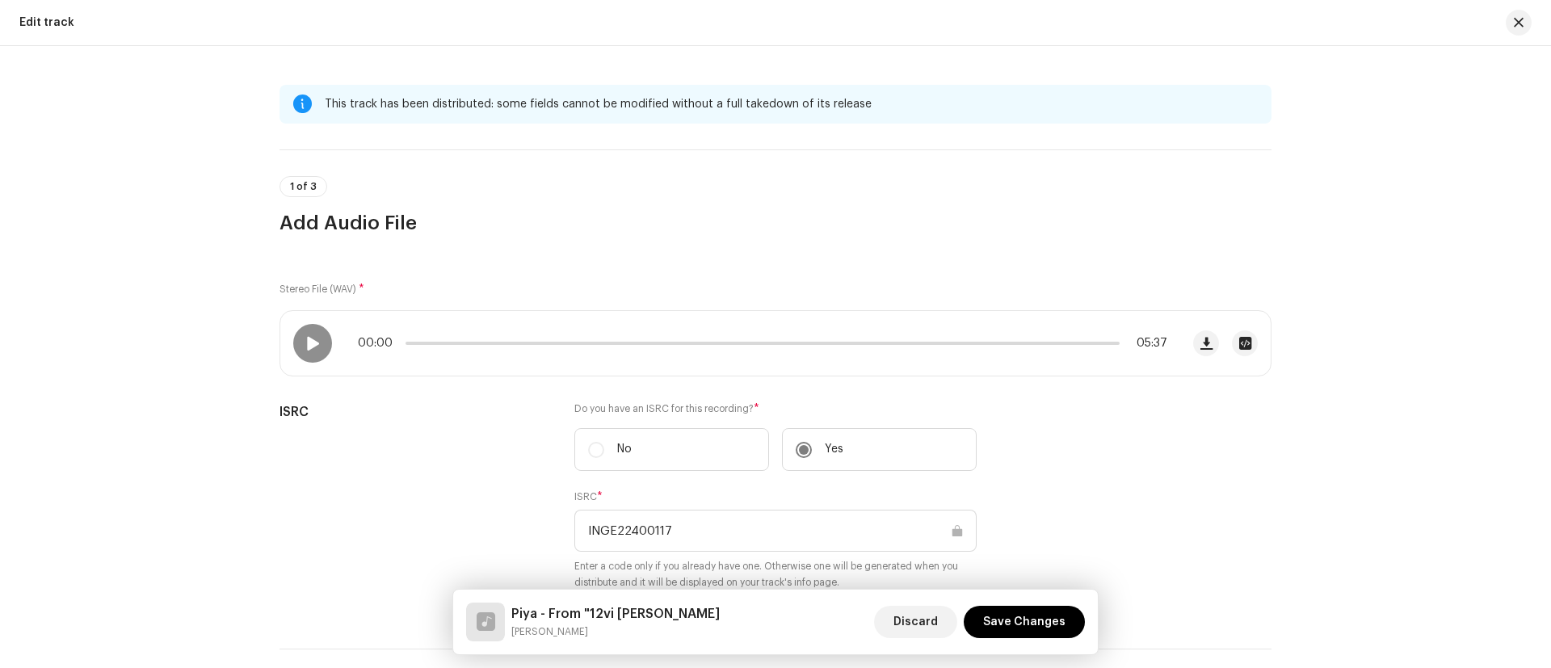
scroll to position [422, 0]
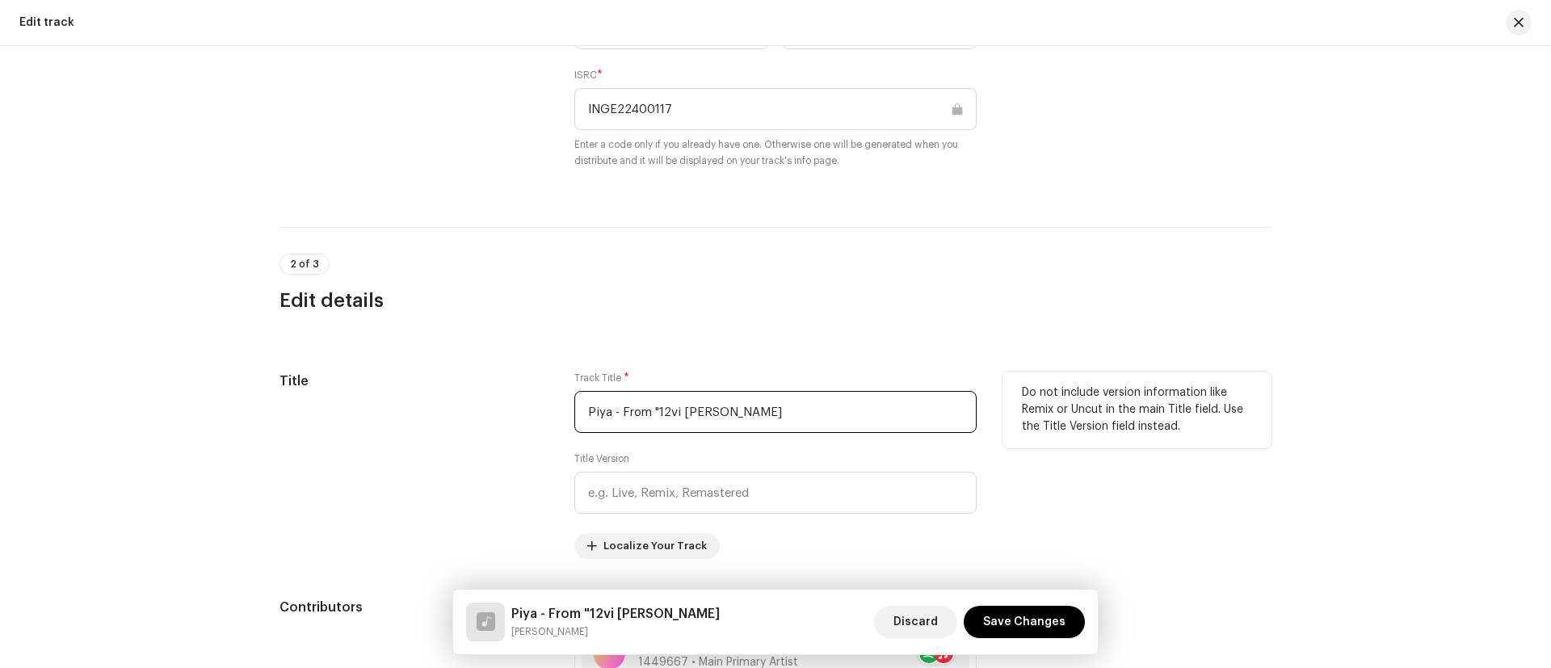
click at [810, 413] on input "Piya - From "12vi [PERSON_NAME]" at bounding box center [775, 412] width 402 height 42
paste input "12"
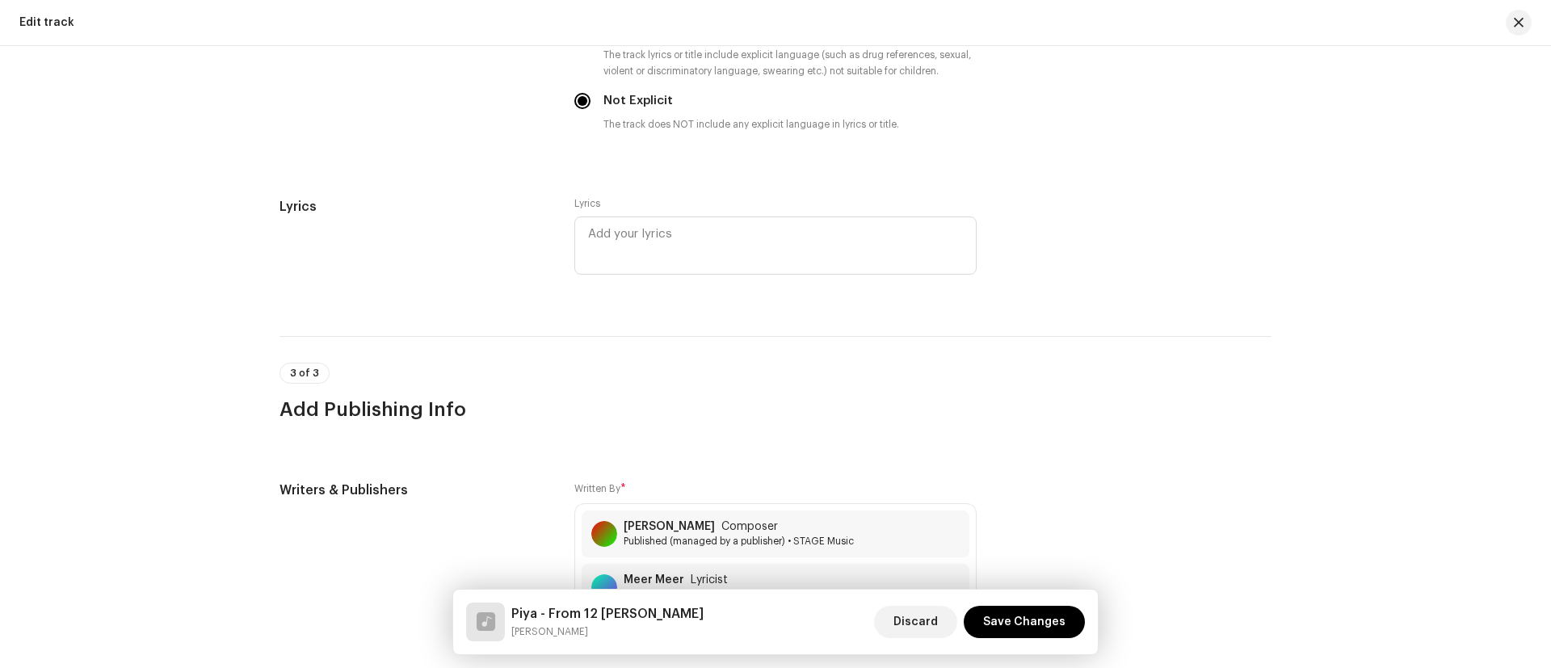
scroll to position [3131, 0]
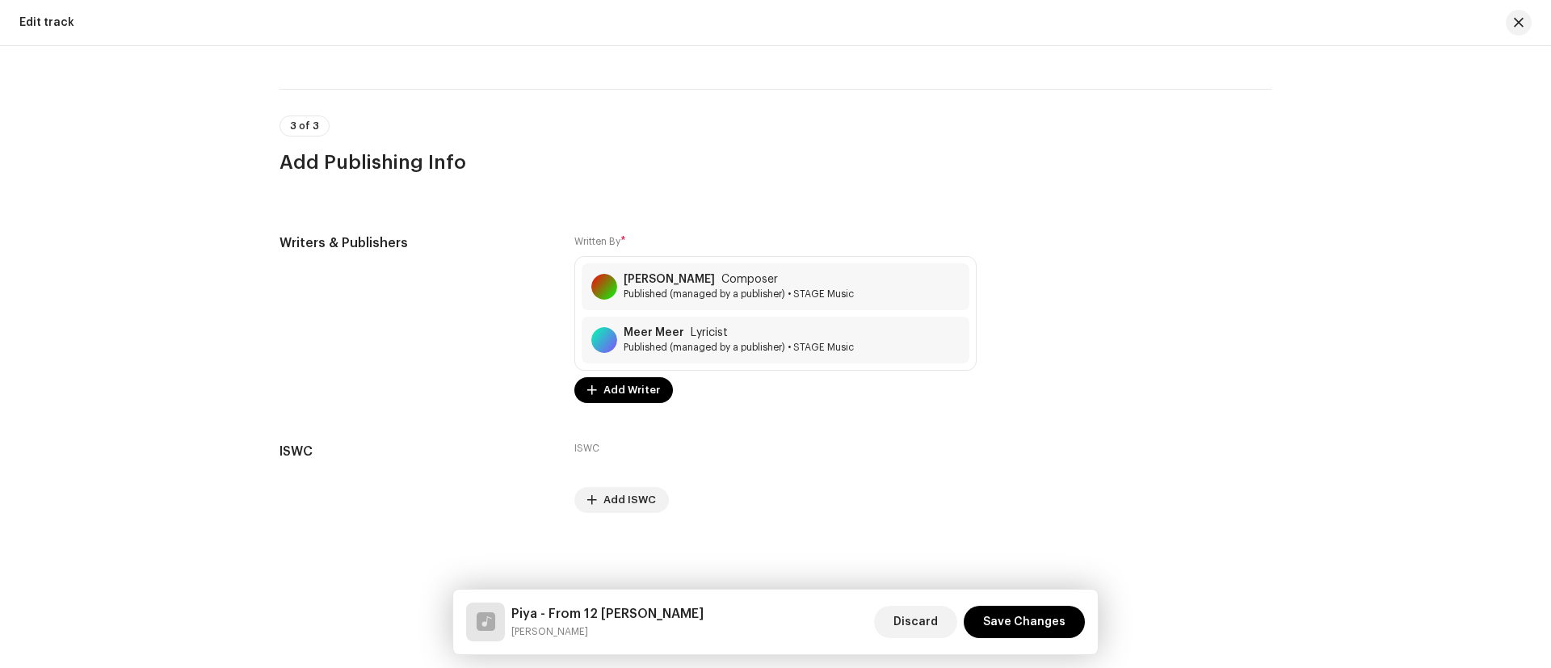
type input "Piya - From 12 Aala Pyaar"
click at [914, 607] on span "Discard" at bounding box center [915, 622] width 44 height 32
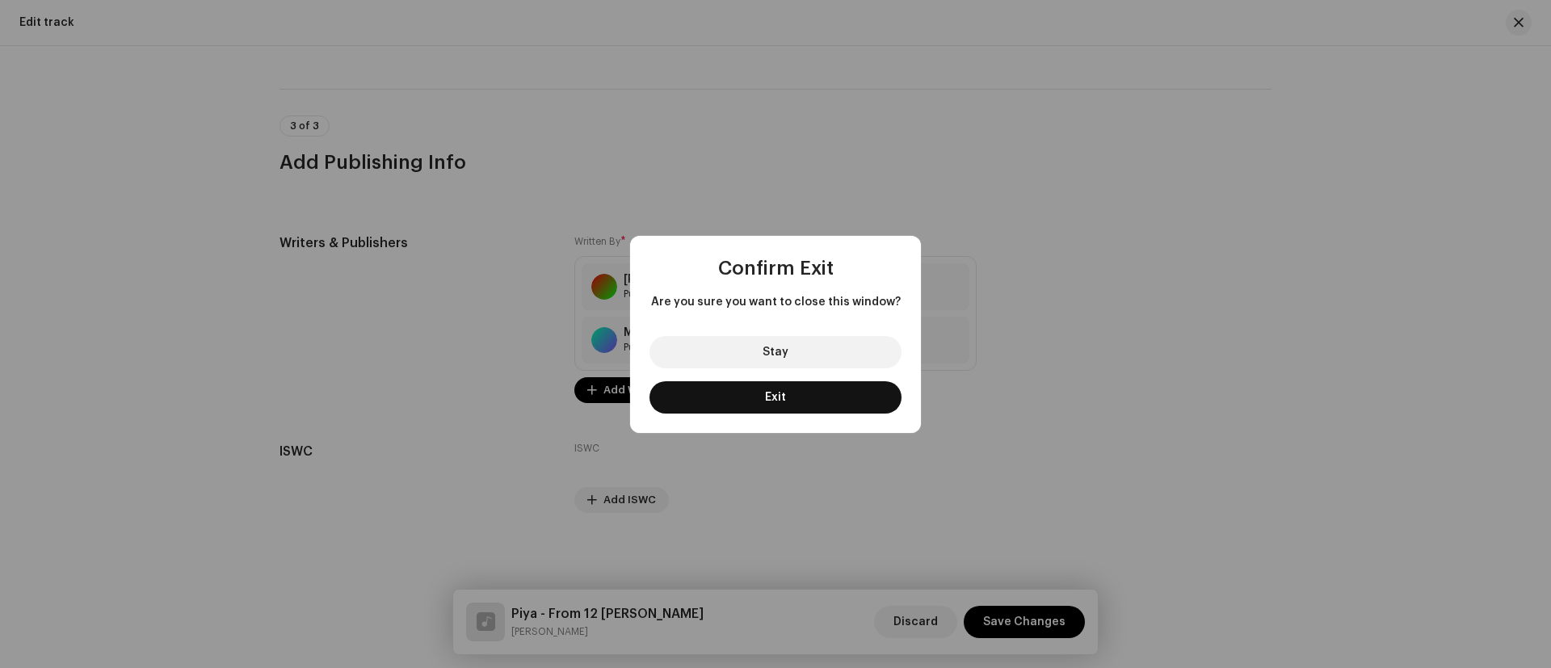
click at [766, 397] on span "Exit" at bounding box center [775, 397] width 21 height 11
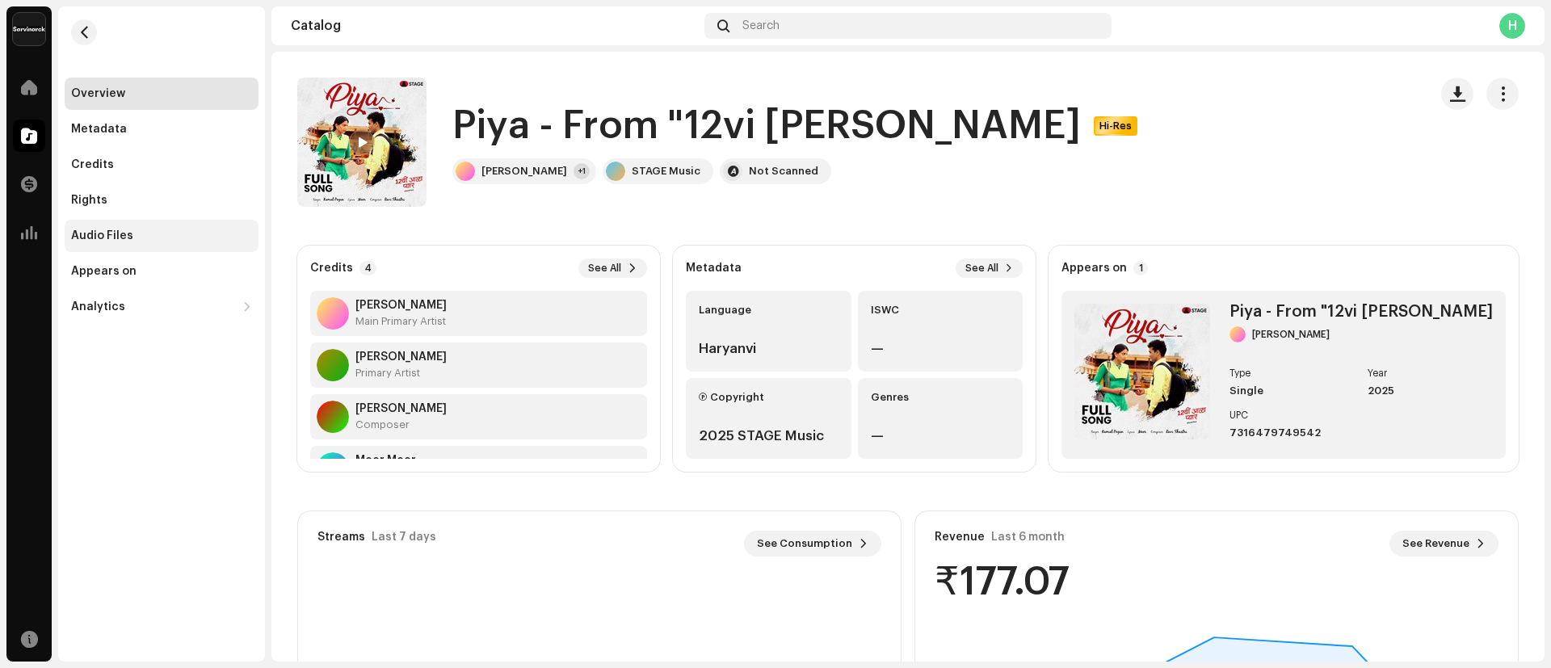
click at [135, 237] on div "Audio Files" at bounding box center [161, 235] width 181 height 13
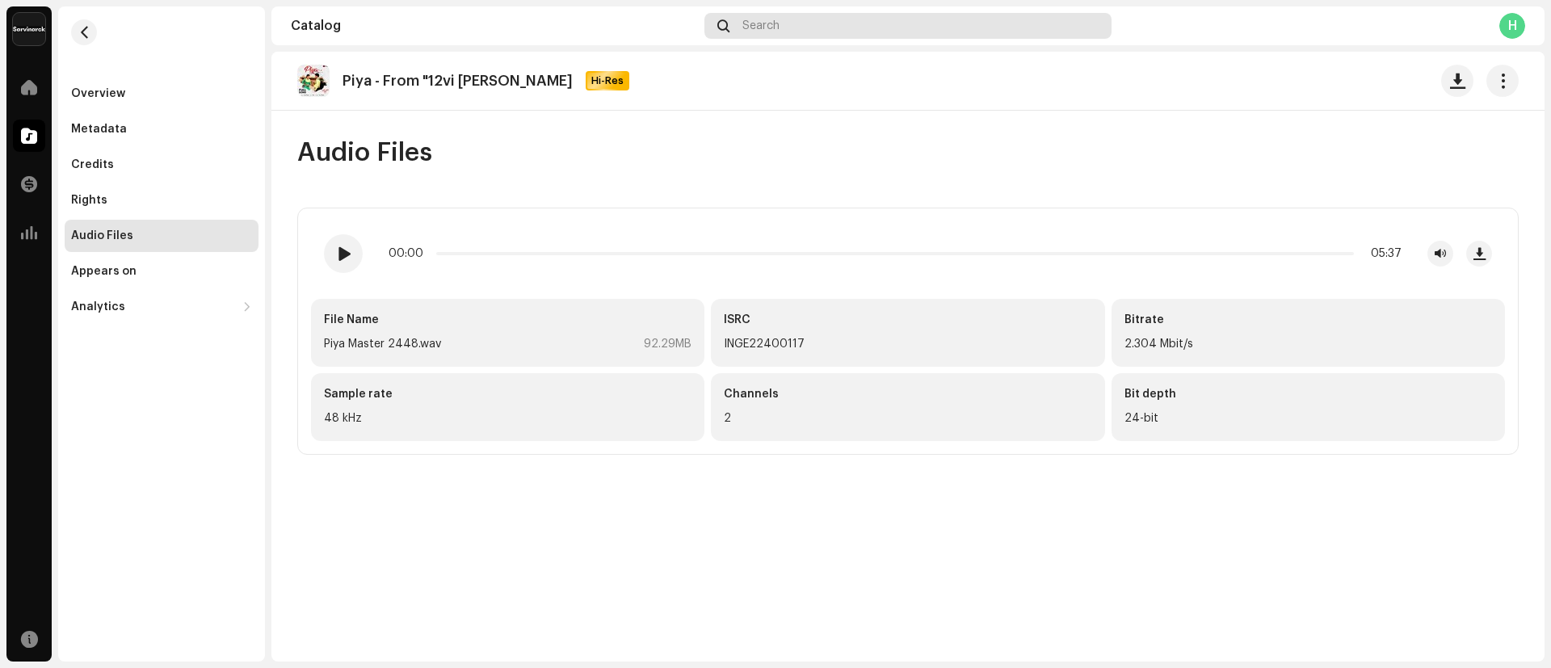
click at [815, 26] on div "Search" at bounding box center [907, 26] width 407 height 26
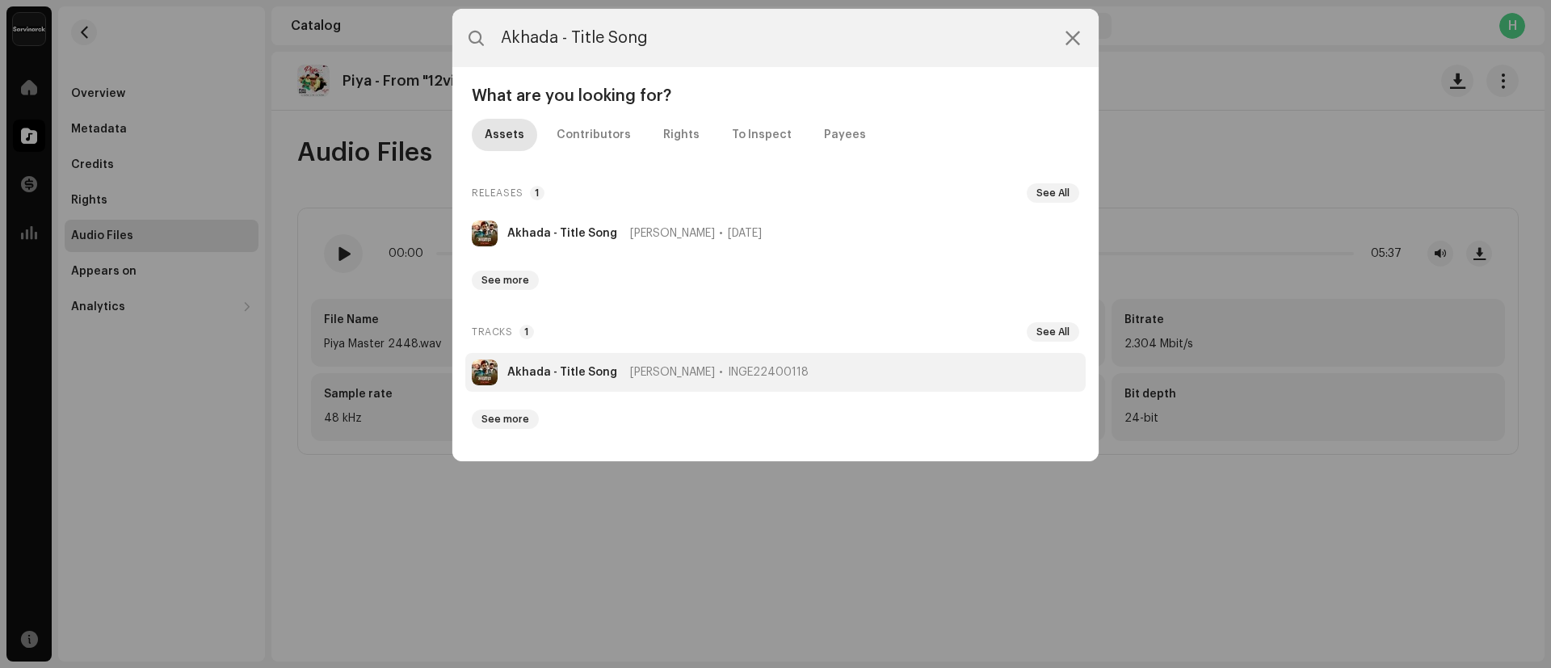
type input "Akhada - Title Song"
click at [557, 375] on strong "Akhada - Title Song" at bounding box center [562, 372] width 110 height 13
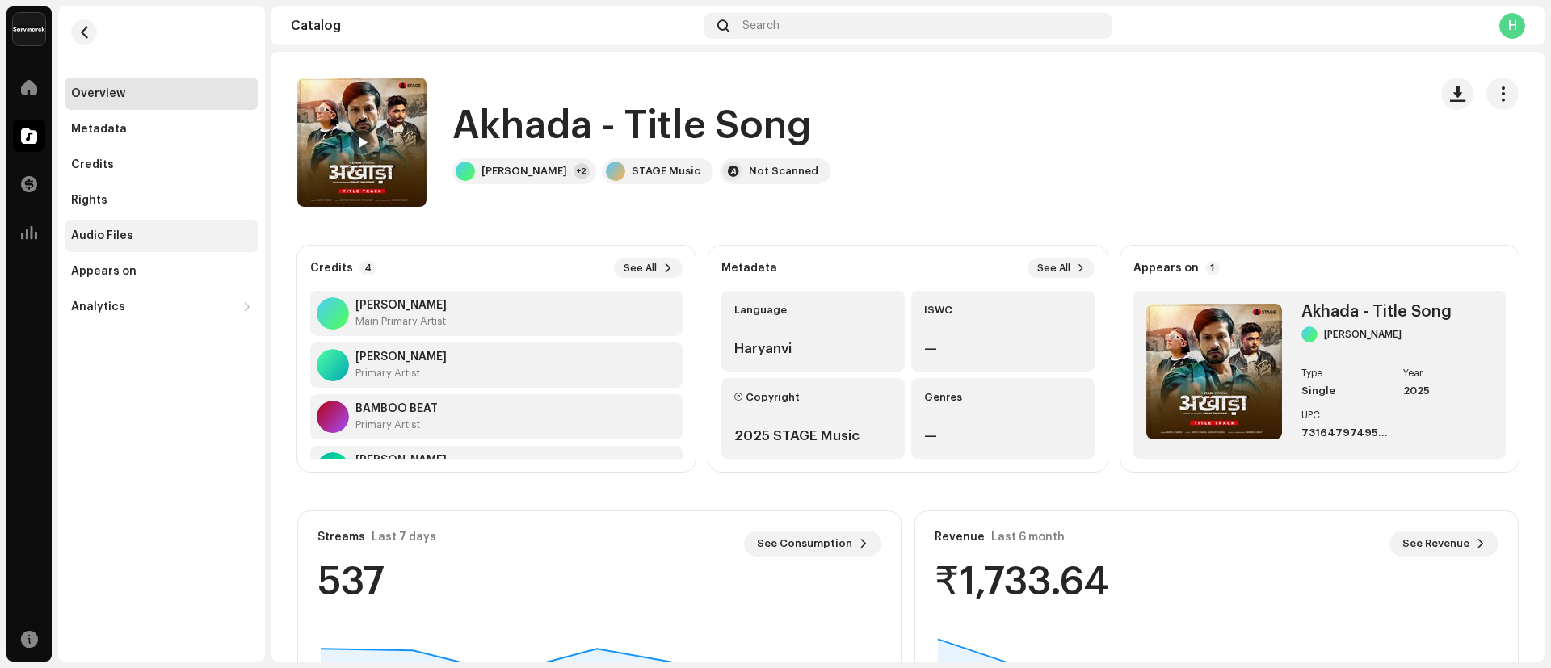
click at [135, 231] on div "Audio Files" at bounding box center [161, 235] width 181 height 13
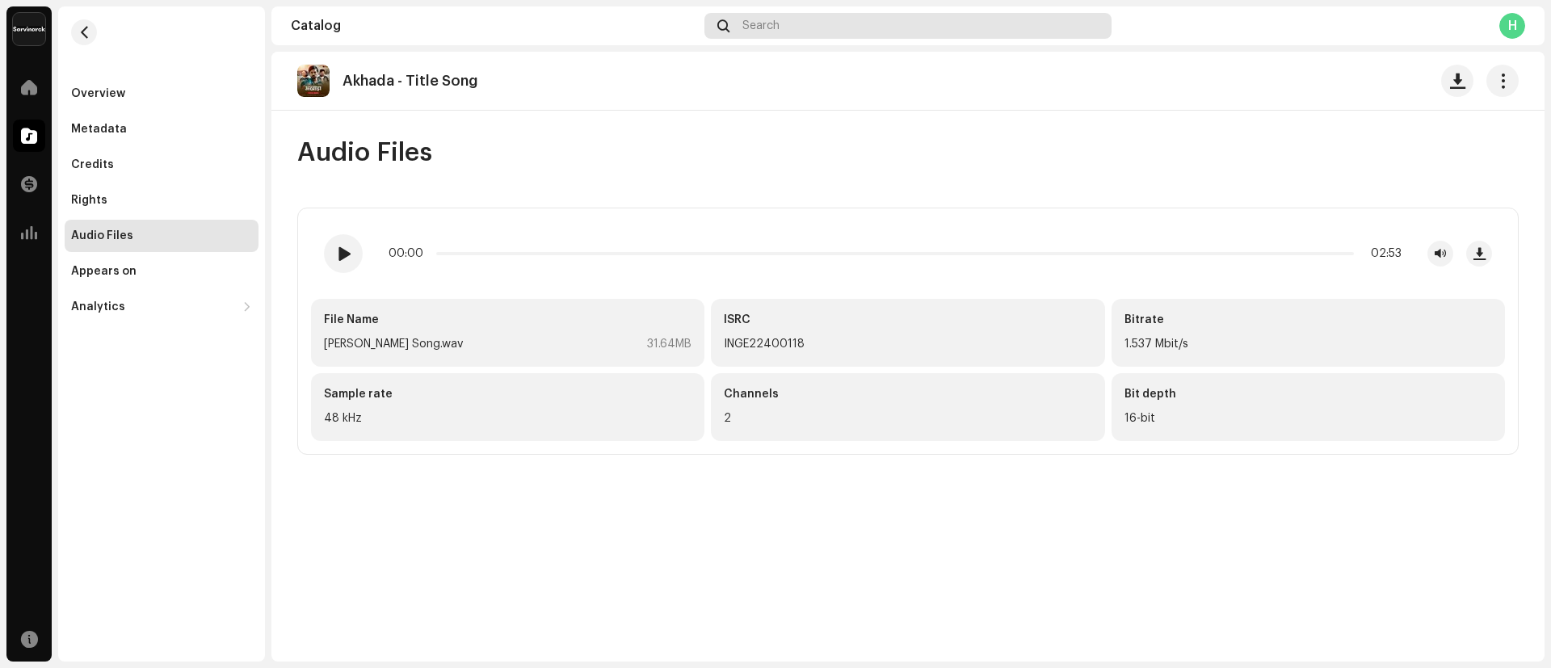
click at [765, 28] on span "Search" at bounding box center [760, 25] width 37 height 13
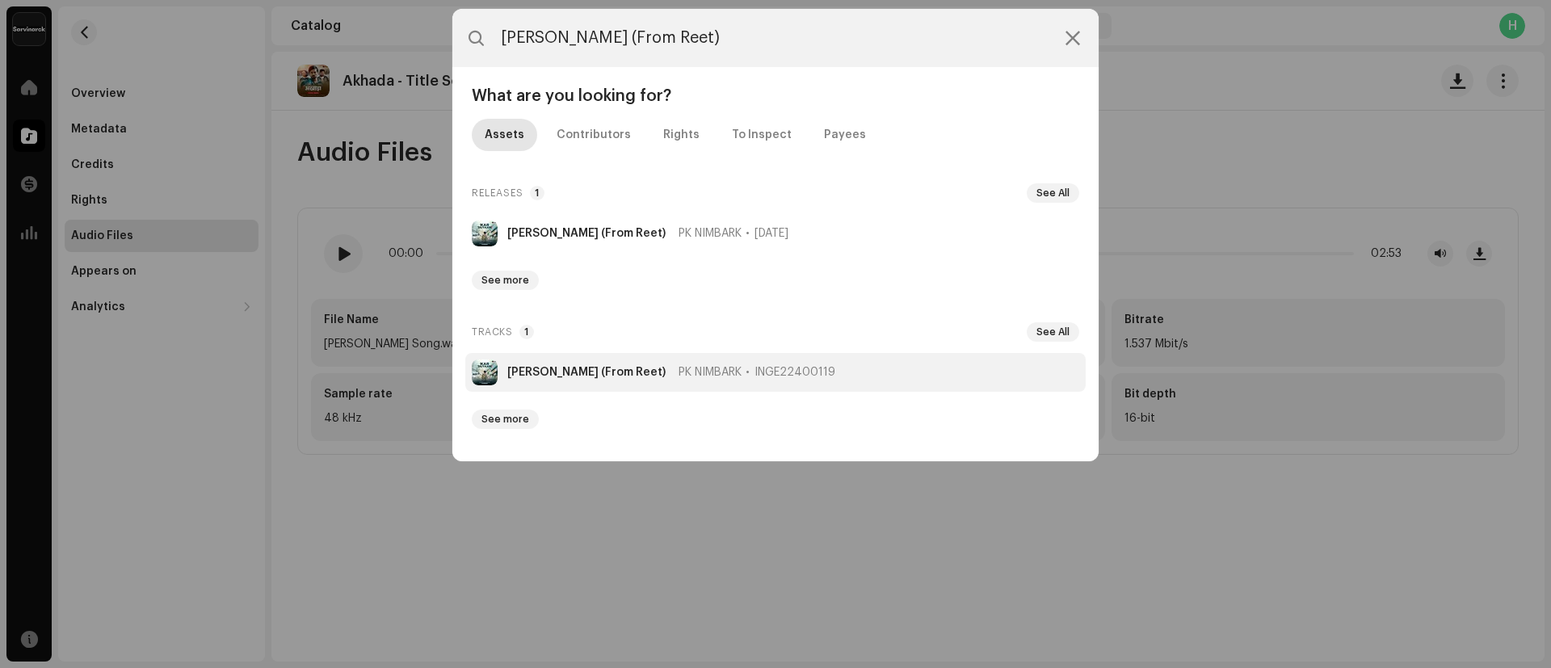
type input "[PERSON_NAME] (From Reet)"
click at [533, 375] on strong "[PERSON_NAME] (From Reet)" at bounding box center [586, 372] width 158 height 13
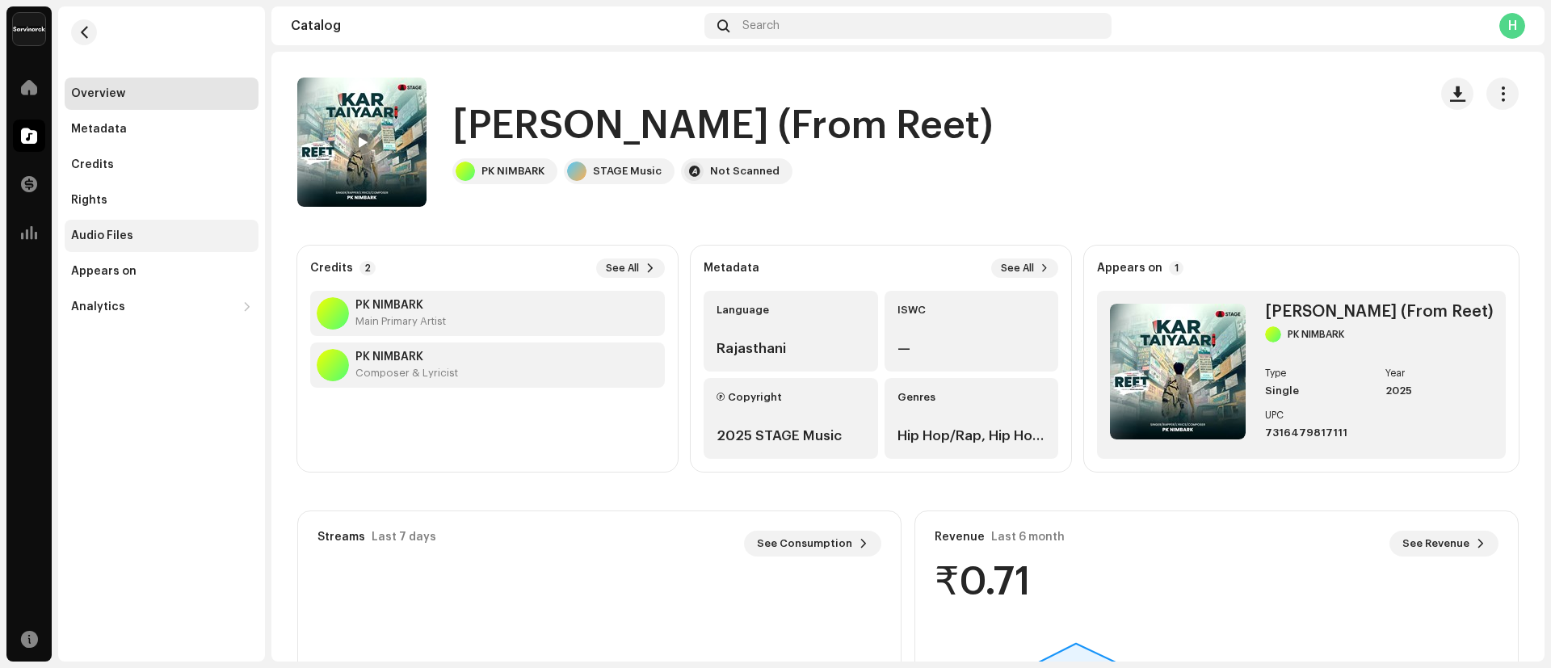
click at [124, 233] on div "Audio Files" at bounding box center [102, 235] width 62 height 13
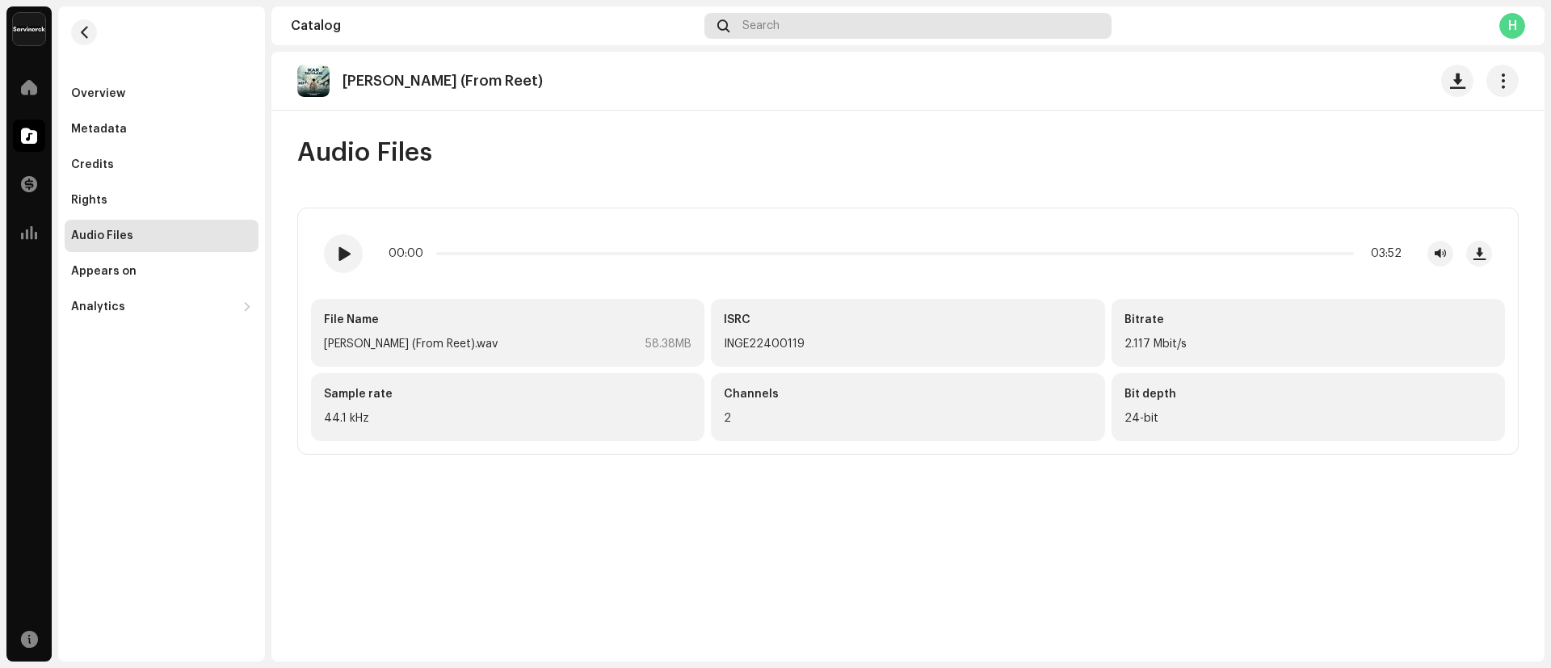
click at [813, 34] on div "Search" at bounding box center [907, 26] width 407 height 26
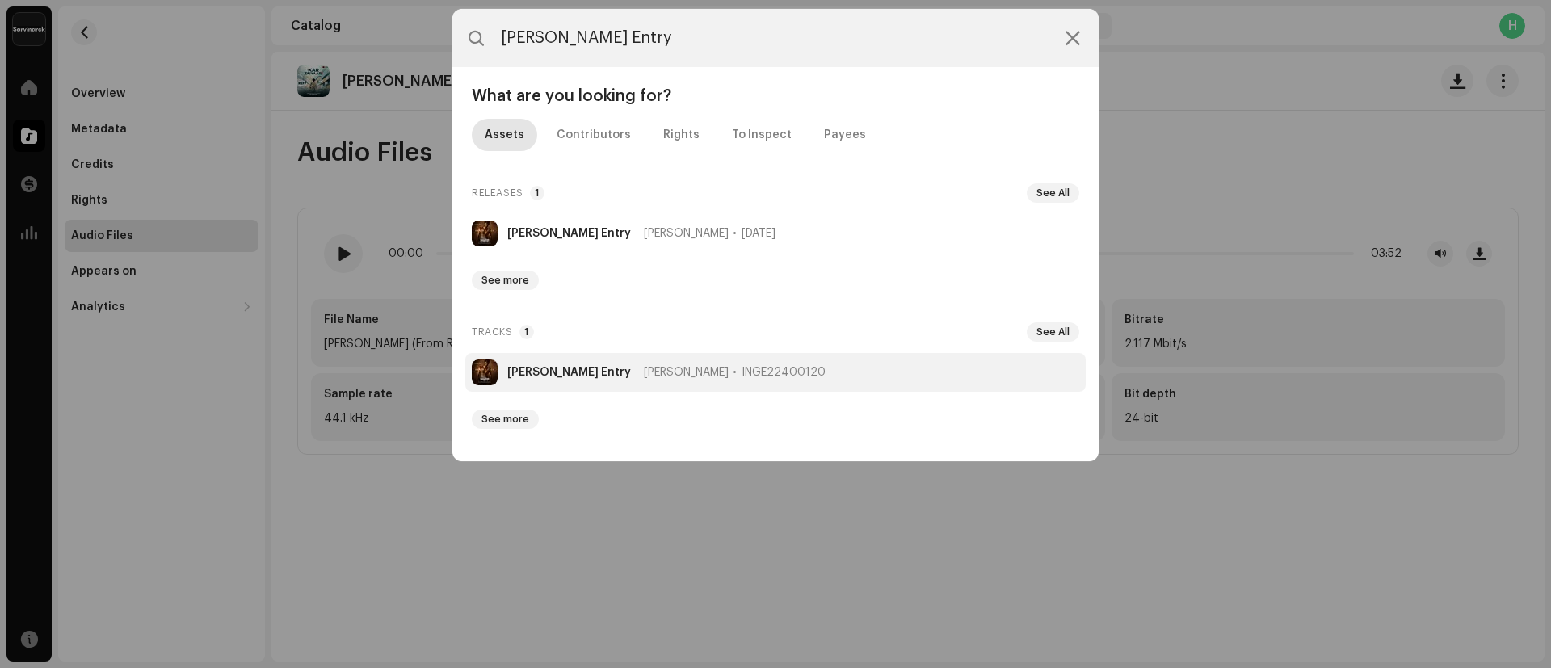
type input "[PERSON_NAME] Entry"
click at [548, 364] on li "Akhada Karan Entry Sandeep Goyat INGE22400120" at bounding box center [775, 372] width 620 height 39
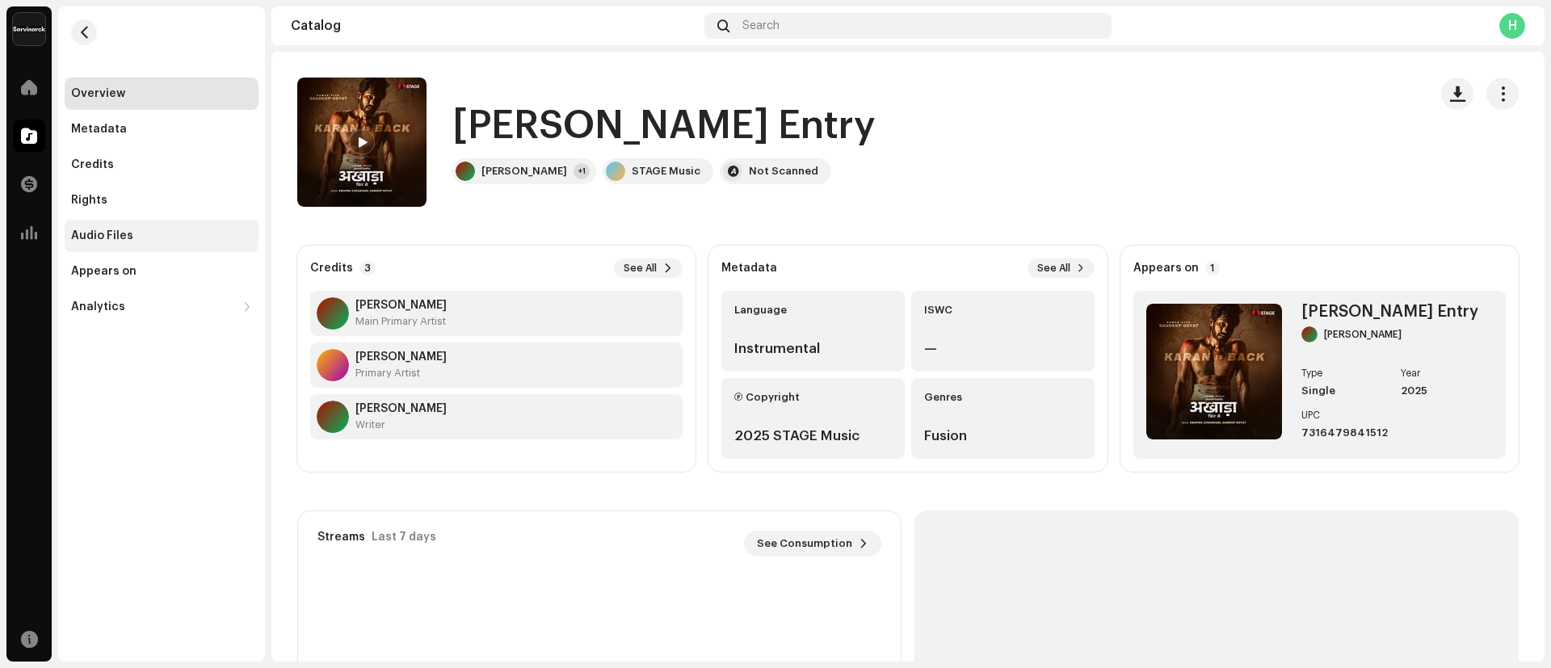
click at [135, 237] on div "Audio Files" at bounding box center [161, 235] width 181 height 13
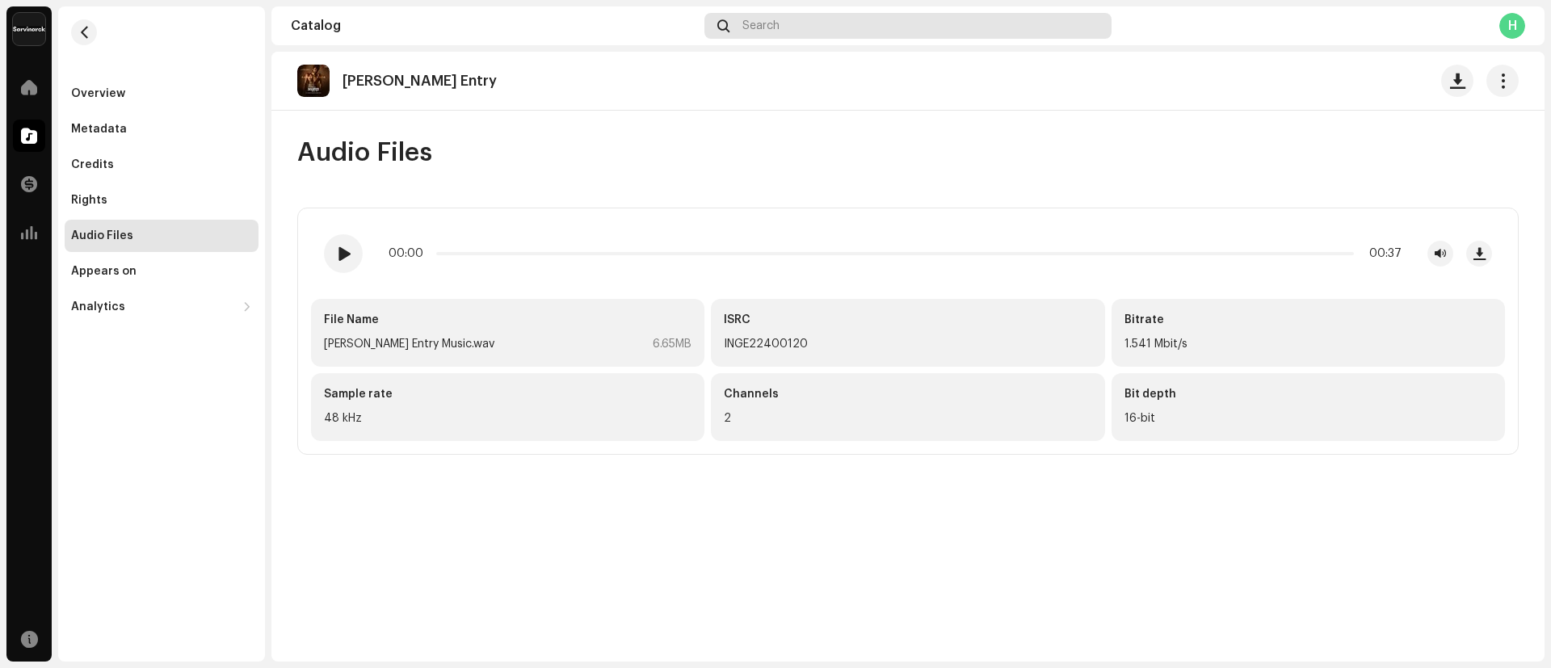
click at [790, 24] on div "Search" at bounding box center [907, 26] width 407 height 26
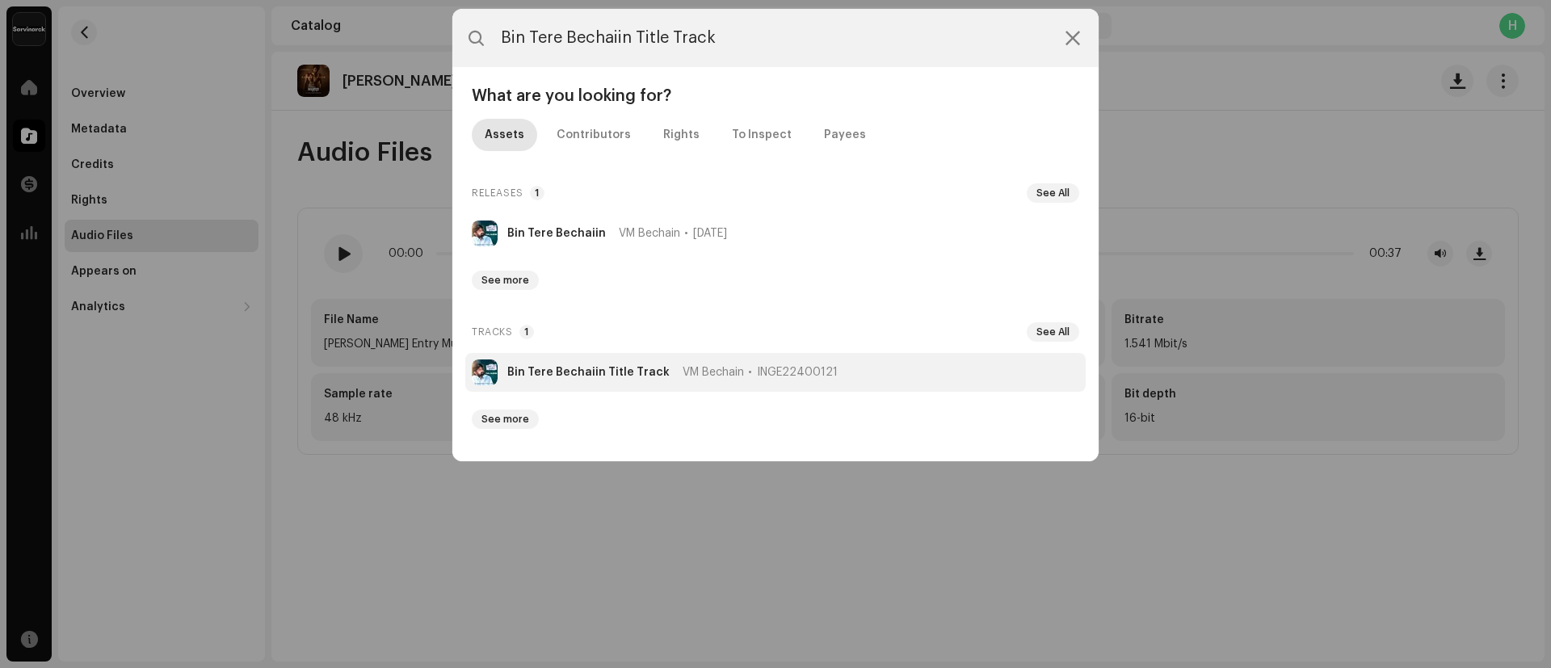
type input "Bin Tere Bechaiin Title Track"
click at [577, 372] on strong "Bin Tere Bechaiin Title Track" at bounding box center [588, 372] width 162 height 13
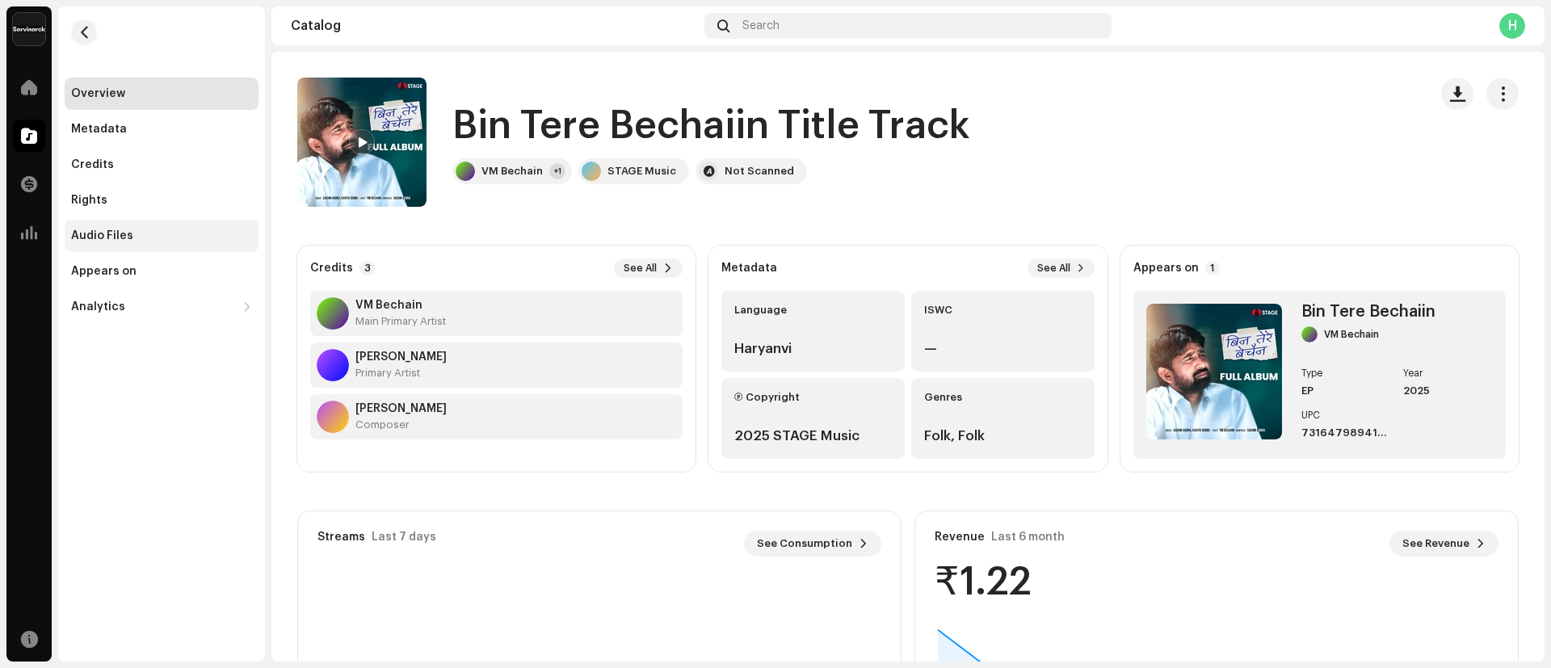
click at [94, 236] on div "Audio Files" at bounding box center [102, 235] width 62 height 13
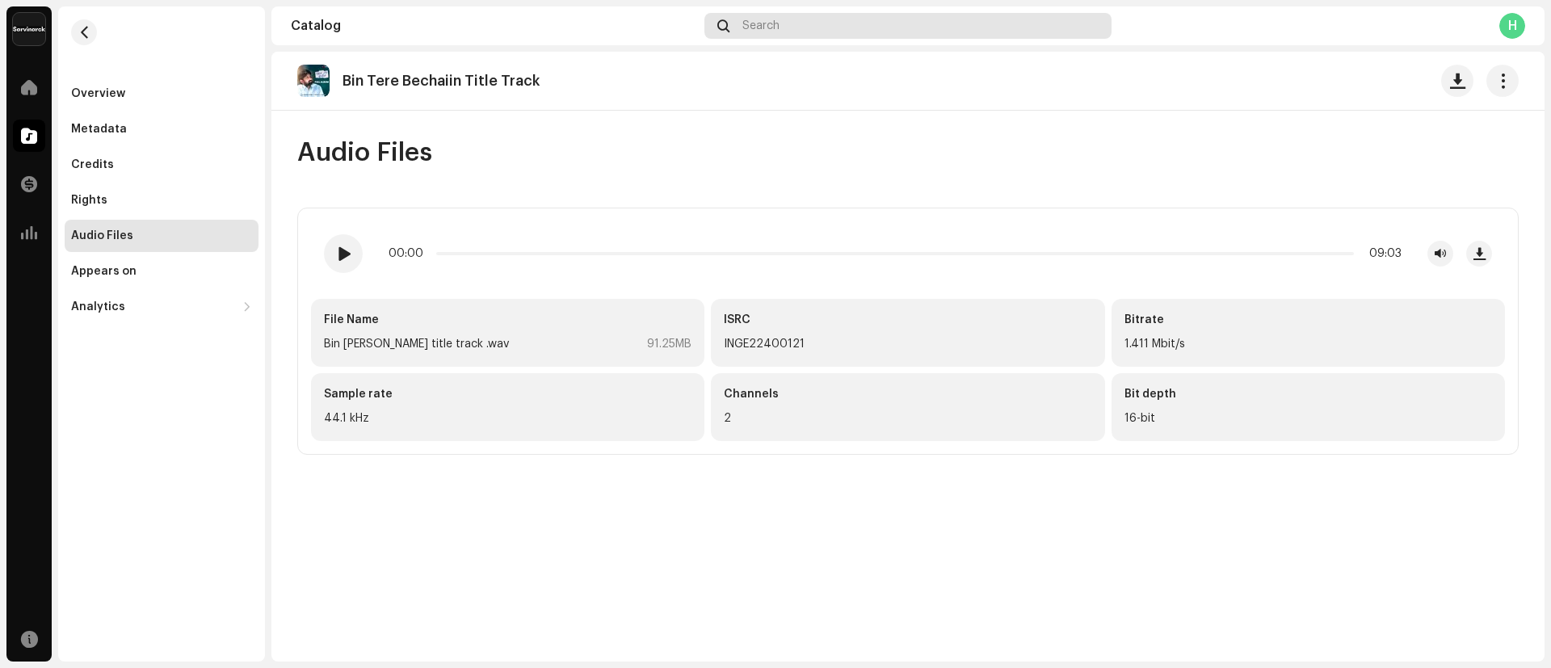
click at [766, 31] on span "Search" at bounding box center [760, 25] width 37 height 13
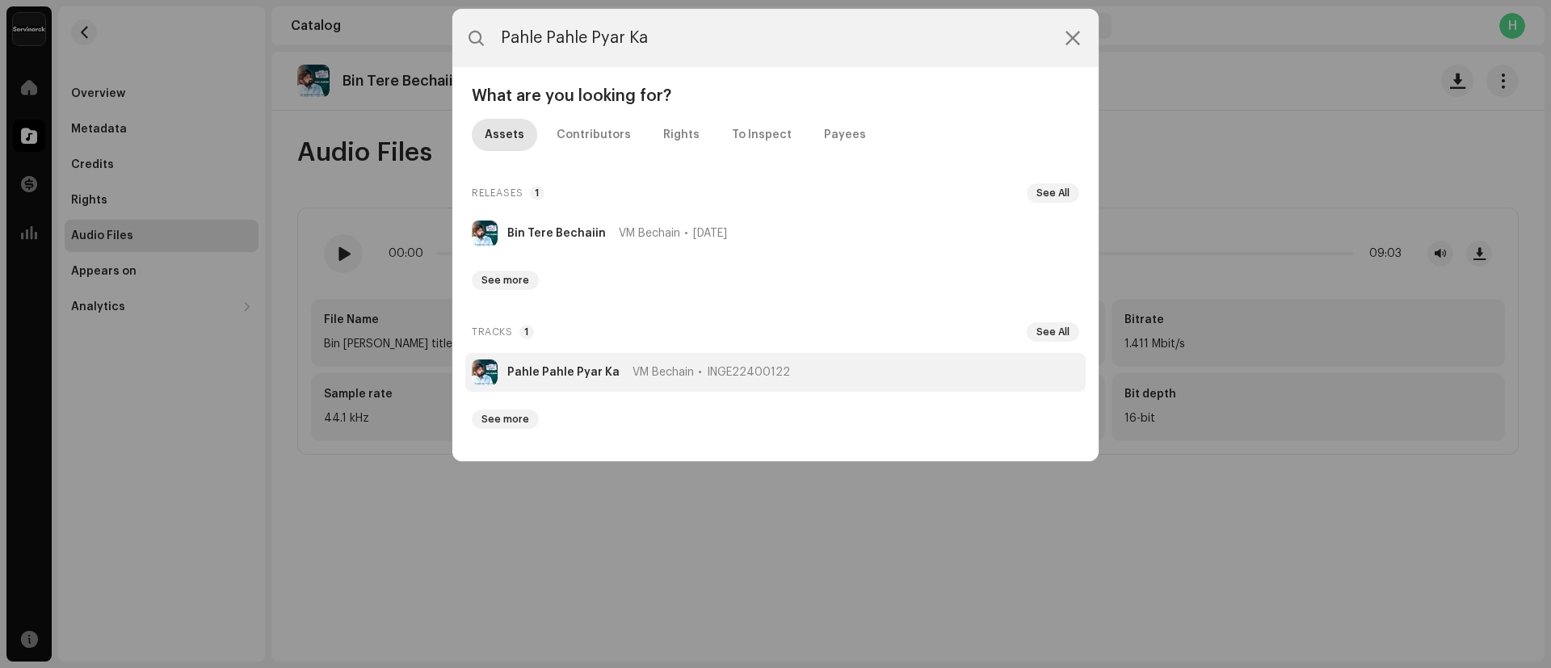
type input "Pahle Pahle Pyar Ka"
click at [560, 367] on strong "Pahle Pahle Pyar Ka" at bounding box center [563, 372] width 112 height 13
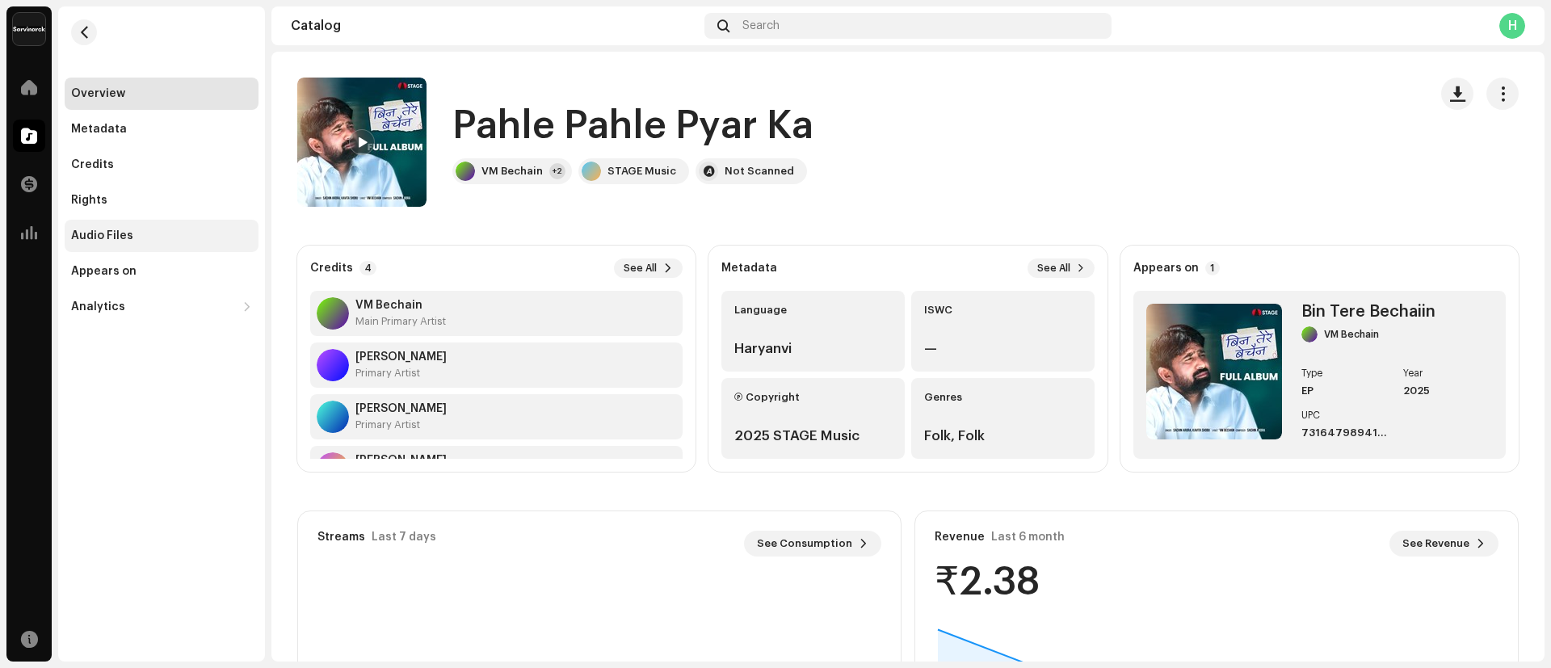
click at [142, 237] on div "Audio Files" at bounding box center [161, 235] width 181 height 13
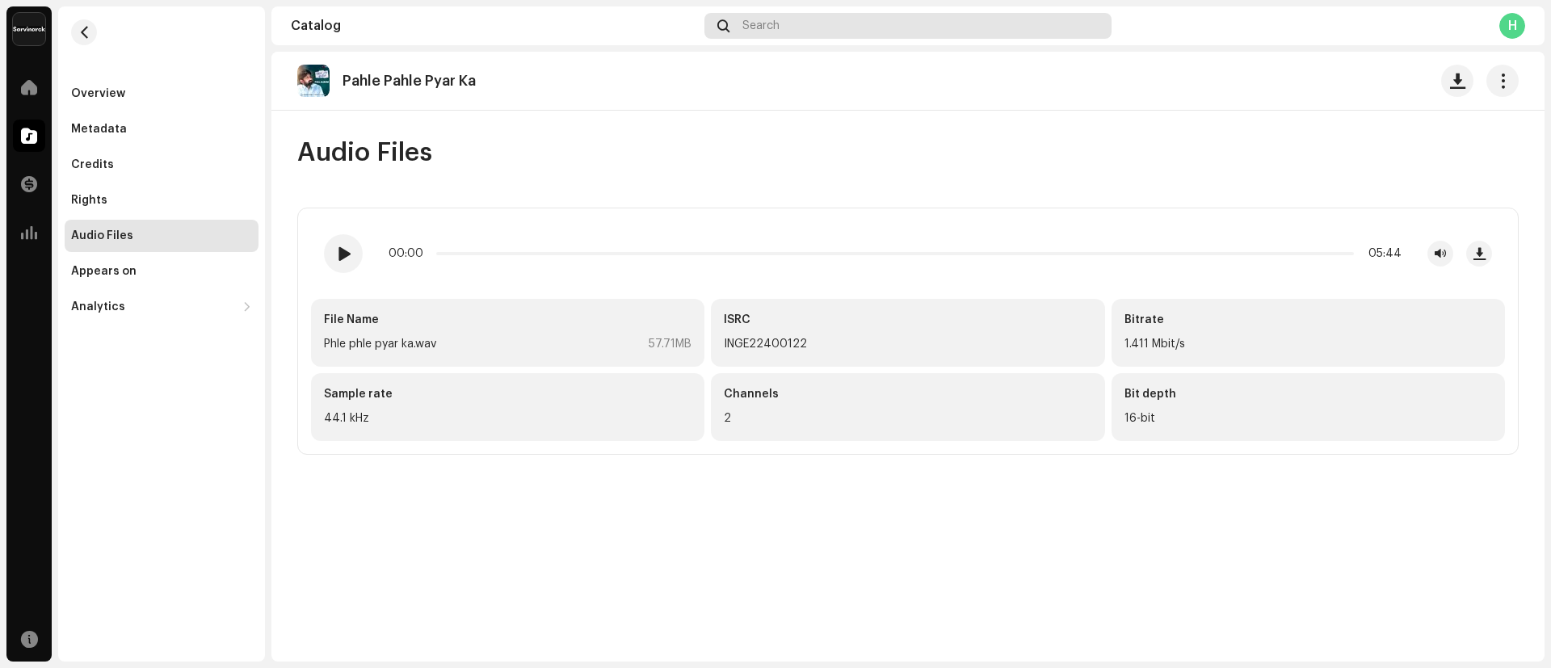
click at [817, 19] on div "Search" at bounding box center [907, 26] width 407 height 26
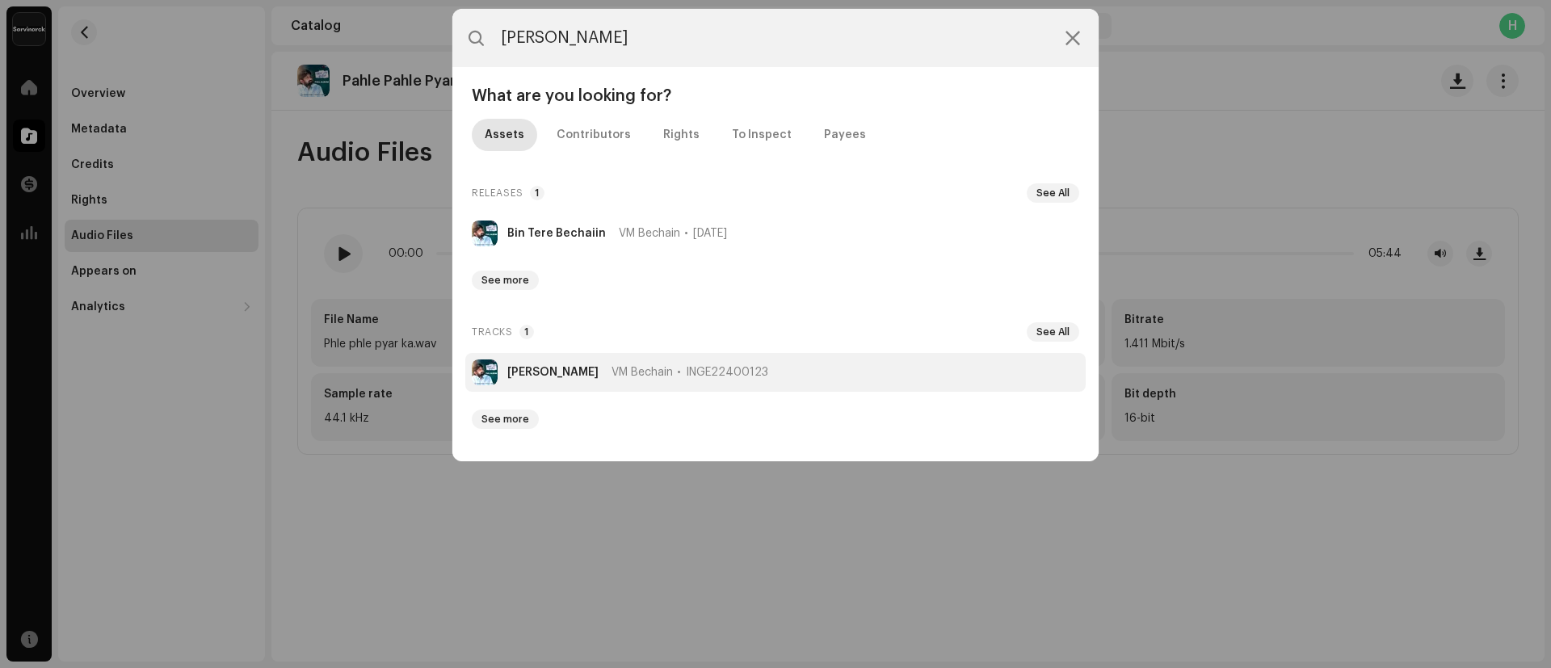
type input "Nanad Sai Katari"
click at [559, 372] on strong "Nanad Sai Katari" at bounding box center [552, 372] width 91 height 13
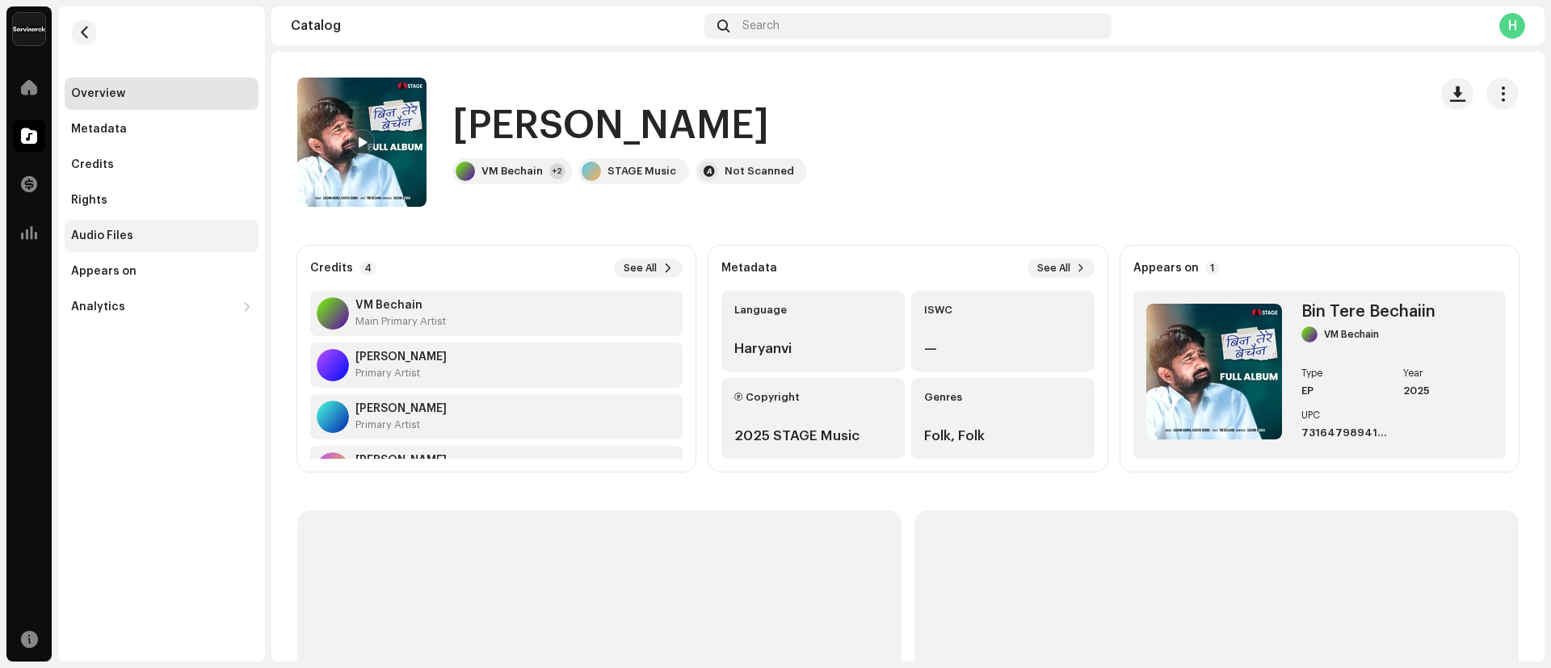
click at [110, 244] on div "Audio Files" at bounding box center [162, 236] width 194 height 32
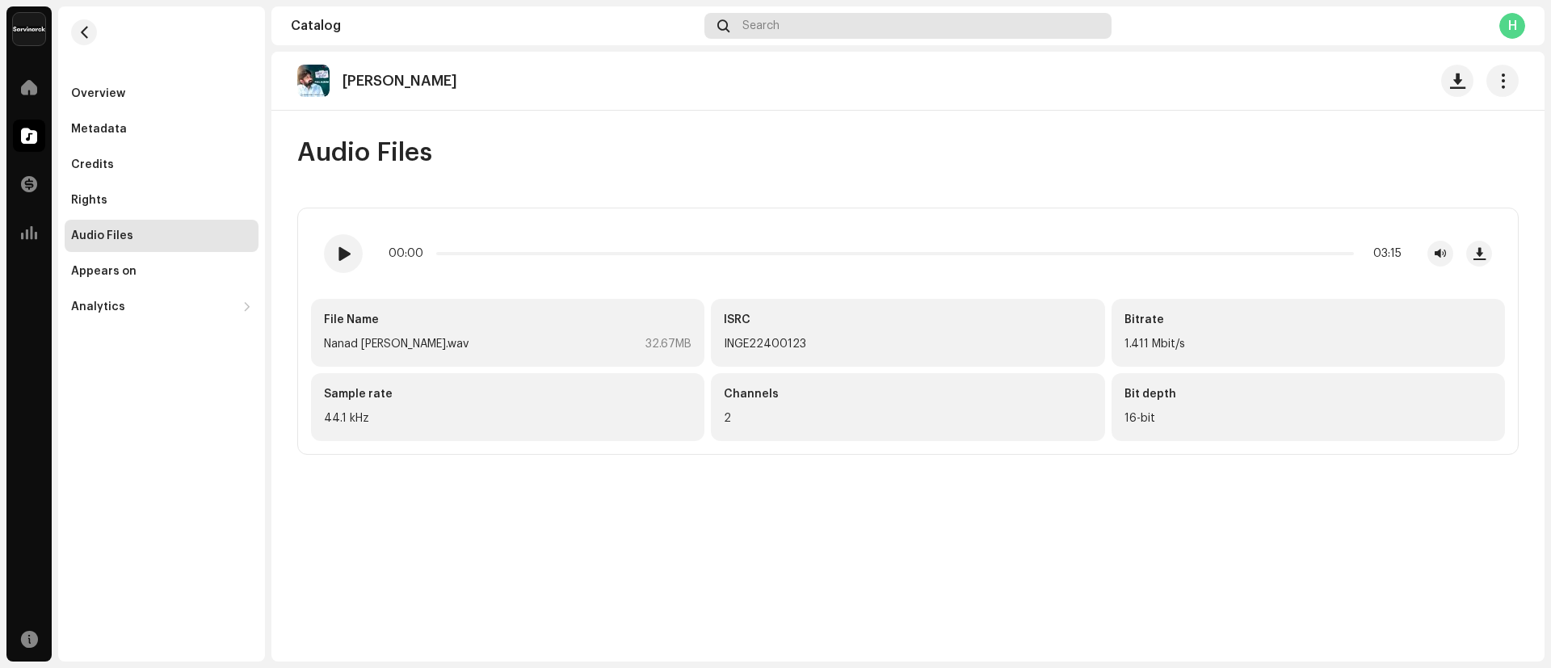
click at [838, 35] on div "Search" at bounding box center [907, 26] width 407 height 26
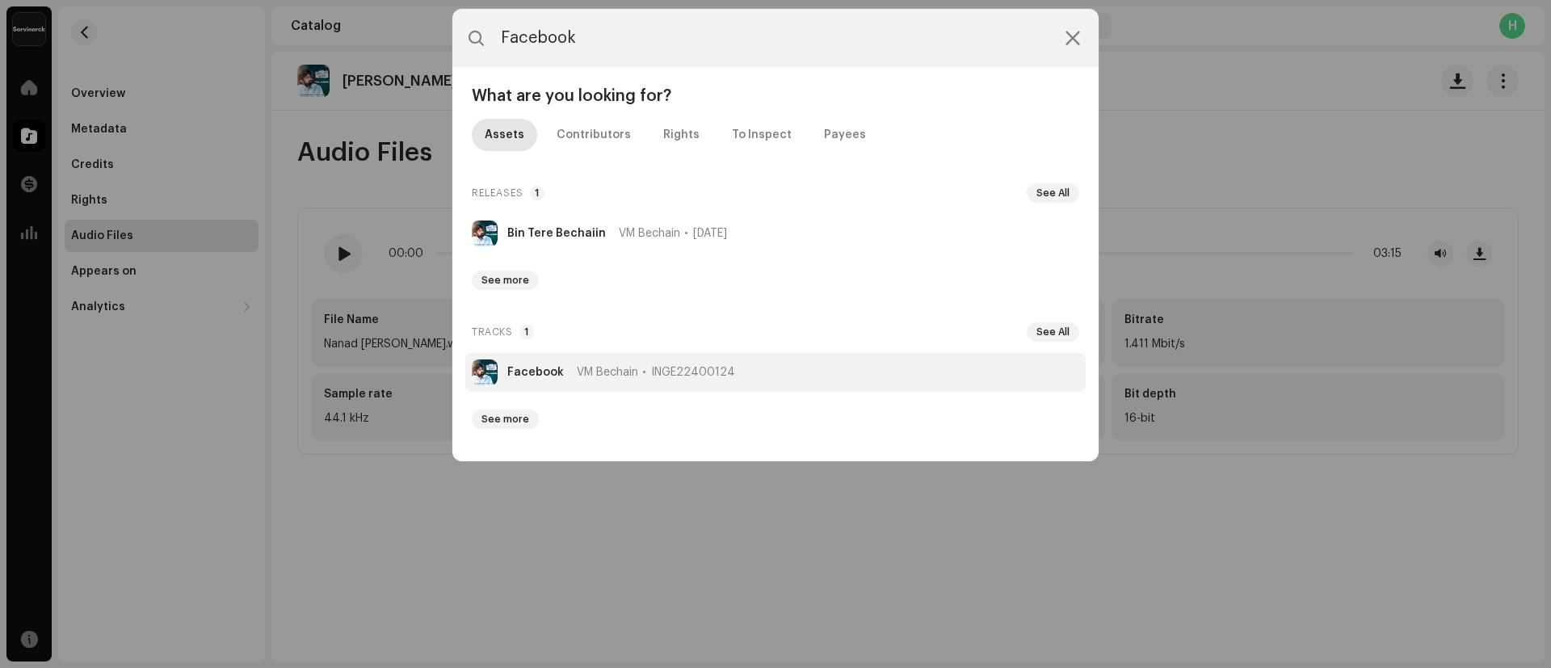
type input "Facebook"
click at [530, 375] on strong "Facebook" at bounding box center [535, 372] width 57 height 13
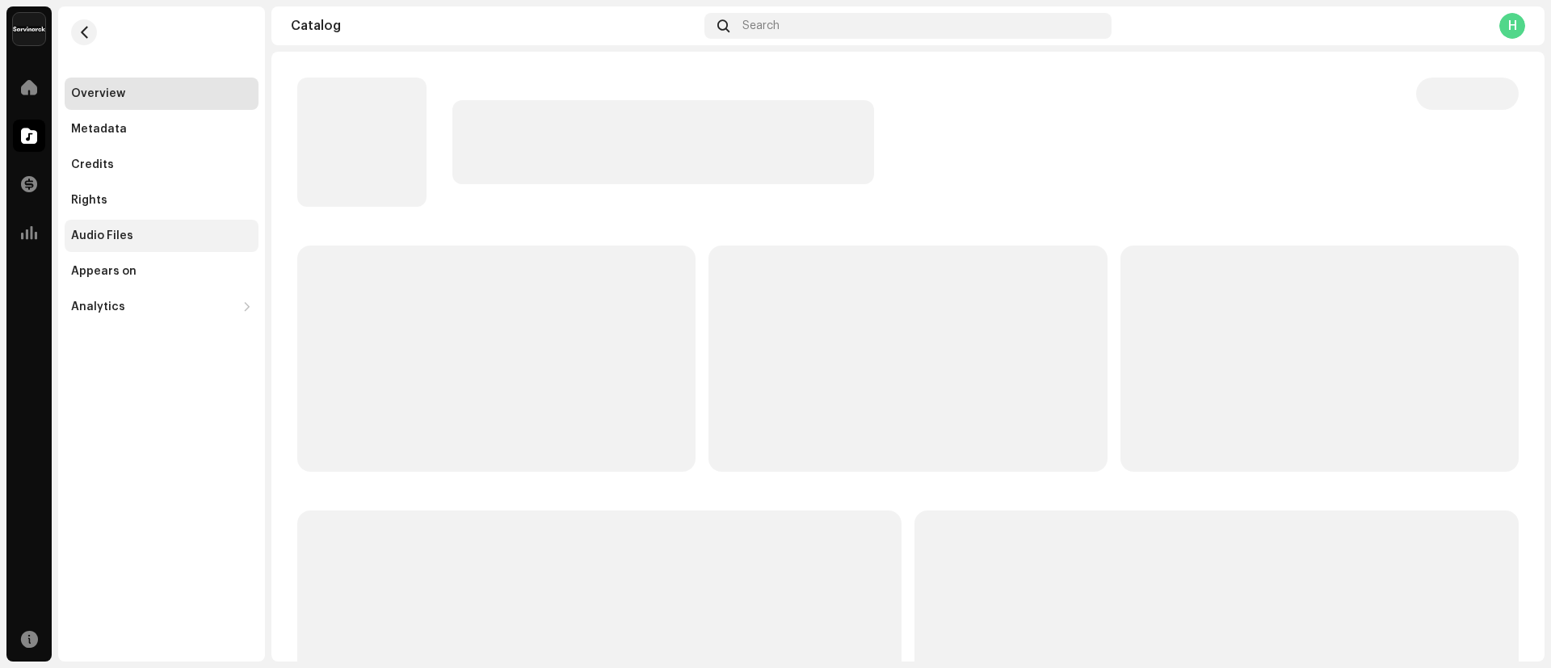
click at [149, 236] on div "Audio Files" at bounding box center [161, 235] width 181 height 13
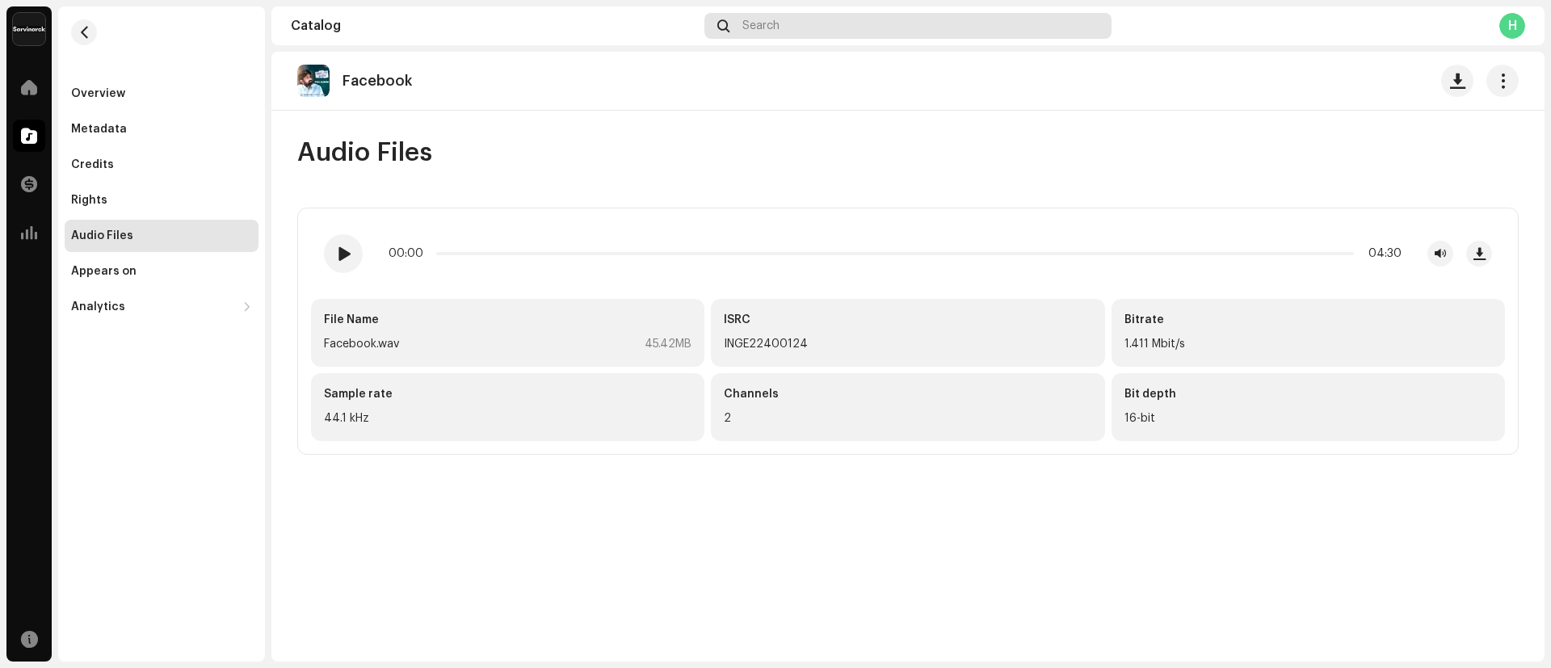
click at [809, 19] on div "Search" at bounding box center [907, 26] width 407 height 26
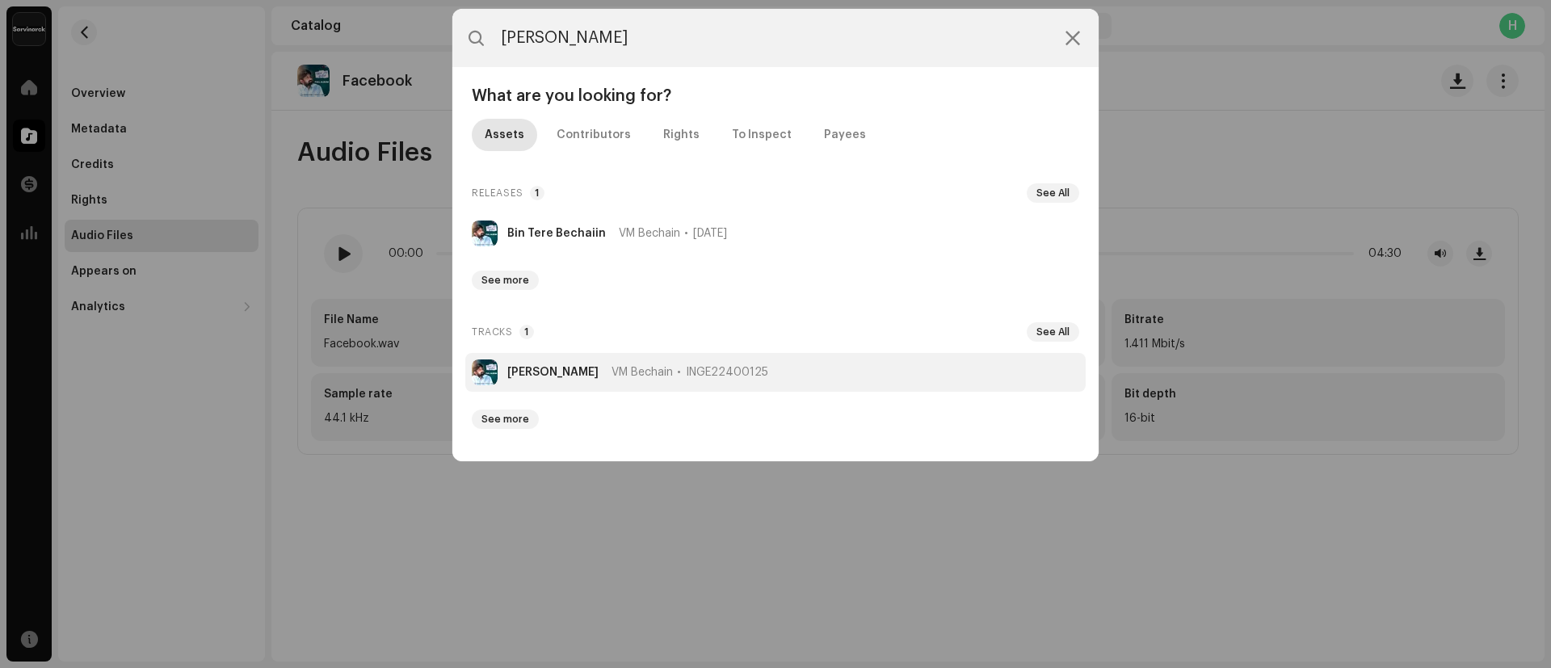
type input "Kalje mh"
click at [529, 367] on strong "Kalje mh" at bounding box center [552, 372] width 91 height 13
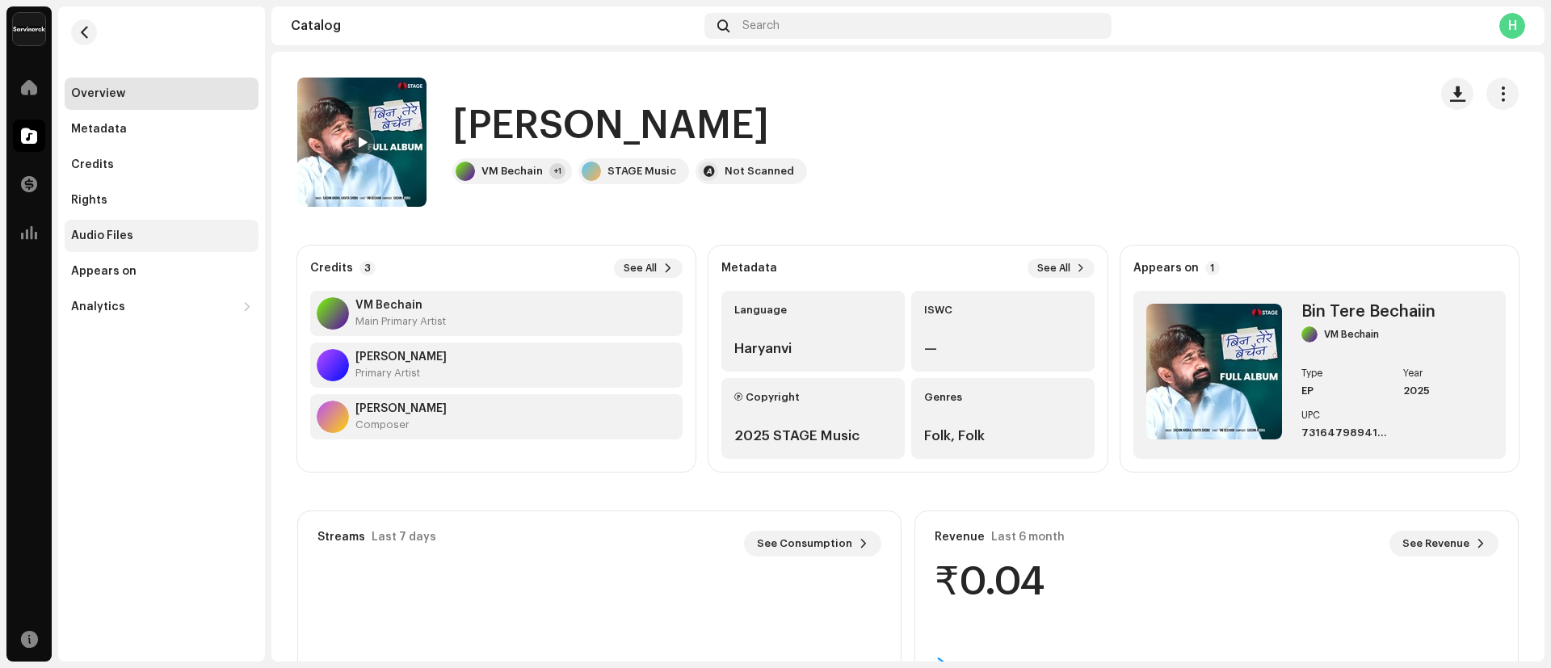
click at [111, 235] on div "Audio Files" at bounding box center [102, 235] width 62 height 13
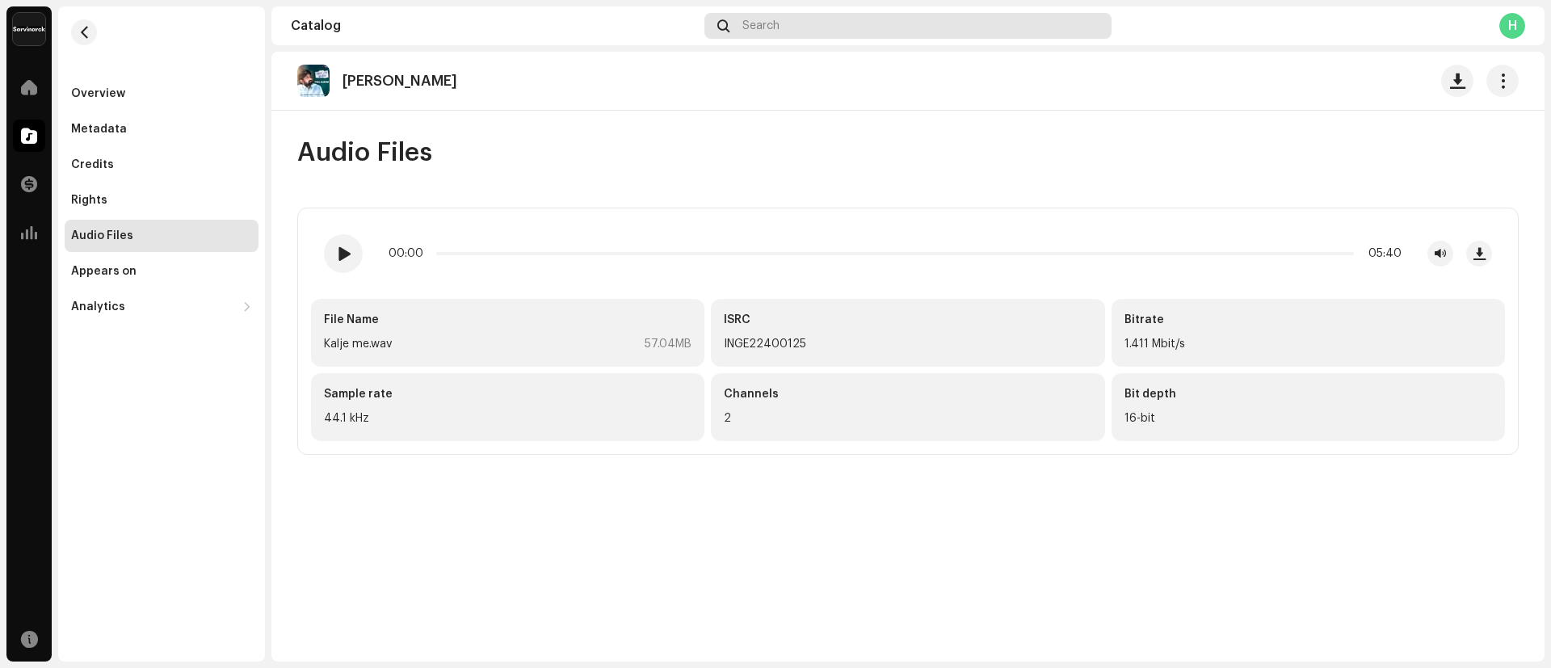
click at [862, 25] on div "Search" at bounding box center [907, 26] width 407 height 26
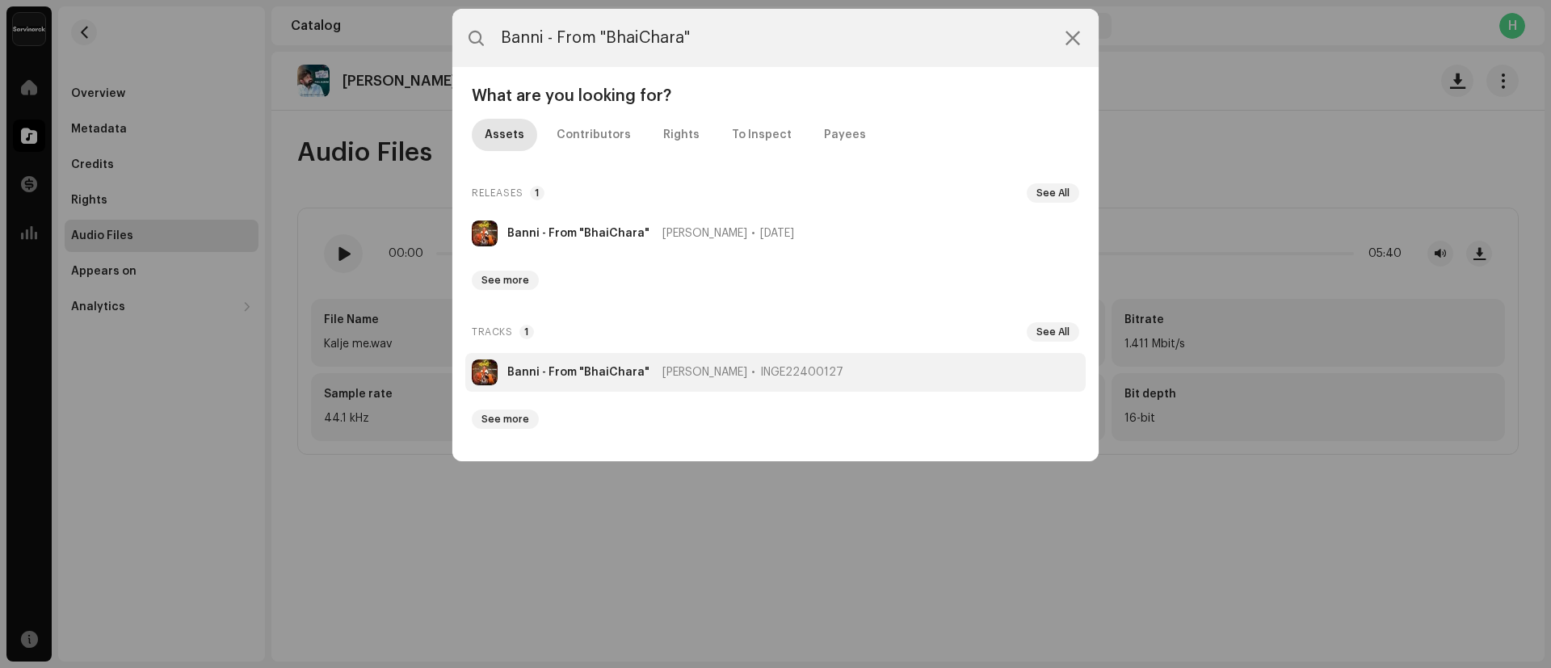
type input "Banni - From "BhaiChara""
click at [552, 366] on strong "Banni - From "BhaiChara"" at bounding box center [578, 372] width 142 height 13
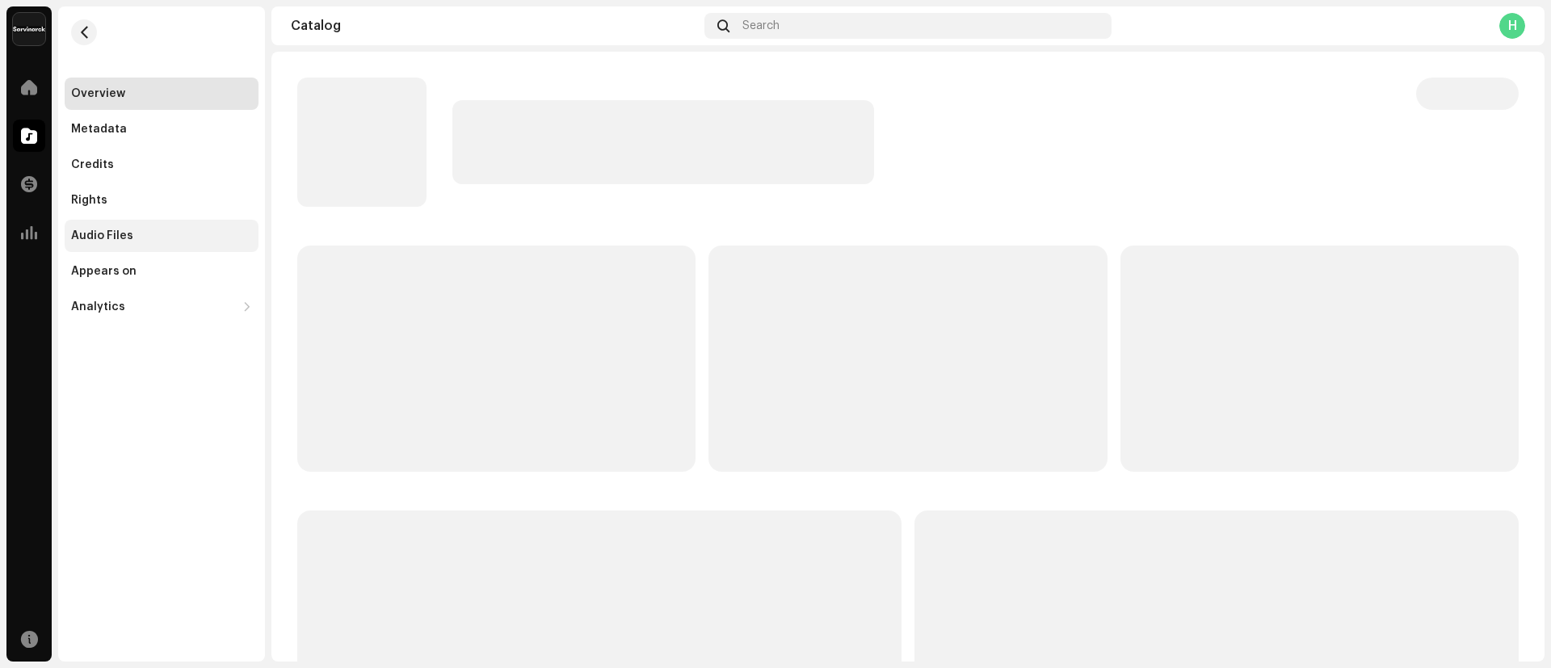
click at [171, 233] on div "Audio Files" at bounding box center [161, 235] width 181 height 13
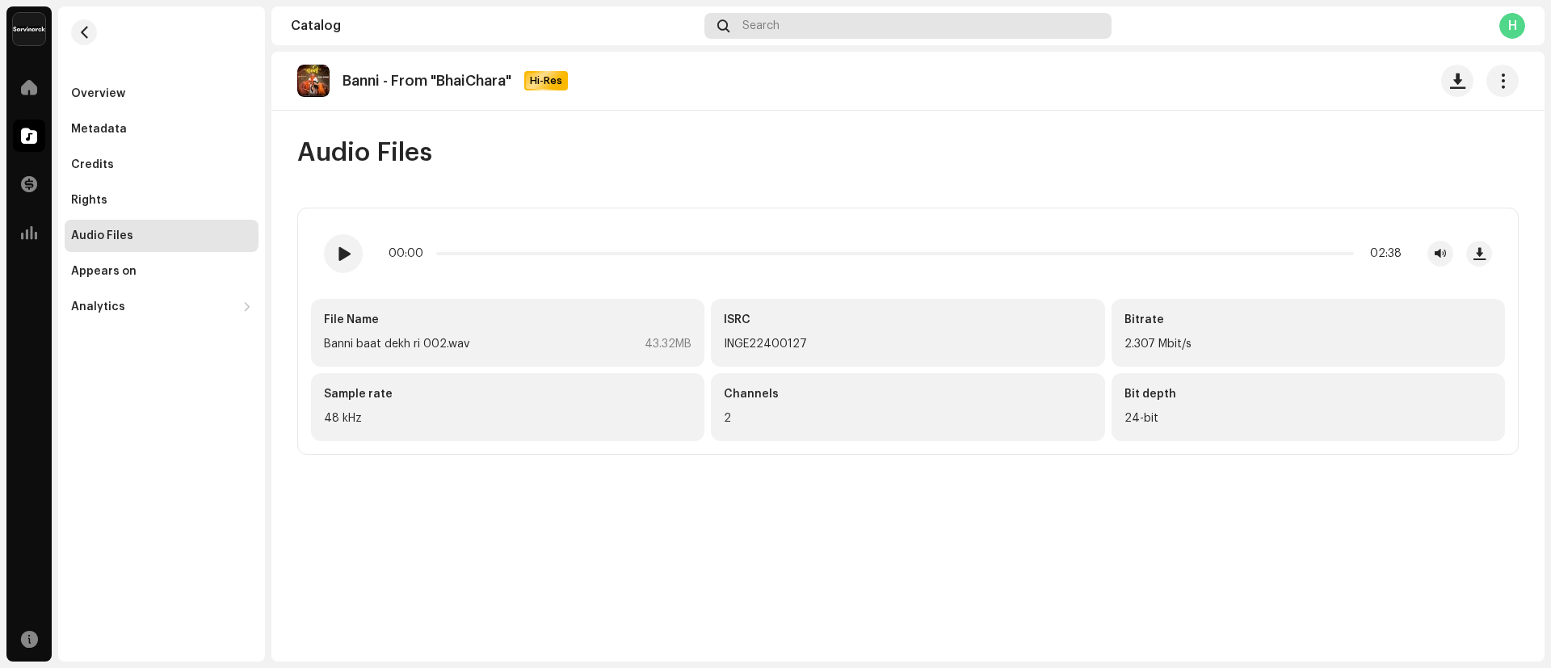
click at [821, 27] on div "Search" at bounding box center [907, 26] width 407 height 26
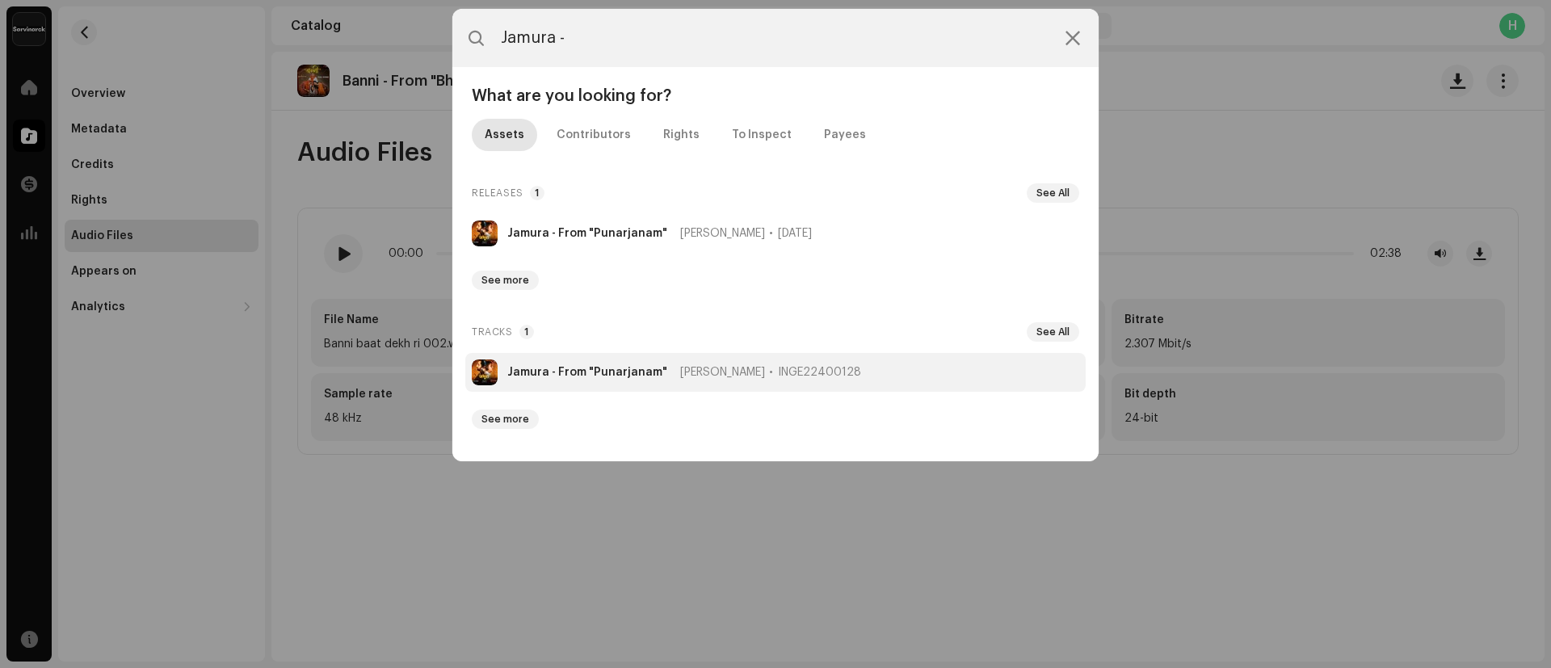
type input "Jamura -"
click at [539, 377] on strong "Jamura - From "Punarjanam"" at bounding box center [587, 372] width 160 height 13
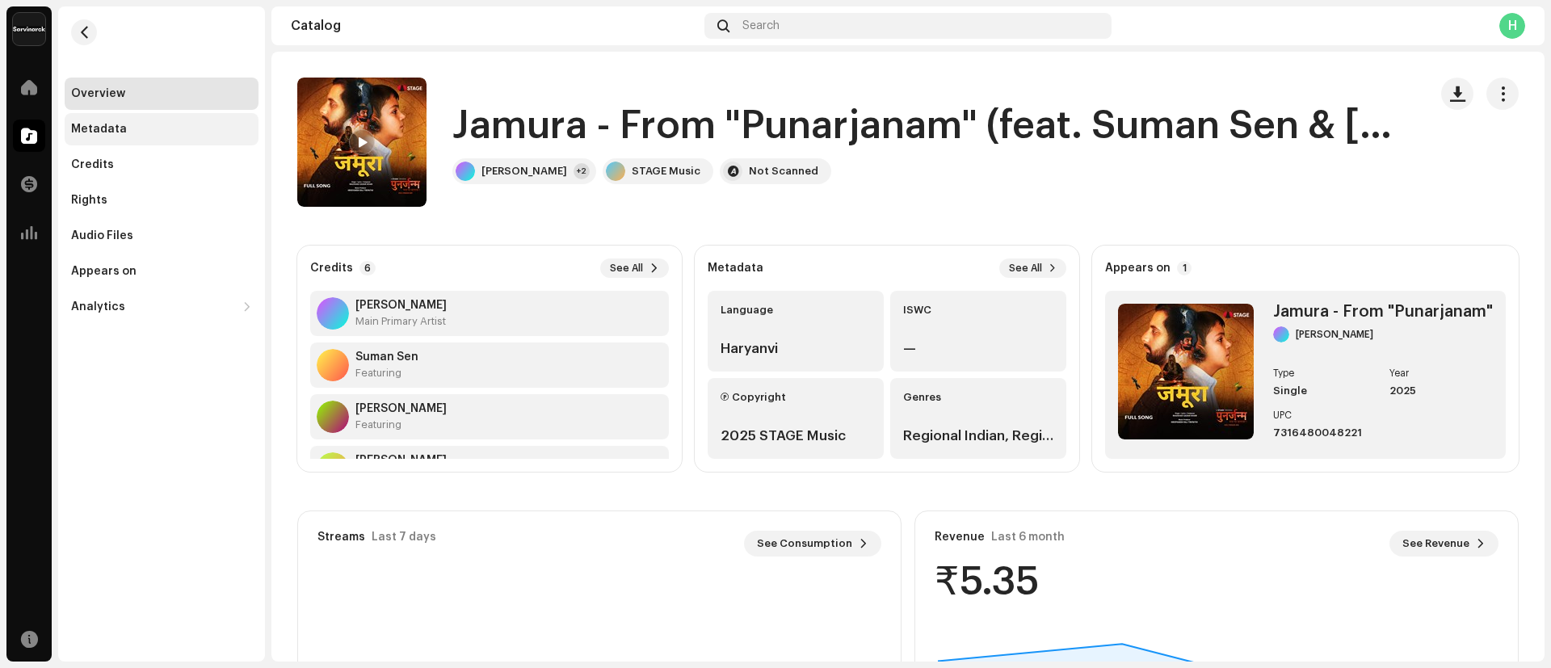
click at [157, 132] on div "Metadata" at bounding box center [161, 129] width 181 height 13
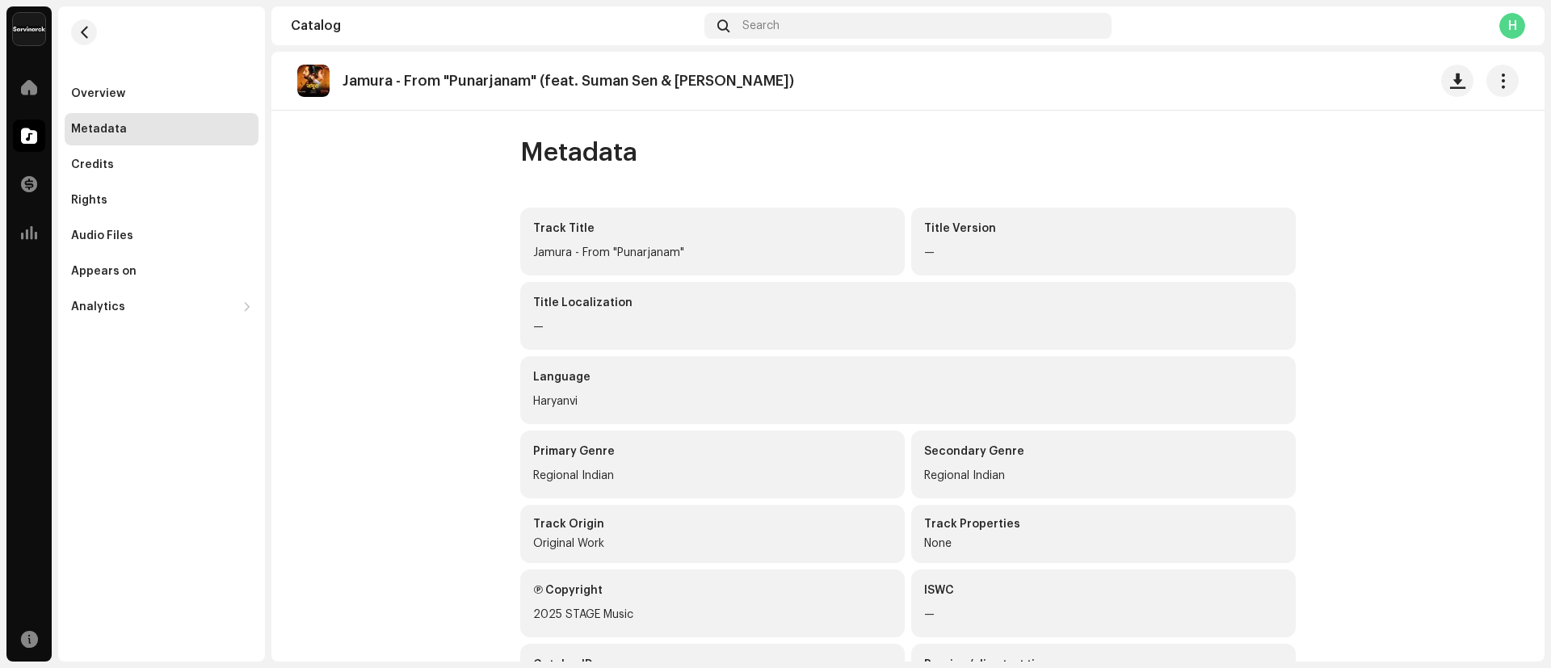
click at [342, 78] on p "Jamura - From "Punarjanam" (feat. Suman Sen & Ashok Verma)" at bounding box center [567, 81] width 451 height 17
drag, startPoint x: 342, startPoint y: 78, endPoint x: 499, endPoint y: 78, distance: 156.7
click at [499, 78] on p "Jamura - From "Punarjanam" (feat. Suman Sen & Ashok Verma)" at bounding box center [567, 81] width 451 height 17
copy p "Jamura - From "Punarjanam"
copy p "Jamura - From "Punarjanam""
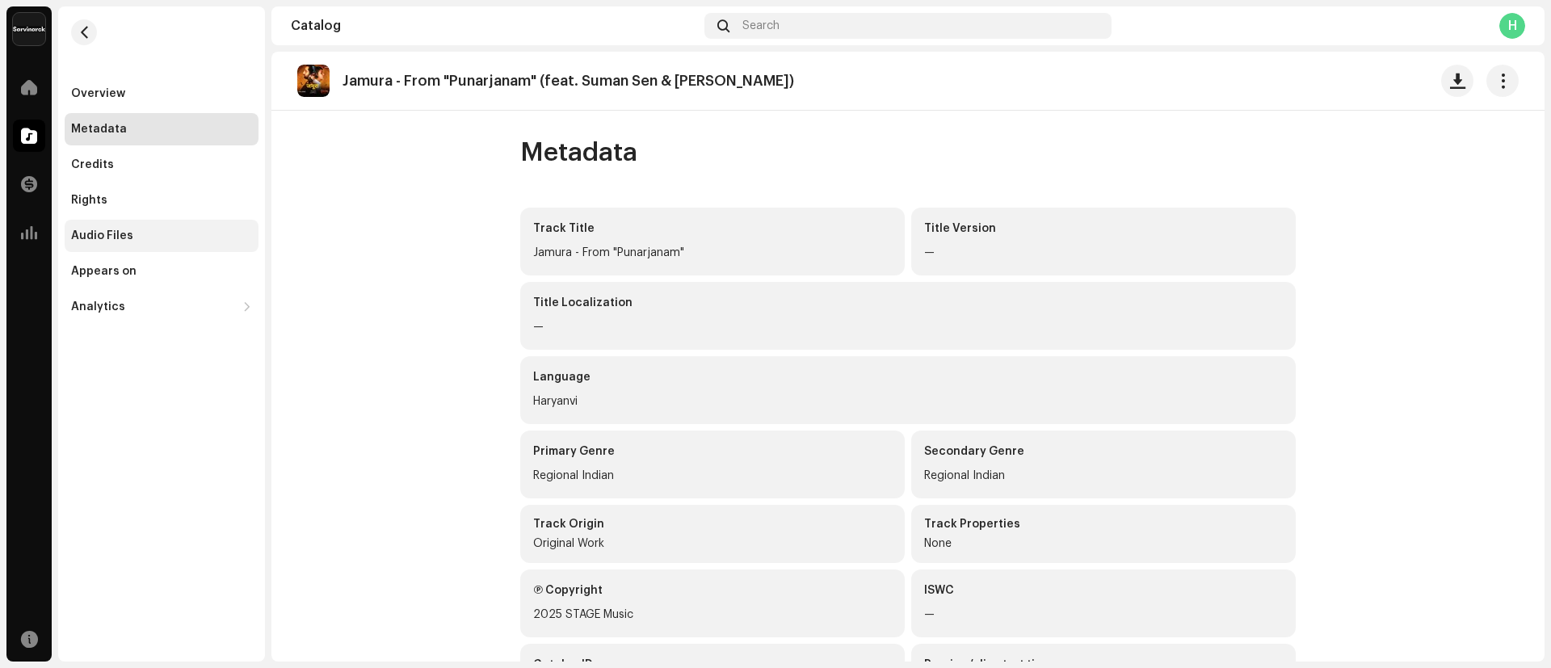
click at [113, 250] on div "Audio Files" at bounding box center [162, 236] width 194 height 32
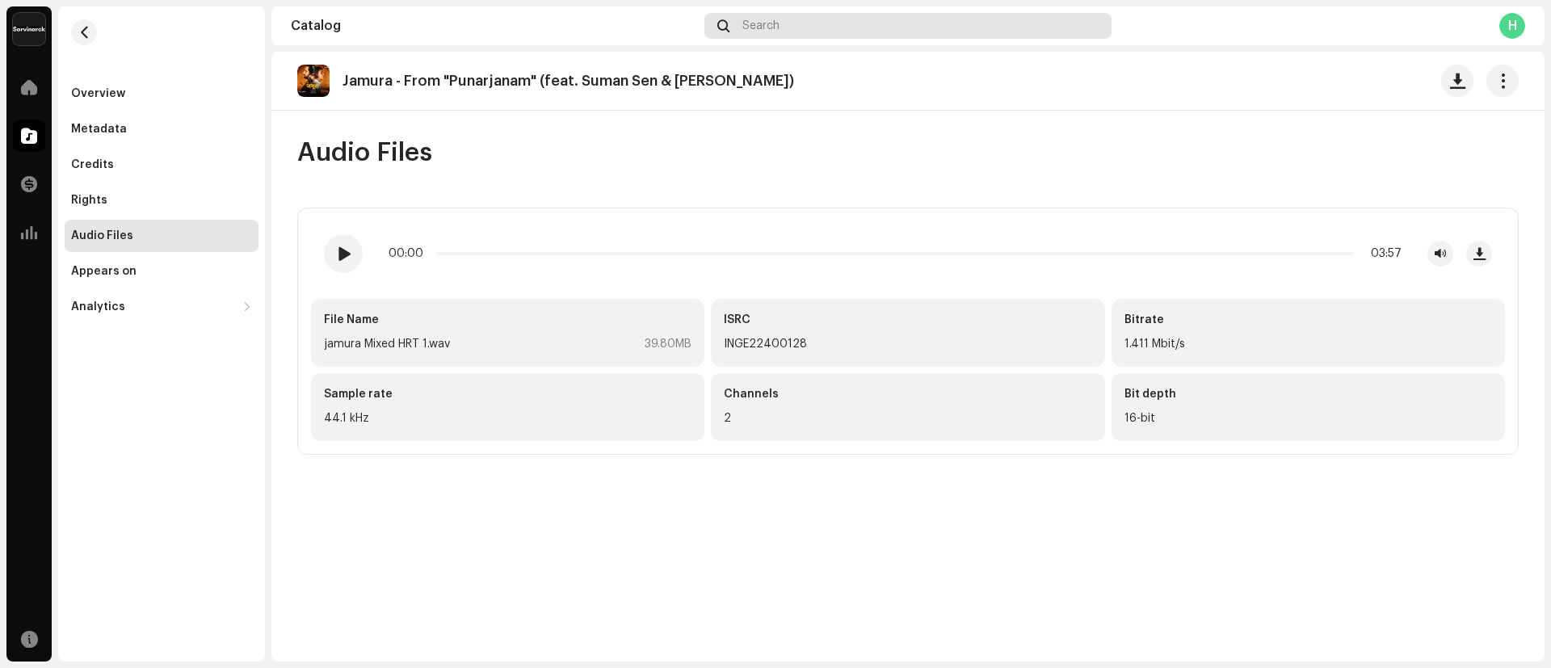
click at [812, 20] on div "Search" at bounding box center [907, 26] width 407 height 26
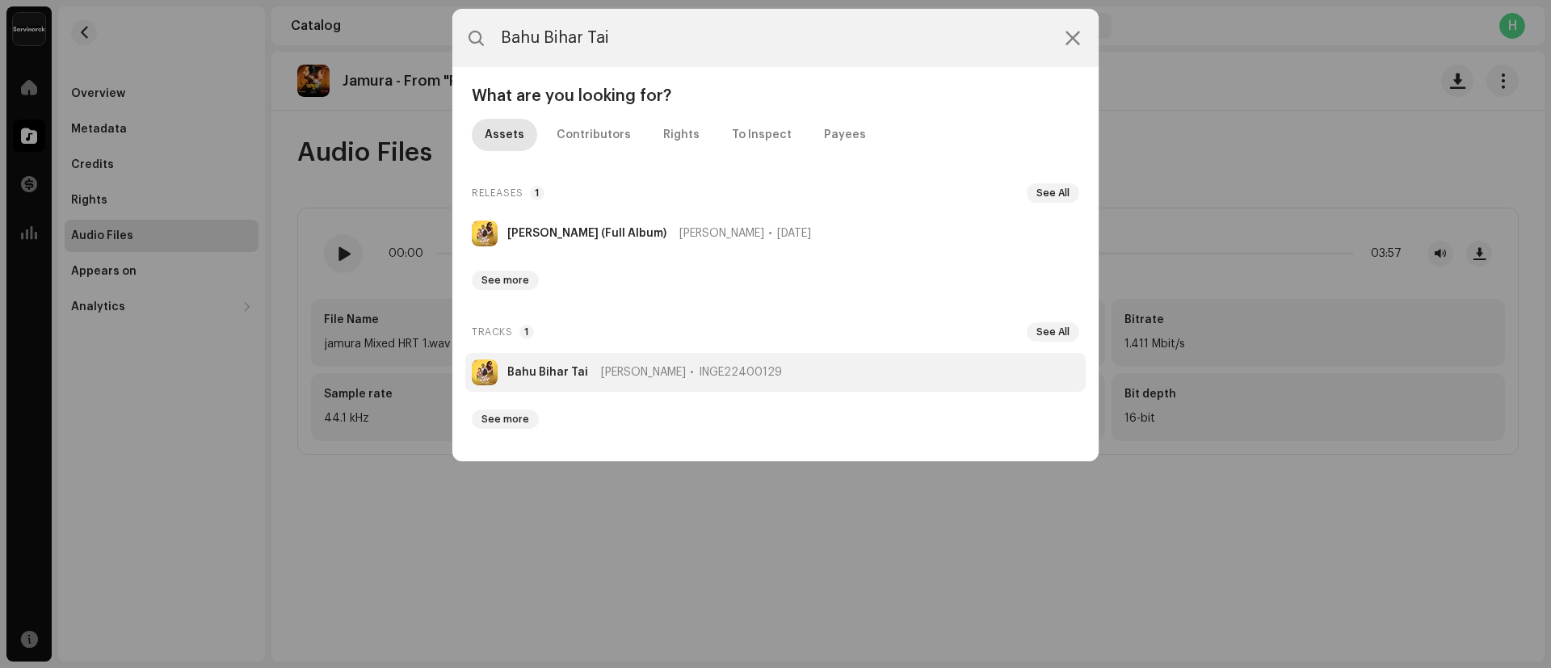
type input "Bahu Bihar Tai"
click at [538, 374] on strong "Bahu Bihar Tai" at bounding box center [547, 372] width 81 height 13
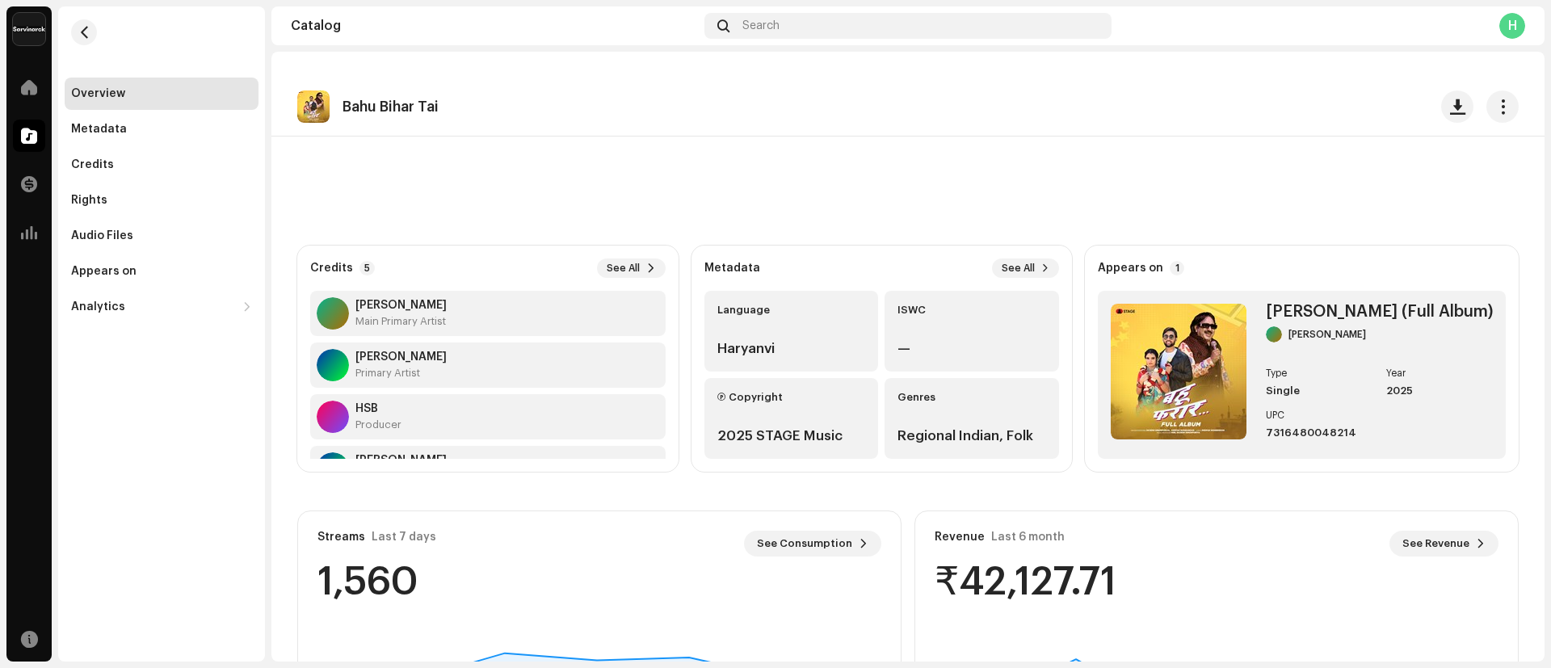
scroll to position [198, 0]
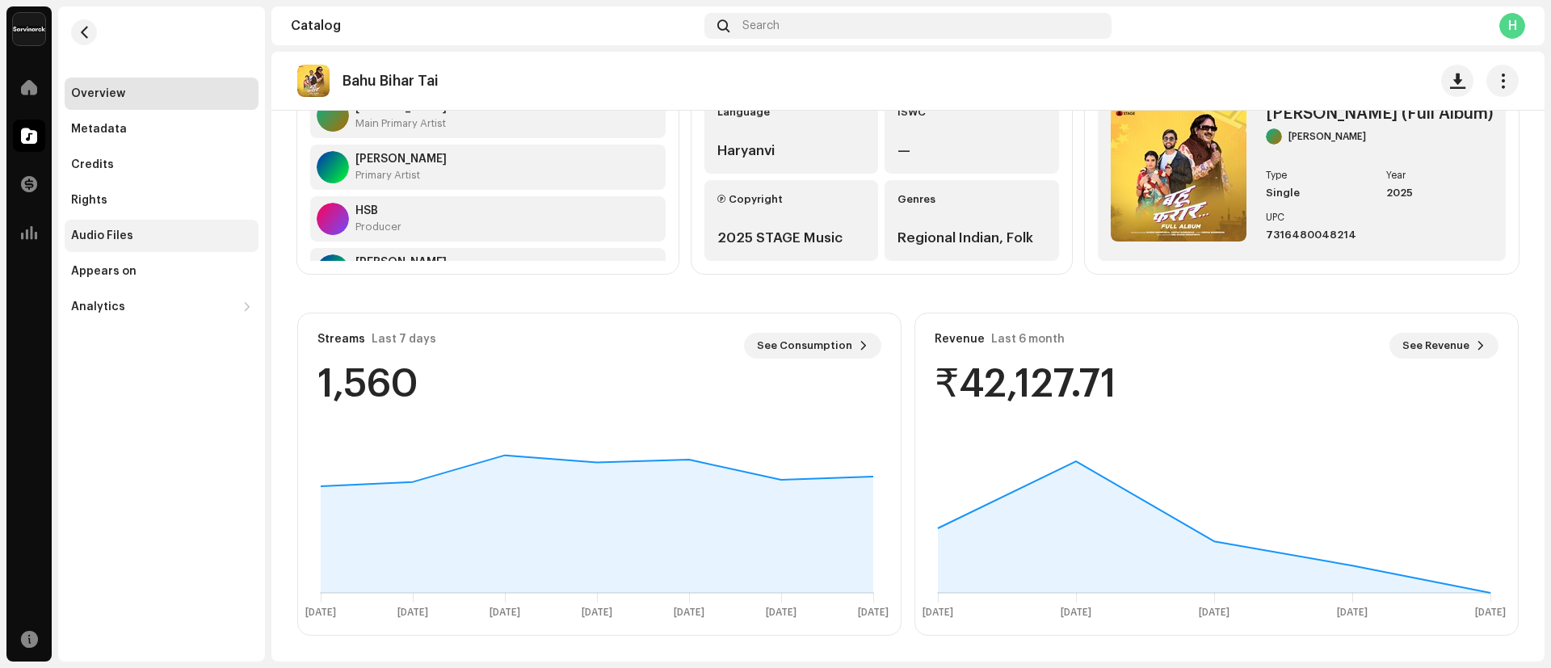
click at [128, 228] on div "Audio Files" at bounding box center [162, 236] width 194 height 32
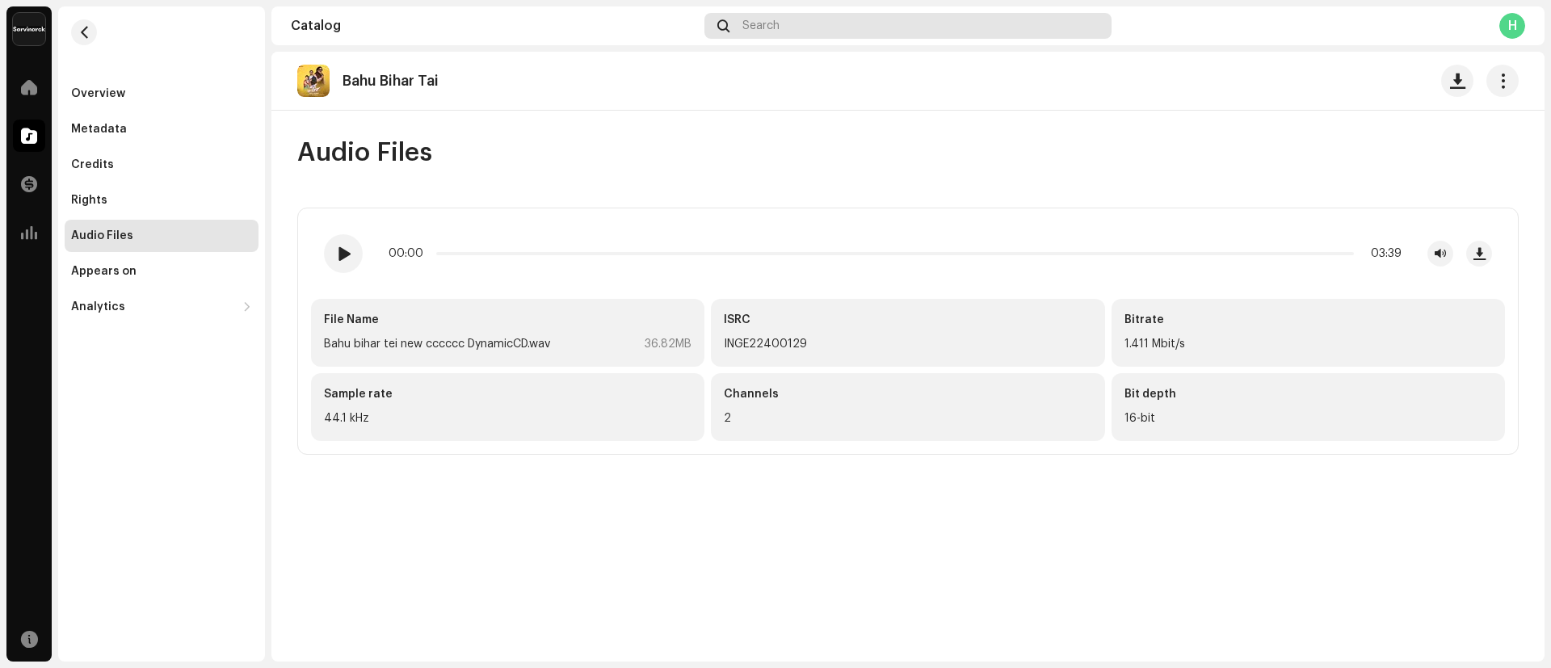
click at [865, 23] on div "Search" at bounding box center [907, 26] width 407 height 26
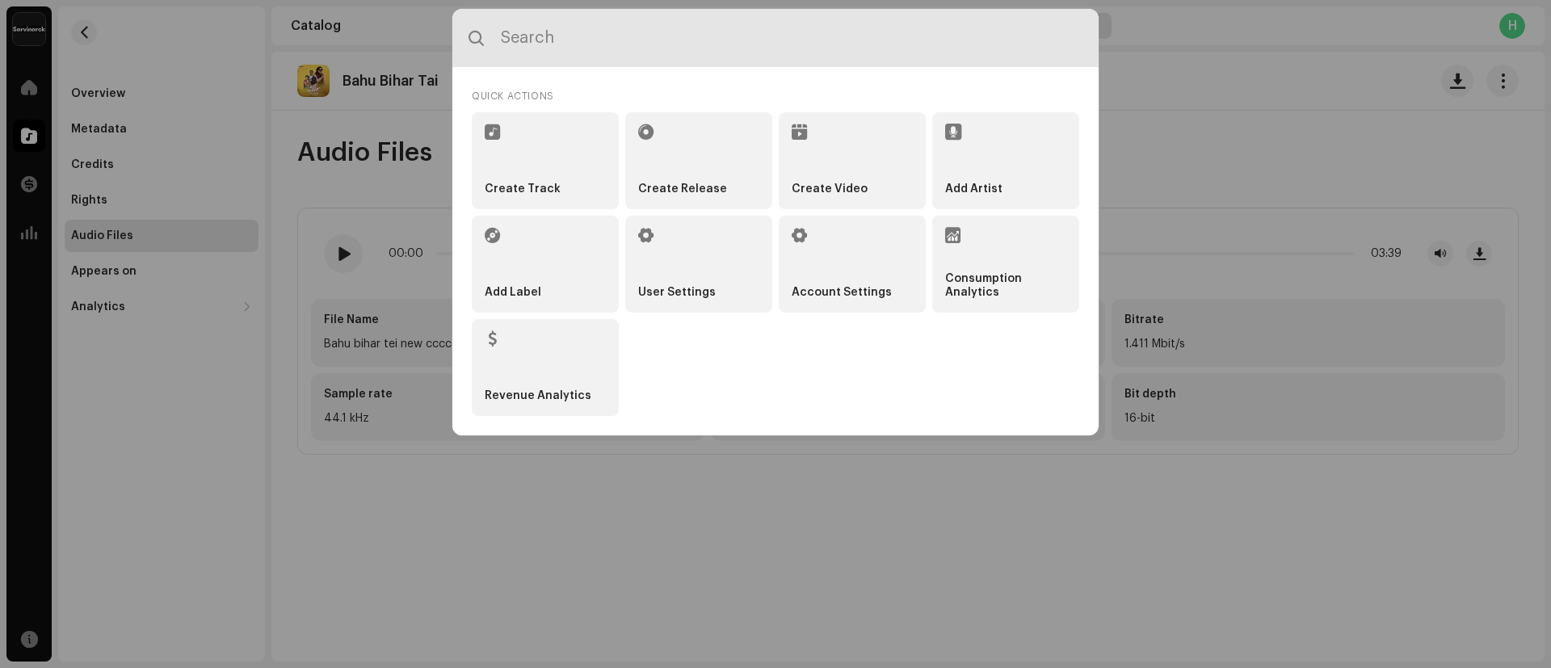
paste input "Faddu kyun Bnagi"
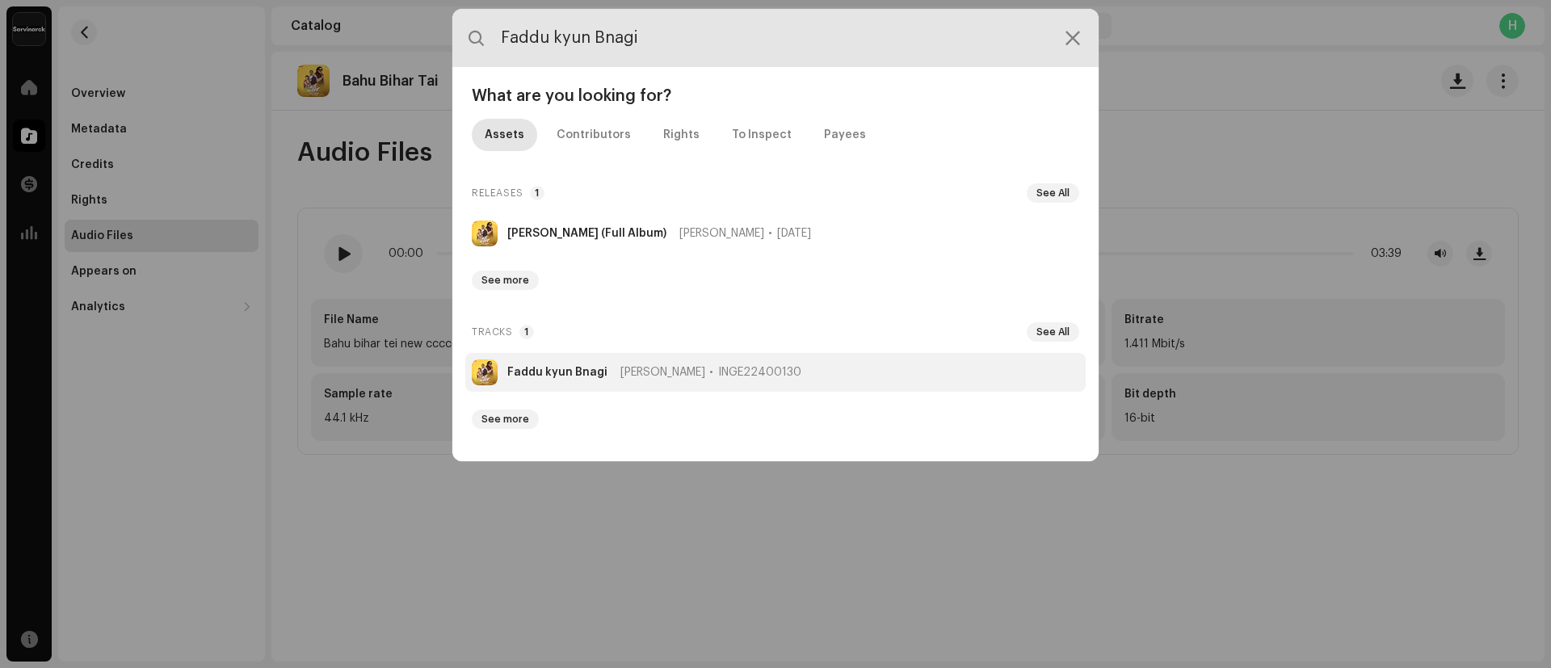
type input "Faddu kyun Bnagi"
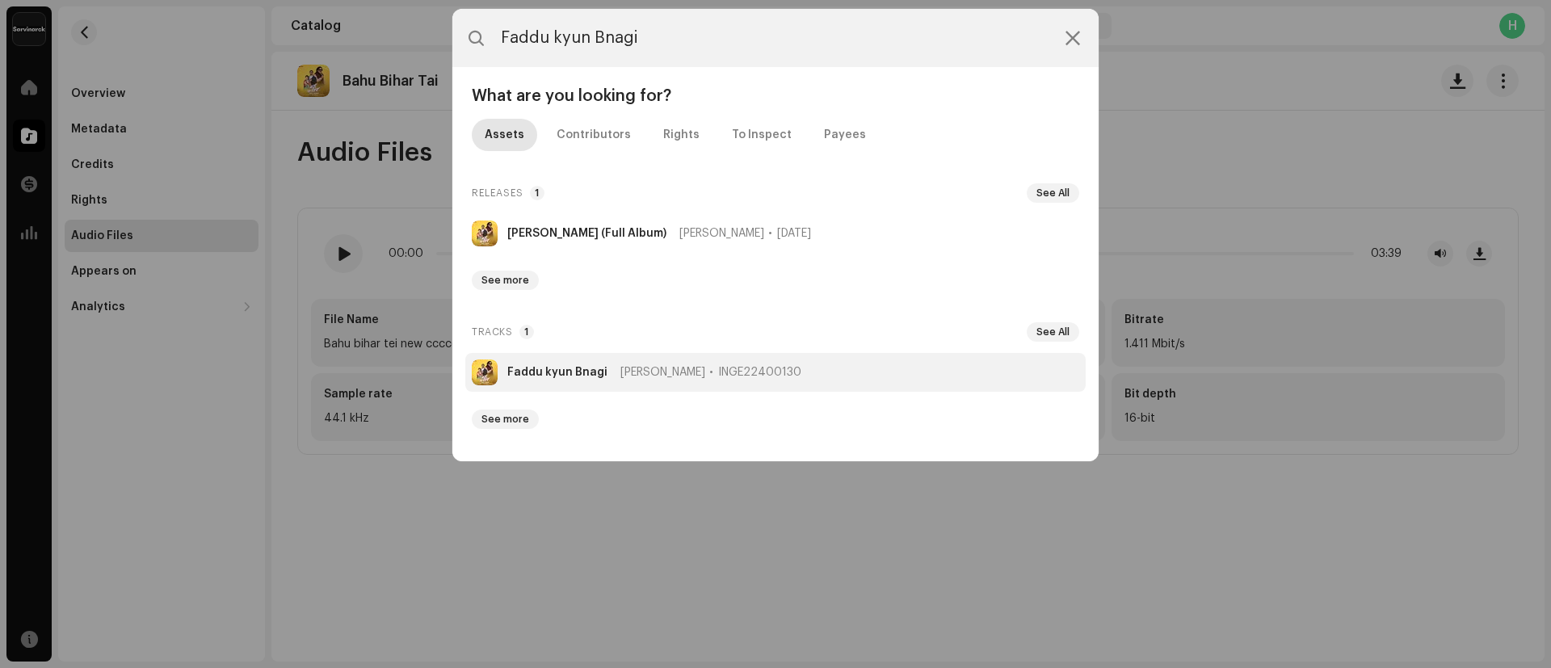
click at [547, 372] on strong "Faddu kyun Bnagi" at bounding box center [557, 372] width 100 height 13
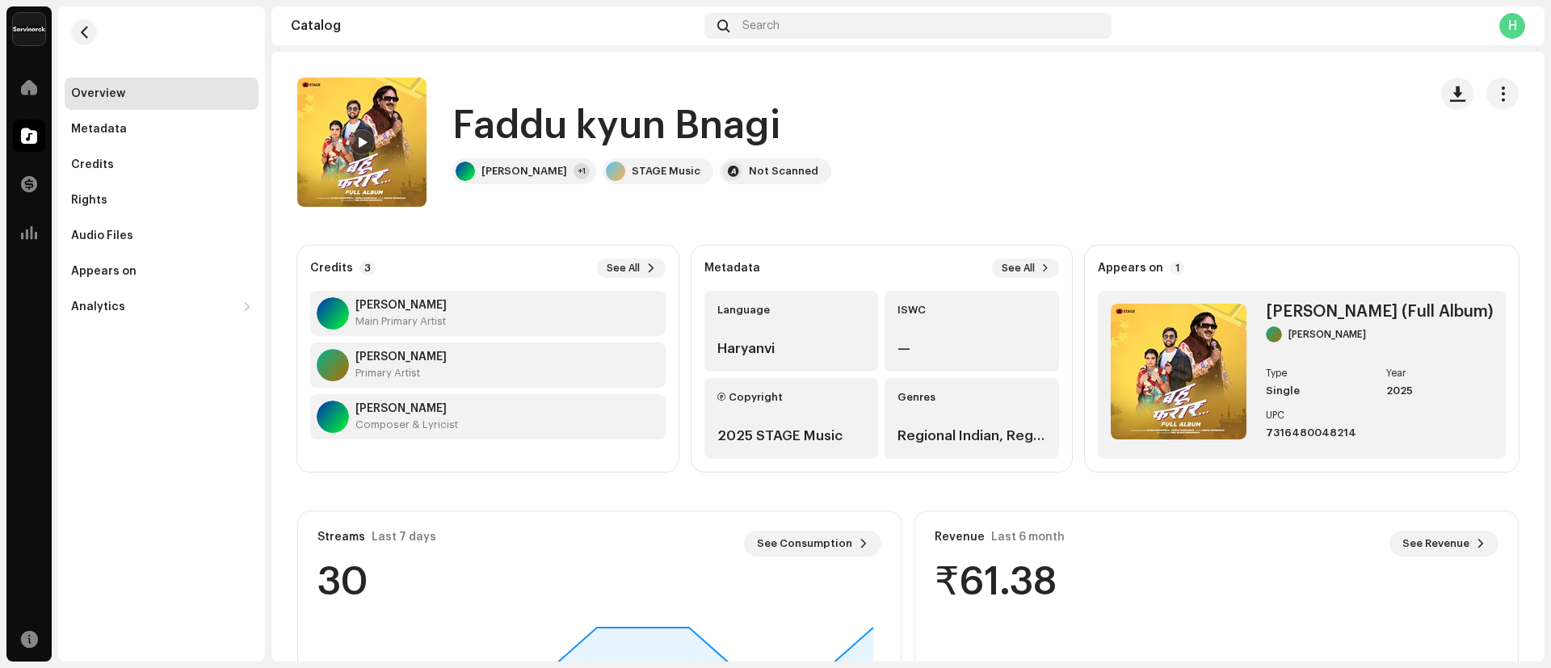
scroll to position [198, 0]
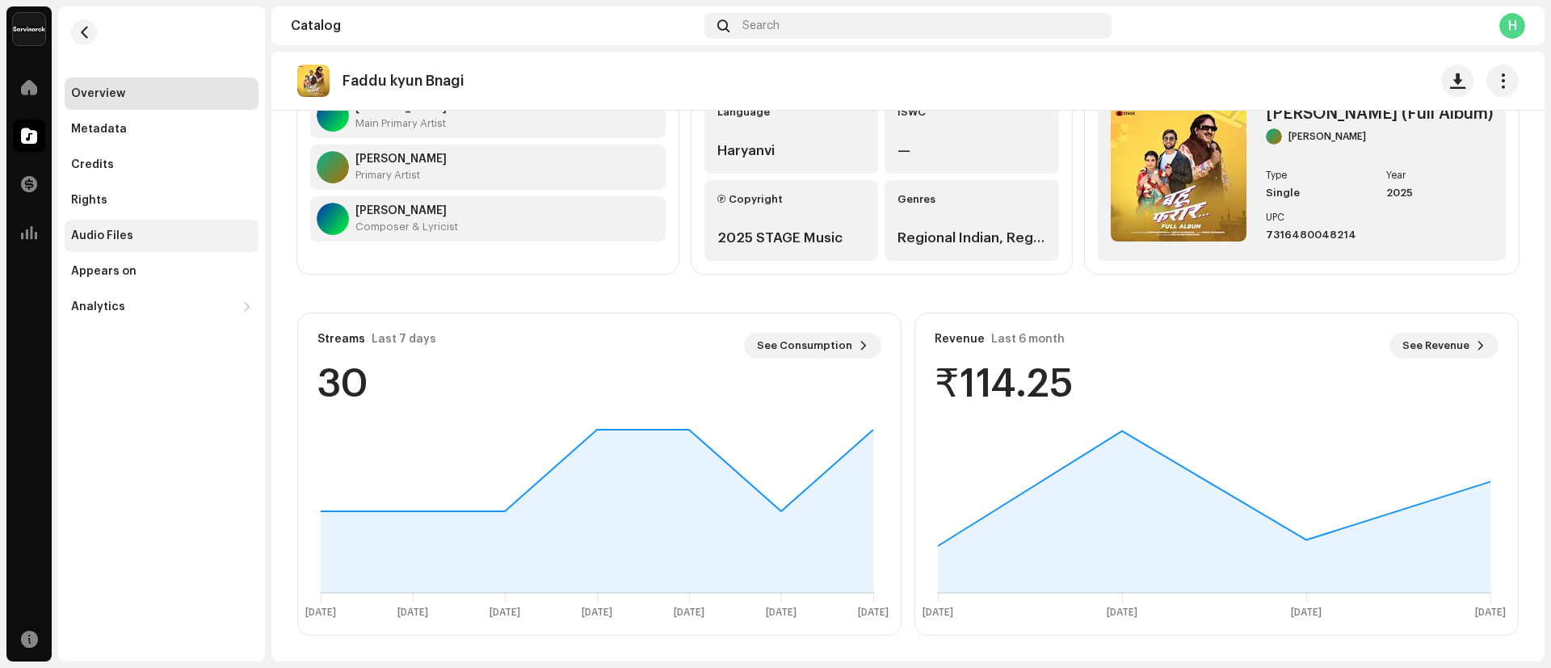
click at [124, 235] on div "Audio Files" at bounding box center [102, 235] width 62 height 13
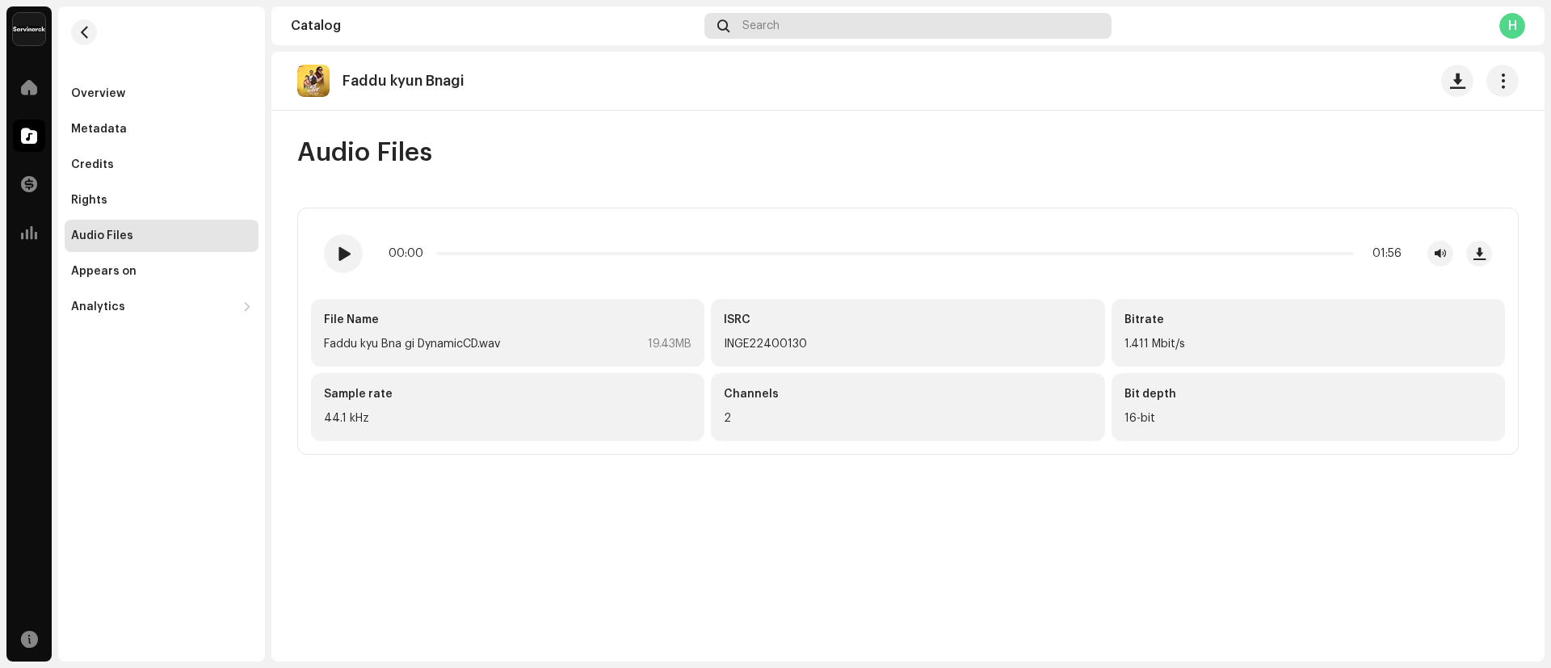
click at [790, 25] on div "Search" at bounding box center [907, 26] width 407 height 26
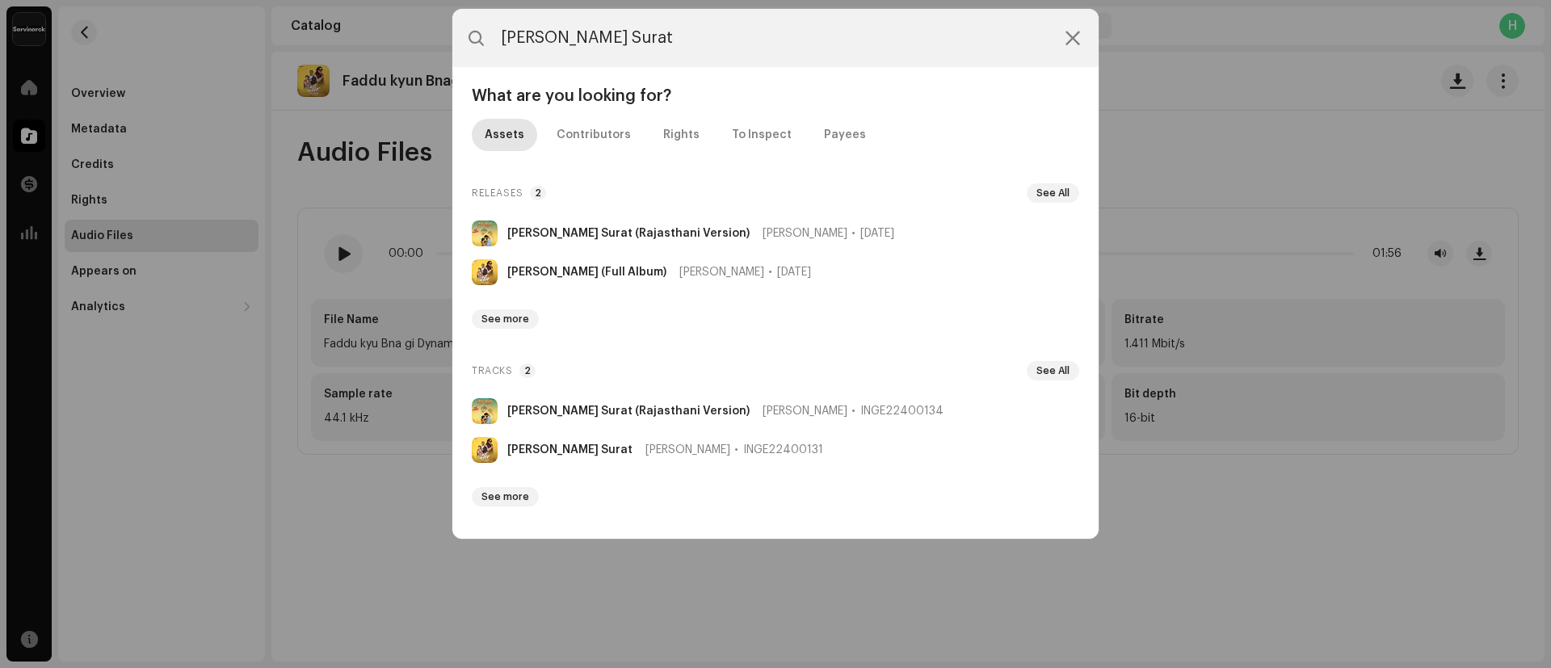
type input "Teri Surat"
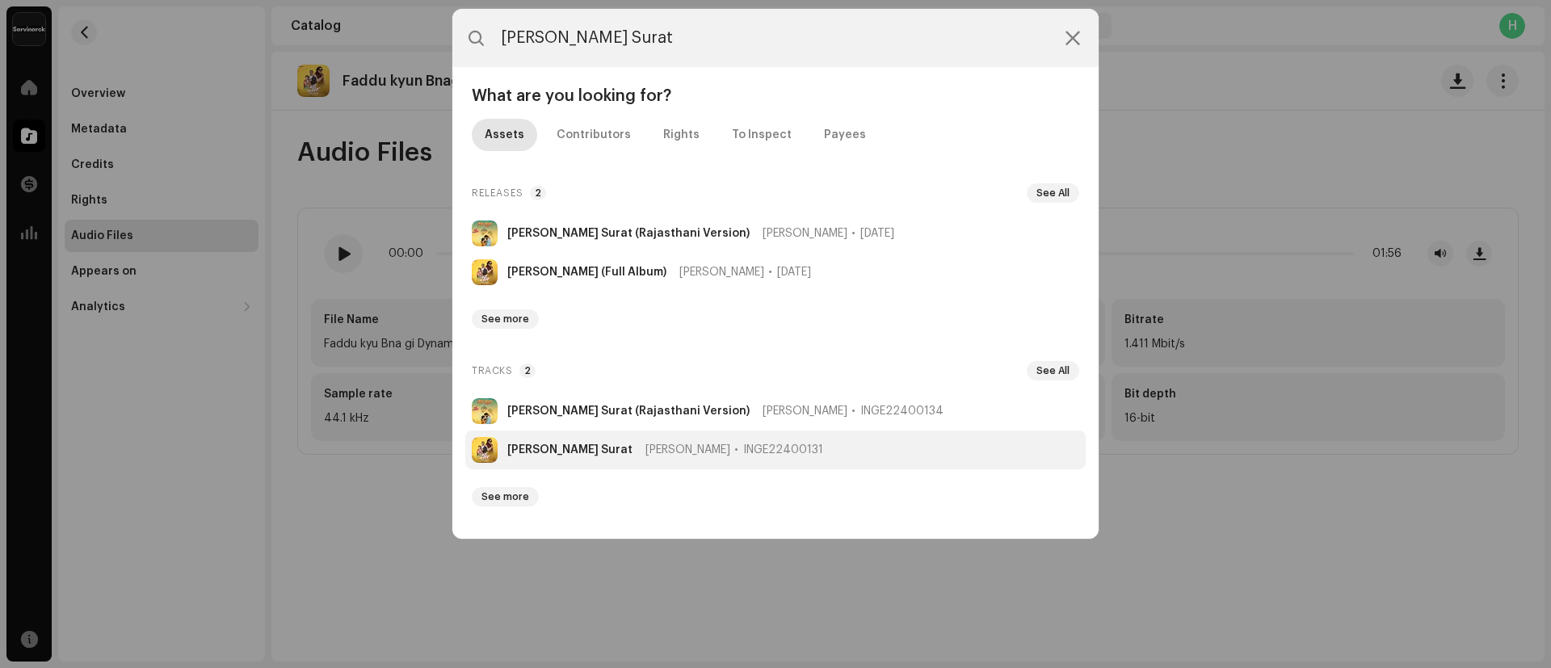
click at [539, 449] on strong "Teri Surat" at bounding box center [569, 449] width 125 height 13
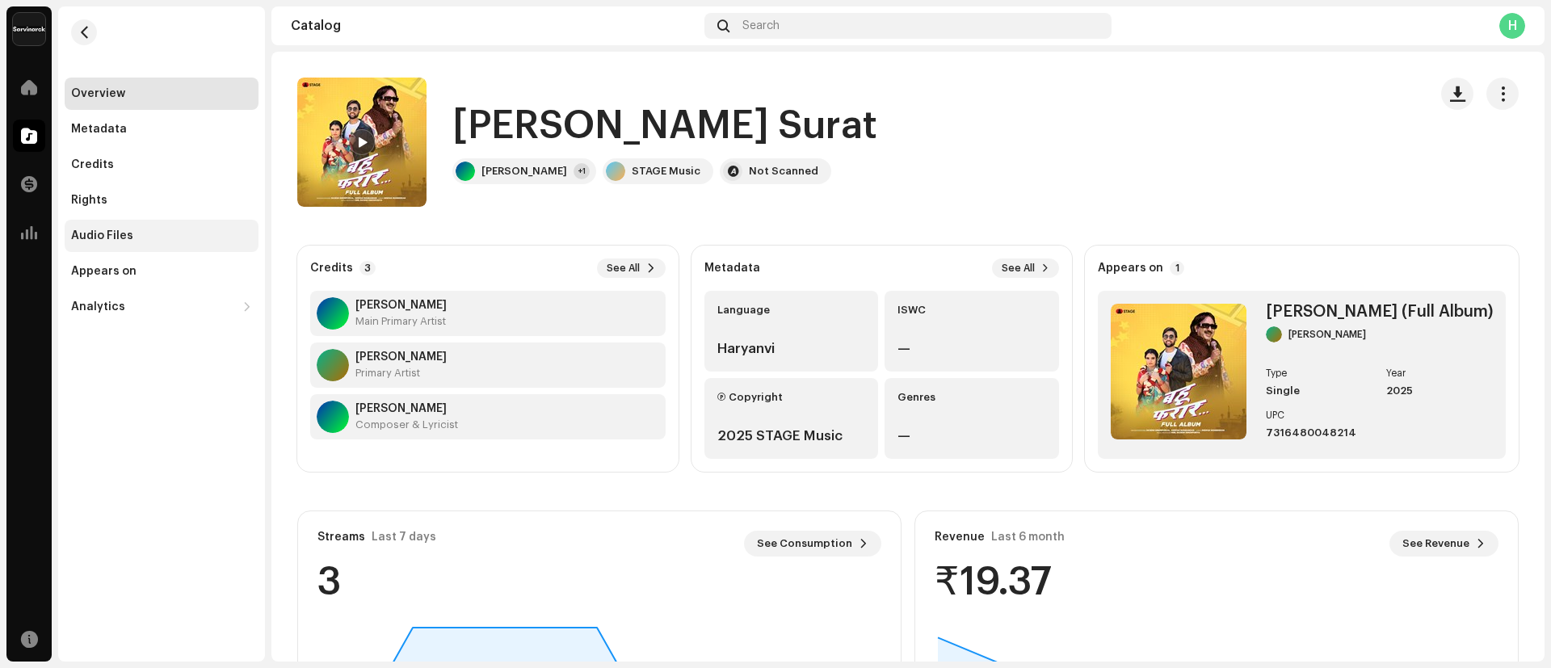
click at [146, 229] on div "Audio Files" at bounding box center [161, 235] width 181 height 13
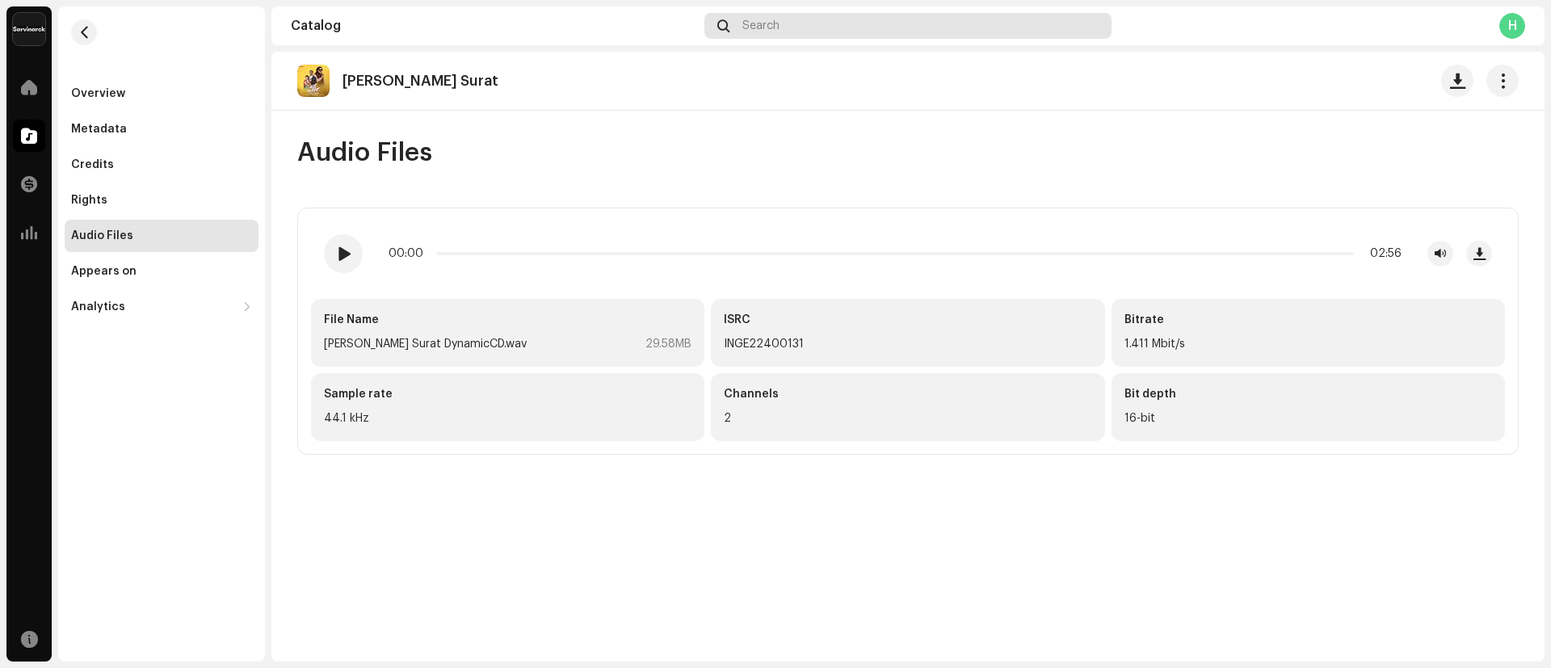
click at [902, 31] on div "Search" at bounding box center [907, 26] width 407 height 26
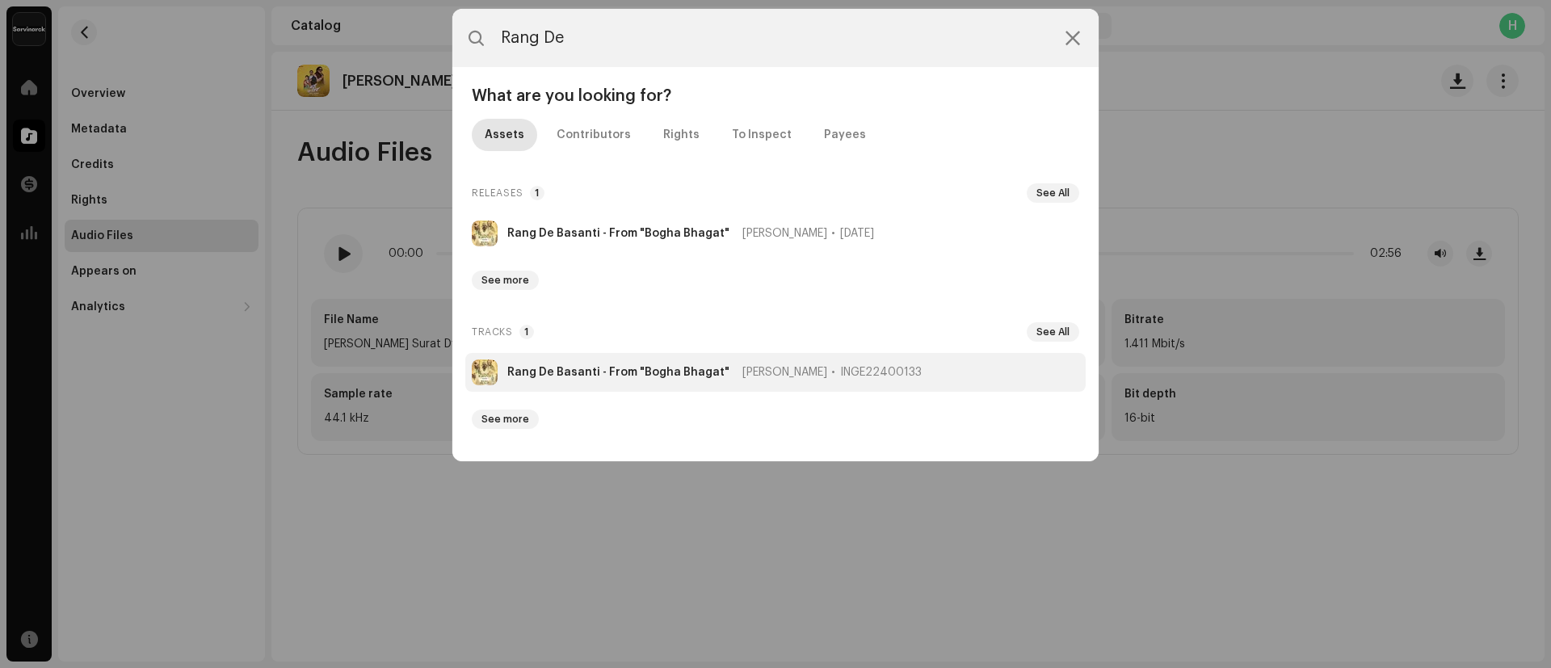
type input "Rang De"
click at [523, 373] on strong "Rang De Basanti - From "Bogha Bhagat"" at bounding box center [618, 372] width 222 height 13
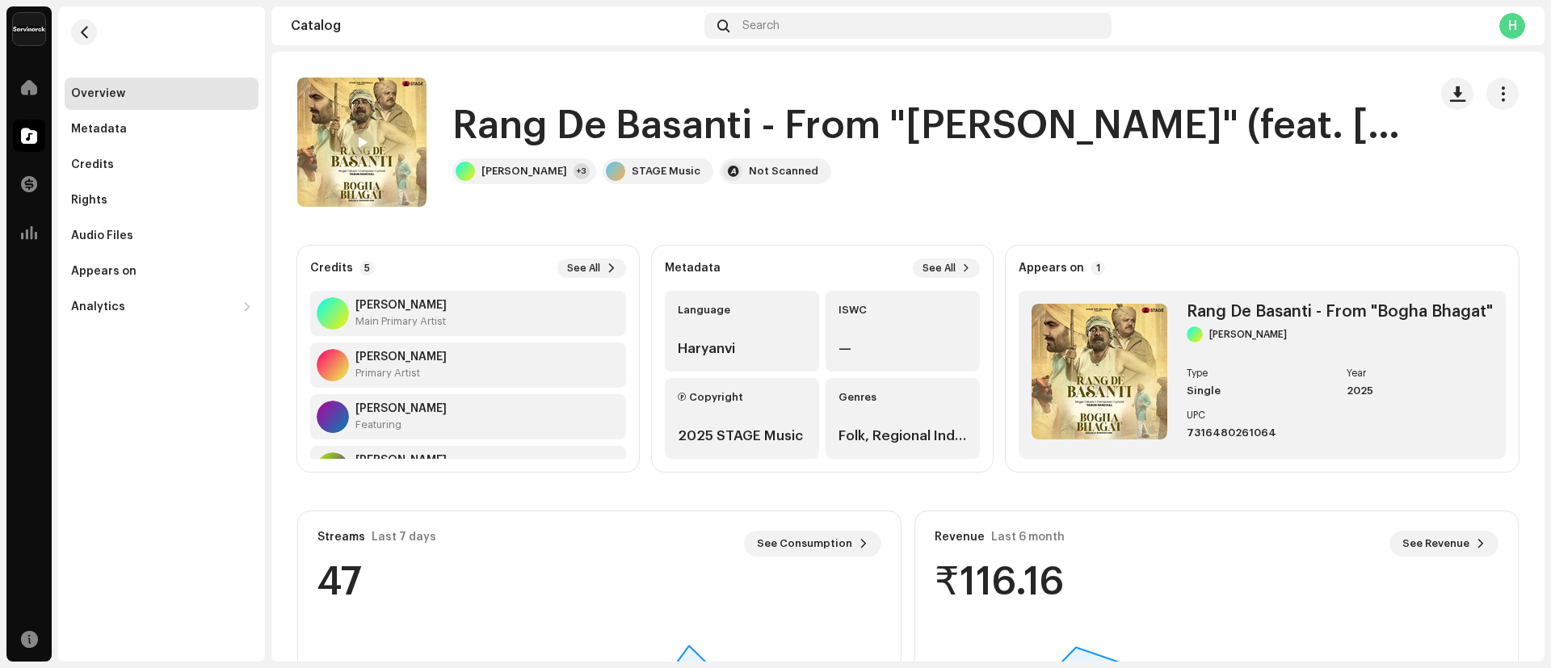
click at [460, 128] on h1 "Rang De Basanti - From "Bogha Bhagat" (feat. Jagbir Rathee & Deepak Kapoor)" at bounding box center [927, 126] width 950 height 52
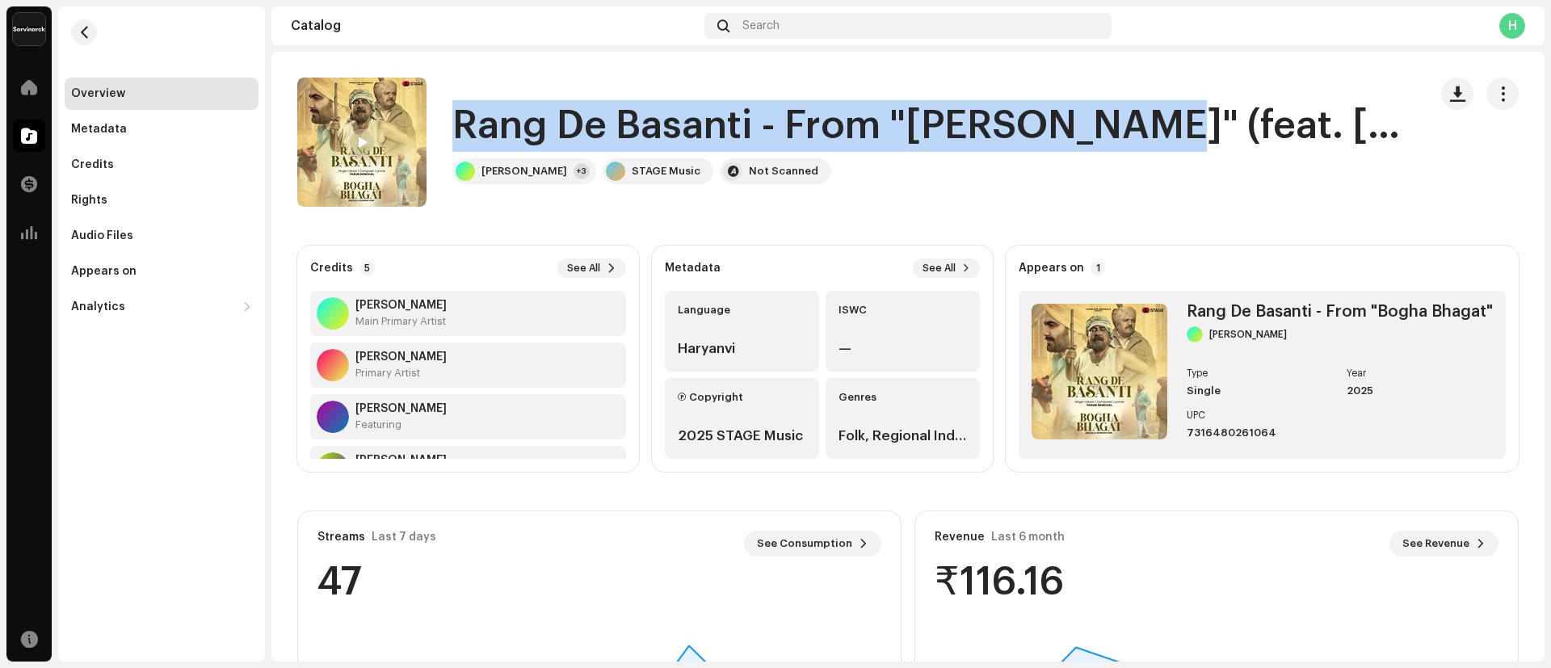
drag, startPoint x: 460, startPoint y: 128, endPoint x: 1104, endPoint y: 144, distance: 643.9
click at [1104, 144] on h1 "Rang De Basanti - From "Bogha Bhagat" (feat. Jagbir Rathee & Deepak Kapoor)" at bounding box center [927, 126] width 950 height 52
copy h1 "Rang De Basanti - From "Bogha Bhagat""
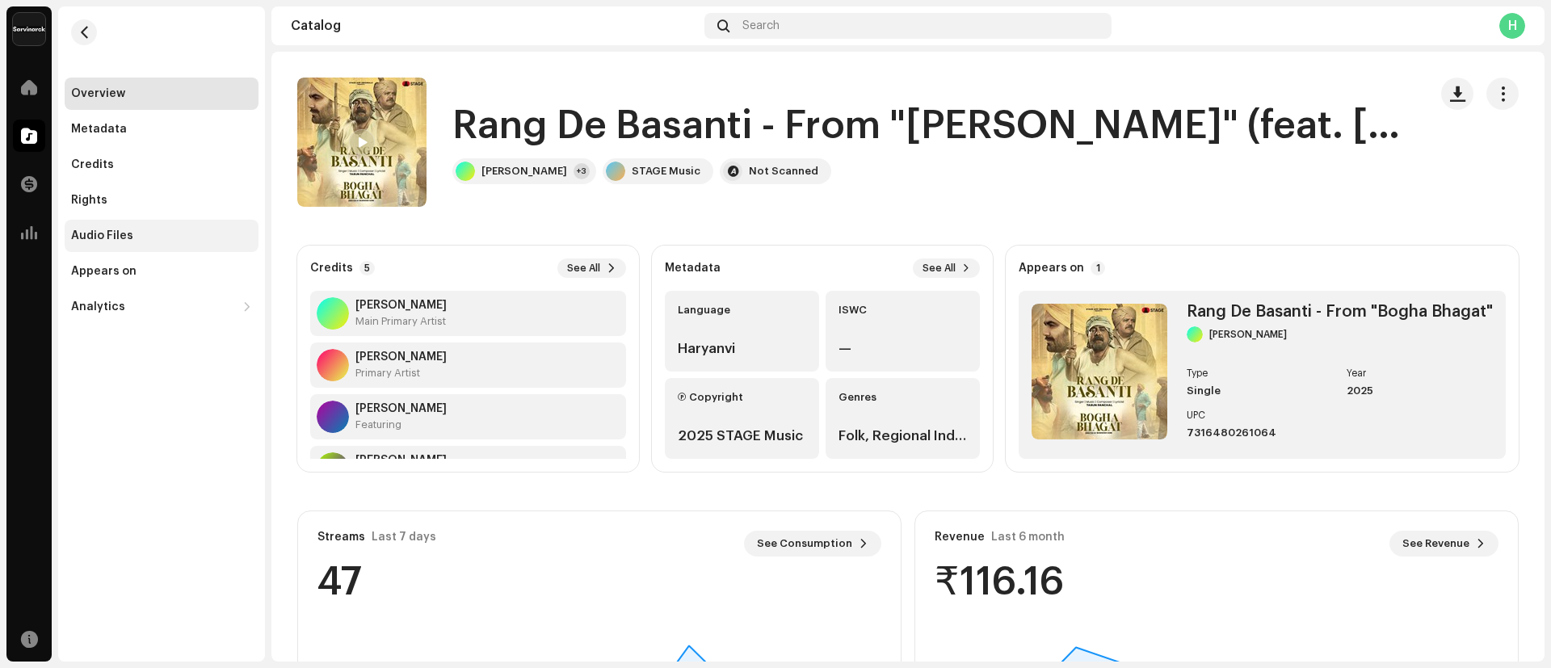
click at [167, 229] on div "Audio Files" at bounding box center [161, 235] width 181 height 13
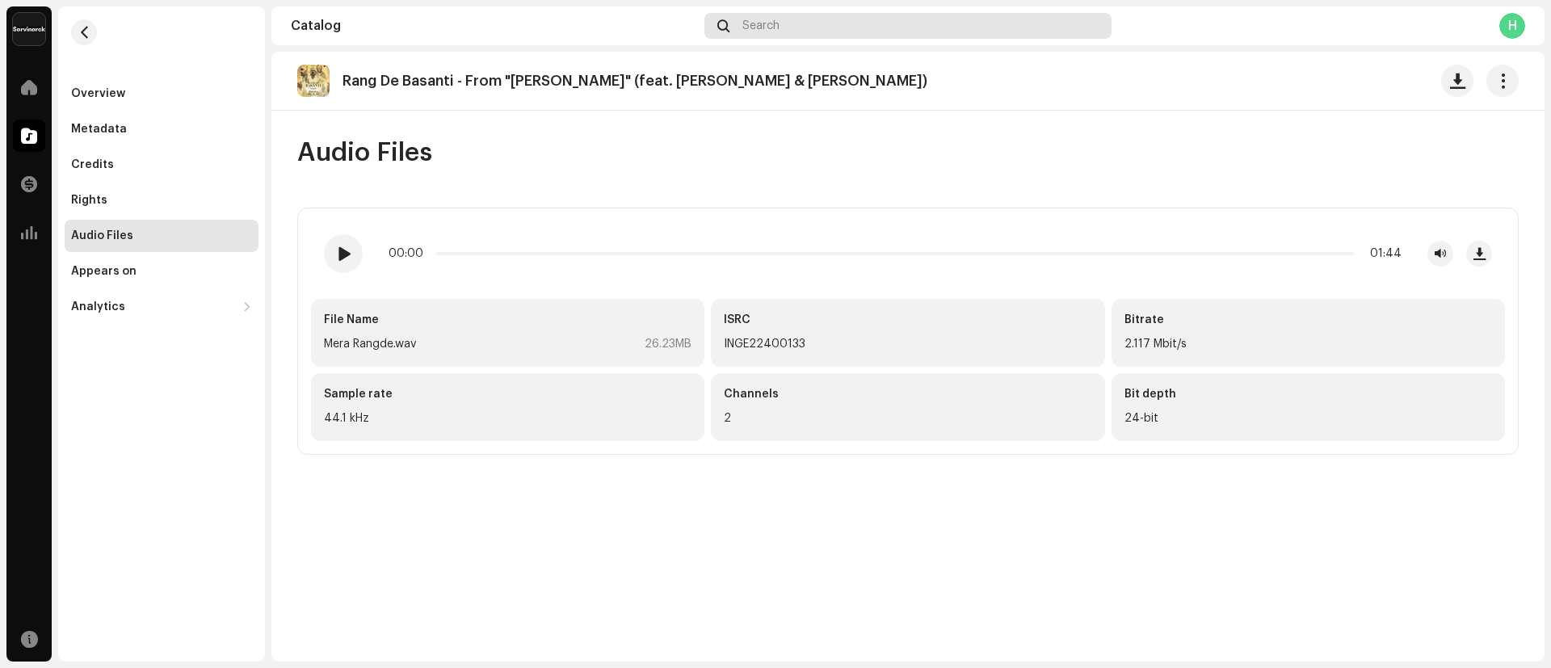
click at [855, 26] on div "Search" at bounding box center [907, 26] width 407 height 26
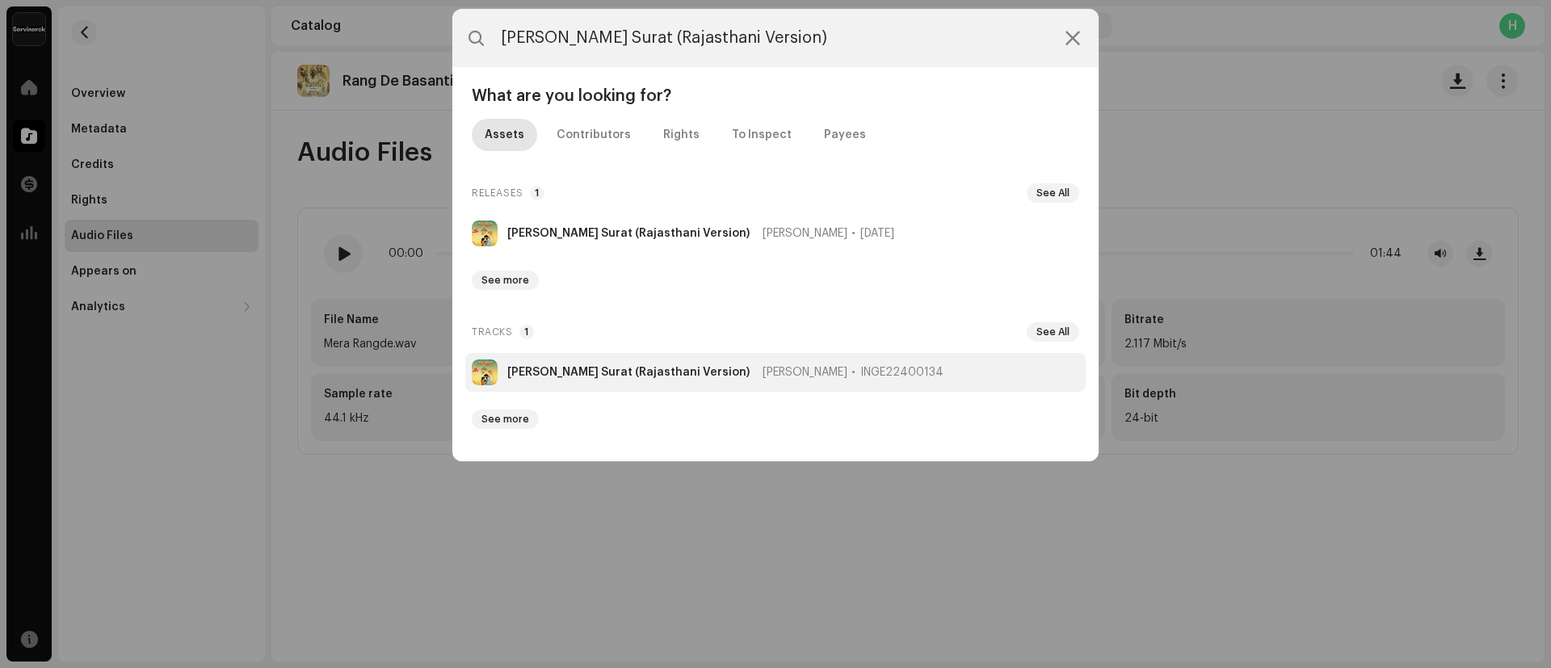
type input "[PERSON_NAME] Surat (Rajasthani Version)"
click at [568, 372] on strong "[PERSON_NAME] Surat (Rajasthani Version)" at bounding box center [628, 372] width 242 height 13
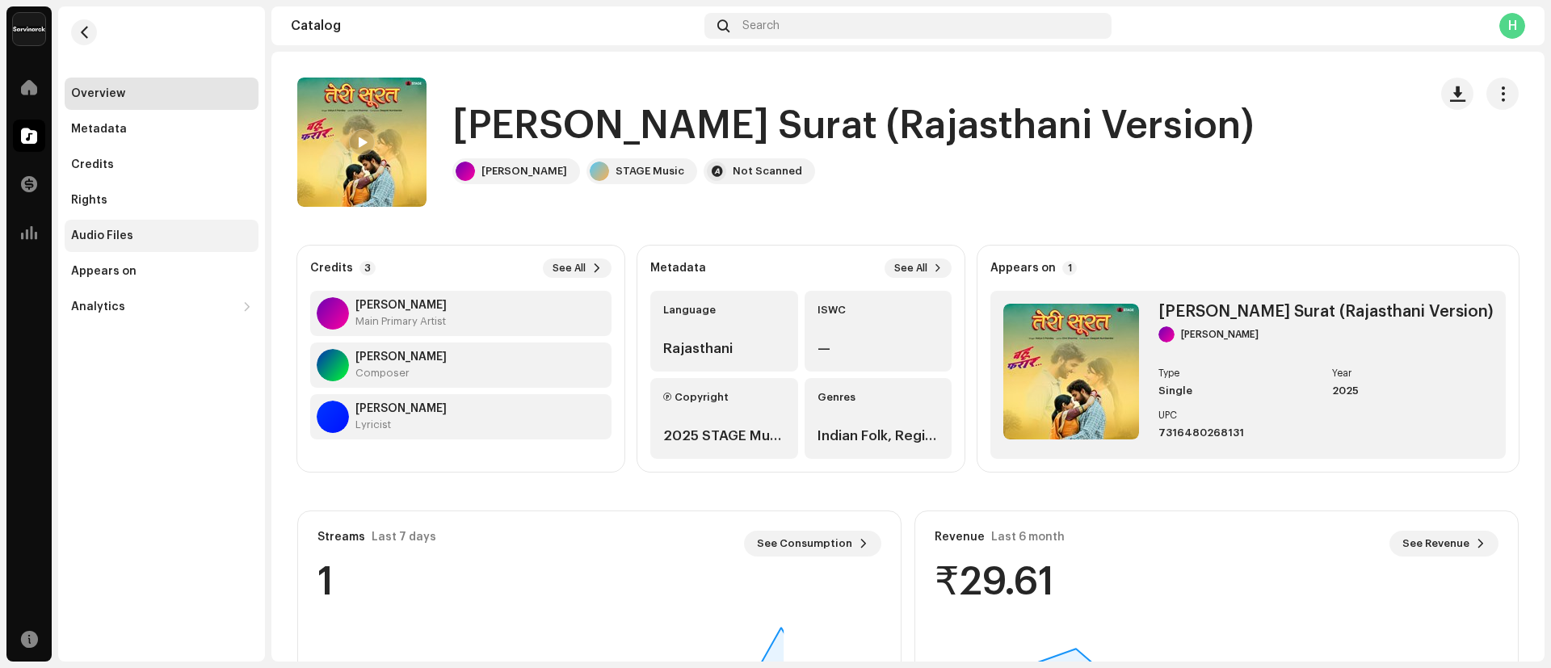
click at [98, 229] on div "Audio Files" at bounding box center [102, 235] width 62 height 13
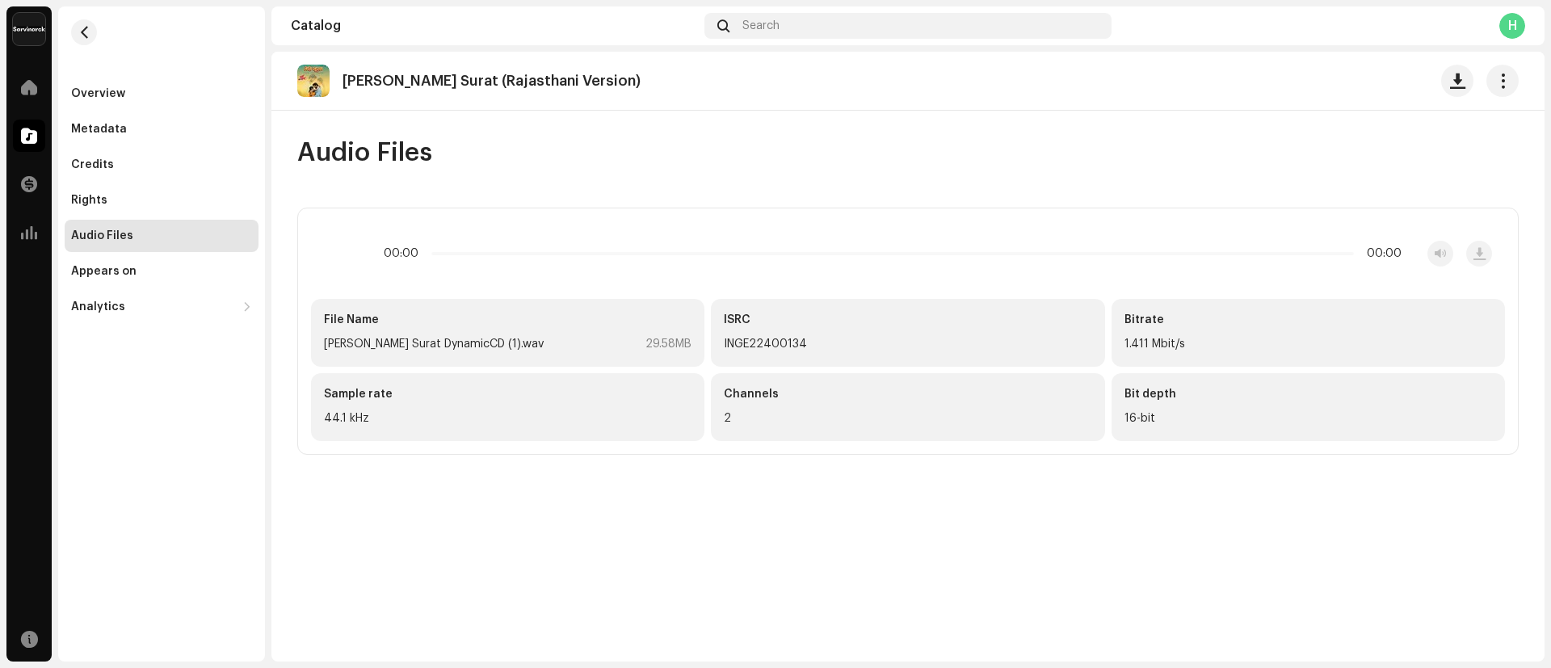
click at [705, 162] on div "Audio Files" at bounding box center [907, 152] width 1221 height 32
click at [792, 19] on div "Search" at bounding box center [907, 26] width 407 height 26
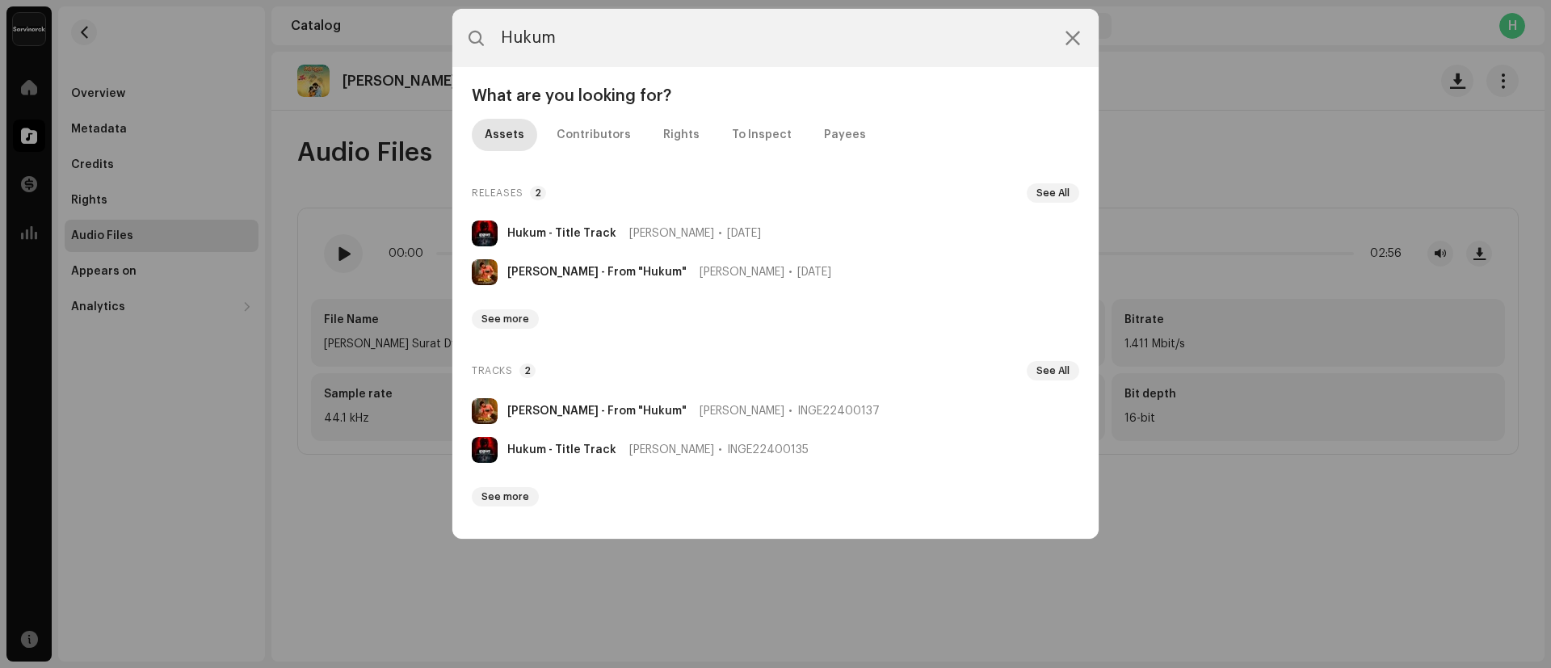
type input "Hukum"
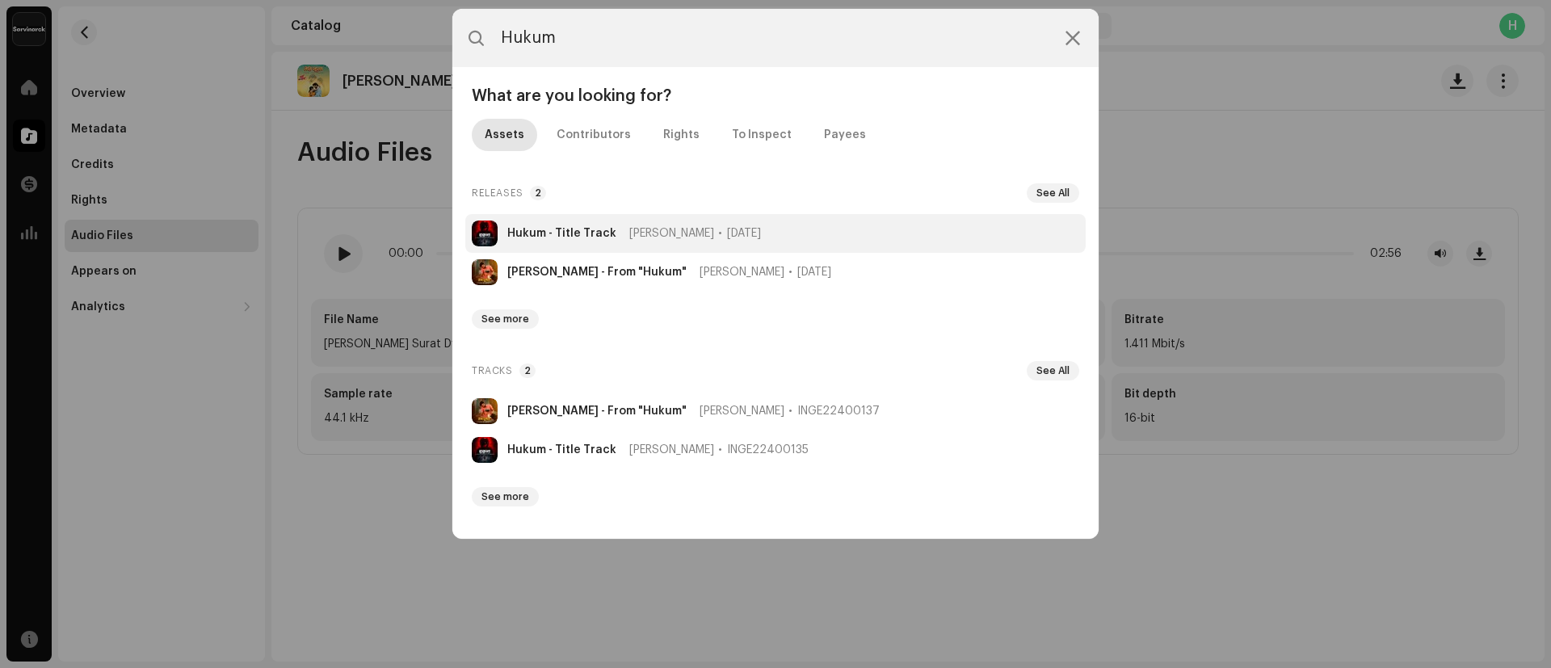
click at [544, 231] on strong "Hukum - Title Track" at bounding box center [561, 233] width 109 height 13
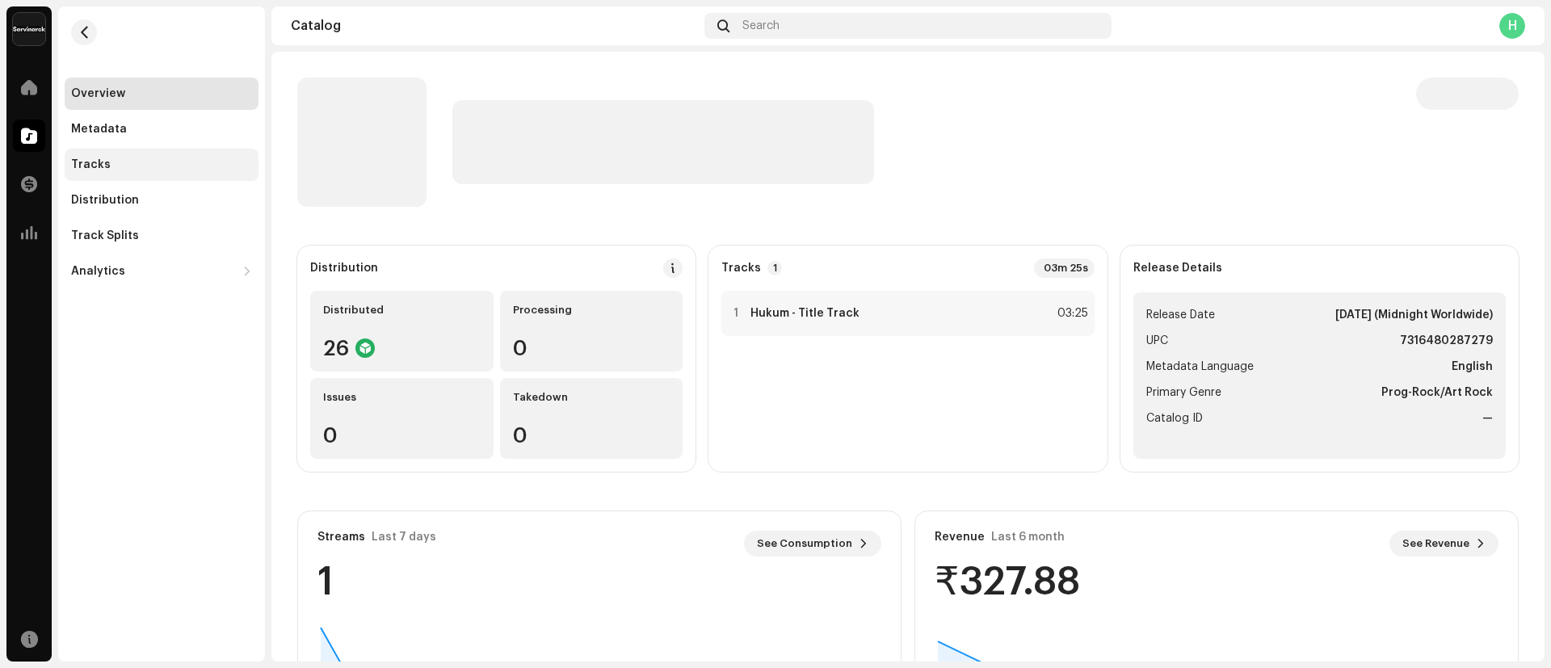
click at [94, 156] on div "Tracks" at bounding box center [162, 165] width 194 height 32
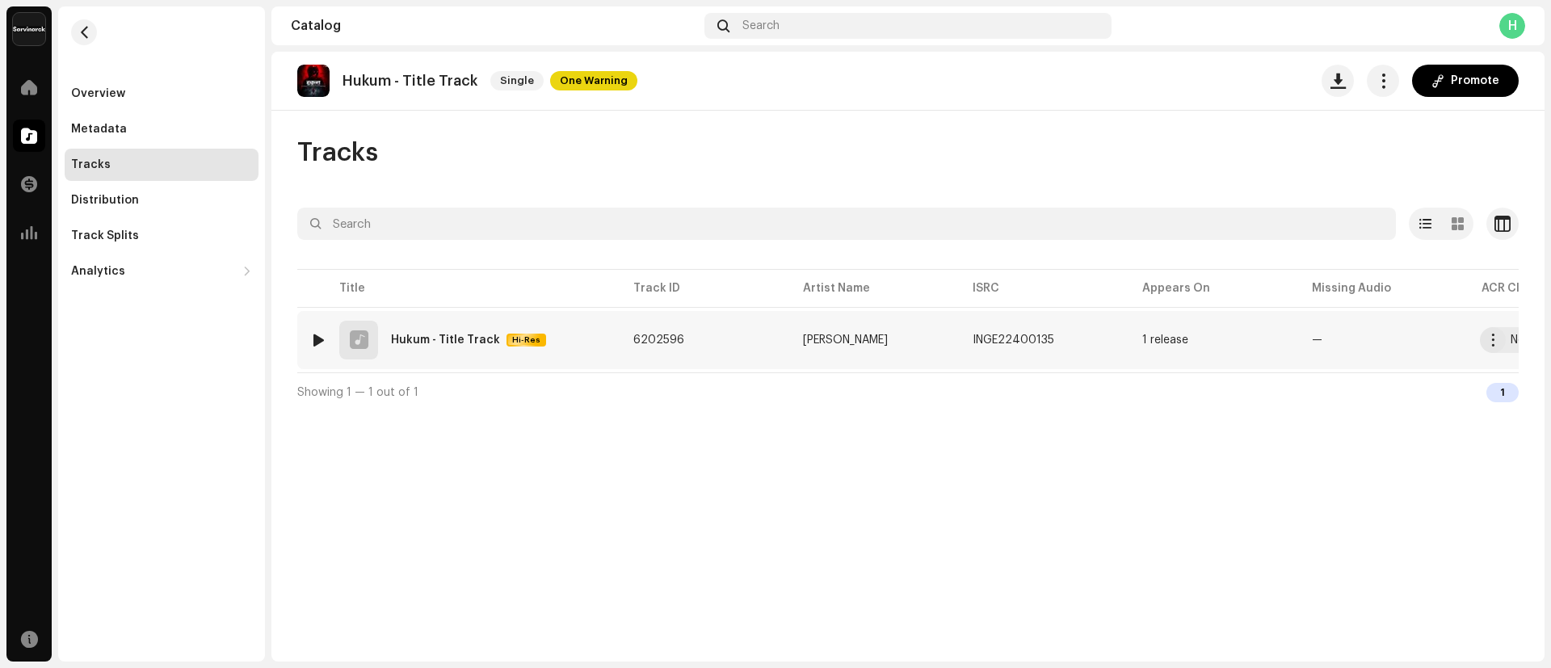
click at [435, 330] on div "1 Hukum - Title Track Hi-Res" at bounding box center [458, 340] width 297 height 39
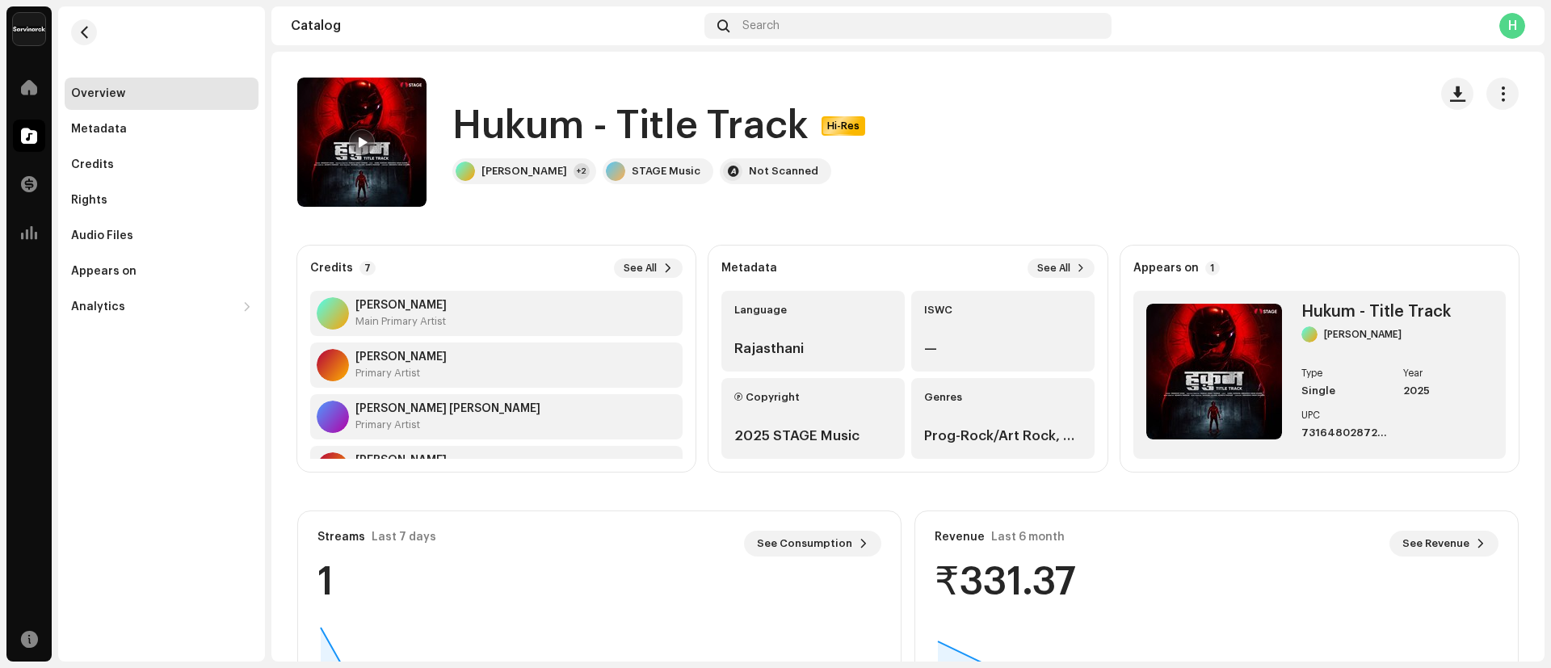
click at [456, 131] on h1 "Hukum - Title Track" at bounding box center [630, 126] width 356 height 52
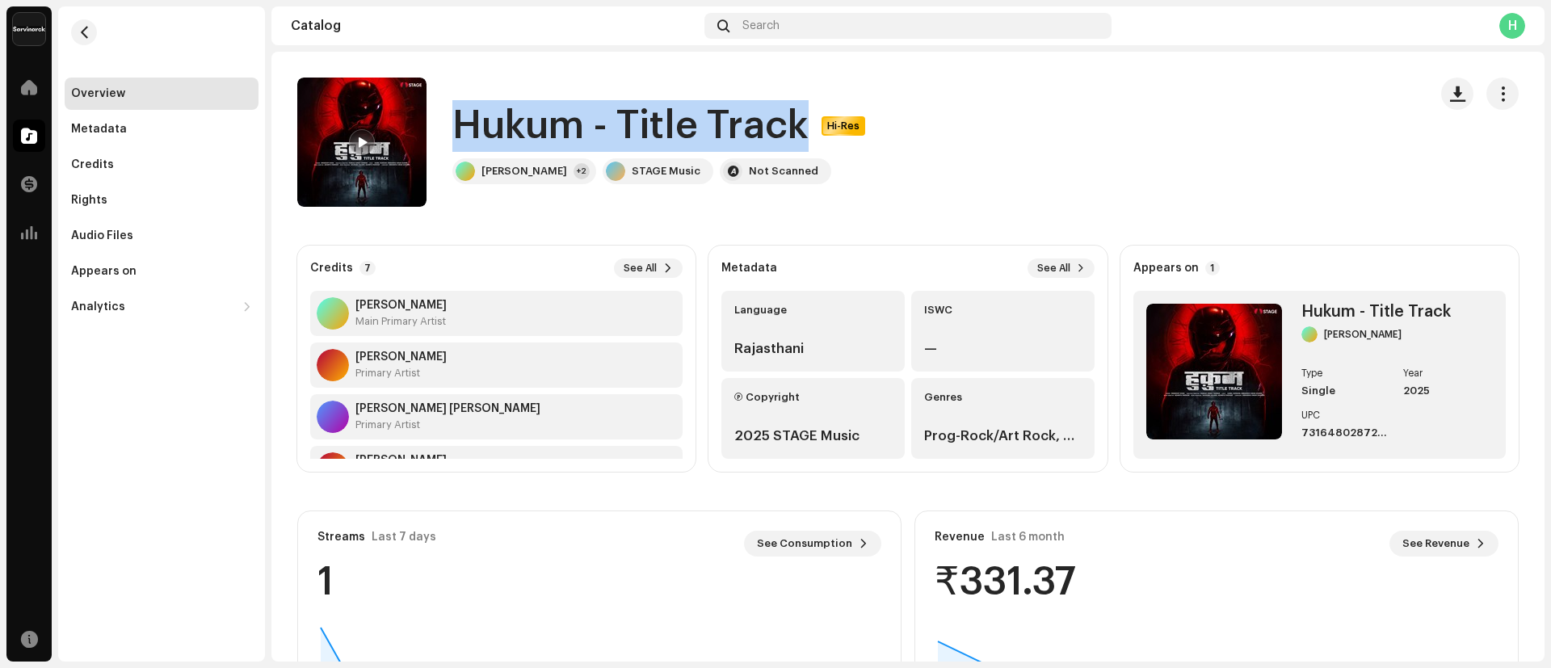
drag, startPoint x: 456, startPoint y: 131, endPoint x: 754, endPoint y: 134, distance: 298.9
click at [754, 134] on h1 "Hukum - Title Track" at bounding box center [630, 126] width 356 height 52
copy h1 "Hukum - Title Track"
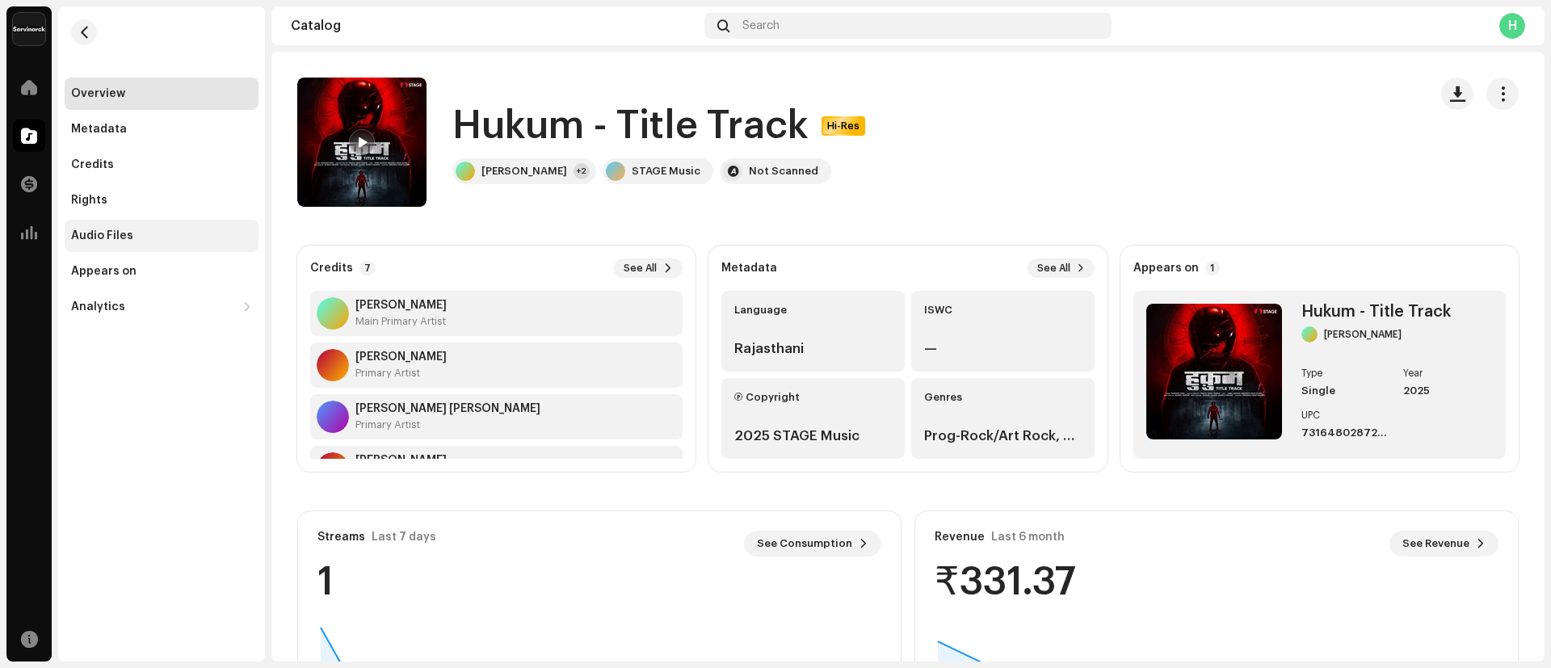
click at [103, 241] on div "Audio Files" at bounding box center [102, 235] width 62 height 13
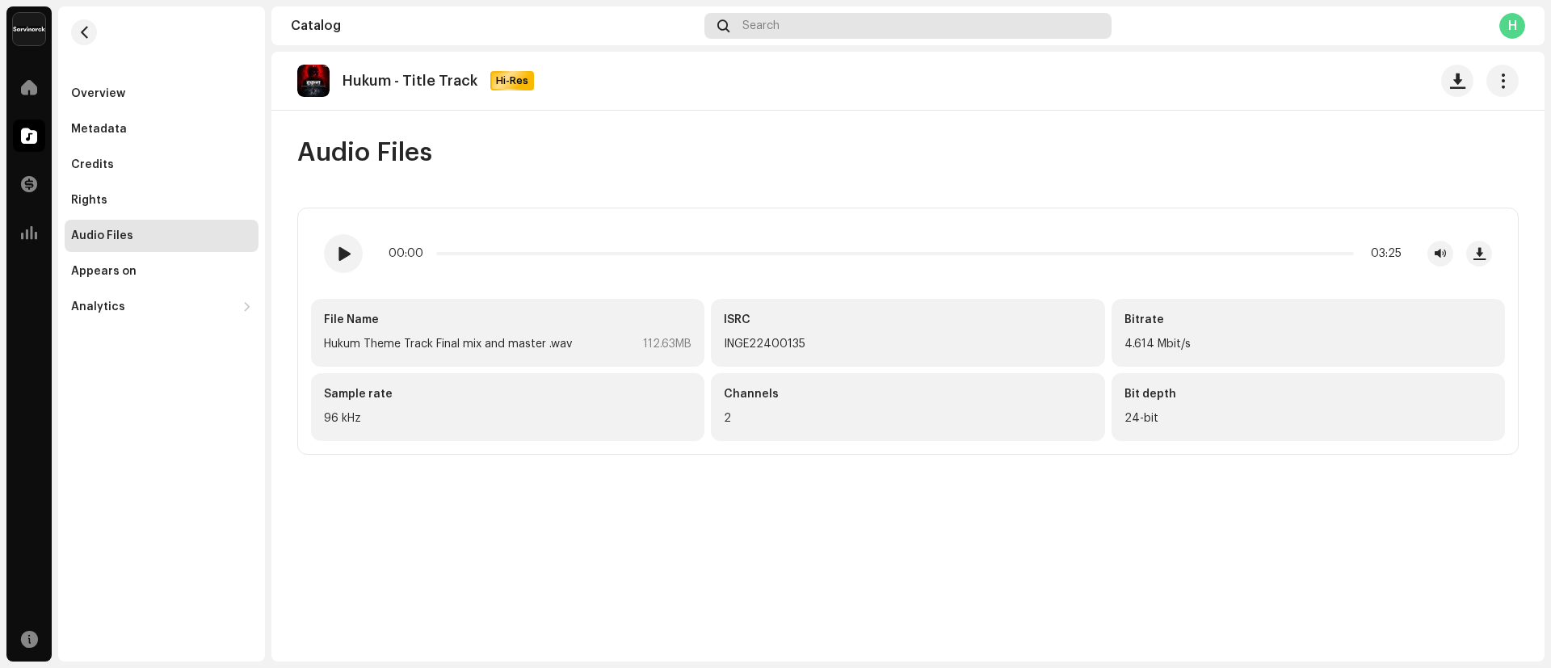
click at [934, 23] on div "Search" at bounding box center [907, 26] width 407 height 26
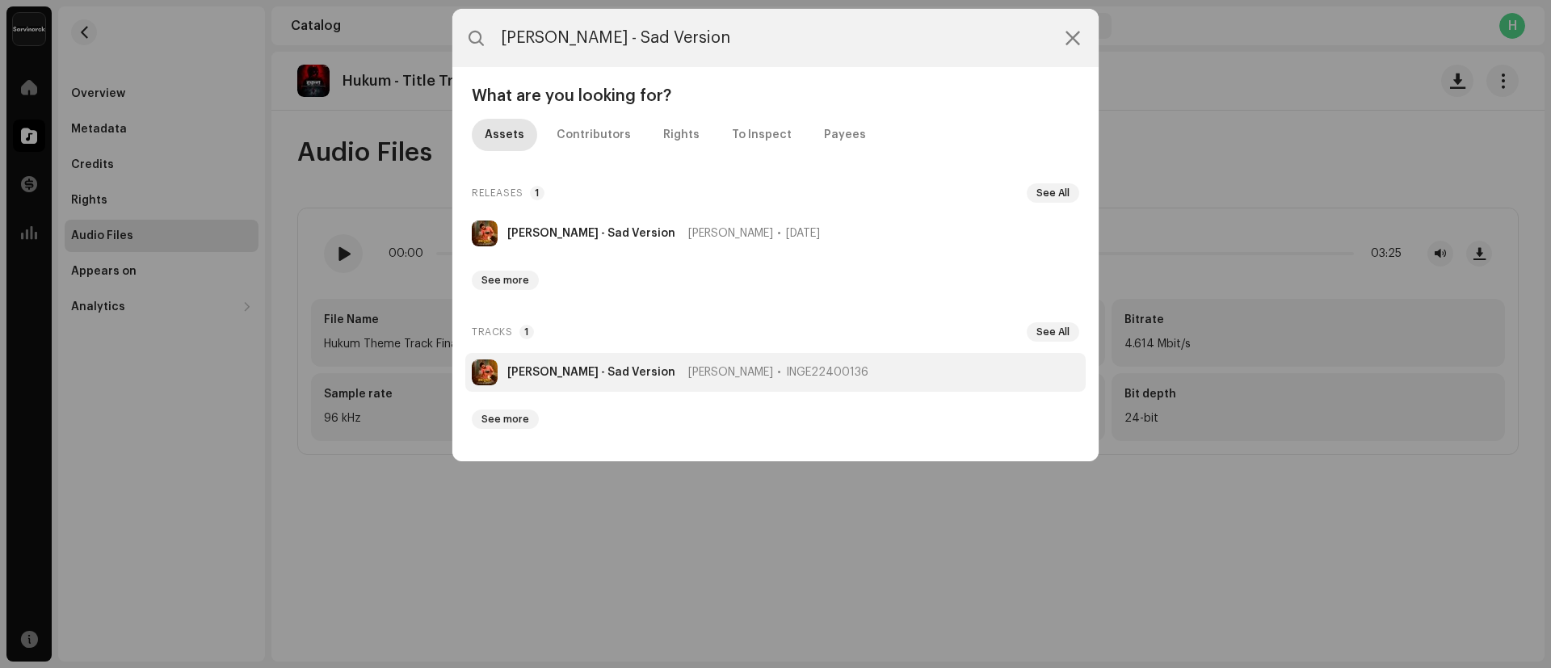
type input "[PERSON_NAME] - Sad Version"
click at [546, 371] on strong "[PERSON_NAME] - Sad Version" at bounding box center [591, 372] width 168 height 13
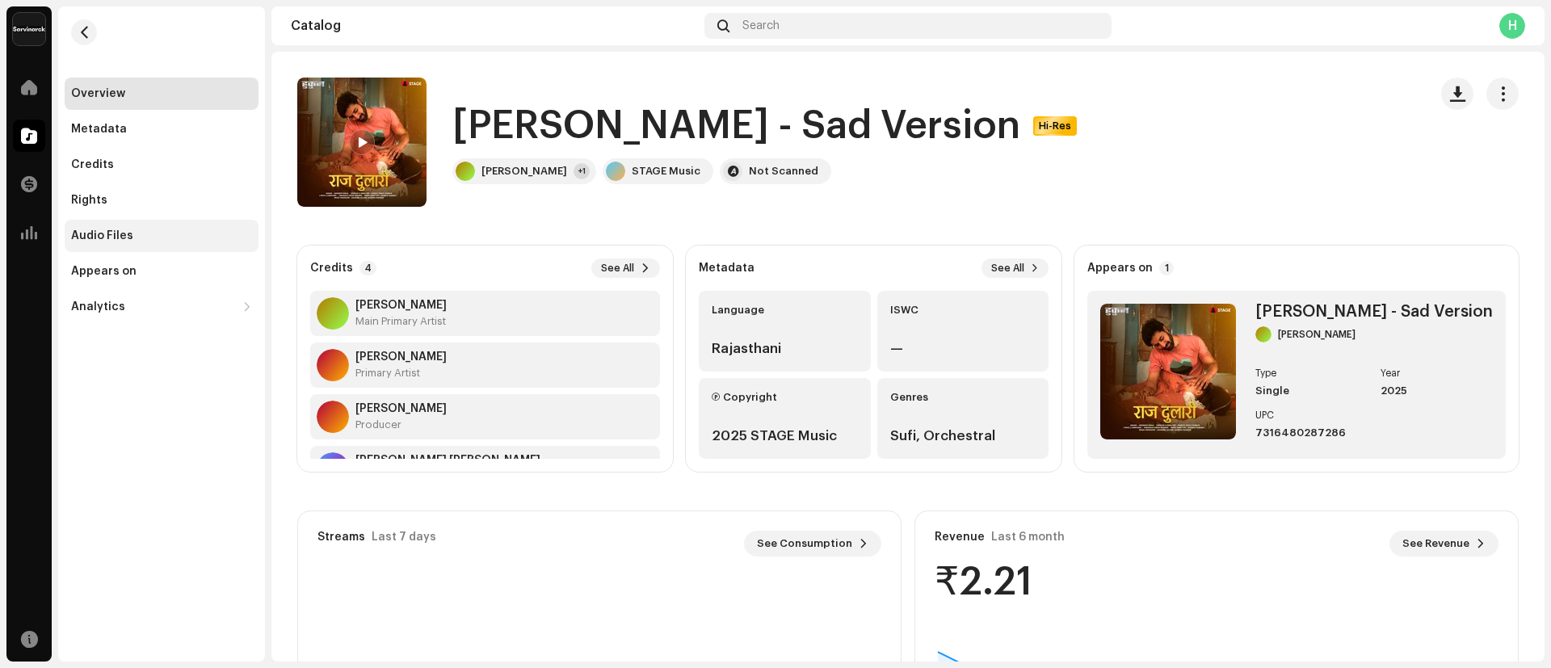
click at [115, 243] on div "Audio Files" at bounding box center [162, 236] width 194 height 32
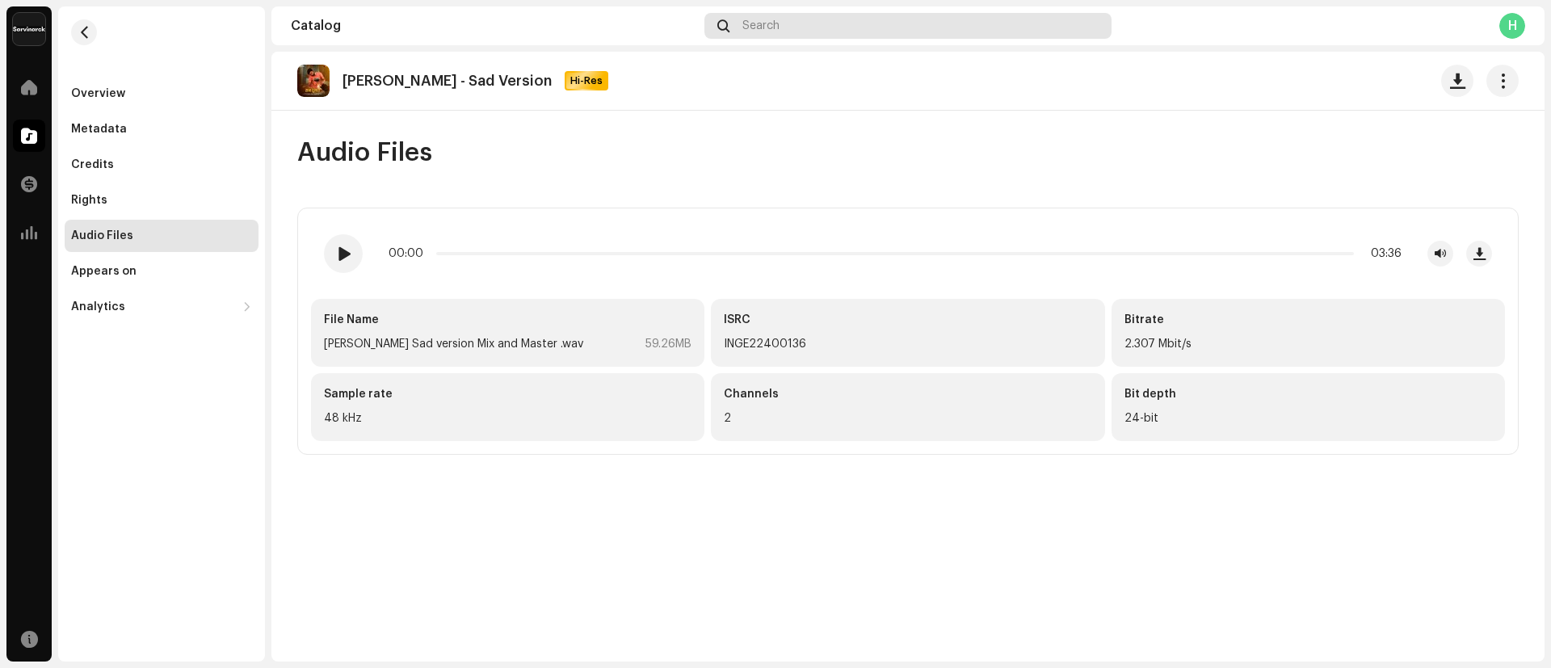
click at [843, 17] on div "Search" at bounding box center [907, 26] width 407 height 26
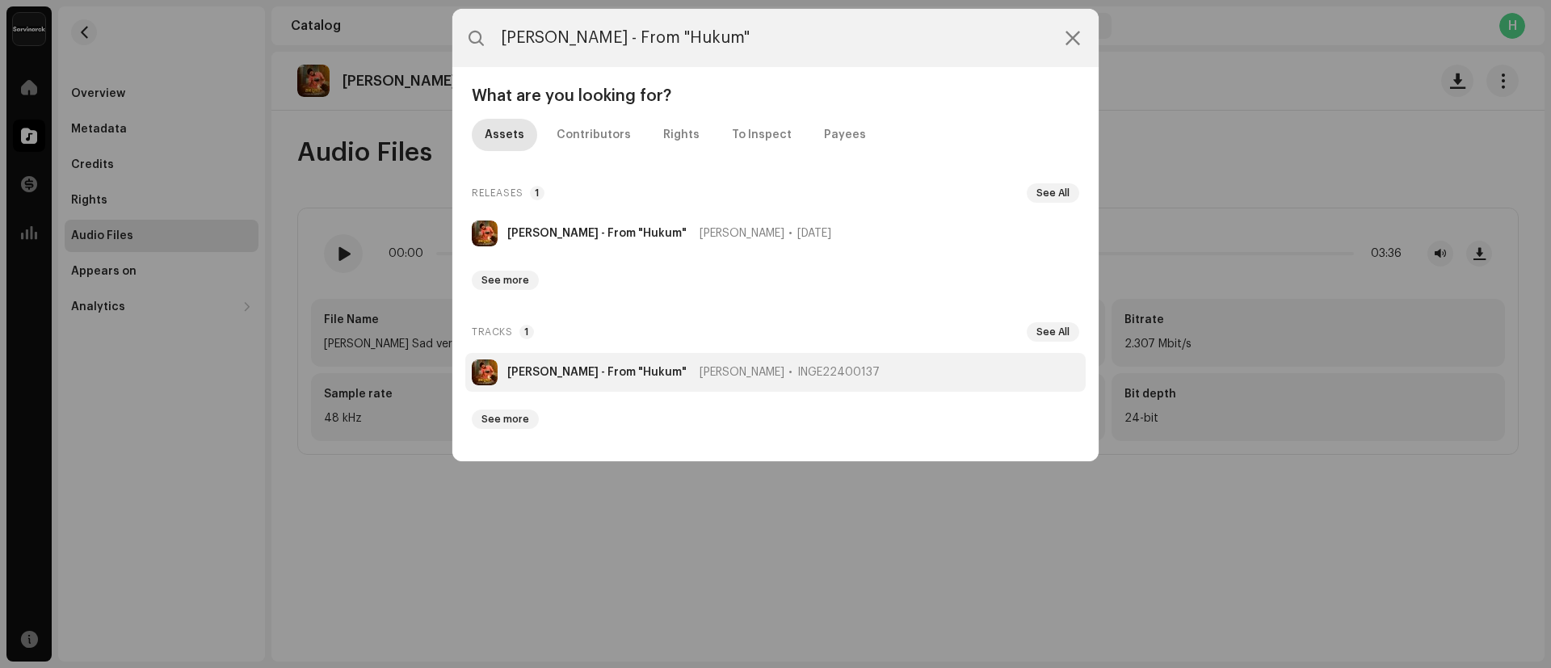
type input "[PERSON_NAME] - From "Hukum""
click at [542, 371] on strong "[PERSON_NAME] - From "Hukum"" at bounding box center [596, 372] width 179 height 13
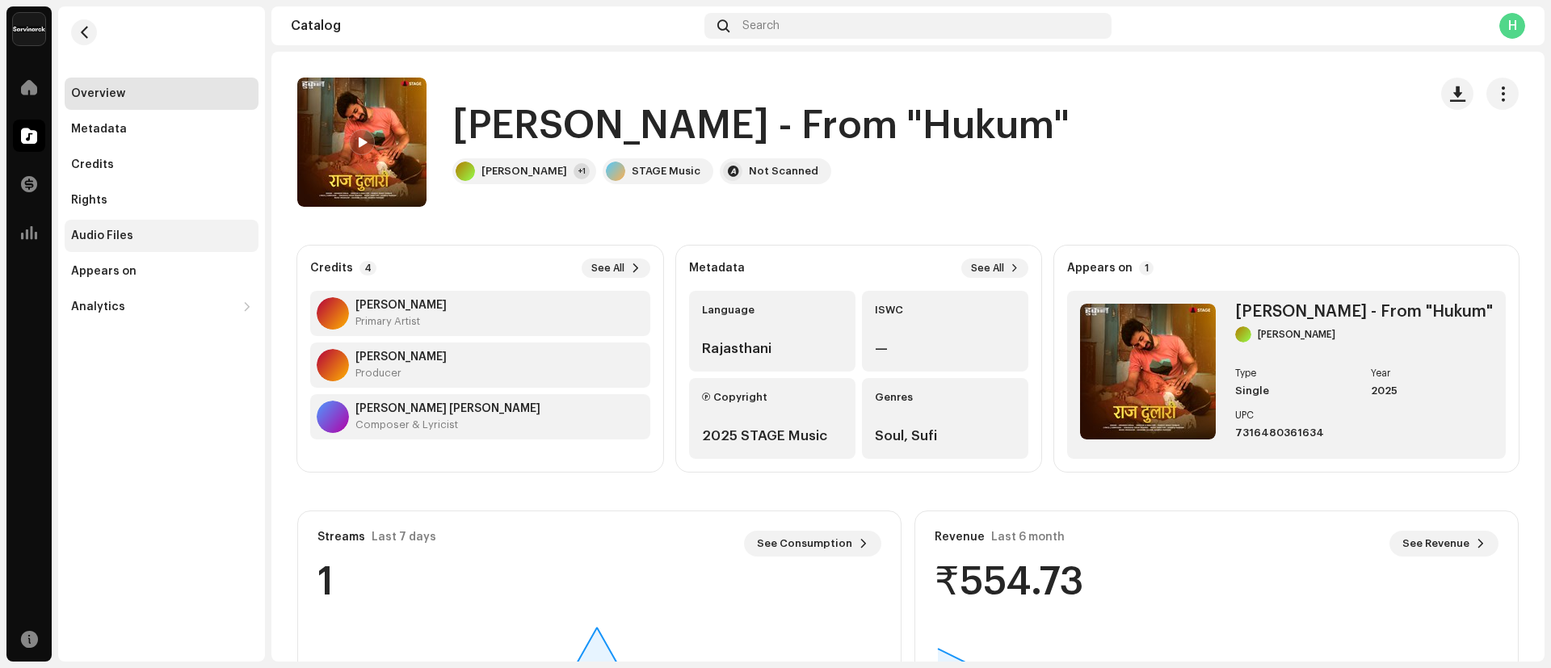
click at [147, 236] on div "Audio Files" at bounding box center [161, 235] width 181 height 13
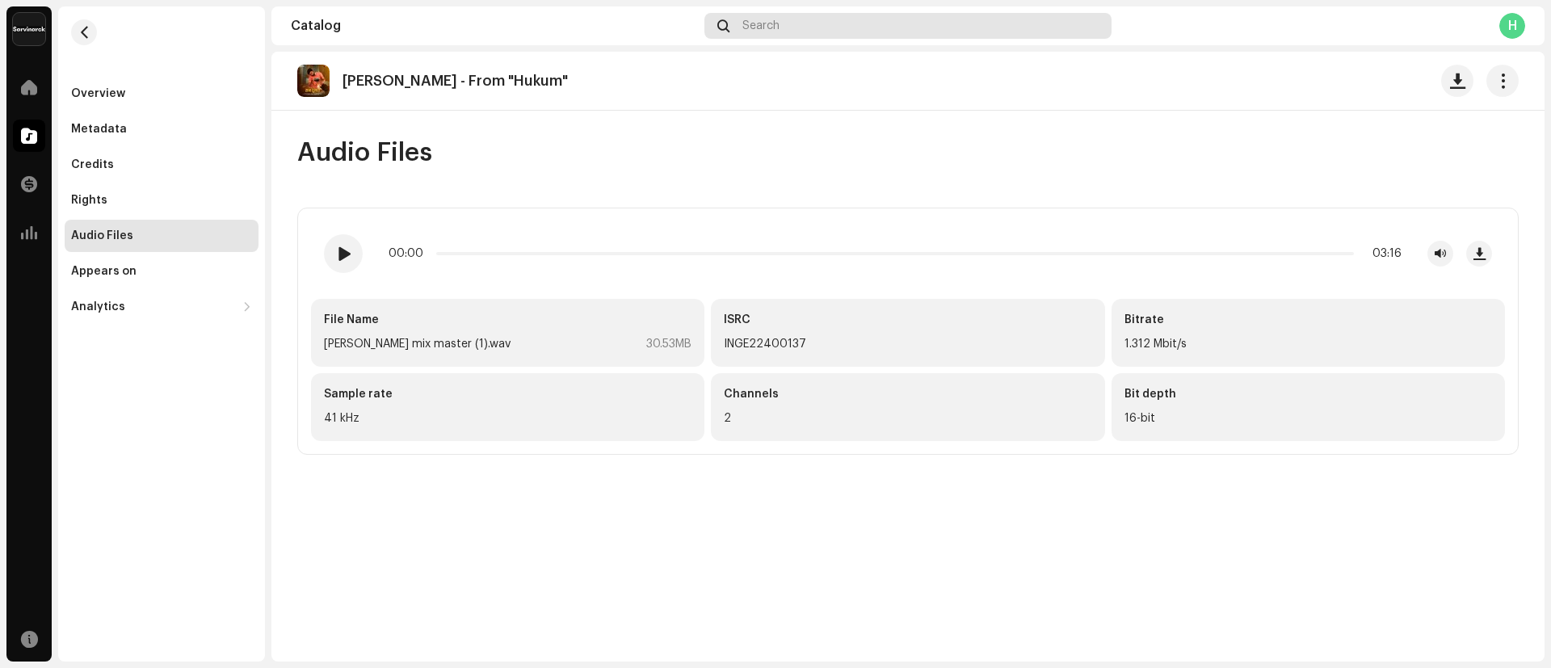
click at [752, 19] on span "Search" at bounding box center [760, 25] width 37 height 13
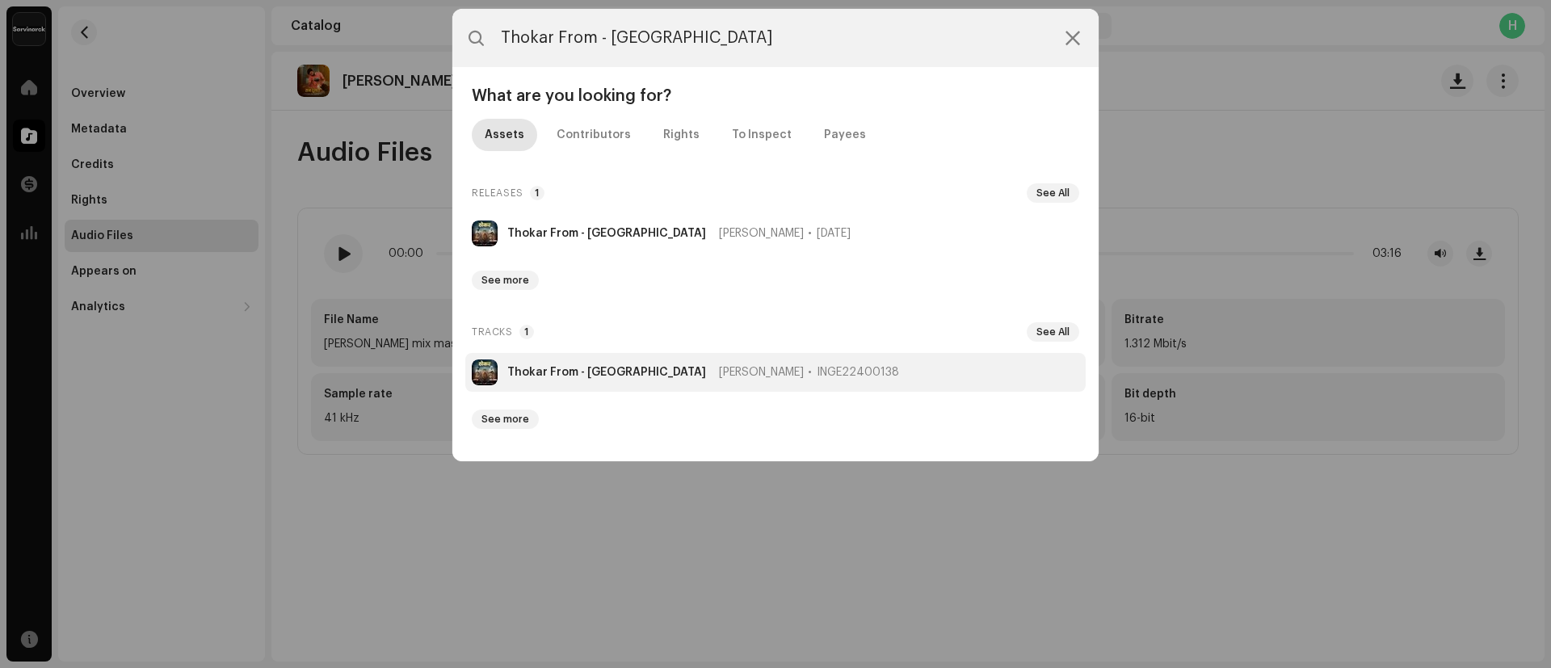
type input "Thokar From - [GEOGRAPHIC_DATA]"
click at [572, 376] on strong "Thokar From - [GEOGRAPHIC_DATA]" at bounding box center [606, 372] width 199 height 13
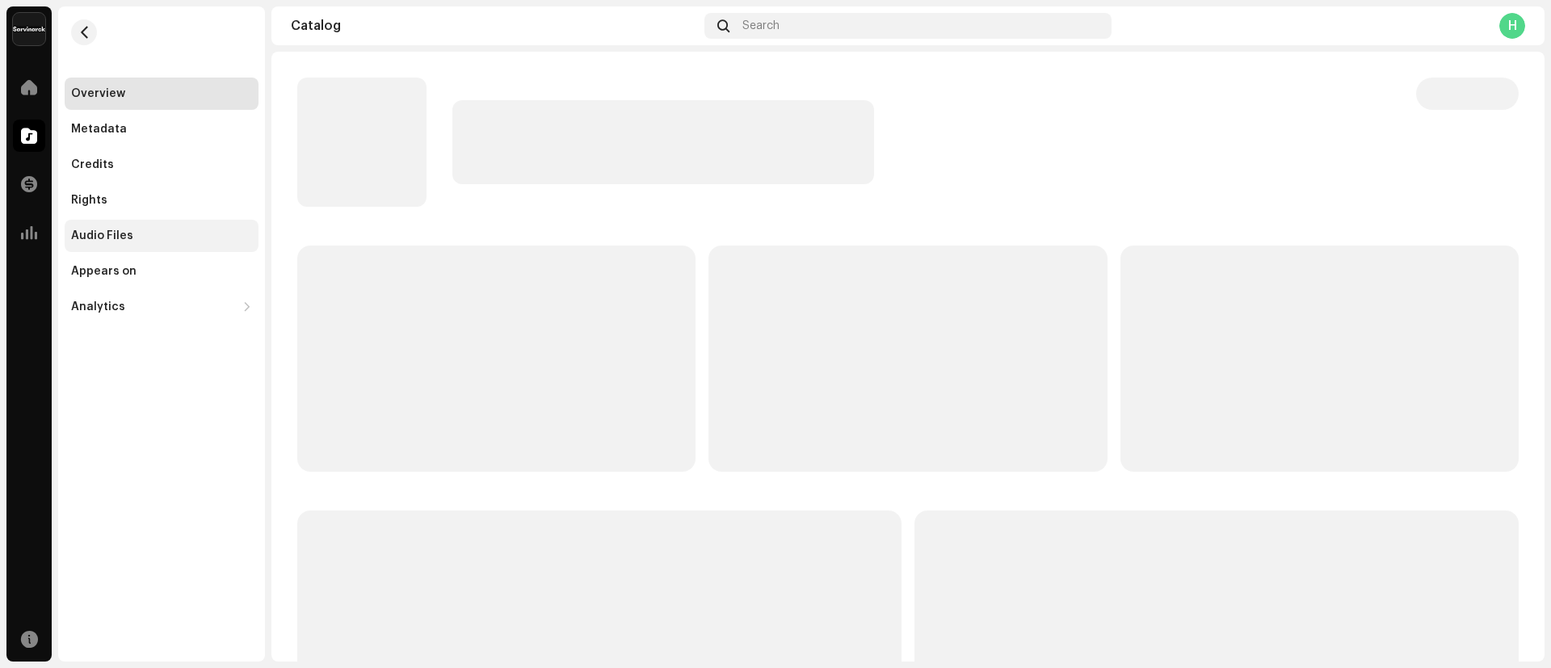
click at [141, 241] on div "Audio Files" at bounding box center [161, 235] width 181 height 13
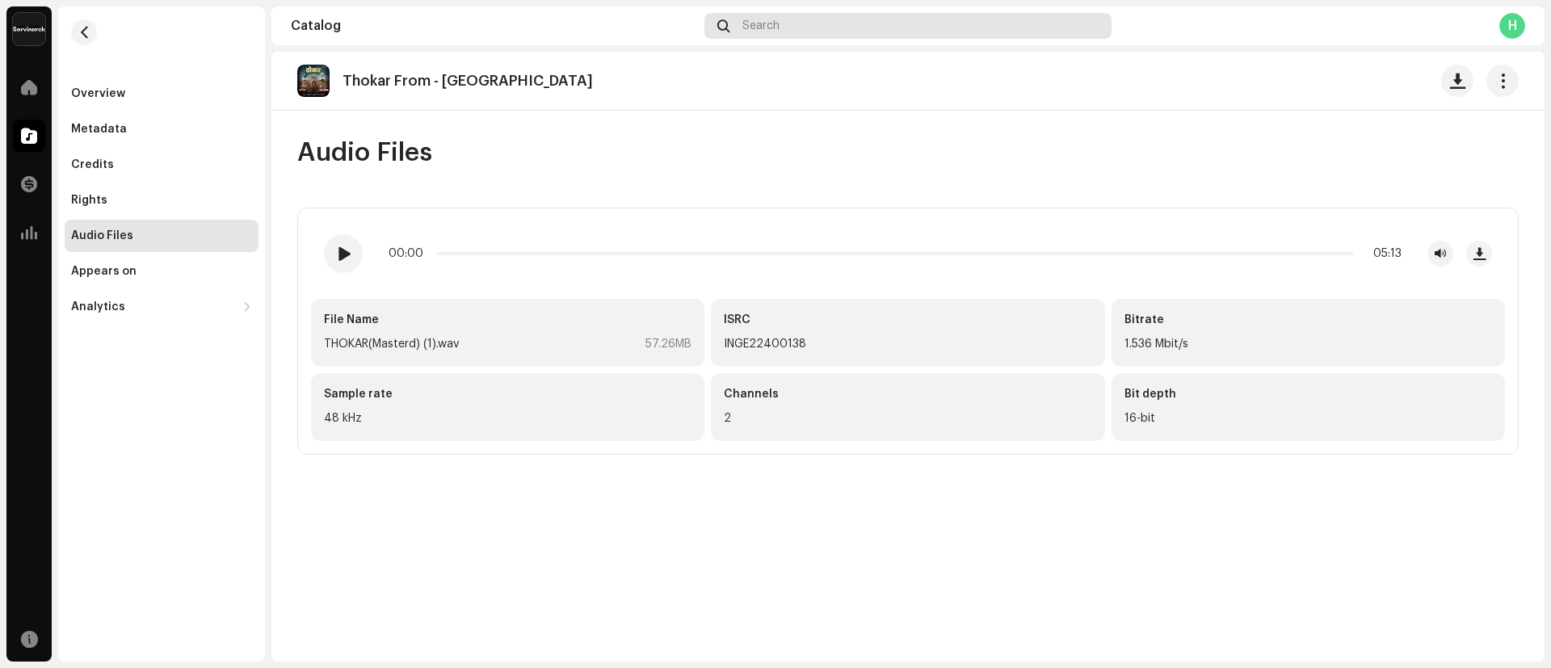
click at [787, 22] on div "Search" at bounding box center [907, 26] width 407 height 26
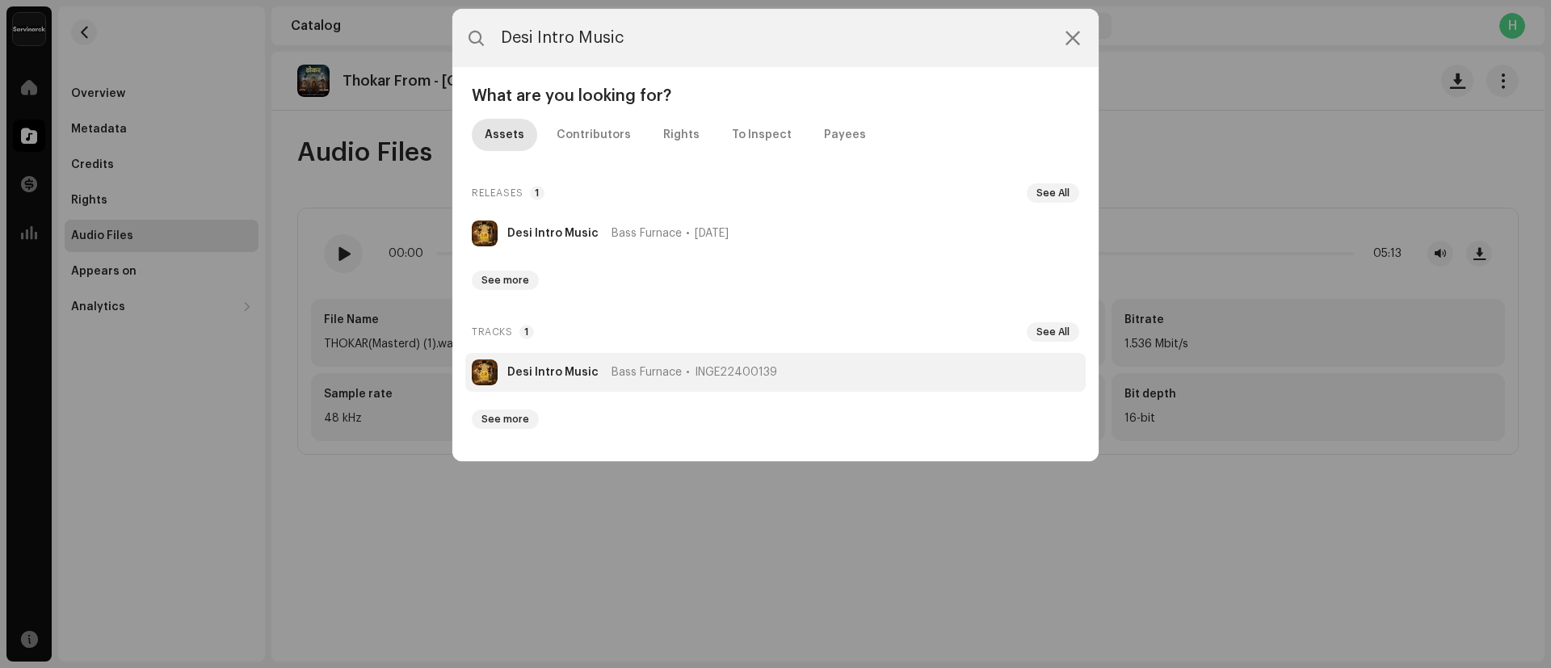
type input "Desi Intro Music"
click at [522, 372] on strong "Desi Intro Music" at bounding box center [552, 372] width 91 height 13
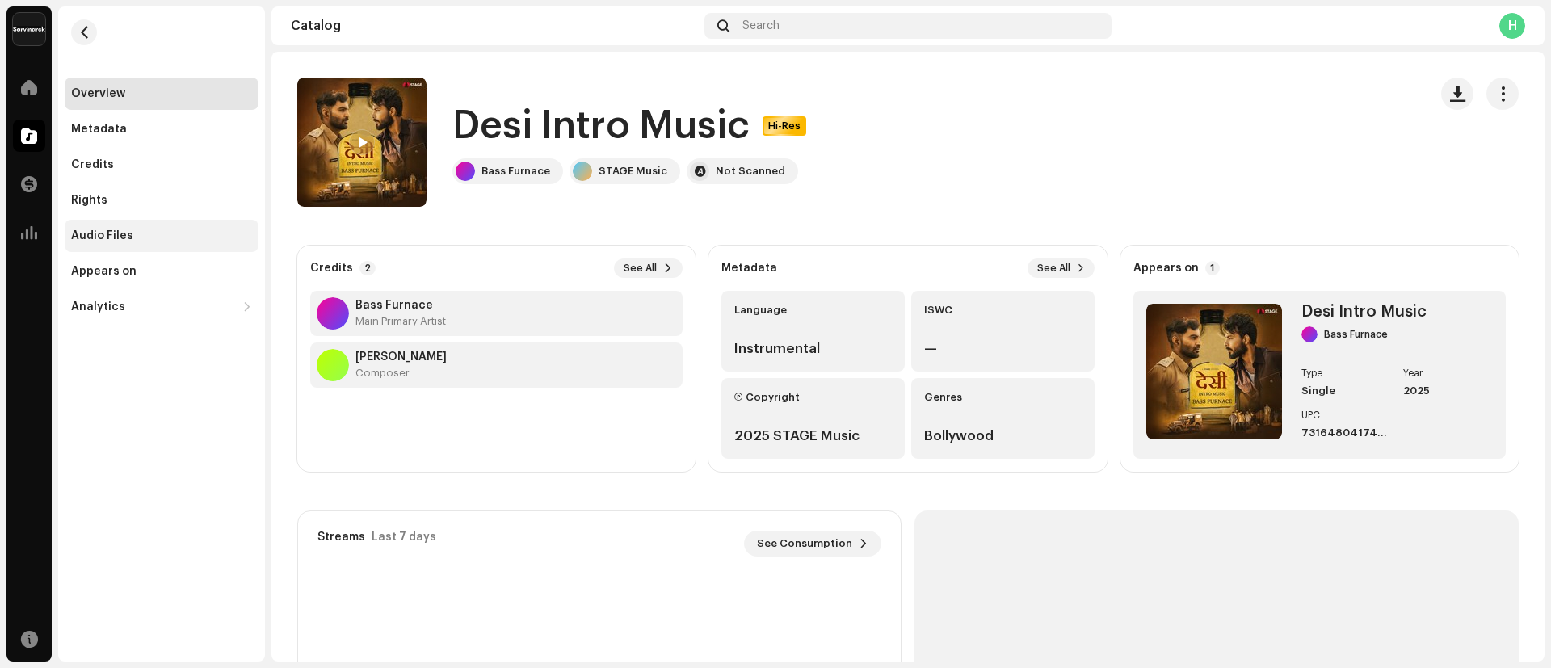
click at [109, 237] on div "Audio Files" at bounding box center [102, 235] width 62 height 13
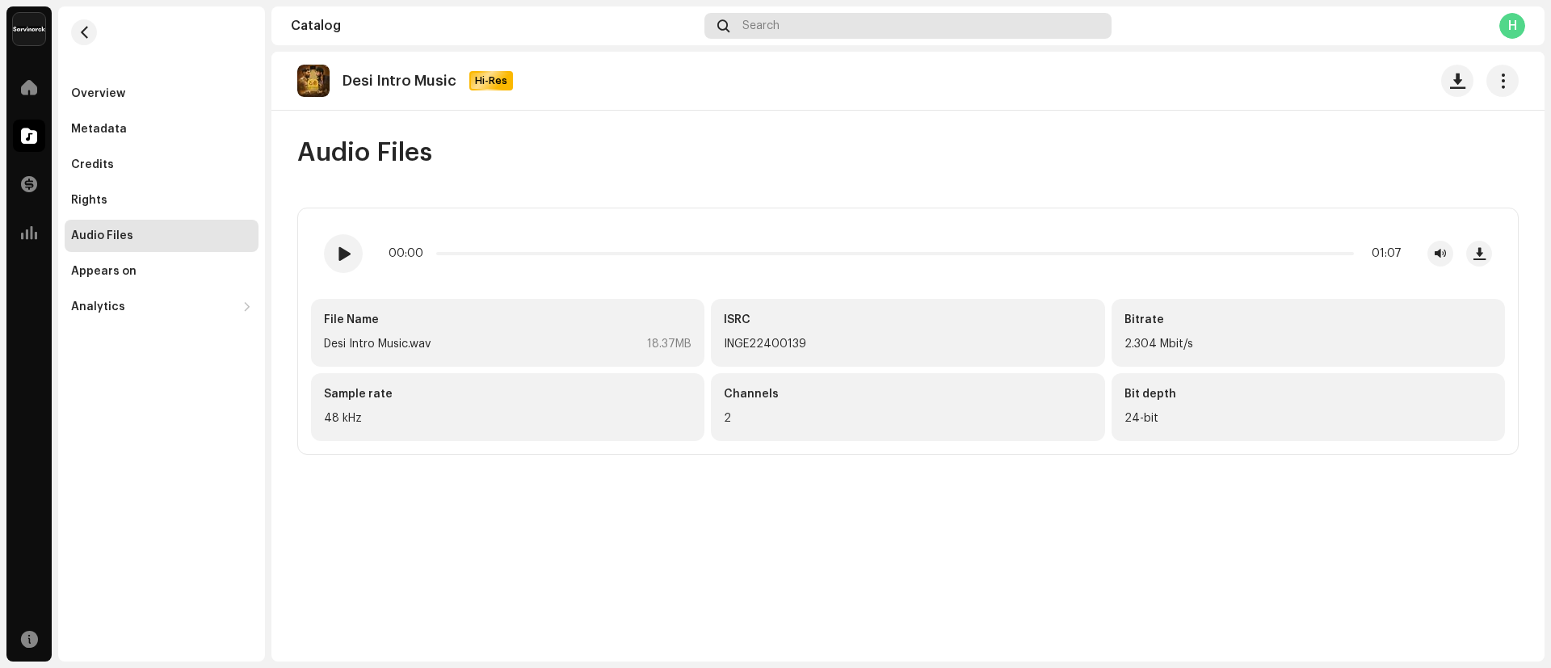
click at [792, 20] on div "Search" at bounding box center [907, 26] width 407 height 26
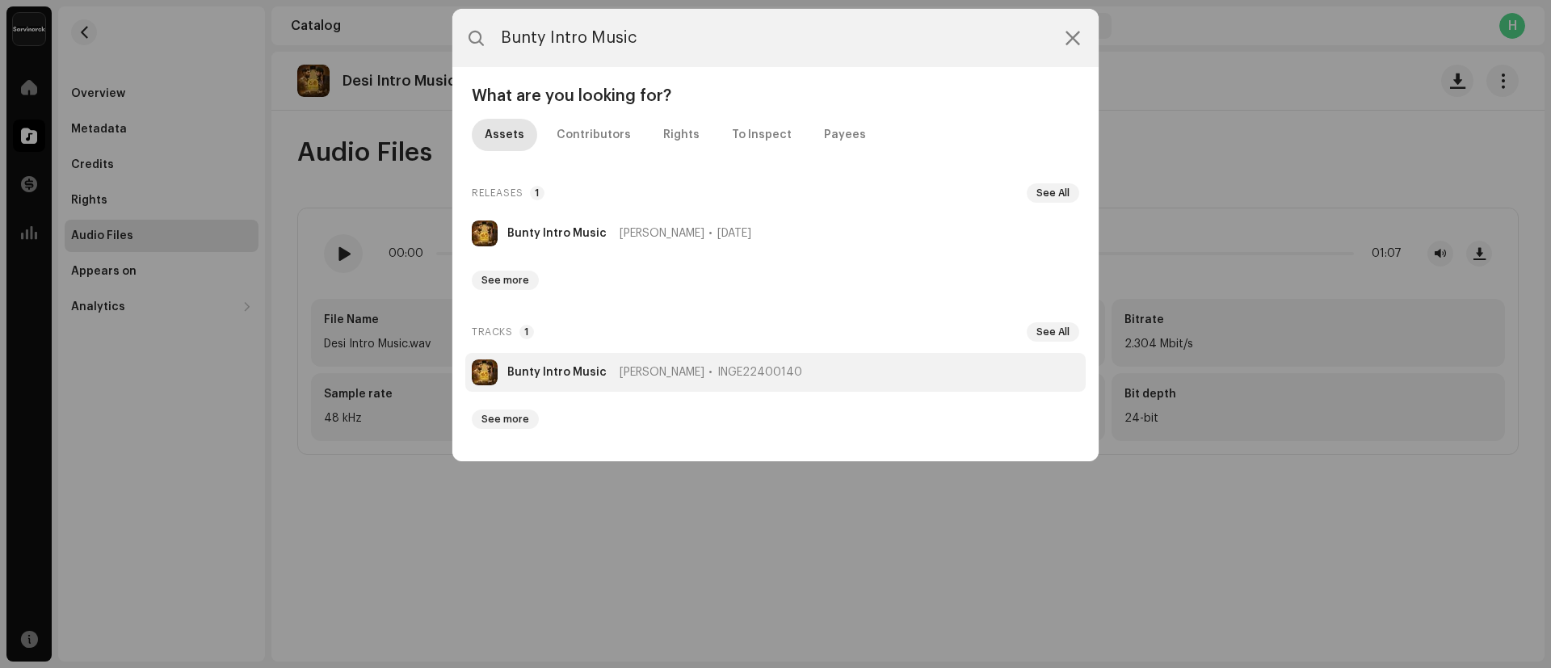
type input "Bunty Intro Music"
click at [557, 367] on strong "Bunty Intro Music" at bounding box center [556, 372] width 99 height 13
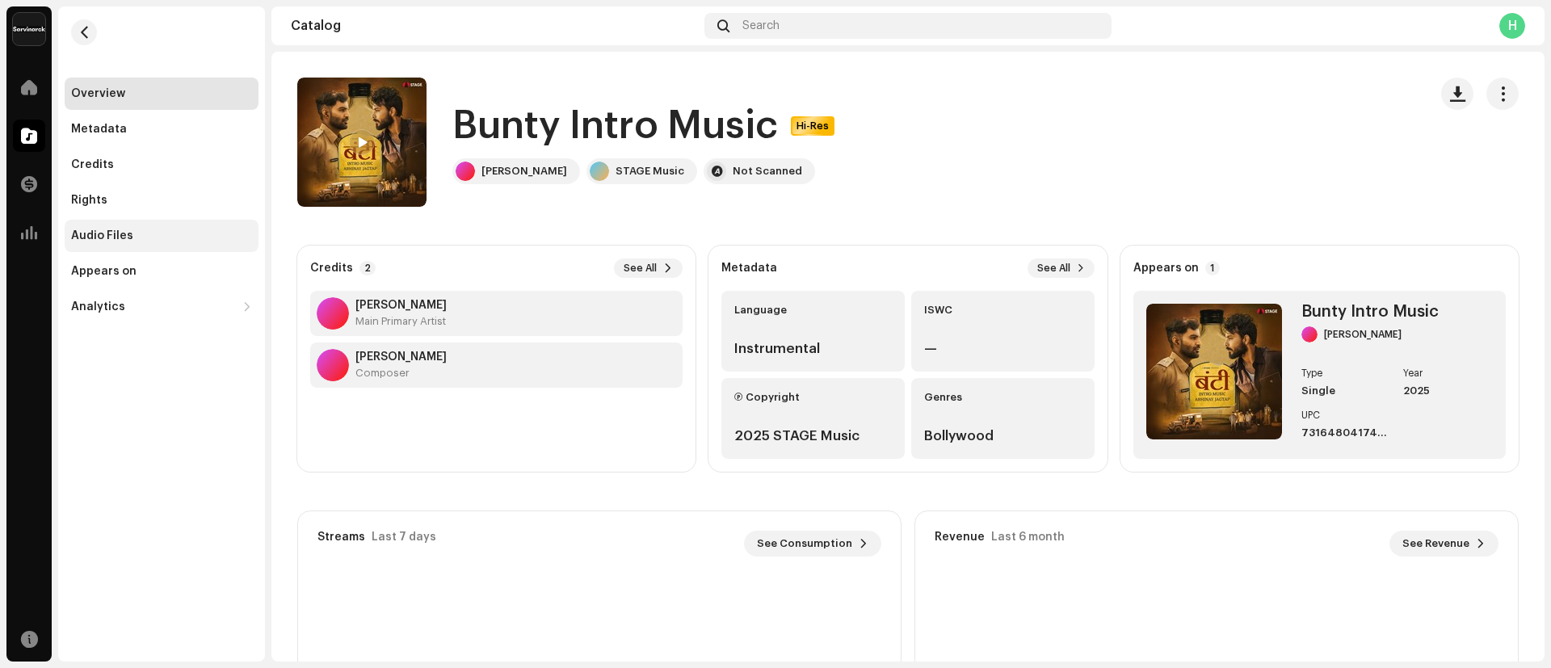
click at [143, 238] on div "Audio Files" at bounding box center [161, 235] width 181 height 13
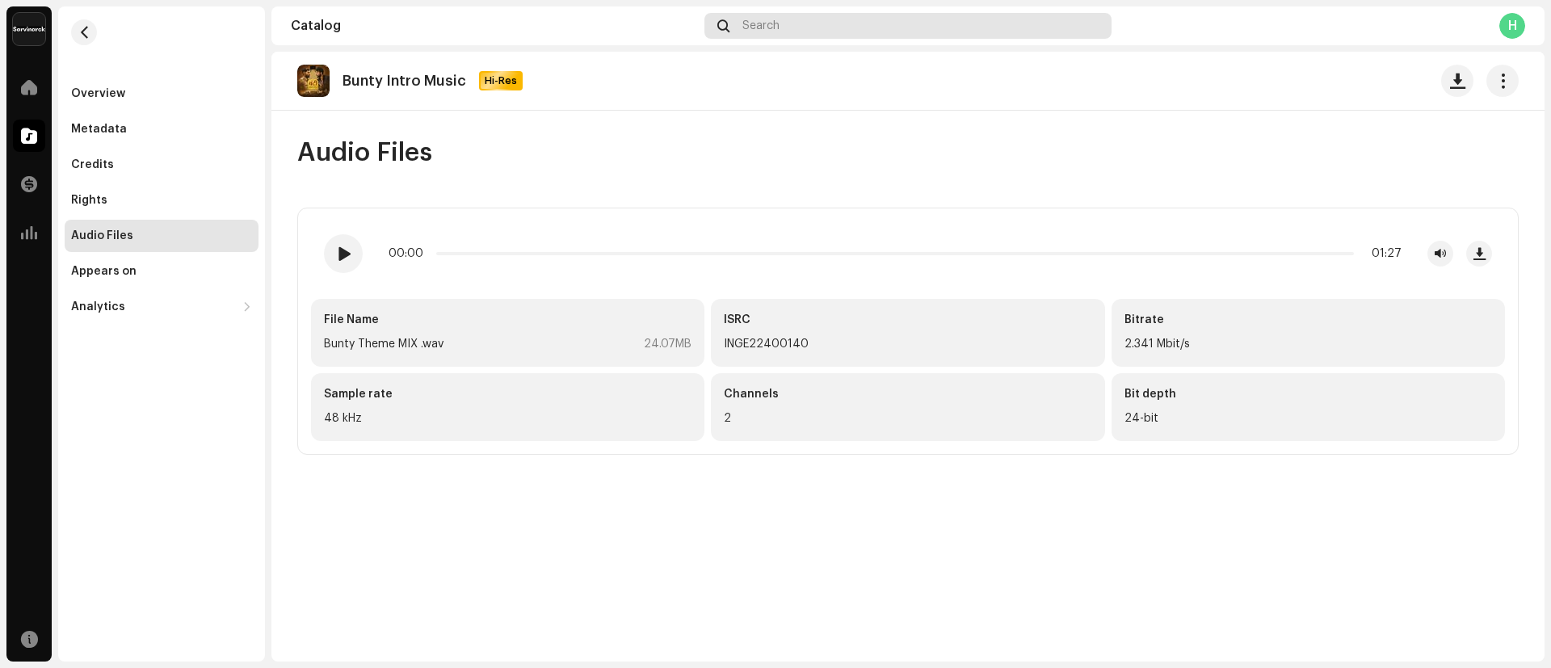
click at [846, 29] on div "Search" at bounding box center [907, 26] width 407 height 26
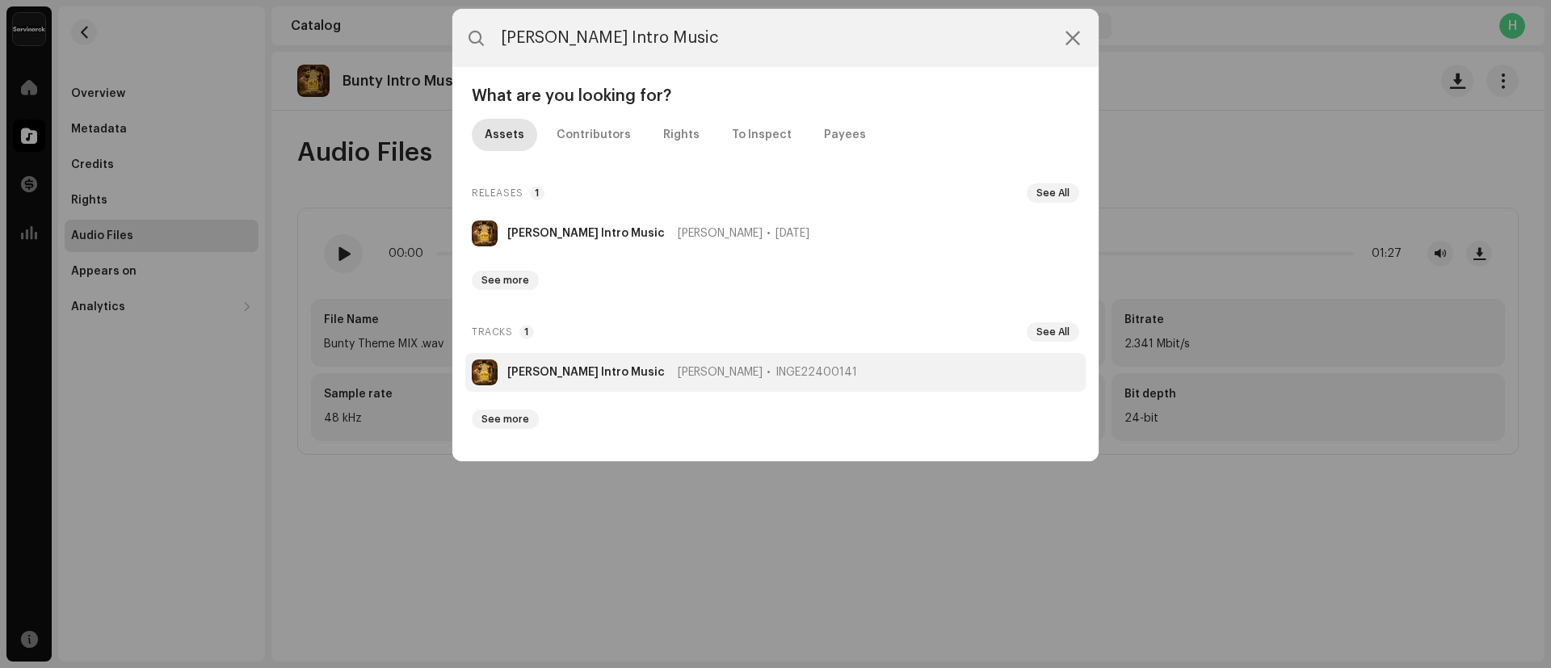
type input "[PERSON_NAME] Intro Music"
click at [546, 374] on strong "[PERSON_NAME] Intro Music" at bounding box center [585, 372] width 157 height 13
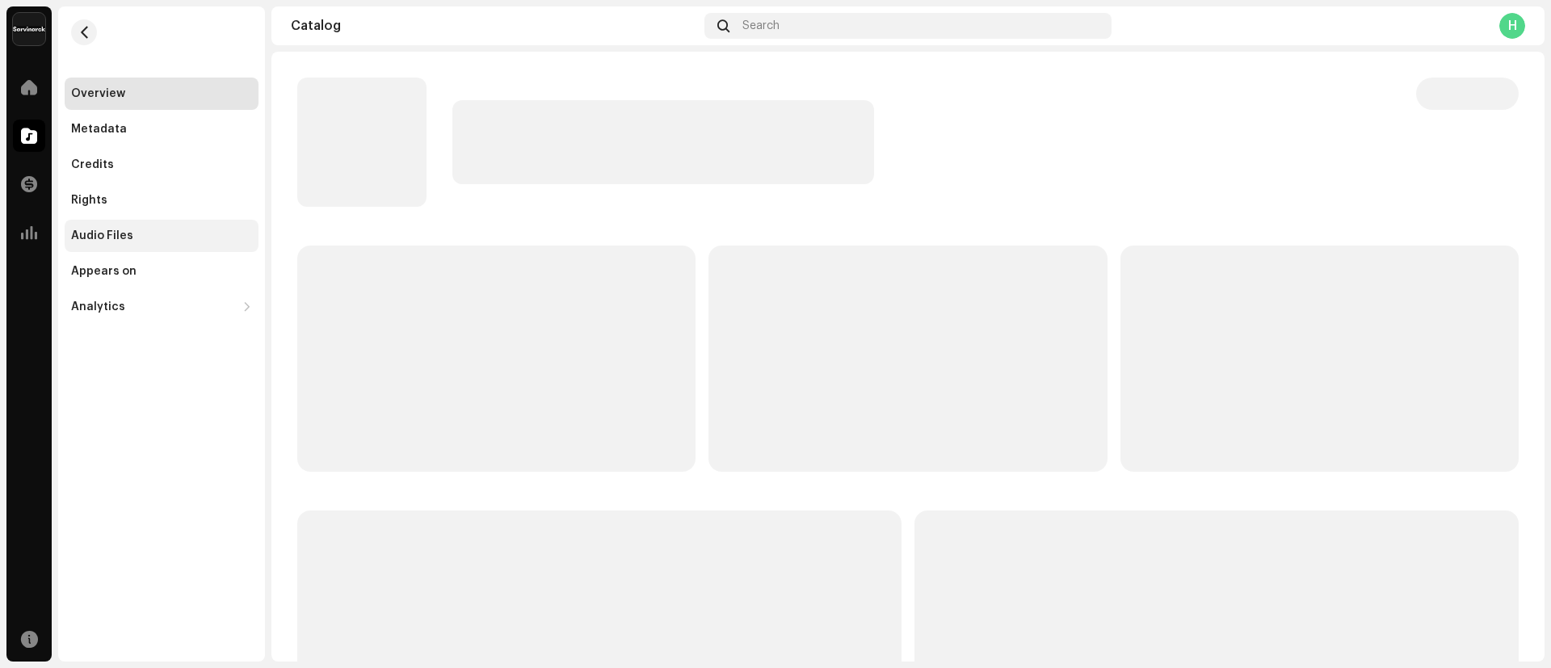
click at [118, 229] on div "Audio Files" at bounding box center [102, 235] width 62 height 13
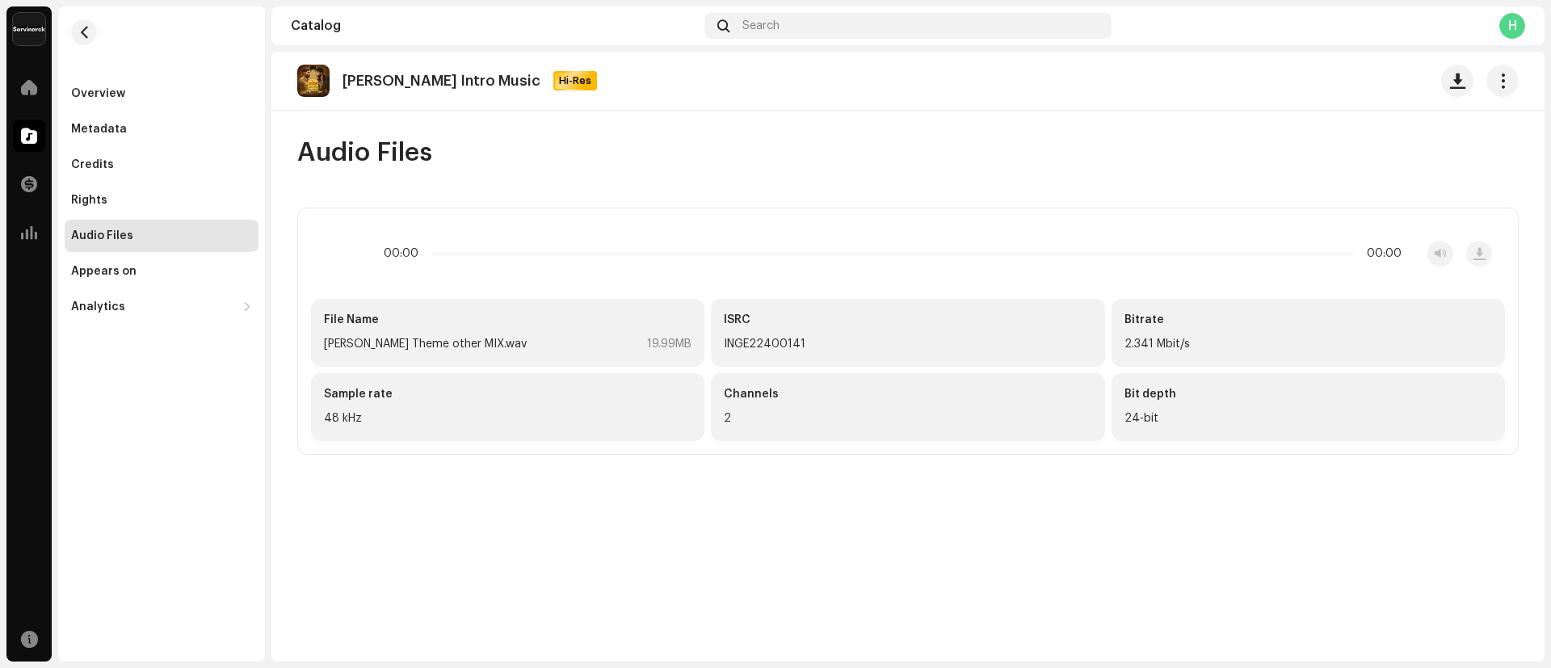
click at [118, 229] on div "Audio Files" at bounding box center [102, 235] width 62 height 13
click at [783, 21] on div "Search" at bounding box center [907, 26] width 407 height 26
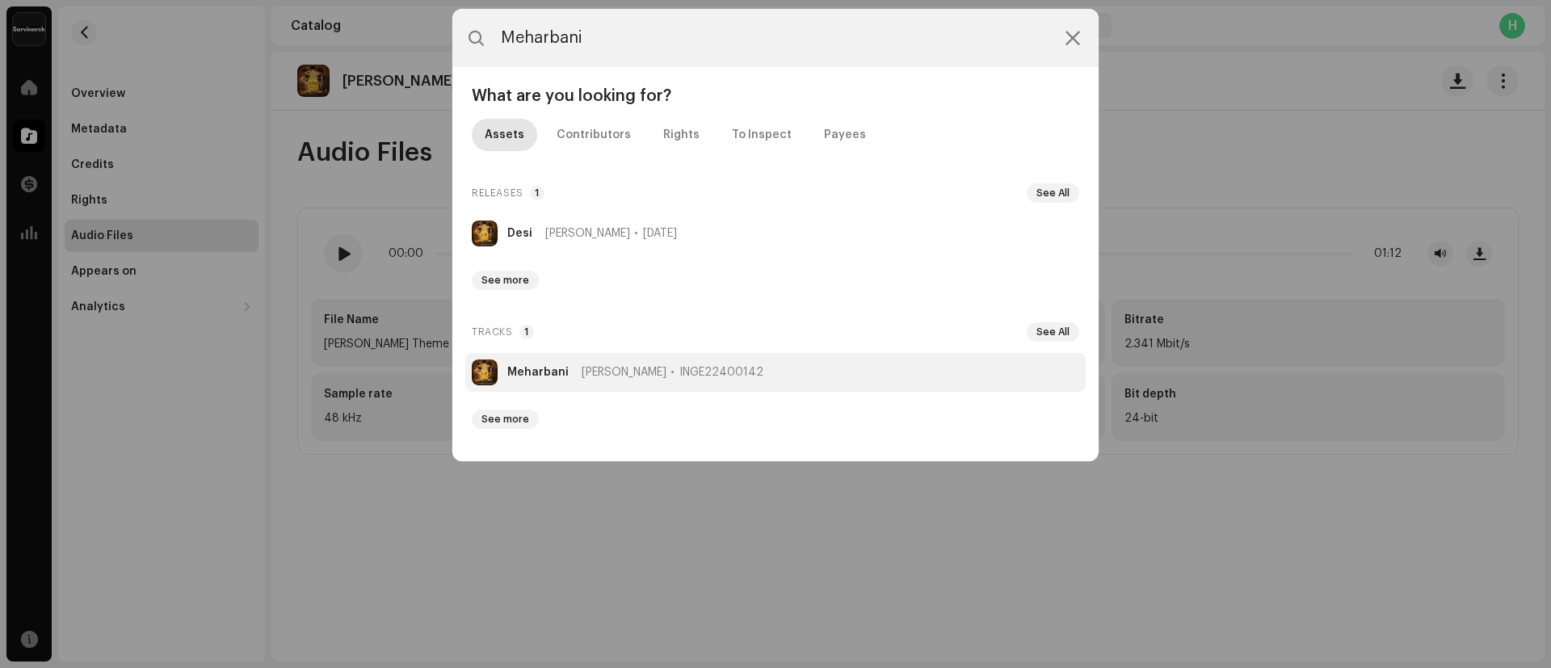
type input "Meharbani"
click at [531, 370] on strong "Meharbani" at bounding box center [537, 372] width 61 height 13
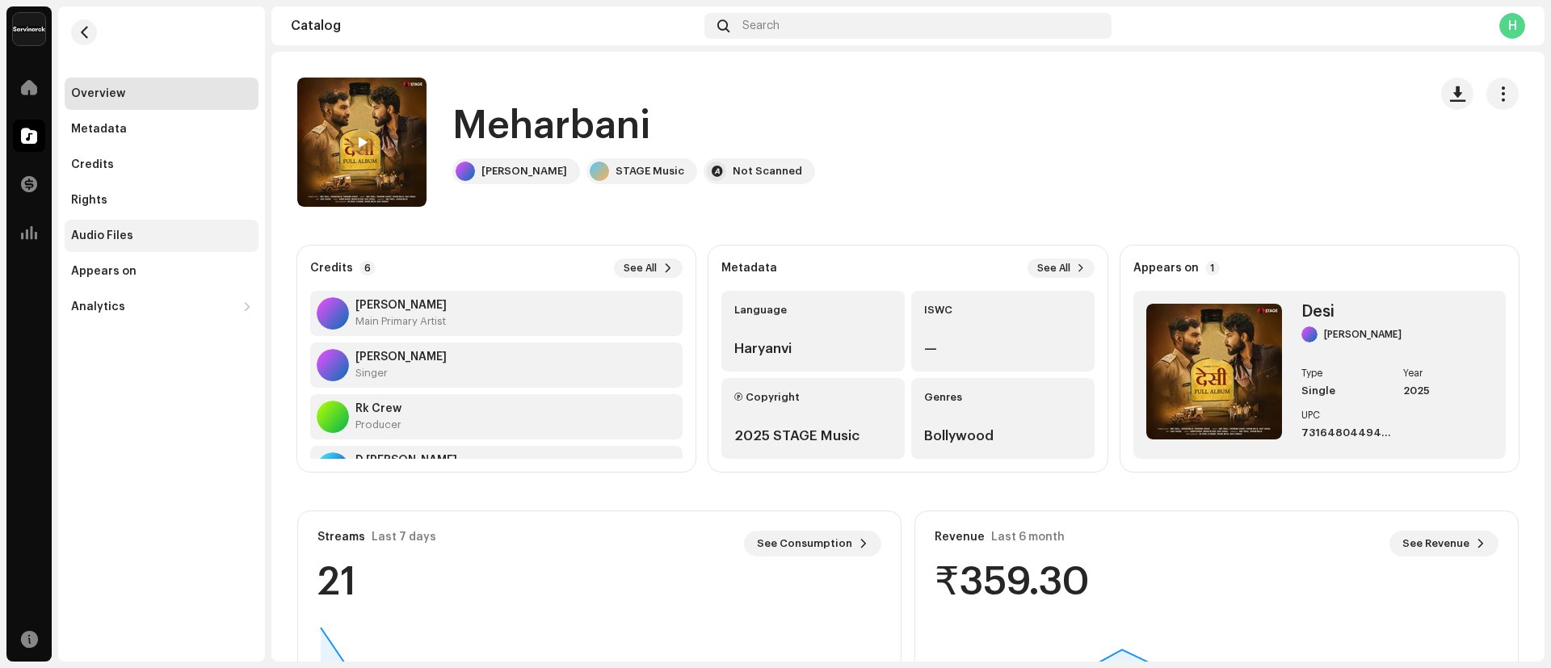
click at [129, 244] on div "Audio Files" at bounding box center [162, 236] width 194 height 32
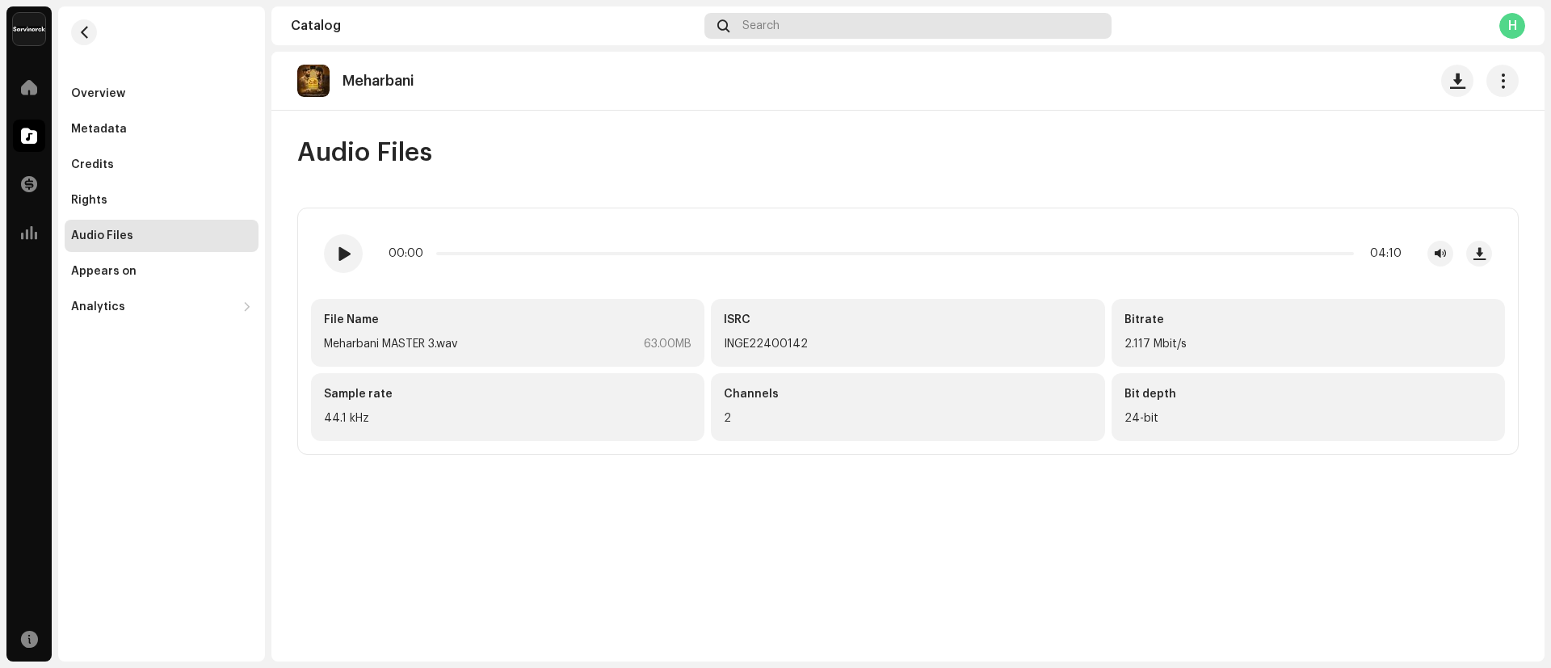
click at [783, 19] on div "Search" at bounding box center [907, 26] width 407 height 26
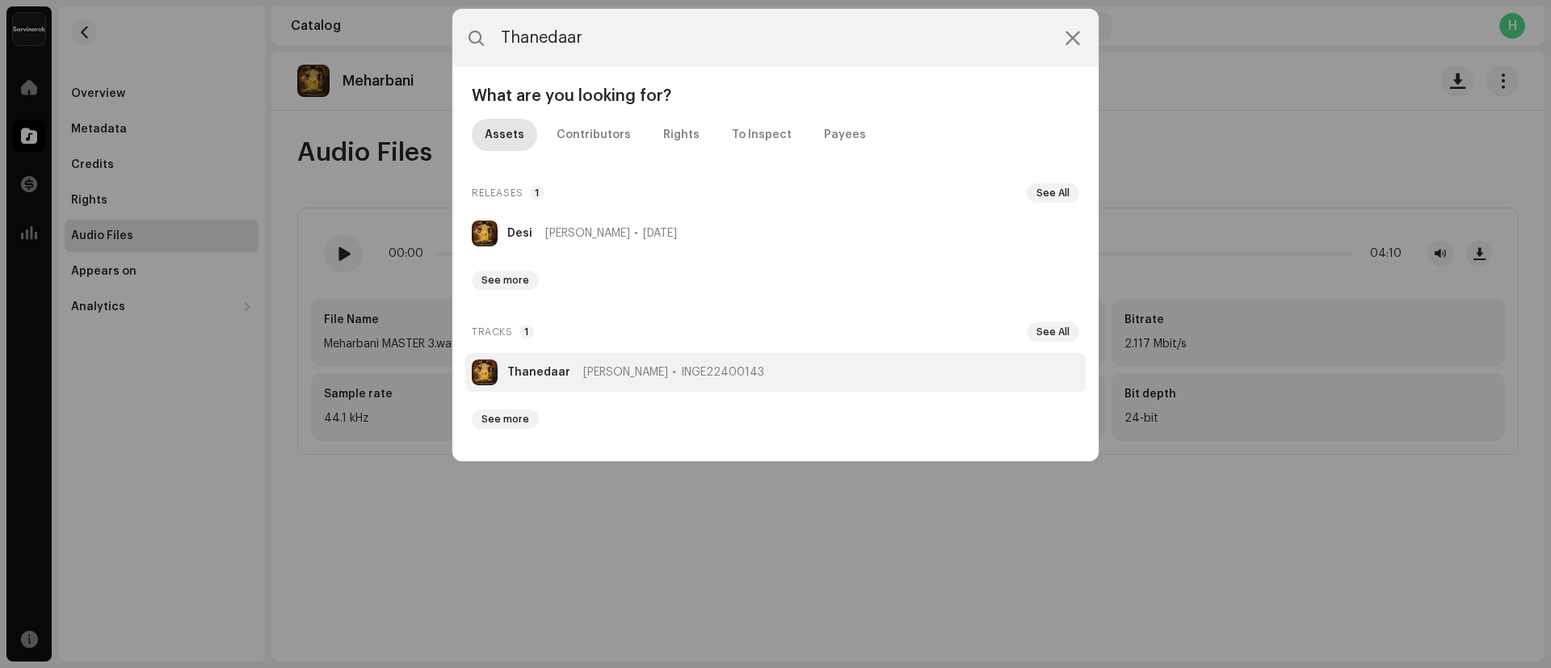
type input "Thanedaar"
click at [539, 378] on li "Thanedaar Poornima Sukant INGE22400143" at bounding box center [775, 372] width 620 height 39
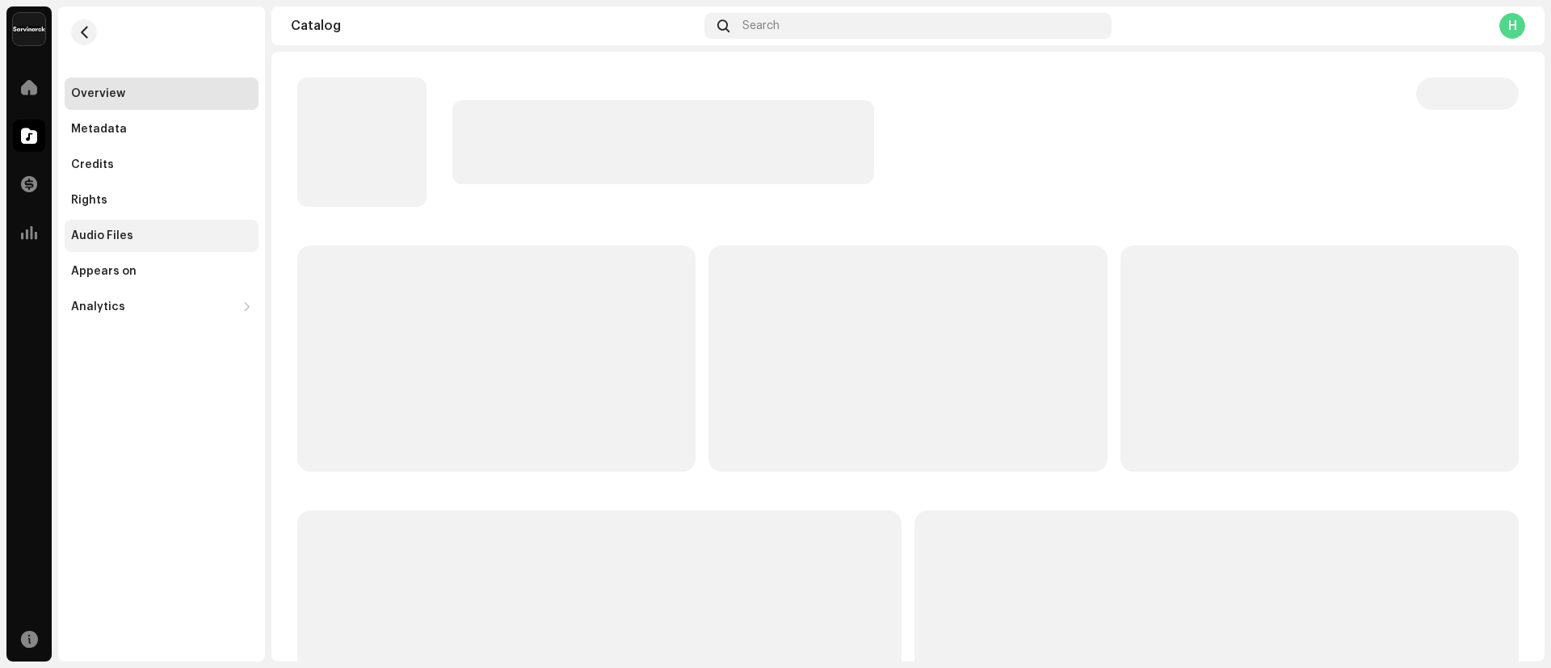
click at [91, 237] on div "Audio Files" at bounding box center [102, 235] width 62 height 13
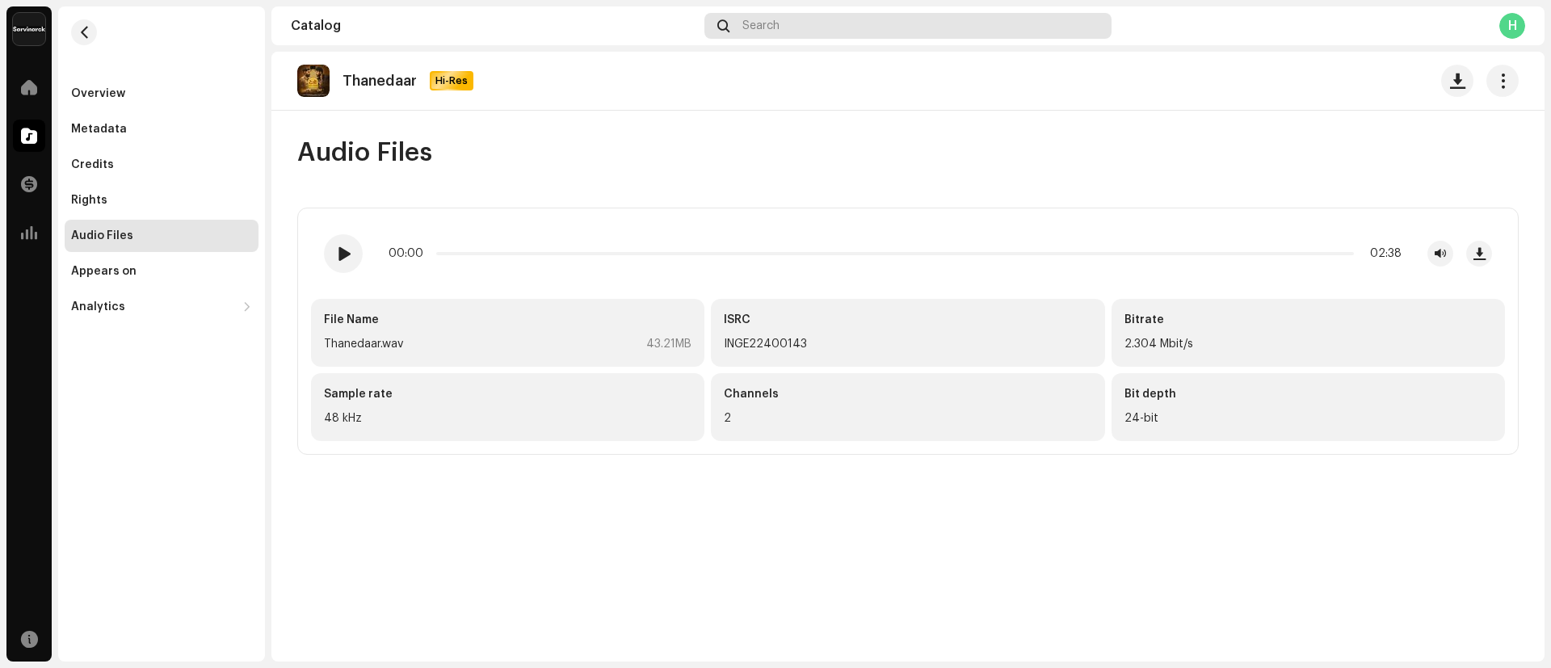
click at [756, 30] on span "Search" at bounding box center [760, 25] width 37 height 13
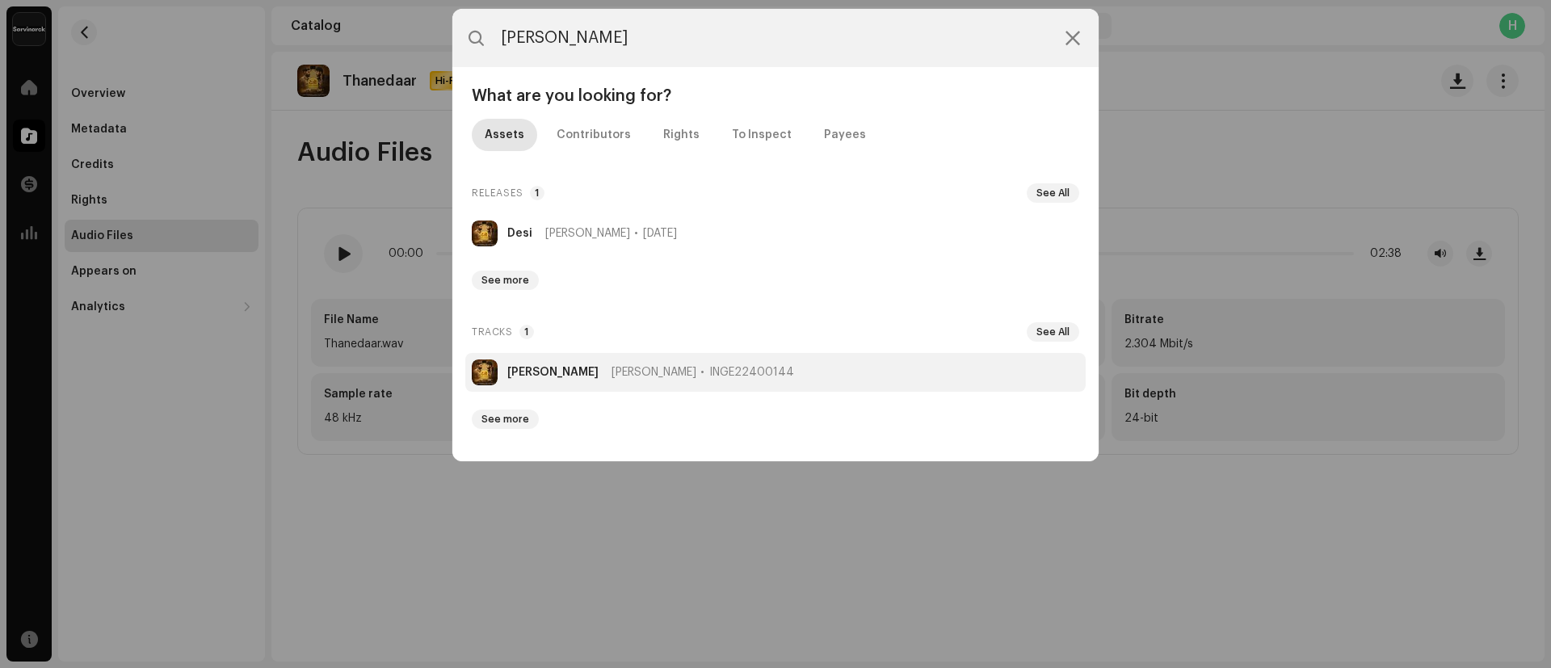
type input "Desi Daaru"
click at [527, 375] on strong "Desi Daaru" at bounding box center [552, 372] width 91 height 13
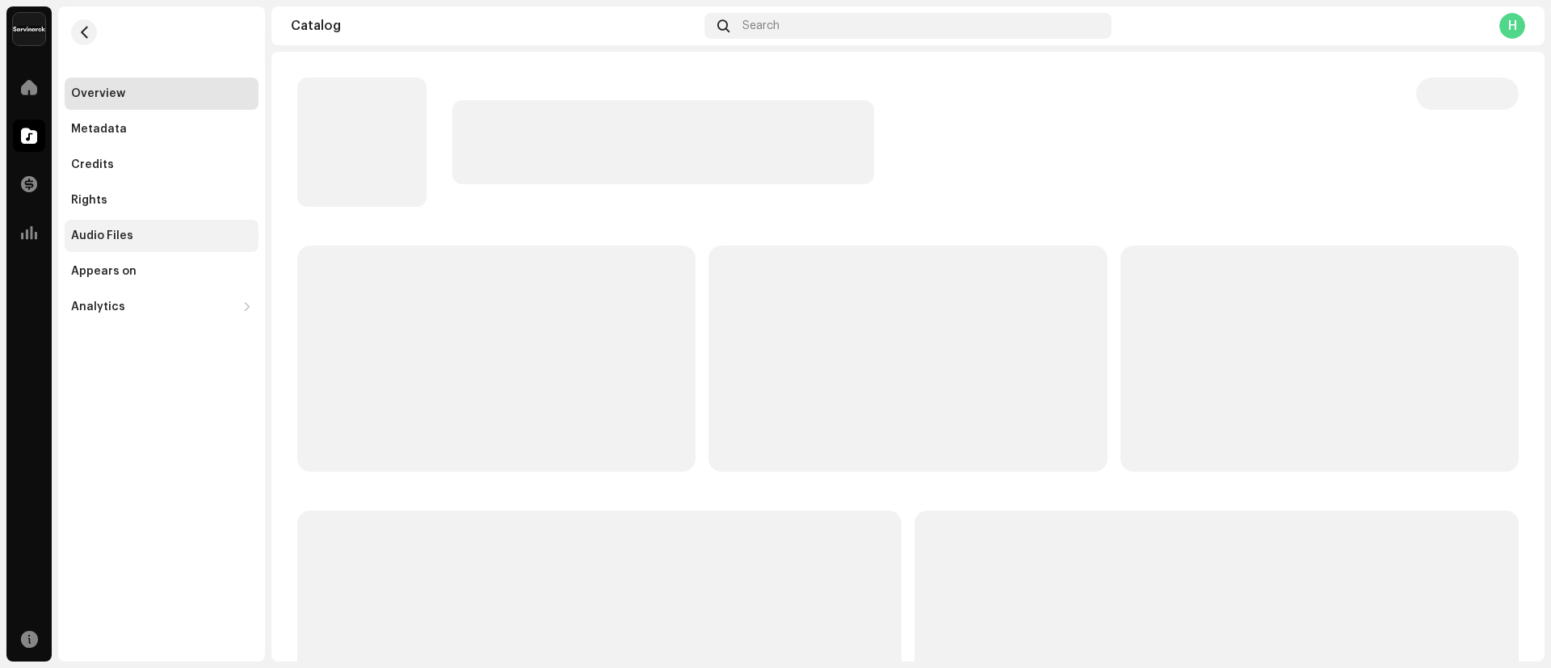
click at [119, 241] on div "Audio Files" at bounding box center [102, 235] width 62 height 13
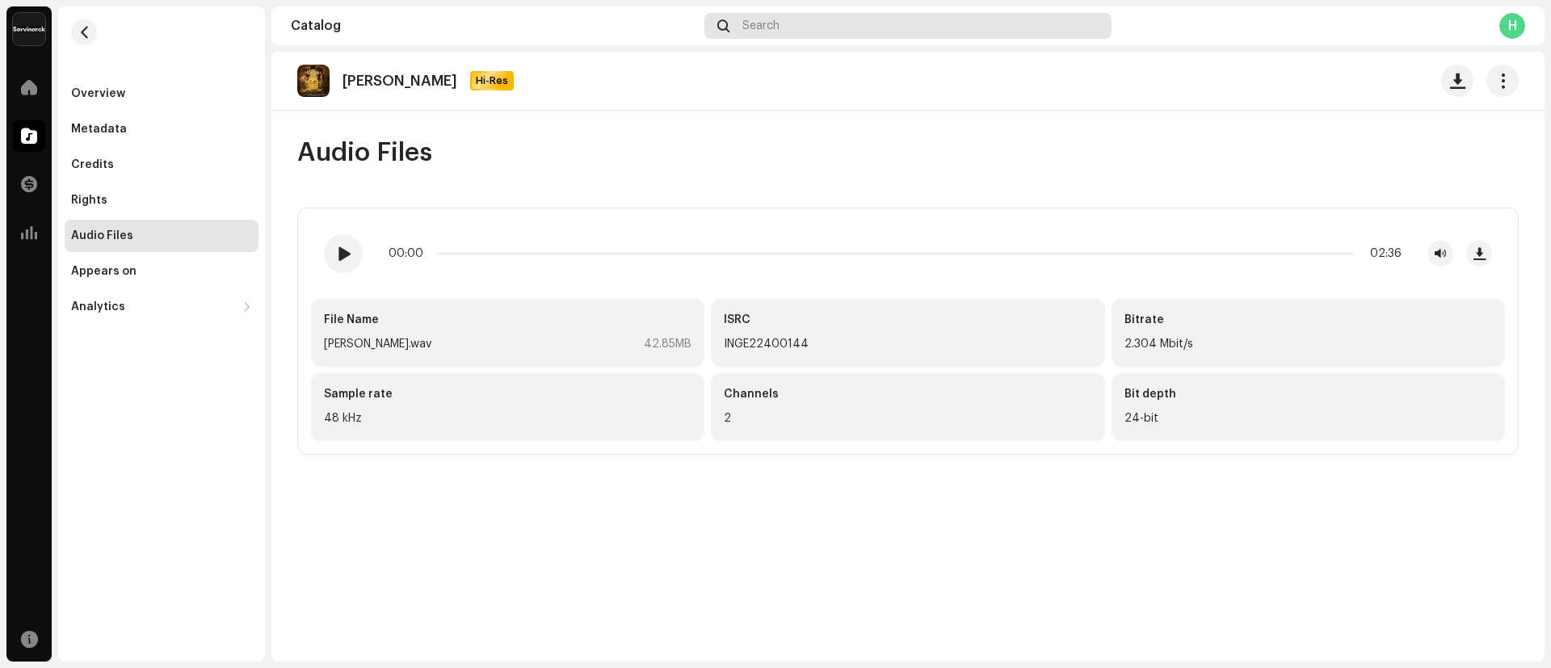
click at [786, 26] on div "Search" at bounding box center [907, 26] width 407 height 26
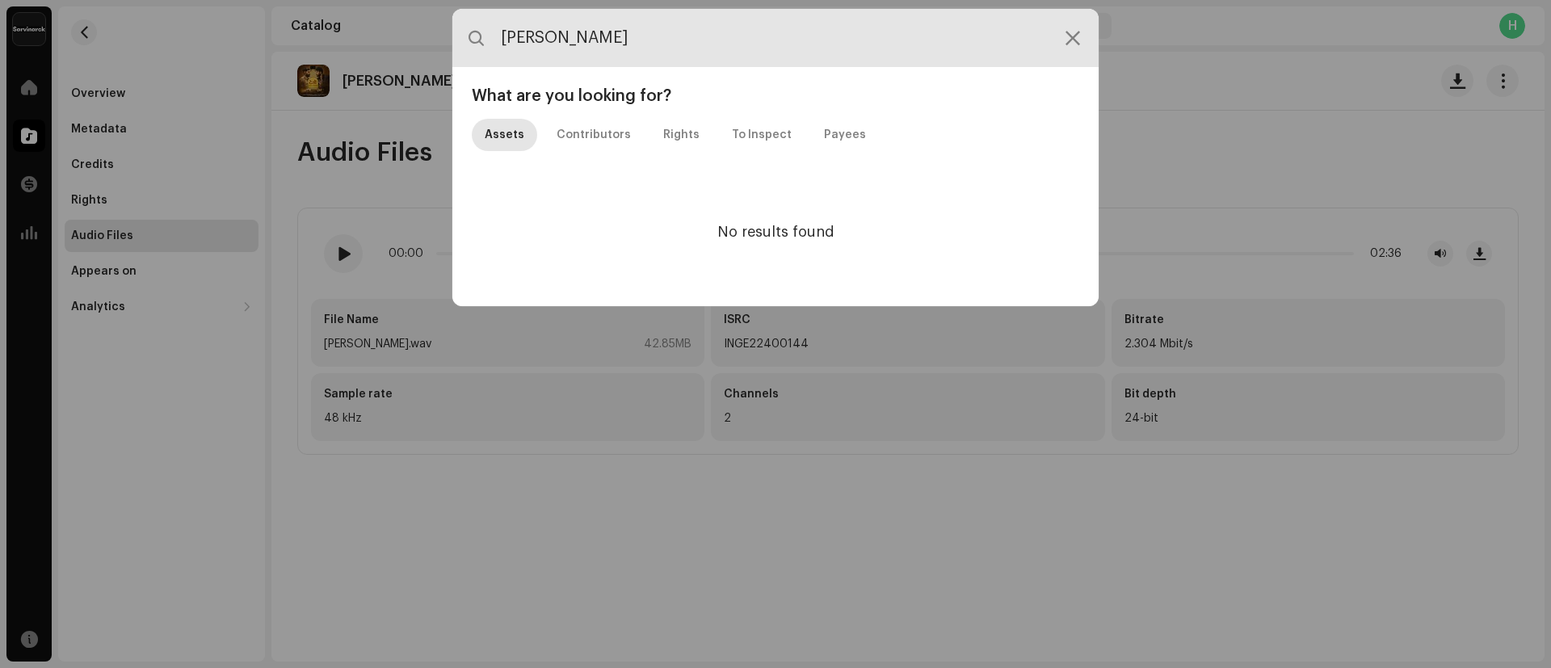
type input "Jar Joru"
